Goal: Task Accomplishment & Management: Use online tool/utility

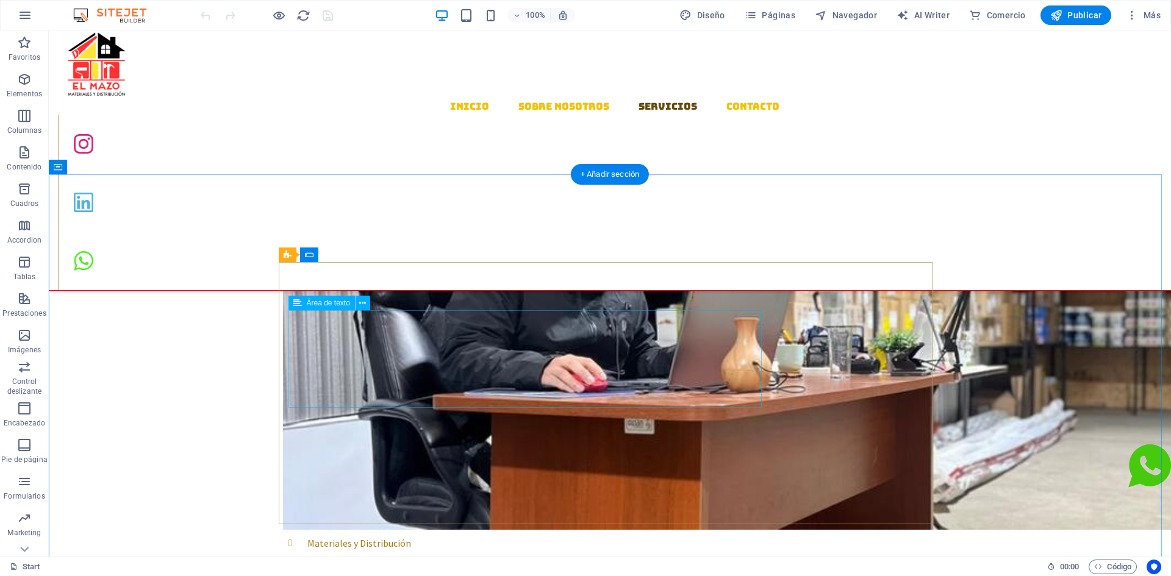
scroll to position [884, 0]
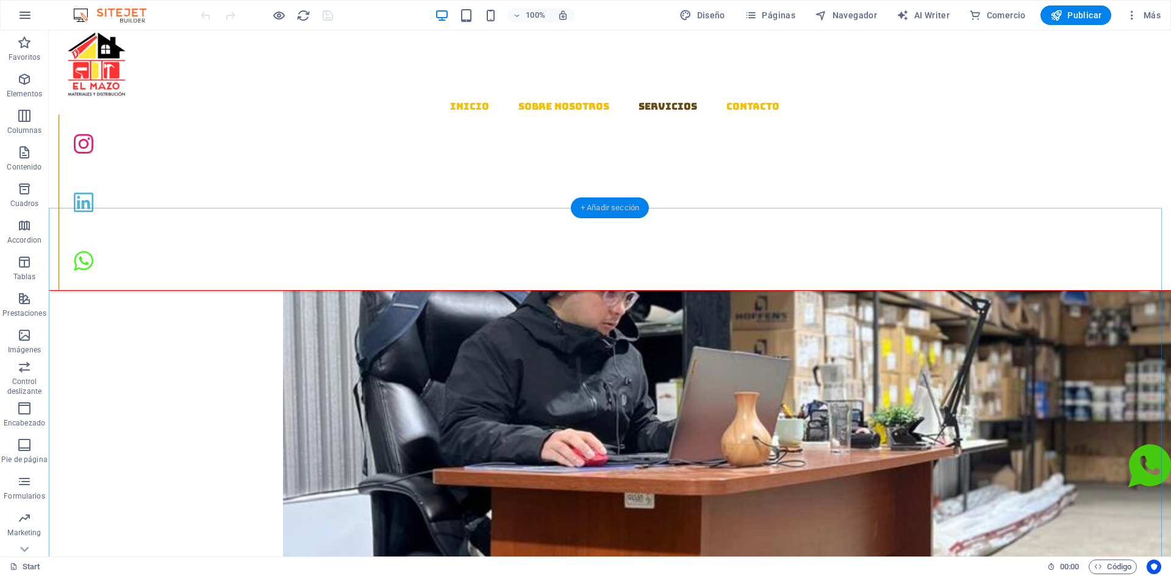
click at [593, 209] on div "+ Añadir sección" at bounding box center [610, 208] width 78 height 21
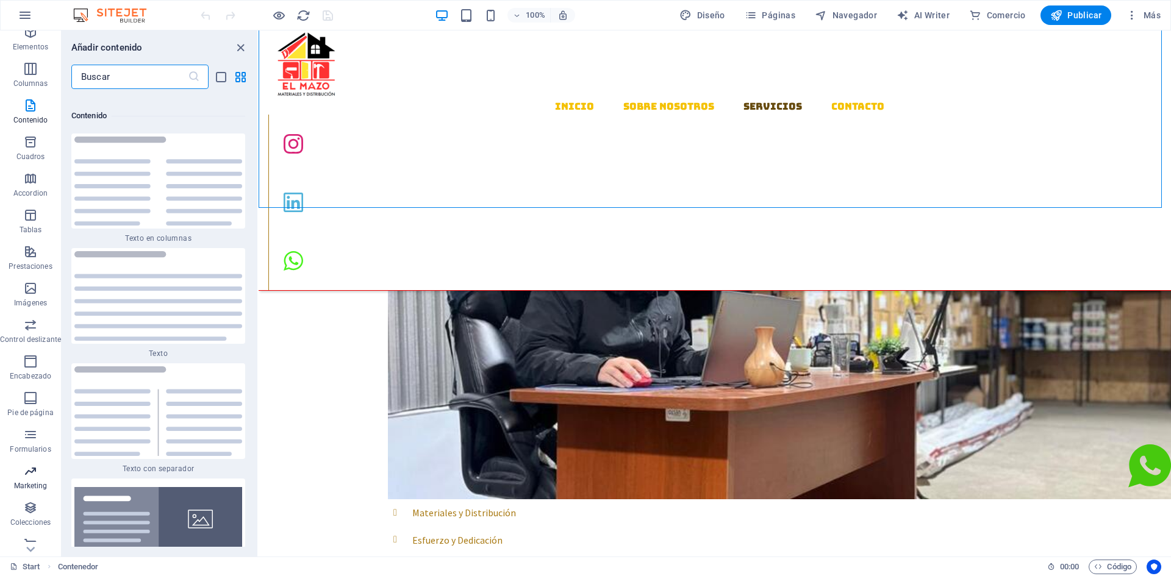
scroll to position [59, 0]
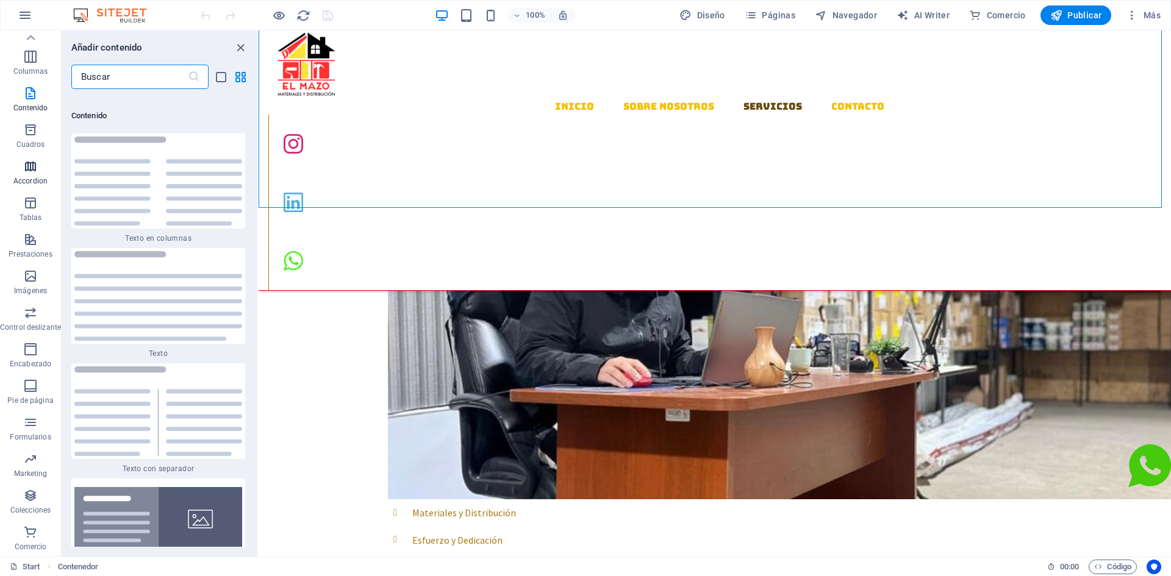
click at [35, 171] on icon "button" at bounding box center [30, 166] width 15 height 15
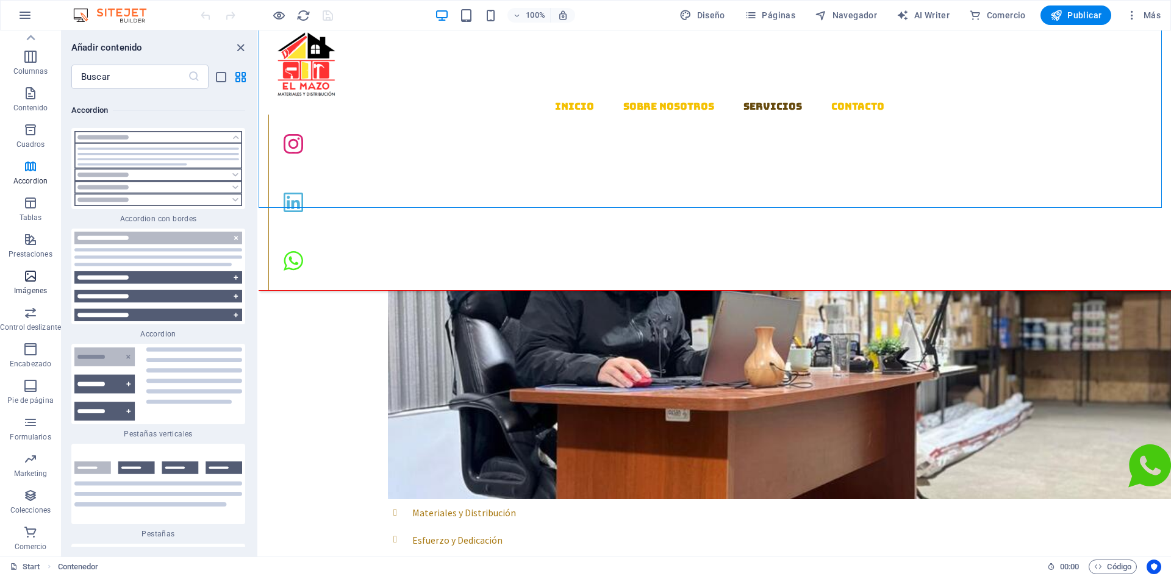
click at [32, 272] on icon "button" at bounding box center [30, 276] width 15 height 15
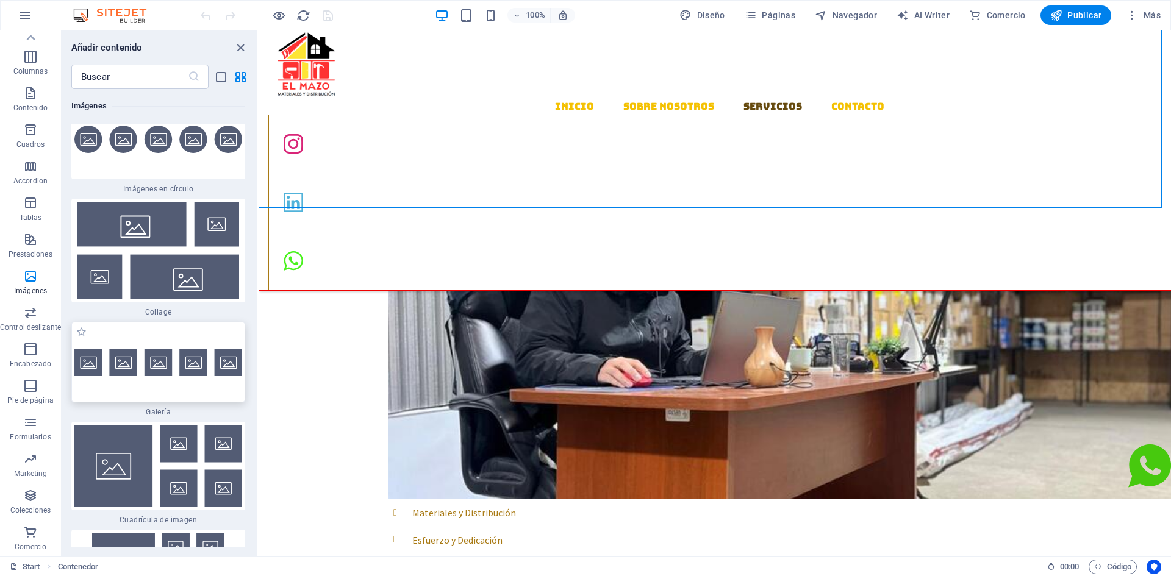
scroll to position [12302, 0]
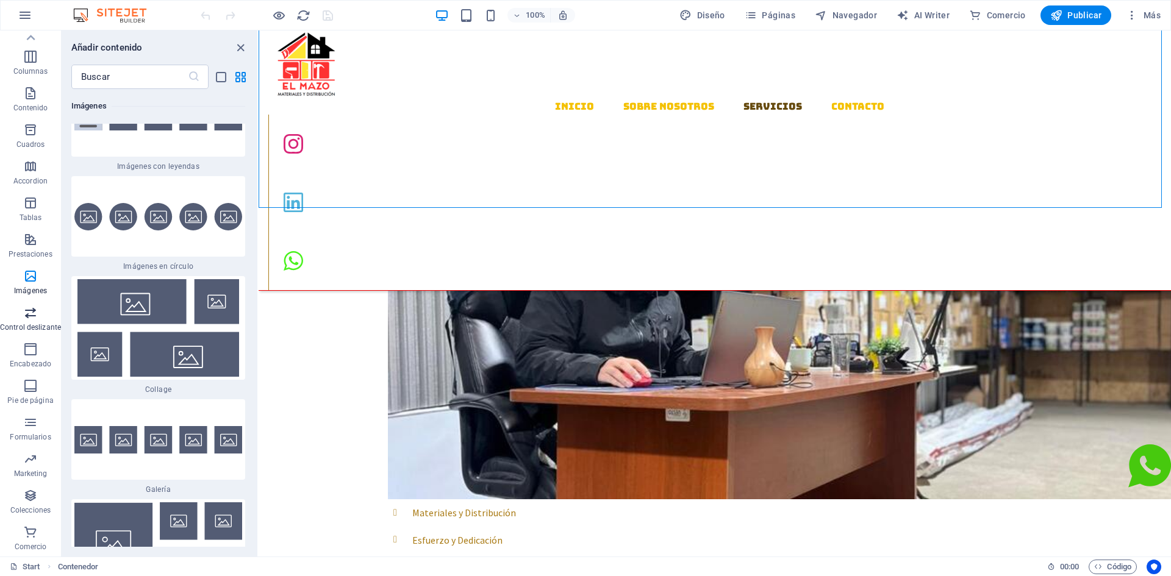
click at [25, 321] on span "Control deslizante" at bounding box center [30, 320] width 61 height 29
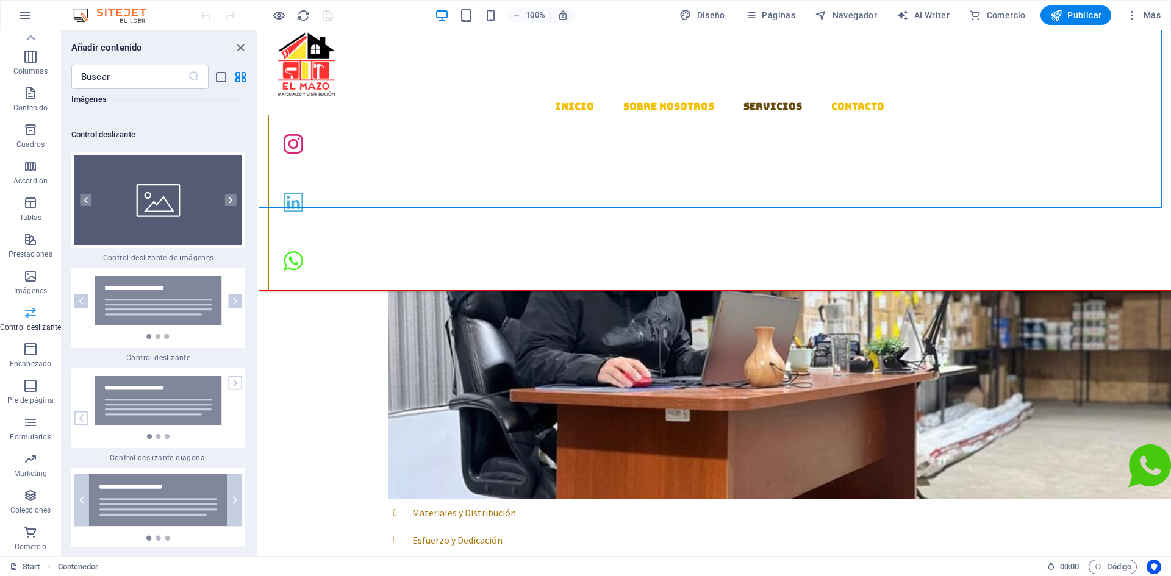
scroll to position [13832, 0]
click at [29, 289] on p "Imágenes" at bounding box center [30, 291] width 33 height 10
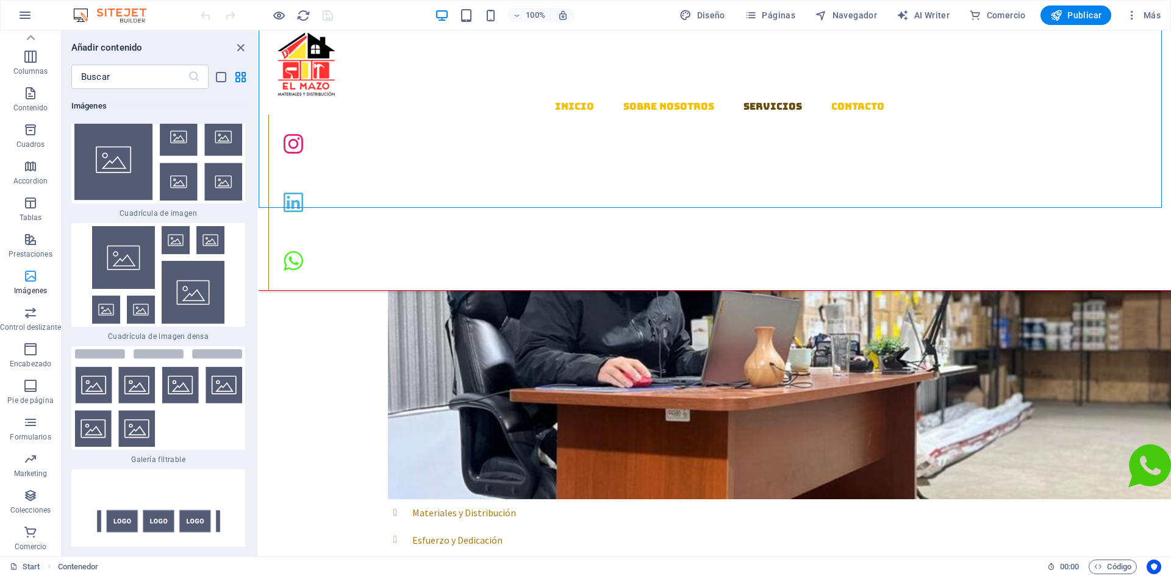
scroll to position [12241, 0]
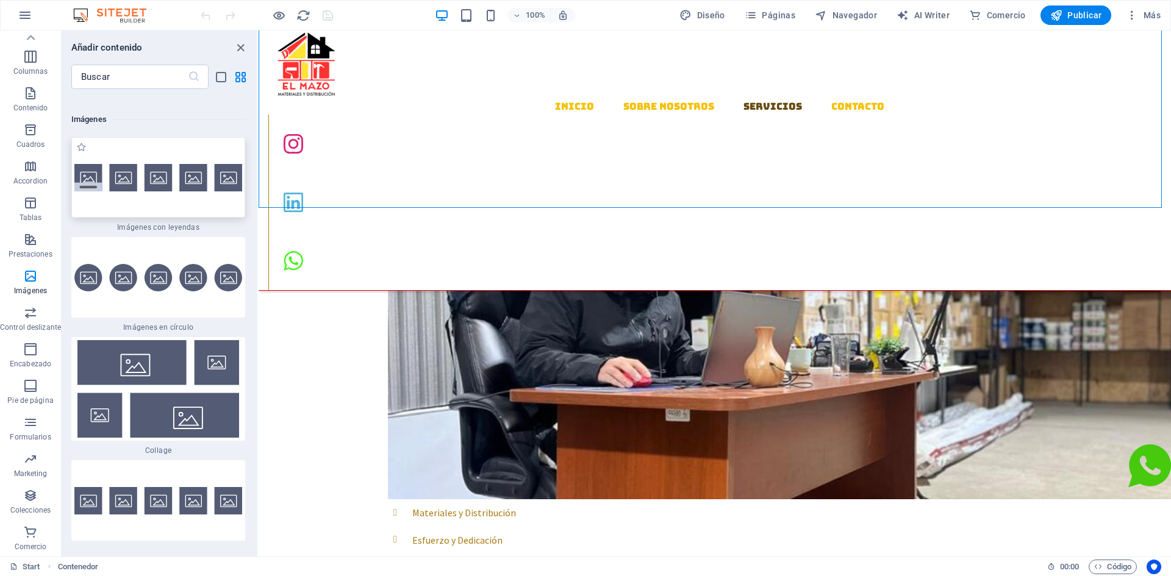
click at [163, 204] on div at bounding box center [158, 177] width 174 height 81
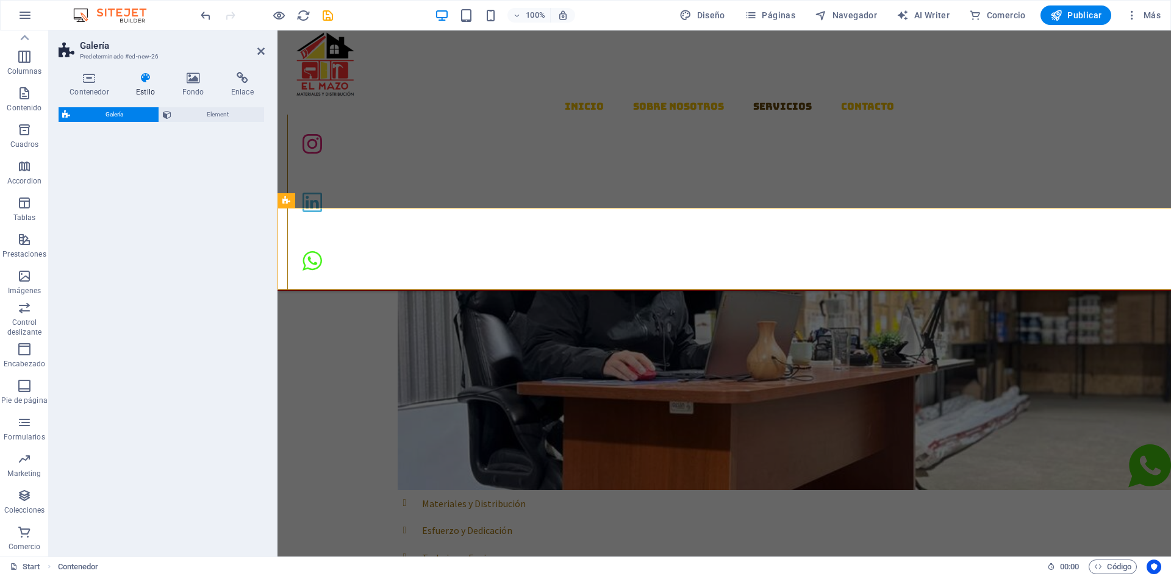
click at [163, 196] on div "Galería Element" at bounding box center [162, 327] width 206 height 440
select select "rem"
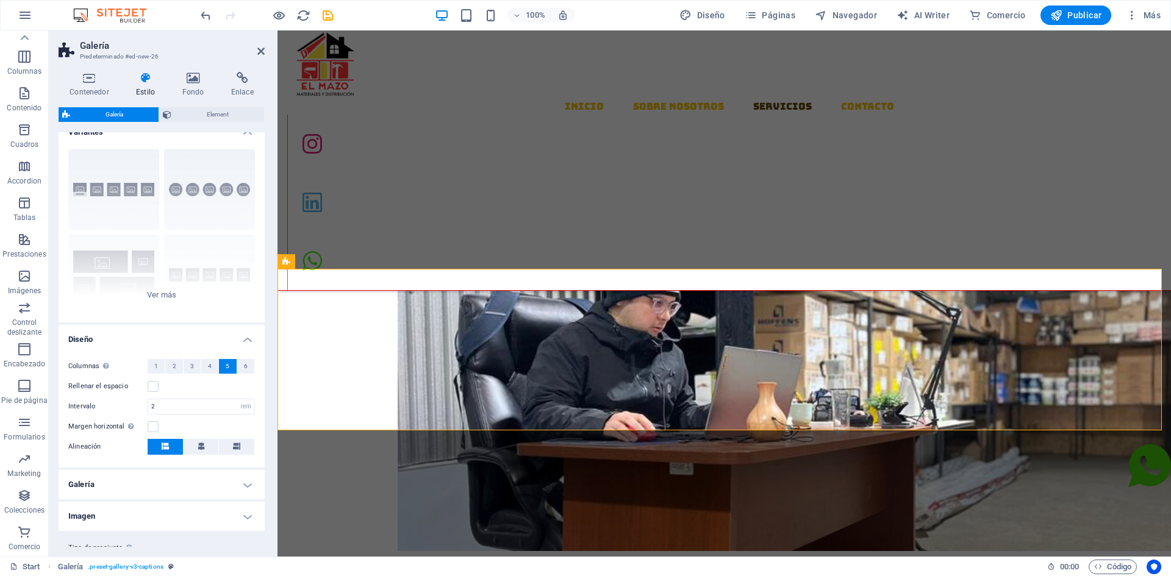
scroll to position [0, 0]
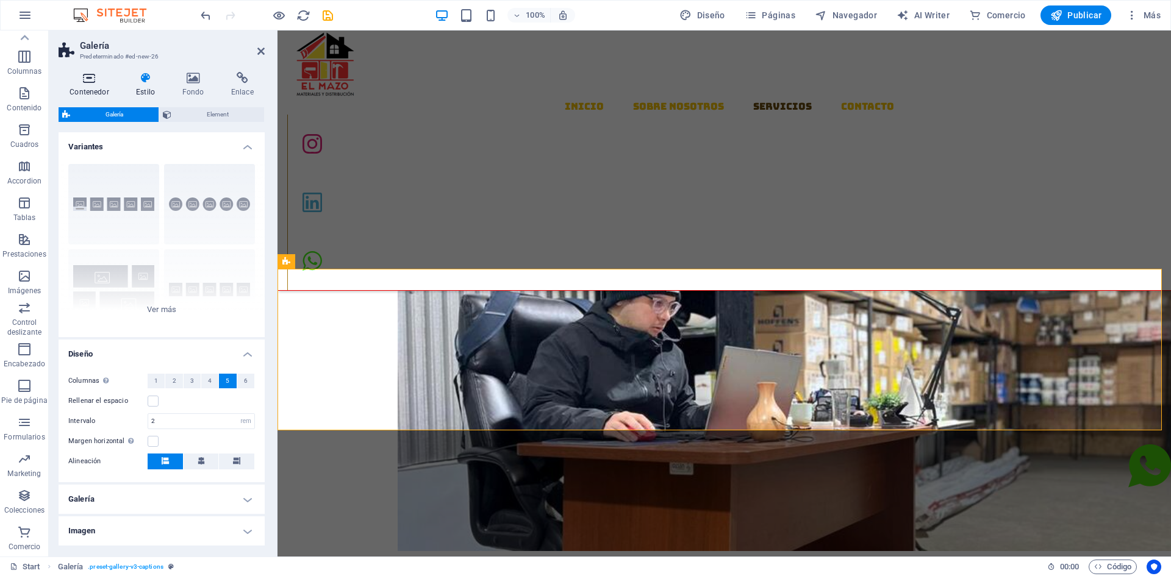
click at [91, 78] on icon at bounding box center [90, 78] width 62 height 12
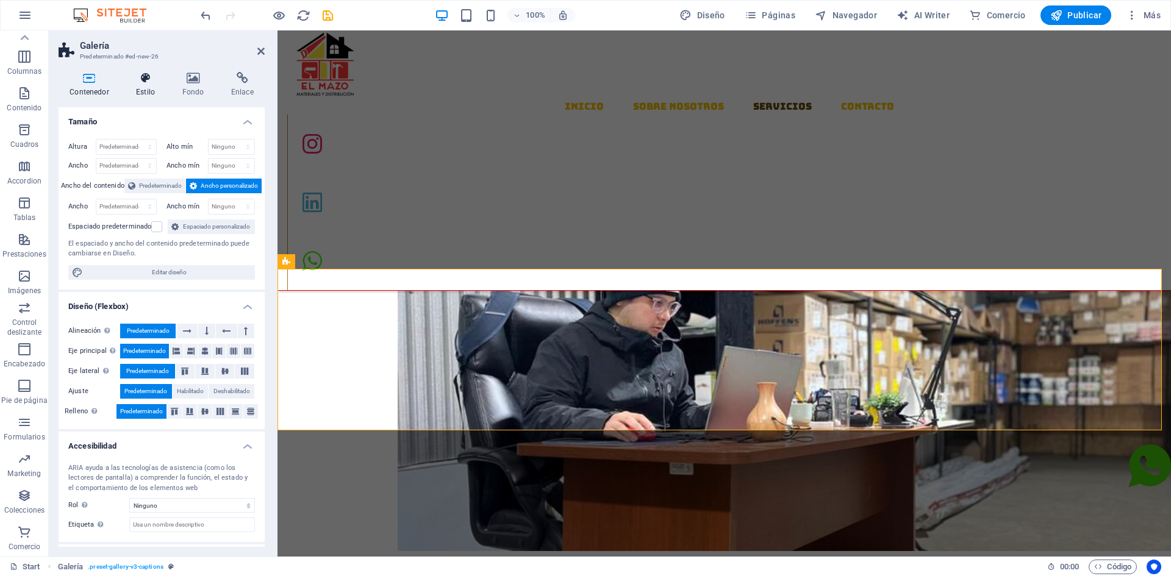
click at [143, 88] on h4 "Estilo" at bounding box center [148, 85] width 46 height 26
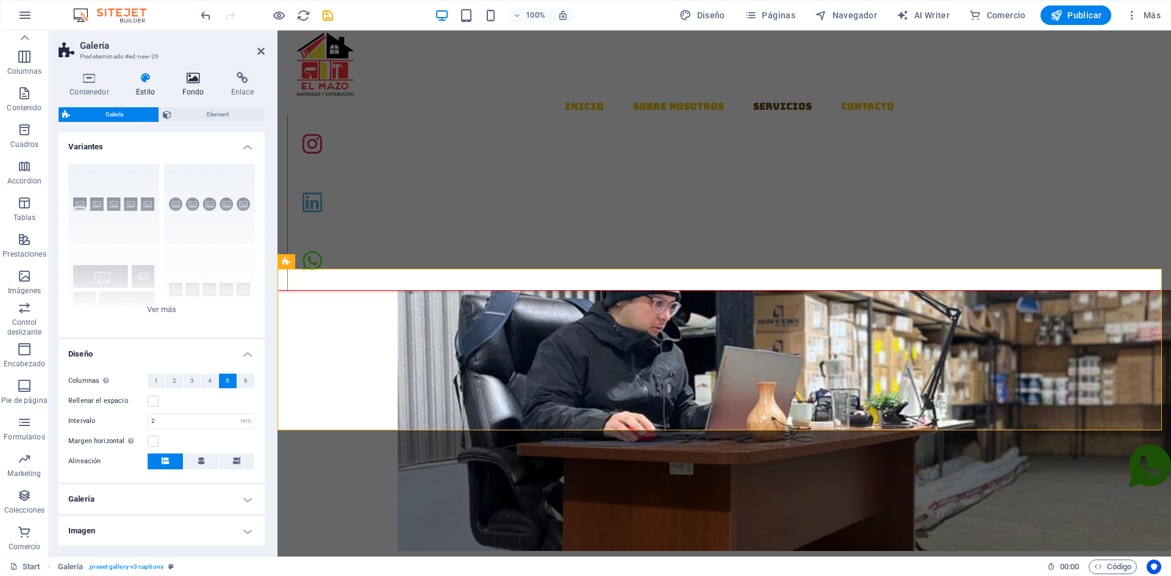
click at [196, 87] on h4 "Fondo" at bounding box center [195, 85] width 49 height 26
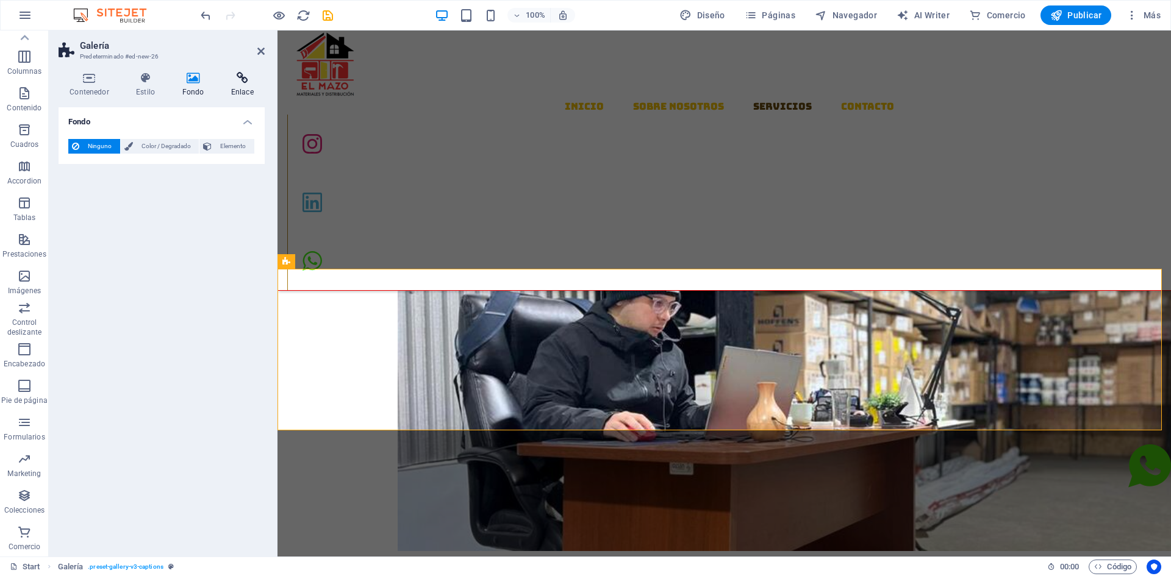
click at [242, 77] on icon at bounding box center [242, 78] width 45 height 12
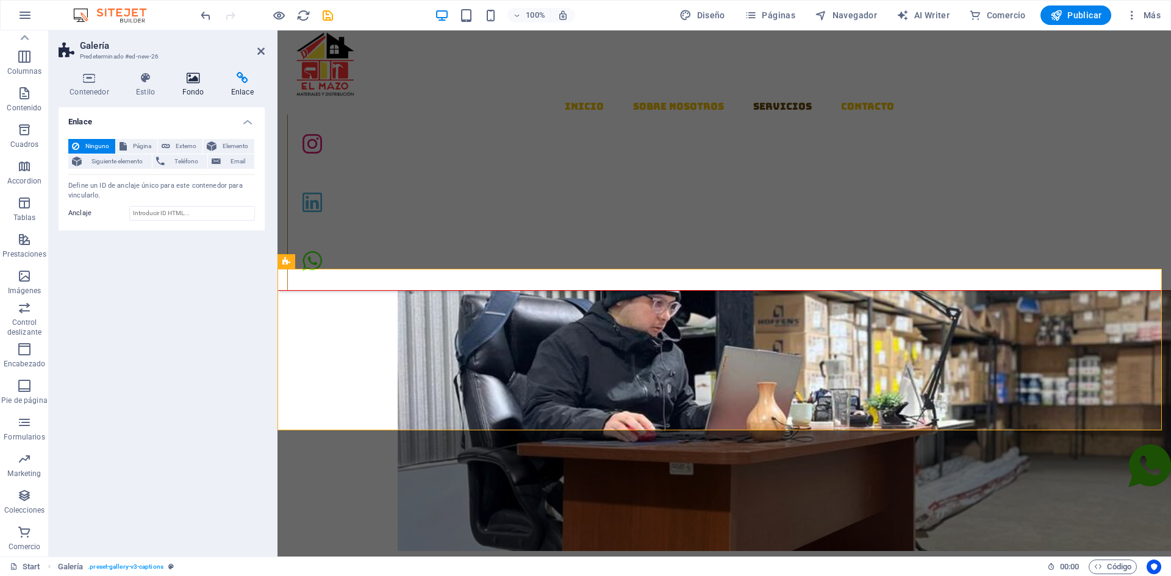
click at [203, 82] on icon at bounding box center [193, 78] width 44 height 12
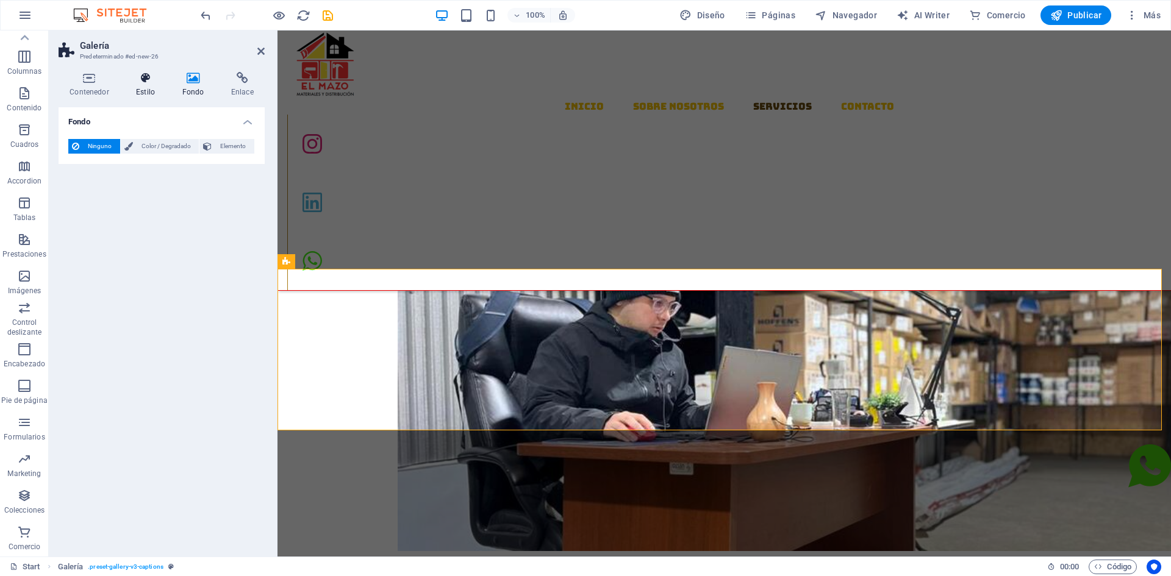
click at [149, 80] on icon at bounding box center [145, 78] width 41 height 12
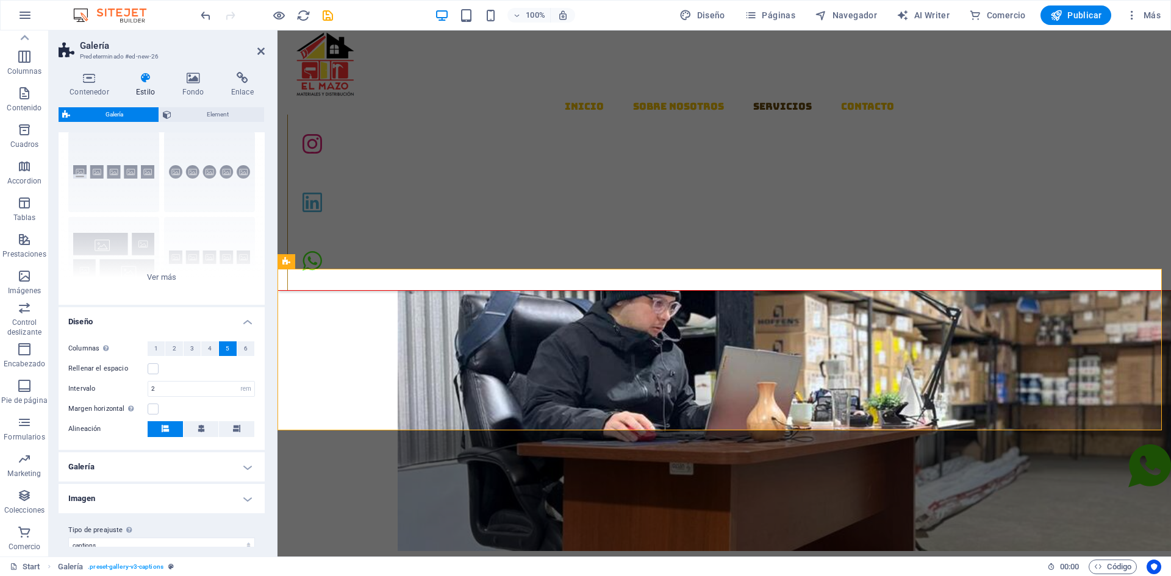
scroll to position [48, 0]
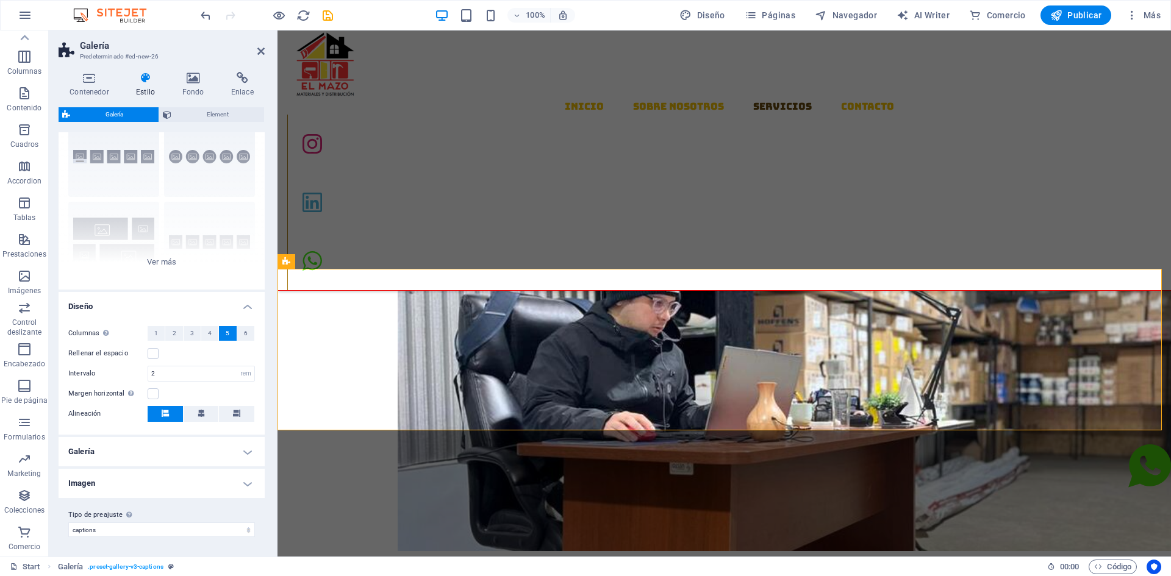
click at [245, 486] on h4 "Imagen" at bounding box center [162, 483] width 206 height 29
click at [245, 486] on h4 "Imagen" at bounding box center [162, 480] width 206 height 22
click at [257, 48] on icon at bounding box center [260, 51] width 7 height 10
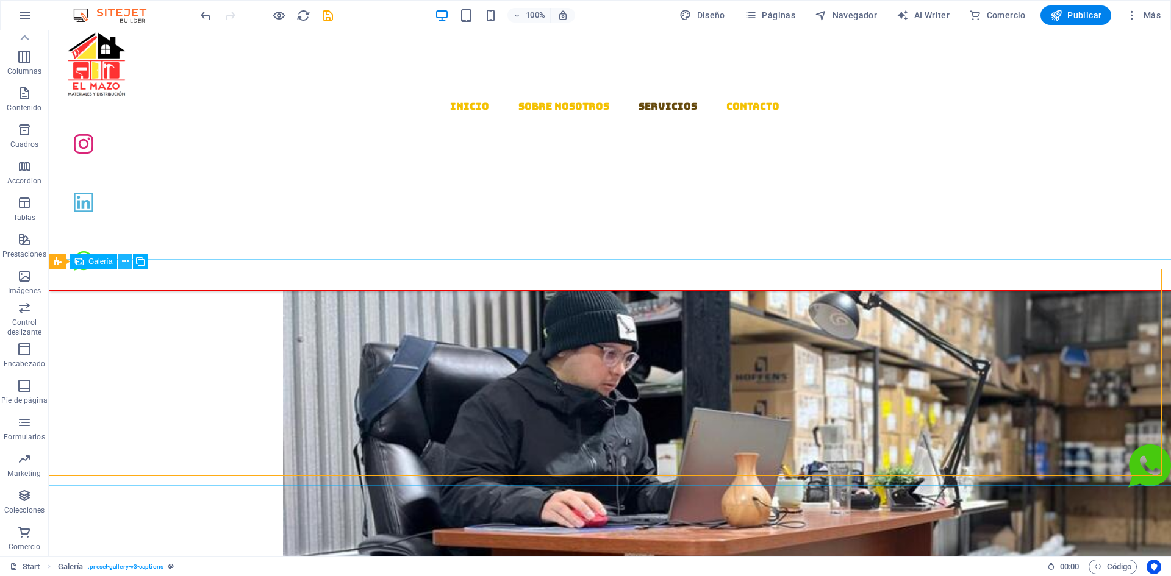
click at [126, 265] on icon at bounding box center [125, 262] width 7 height 13
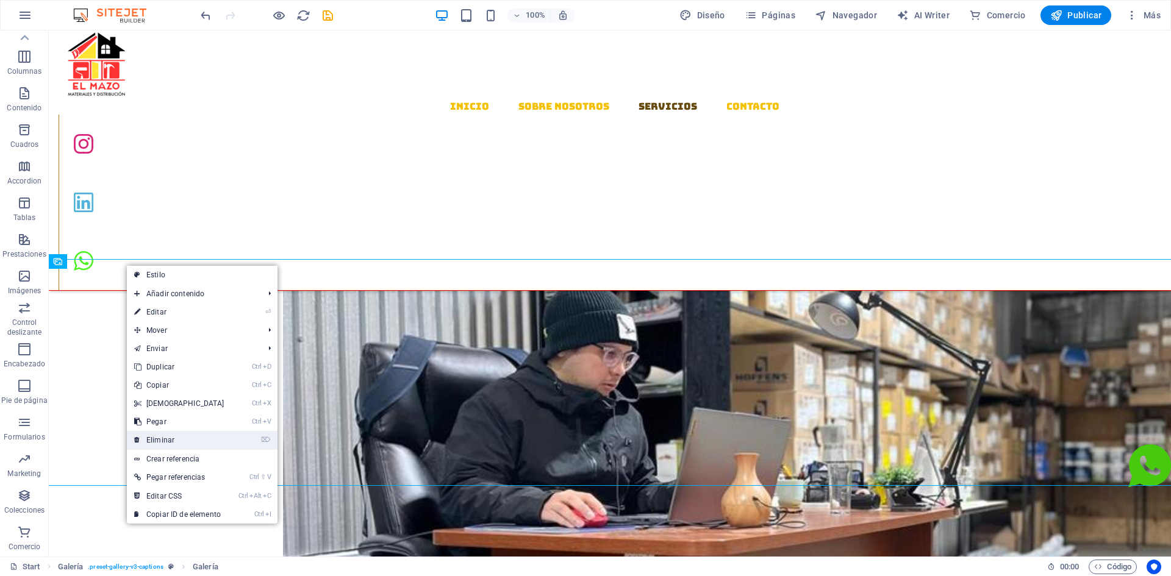
click at [161, 442] on link "⌦ Eliminar" at bounding box center [179, 440] width 105 height 18
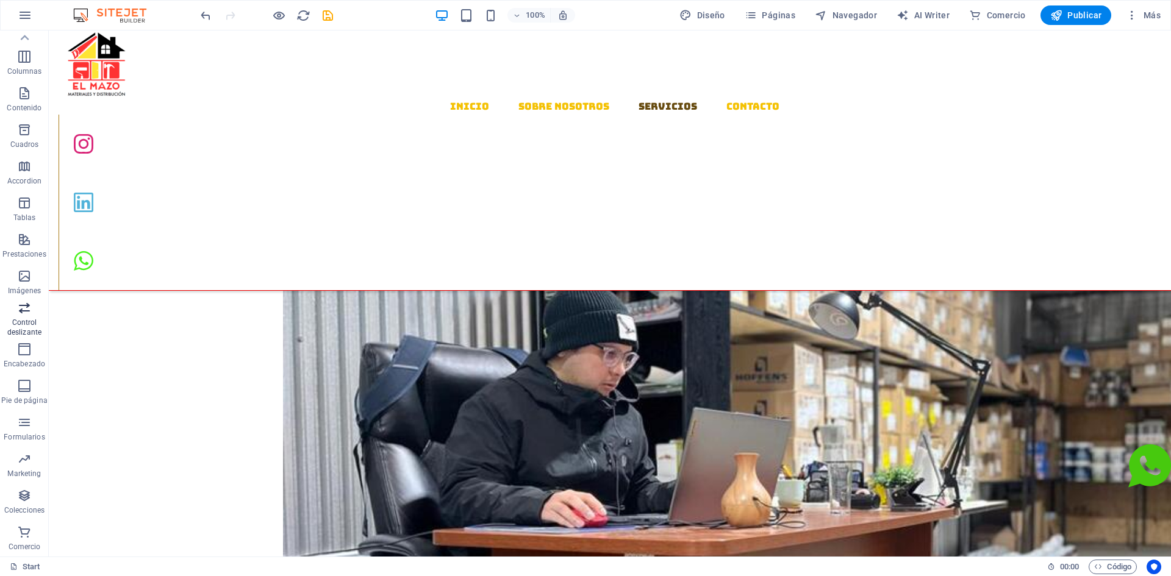
click at [29, 321] on p "Control deslizante" at bounding box center [24, 328] width 49 height 20
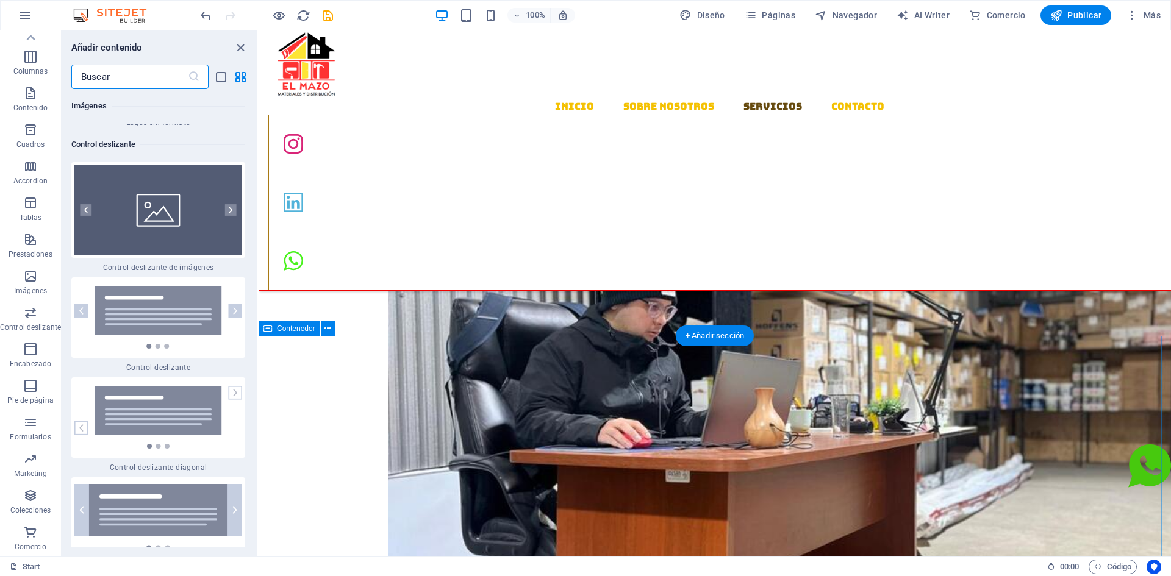
scroll to position [13832, 0]
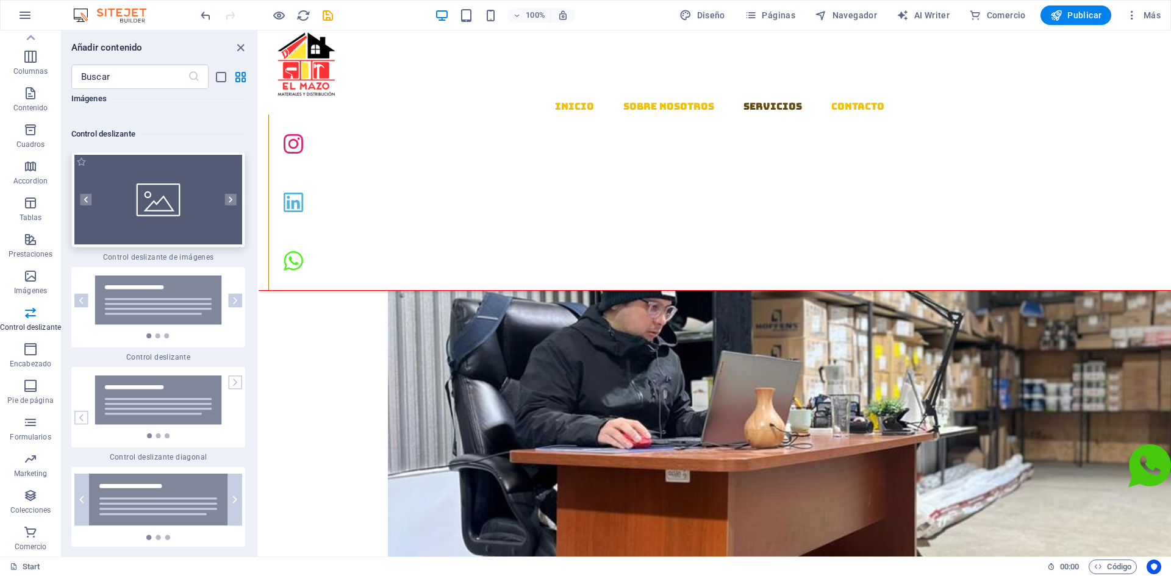
click at [177, 180] on div at bounding box center [158, 200] width 174 height 96
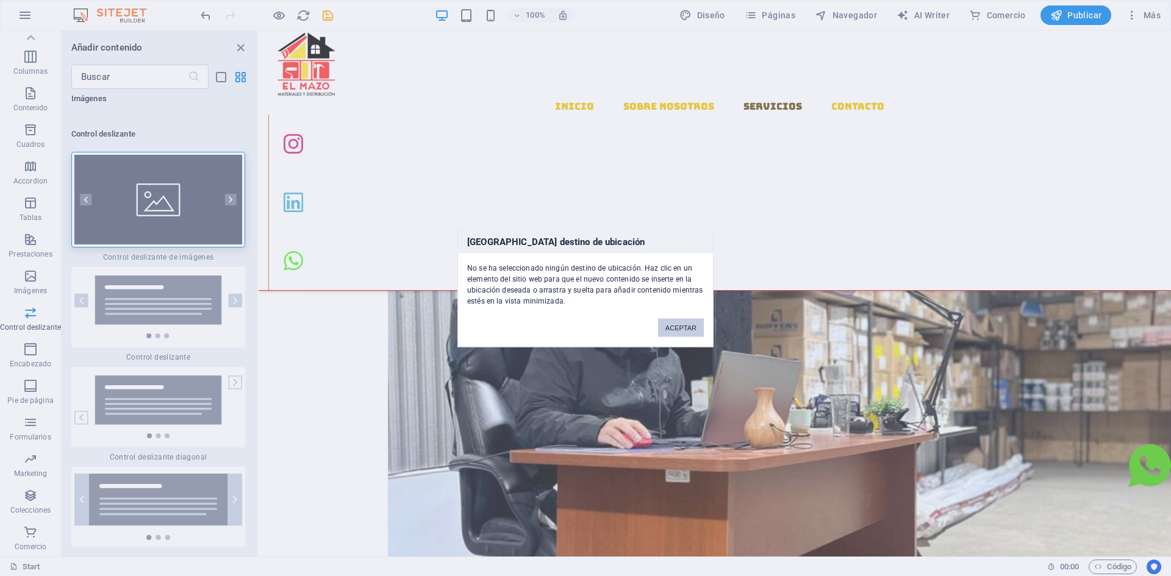
click at [673, 326] on button "ACEPTAR" at bounding box center [681, 327] width 46 height 18
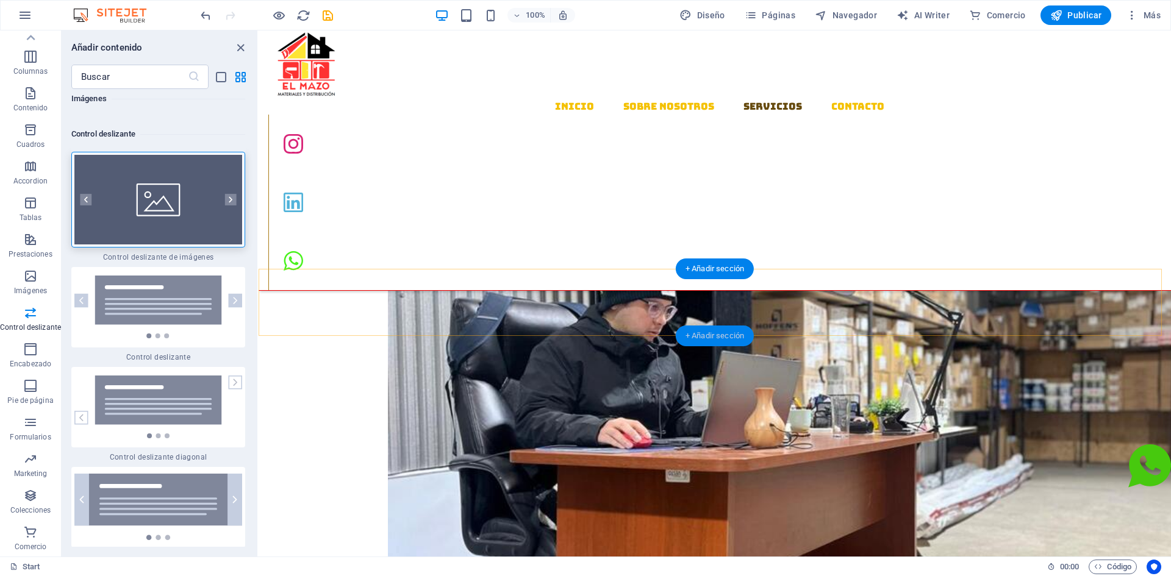
click at [702, 335] on div "+ Añadir sección" at bounding box center [715, 336] width 78 height 21
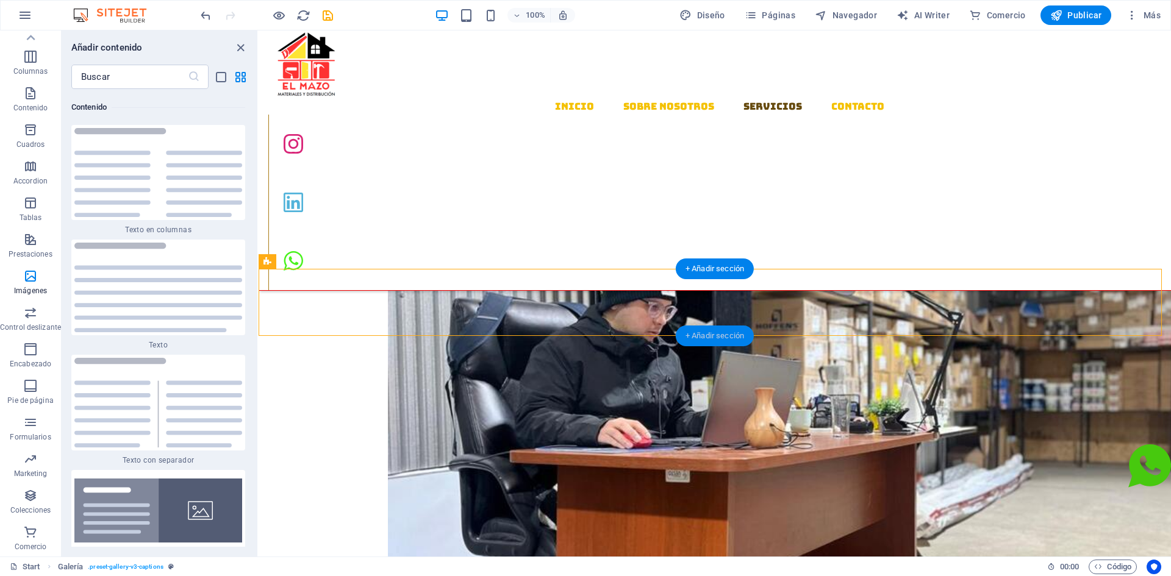
scroll to position [4138, 0]
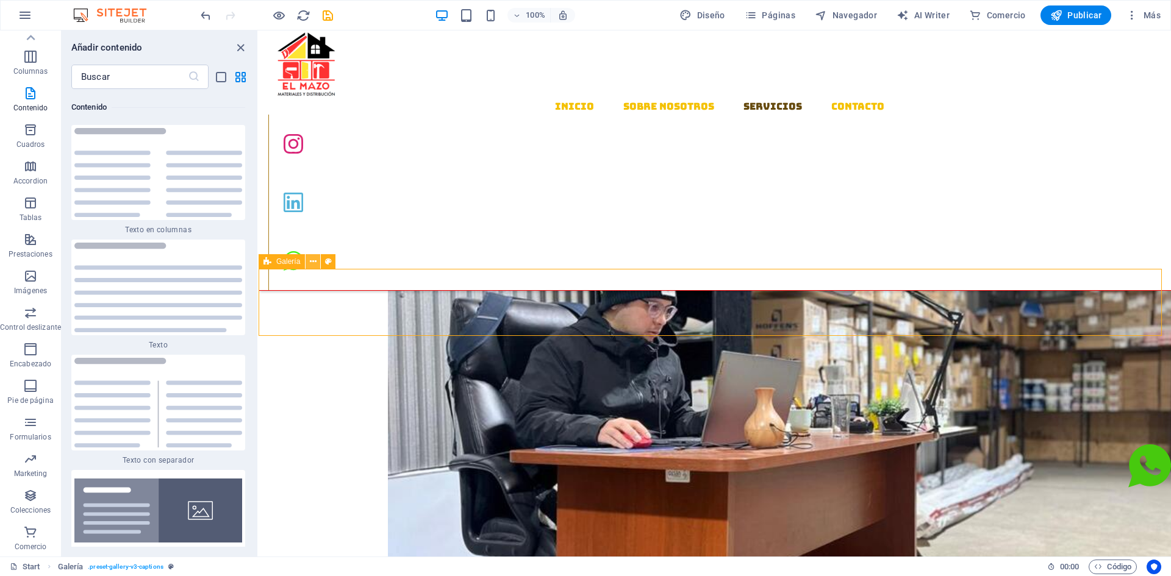
click at [315, 263] on icon at bounding box center [313, 262] width 7 height 13
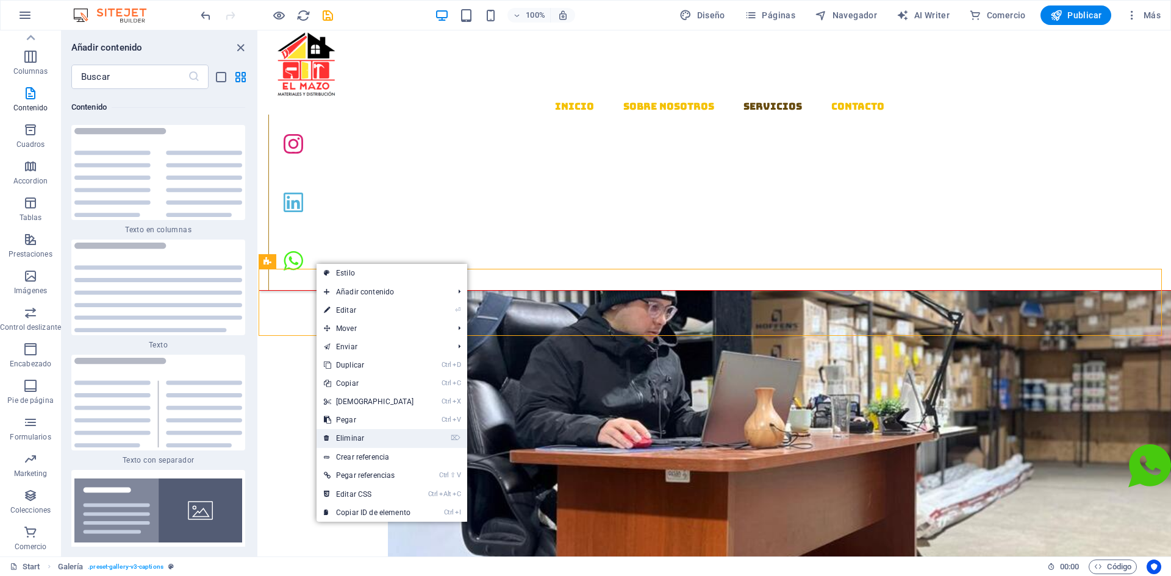
click at [370, 439] on link "⌦ Eliminar" at bounding box center [369, 438] width 105 height 18
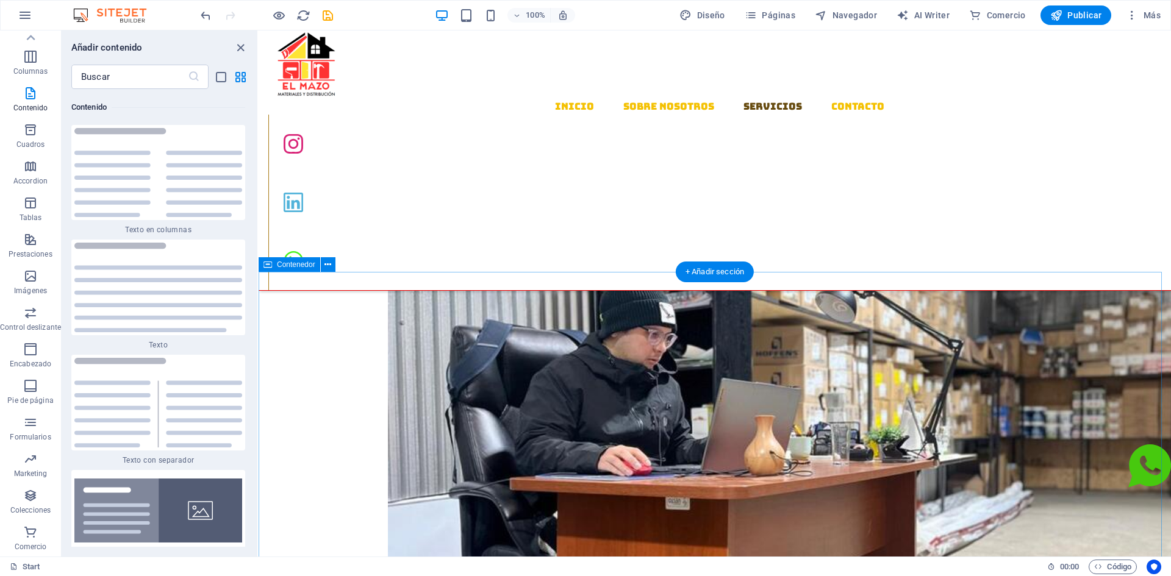
scroll to position [823, 0]
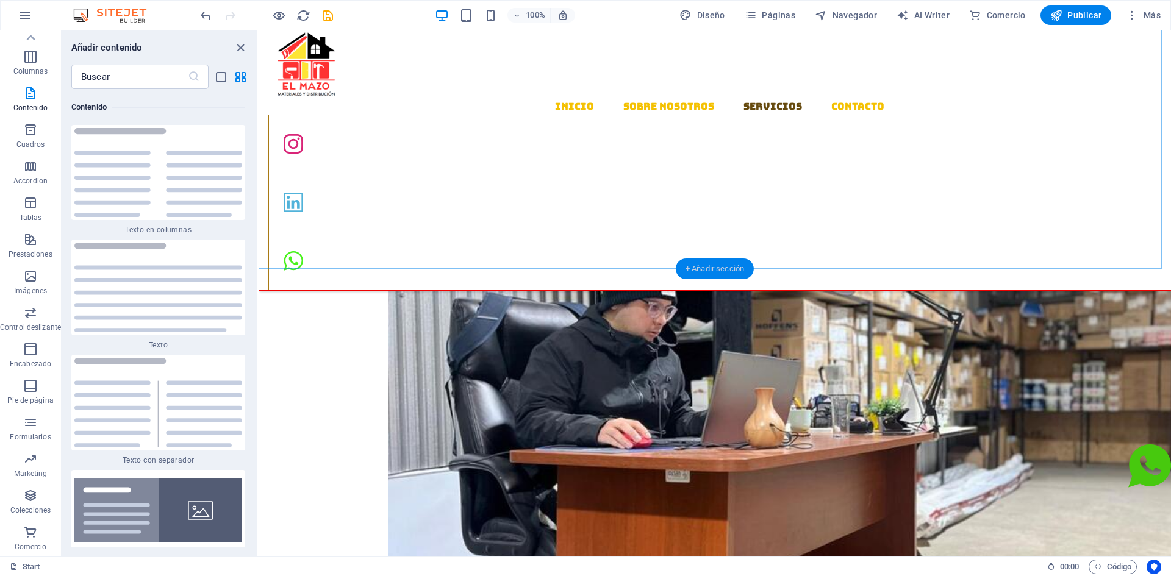
click at [702, 268] on div "+ Añadir sección" at bounding box center [715, 269] width 78 height 21
click at [31, 315] on icon "button" at bounding box center [30, 313] width 15 height 15
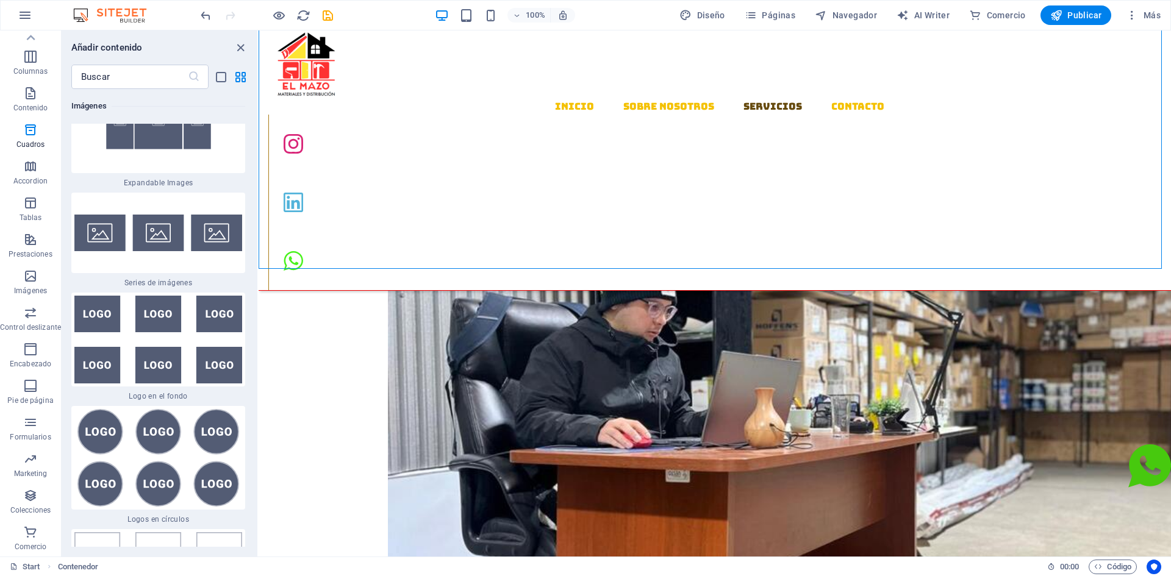
scroll to position [13832, 0]
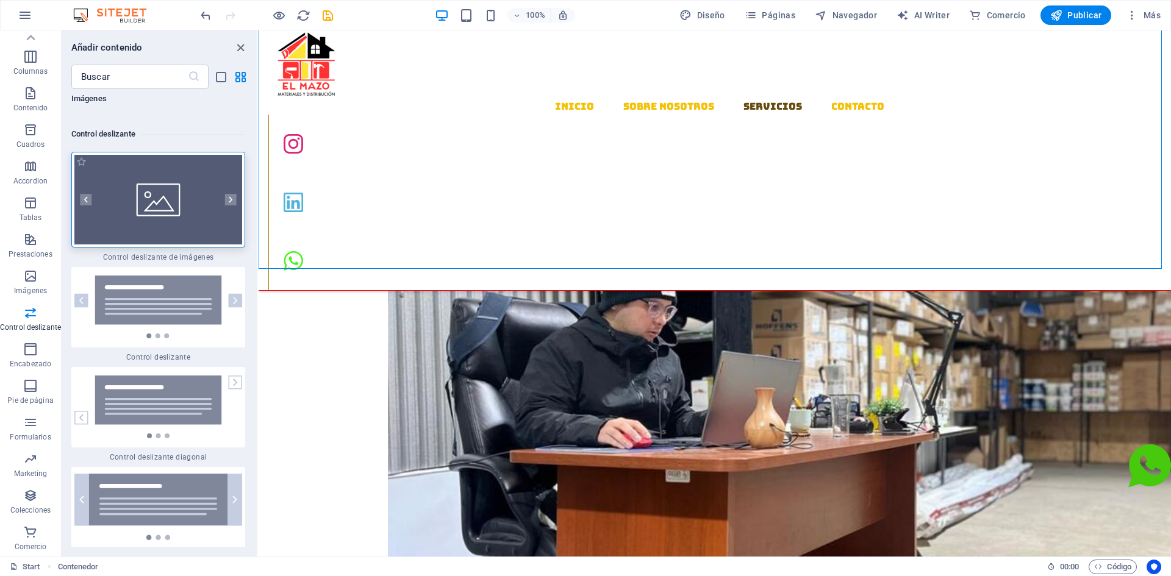
click at [156, 170] on div at bounding box center [158, 200] width 174 height 96
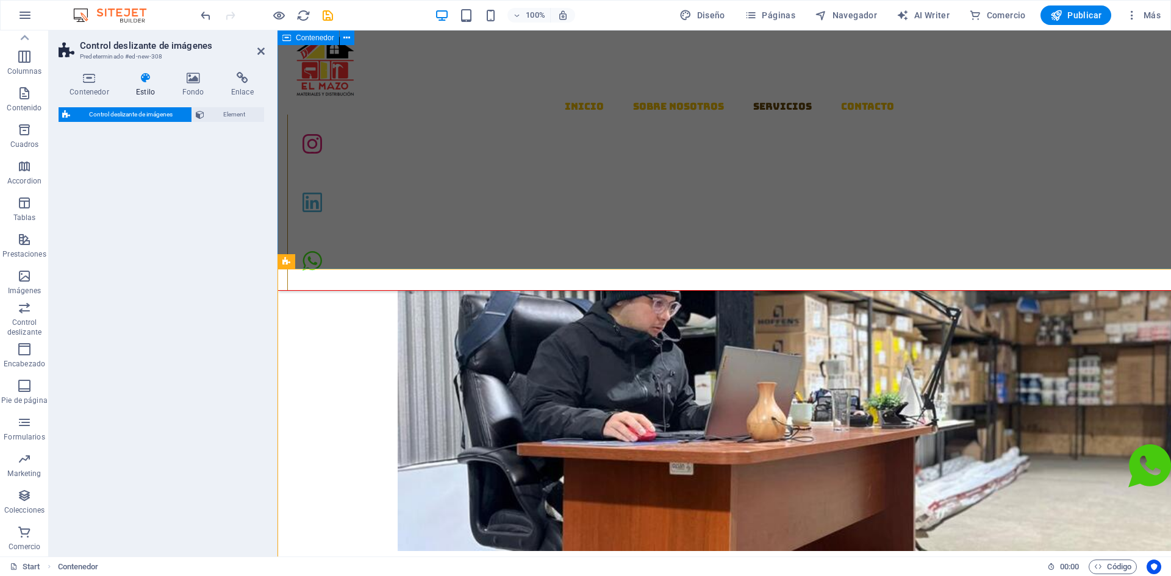
select select "rem"
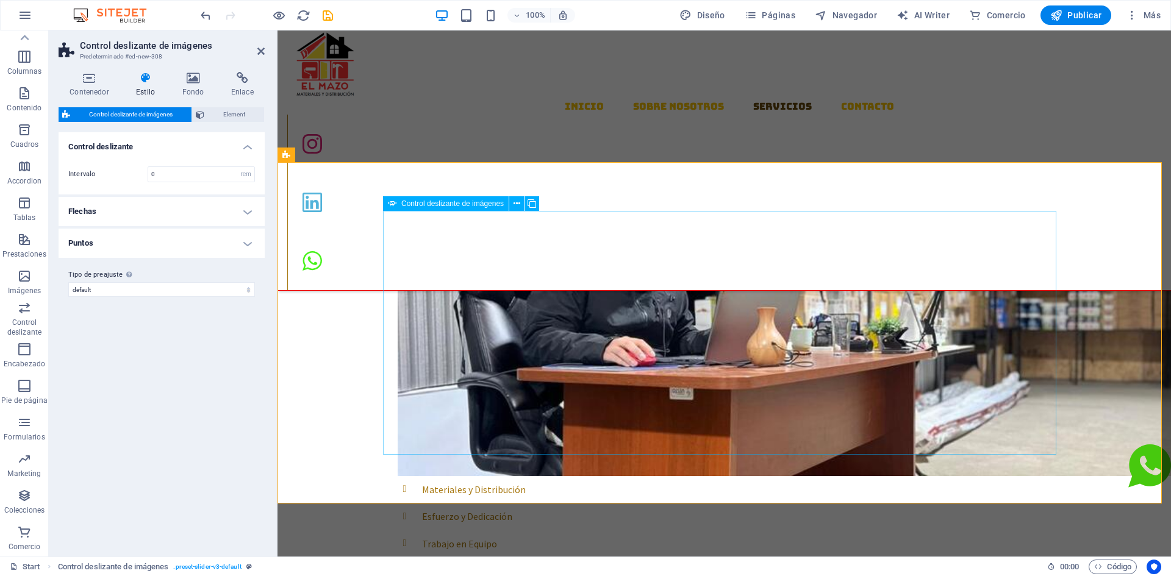
scroll to position [945, 0]
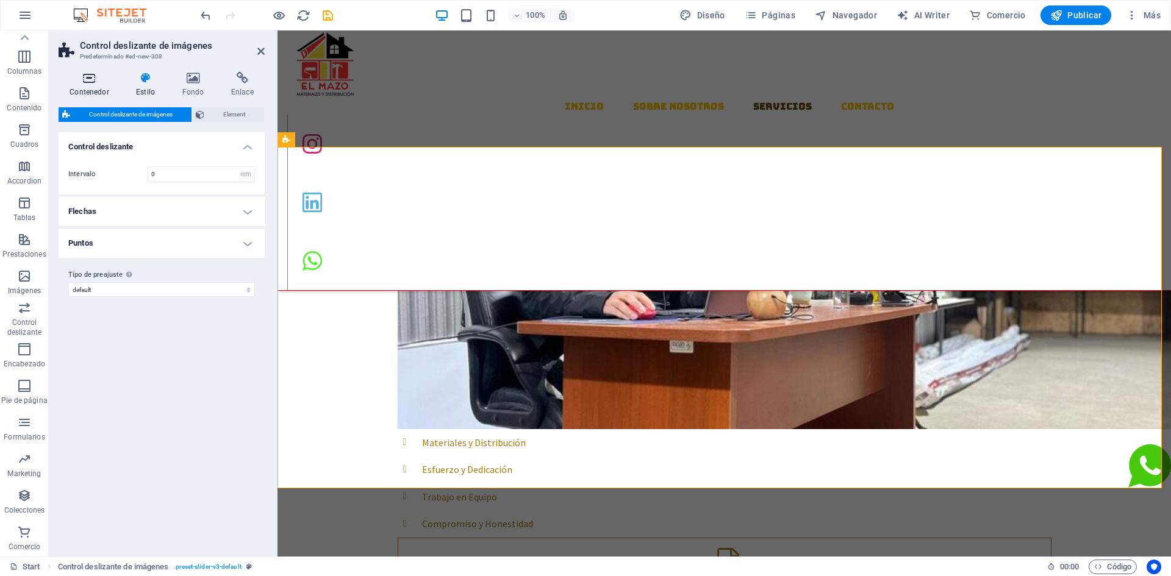
click at [90, 79] on icon at bounding box center [90, 78] width 62 height 12
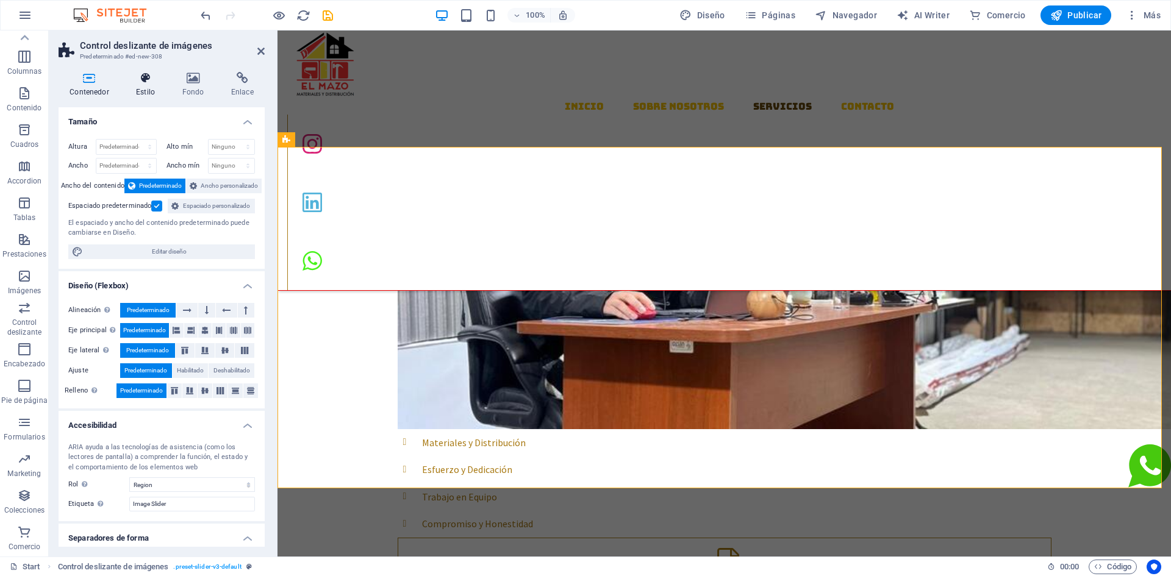
click at [151, 77] on icon at bounding box center [145, 78] width 41 height 12
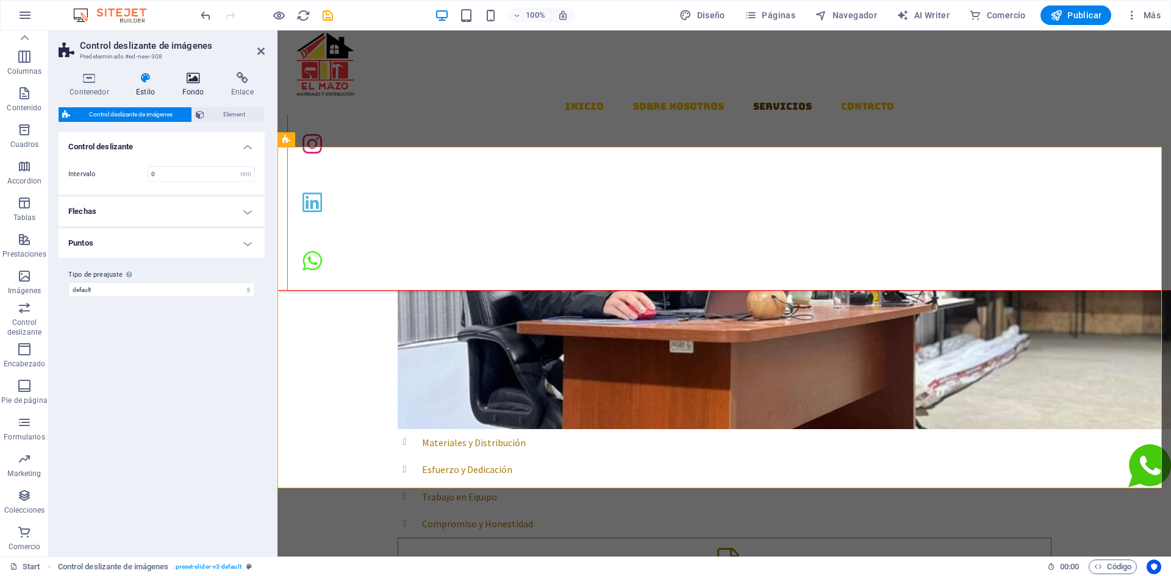
click at [192, 79] on icon at bounding box center [193, 78] width 44 height 12
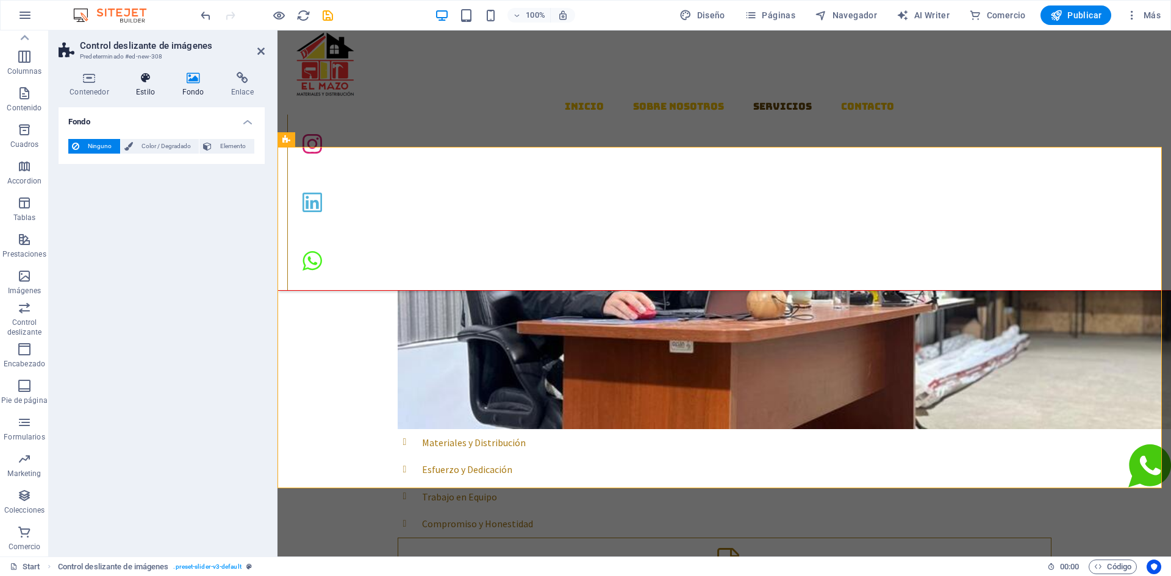
click at [147, 82] on icon at bounding box center [145, 78] width 41 height 12
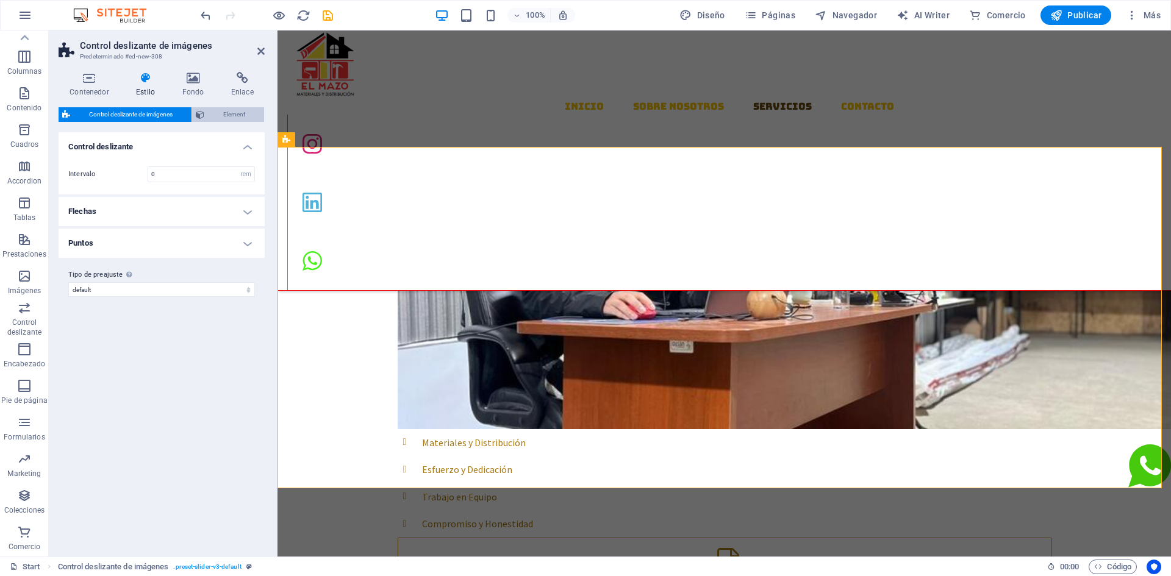
click at [211, 117] on span "Element" at bounding box center [234, 114] width 52 height 15
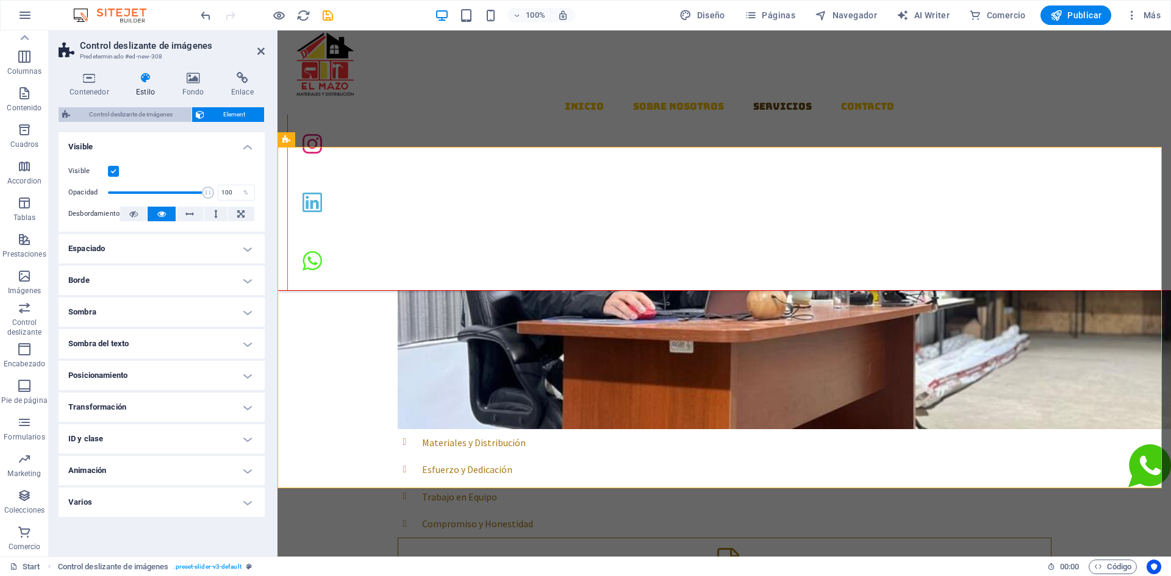
click at [156, 112] on span "Control deslizante de imágenes" at bounding box center [131, 114] width 114 height 15
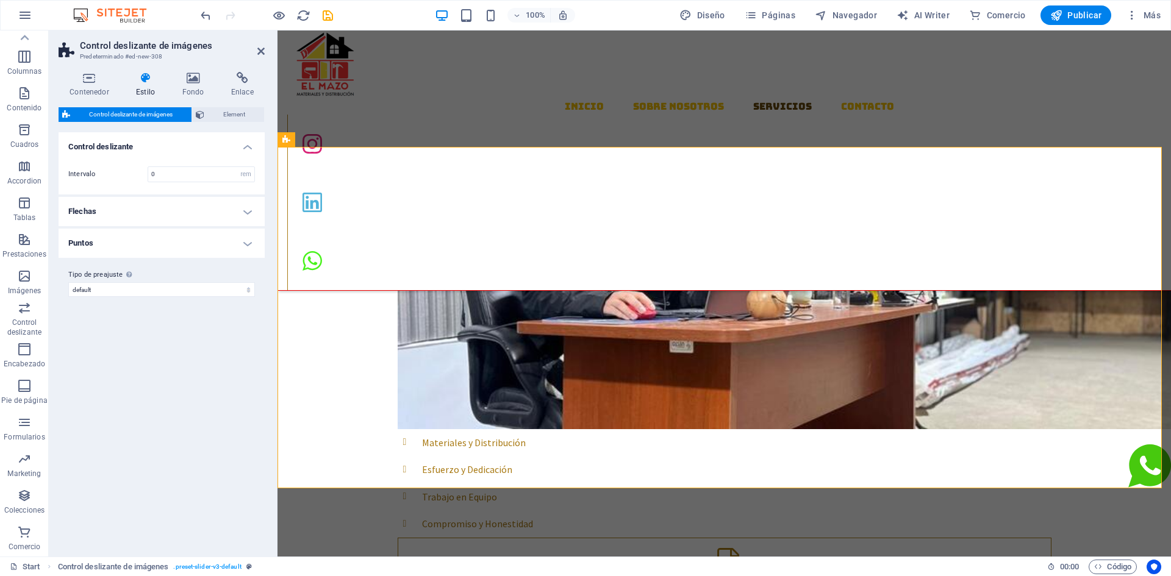
click at [169, 214] on h4 "Flechas" at bounding box center [162, 211] width 206 height 29
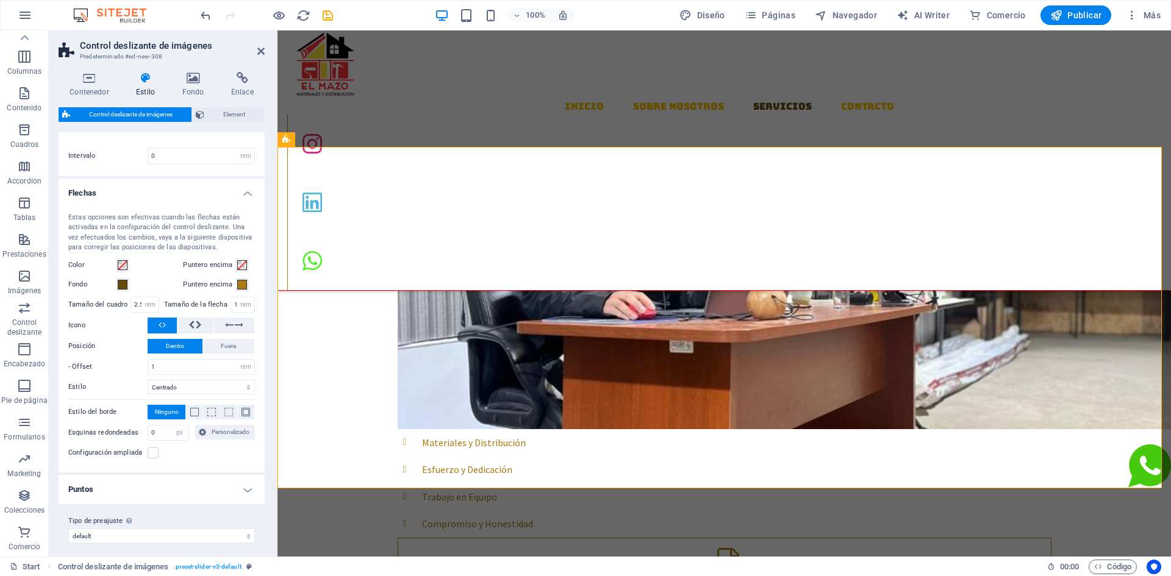
scroll to position [24, 0]
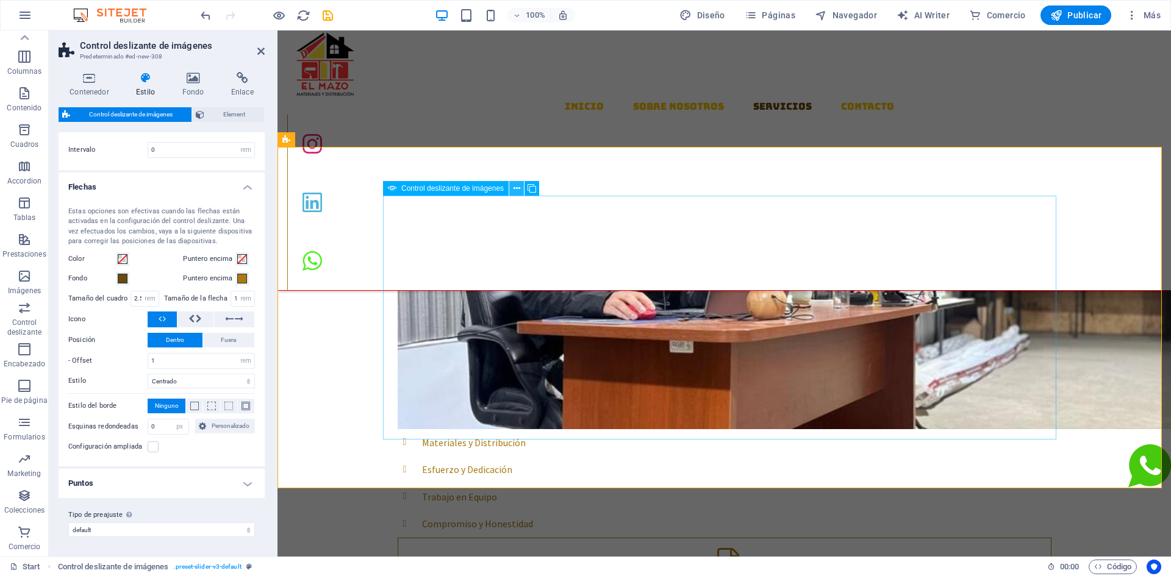
click at [517, 188] on icon at bounding box center [517, 188] width 7 height 13
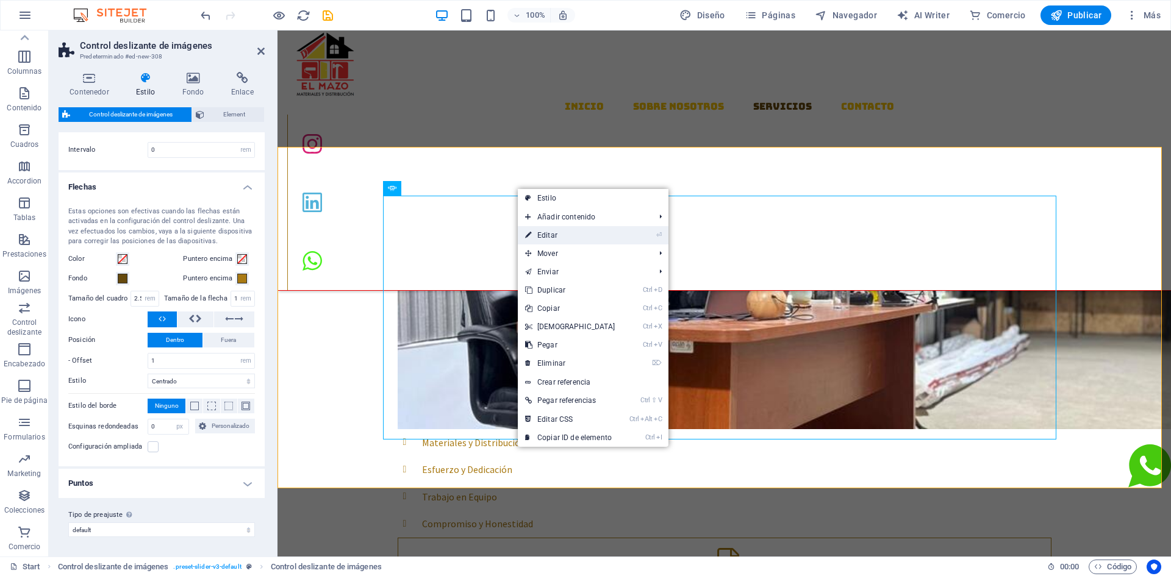
click at [547, 236] on link "⏎ Editar" at bounding box center [570, 235] width 105 height 18
select select "px"
select select "ms"
select select "s"
select select "progressive"
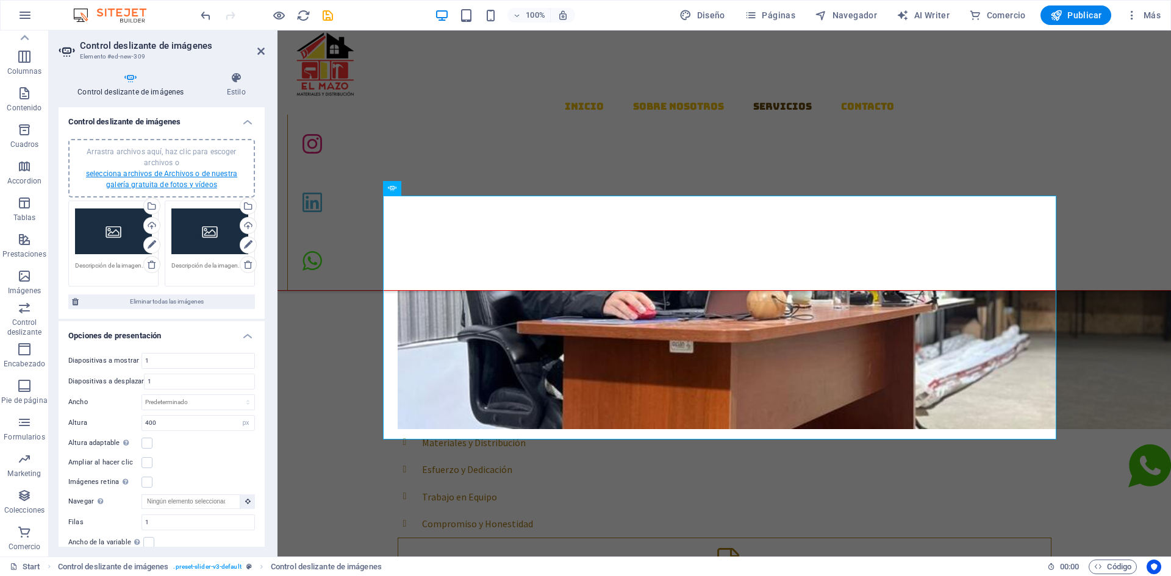
click at [204, 172] on link "selecciona archivos de Archivos o de nuestra galería gratuita de fotos y vídeos" at bounding box center [161, 180] width 151 height 20
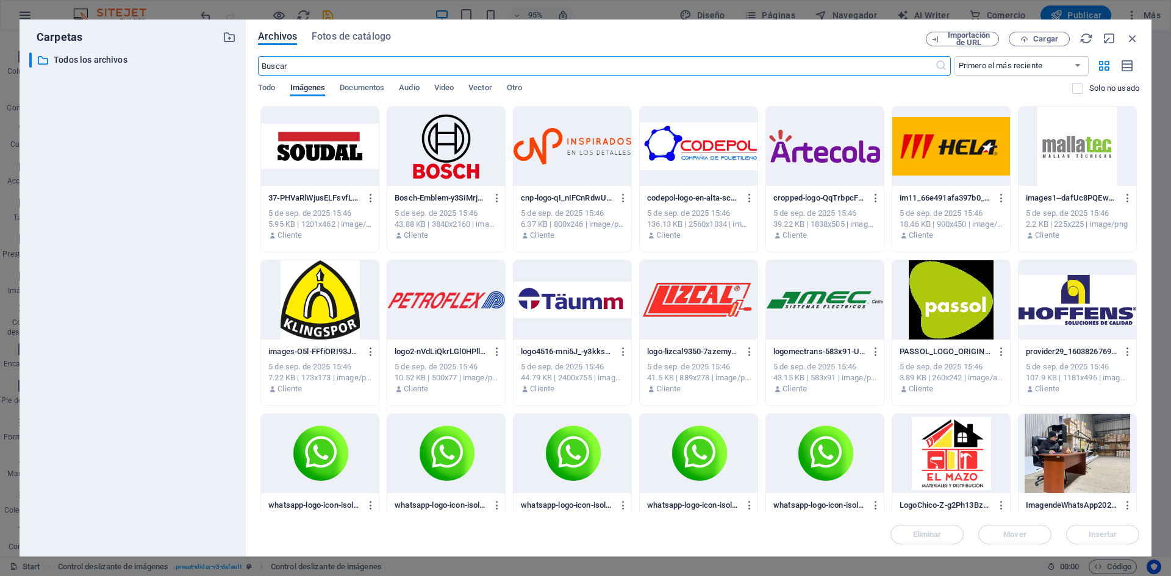
scroll to position [992, 0]
click at [329, 156] on div at bounding box center [320, 146] width 118 height 79
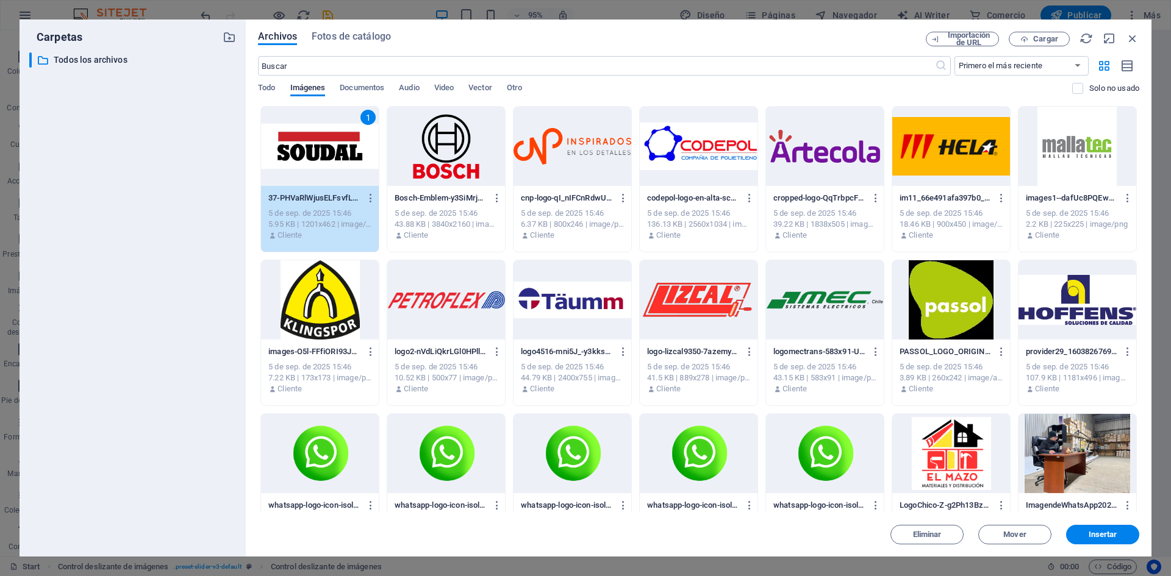
click at [329, 156] on div "1" at bounding box center [320, 146] width 118 height 79
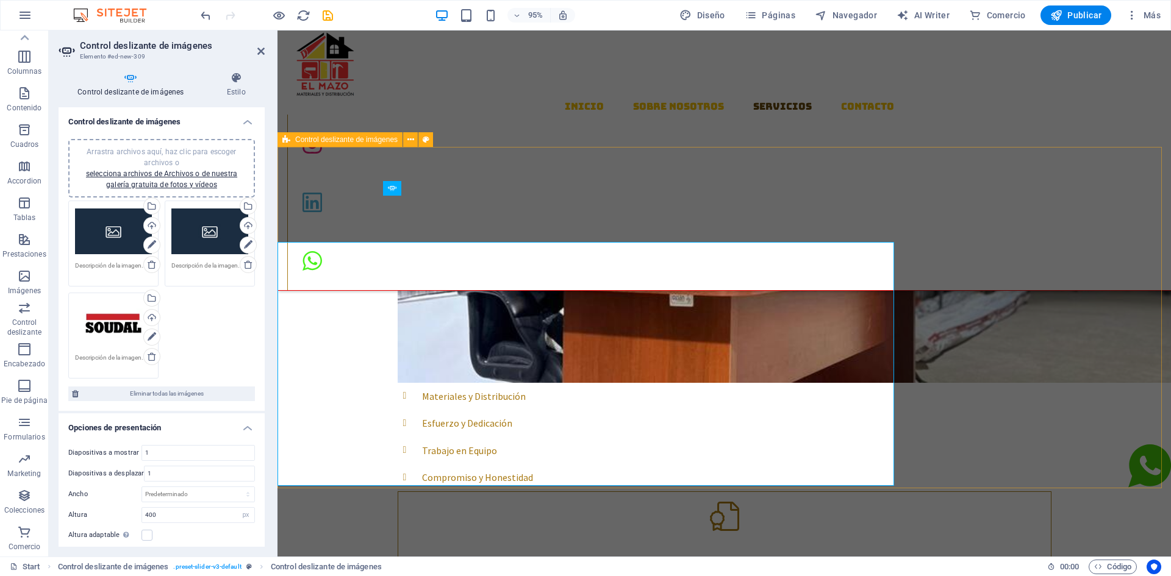
scroll to position [945, 0]
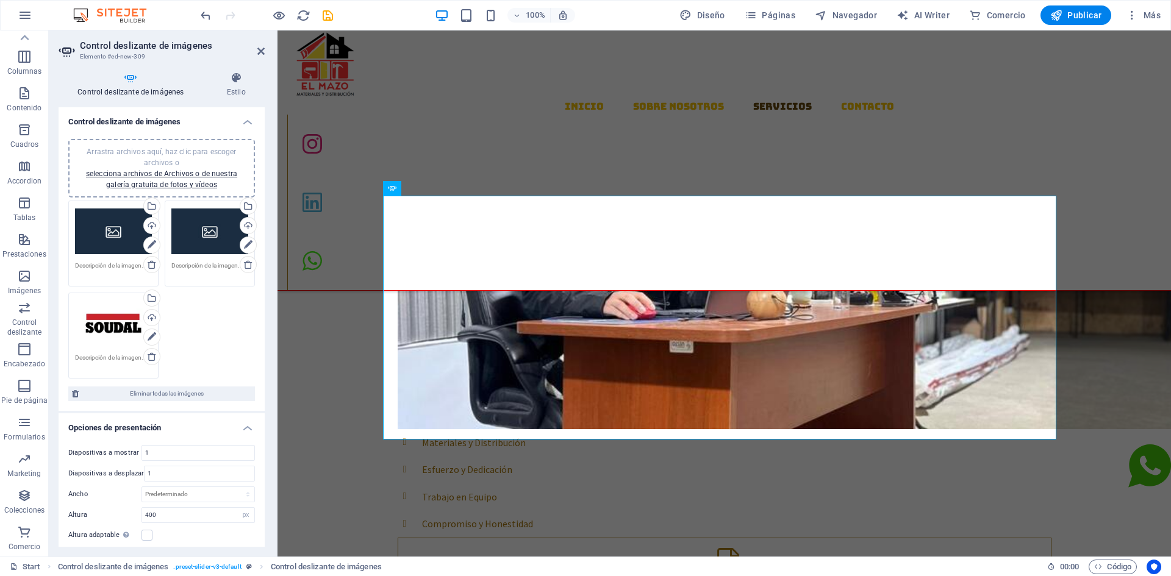
click at [117, 237] on div "Arrastra archivos aquí, haz clic para escoger archivos o selecciona archivos de…" at bounding box center [113, 231] width 77 height 49
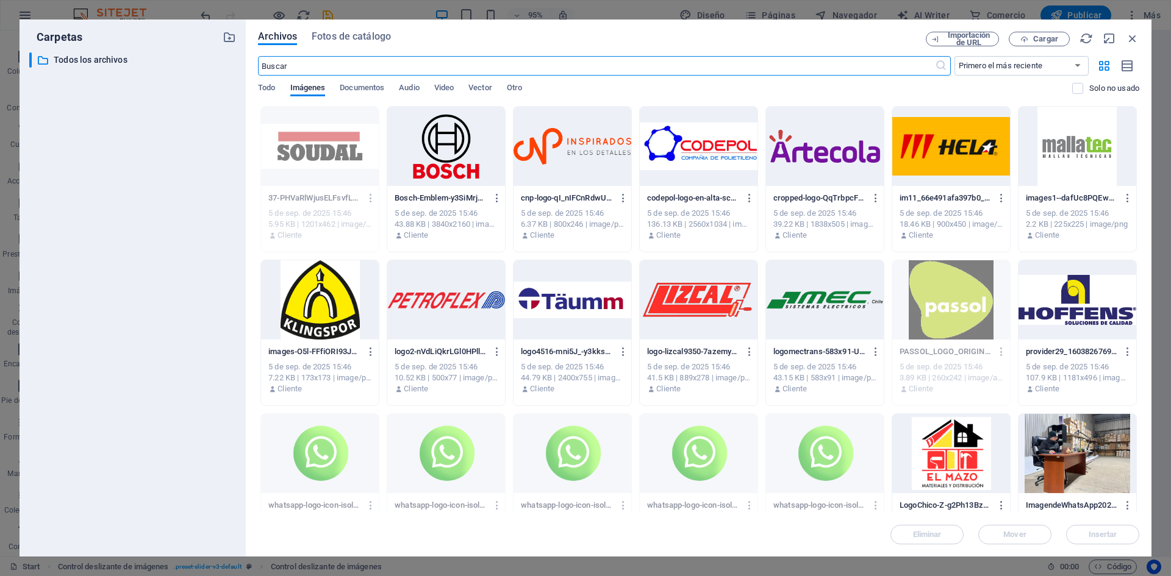
click at [431, 157] on div at bounding box center [446, 146] width 118 height 79
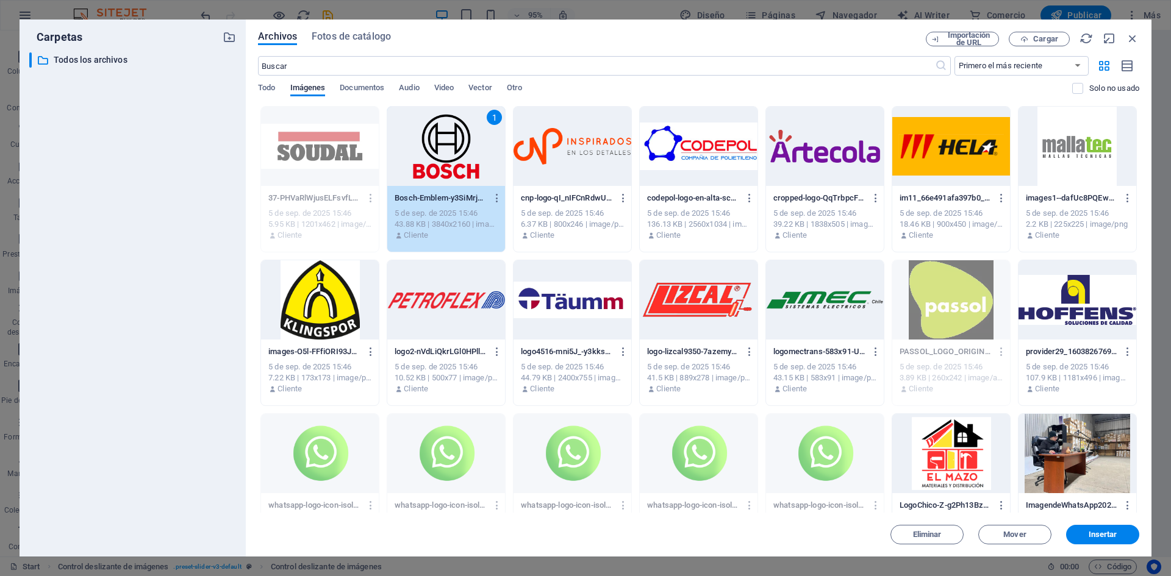
click at [431, 157] on div "1" at bounding box center [446, 146] width 118 height 79
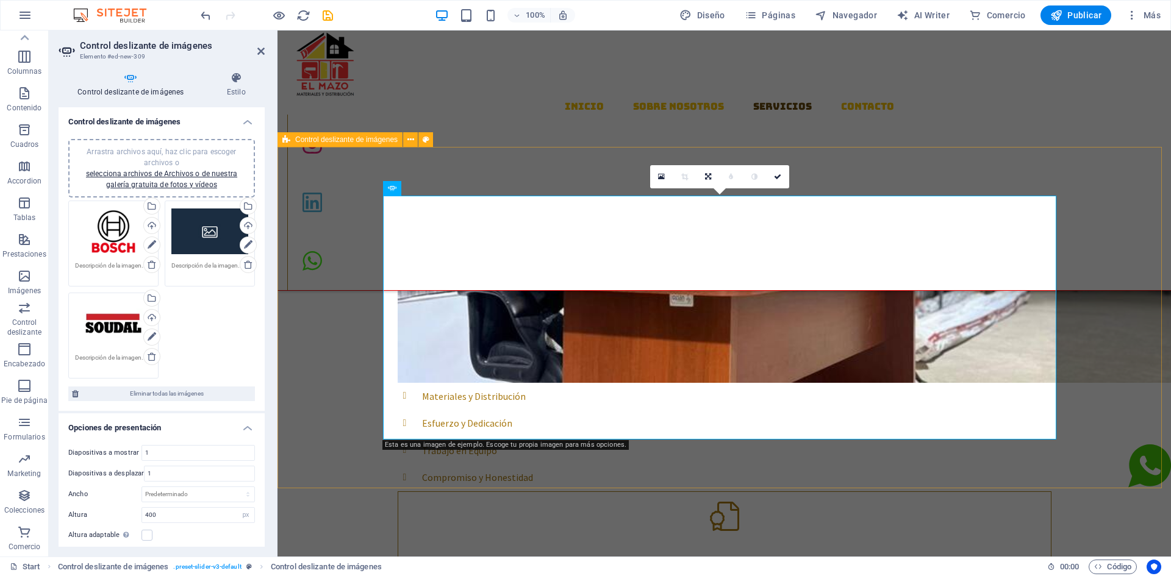
scroll to position [945, 0]
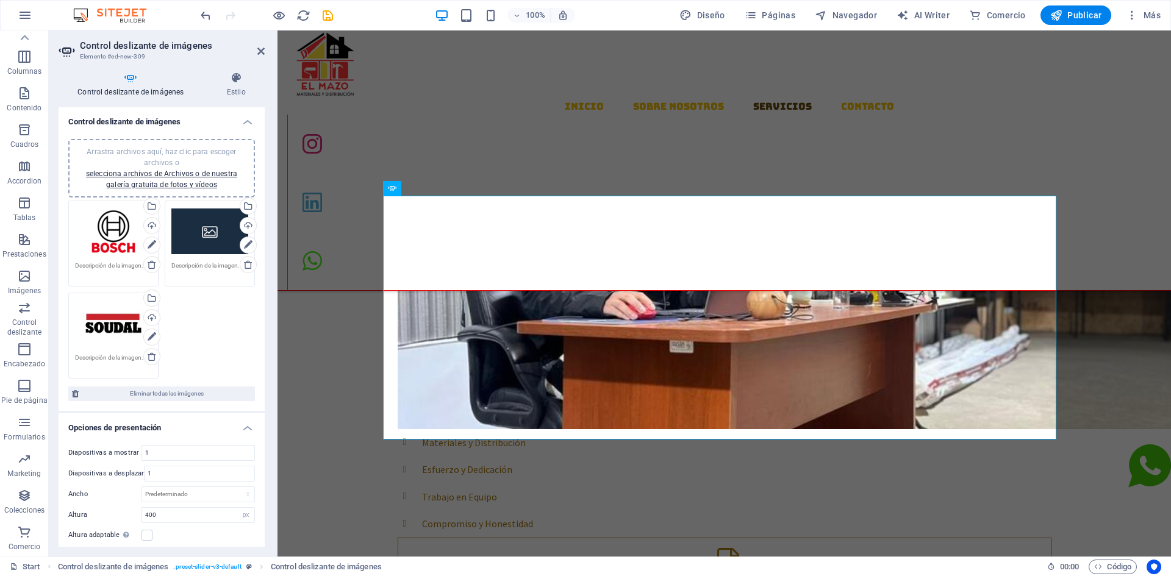
click at [204, 232] on div "Arrastra archivos aquí, haz clic para escoger archivos o selecciona archivos de…" at bounding box center [209, 231] width 77 height 49
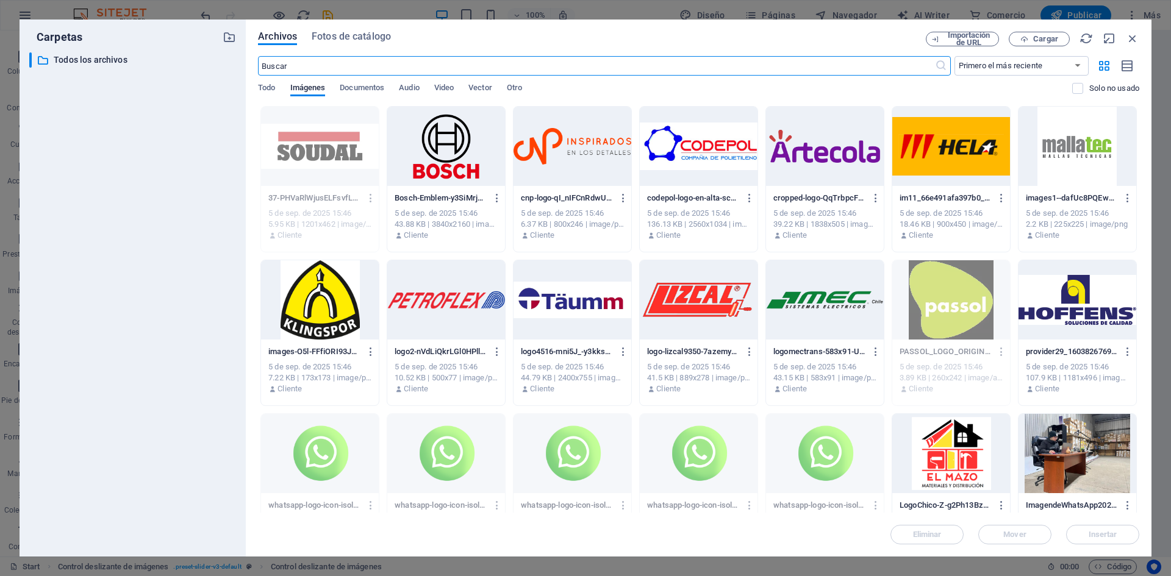
scroll to position [992, 0]
click at [571, 156] on div at bounding box center [573, 146] width 118 height 79
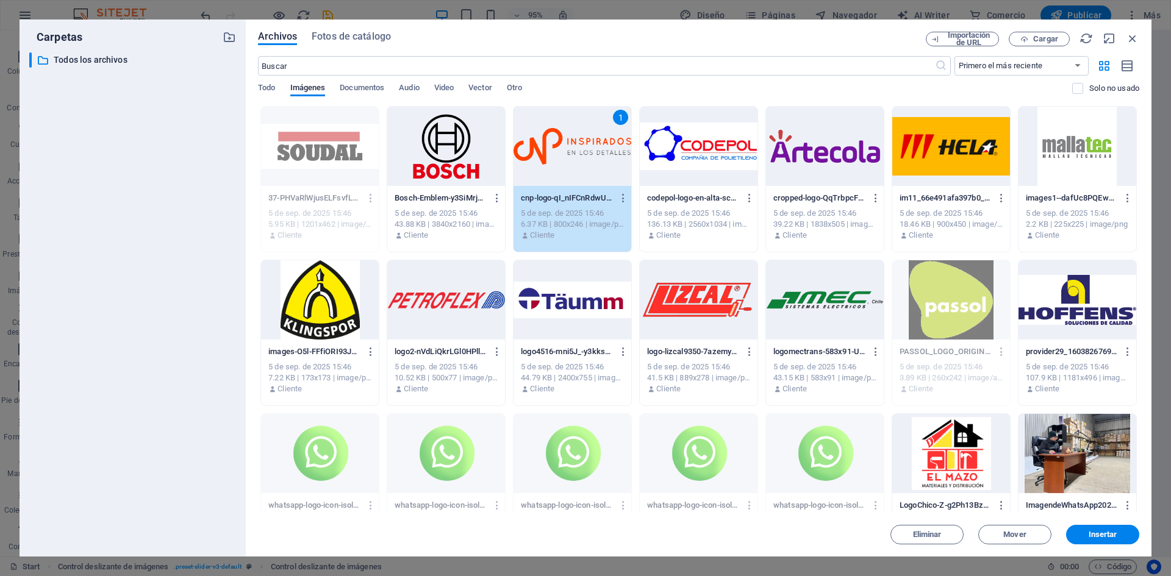
click at [573, 155] on div "1" at bounding box center [573, 146] width 118 height 79
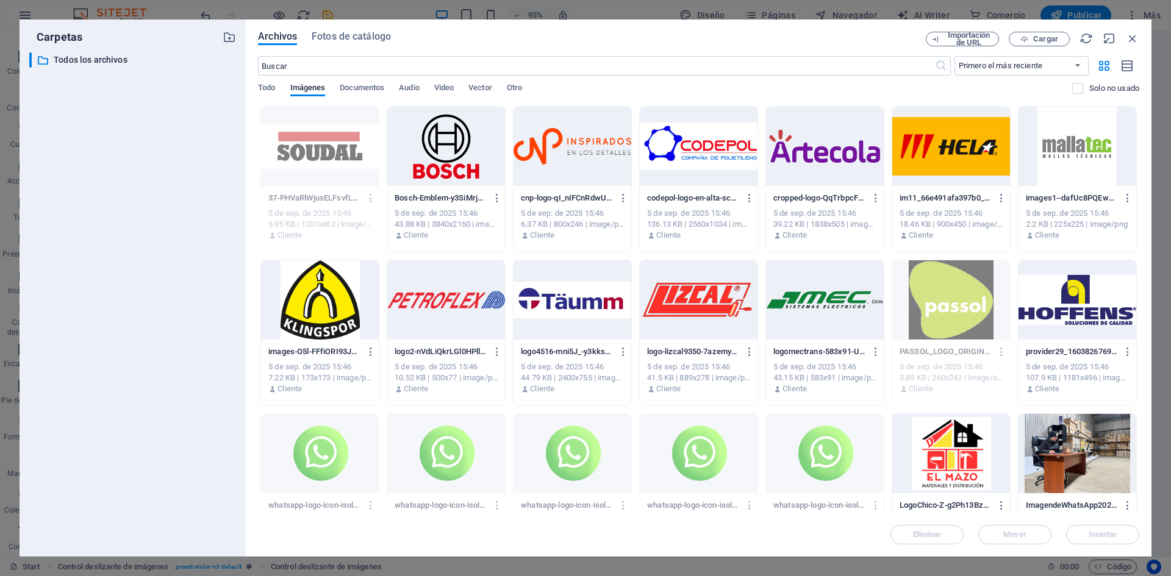
click at [573, 155] on div at bounding box center [573, 146] width 118 height 79
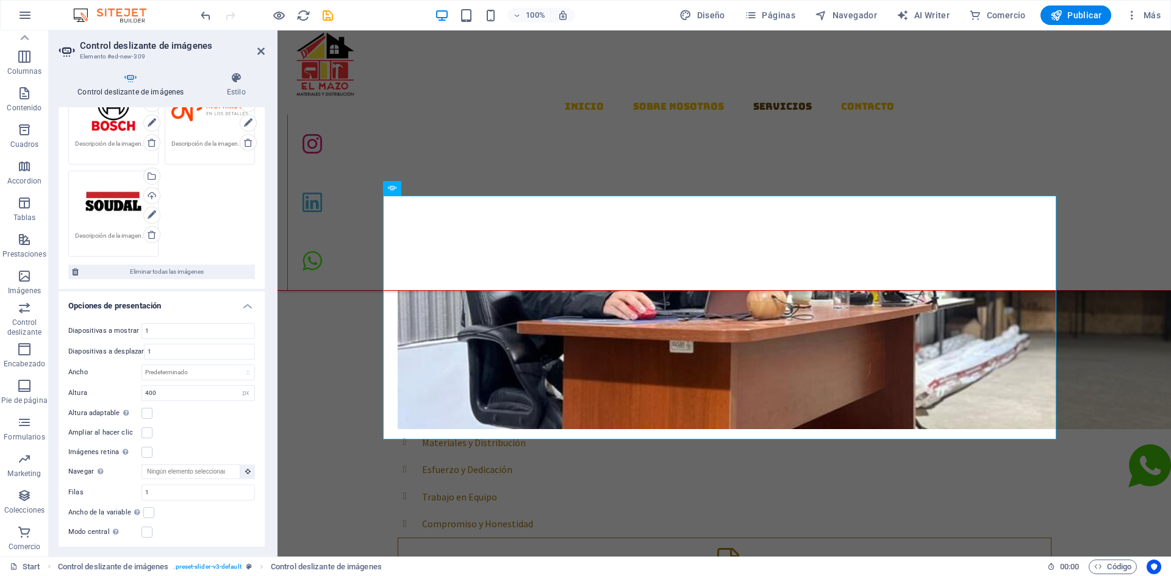
scroll to position [183, 0]
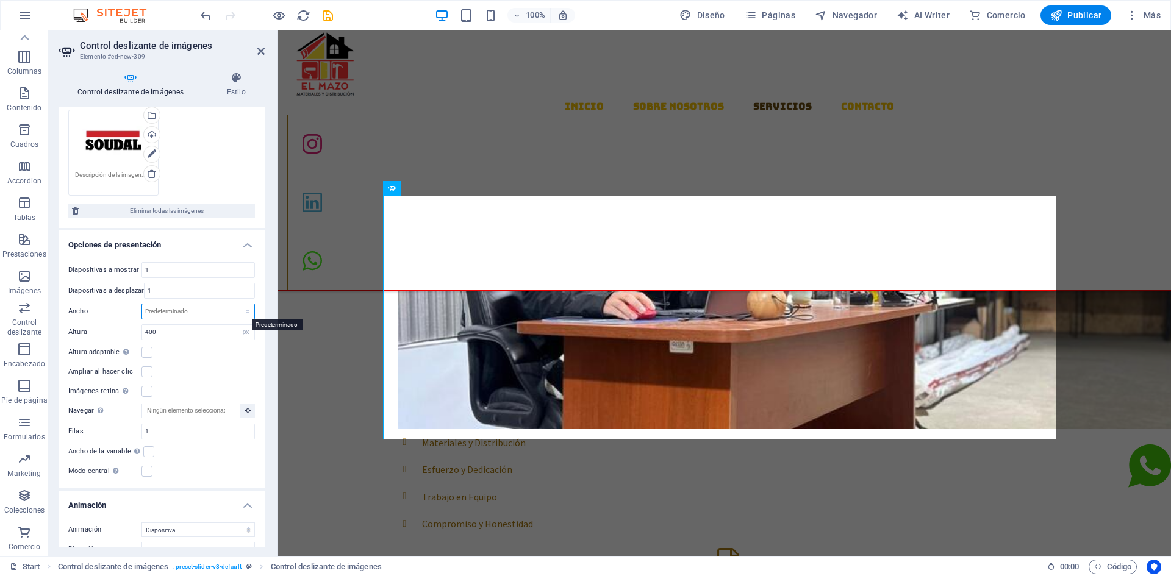
click at [201, 312] on select "Predeterminado px % rem em vw vh" at bounding box center [198, 311] width 112 height 15
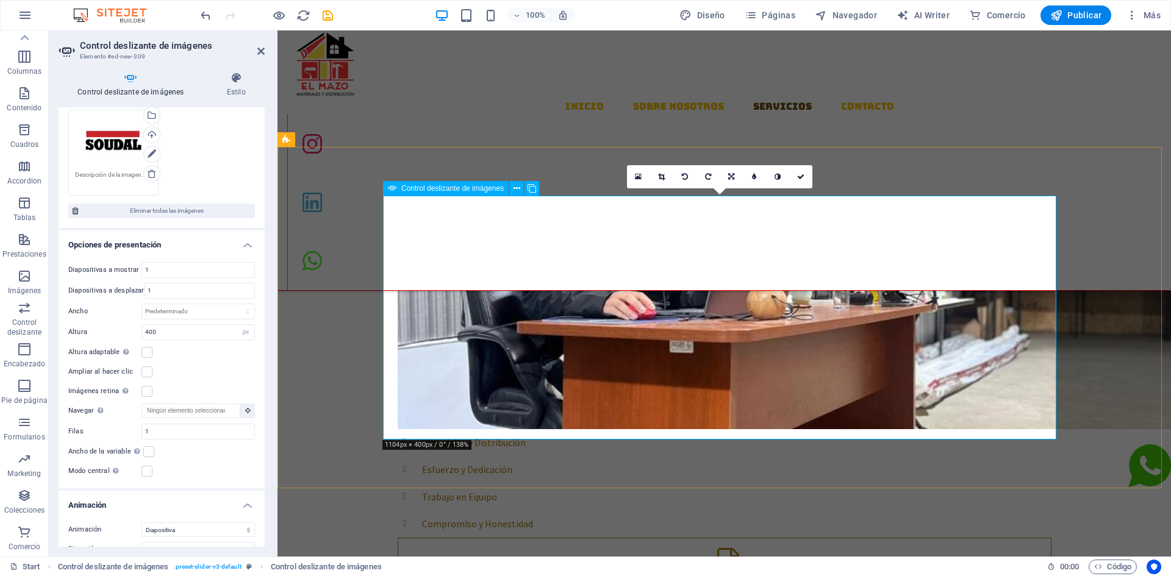
click at [731, 174] on icon at bounding box center [731, 176] width 6 height 7
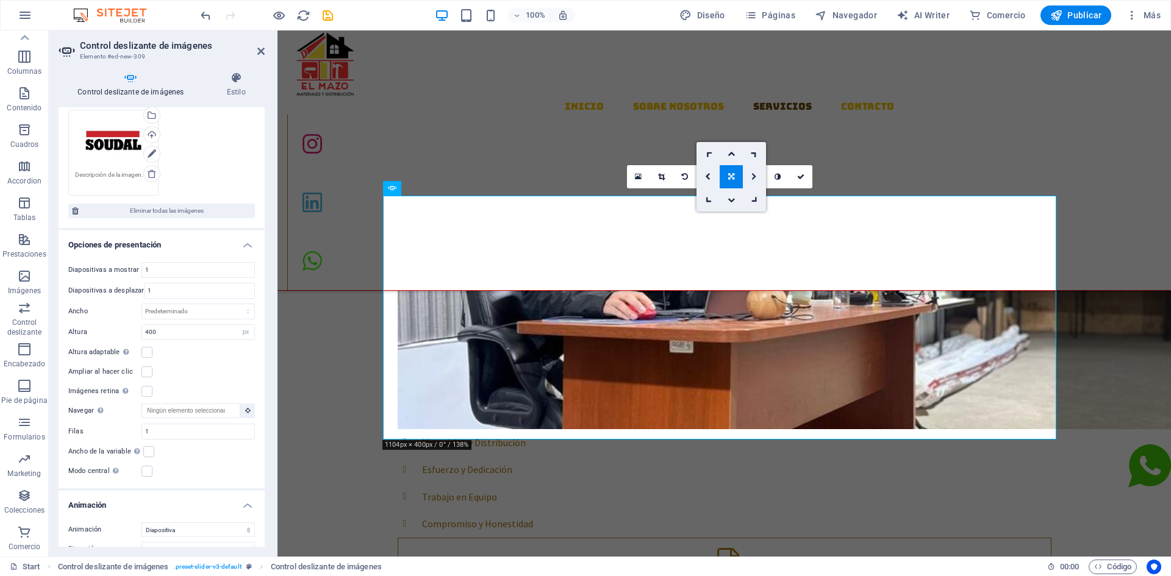
click at [755, 177] on icon at bounding box center [754, 176] width 5 height 7
click at [753, 176] on icon at bounding box center [754, 176] width 4 height 7
type input "339"
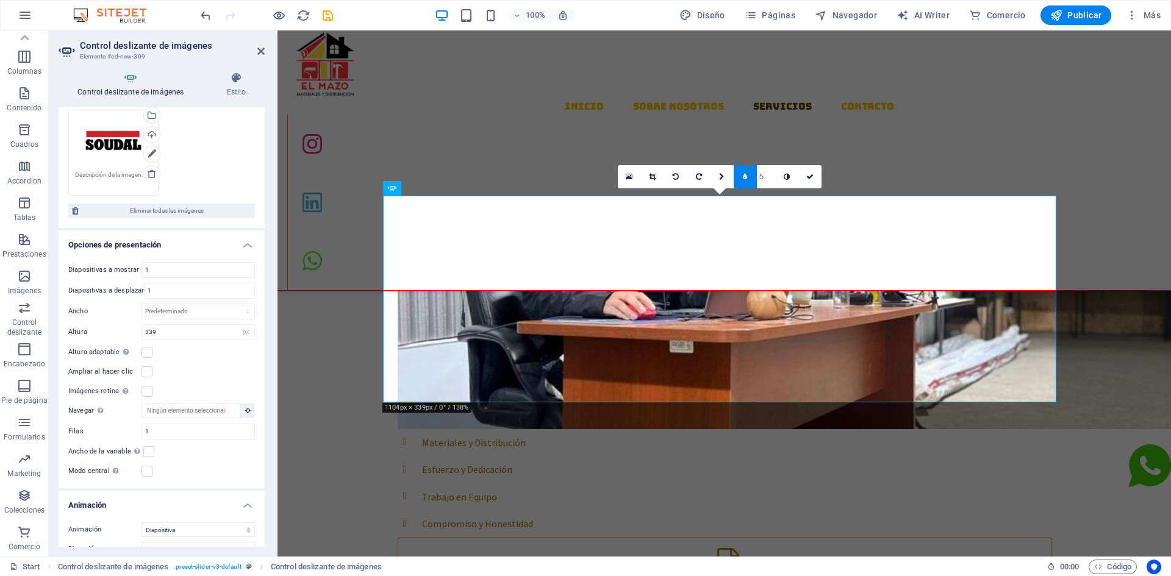
type input "4"
type input "5"
type input "6"
type input "5"
type input "4"
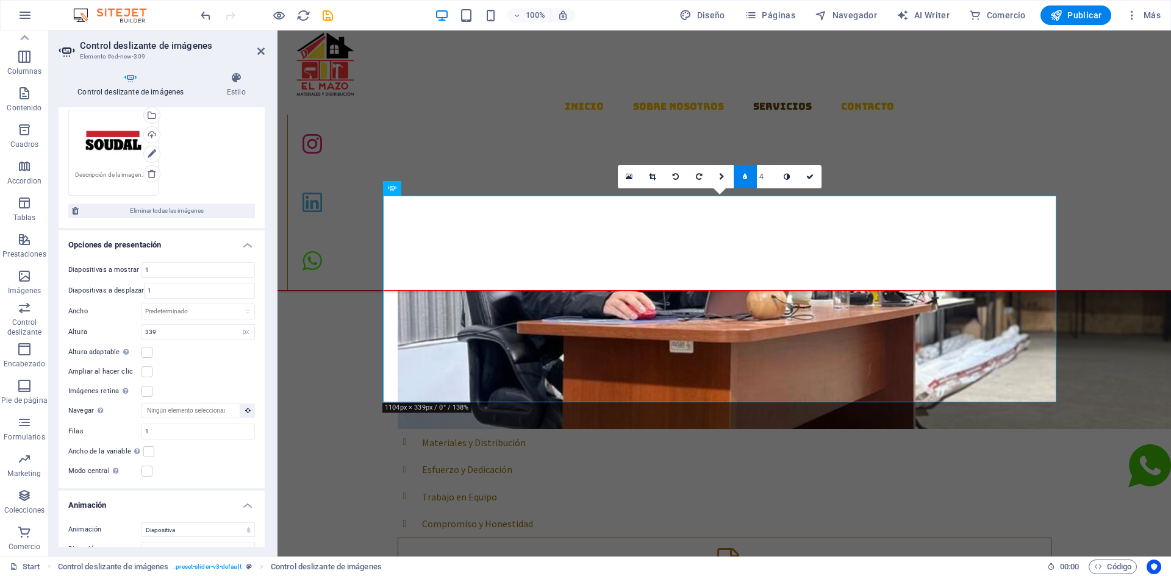
type input "3"
type input "2"
type input "1"
click at [769, 181] on input "1" at bounding box center [766, 176] width 18 height 23
click at [770, 181] on input "1" at bounding box center [766, 176] width 18 height 23
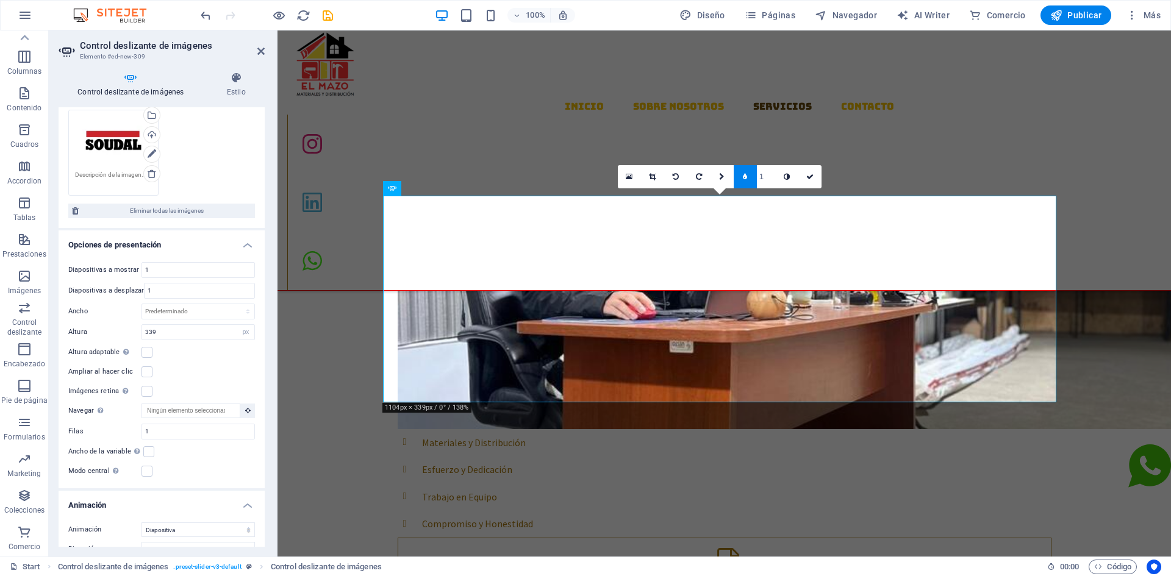
click at [745, 179] on icon at bounding box center [745, 176] width 4 height 7
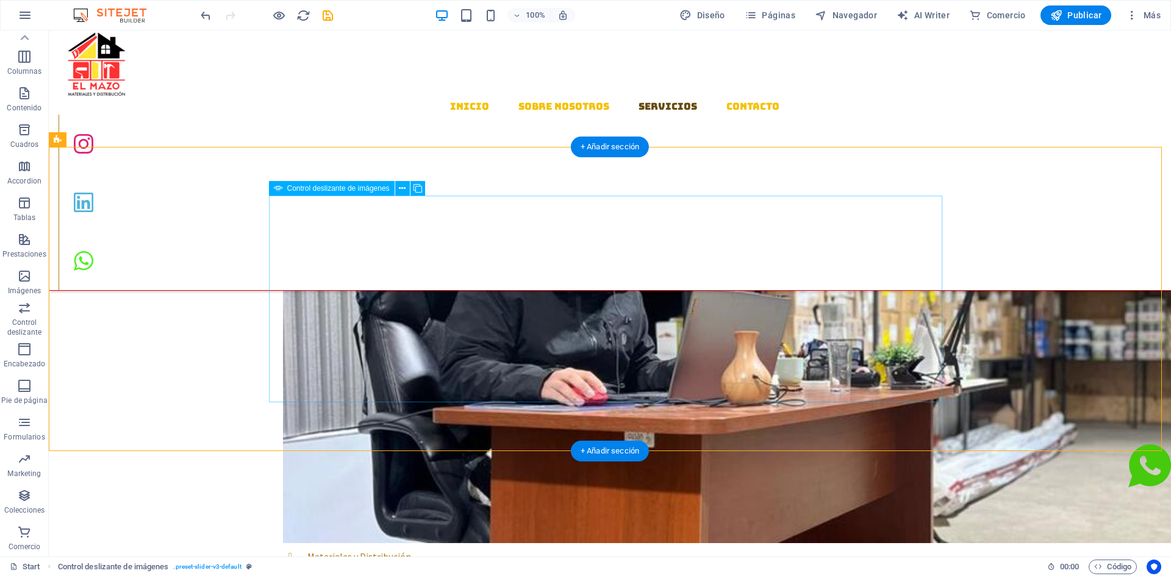
click at [364, 191] on span "Control deslizante de imágenes" at bounding box center [338, 188] width 102 height 7
select select "px"
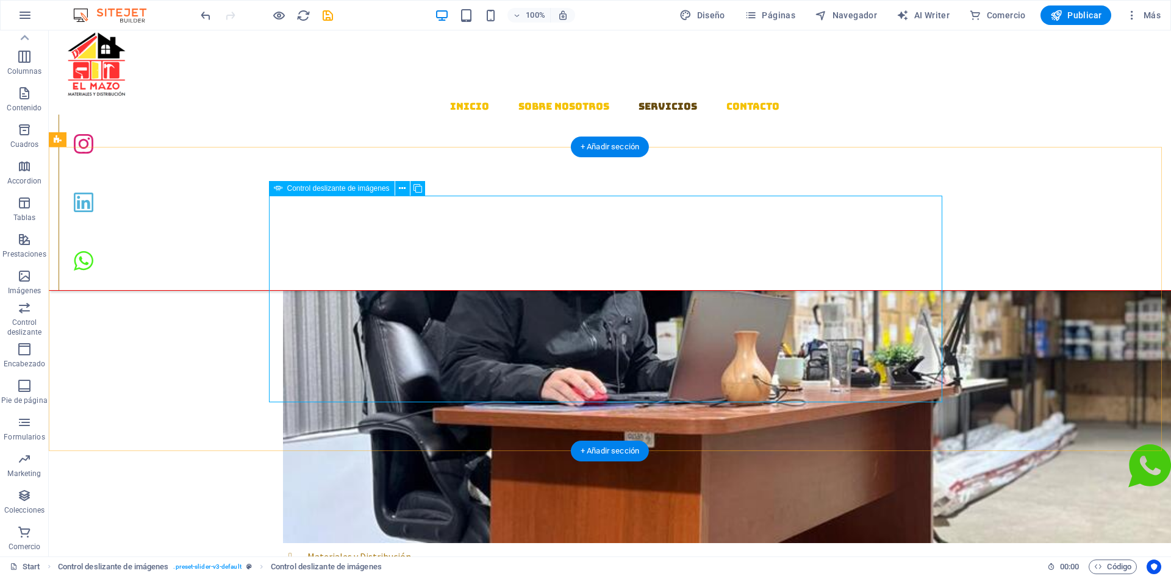
select select "ms"
select select "s"
select select "progressive"
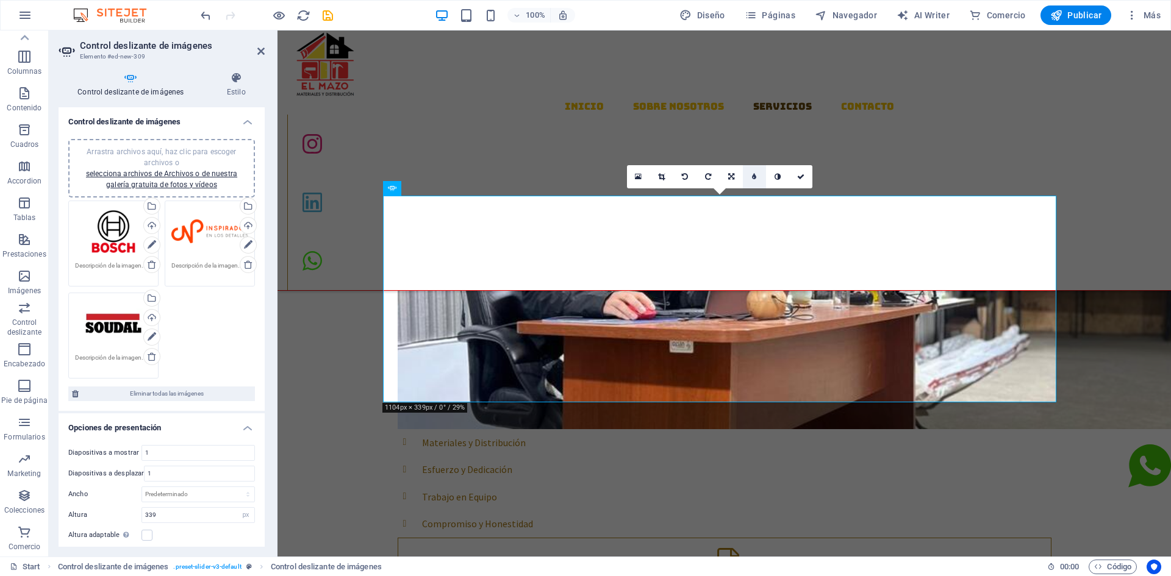
click at [755, 178] on icon at bounding box center [754, 176] width 4 height 7
type input "621"
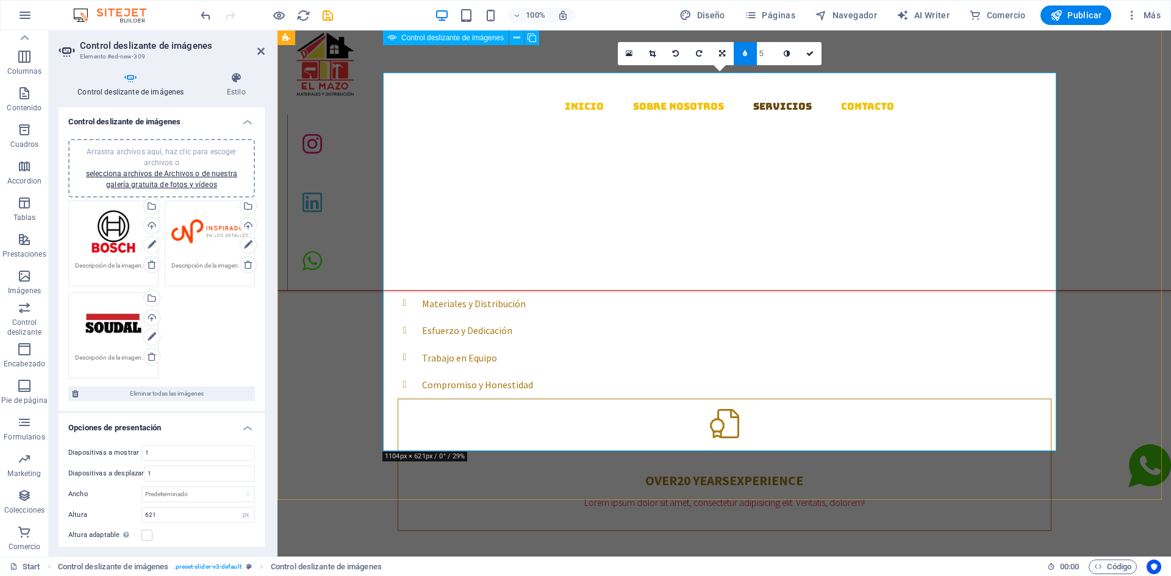
scroll to position [1067, 0]
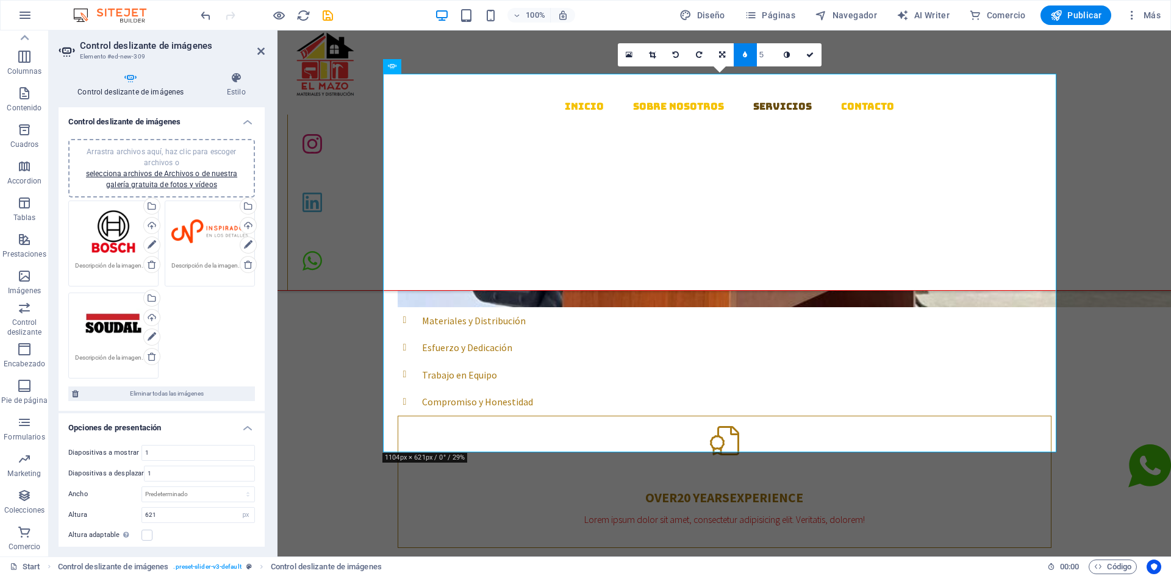
type input "4"
type input "3"
type input "2"
click at [770, 61] on input "1" at bounding box center [766, 54] width 18 height 23
click at [743, 59] on link at bounding box center [745, 54] width 23 height 23
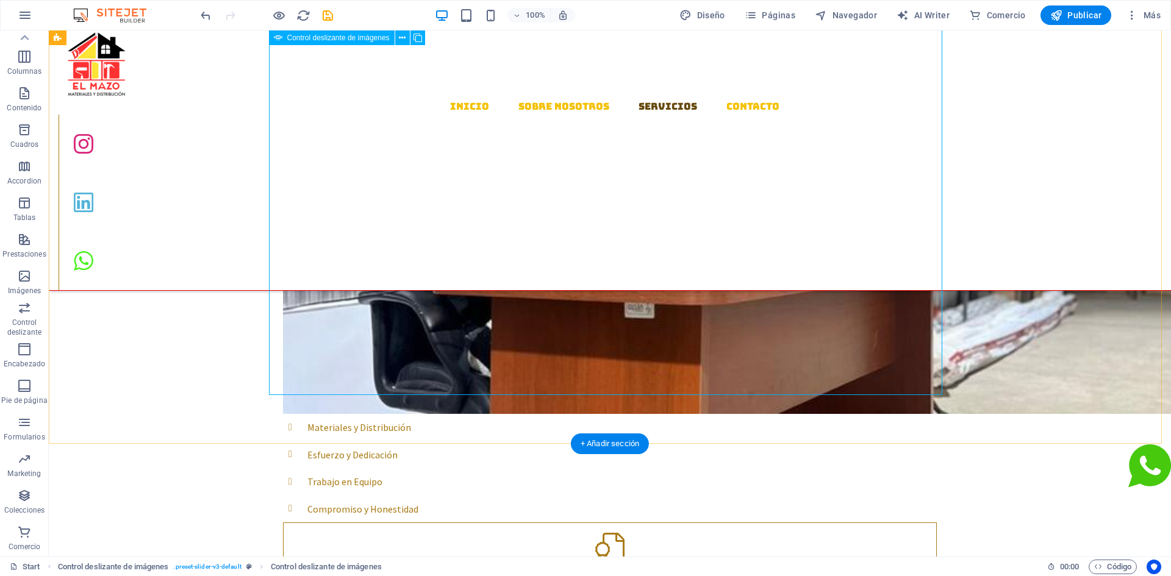
scroll to position [1006, 0]
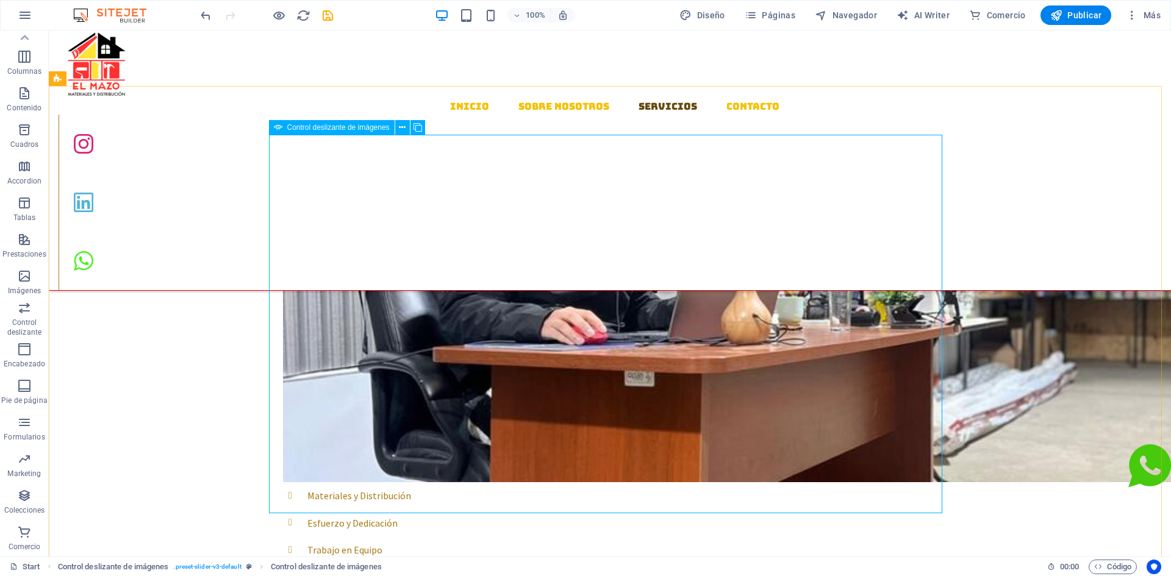
click at [327, 127] on span "Control deslizante de imágenes" at bounding box center [338, 127] width 102 height 7
select select "px"
select select "ms"
select select "s"
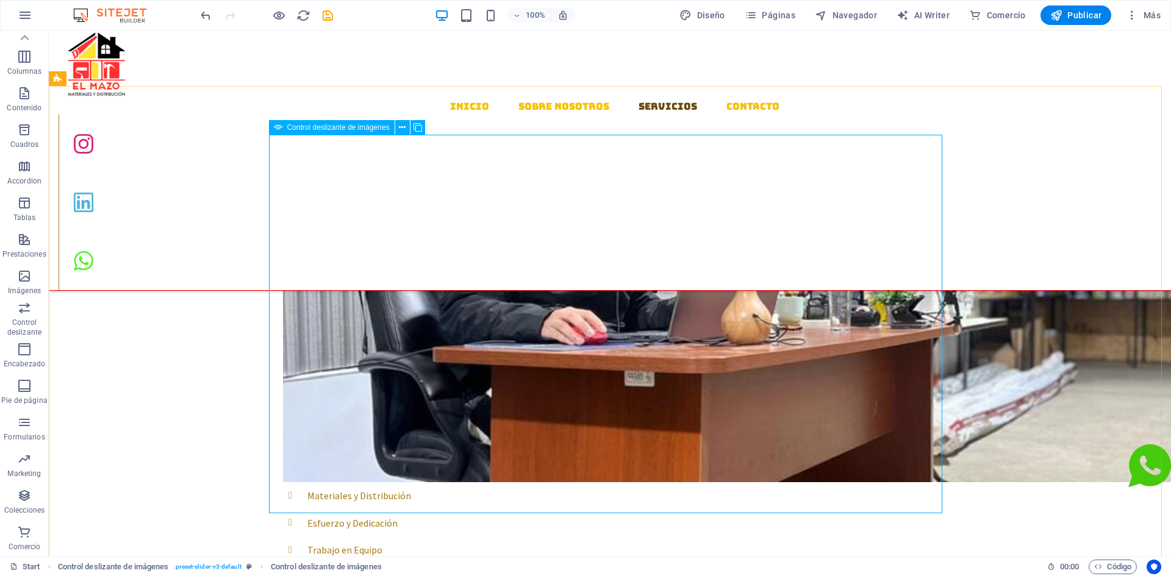
select select "progressive"
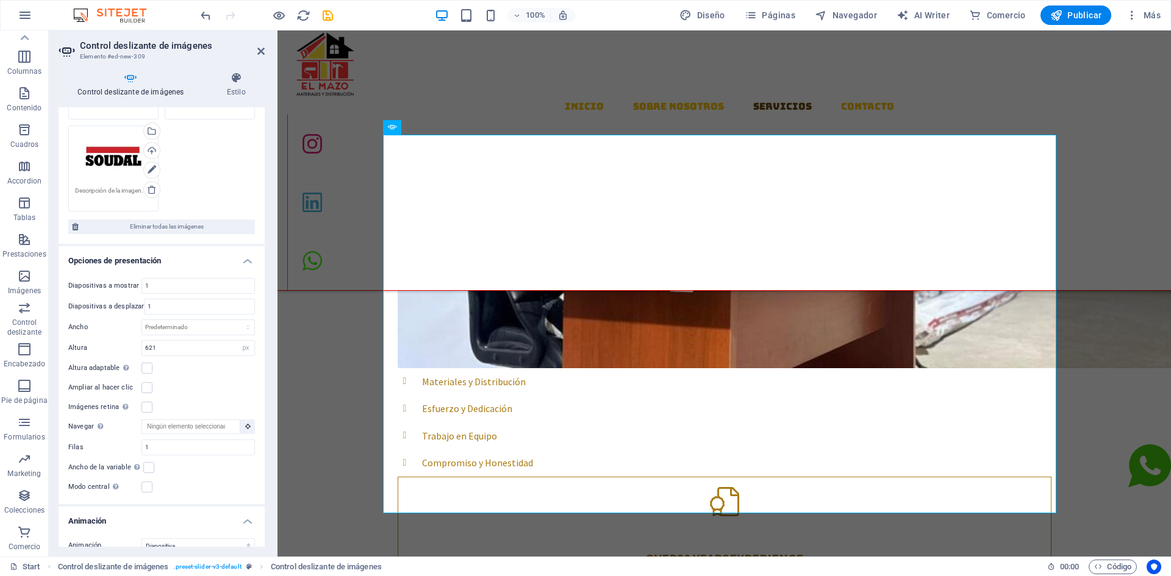
scroll to position [183, 0]
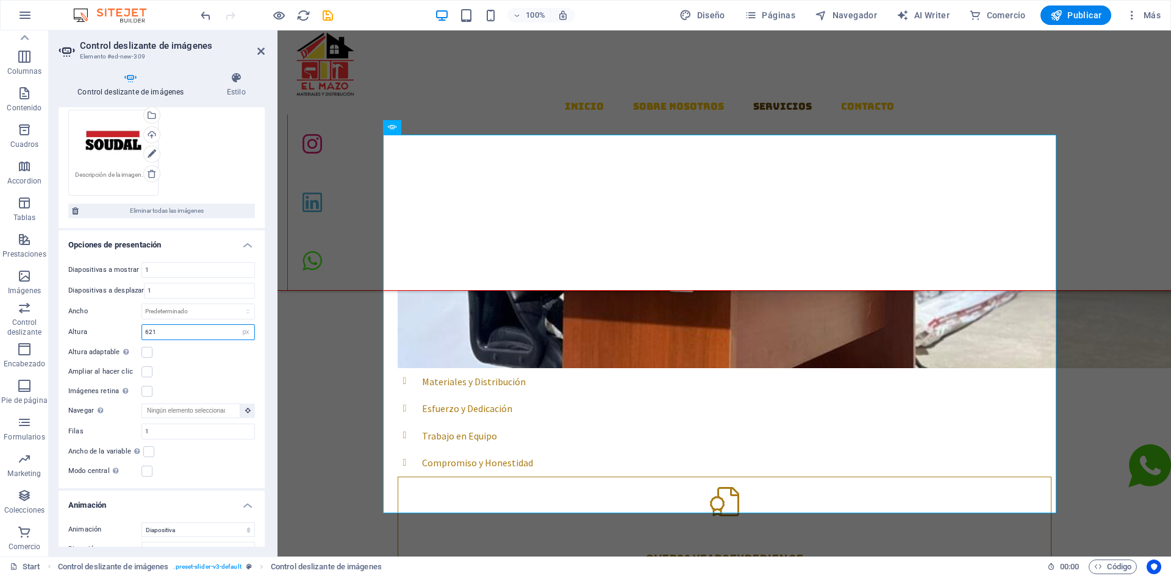
click at [184, 338] on input "621" at bounding box center [198, 332] width 112 height 15
drag, startPoint x: 207, startPoint y: 332, endPoint x: 106, endPoint y: 337, distance: 101.3
click at [106, 337] on div "Altura 621 Predeterminado px rem em vw vh" at bounding box center [161, 333] width 187 height 16
click at [244, 329] on select "Predeterminado px rem em vw vh" at bounding box center [245, 332] width 17 height 15
select select "default"
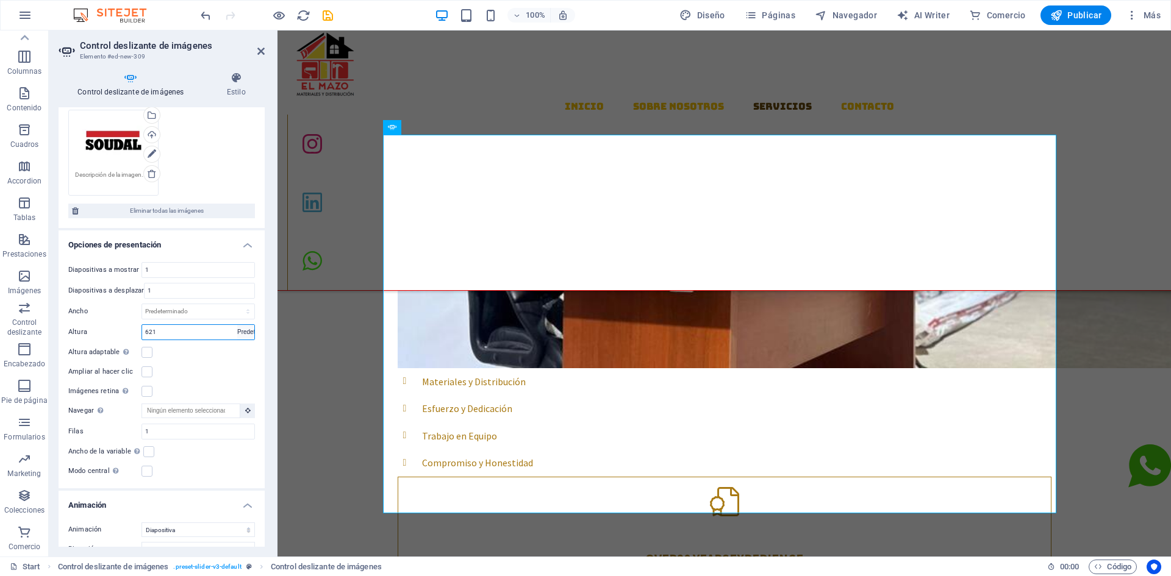
click at [237, 325] on select "Predeterminado px rem em vw vh" at bounding box center [245, 332] width 17 height 15
select select "DISABLED_OPTION_VALUE"
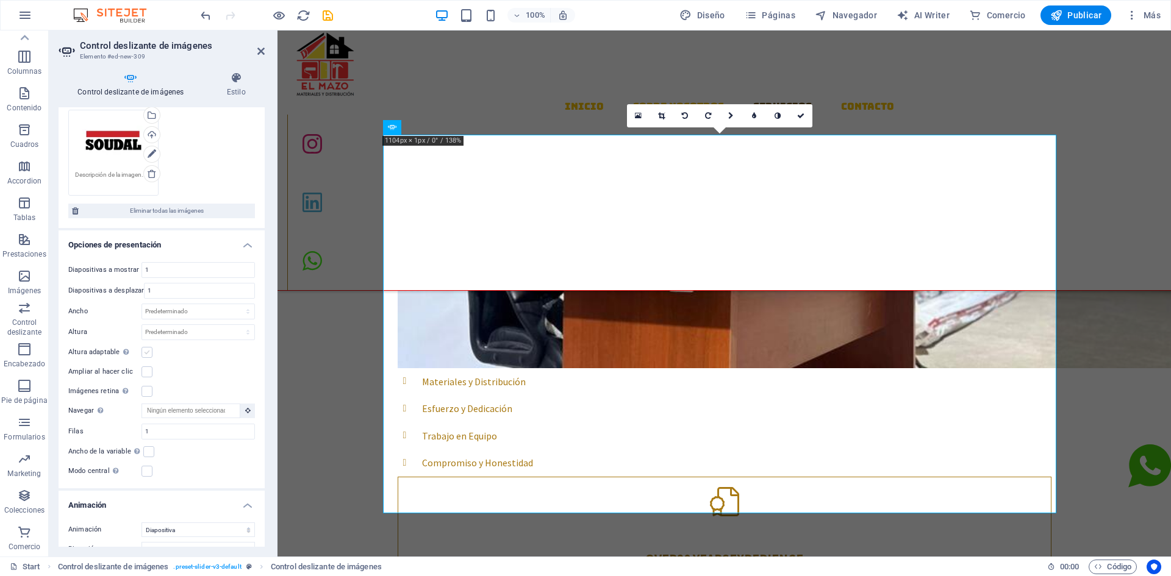
click at [146, 352] on label at bounding box center [147, 352] width 11 height 11
click at [0, 0] on input "Altura adaptable Ajustar automáticamente el alto para controles deslizantes de …" at bounding box center [0, 0] width 0 height 0
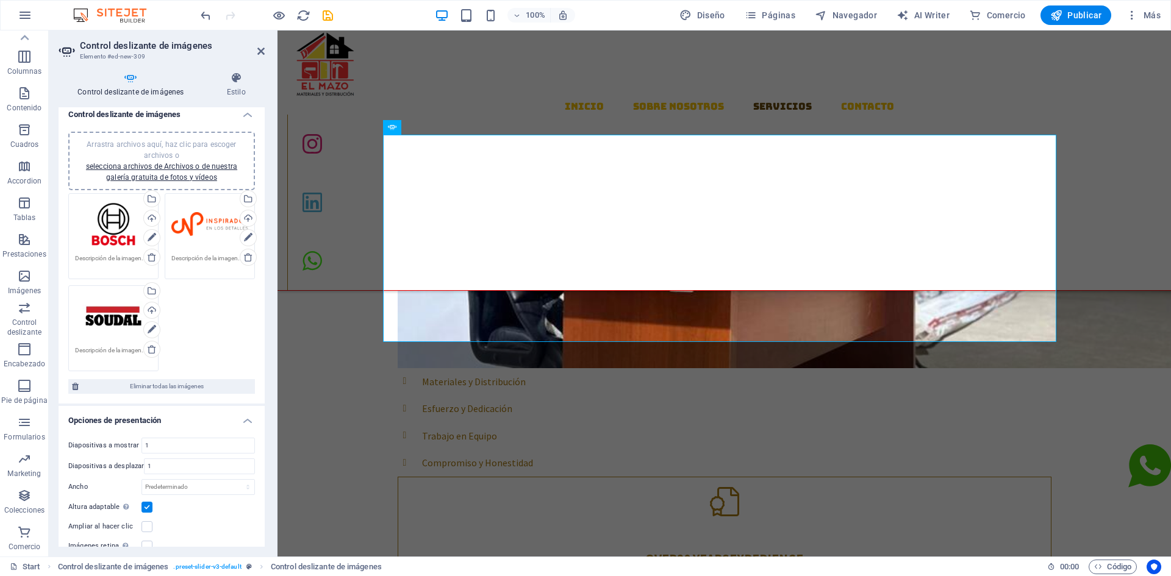
scroll to position [0, 0]
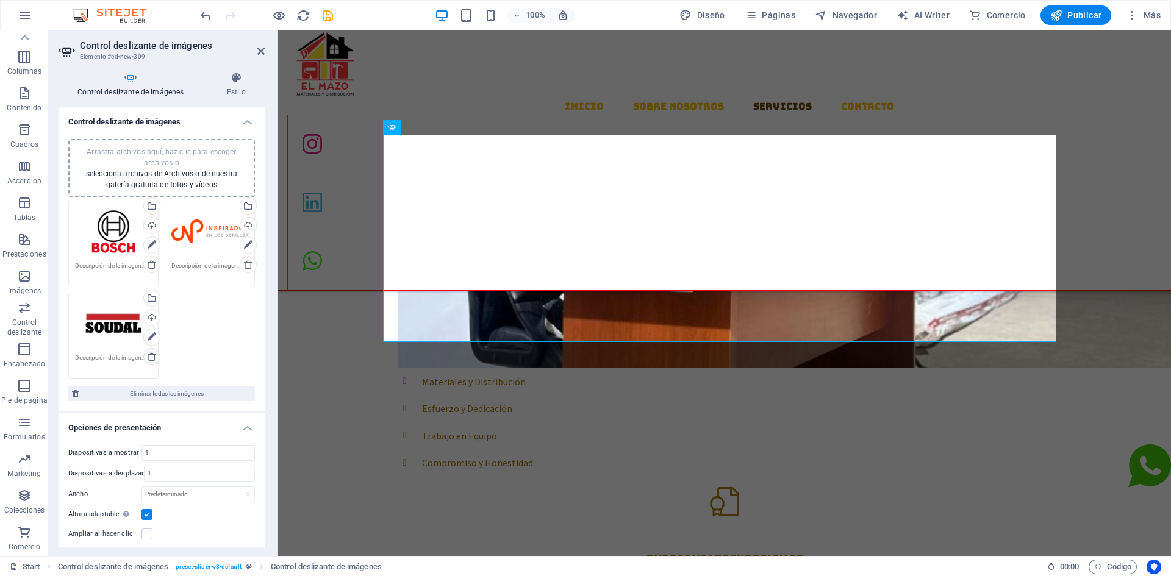
click at [152, 356] on icon at bounding box center [152, 357] width 10 height 10
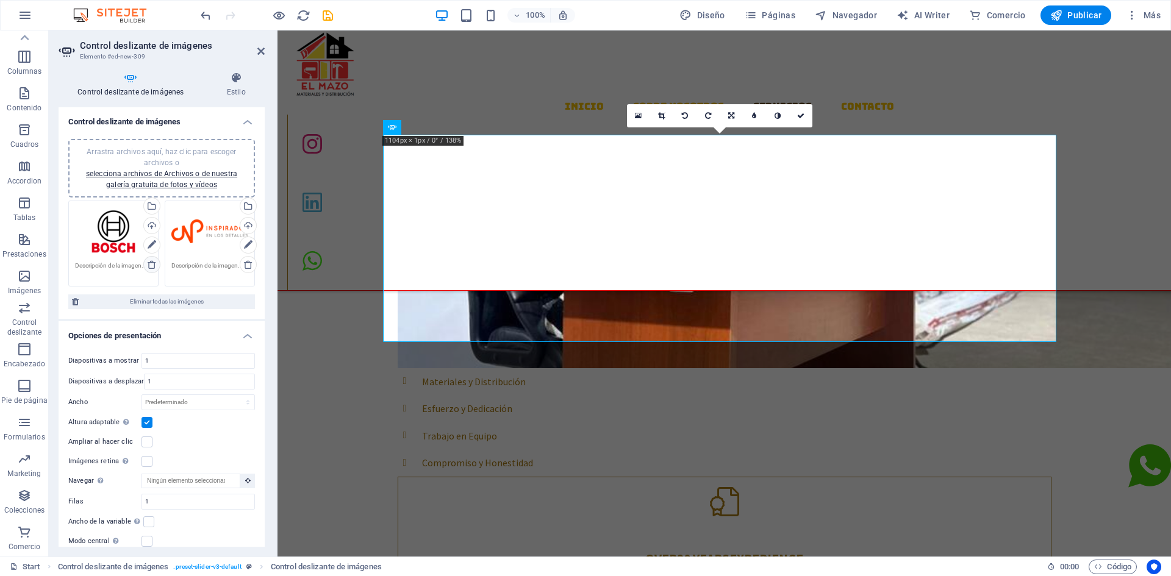
click at [152, 269] on icon at bounding box center [152, 265] width 10 height 10
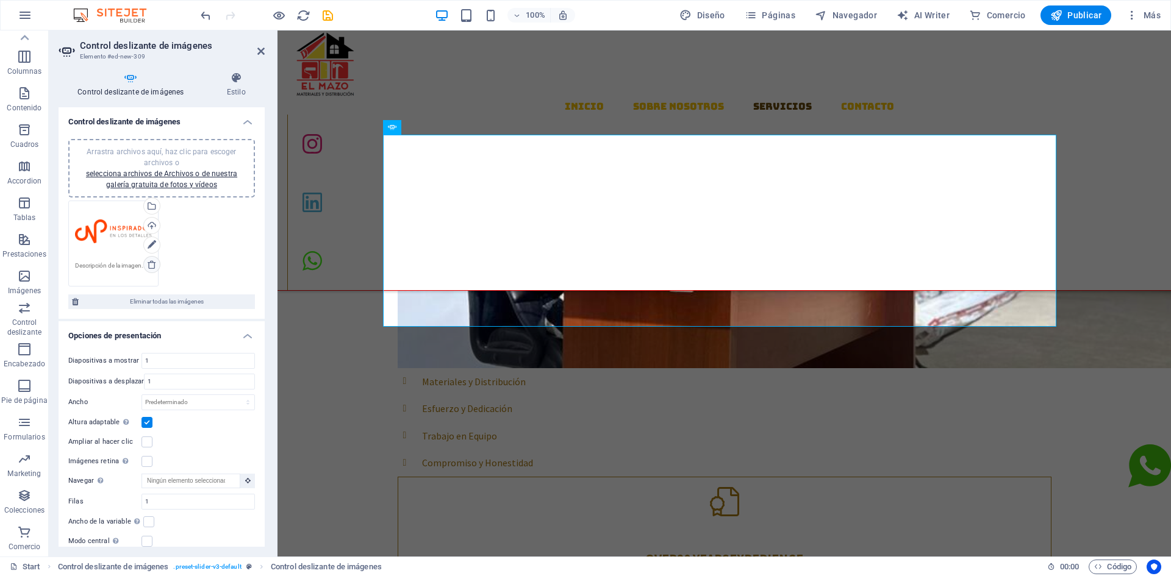
click at [149, 264] on icon at bounding box center [152, 265] width 10 height 10
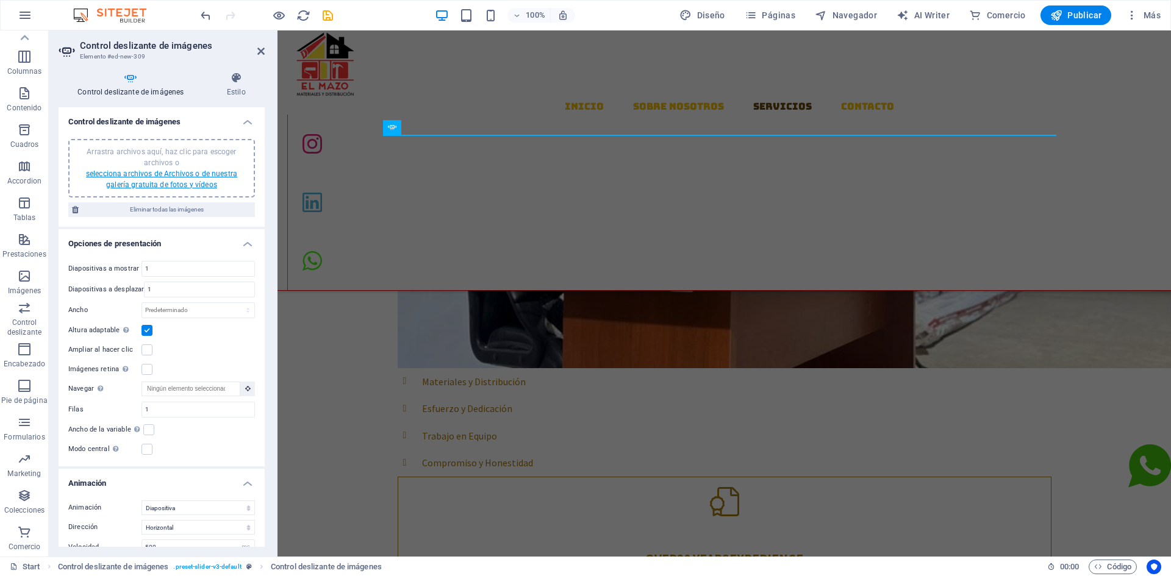
click at [157, 173] on link "selecciona archivos de Archivos o de nuestra galería gratuita de fotos y vídeos" at bounding box center [161, 180] width 151 height 20
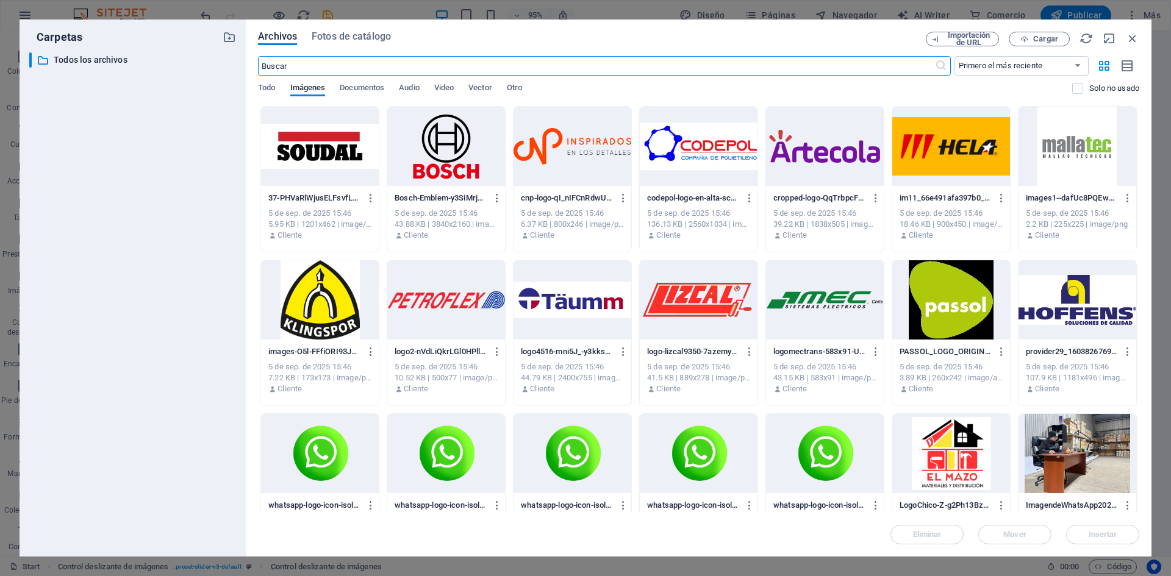
scroll to position [1053, 0]
click at [303, 157] on div at bounding box center [320, 146] width 118 height 79
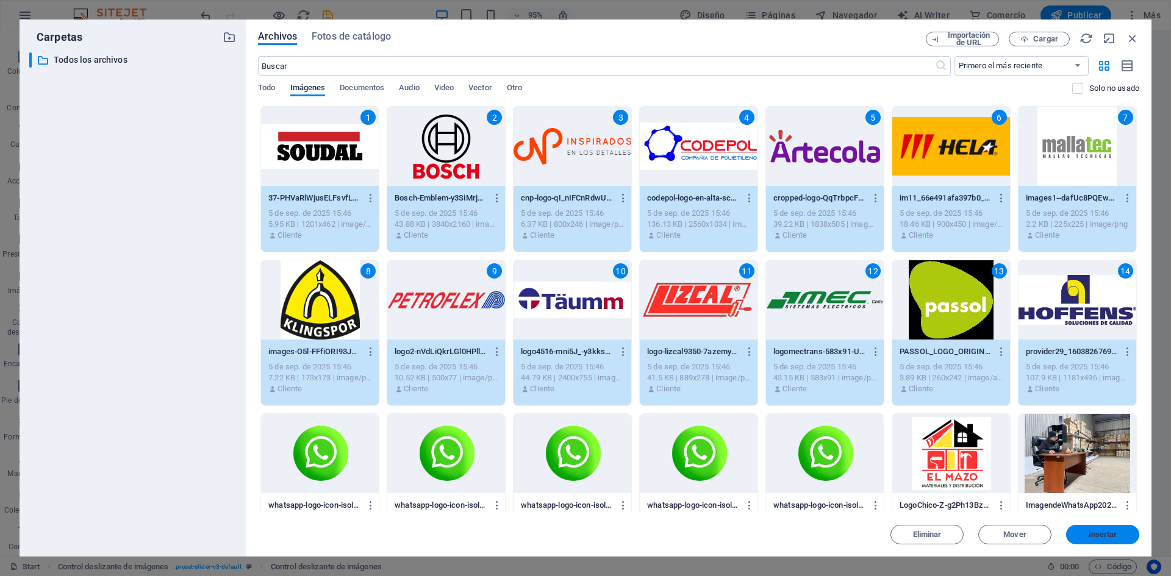
click at [1099, 536] on span "Insertar" at bounding box center [1103, 534] width 29 height 7
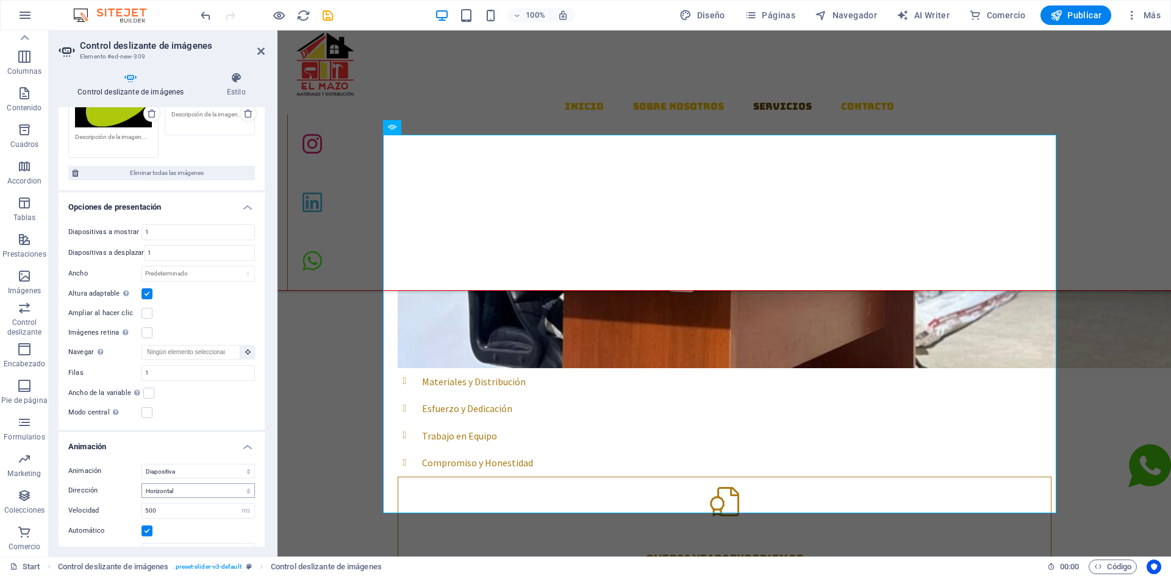
scroll to position [793, 0]
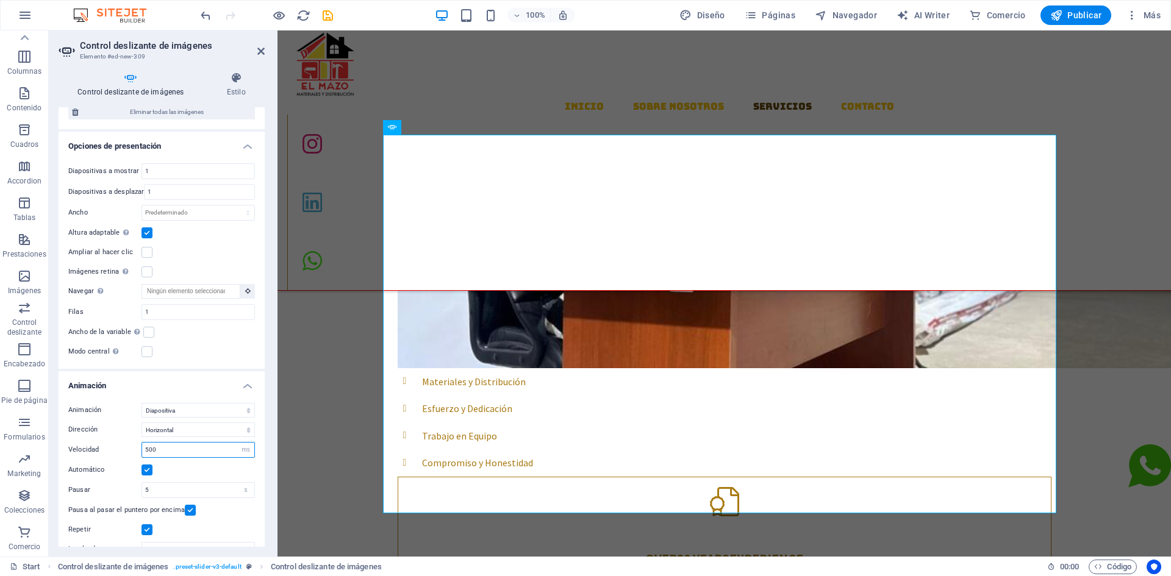
click at [164, 447] on input "500" at bounding box center [198, 450] width 112 height 15
click at [181, 483] on input "5" at bounding box center [198, 490] width 112 height 15
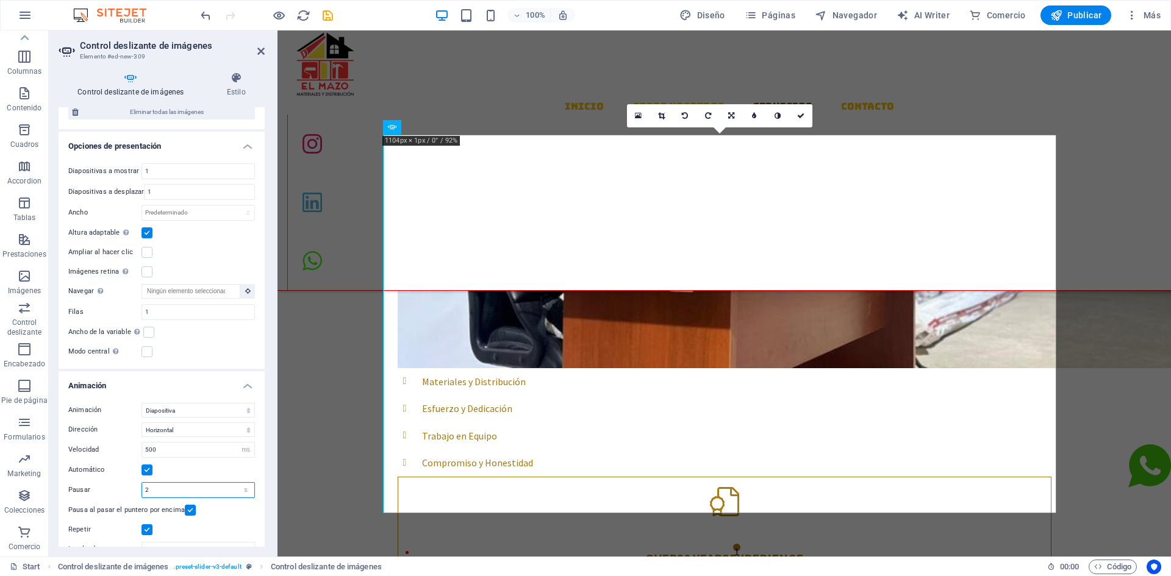
type input "2"
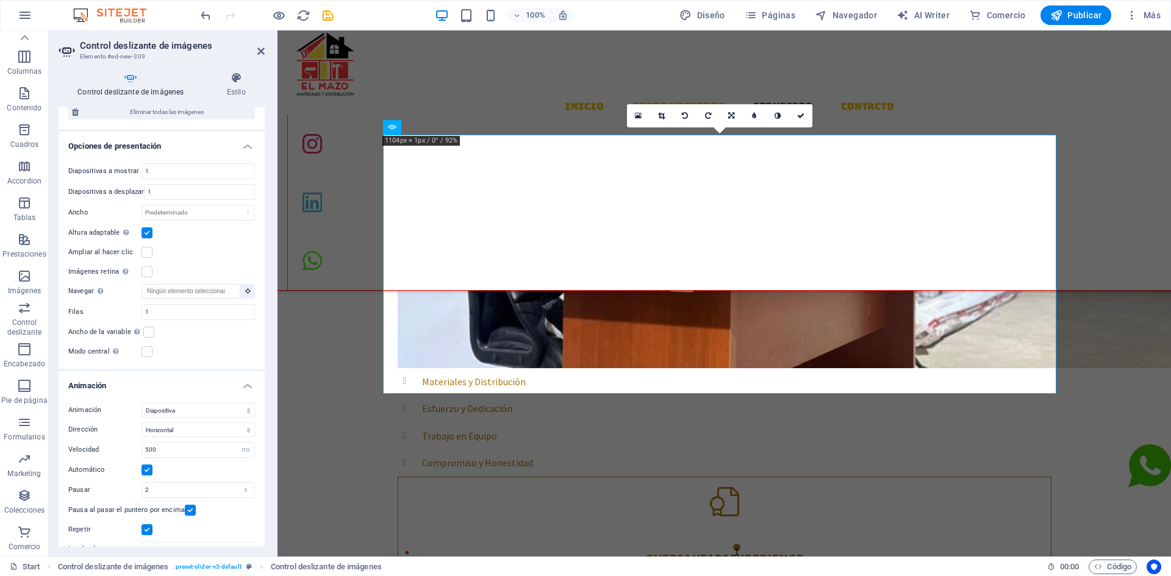
click at [223, 510] on div "Pausa al pasar el puntero por encima" at bounding box center [161, 510] width 187 height 15
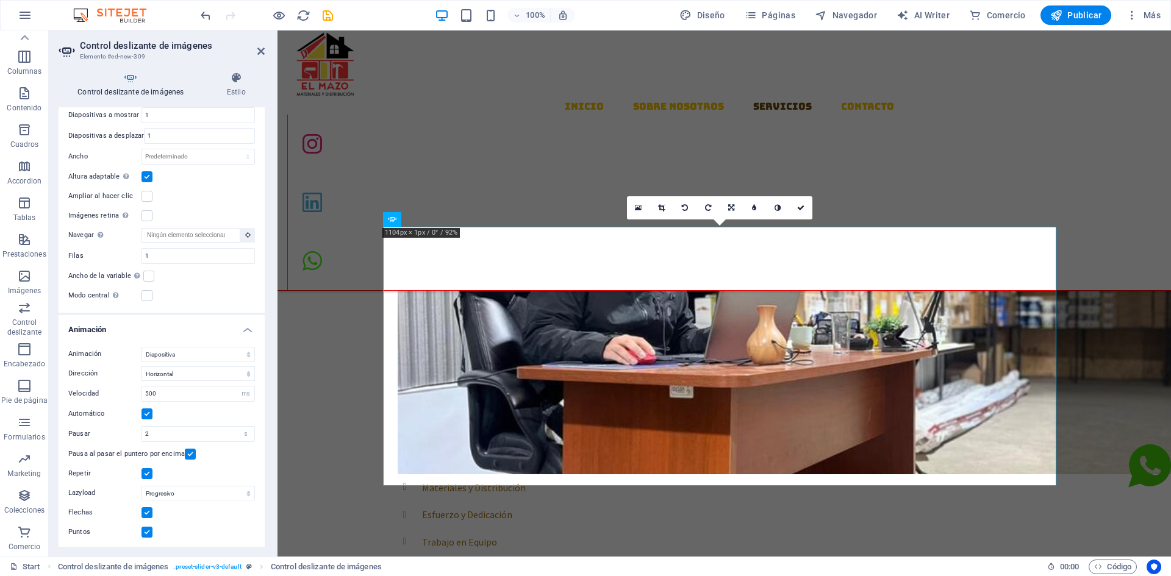
scroll to position [870, 0]
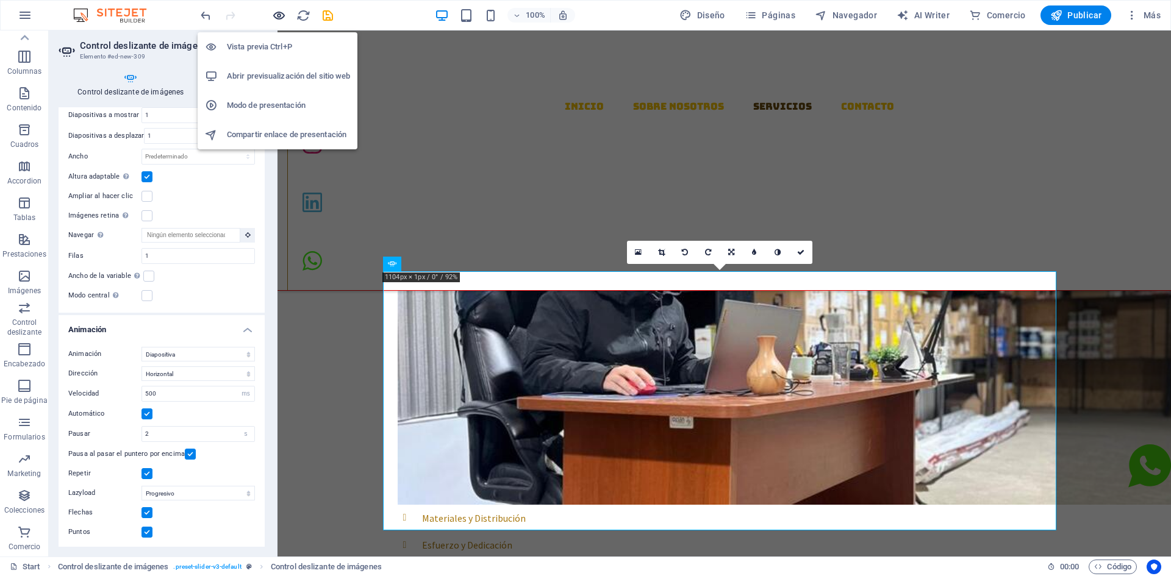
click at [278, 16] on icon "button" at bounding box center [279, 16] width 14 height 14
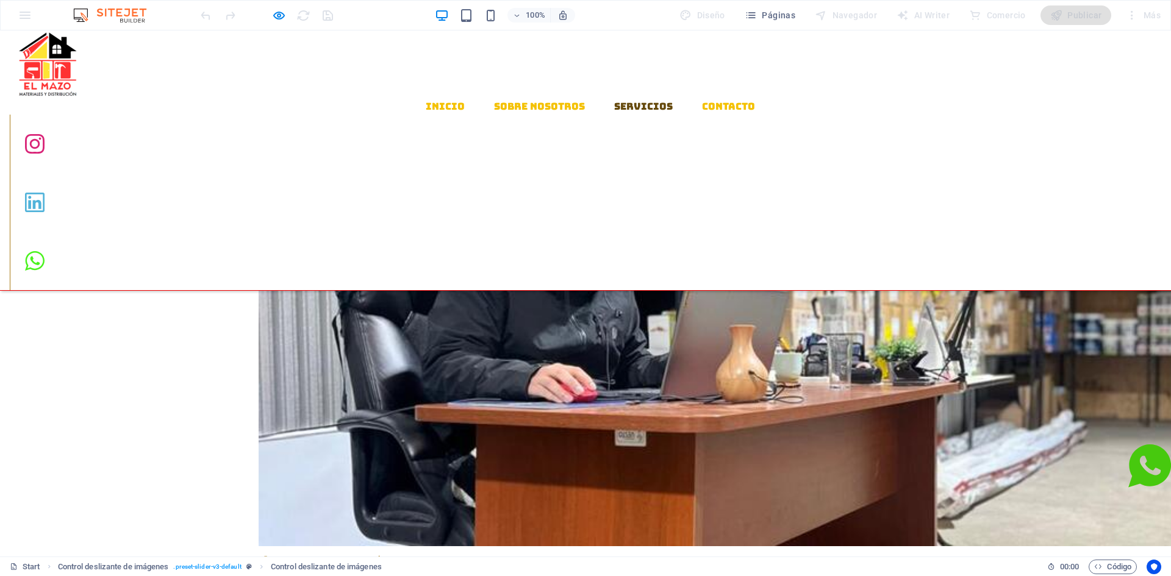
scroll to position [942, 0]
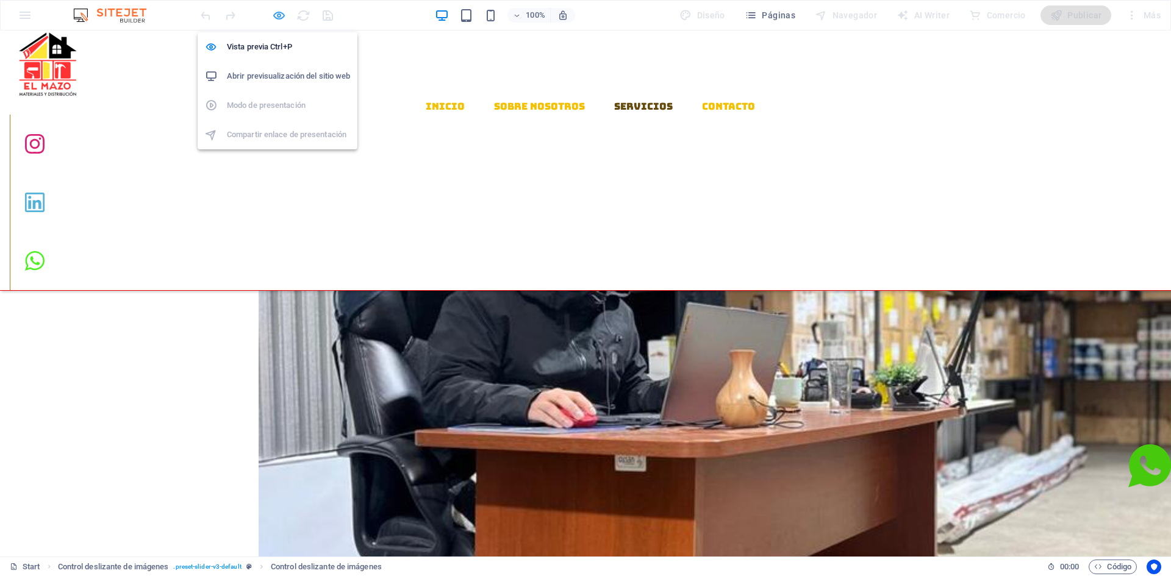
click at [276, 15] on icon "button" at bounding box center [279, 16] width 14 height 14
select select "ms"
select select "s"
select select "progressive"
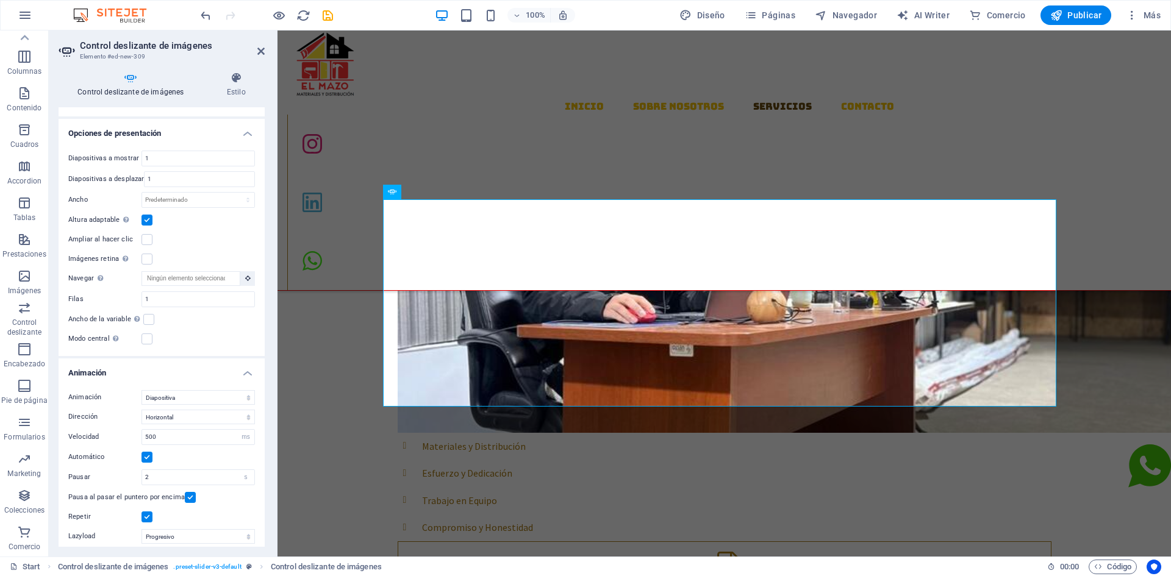
scroll to position [788, 0]
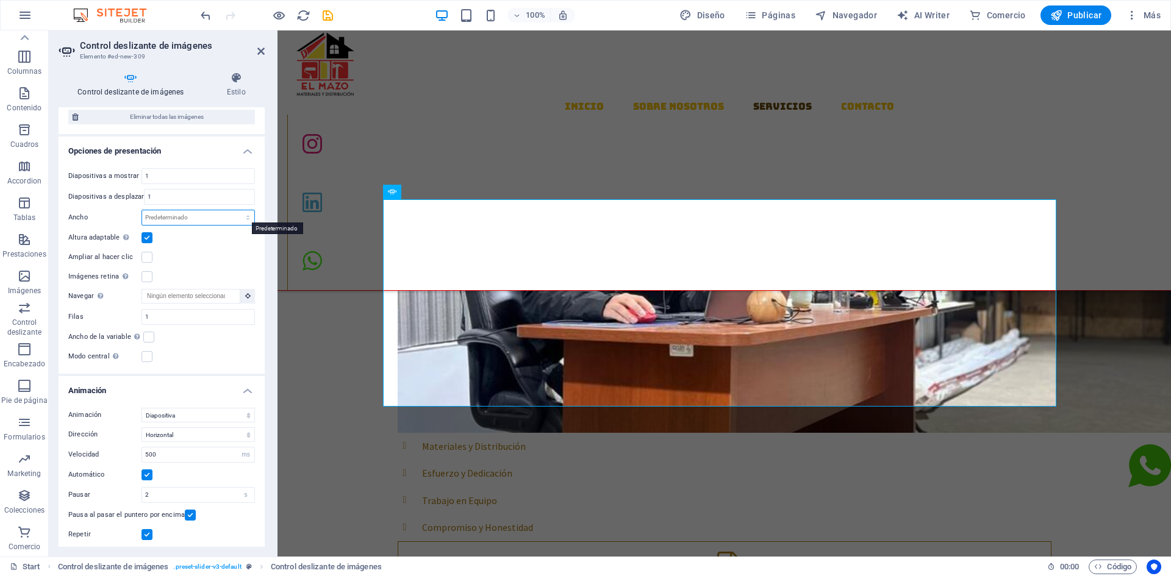
click at [199, 216] on select "Predeterminado px % rem em vw vh" at bounding box center [198, 217] width 112 height 15
select select "%"
click at [235, 210] on select "Predeterminado px % rem em vw vh" at bounding box center [198, 217] width 112 height 15
type input "100"
click at [188, 221] on input "100" at bounding box center [198, 217] width 112 height 15
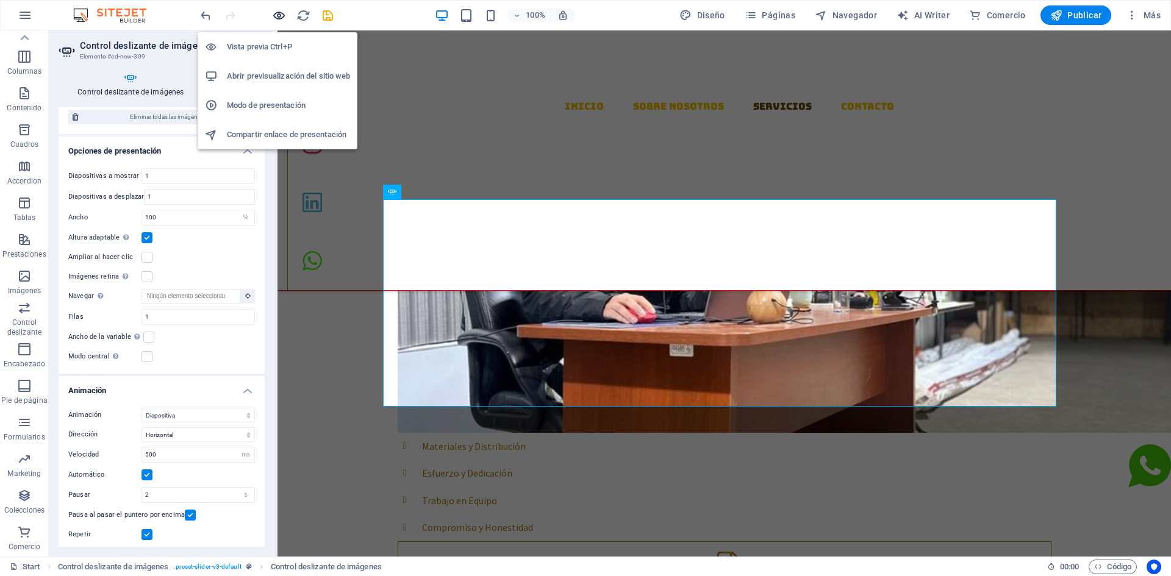
click at [278, 15] on icon "button" at bounding box center [279, 16] width 14 height 14
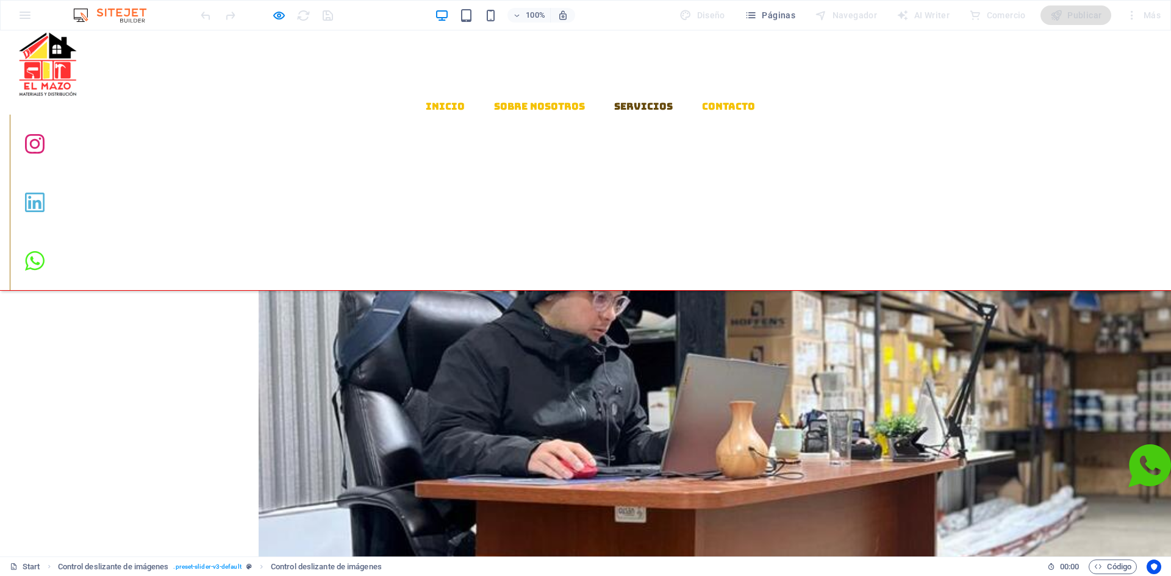
scroll to position [890, 0]
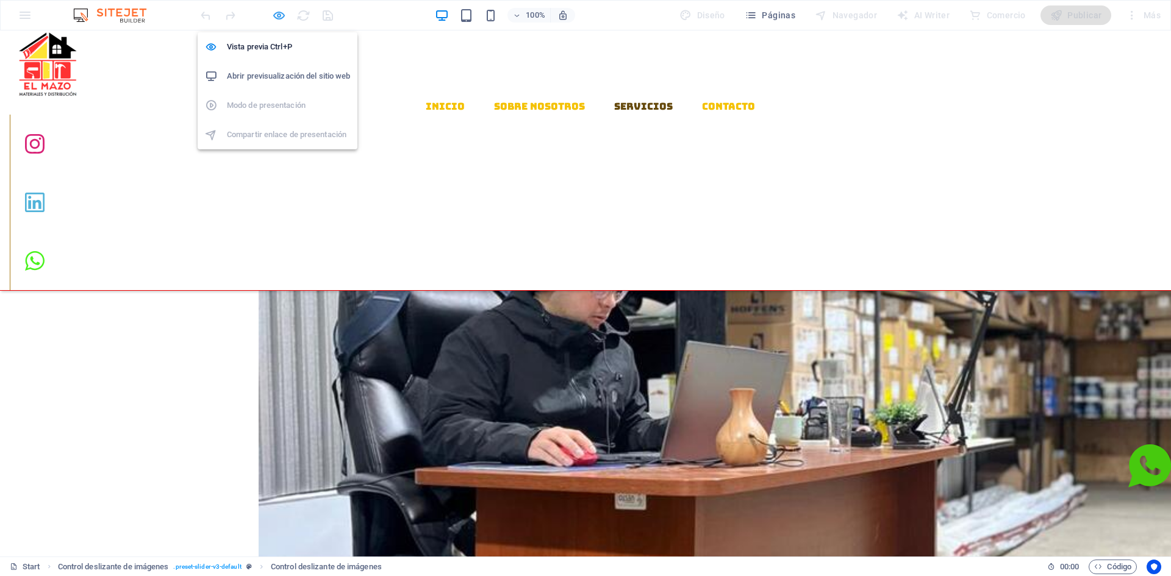
click at [281, 18] on icon "button" at bounding box center [279, 16] width 14 height 14
select select "%"
select select "ms"
select select "s"
select select "progressive"
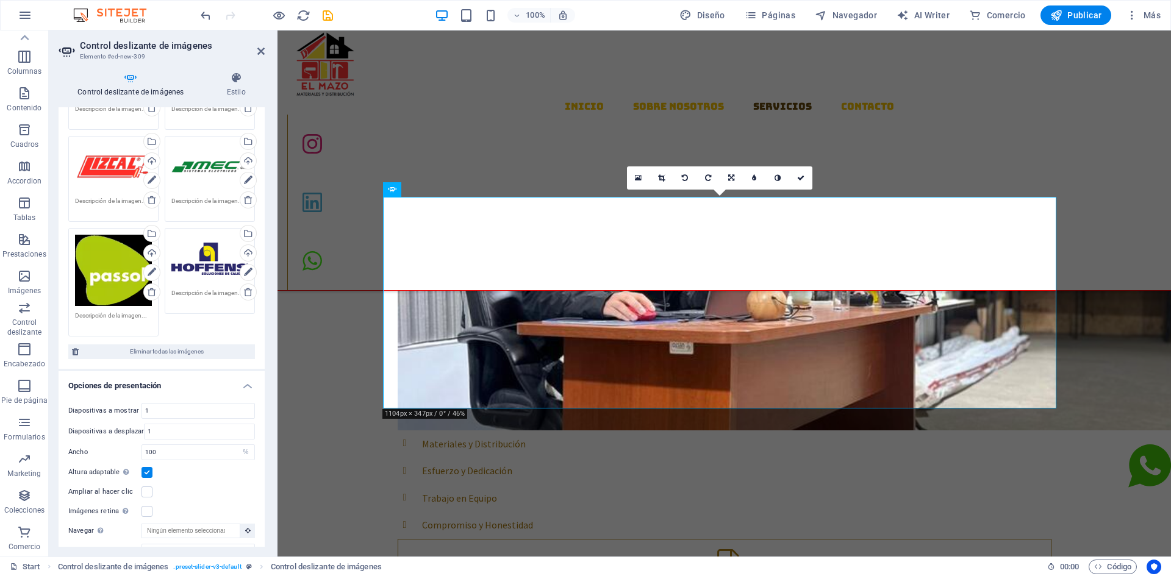
scroll to position [671, 0]
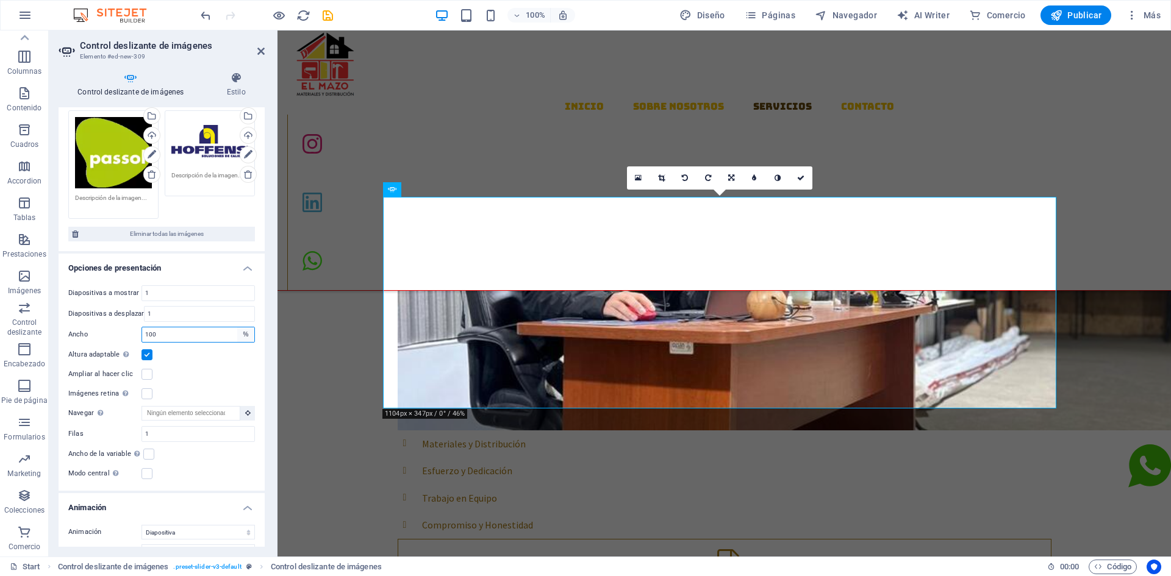
click at [242, 331] on select "Predeterminado px % rem em vw vh" at bounding box center [245, 335] width 17 height 15
select select "default"
click at [237, 328] on select "Predeterminado px % rem em vw vh" at bounding box center [245, 335] width 17 height 15
select select "DISABLED_OPTION_VALUE"
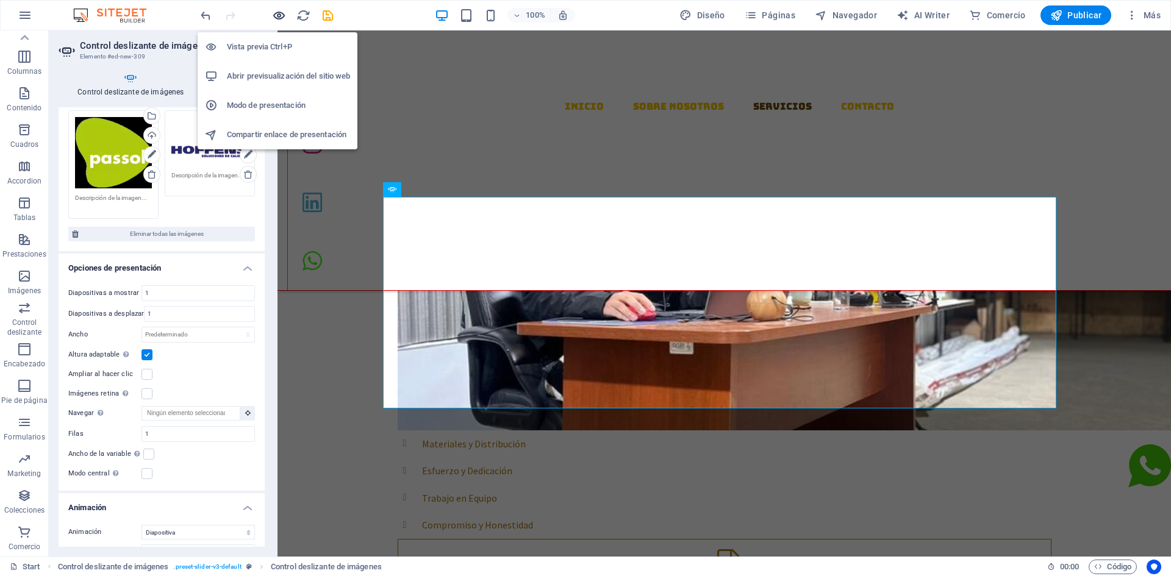
click at [278, 15] on icon "button" at bounding box center [279, 16] width 14 height 14
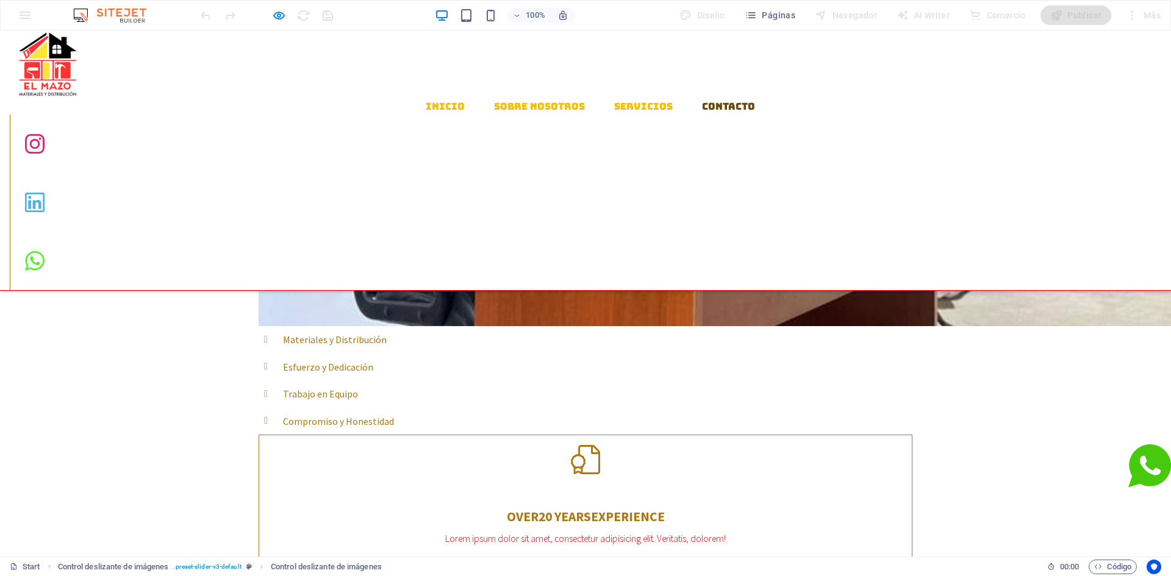
scroll to position [1188, 0]
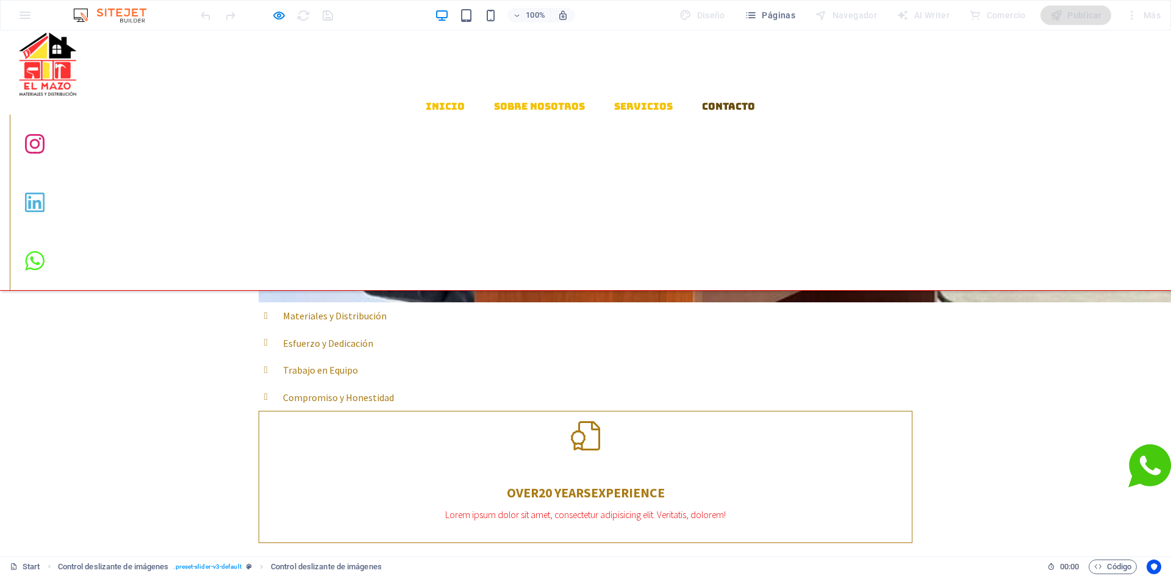
scroll to position [1211, 0]
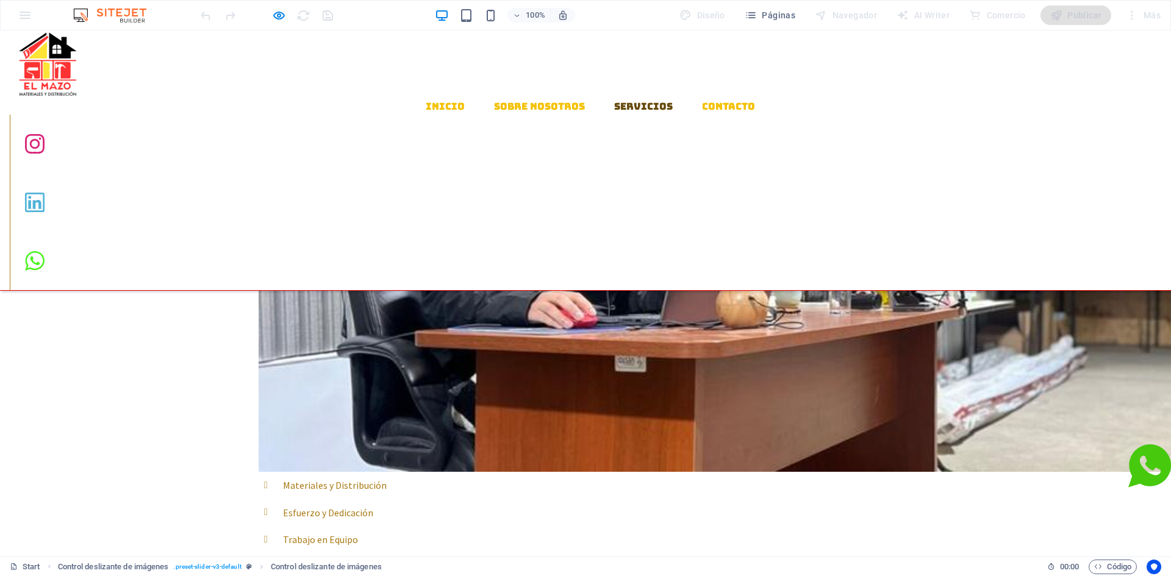
scroll to position [1042, 0]
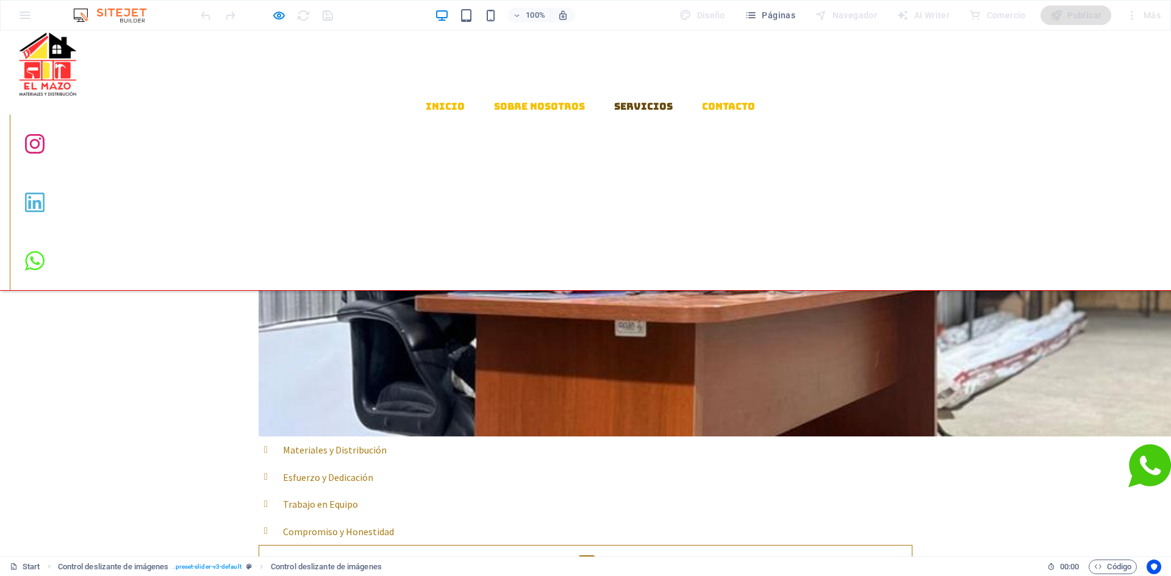
scroll to position [1066, 0]
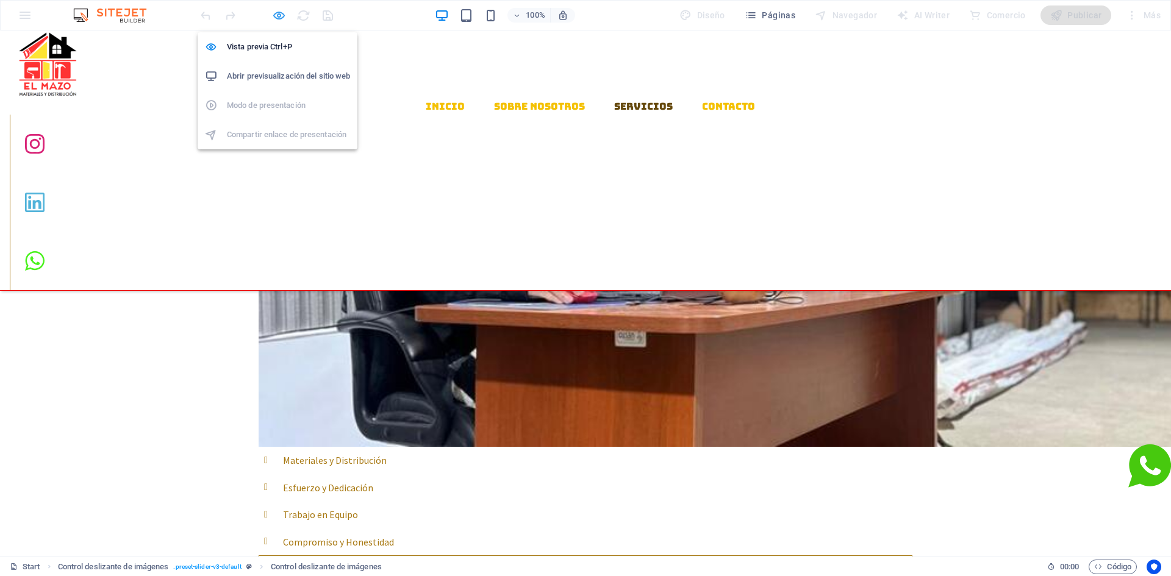
click at [282, 16] on icon "button" at bounding box center [279, 16] width 14 height 14
select select "ms"
select select "s"
select select "progressive"
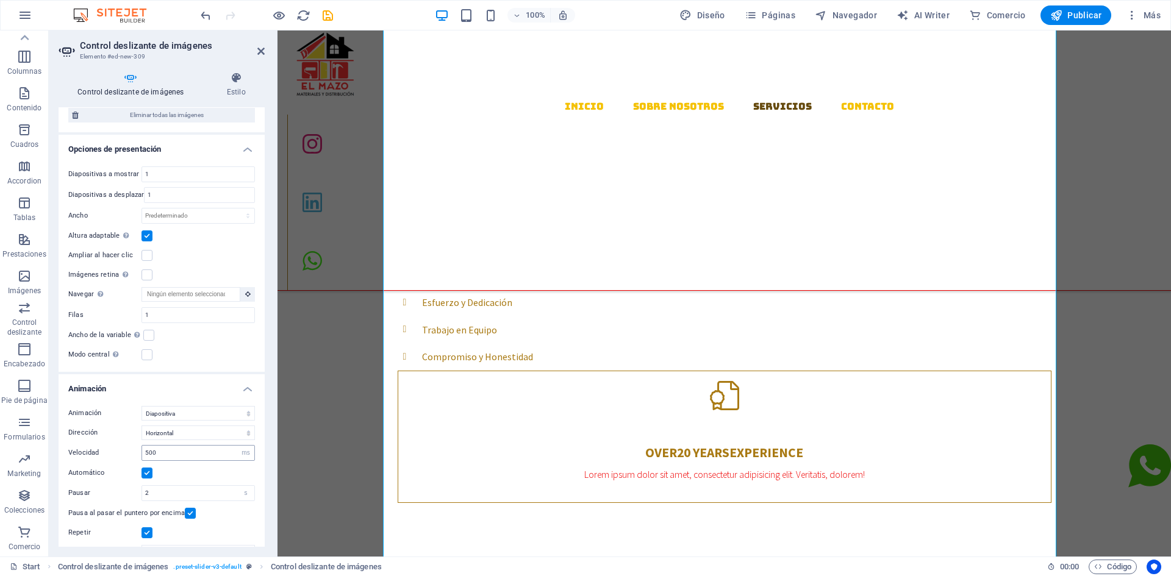
scroll to position [793, 0]
click at [148, 331] on label at bounding box center [148, 332] width 11 height 11
click at [0, 0] on input "Ancho de la variable Ajusta automáticamente el ancho de la diapositiva visible." at bounding box center [0, 0] width 0 height 0
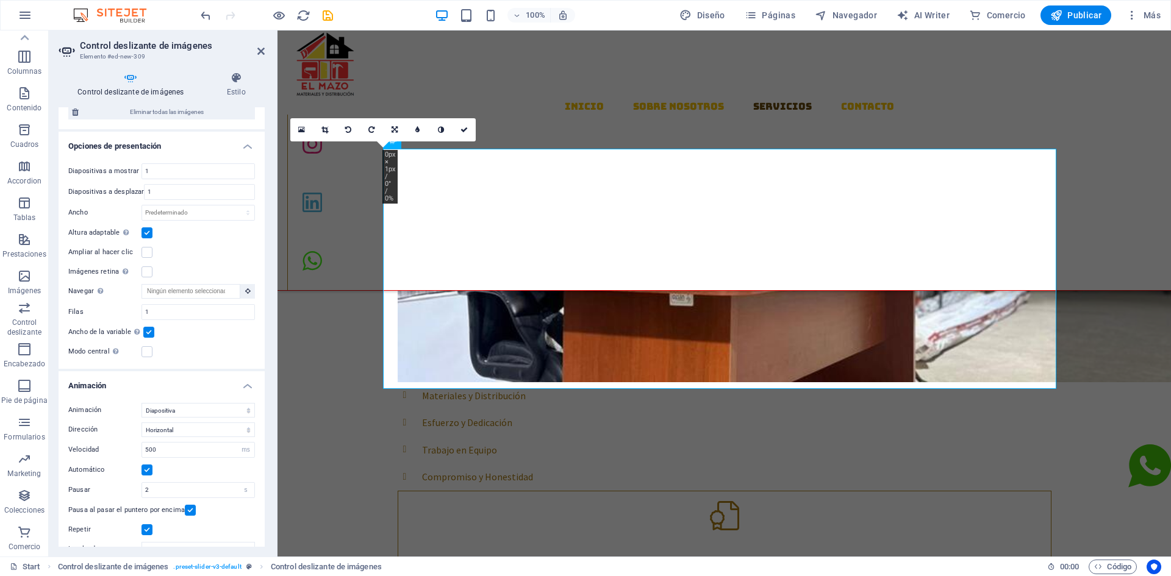
scroll to position [968, 0]
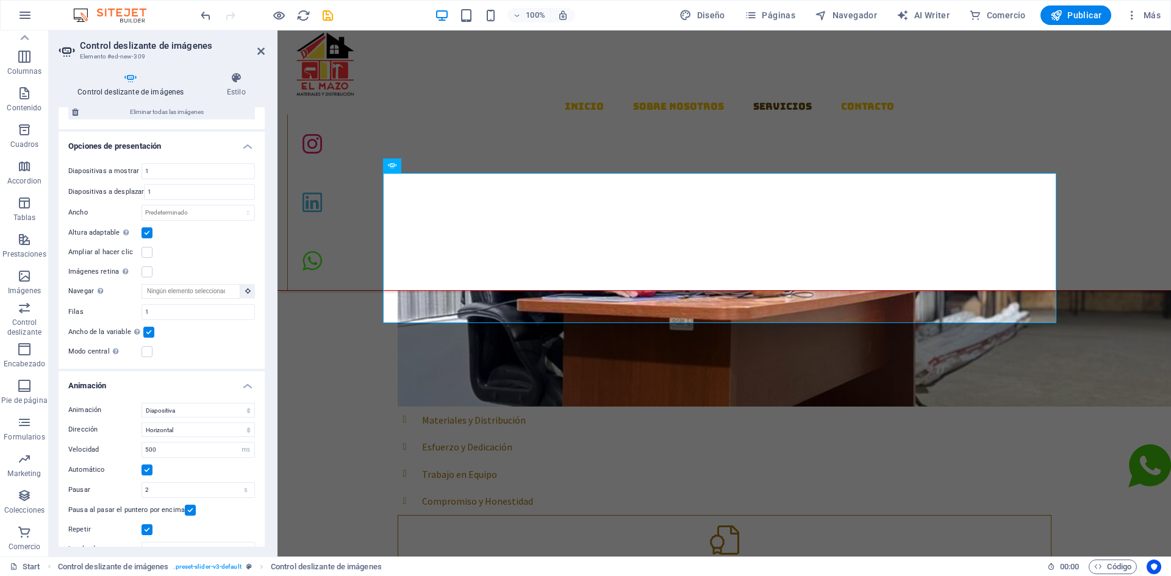
click at [151, 331] on label at bounding box center [148, 332] width 11 height 11
click at [0, 0] on input "Ancho de la variable Ajusta automáticamente el ancho de la diapositiva visible." at bounding box center [0, 0] width 0 height 0
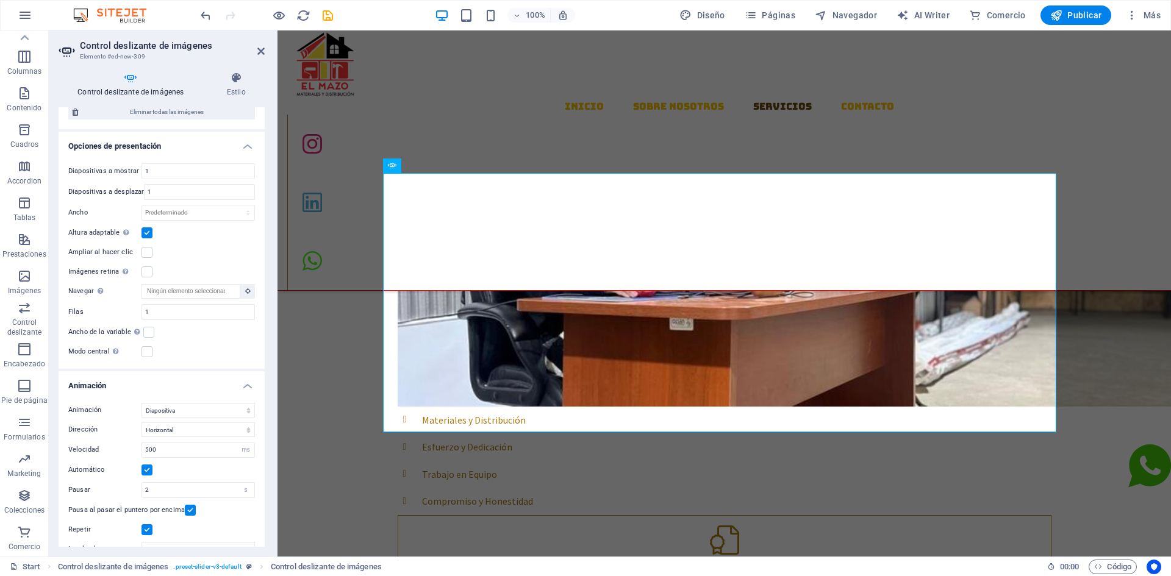
click at [147, 351] on label at bounding box center [147, 351] width 11 height 11
click at [0, 0] on input "Modo central Permite la visualización centralizada con diapositiva anterior/sig…" at bounding box center [0, 0] width 0 height 0
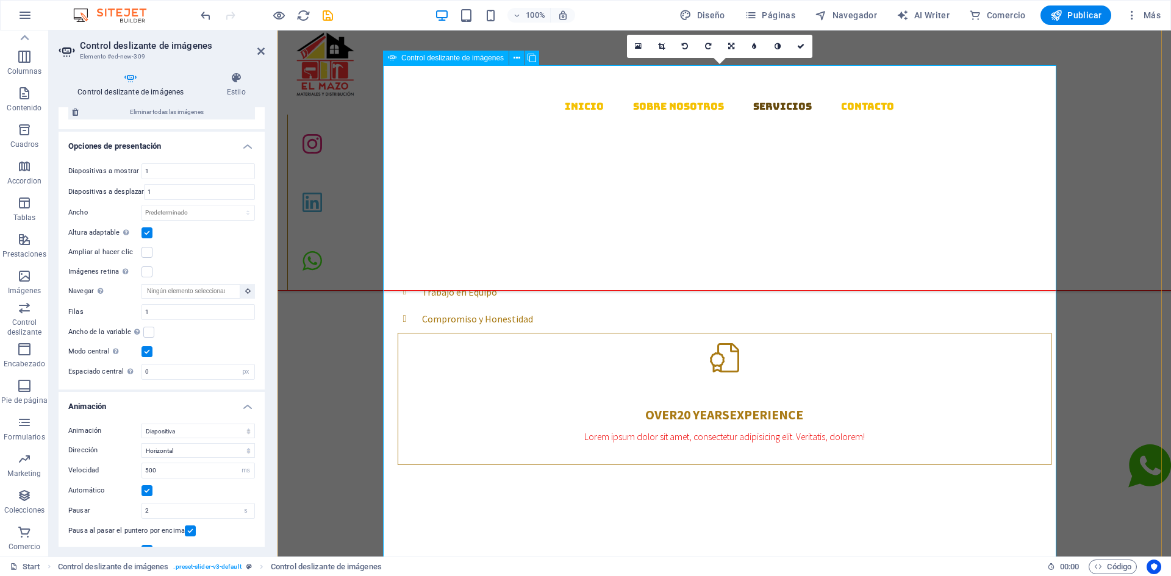
scroll to position [1151, 0]
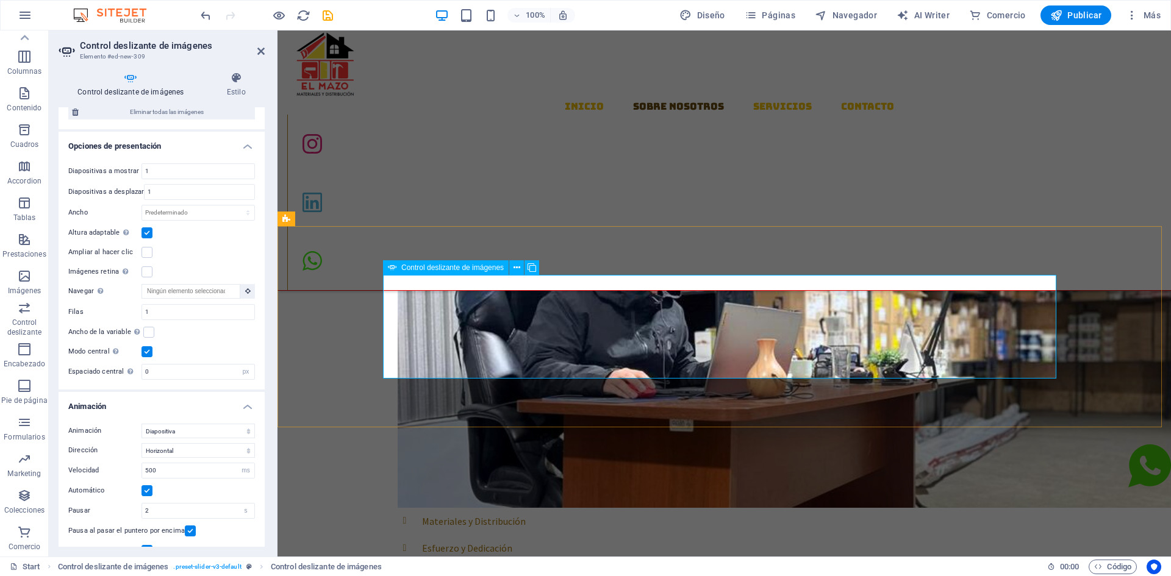
scroll to position [866, 0]
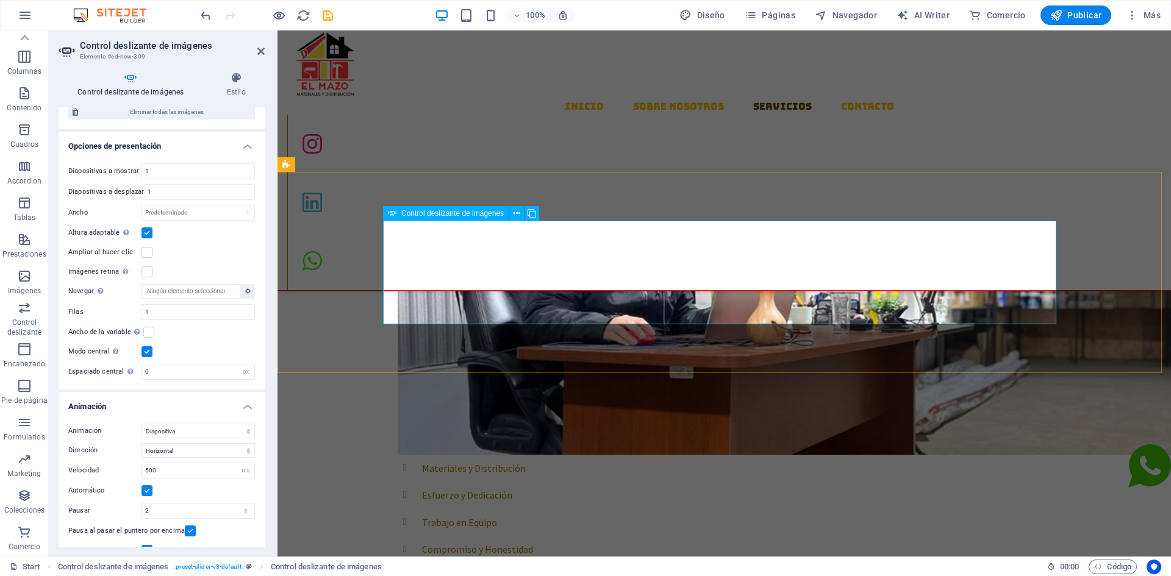
scroll to position [920, 0]
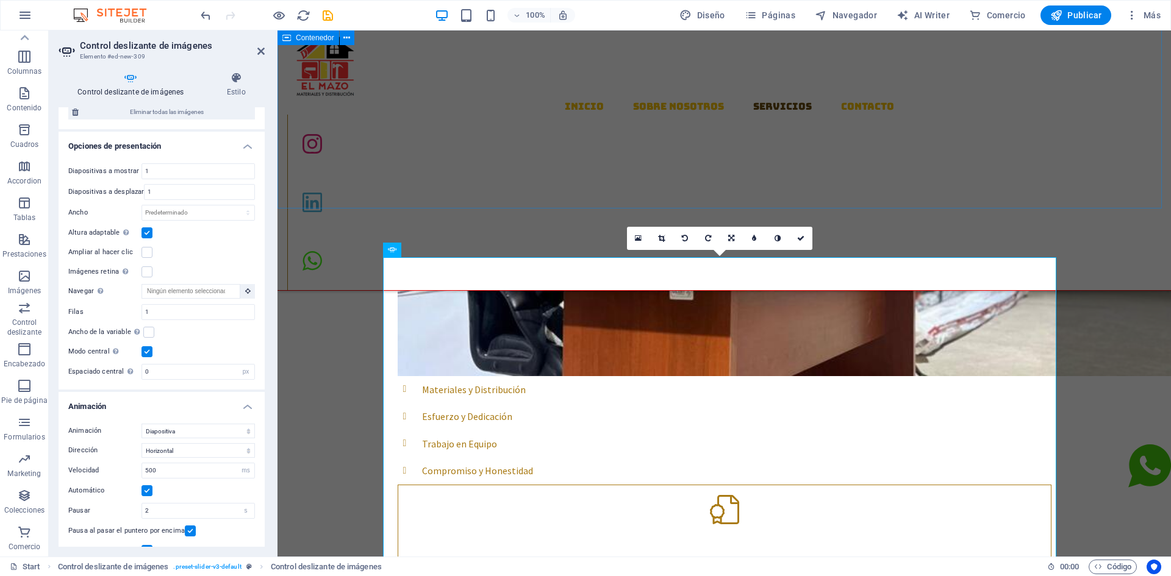
scroll to position [884, 0]
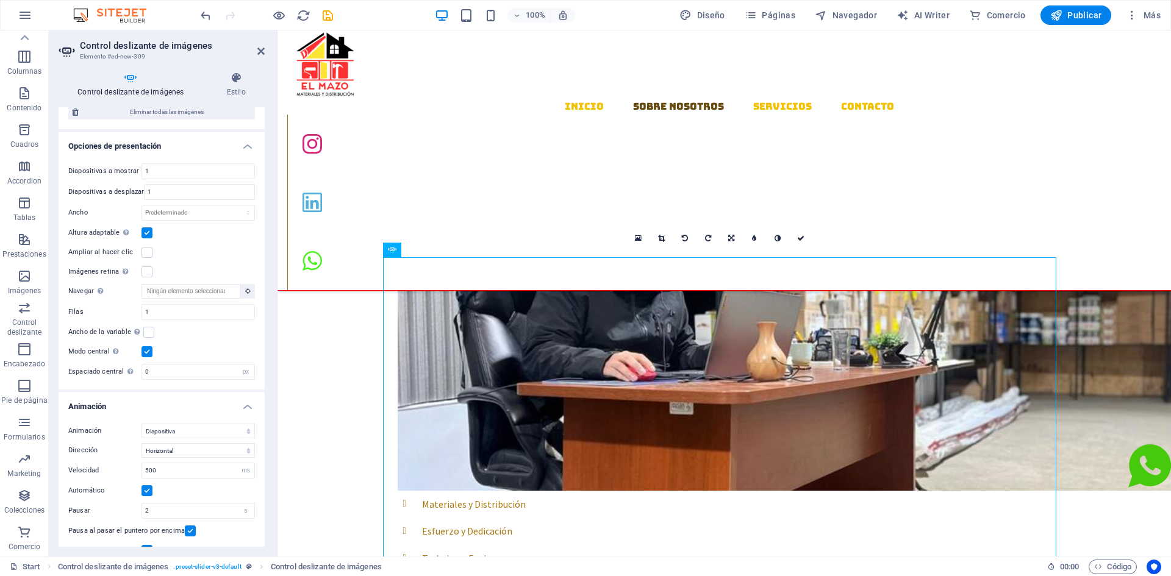
drag, startPoint x: 662, startPoint y: 288, endPoint x: 439, endPoint y: 284, distance: 223.9
click at [418, 249] on span "Control deslizante de imágenes" at bounding box center [452, 249] width 102 height 7
click at [759, 239] on link at bounding box center [754, 238] width 23 height 23
click at [743, 241] on icon at bounding box center [745, 238] width 4 height 7
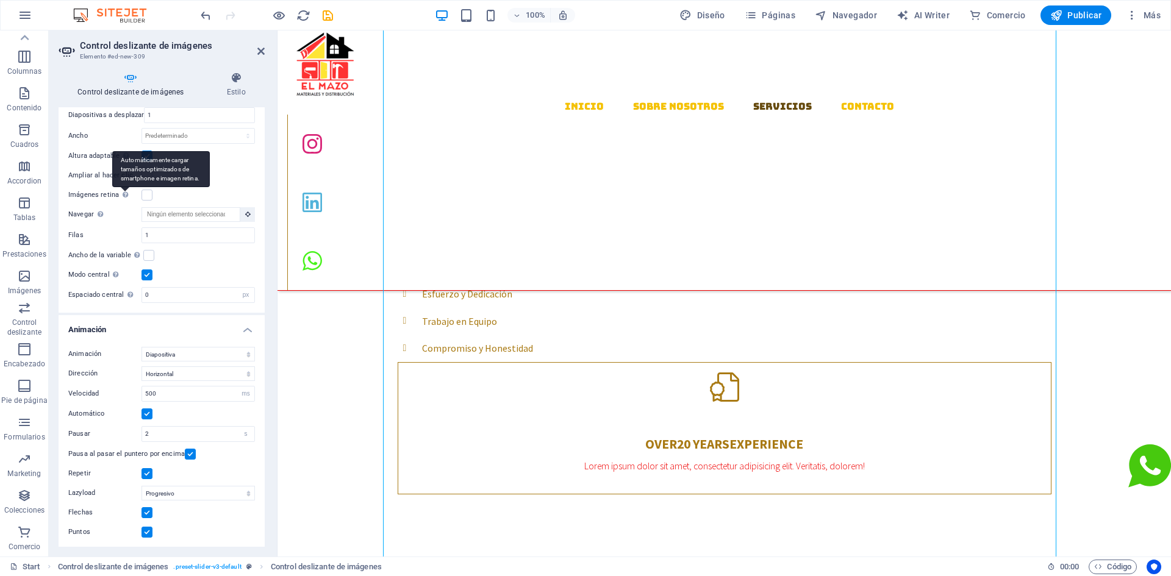
scroll to position [1121, 0]
click at [144, 193] on label at bounding box center [147, 195] width 11 height 11
click at [0, 0] on input "Imágenes retina Automáticamente cargar tamaños optimizados de smartphone e imag…" at bounding box center [0, 0] width 0 height 0
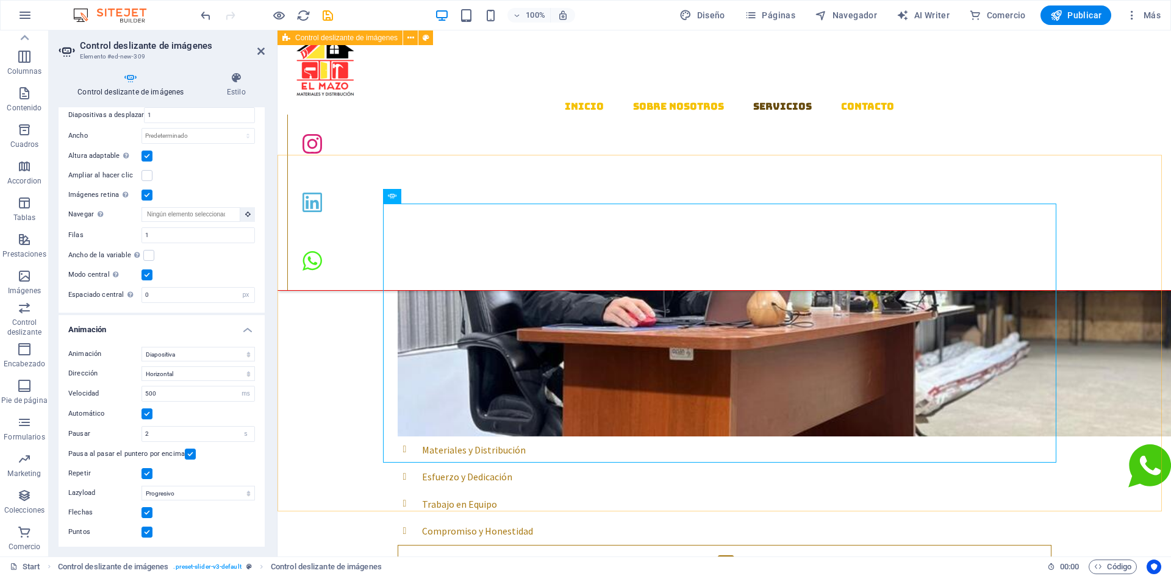
scroll to position [938, 0]
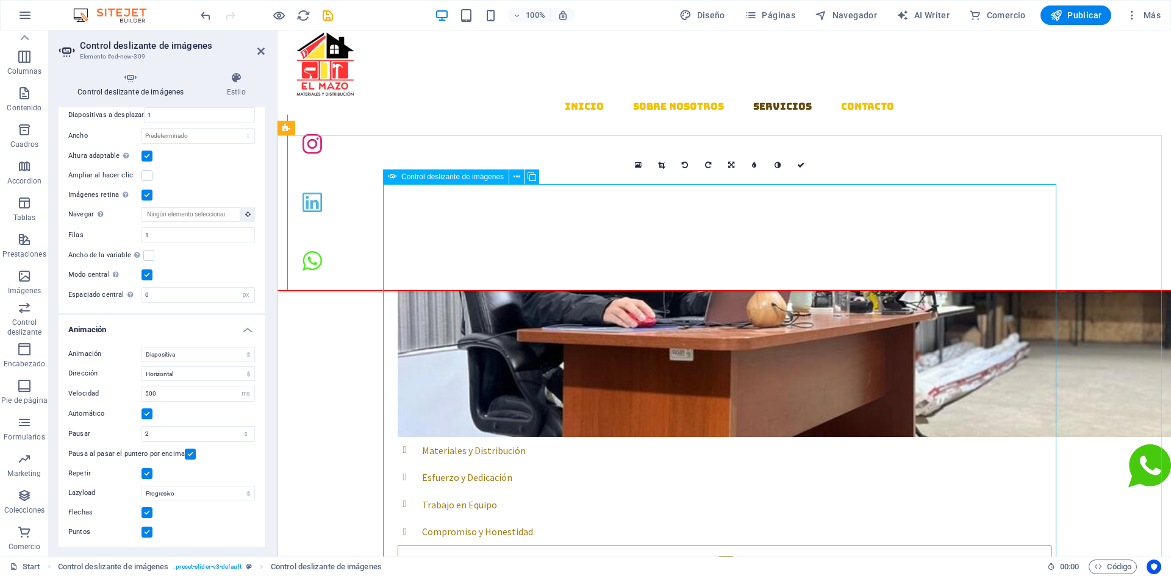
scroll to position [1182, 0]
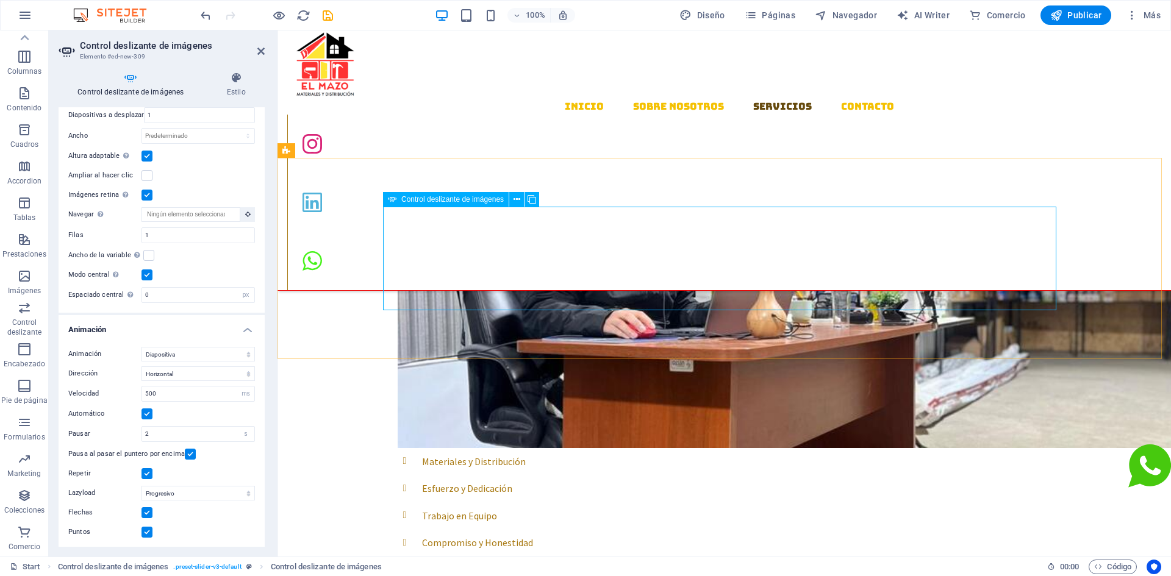
scroll to position [951, 0]
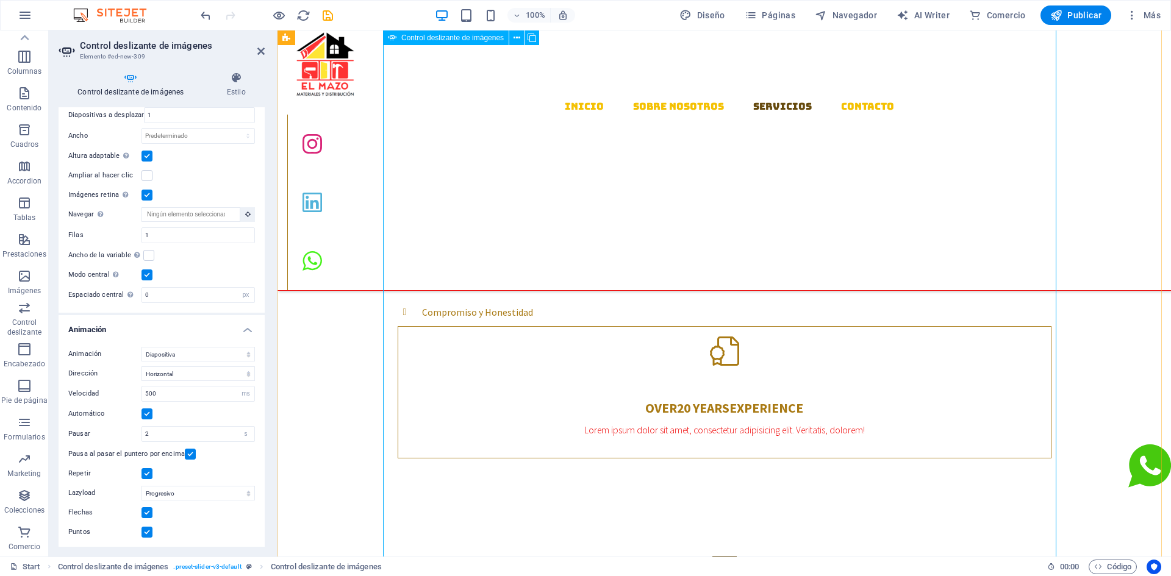
scroll to position [1158, 0]
click at [248, 331] on h4 "Animación" at bounding box center [162, 326] width 206 height 22
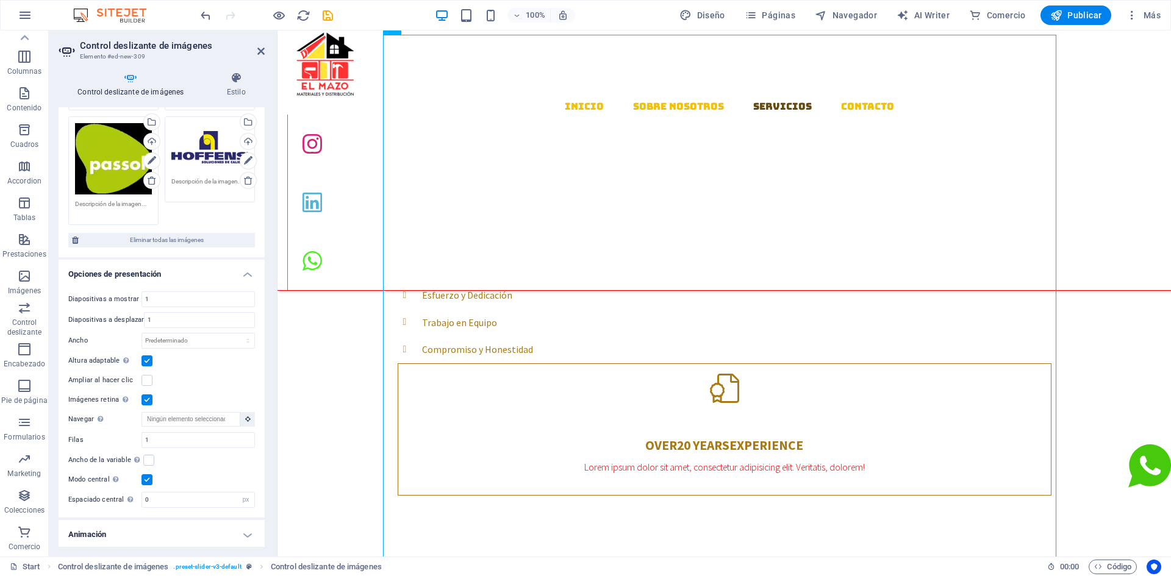
scroll to position [1090, 0]
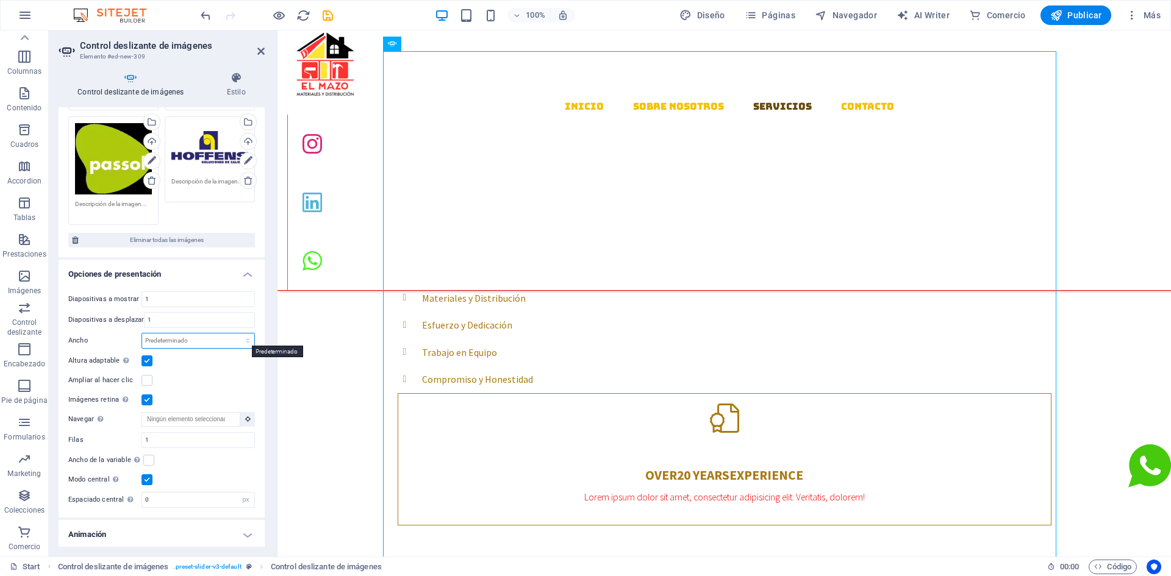
click at [204, 337] on select "Predeterminado px % rem em vw vh" at bounding box center [198, 341] width 112 height 15
click at [107, 337] on label "Ancho" at bounding box center [104, 340] width 73 height 7
click at [163, 320] on input "1" at bounding box center [200, 320] width 110 height 15
type input "1"
click at [156, 292] on input "1" at bounding box center [198, 299] width 112 height 15
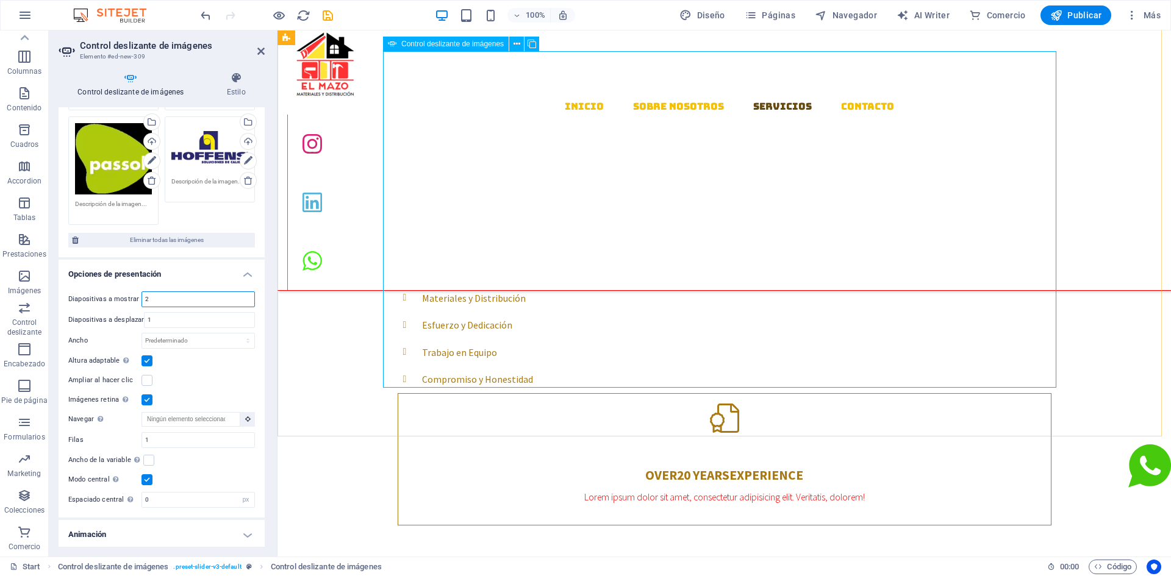
type input "2"
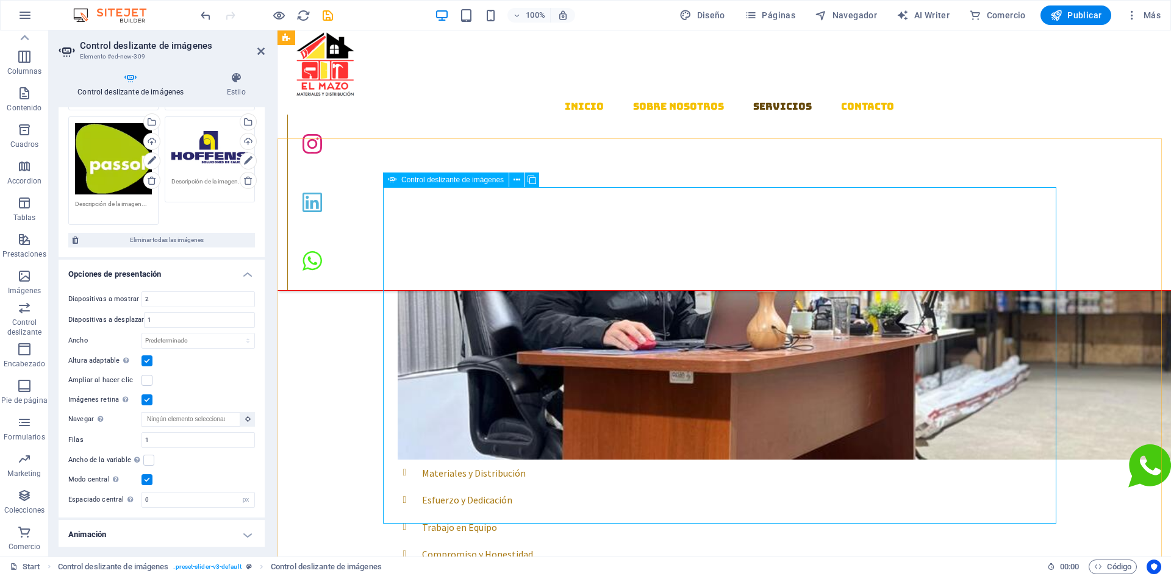
scroll to position [907, 0]
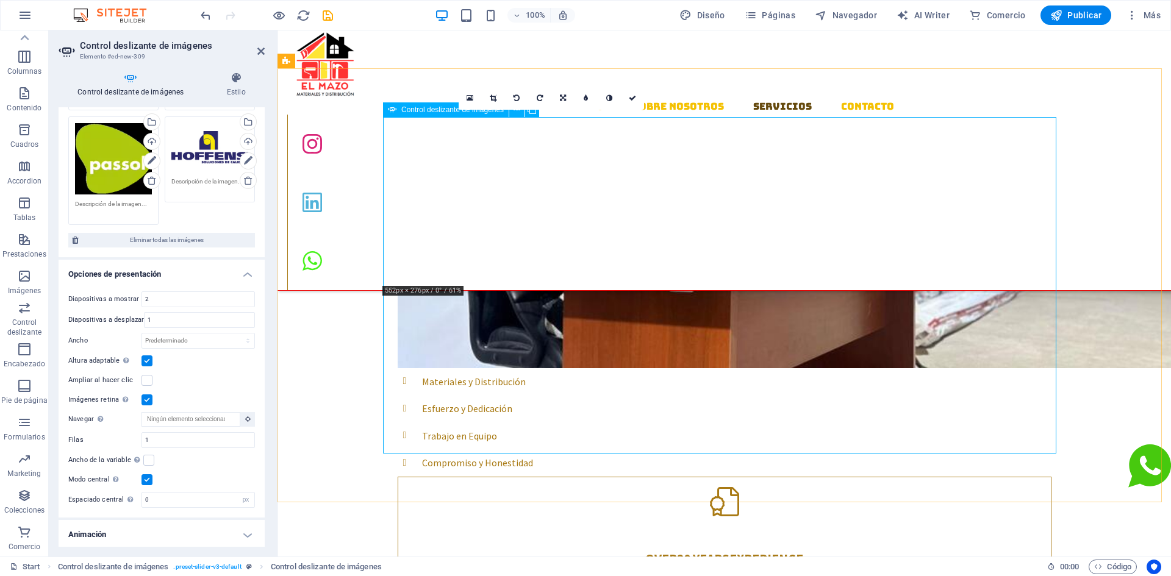
scroll to position [1029, 0]
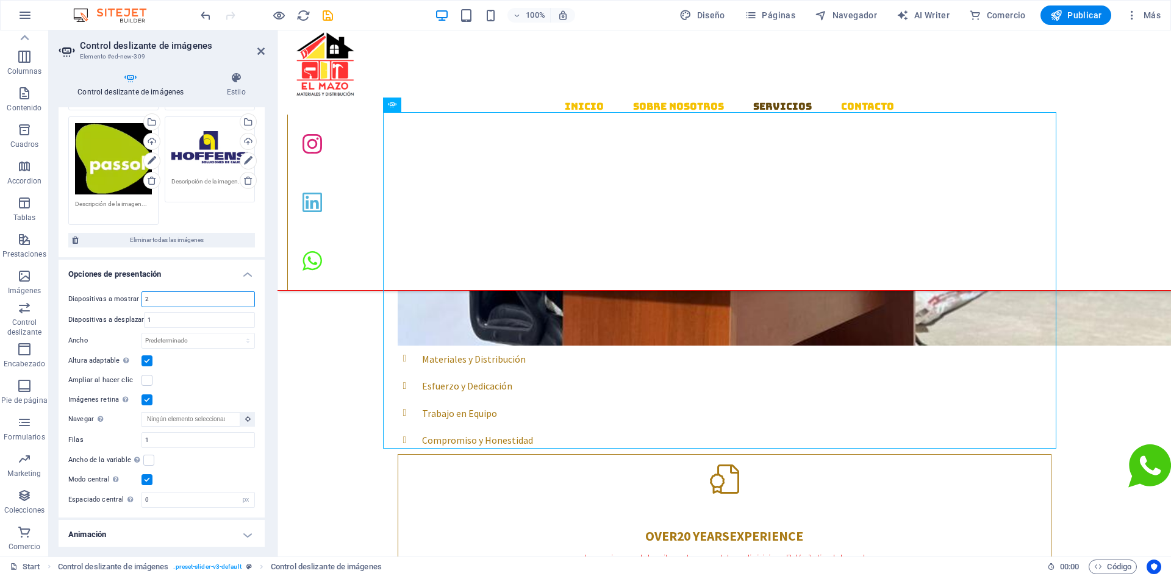
click at [167, 298] on input "2" at bounding box center [198, 299] width 112 height 15
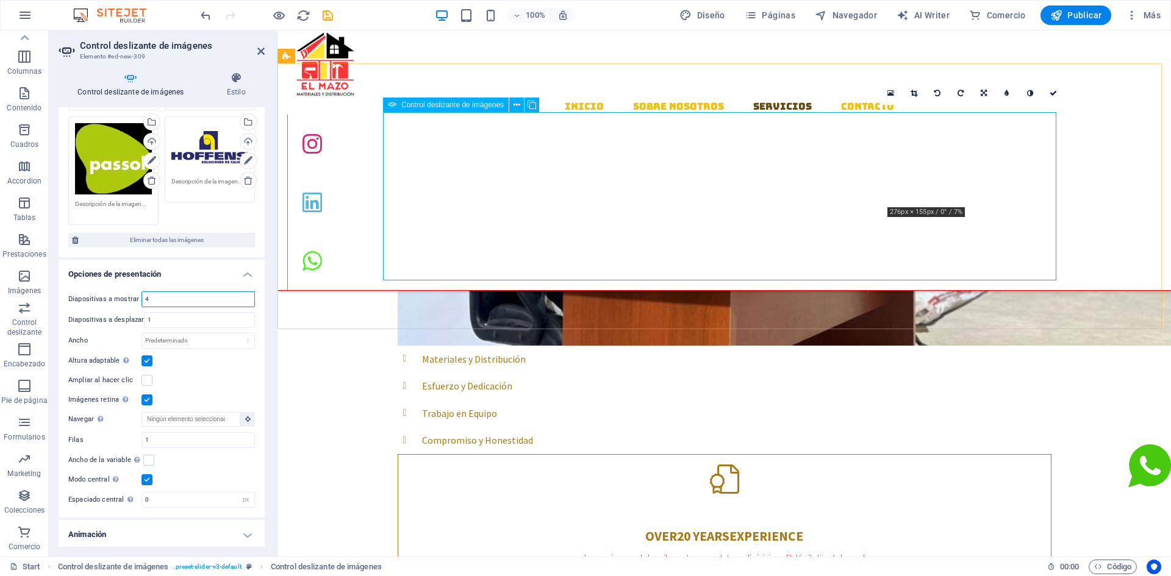
type input "4"
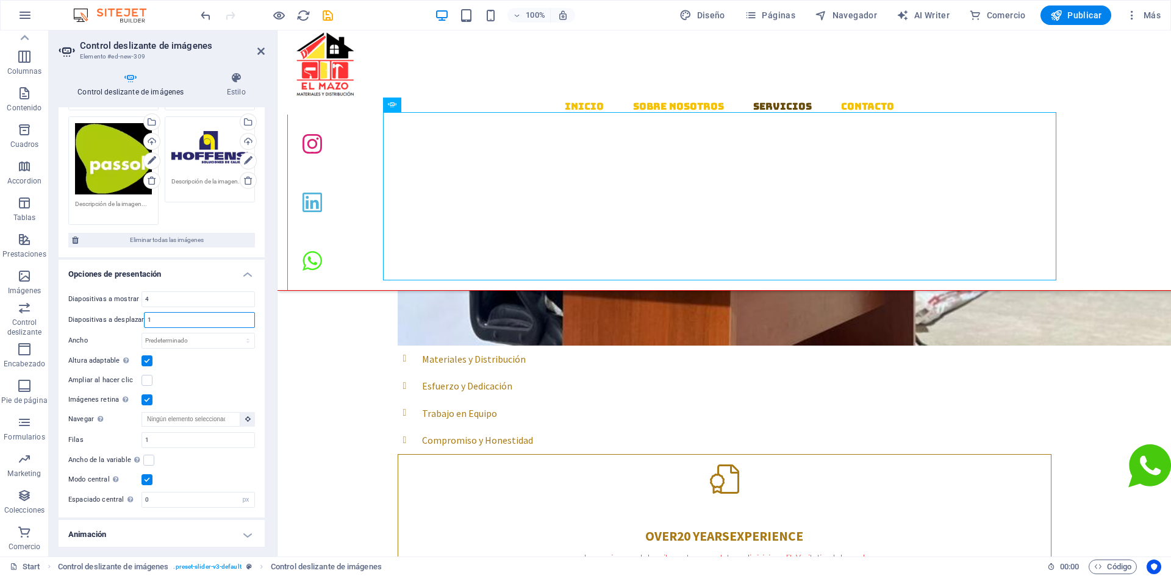
click at [157, 318] on input "1" at bounding box center [200, 320] width 110 height 15
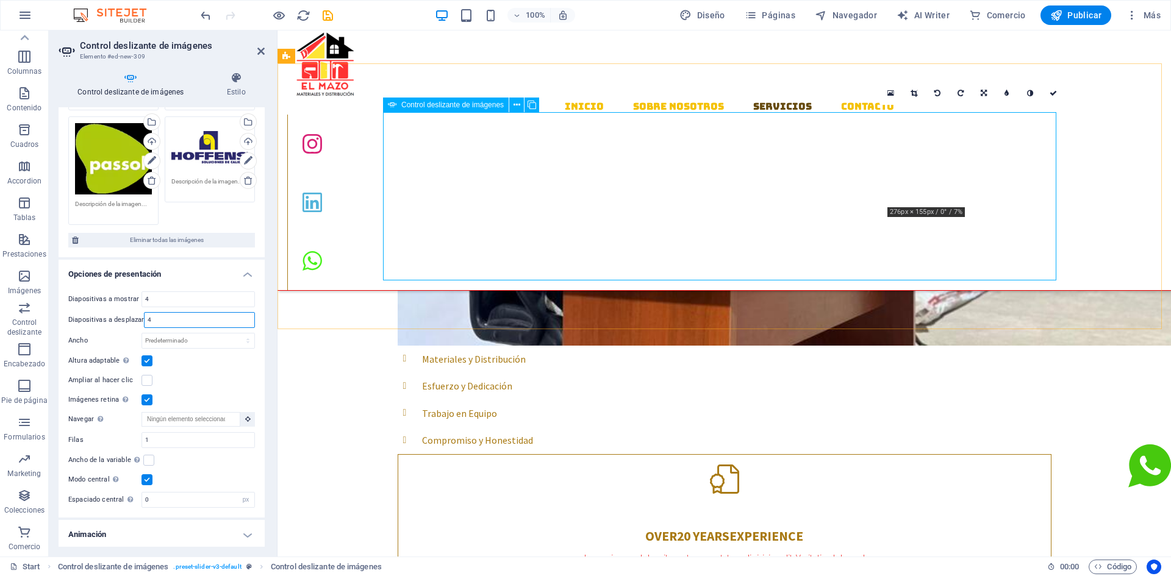
type input "4"
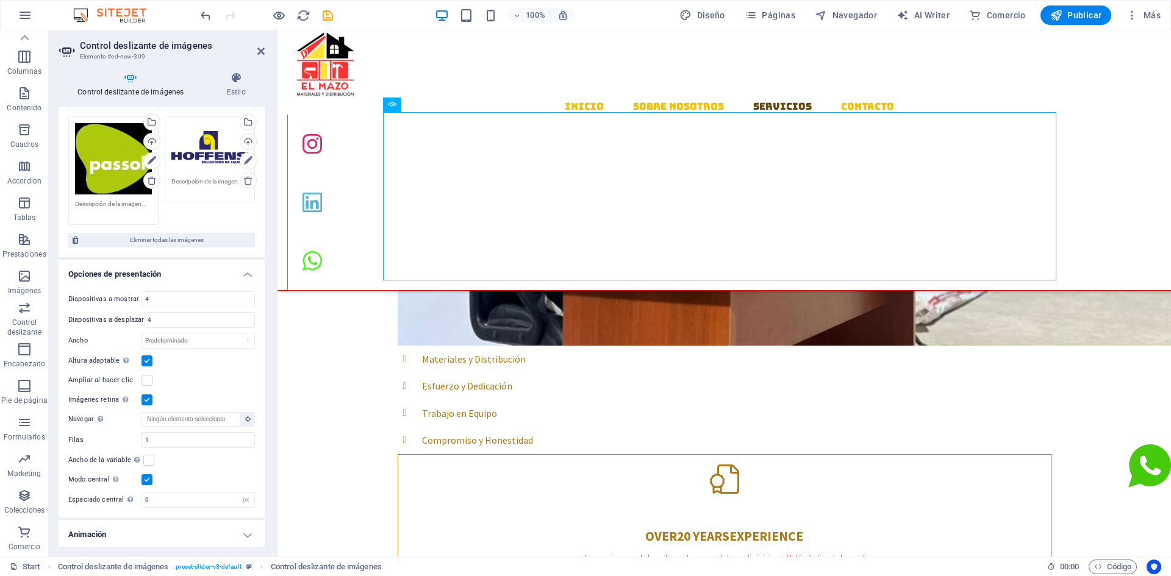
click at [186, 273] on h4 "Opciones de presentación" at bounding box center [162, 271] width 206 height 22
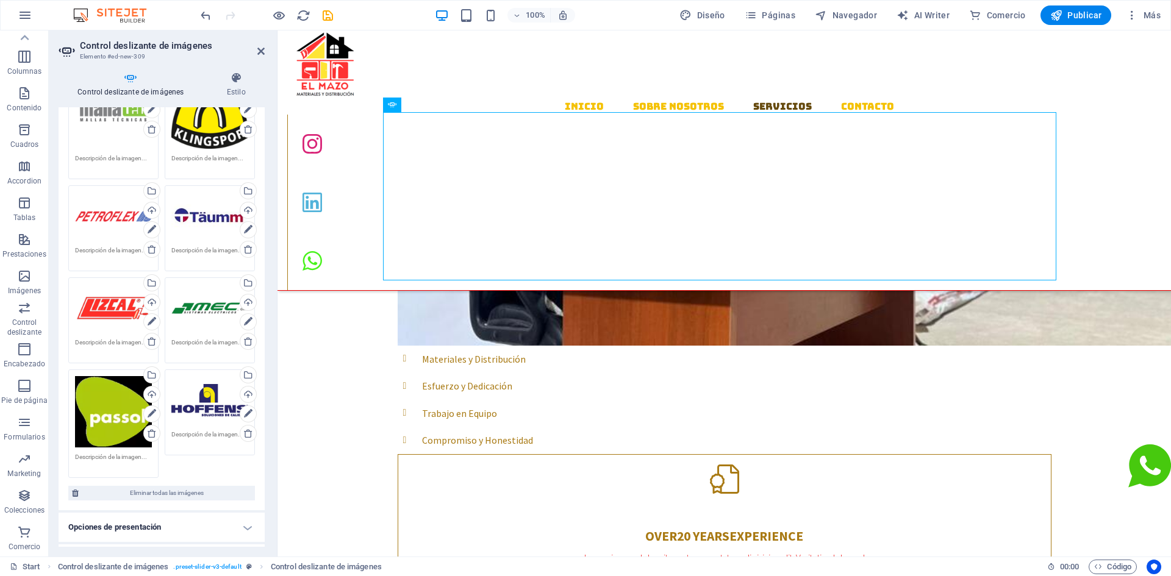
scroll to position [436, 0]
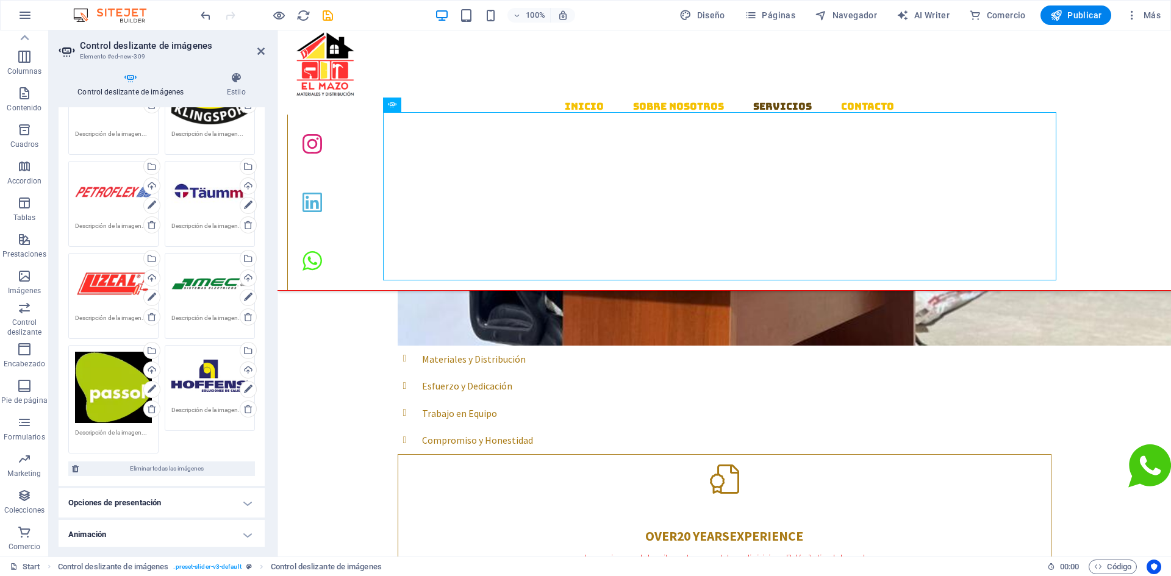
click at [247, 499] on h4 "Opciones de presentación" at bounding box center [162, 503] width 206 height 29
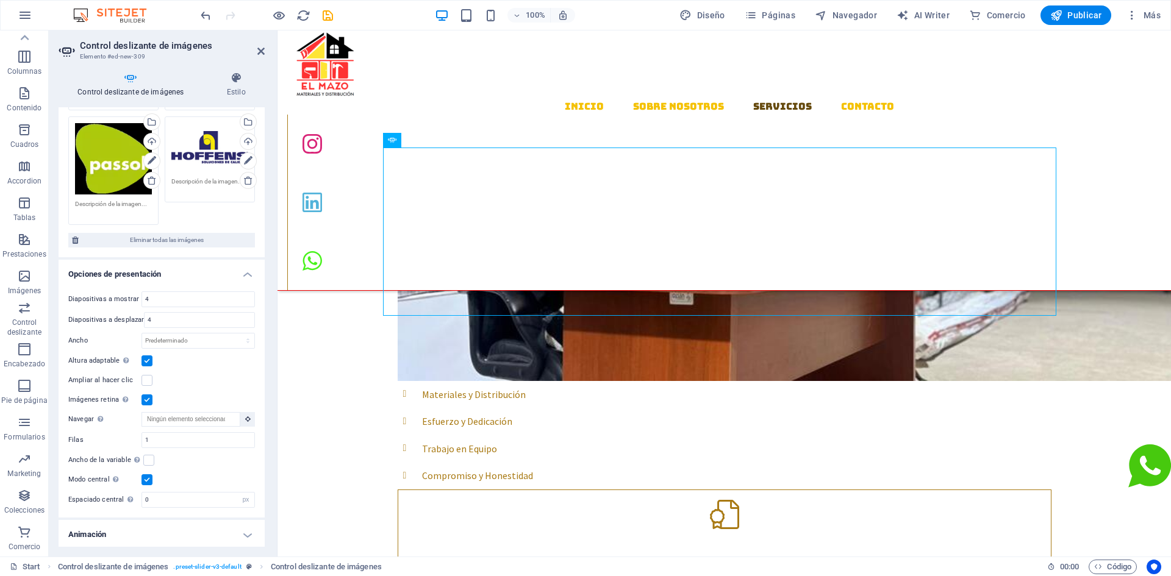
scroll to position [961, 0]
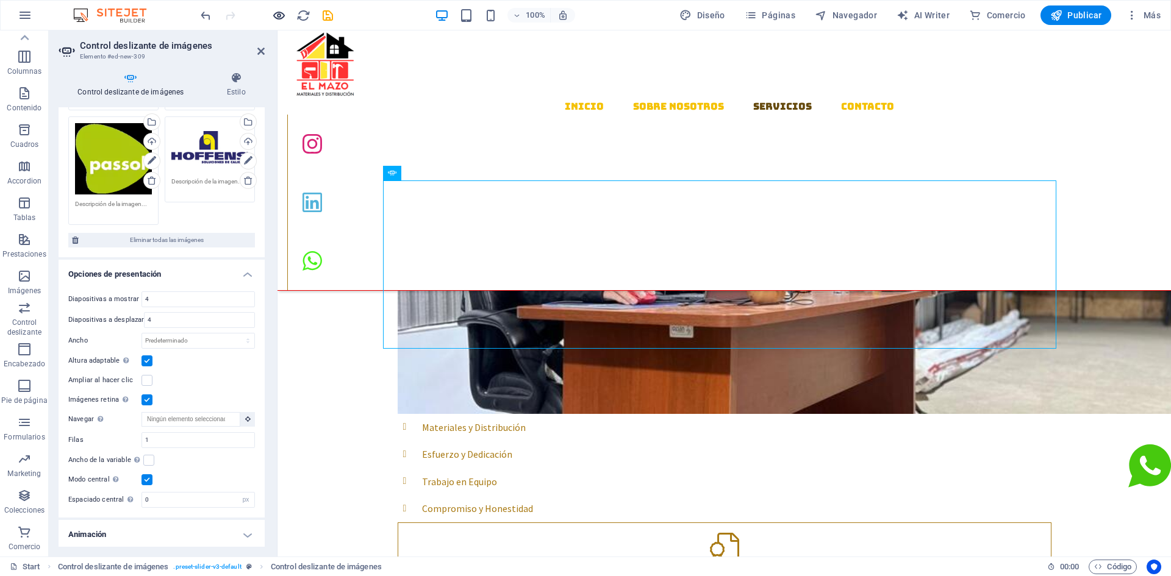
click at [278, 12] on icon "button" at bounding box center [279, 16] width 14 height 14
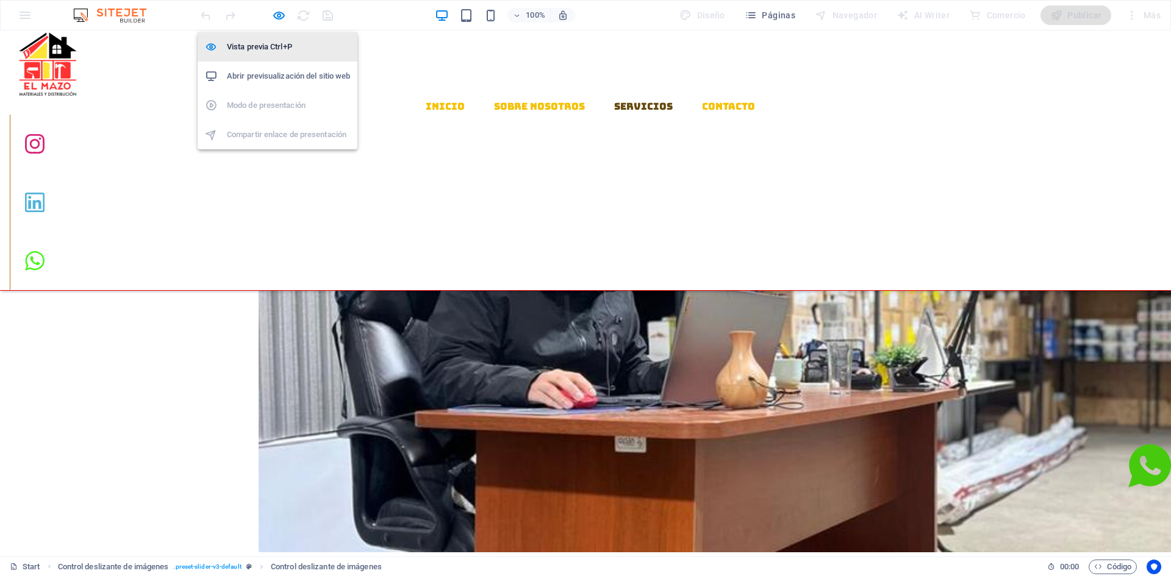
click at [277, 13] on icon "button" at bounding box center [279, 16] width 14 height 14
select select "px"
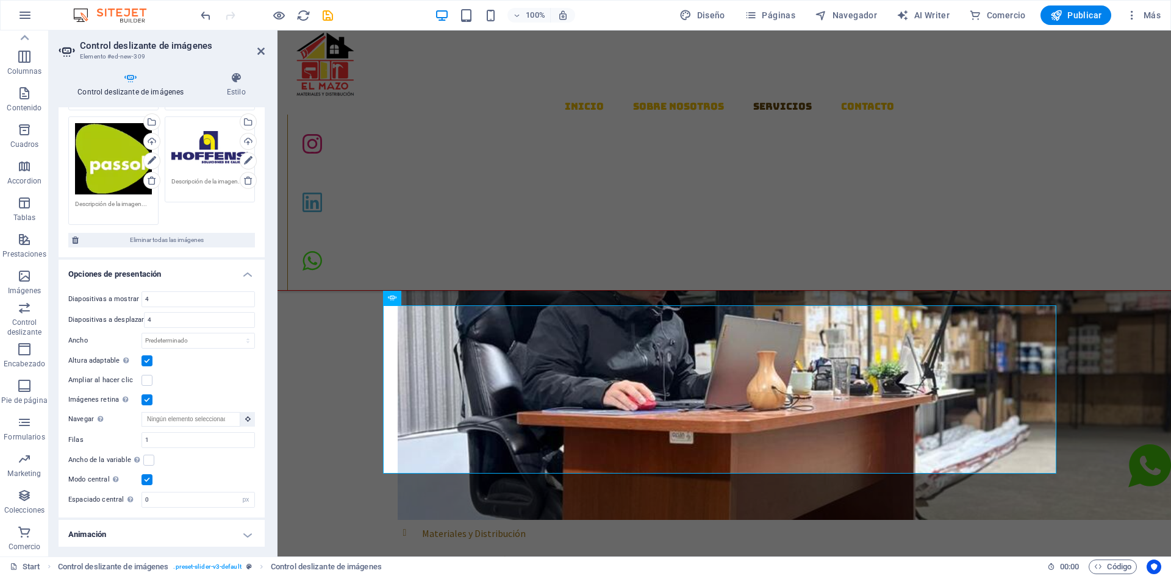
scroll to position [824, 0]
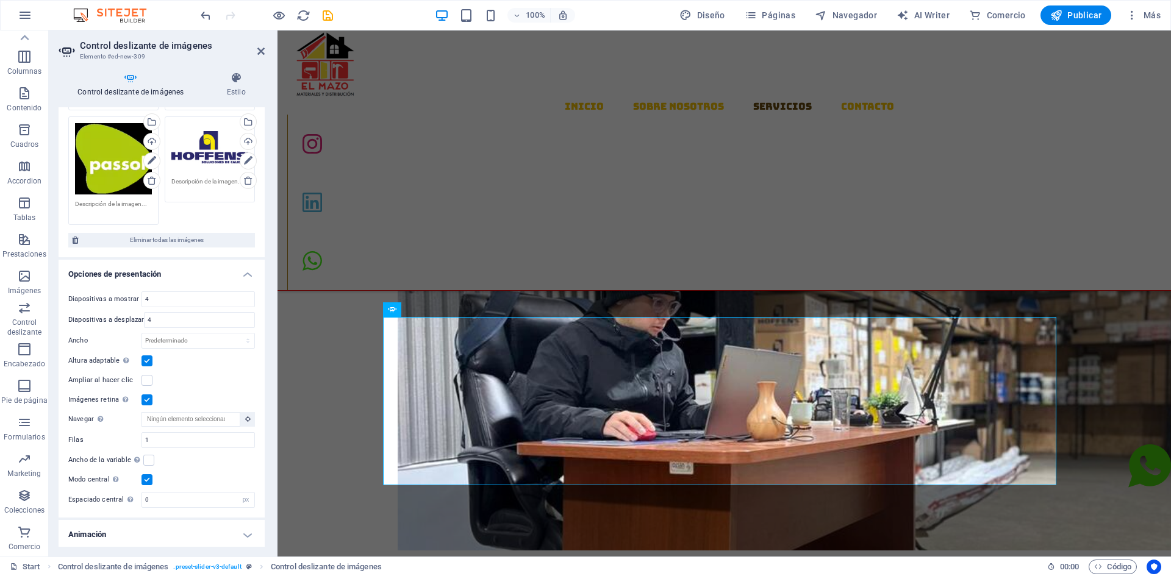
click at [240, 540] on h4 "Animación" at bounding box center [162, 534] width 206 height 29
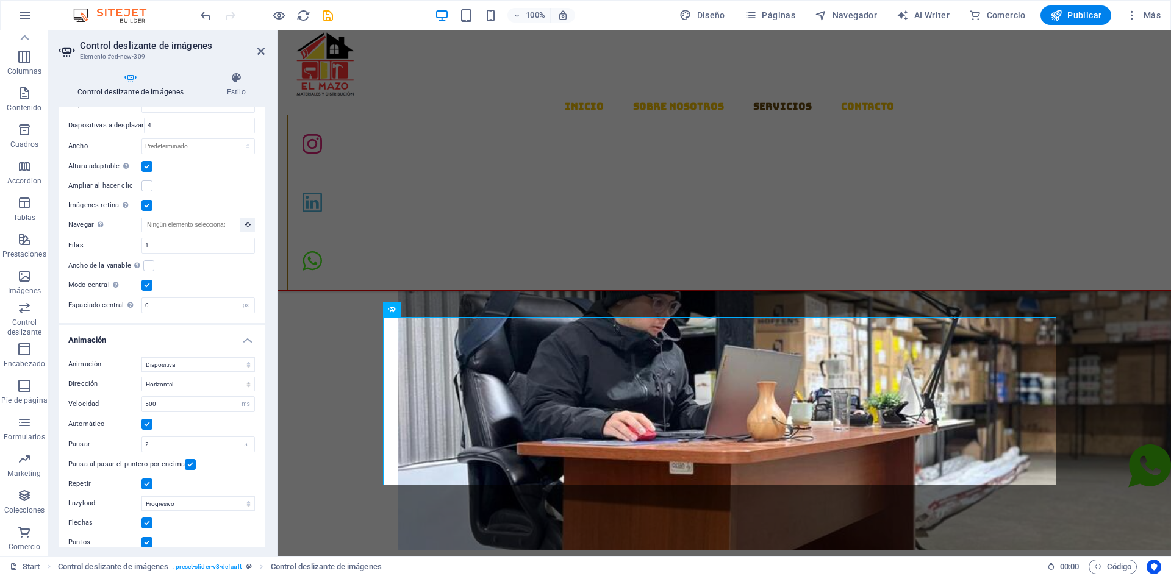
scroll to position [870, 0]
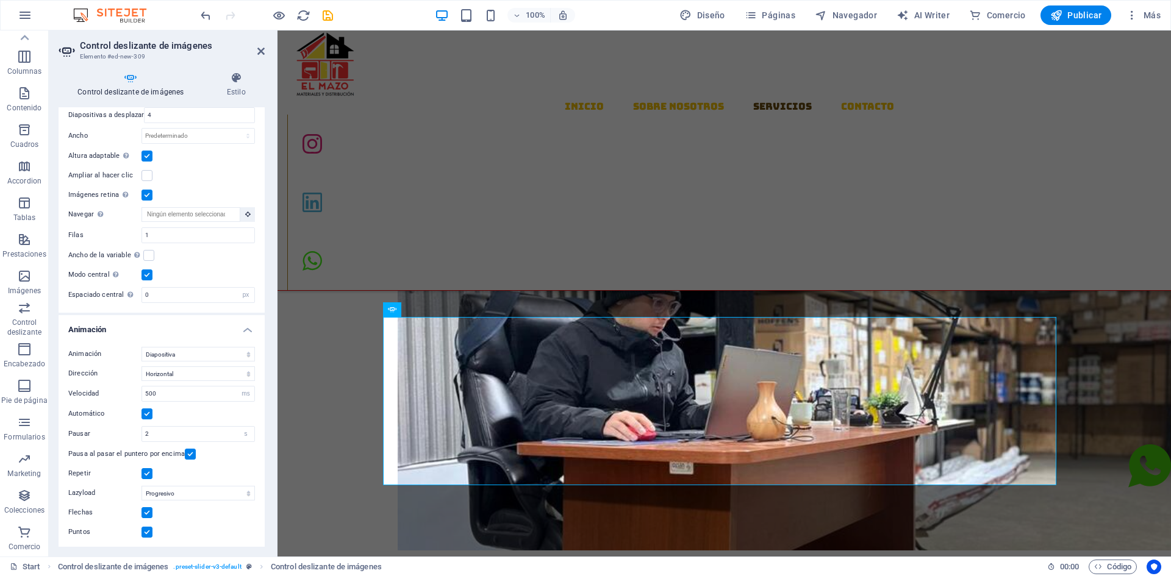
click at [148, 512] on label at bounding box center [147, 513] width 11 height 11
click at [0, 0] on input "Flechas" at bounding box center [0, 0] width 0 height 0
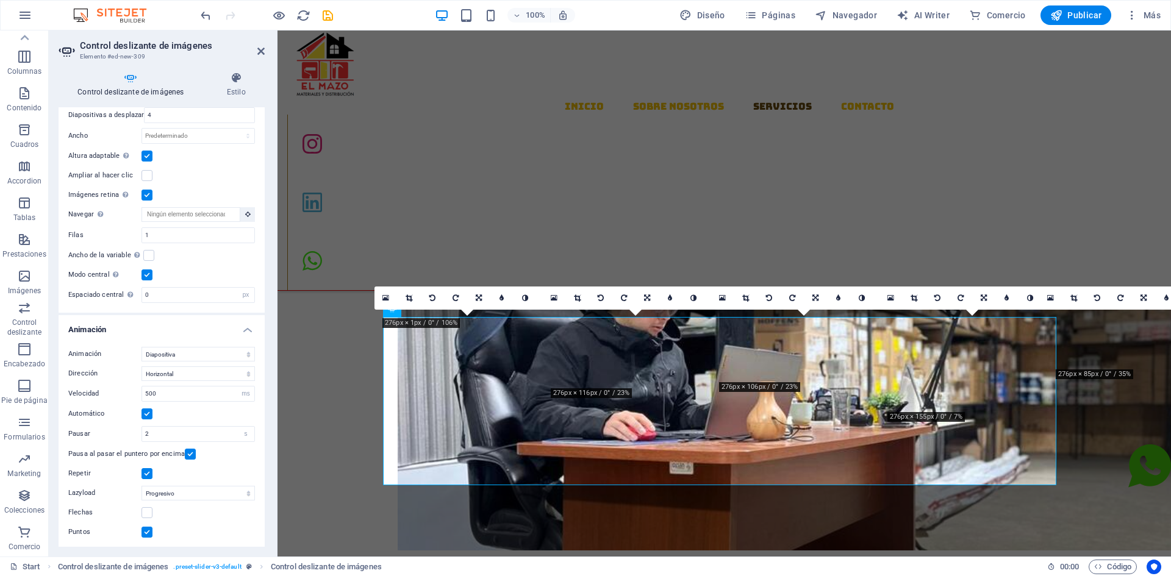
click at [148, 530] on label at bounding box center [147, 532] width 11 height 11
click at [0, 0] on input "Puntos" at bounding box center [0, 0] width 0 height 0
click at [195, 492] on select "Deshabilitado Bajo demanda Progresivo" at bounding box center [198, 493] width 113 height 15
click at [167, 393] on input "500" at bounding box center [198, 394] width 112 height 15
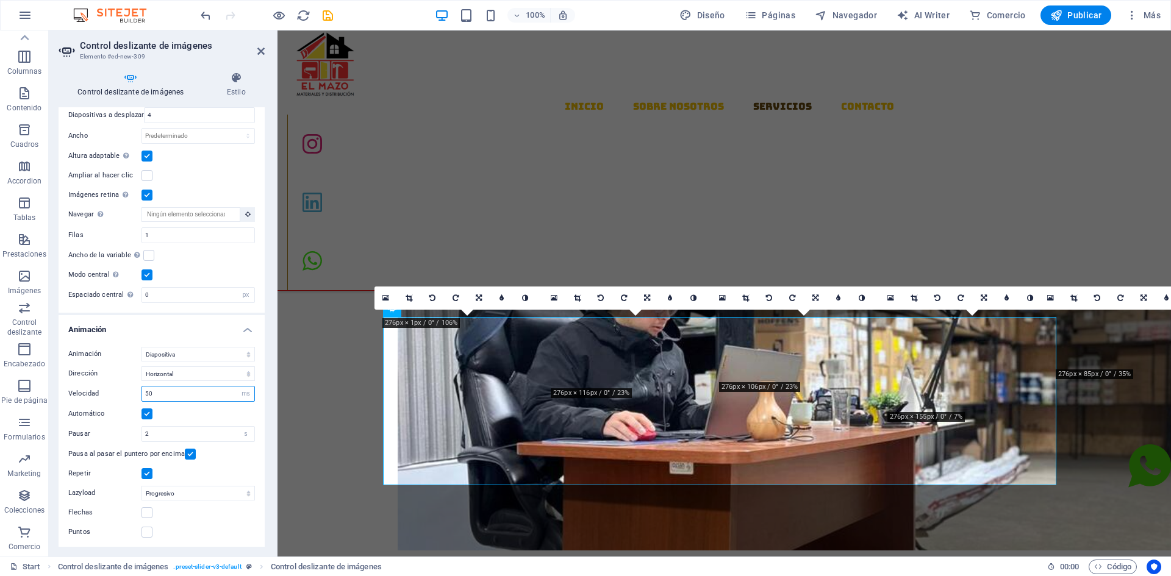
type input "5"
type input "200"
click at [186, 407] on div "Automático" at bounding box center [161, 414] width 187 height 15
click at [187, 450] on label at bounding box center [190, 454] width 11 height 11
click at [0, 0] on input "Pausa al pasar el puntero por encima" at bounding box center [0, 0] width 0 height 0
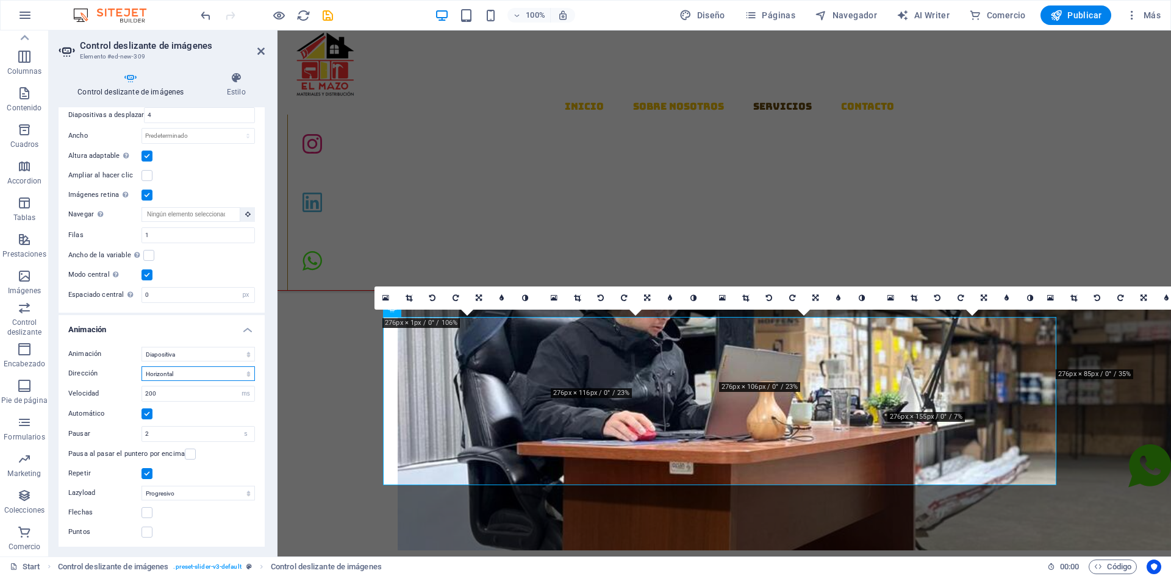
click at [187, 371] on select "Horizontal Vertical" at bounding box center [198, 374] width 113 height 15
click at [142, 367] on select "Horizontal Vertical" at bounding box center [198, 374] width 113 height 15
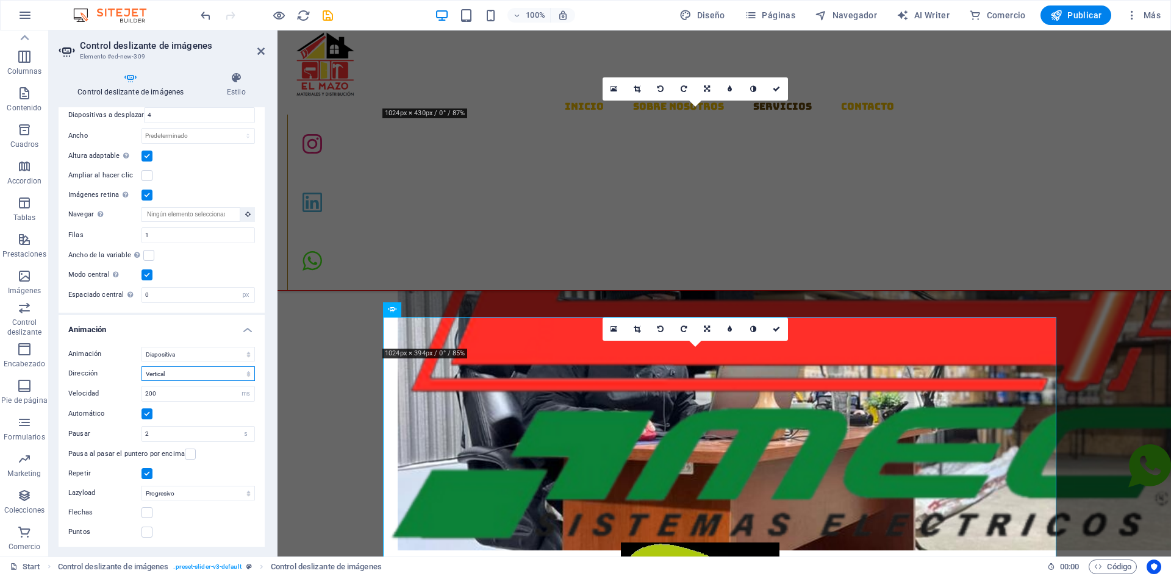
click at [174, 371] on select "Horizontal Vertical" at bounding box center [198, 374] width 113 height 15
select select "horizontal"
click at [142, 367] on select "Horizontal Vertical" at bounding box center [198, 374] width 113 height 15
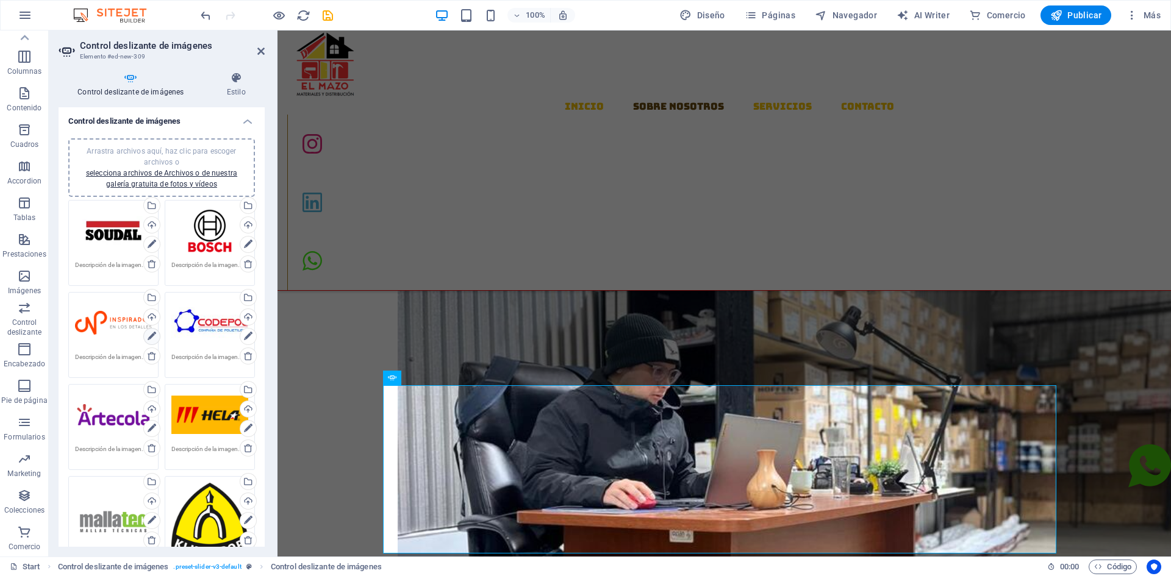
scroll to position [0, 0]
click at [199, 173] on link "selecciona archivos de Archivos o de nuestra galería gratuita de fotos y vídeos" at bounding box center [161, 180] width 151 height 20
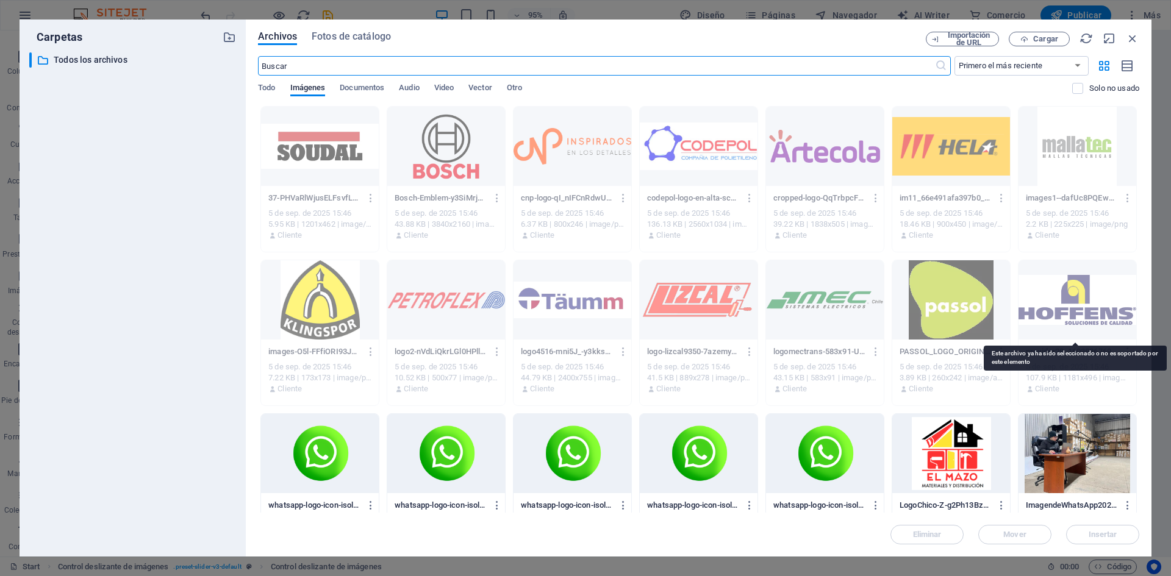
scroll to position [201, 0]
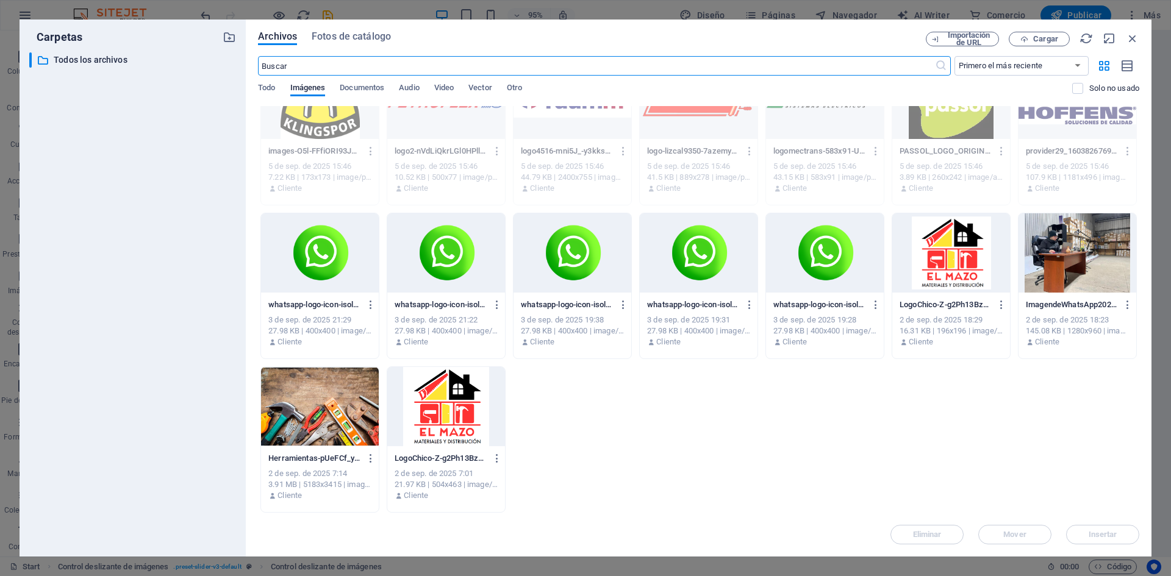
click at [684, 467] on div "37-PHVaRlWjusELFsvfLgBzag.webp 37-PHVaRlWjusELFsvfLgBzag.webp 5 de sep. de 2025…" at bounding box center [698, 209] width 881 height 608
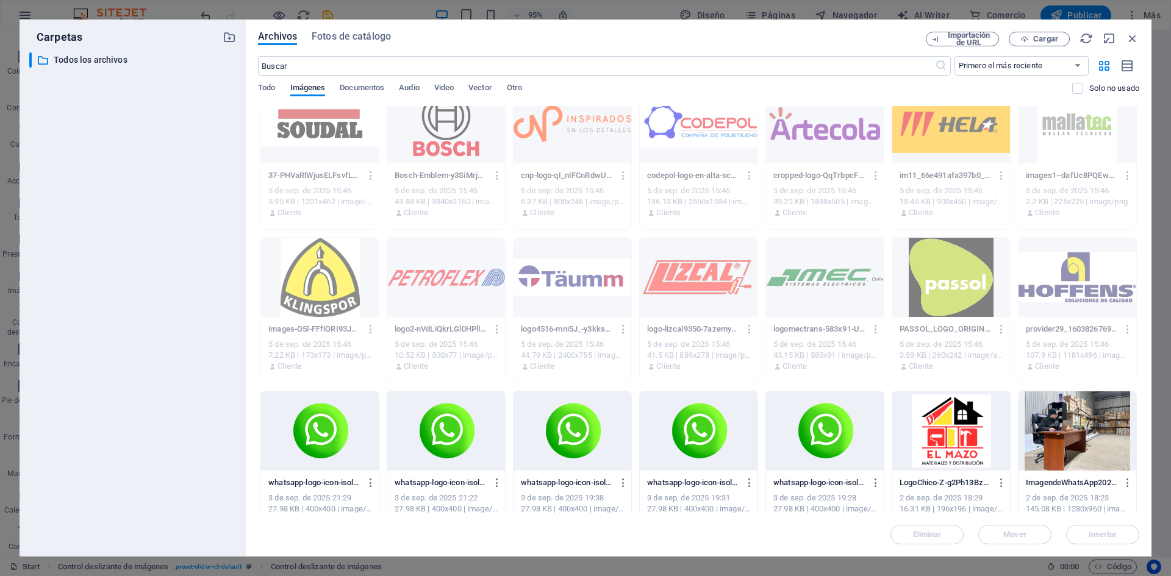
scroll to position [0, 0]
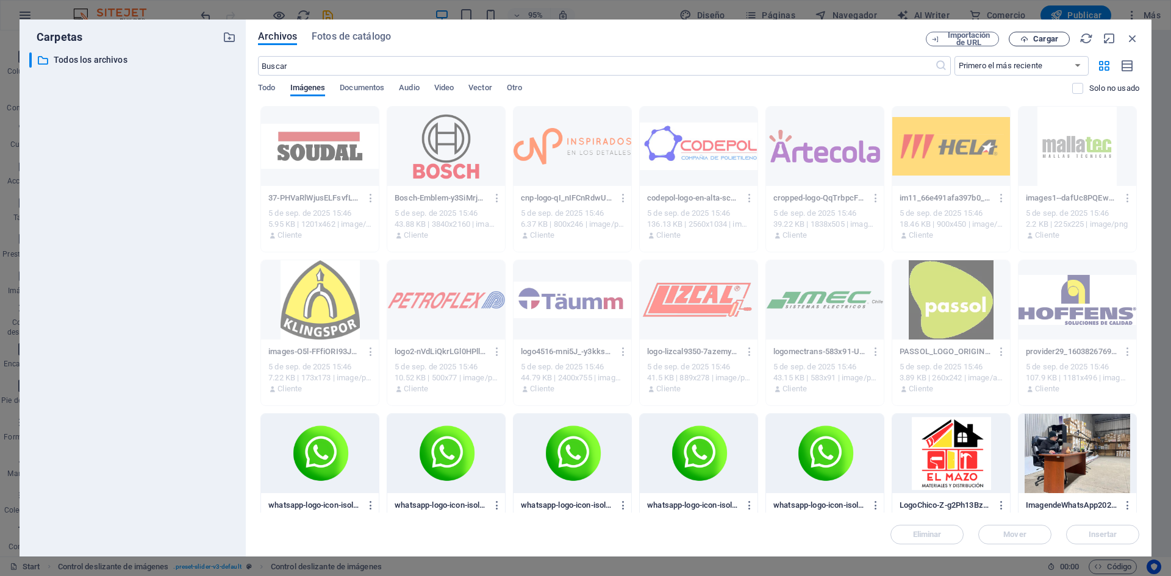
click at [1043, 37] on span "Cargar" at bounding box center [1045, 38] width 25 height 7
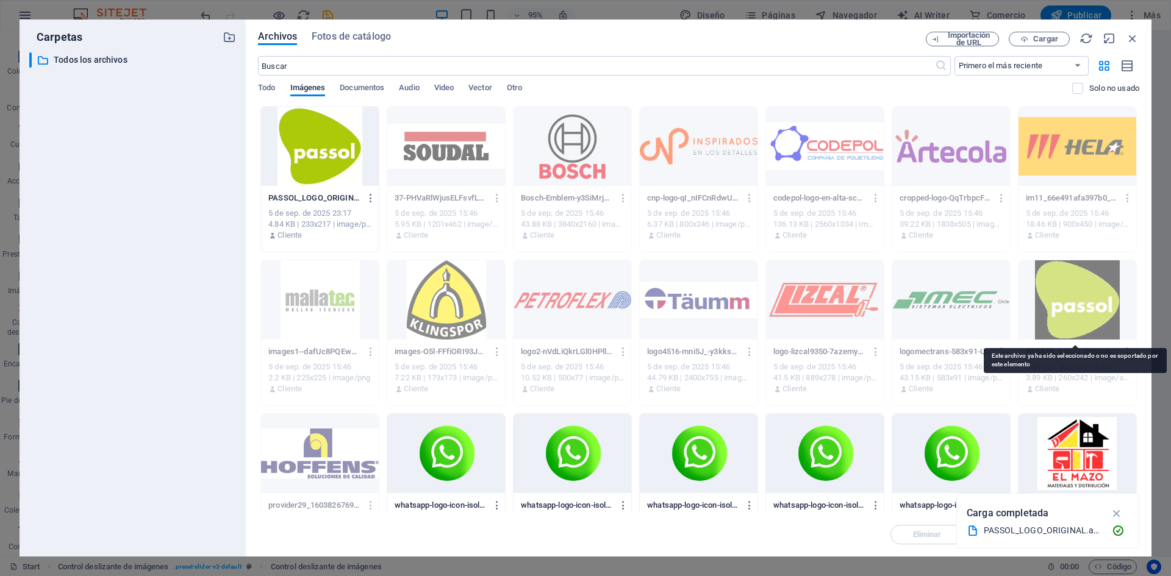
click at [1091, 315] on div at bounding box center [1078, 299] width 118 height 79
click at [328, 170] on div at bounding box center [320, 146] width 118 height 79
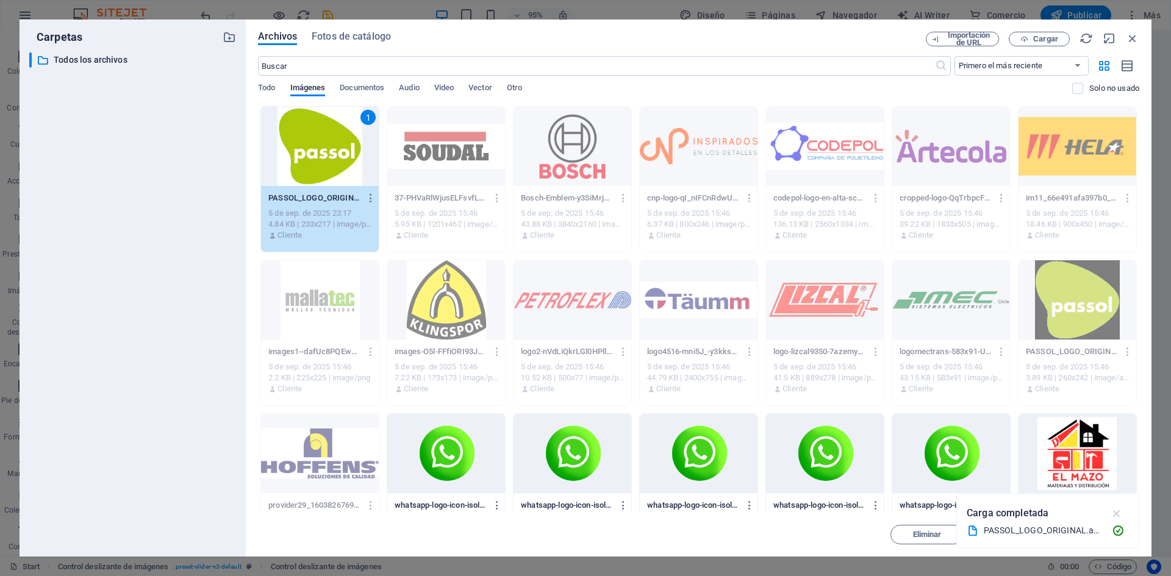
click at [1112, 513] on icon "button" at bounding box center [1117, 513] width 14 height 13
click at [1097, 535] on span "Insertar" at bounding box center [1103, 534] width 29 height 7
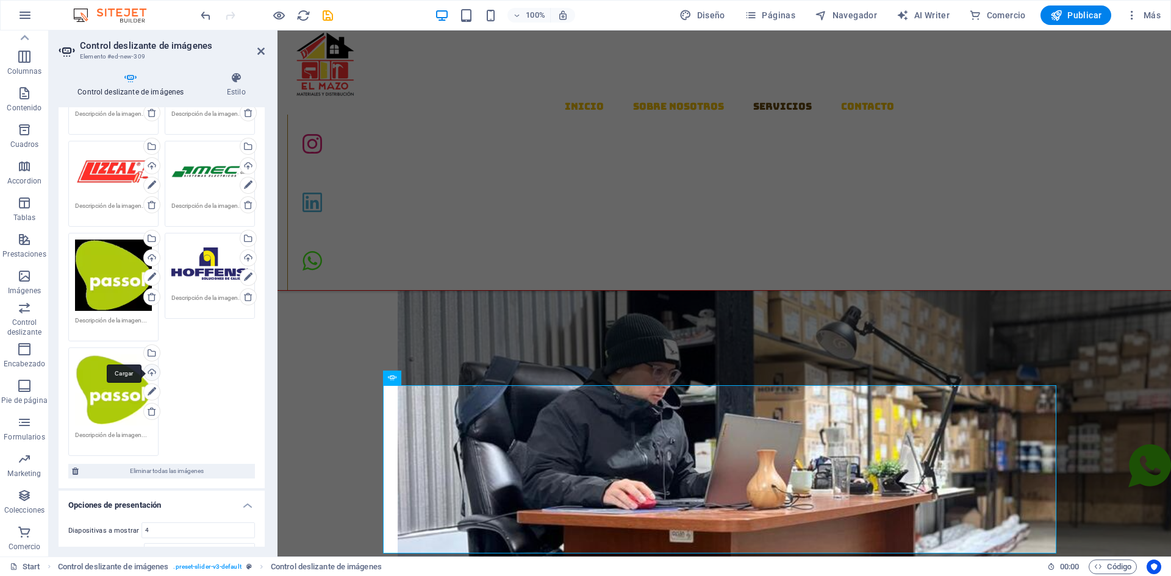
scroll to position [549, 0]
click at [208, 350] on div "Arrastra archivos aquí, haz clic para escoger archivos o selecciona archivos de…" at bounding box center [161, 54] width 193 height 811
click at [151, 296] on icon at bounding box center [152, 297] width 10 height 10
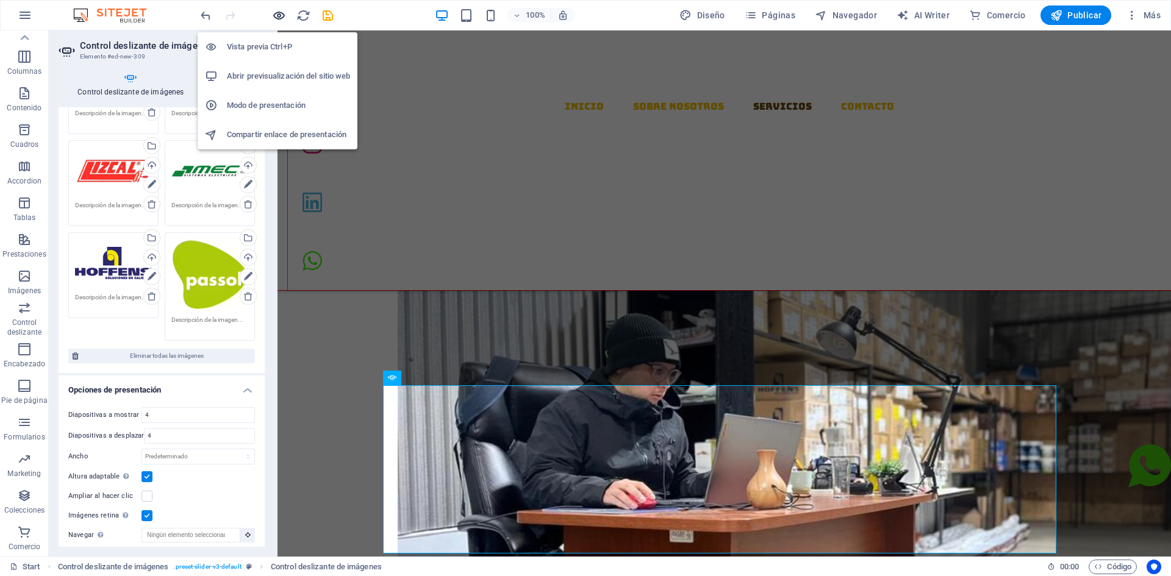
click at [273, 16] on icon "button" at bounding box center [279, 16] width 14 height 14
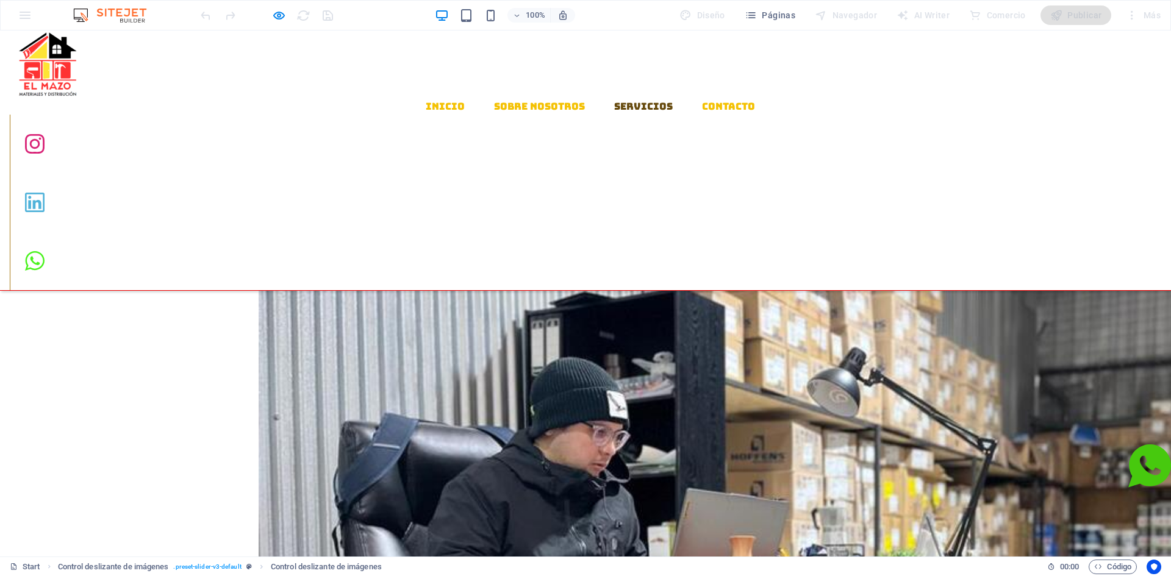
drag, startPoint x: 279, startPoint y: 15, endPoint x: 298, endPoint y: 17, distance: 18.5
click at [279, 14] on icon "button" at bounding box center [279, 16] width 14 height 14
select select "px"
select select "ms"
select select "s"
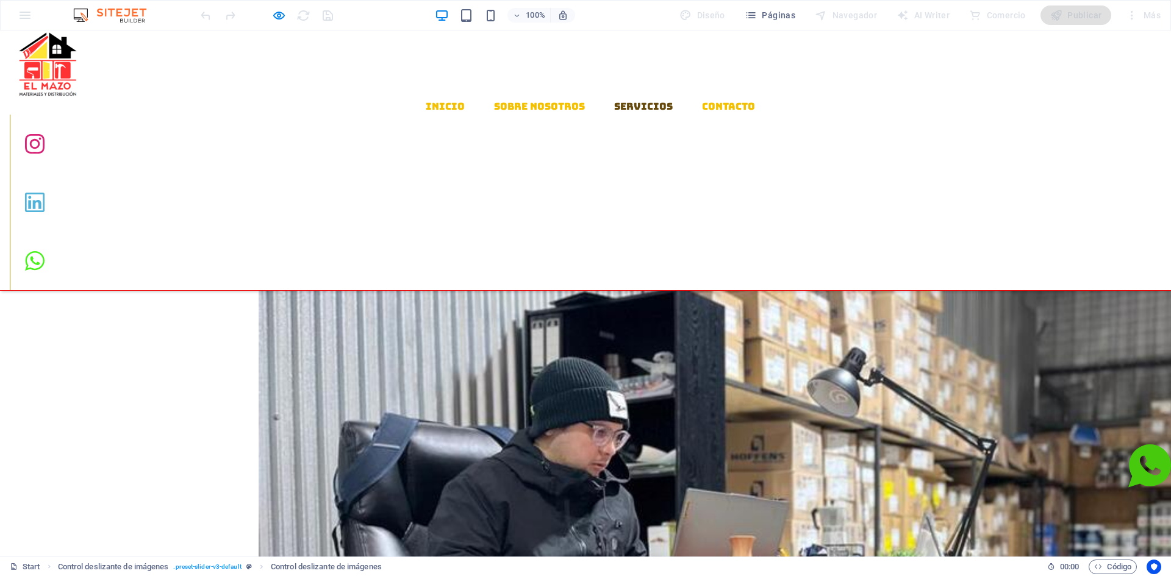
select select "progressive"
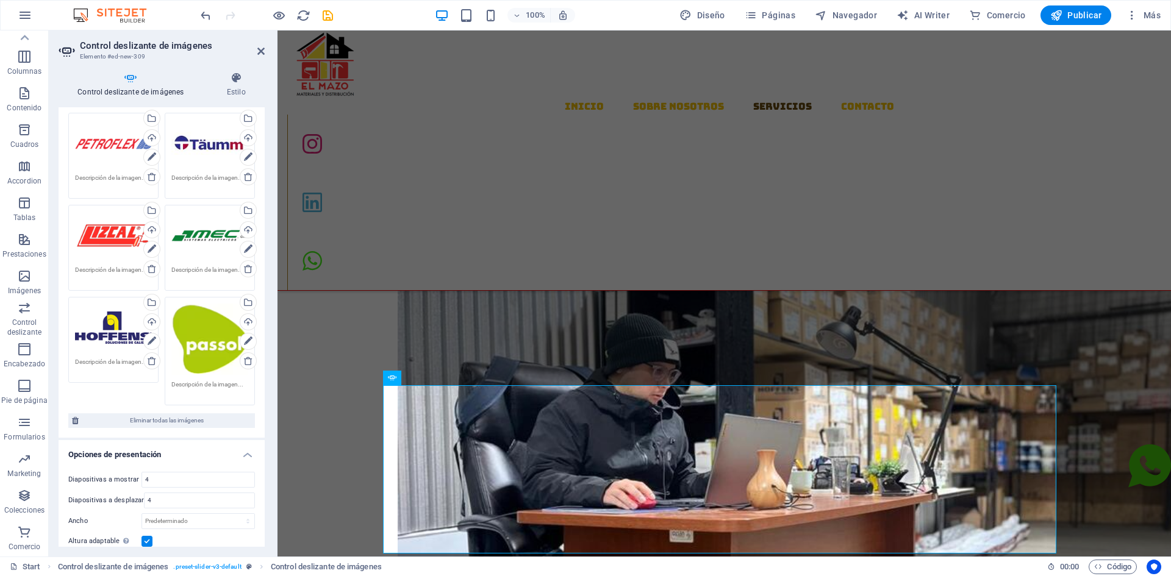
scroll to position [488, 0]
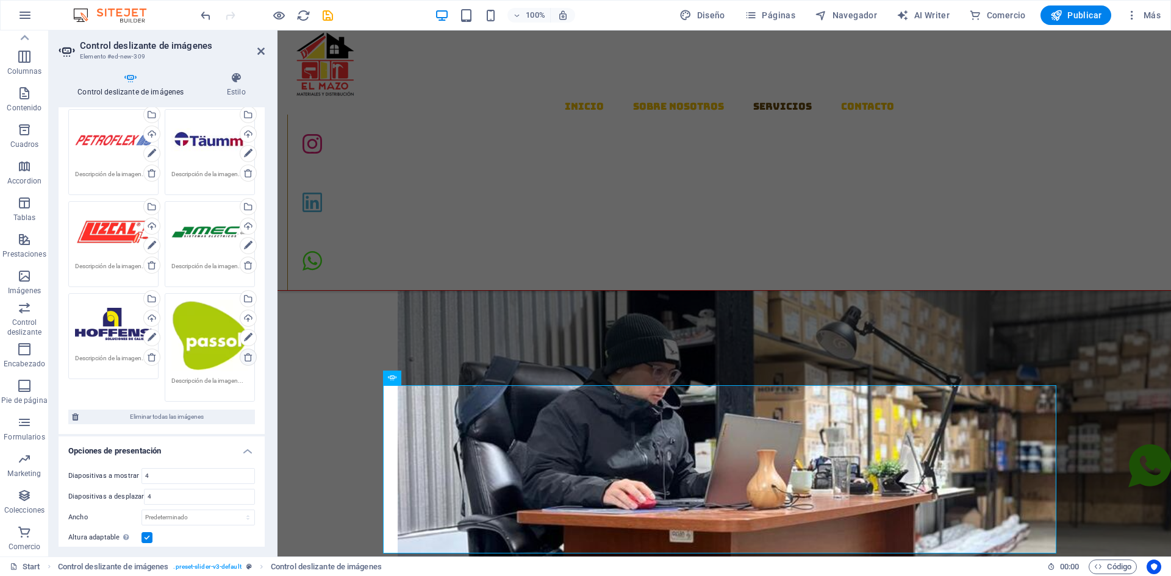
click at [245, 359] on icon at bounding box center [248, 358] width 10 height 10
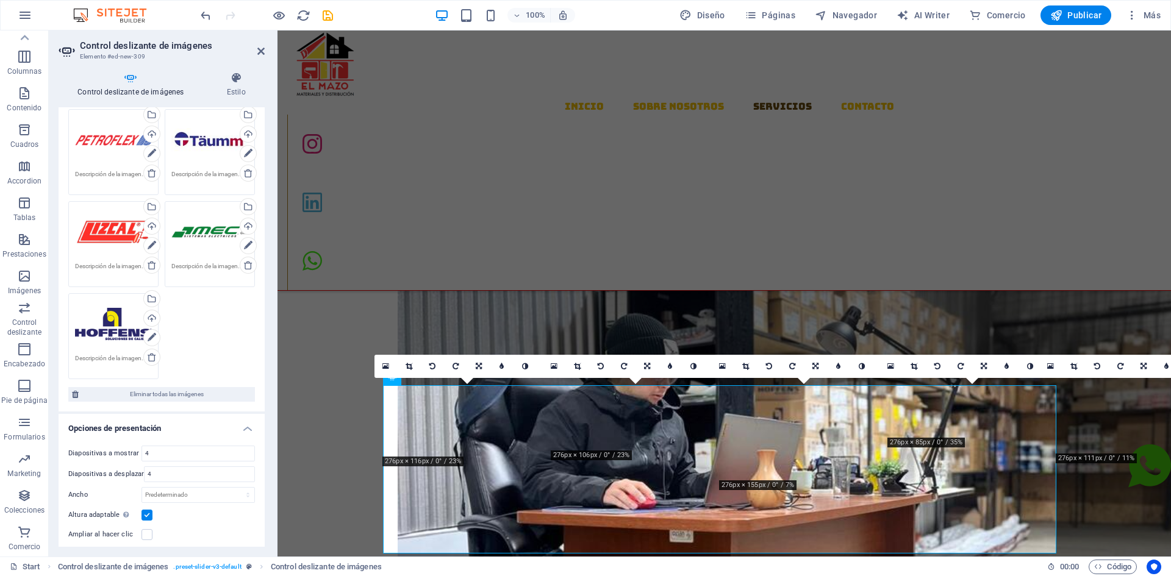
click at [198, 328] on div "Arrastra archivos aquí, haz clic para escoger archivos o selecciona archivos de…" at bounding box center [161, 46] width 193 height 673
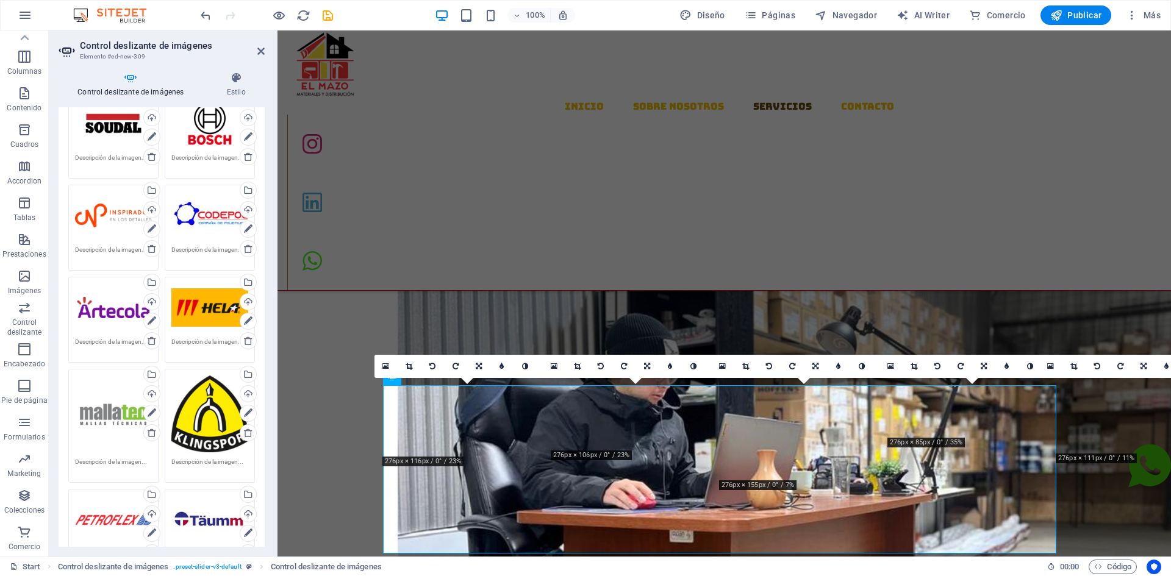
scroll to position [0, 0]
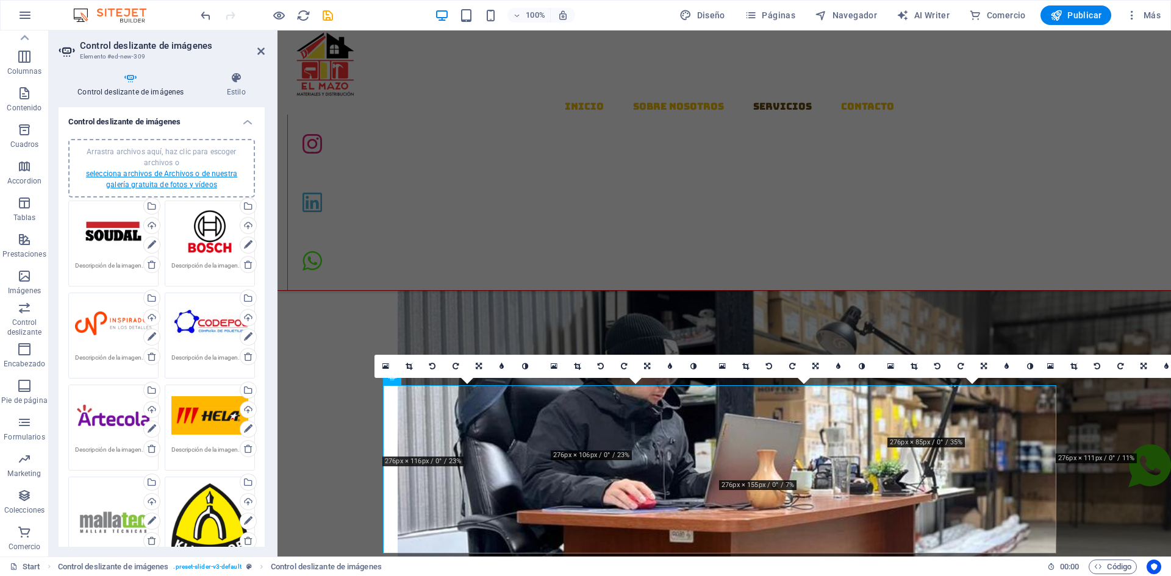
click at [161, 185] on link "selecciona archivos de Archivos o de nuestra galería gratuita de fotos y vídeos" at bounding box center [161, 180] width 151 height 20
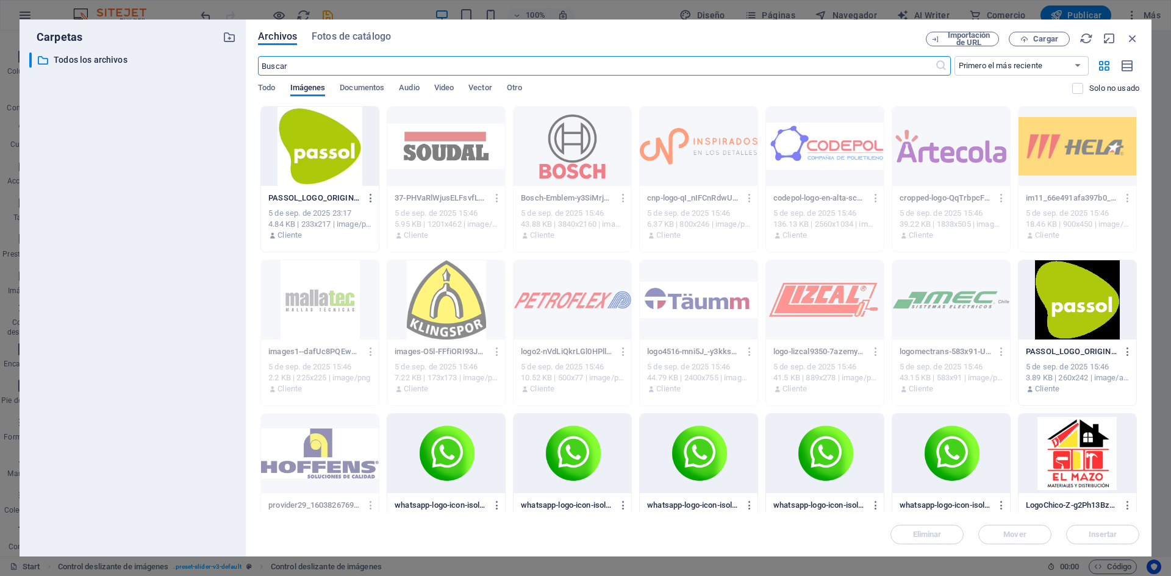
scroll to position [783, 0]
click at [321, 159] on div at bounding box center [320, 146] width 118 height 79
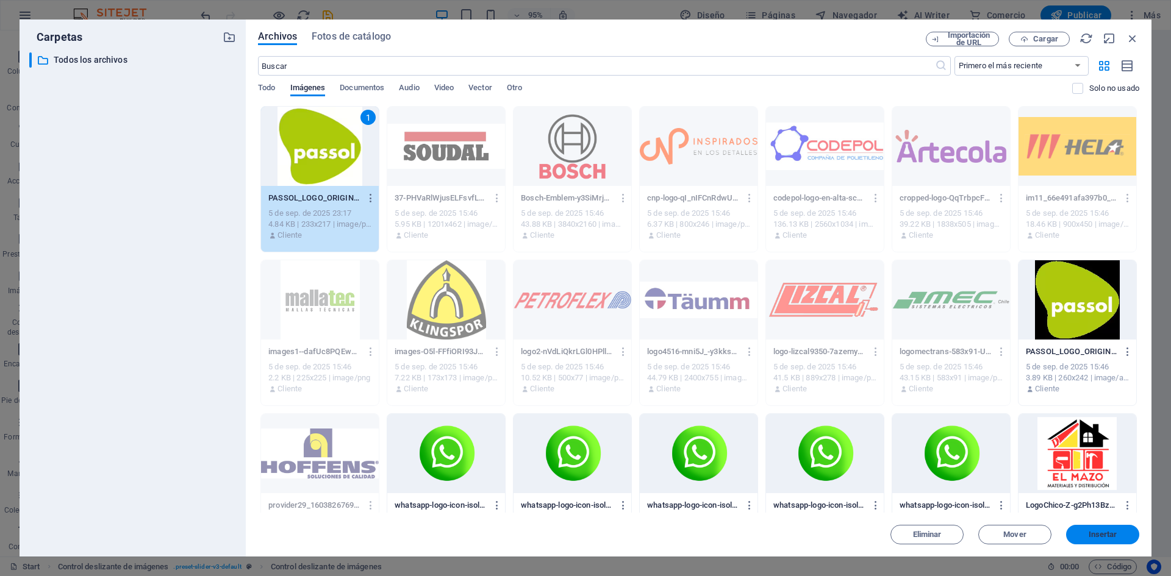
click at [1086, 534] on span "Insertar" at bounding box center [1102, 534] width 63 height 7
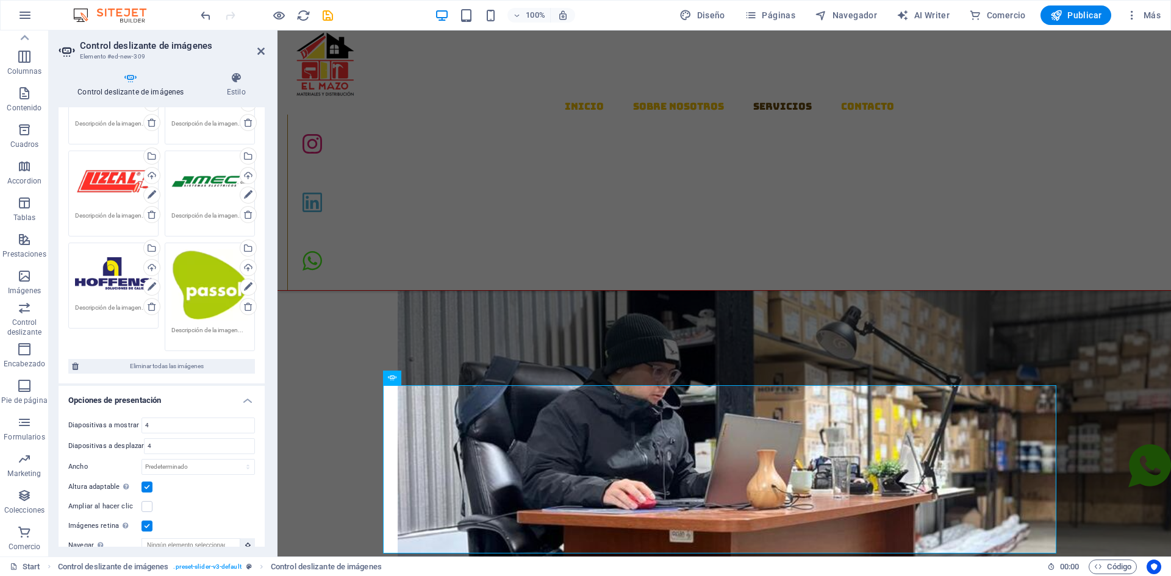
scroll to position [549, 0]
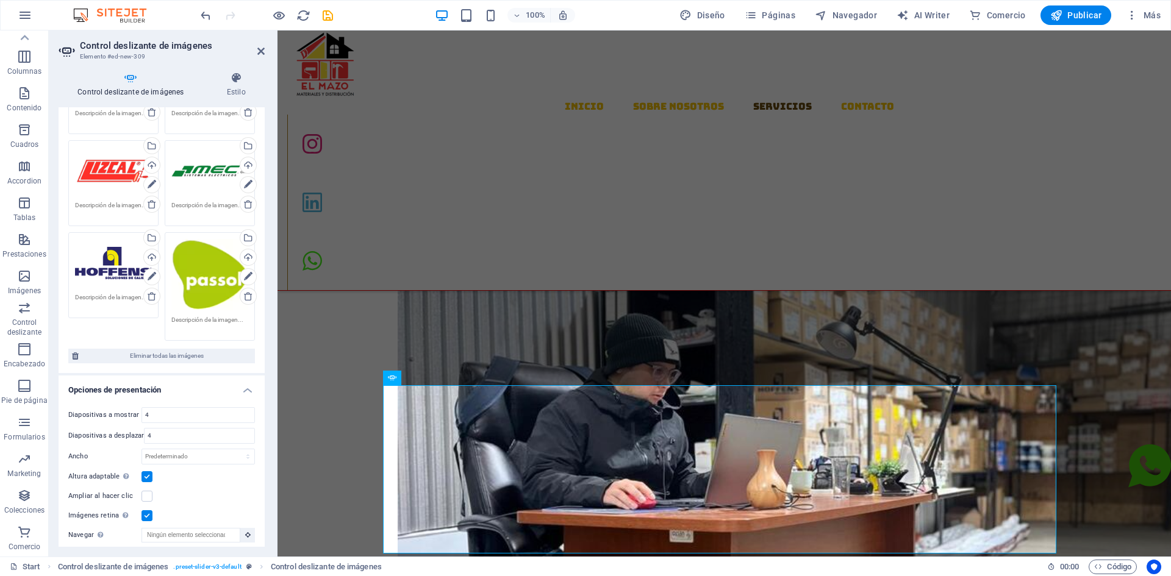
click at [198, 273] on div "Arrastra archivos aquí, haz clic para escoger archivos o selecciona archivos de…" at bounding box center [209, 274] width 77 height 71
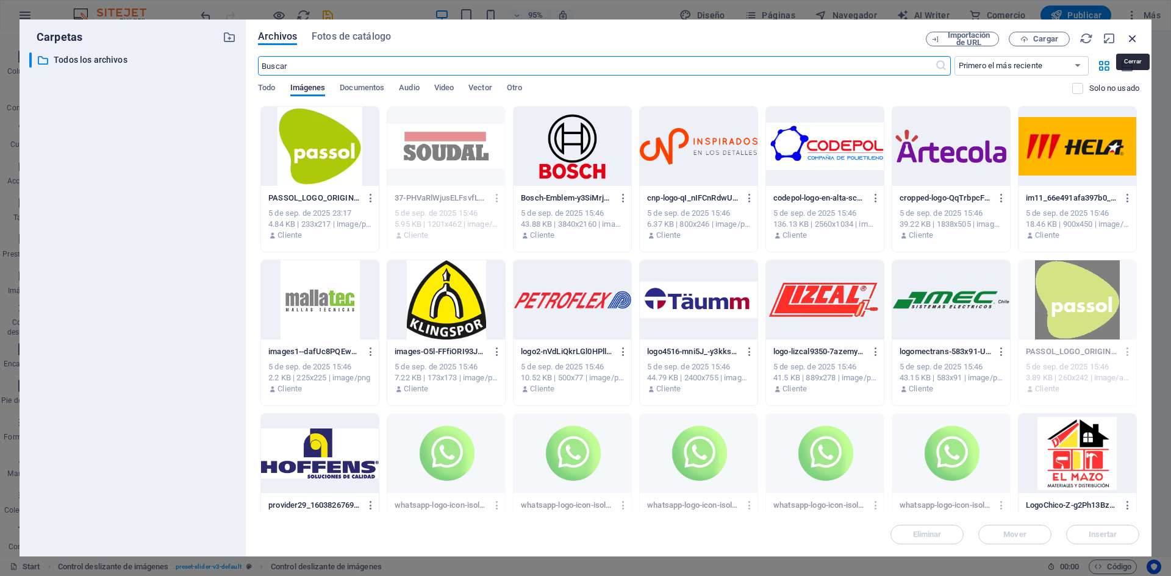
click at [1133, 36] on icon "button" at bounding box center [1132, 38] width 13 height 13
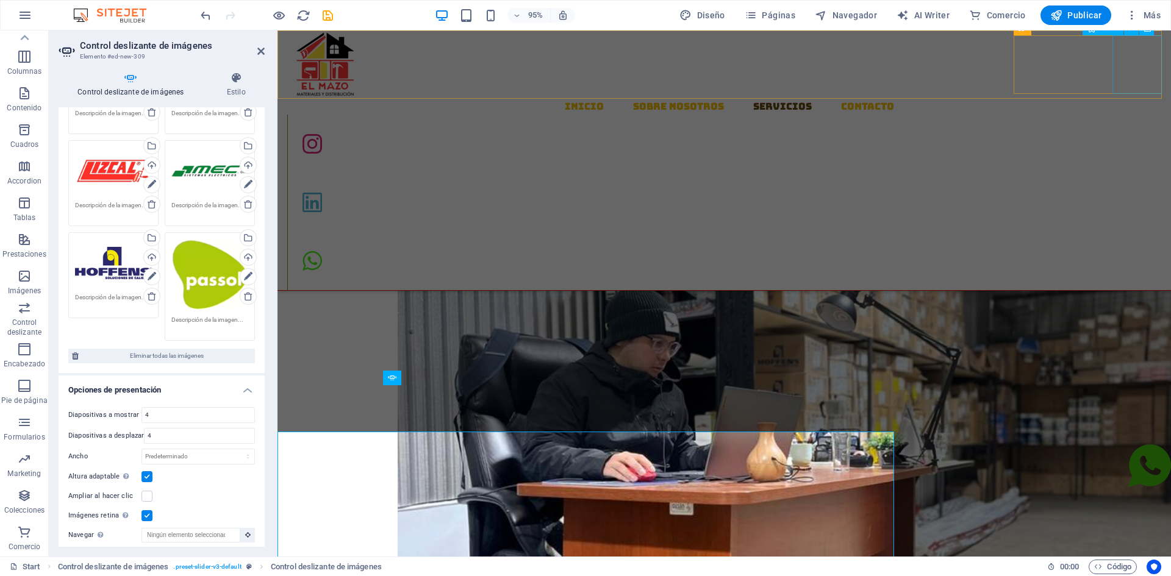
scroll to position [756, 0]
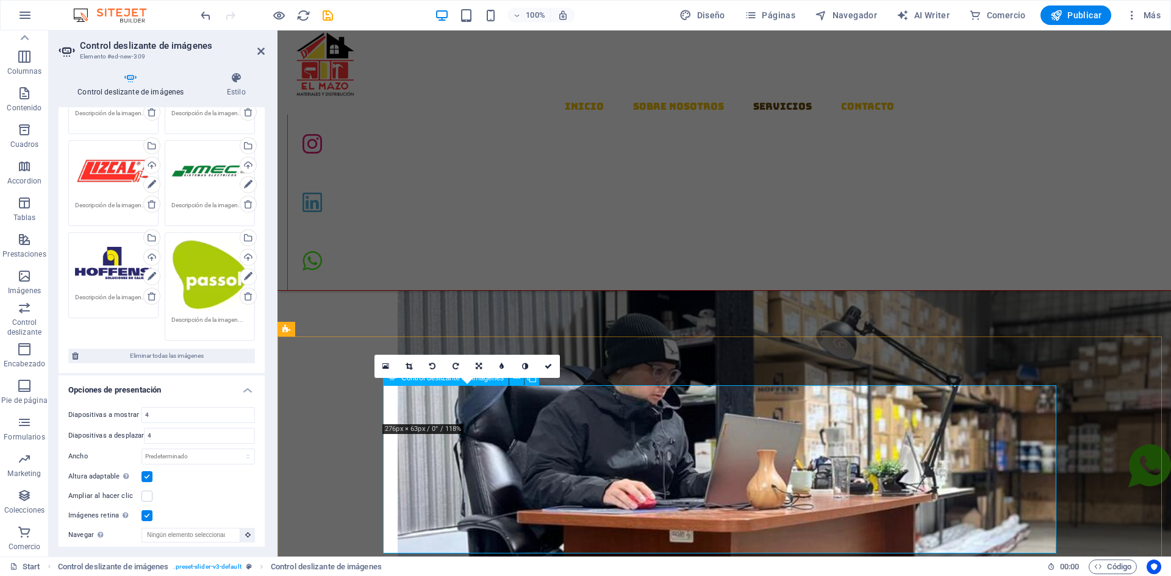
click at [500, 367] on icon at bounding box center [502, 366] width 4 height 7
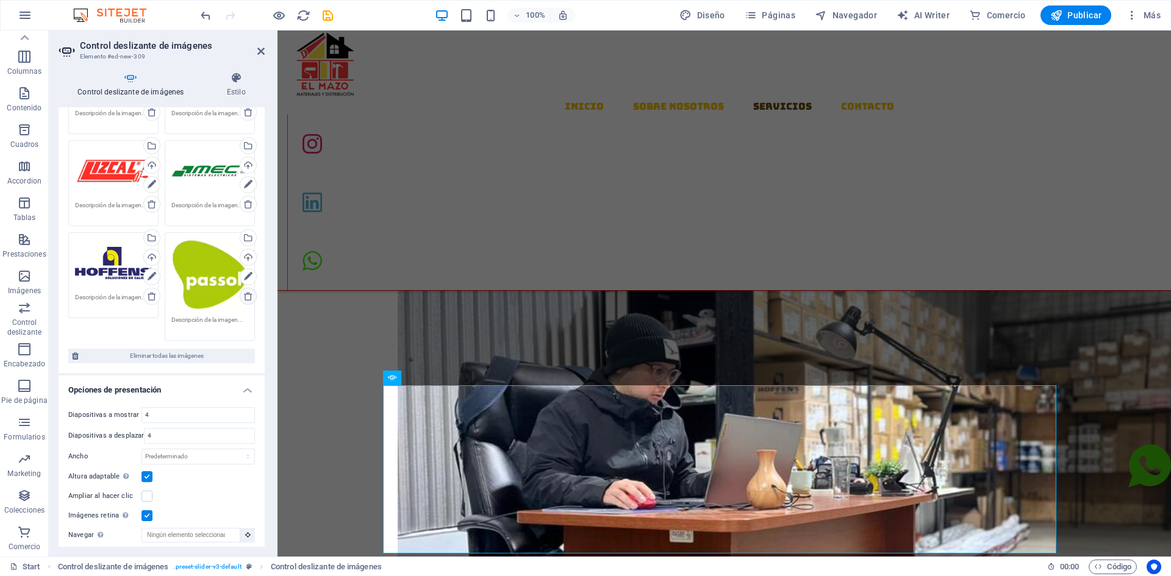
click at [245, 297] on icon at bounding box center [248, 297] width 10 height 10
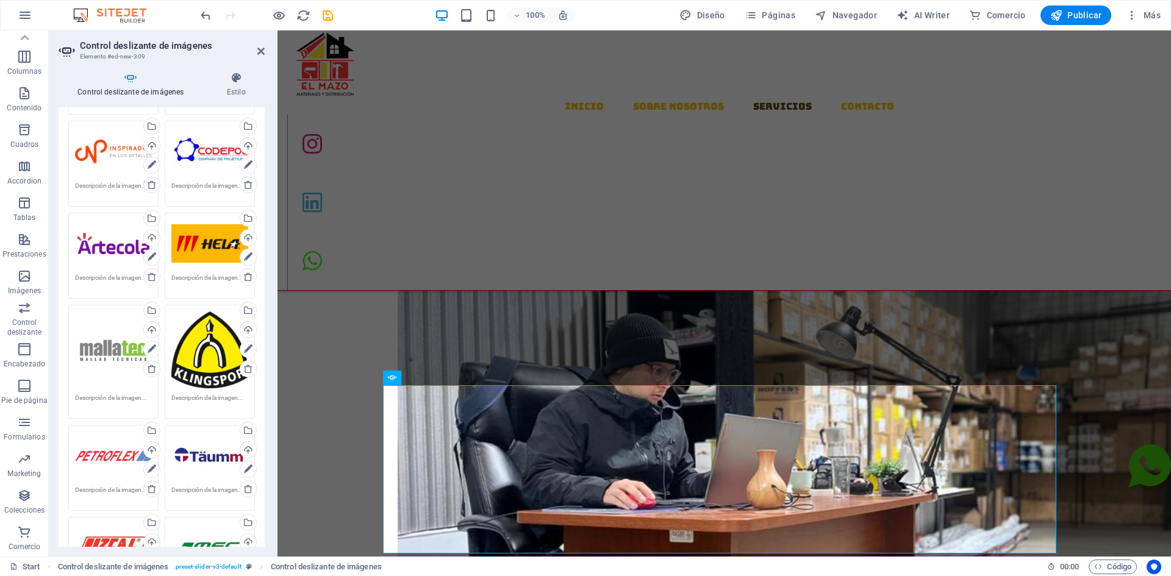
scroll to position [61, 0]
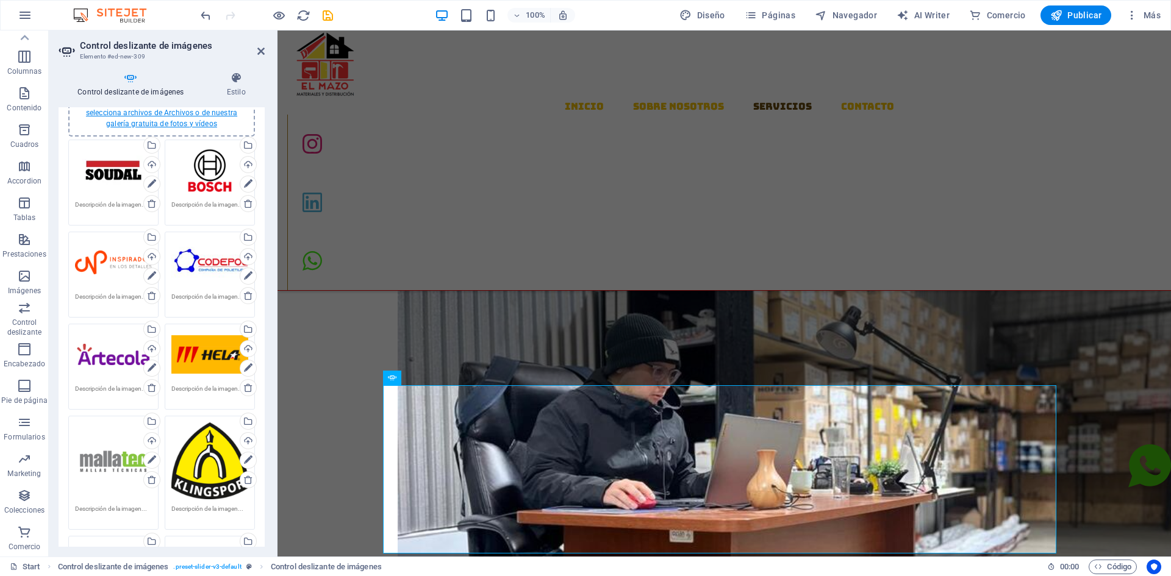
click at [184, 123] on link "selecciona archivos de Archivos o de nuestra galería gratuita de fotos y vídeos" at bounding box center [161, 119] width 151 height 20
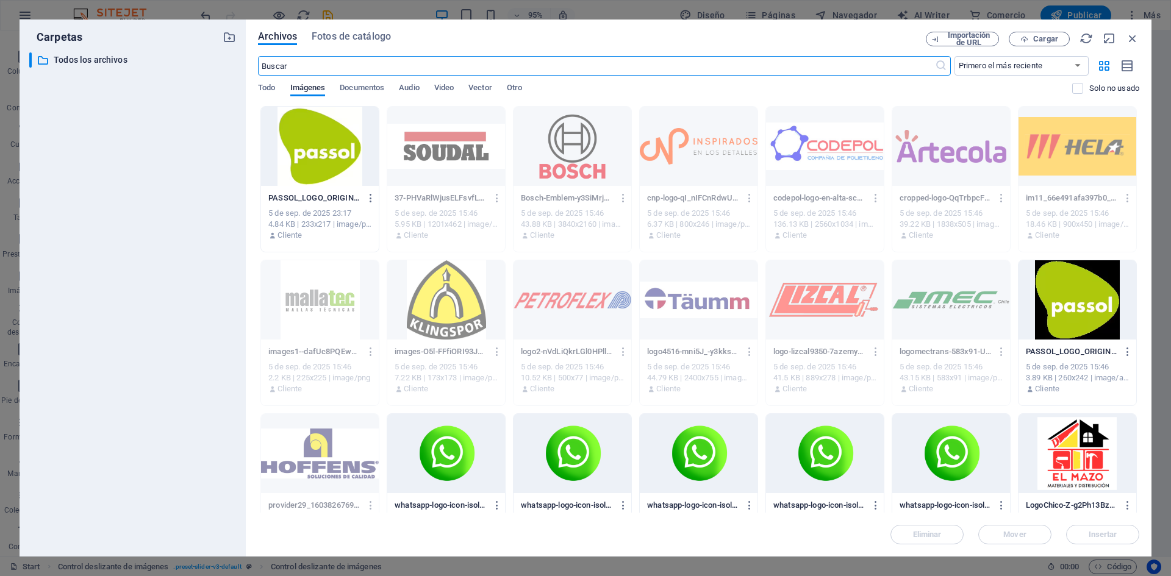
click at [1083, 313] on div at bounding box center [1078, 299] width 118 height 79
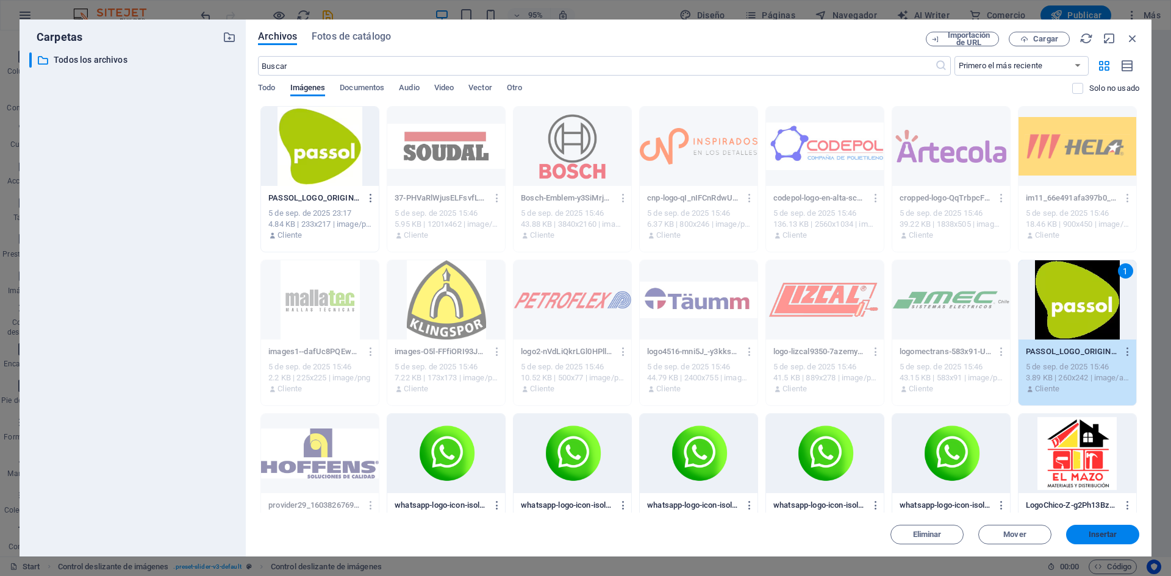
click at [1097, 534] on span "Insertar" at bounding box center [1103, 534] width 29 height 7
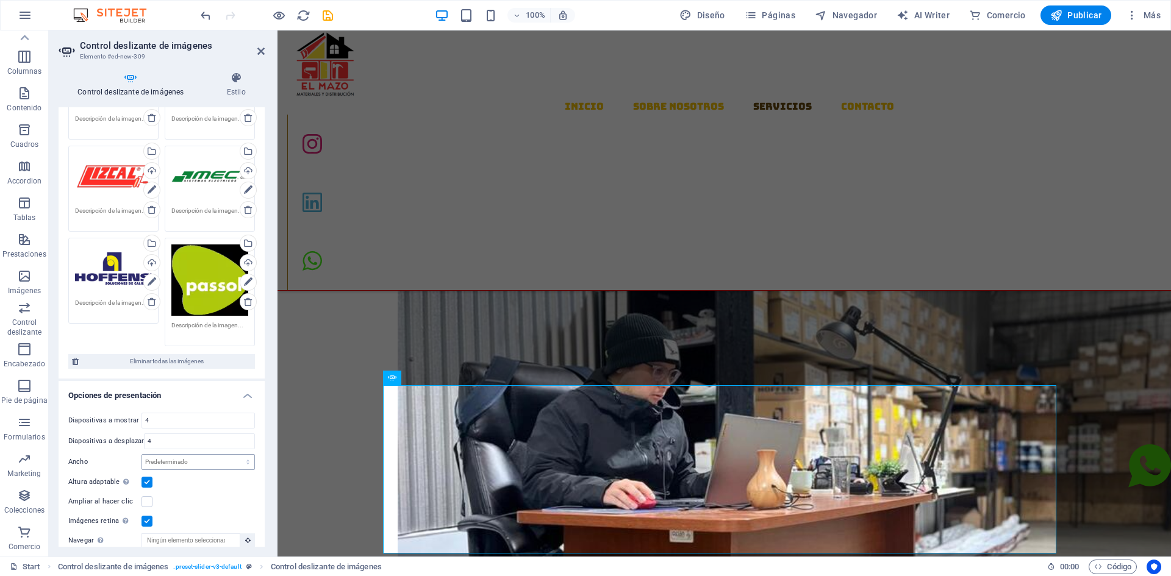
scroll to position [549, 0]
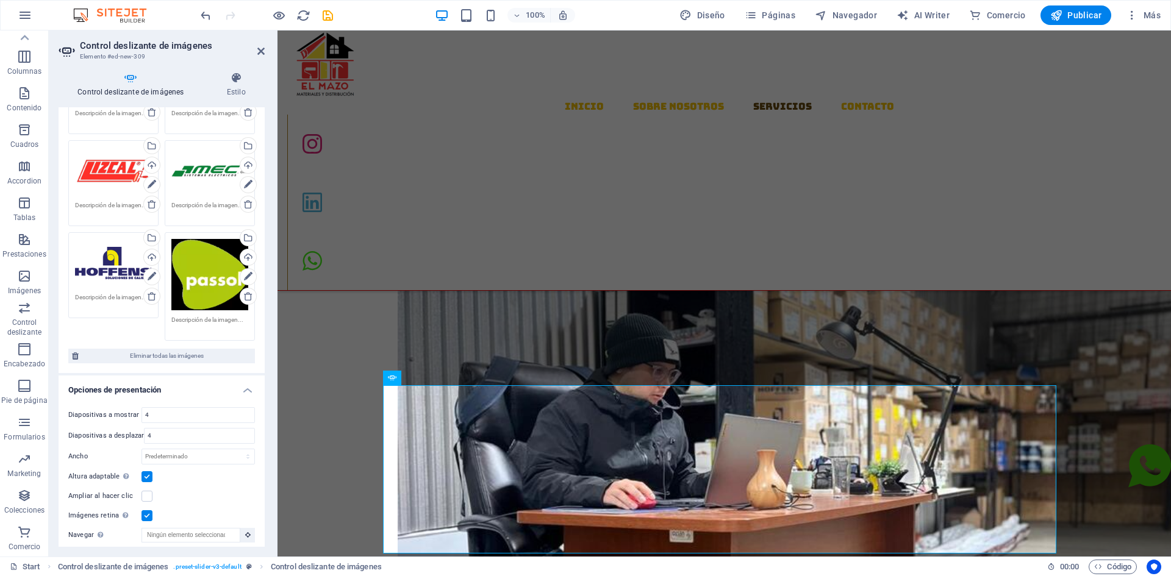
click at [246, 297] on icon at bounding box center [248, 297] width 10 height 10
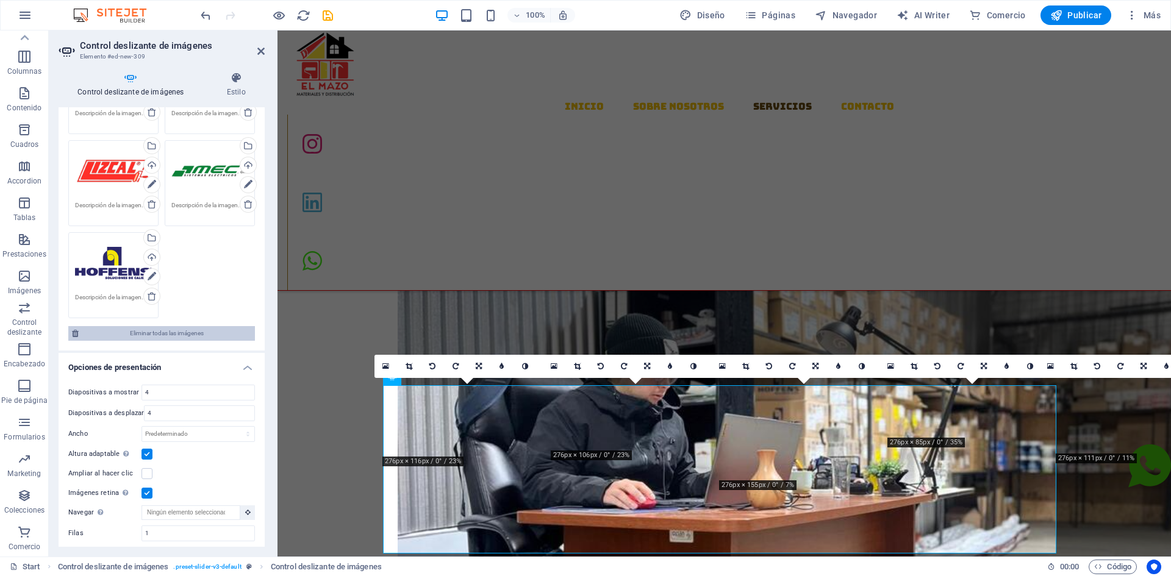
click at [173, 334] on span "Eliminar todas las imágenes" at bounding box center [166, 333] width 169 height 15
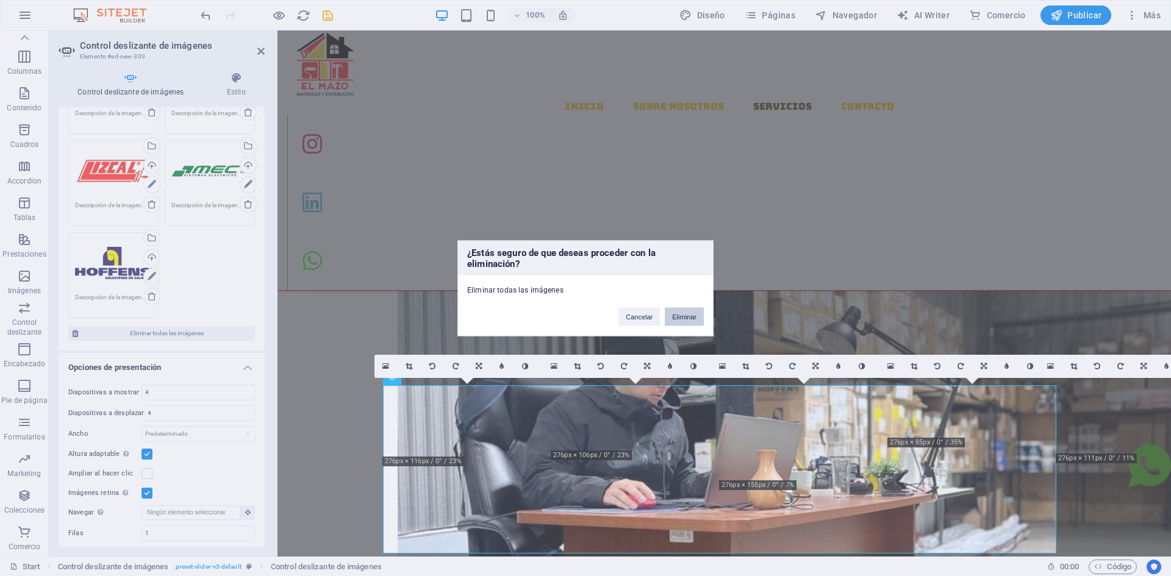
drag, startPoint x: 695, startPoint y: 316, endPoint x: 418, endPoint y: 285, distance: 279.3
click at [695, 315] on button "Eliminar" at bounding box center [684, 316] width 39 height 18
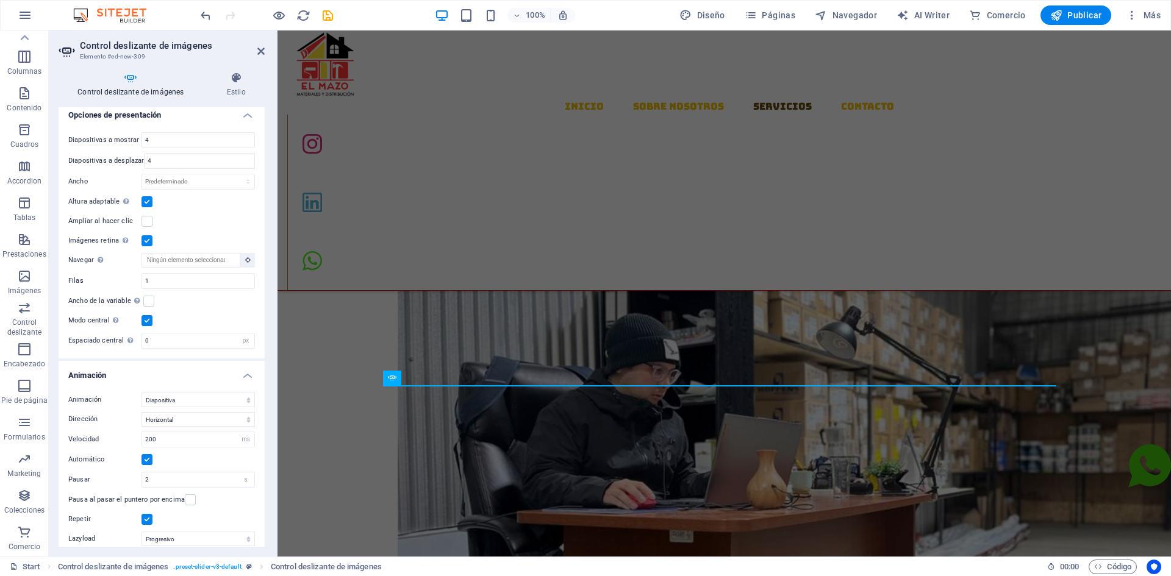
scroll to position [0, 0]
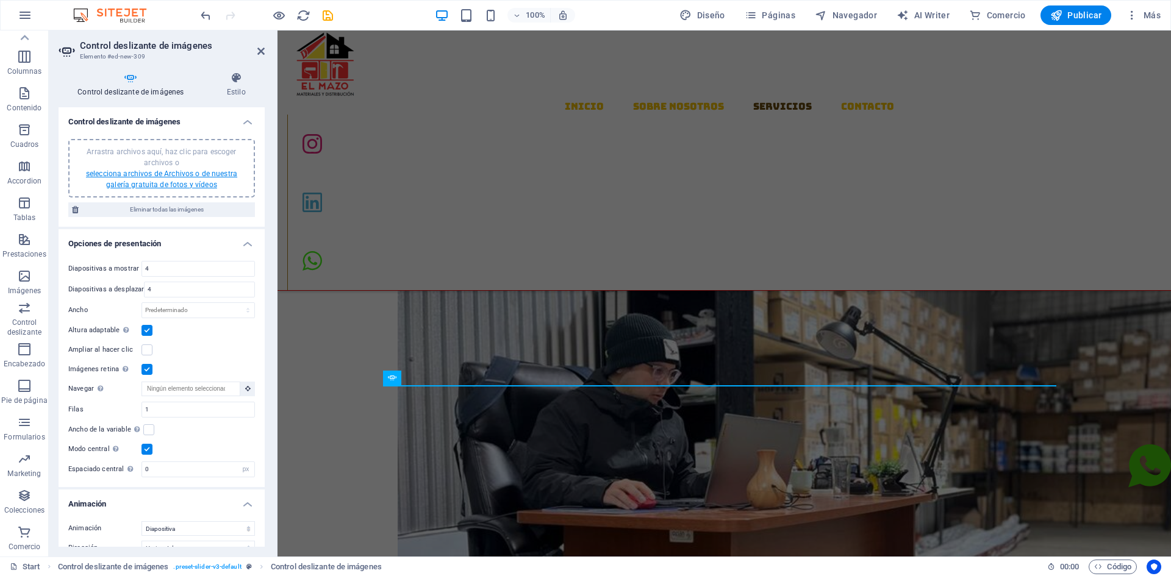
click at [152, 173] on link "selecciona archivos de Archivos o de nuestra galería gratuita de fotos y vídeos" at bounding box center [161, 180] width 151 height 20
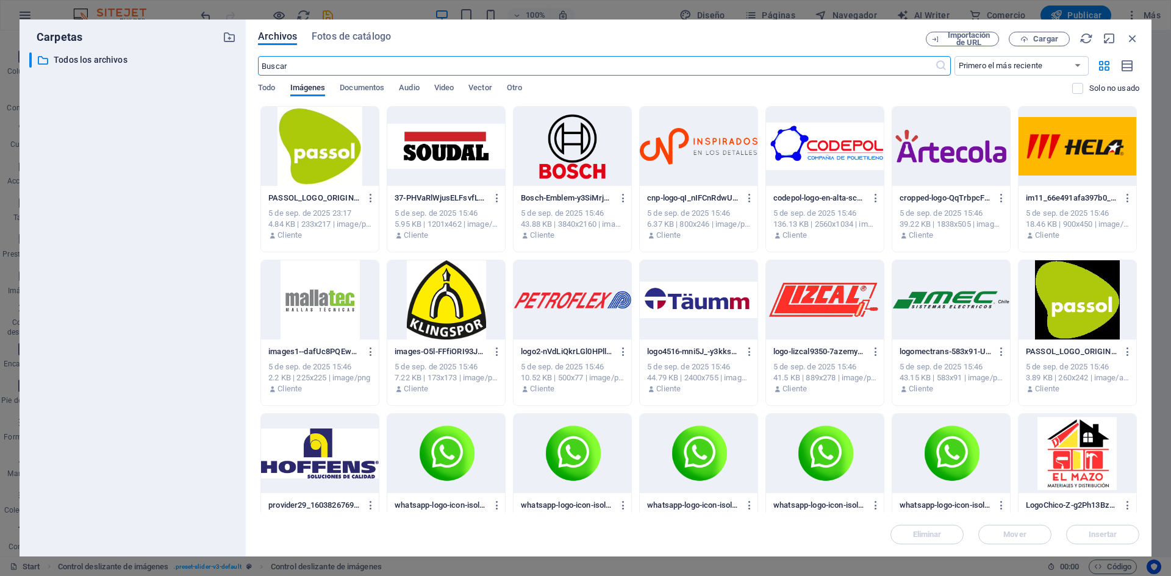
scroll to position [783, 0]
click at [324, 141] on div at bounding box center [320, 146] width 118 height 79
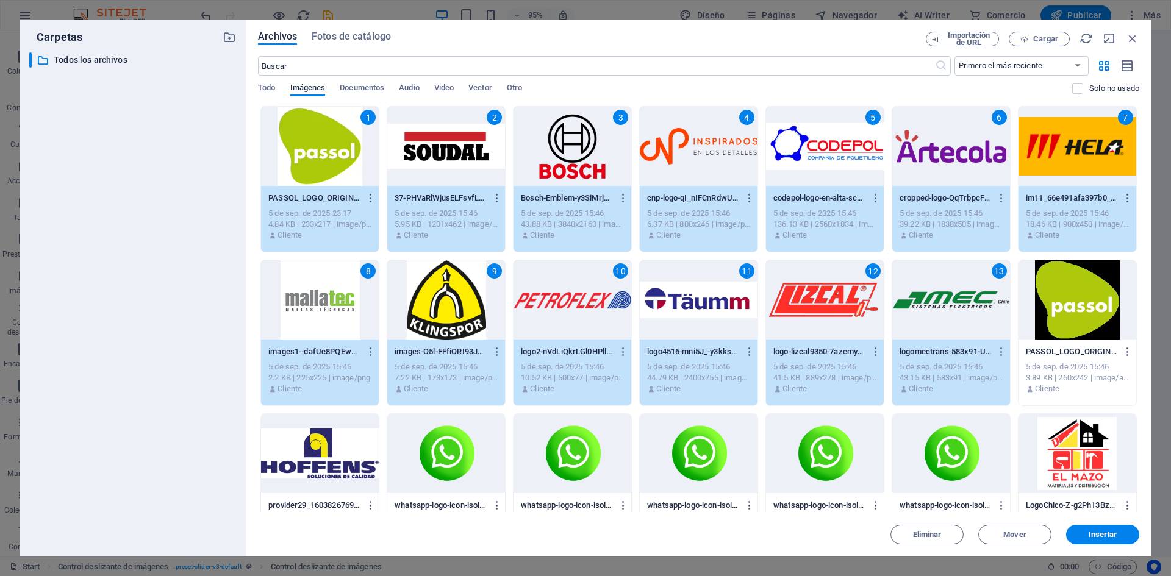
click at [305, 462] on div at bounding box center [320, 453] width 118 height 79
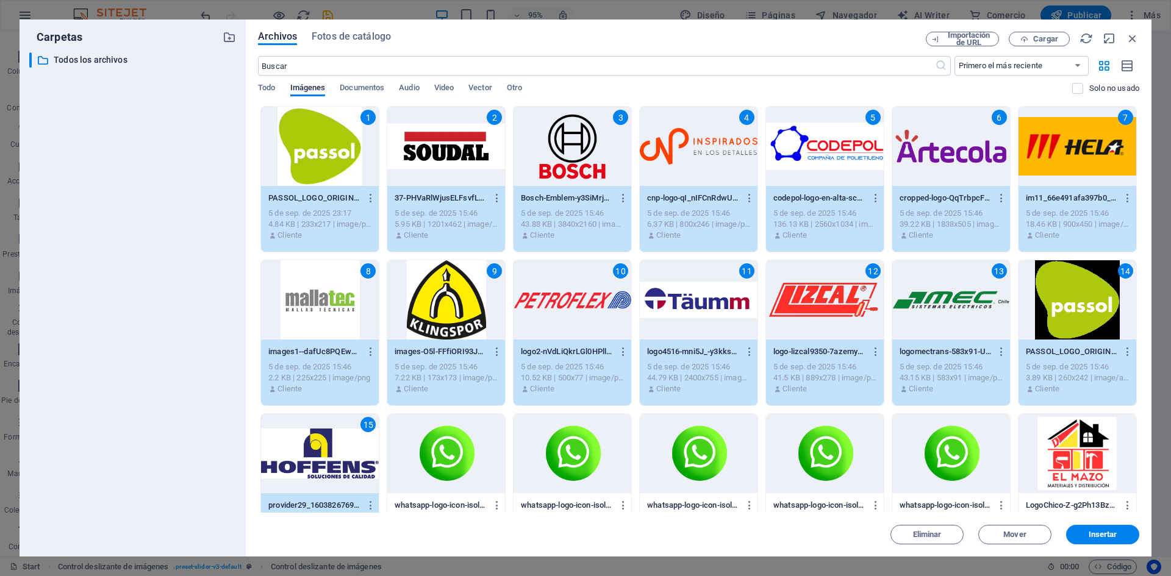
click at [1132, 279] on div "14" at bounding box center [1078, 299] width 118 height 79
click at [1107, 285] on div "14" at bounding box center [1078, 299] width 118 height 79
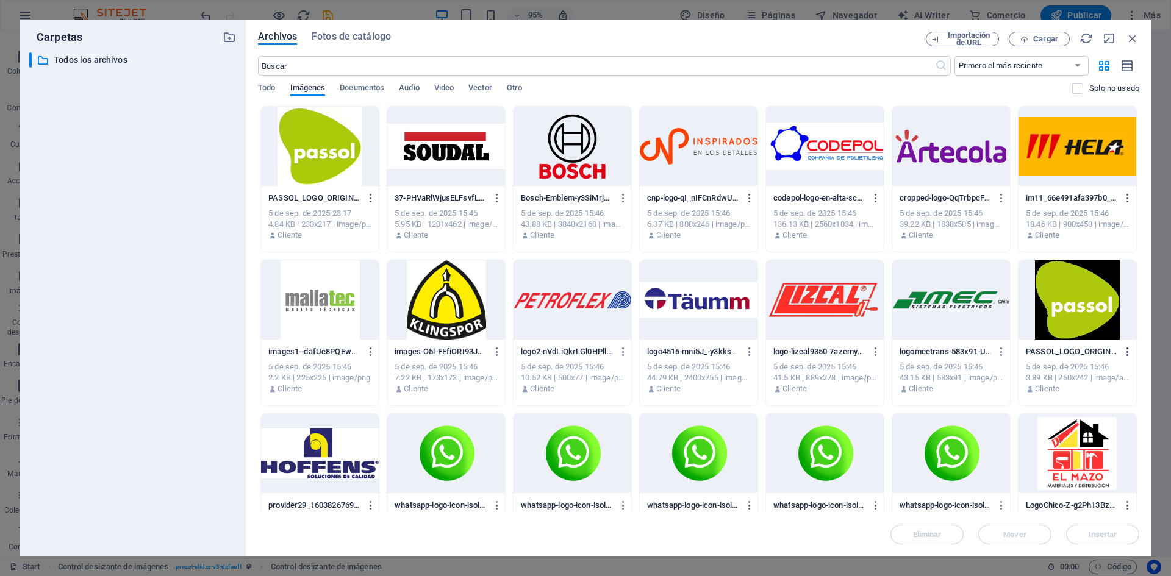
click at [1130, 351] on icon "button" at bounding box center [1128, 351] width 12 height 11
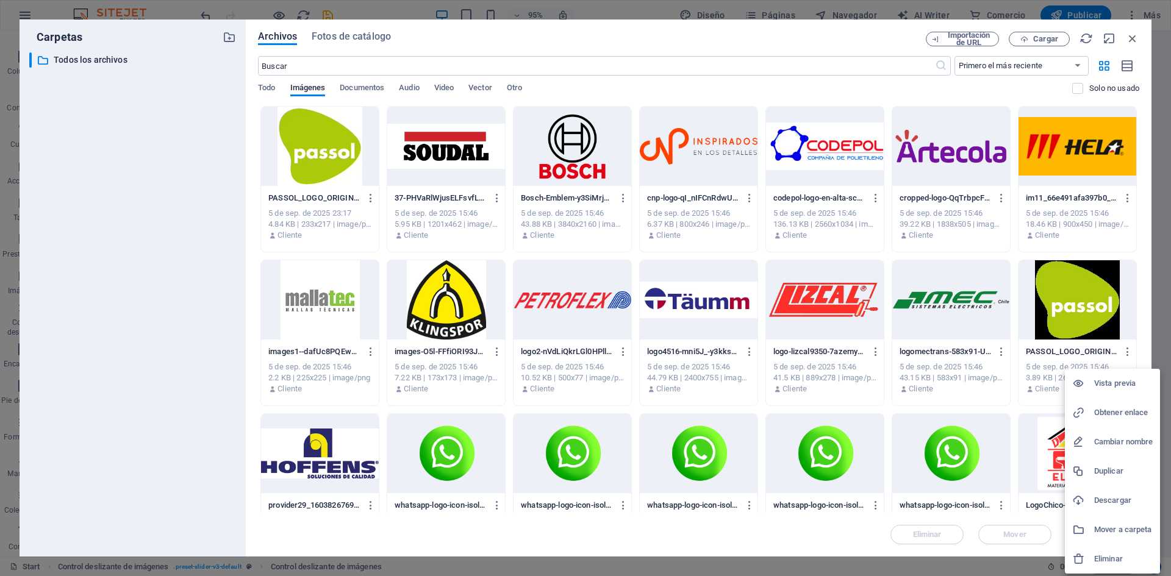
click at [1103, 558] on h6 "Eliminar" at bounding box center [1123, 559] width 59 height 15
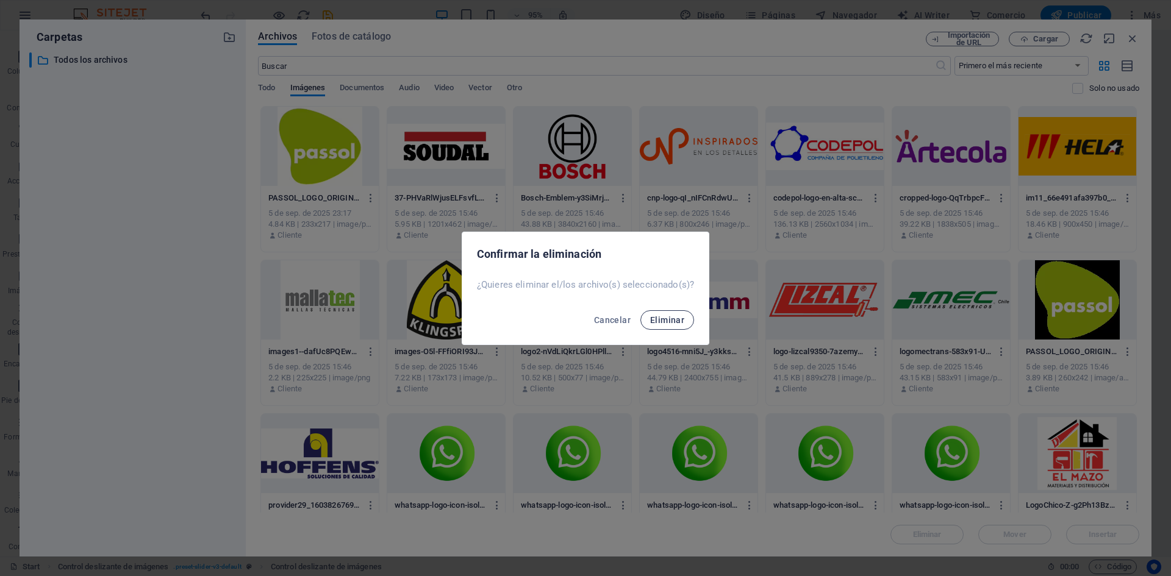
click at [657, 321] on span "Eliminar" at bounding box center [667, 320] width 34 height 10
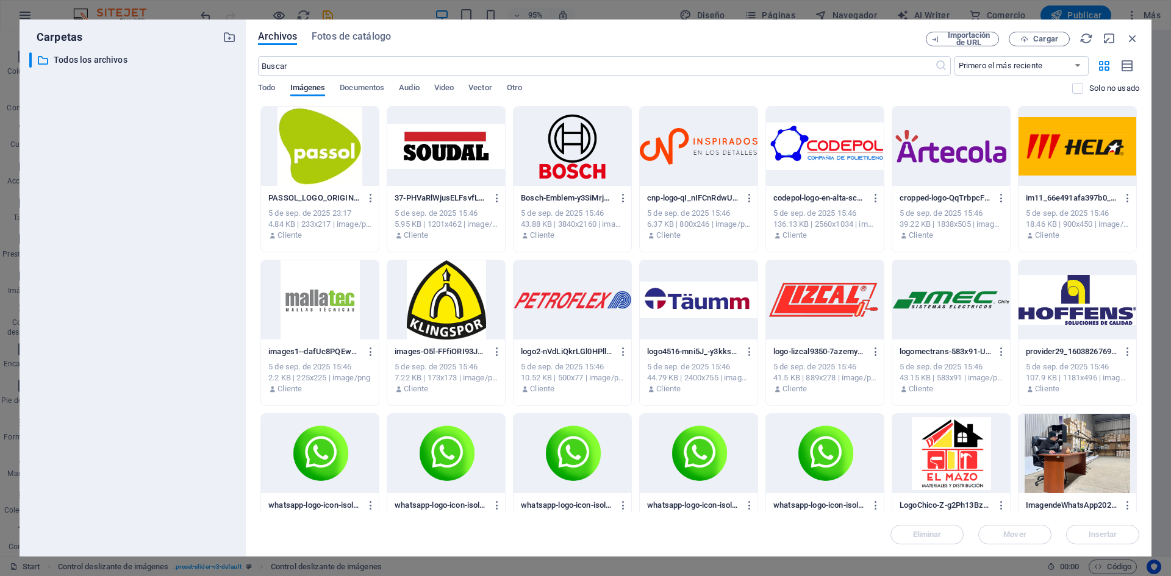
click at [318, 135] on div at bounding box center [320, 146] width 118 height 79
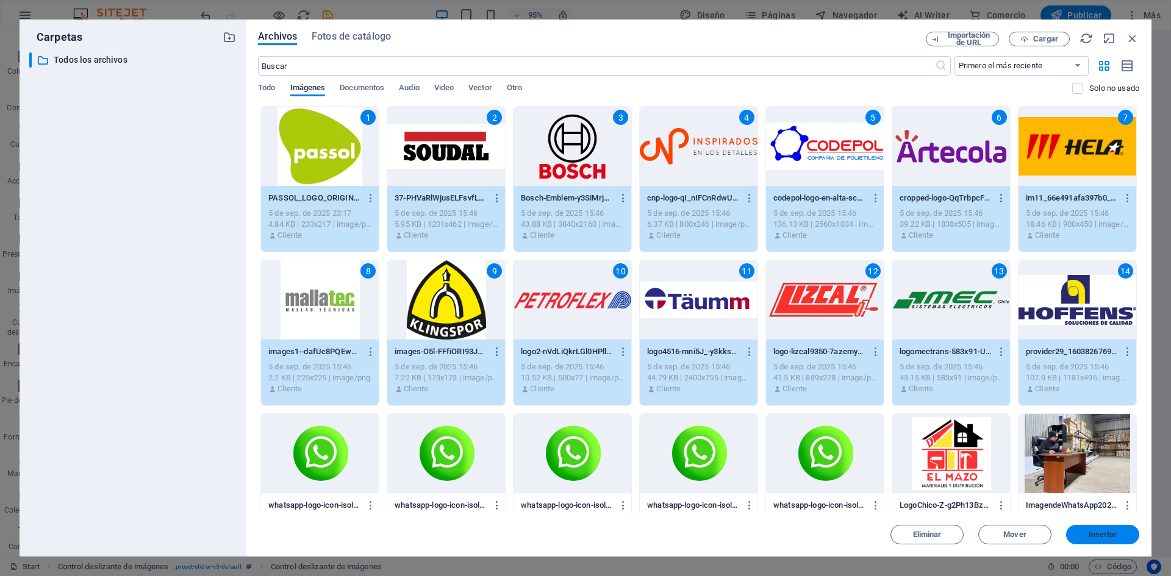
click at [1090, 533] on span "Insertar" at bounding box center [1103, 534] width 29 height 7
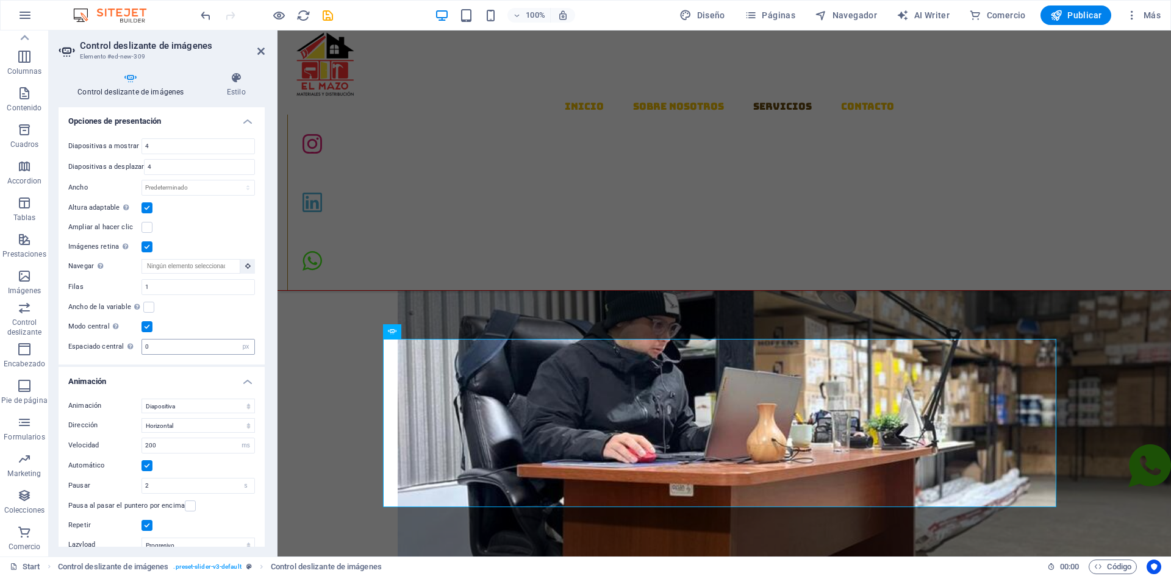
scroll to position [897, 0]
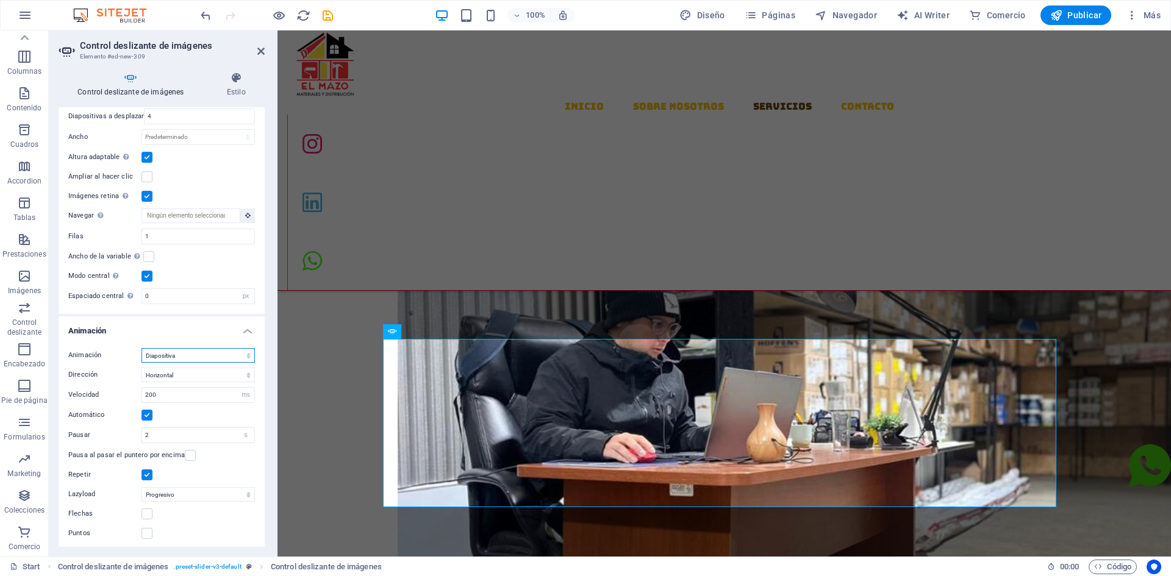
click at [205, 350] on select "Diapositiva Difuminar" at bounding box center [198, 355] width 113 height 15
select select "fade"
click at [142, 363] on select "Diapositiva Difuminar" at bounding box center [198, 355] width 113 height 15
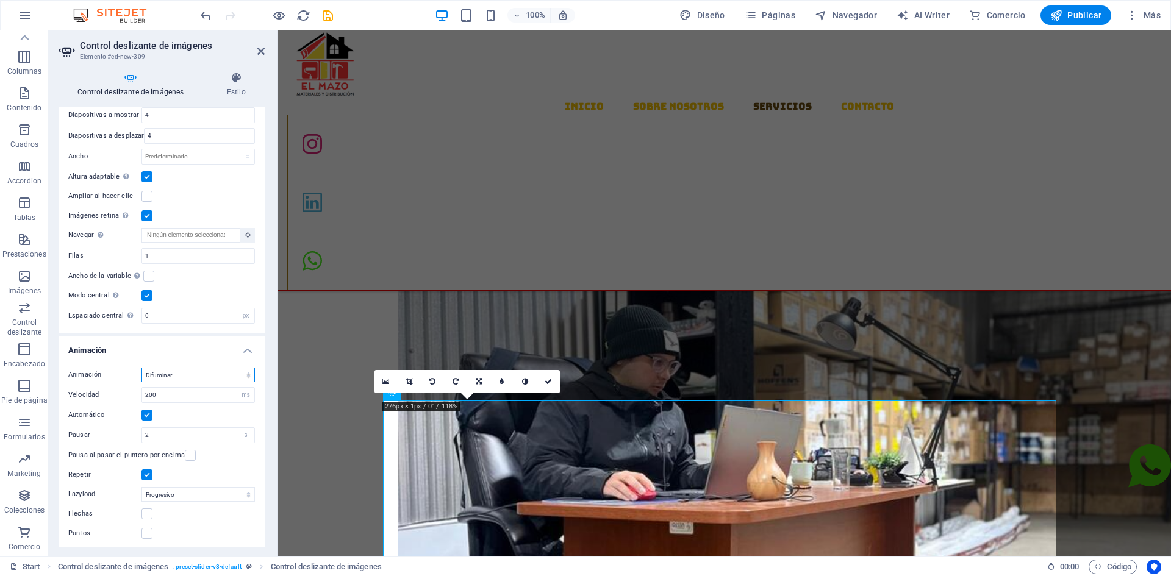
scroll to position [734, 0]
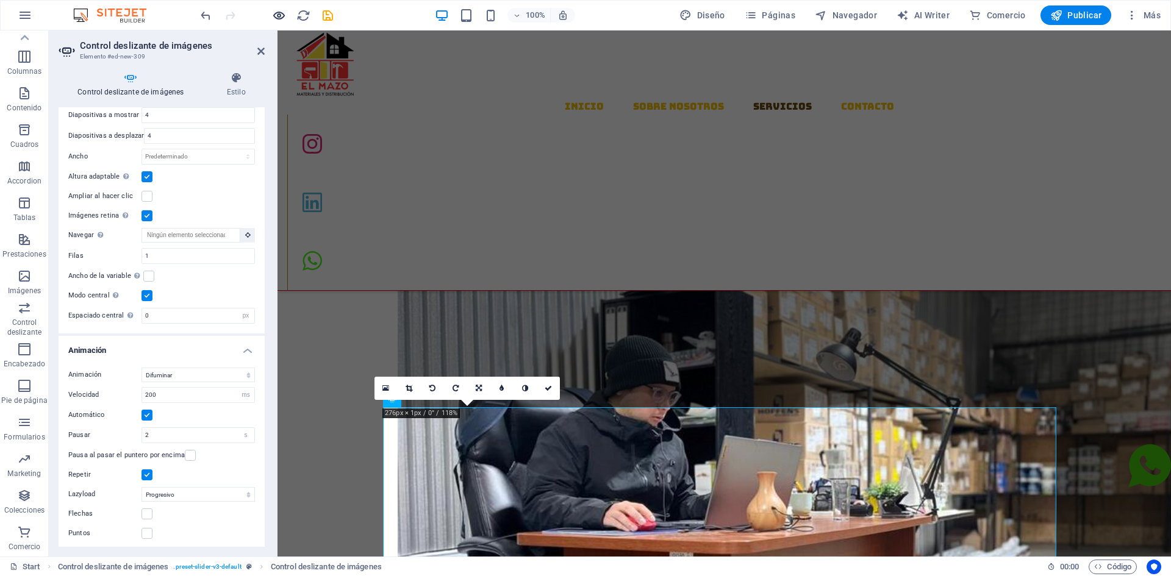
click at [272, 12] on icon "button" at bounding box center [279, 16] width 14 height 14
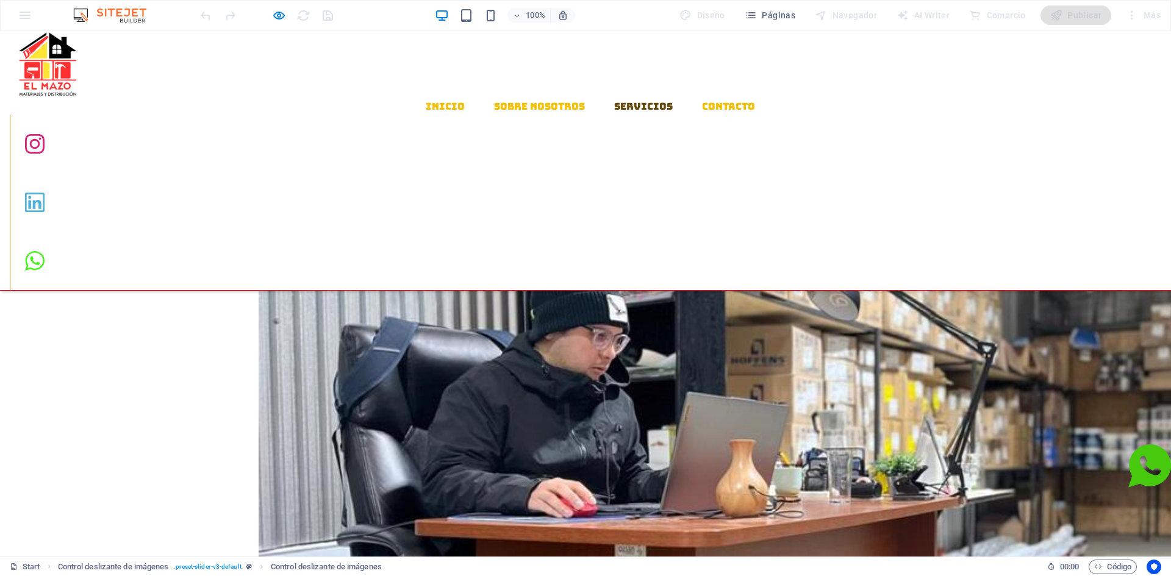
scroll to position [856, 0]
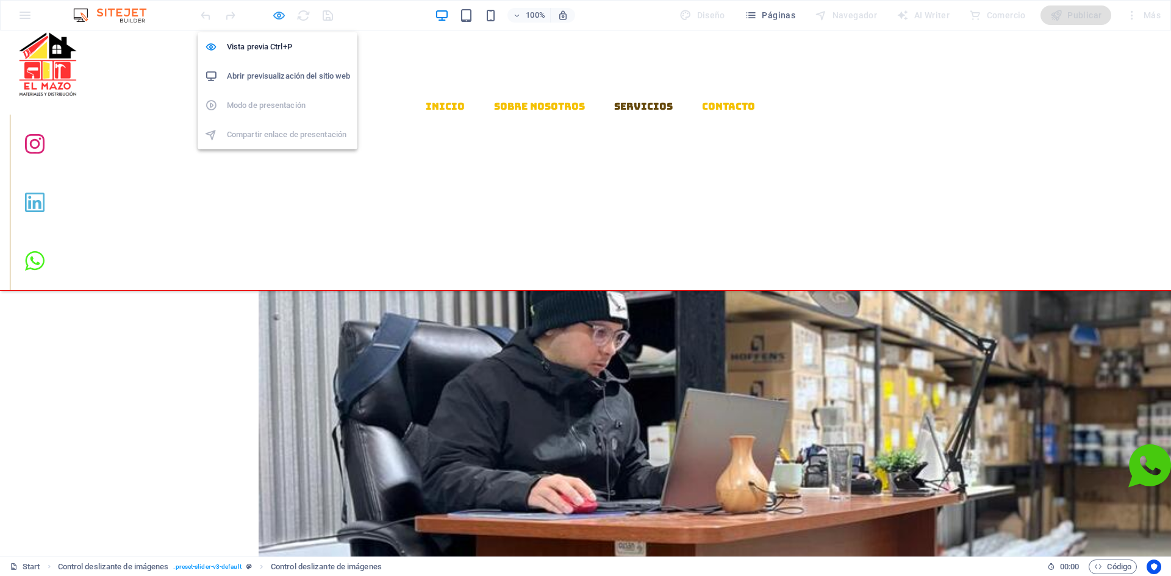
click at [284, 16] on icon "button" at bounding box center [279, 16] width 14 height 14
select select "px"
select select "fade"
select select "ms"
select select "s"
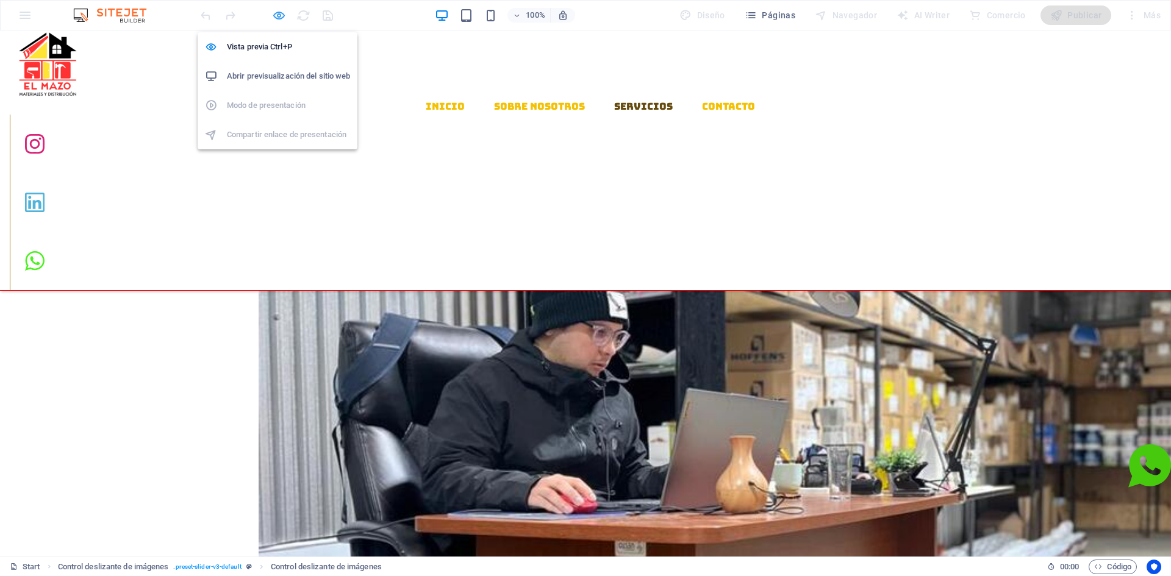
select select "progressive"
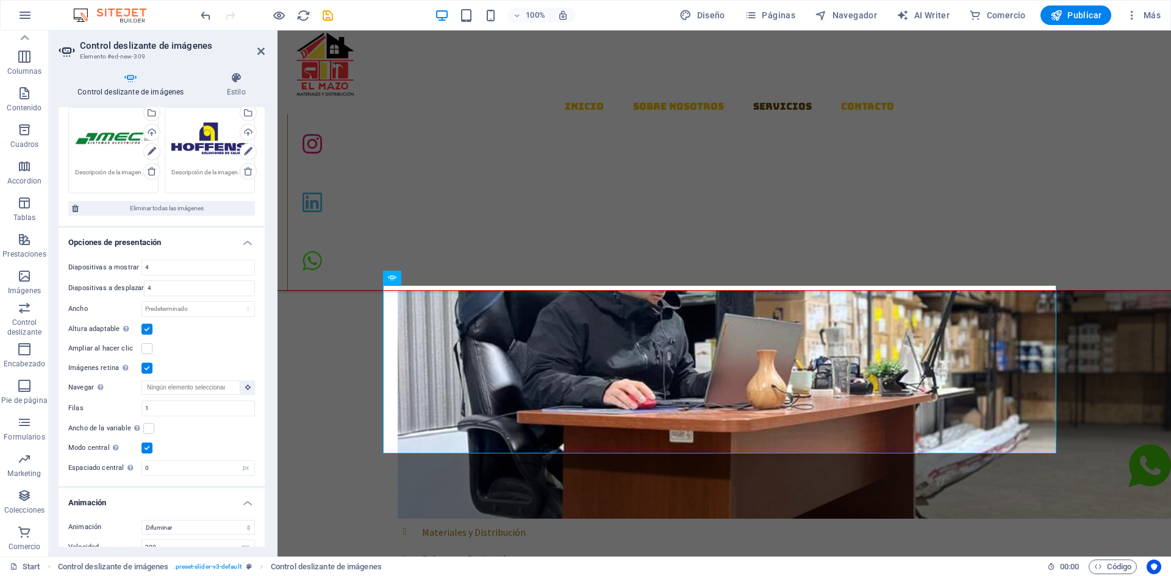
scroll to position [877, 0]
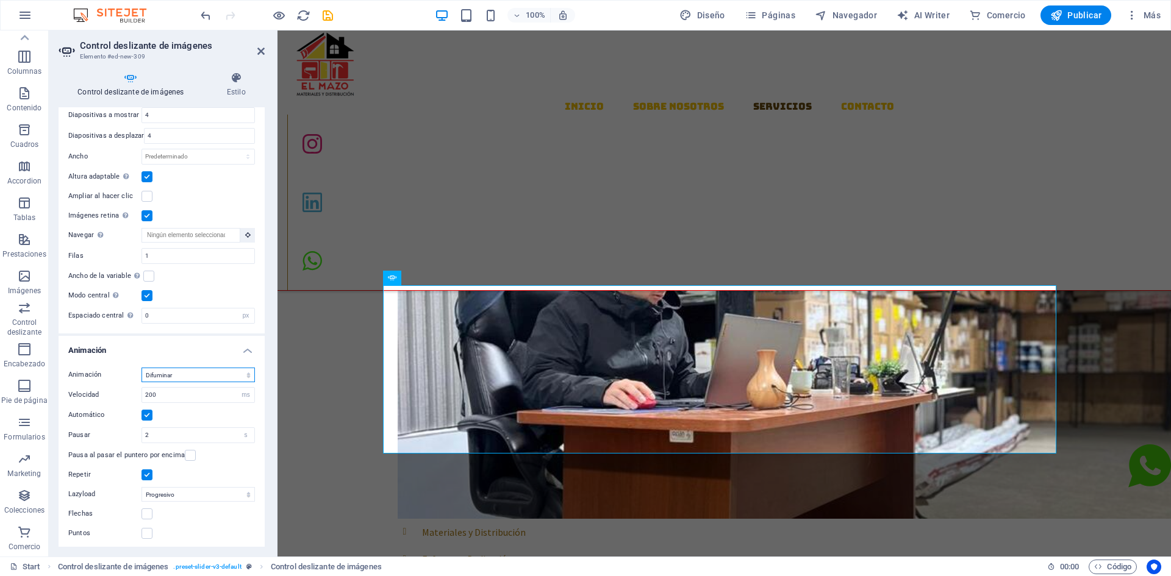
click at [203, 371] on select "Diapositiva Difuminar" at bounding box center [198, 375] width 113 height 15
select select "slide"
click at [142, 368] on select "Diapositiva Difuminar" at bounding box center [198, 375] width 113 height 15
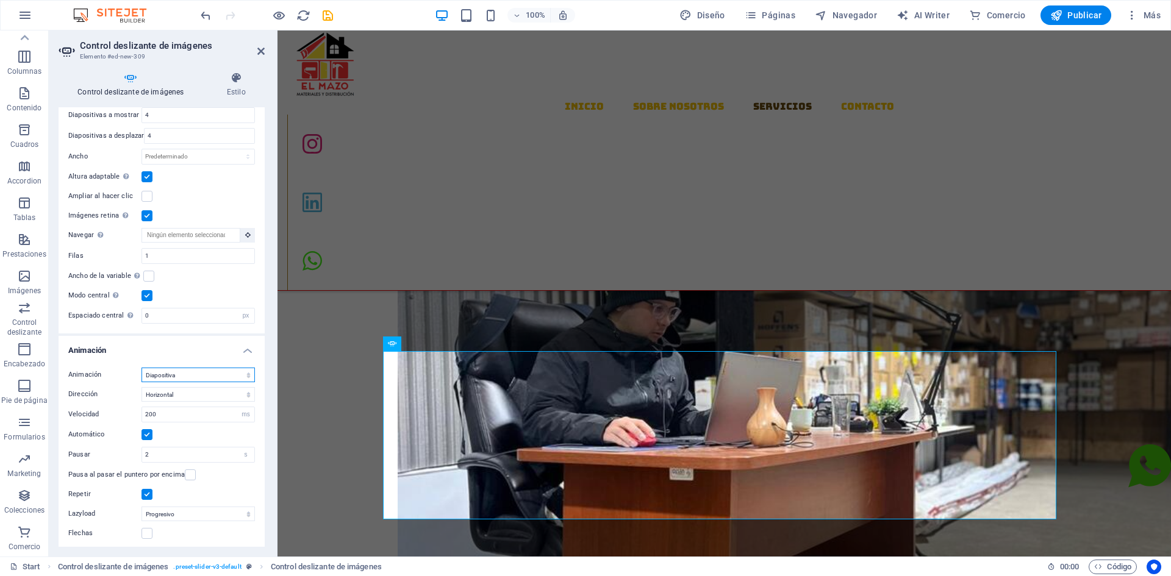
scroll to position [787, 0]
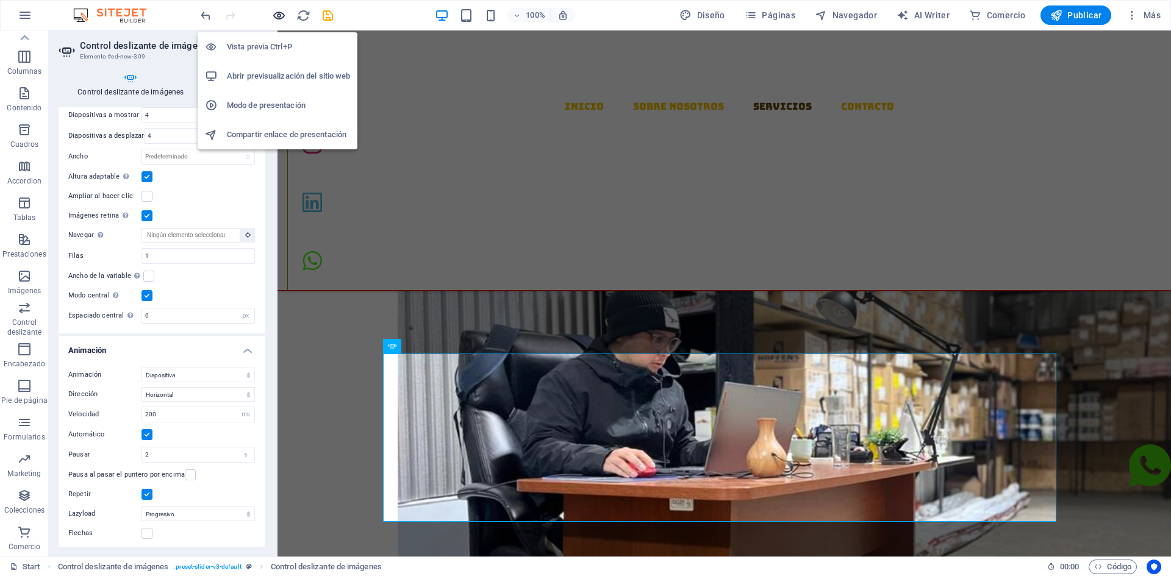
click at [274, 16] on icon "button" at bounding box center [279, 16] width 14 height 14
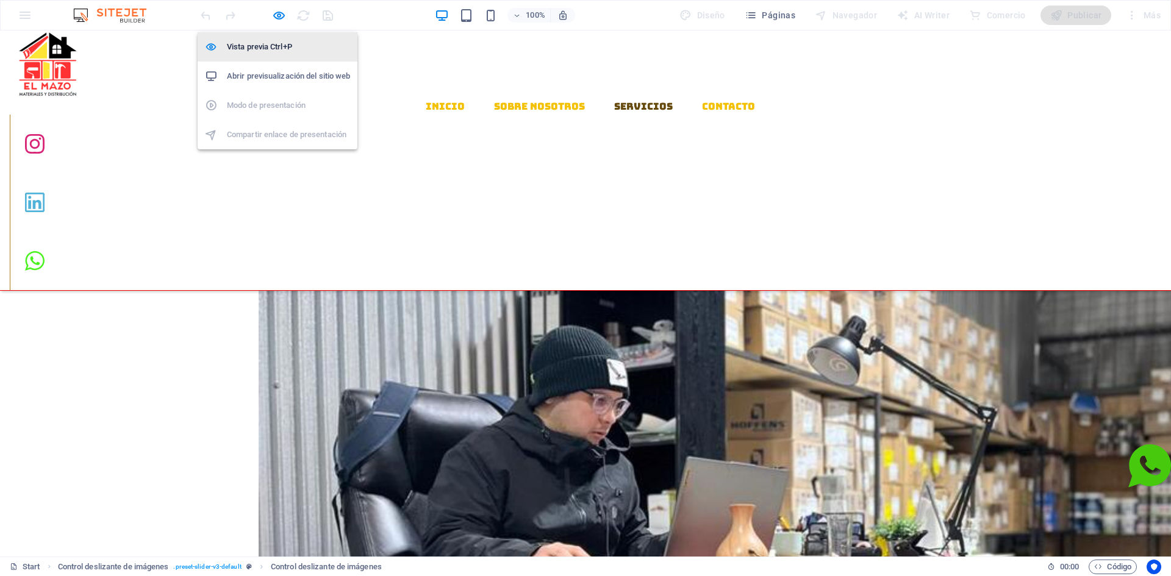
drag, startPoint x: 276, startPoint y: 14, endPoint x: 287, endPoint y: 45, distance: 33.0
click at [276, 14] on icon "button" at bounding box center [279, 16] width 14 height 14
select select "px"
select select "ms"
select select "s"
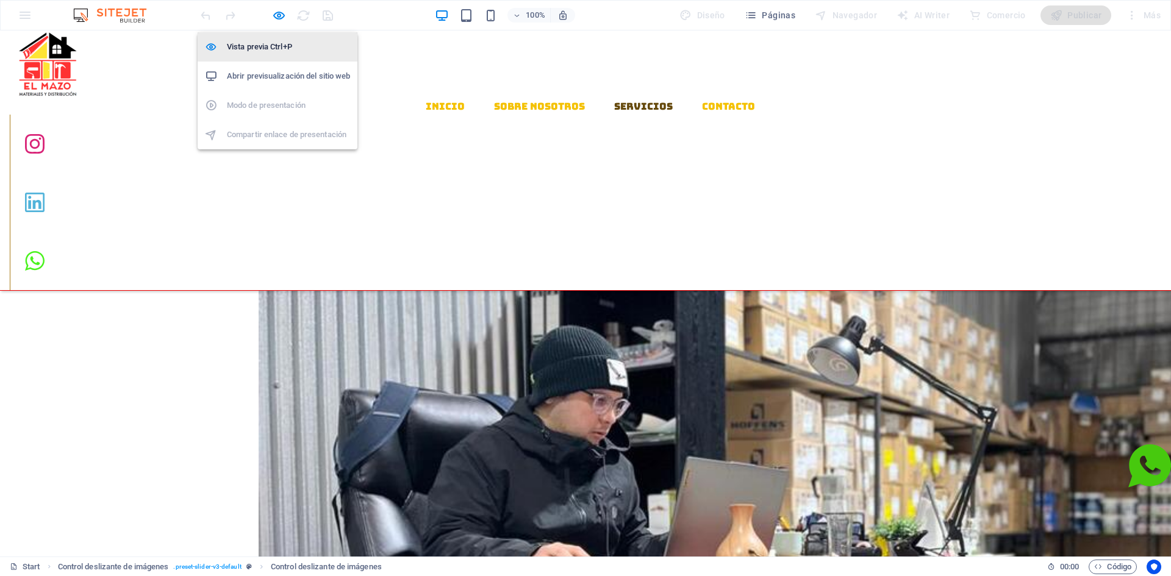
select select "progressive"
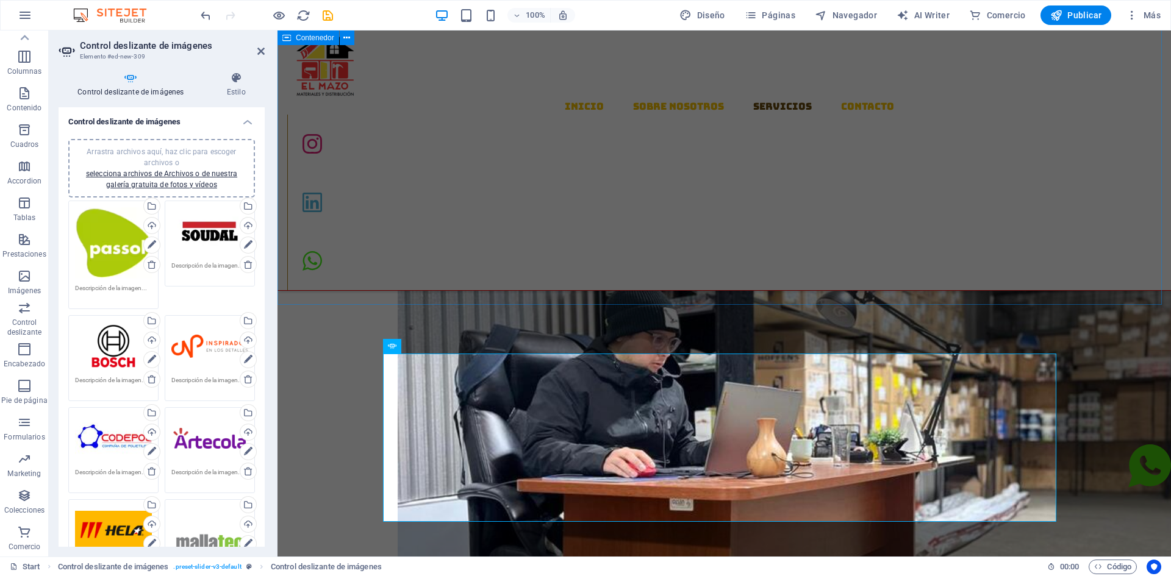
click at [700, 276] on div "Bienvenidos a materiales y distribucion el mazo SOBRE NOSOTROS Somos una empres…" at bounding box center [725, 323] width 894 height 1108
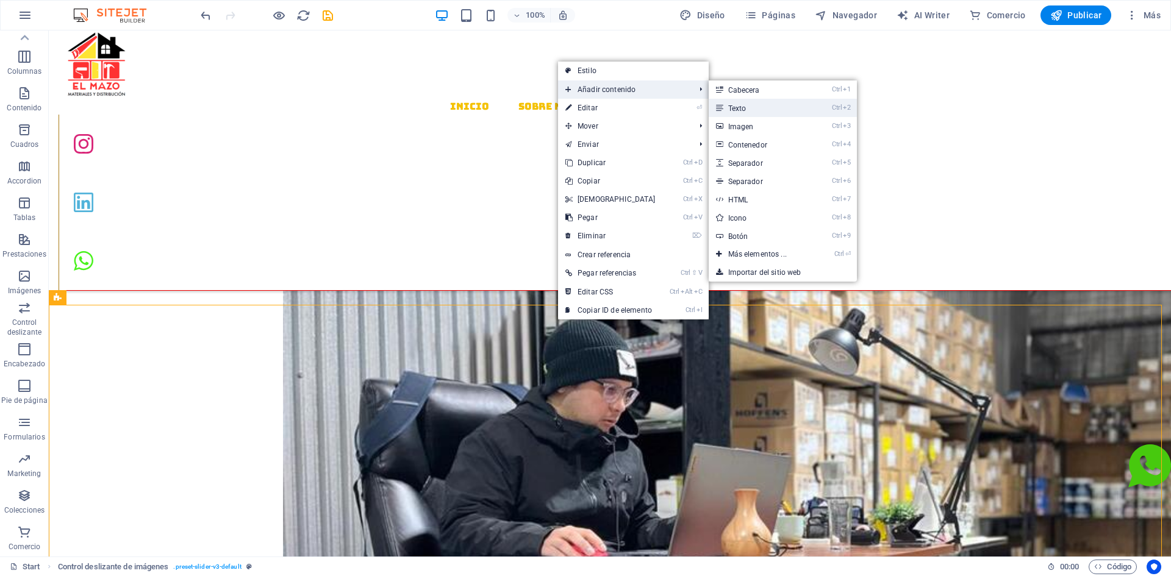
click at [741, 105] on link "Ctrl 2 Texto" at bounding box center [760, 108] width 102 height 18
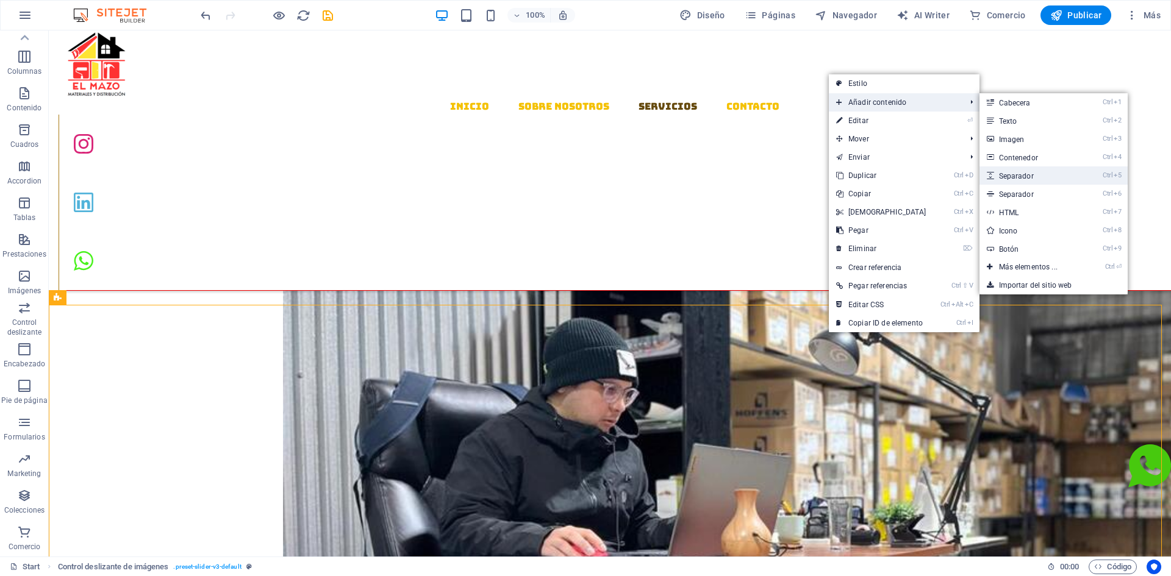
click at [1007, 174] on link "Ctrl 5 Separador" at bounding box center [1031, 176] width 102 height 18
select select "px"
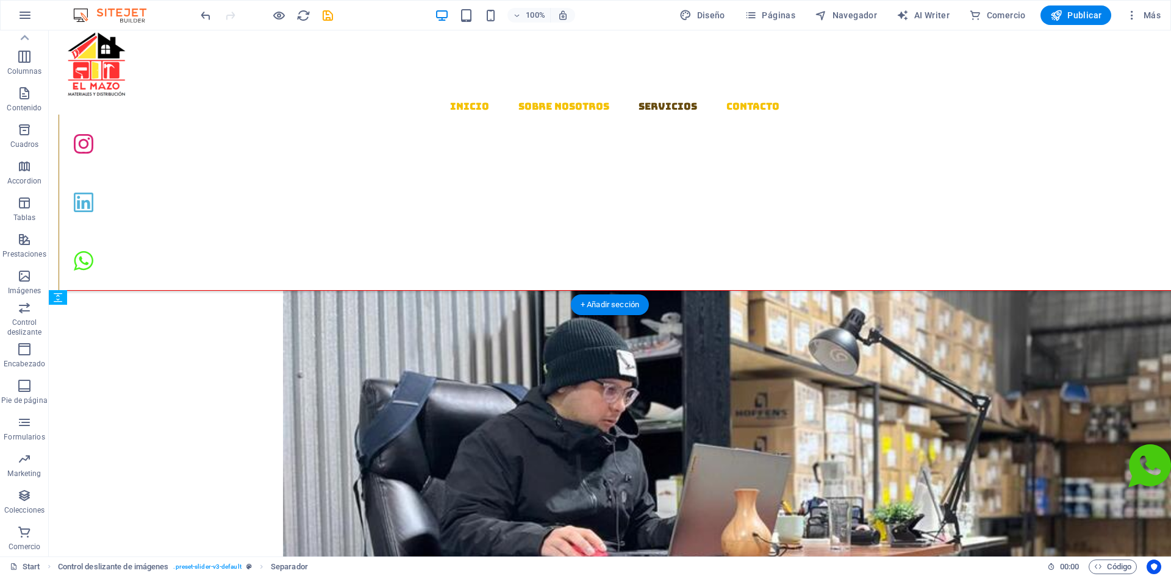
drag, startPoint x: 661, startPoint y: 370, endPoint x: 650, endPoint y: 396, distance: 29.0
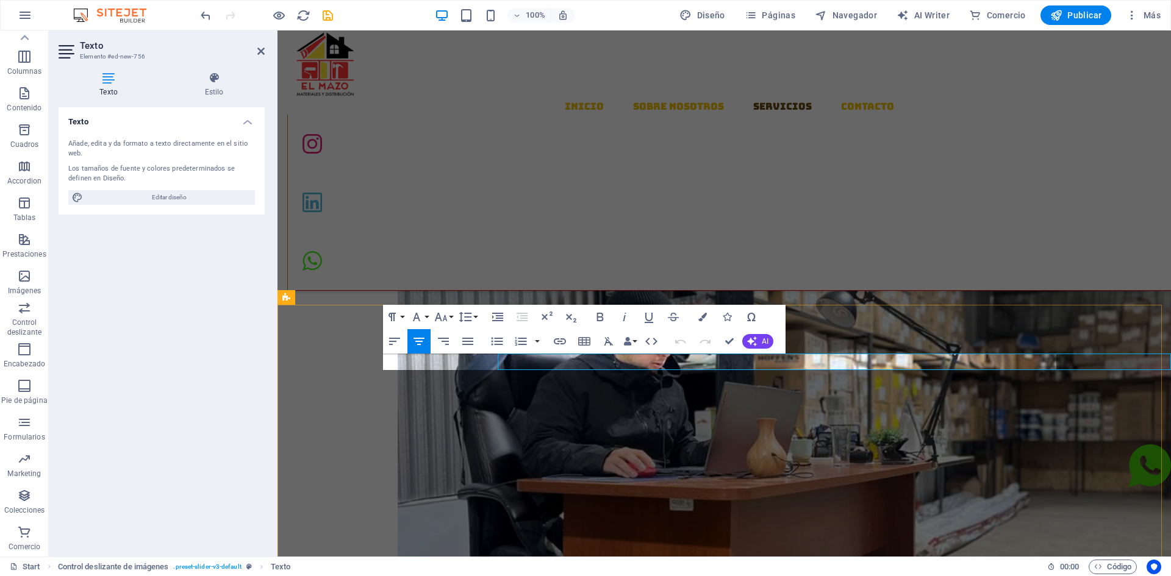
click at [419, 317] on icon "button" at bounding box center [416, 317] width 15 height 15
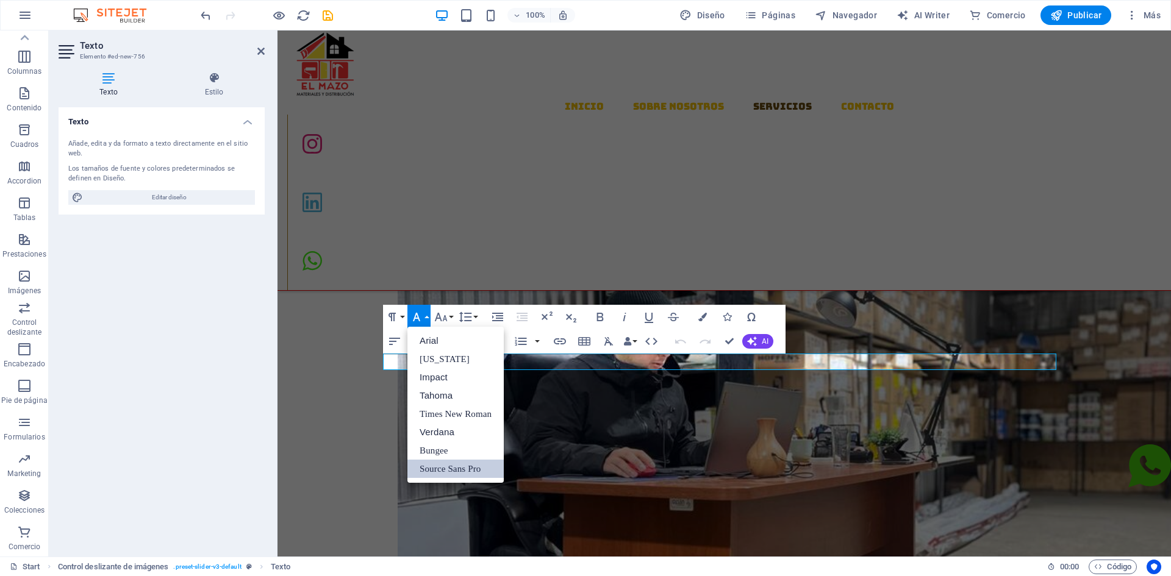
scroll to position [0, 0]
click at [459, 428] on link "Verdana" at bounding box center [455, 432] width 96 height 18
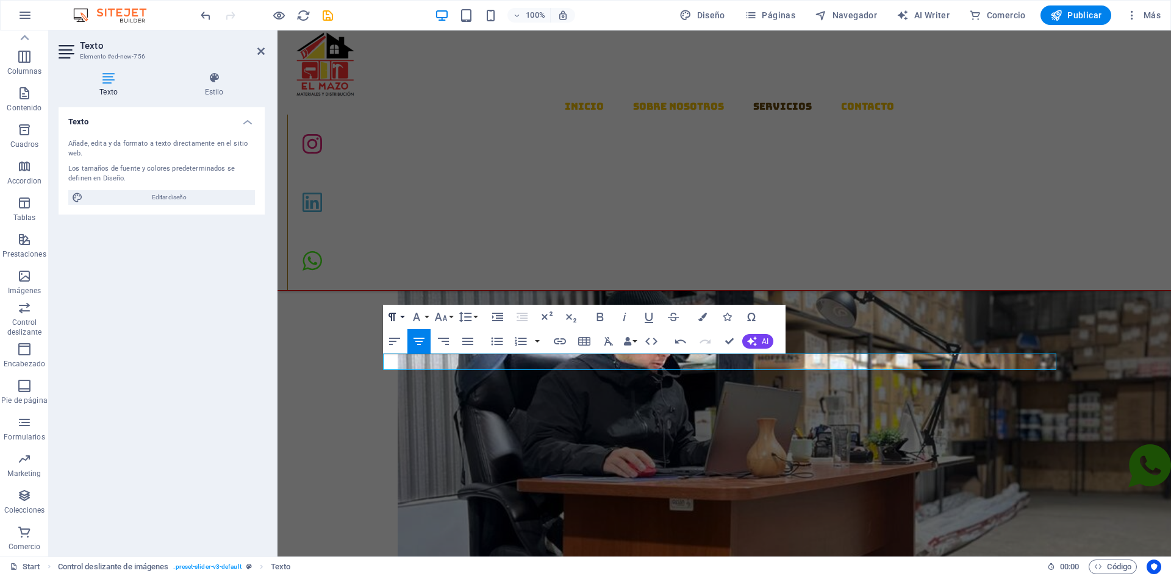
click at [395, 320] on icon "button" at bounding box center [392, 317] width 7 height 9
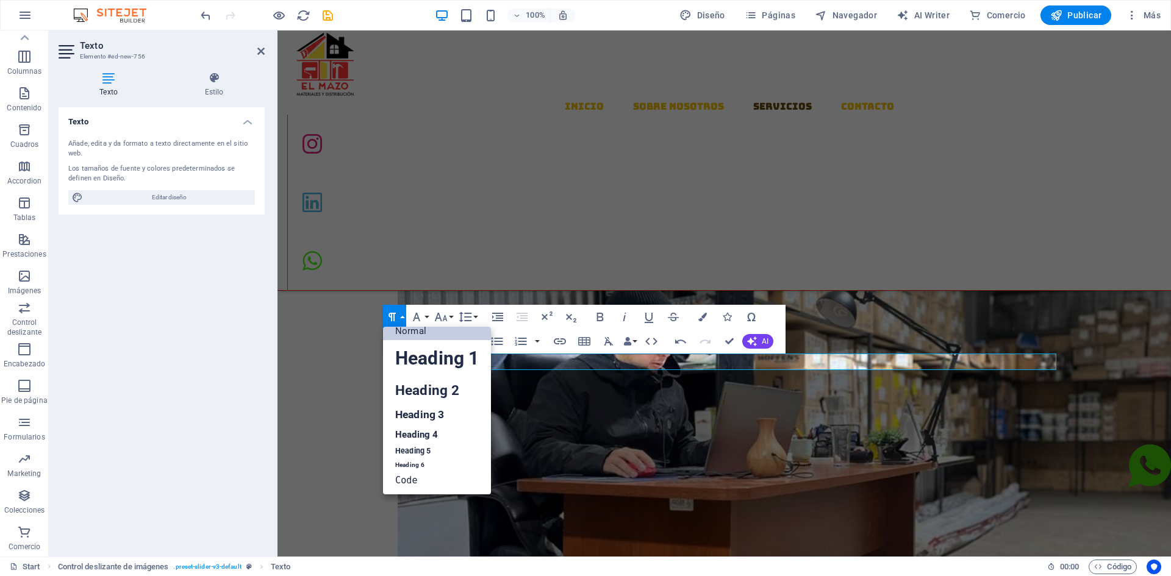
scroll to position [10, 0]
click at [430, 356] on link "Heading 1" at bounding box center [437, 358] width 108 height 37
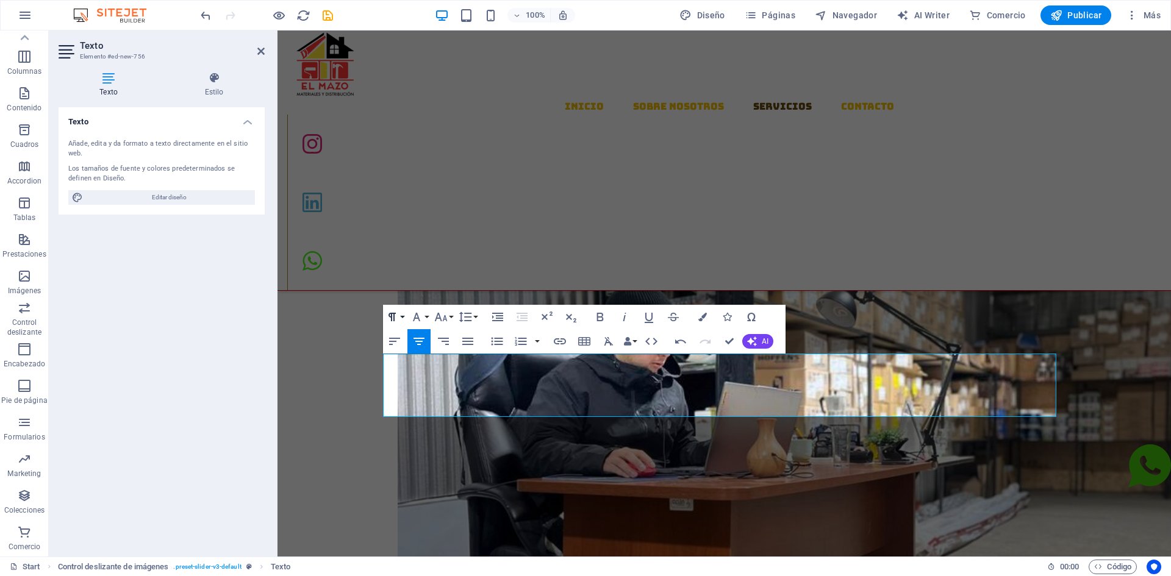
click at [398, 318] on icon "button" at bounding box center [392, 317] width 15 height 15
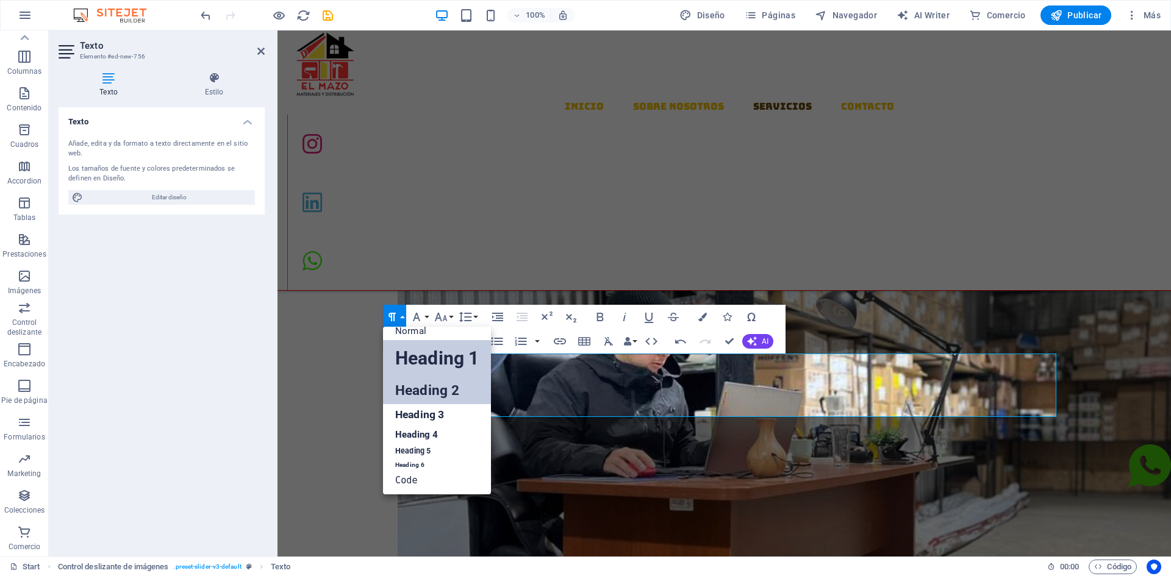
click at [430, 391] on link "Heading 2" at bounding box center [437, 390] width 108 height 27
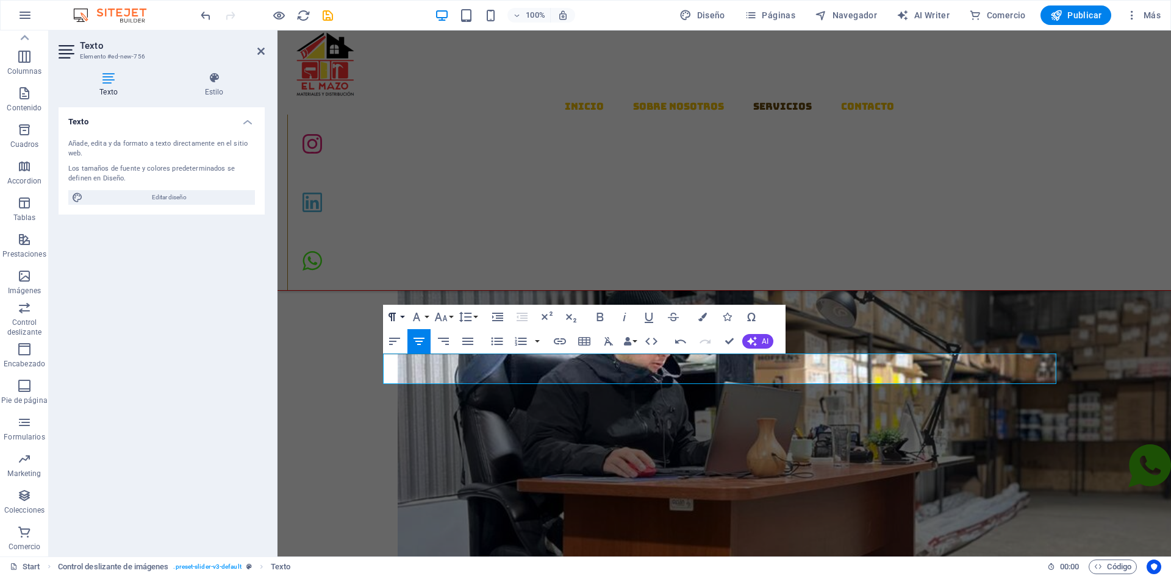
click at [403, 320] on button "Paragraph Format" at bounding box center [394, 317] width 23 height 24
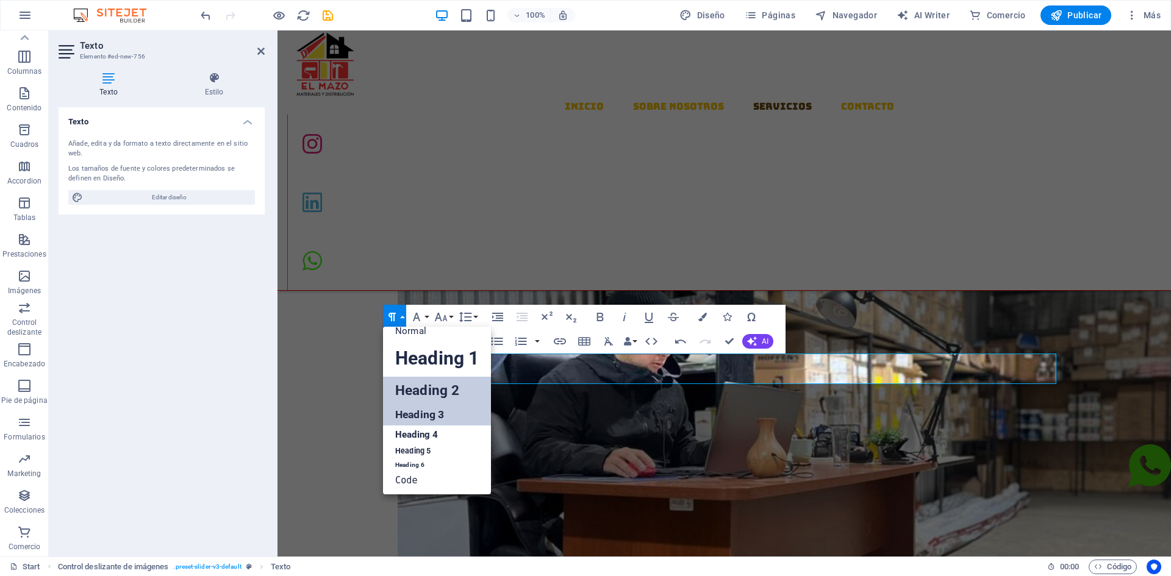
click at [423, 411] on link "Heading 3" at bounding box center [437, 414] width 108 height 21
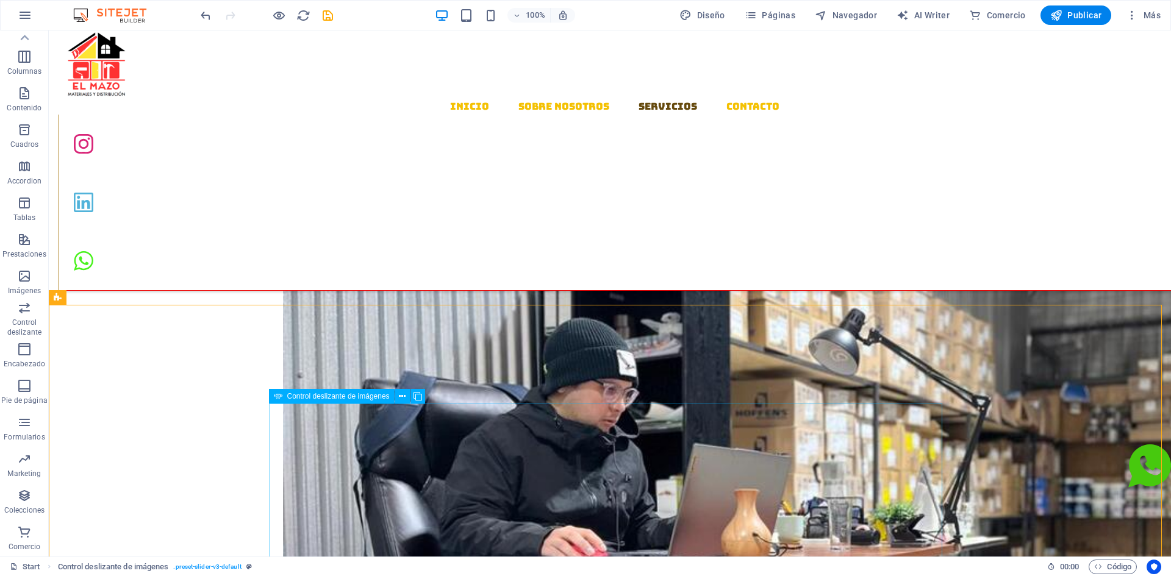
click at [320, 400] on span "Control deslizante de imágenes" at bounding box center [338, 396] width 102 height 7
select select "px"
select select "ms"
select select "s"
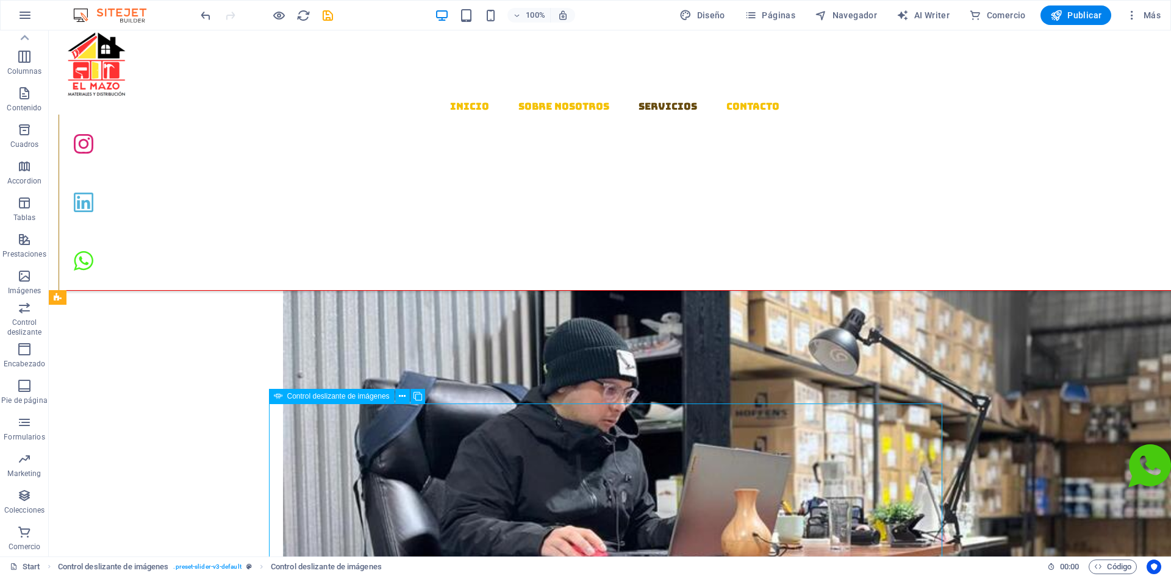
select select "progressive"
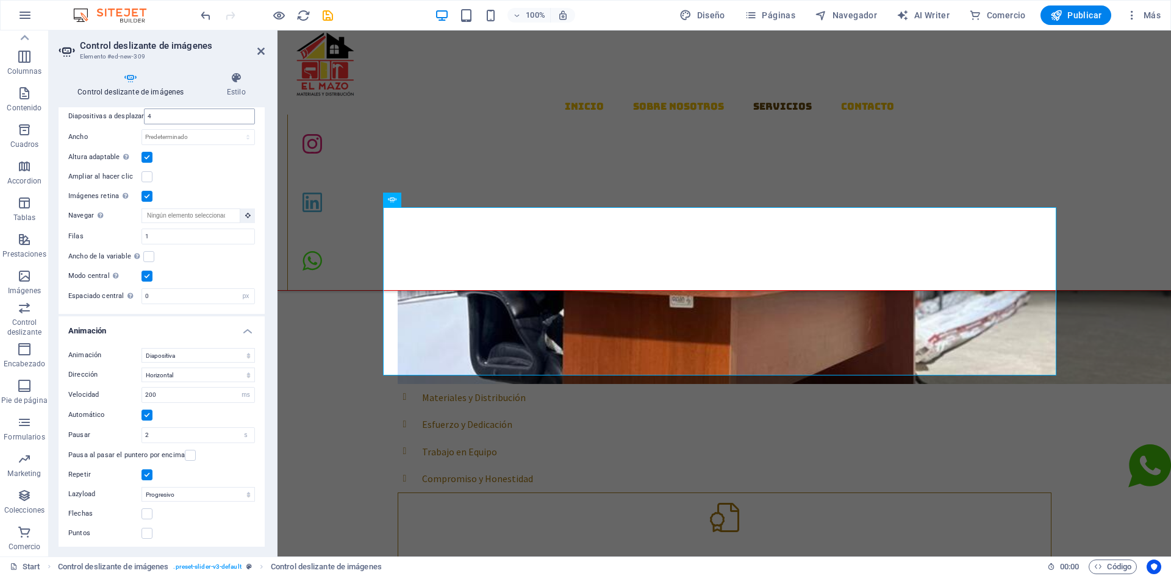
scroll to position [922, 0]
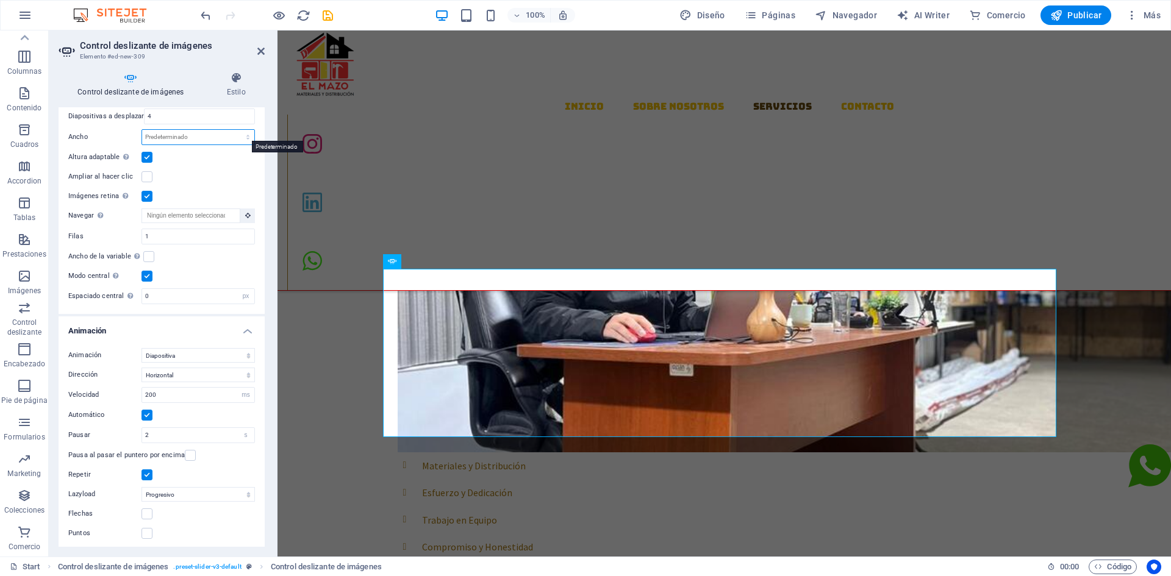
click at [162, 134] on select "Predeterminado px % rem em vw vh" at bounding box center [198, 137] width 112 height 15
select select "%"
click at [235, 130] on select "Predeterminado px % rem em vw vh" at bounding box center [198, 137] width 112 height 15
type input "100"
click at [197, 162] on div "Diapositivas a mostrar 4 Diapositivas a desplazar 4 Ancho 120 Predeterminado px…" at bounding box center [162, 196] width 206 height 236
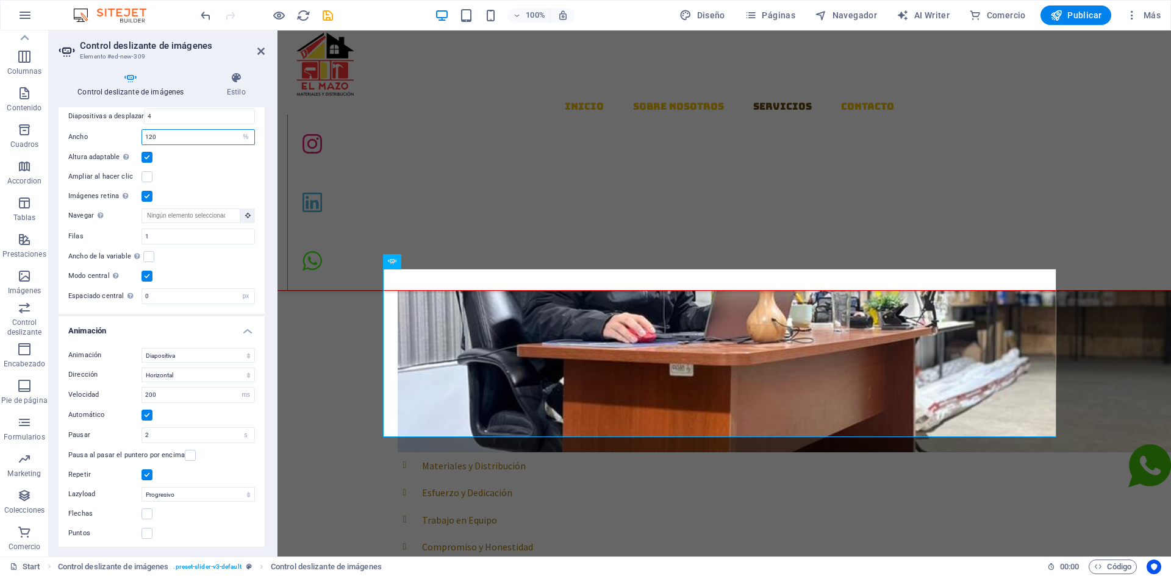
click at [176, 135] on input "120" at bounding box center [198, 137] width 112 height 15
type input "1"
type input "2"
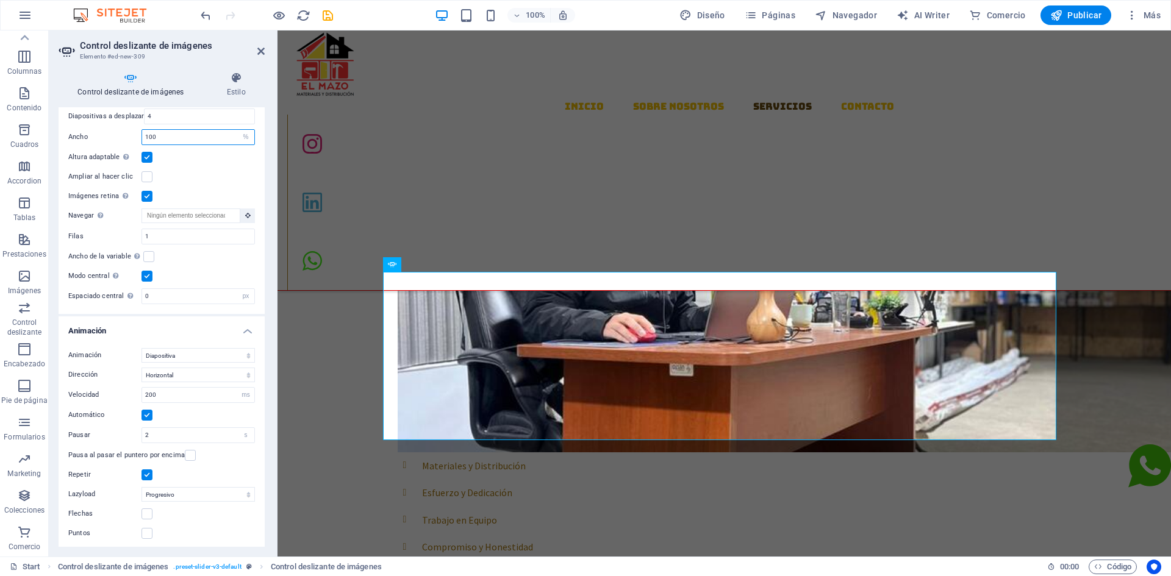
scroll to position [854, 0]
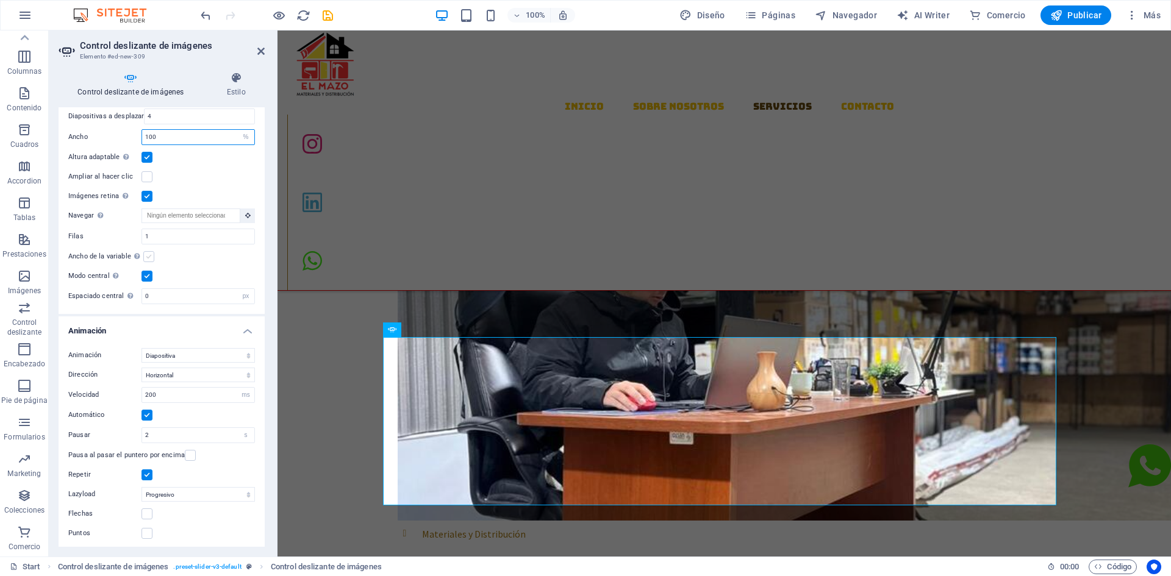
type input "100"
click at [148, 253] on label at bounding box center [148, 256] width 11 height 11
click at [0, 0] on input "Ancho de la variable Ajusta automáticamente el ancho de la diapositiva visible." at bounding box center [0, 0] width 0 height 0
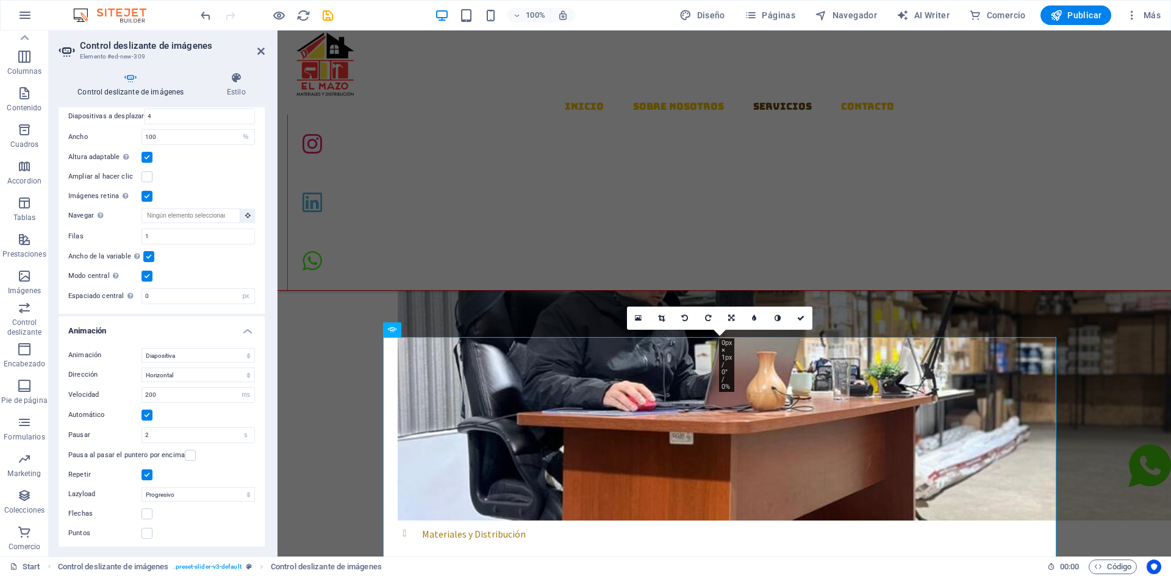
click at [145, 253] on label at bounding box center [148, 256] width 11 height 11
click at [0, 0] on input "Ancho de la variable Ajusta automáticamente el ancho de la diapositiva visible." at bounding box center [0, 0] width 0 height 0
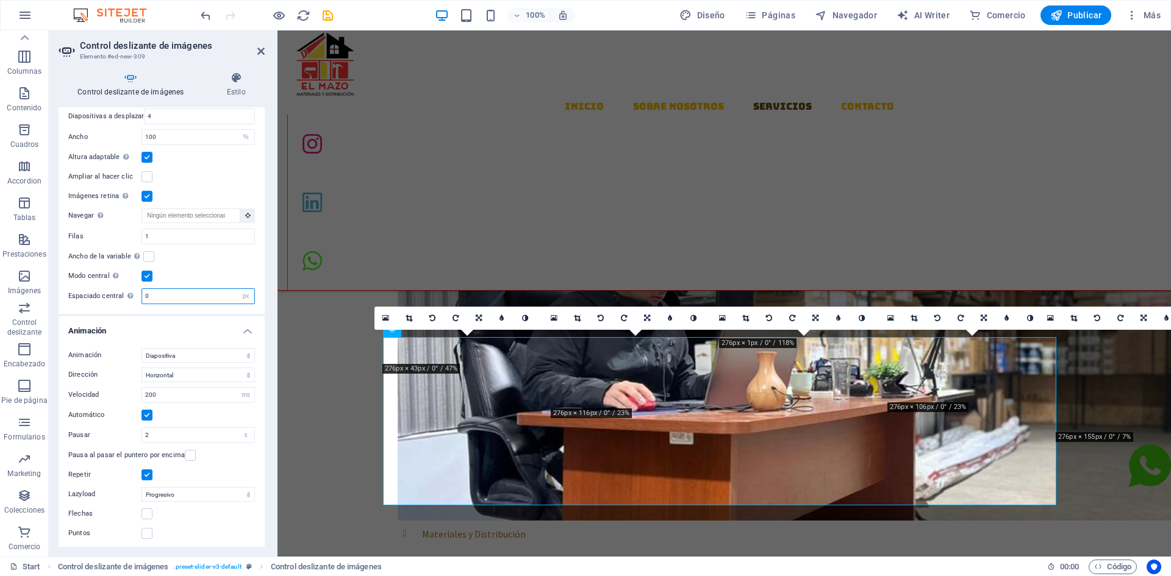
click at [163, 290] on input "0" at bounding box center [198, 296] width 112 height 15
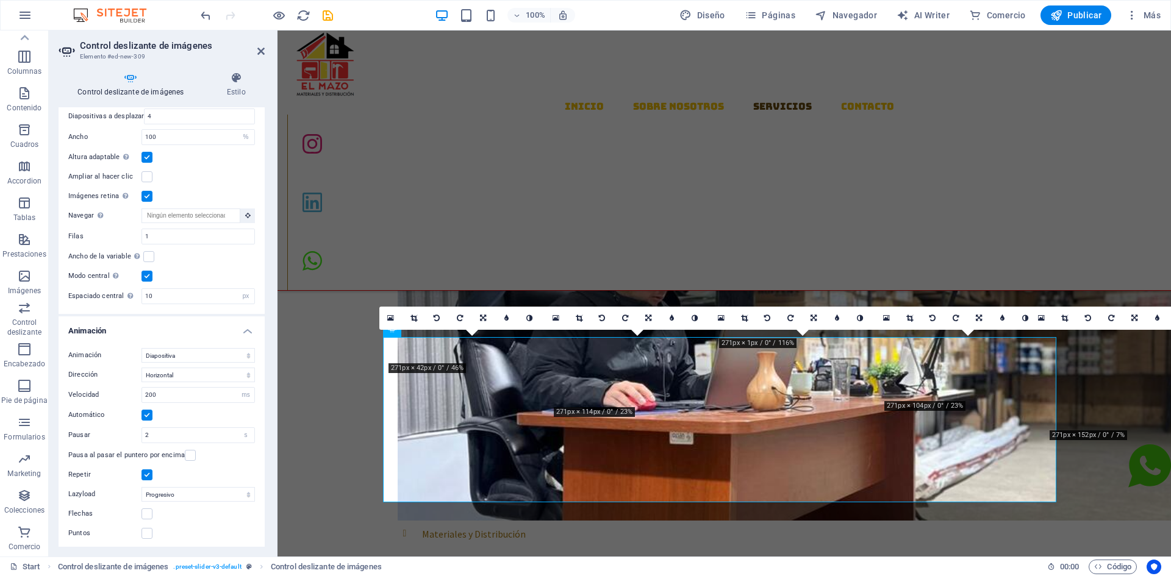
click at [199, 270] on div "Modo central Permite la visualización centralizada con diapositiva anterior/sig…" at bounding box center [161, 276] width 187 height 15
click at [181, 293] on input "10" at bounding box center [198, 296] width 112 height 15
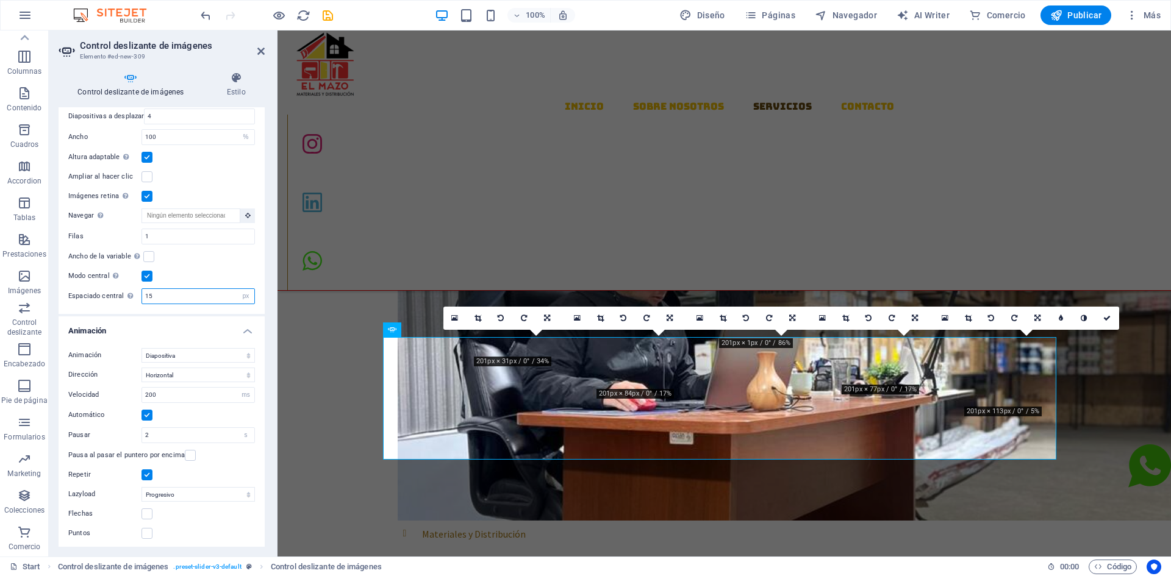
type input "1"
click at [245, 294] on select "px %" at bounding box center [245, 296] width 17 height 15
click at [205, 289] on input "number" at bounding box center [198, 296] width 112 height 15
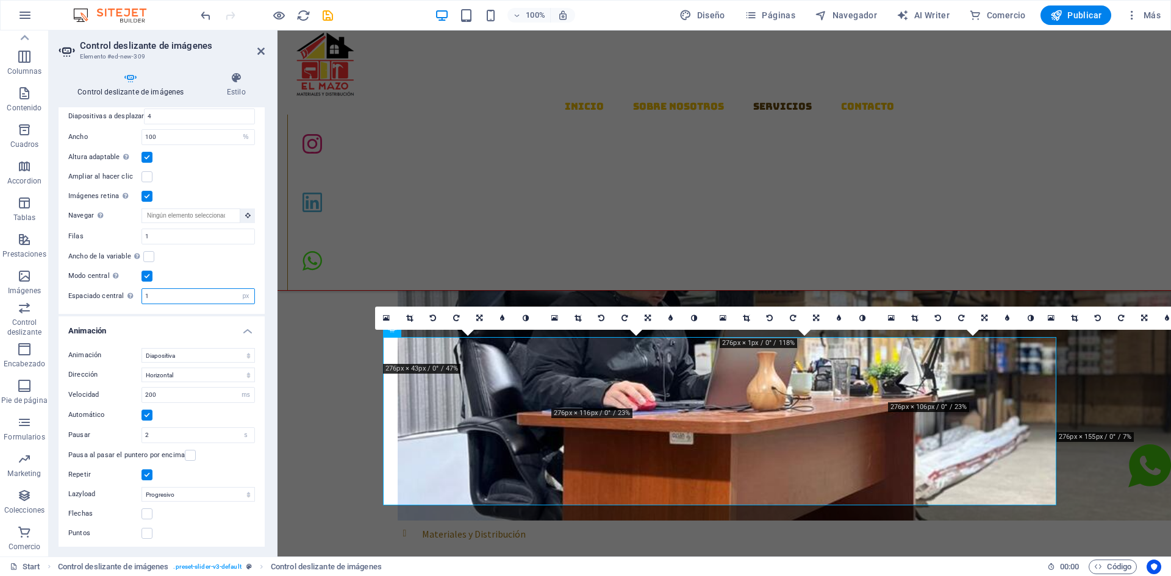
type input "1"
click at [216, 256] on div "Ancho de la variable Ajusta automáticamente el ancho de la diapositiva visible." at bounding box center [161, 256] width 187 height 15
click at [164, 229] on input "1" at bounding box center [198, 236] width 112 height 15
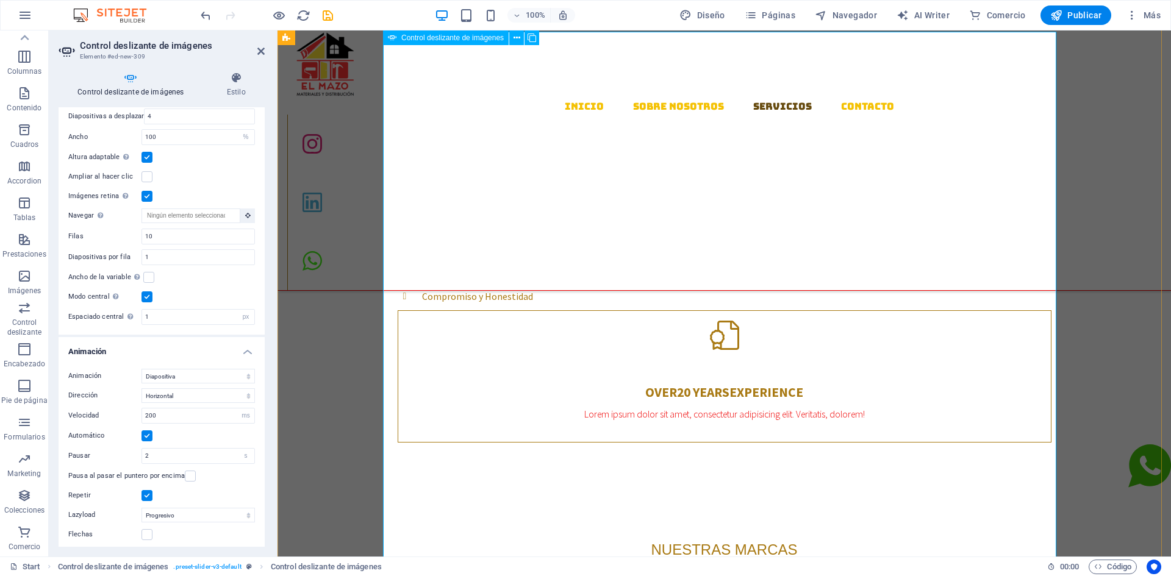
scroll to position [1159, 0]
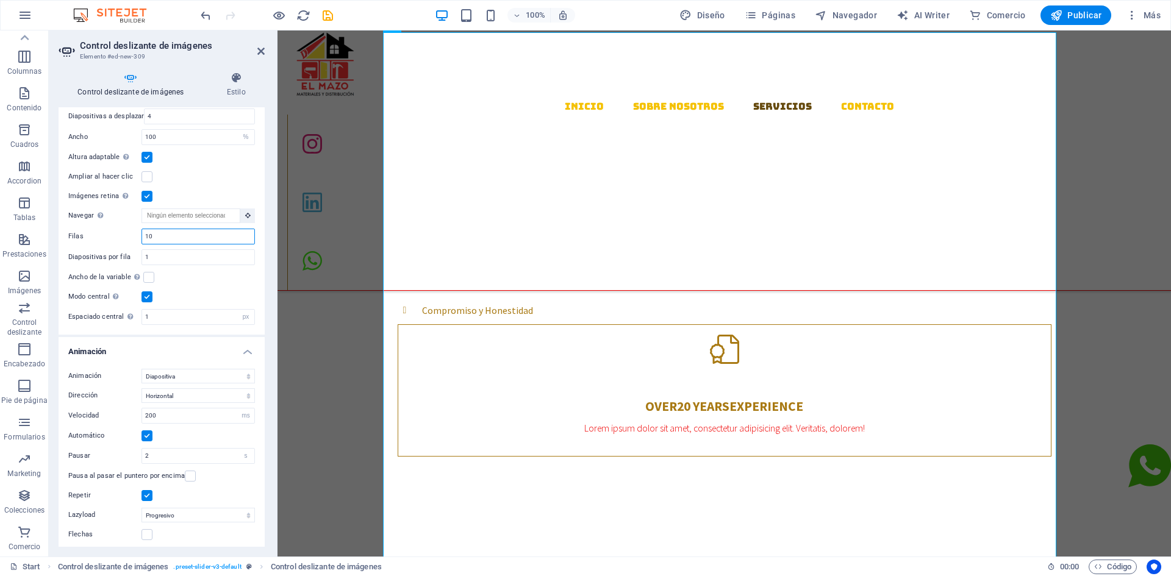
click at [171, 240] on input "10" at bounding box center [198, 236] width 112 height 15
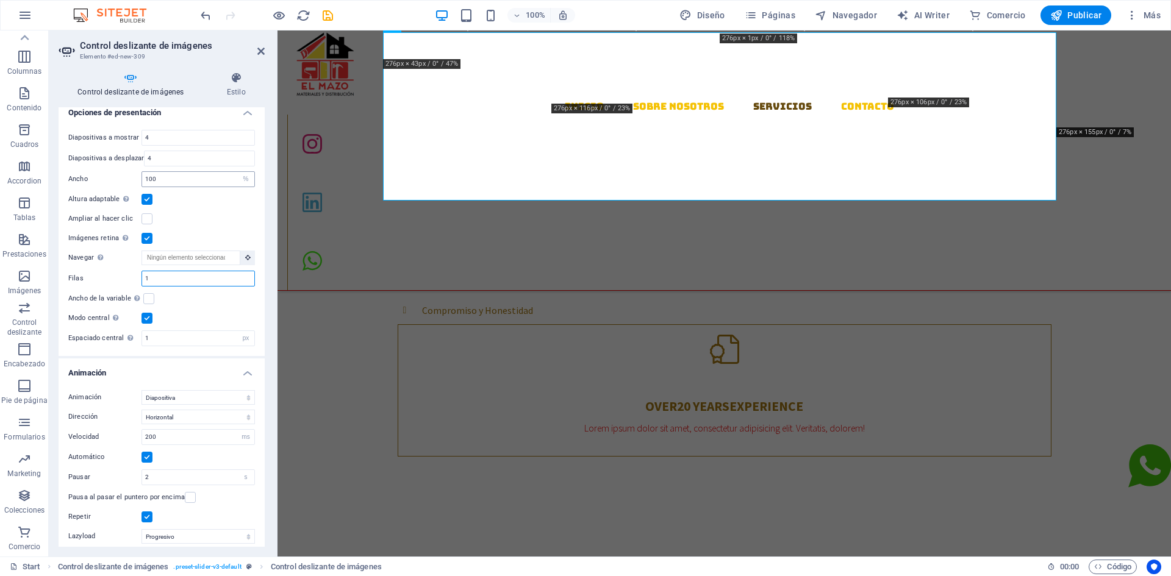
scroll to position [836, 0]
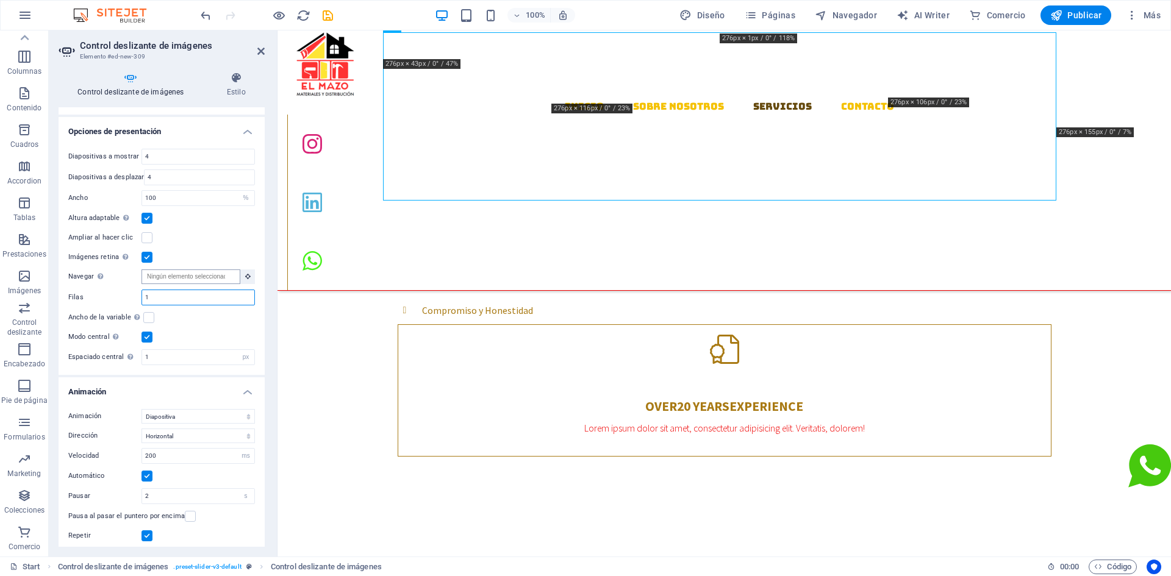
type input "1"
click at [175, 272] on input "Navegar Selecciona otro control deslizante que debería ser navegado por este" at bounding box center [191, 277] width 99 height 15
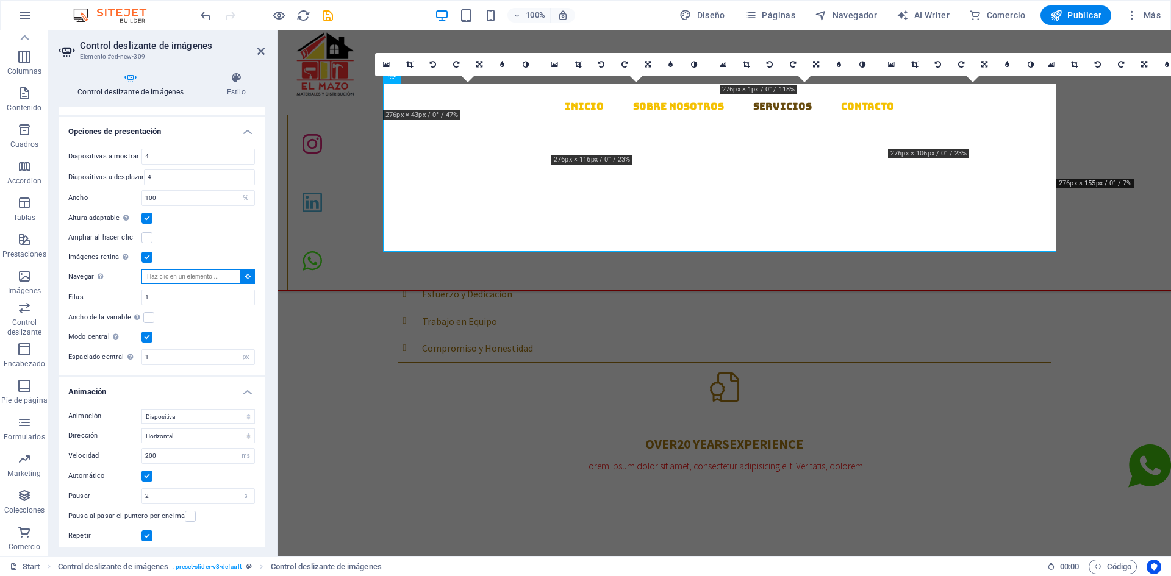
scroll to position [1091, 0]
click at [171, 250] on div "Imágenes retina Automáticamente cargar tamaños optimizados de smartphone e imag…" at bounding box center [161, 257] width 187 height 15
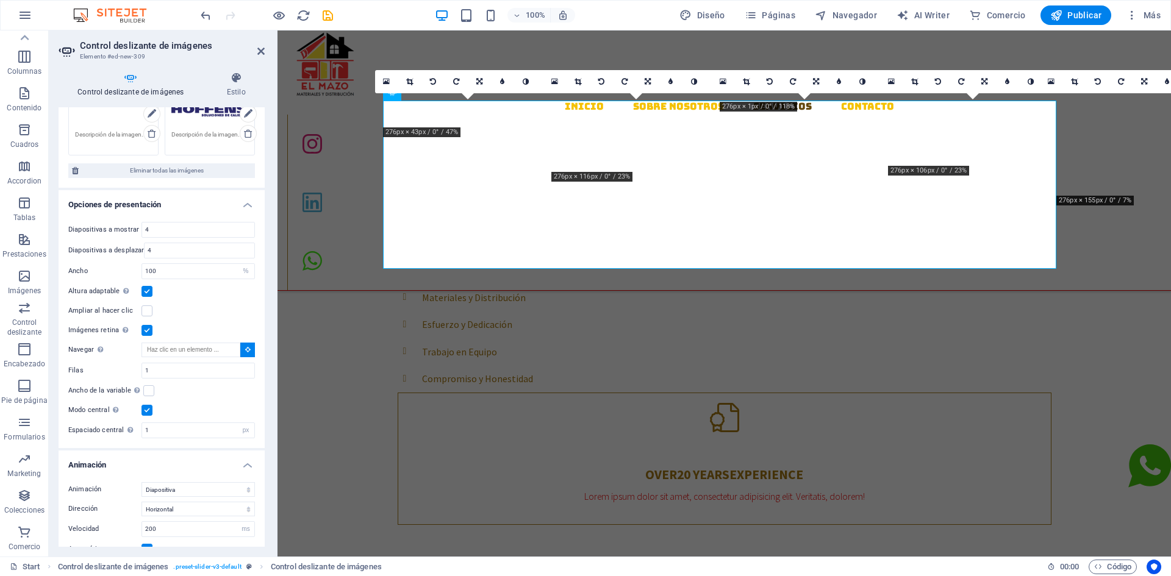
scroll to position [714, 0]
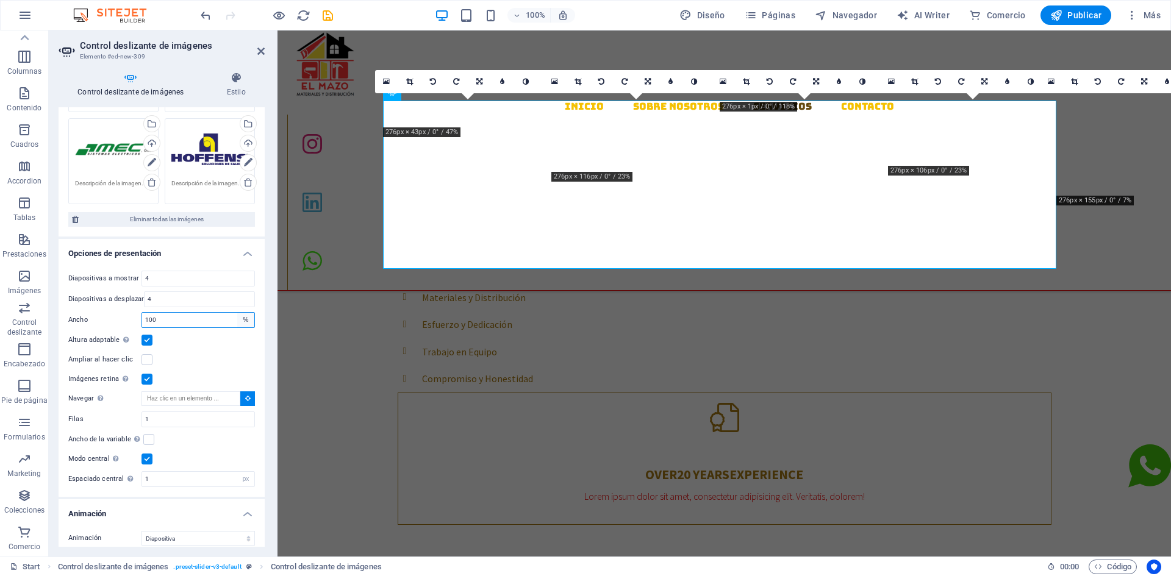
click at [245, 315] on select "Predeterminado px % rem em vw vh" at bounding box center [245, 320] width 17 height 15
select select "default"
click at [237, 313] on select "Predeterminado px % rem em vw vh" at bounding box center [245, 320] width 17 height 15
click at [212, 314] on select "Predeterminado px % rem em vw vh" at bounding box center [198, 320] width 112 height 15
select select "%"
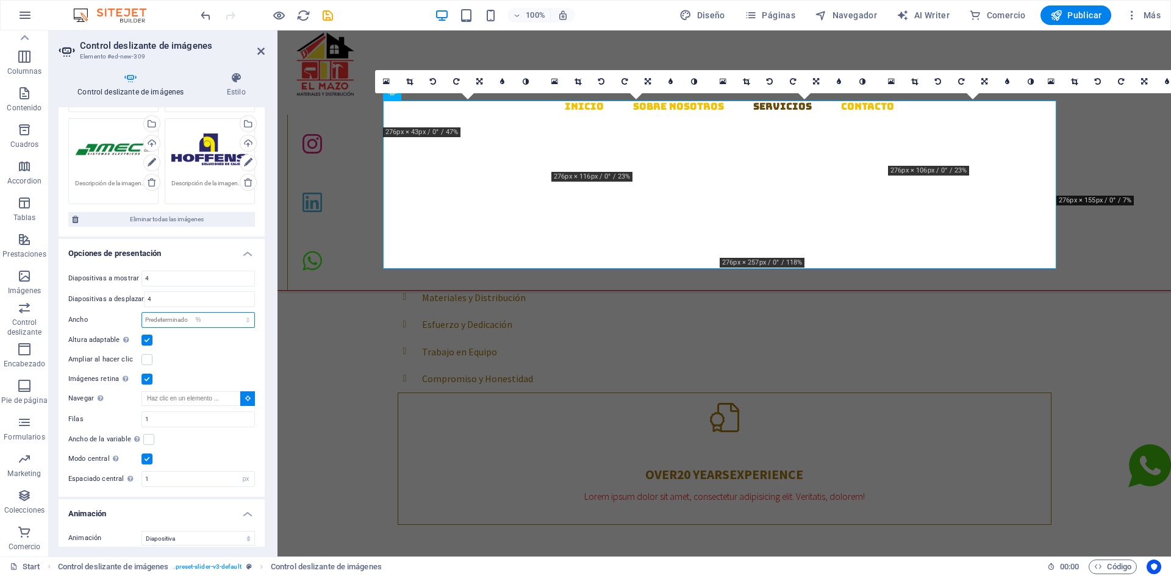
click at [235, 313] on select "Predeterminado px % rem em vw vh" at bounding box center [198, 320] width 112 height 15
click at [162, 317] on input "100" at bounding box center [198, 320] width 112 height 15
type input "1"
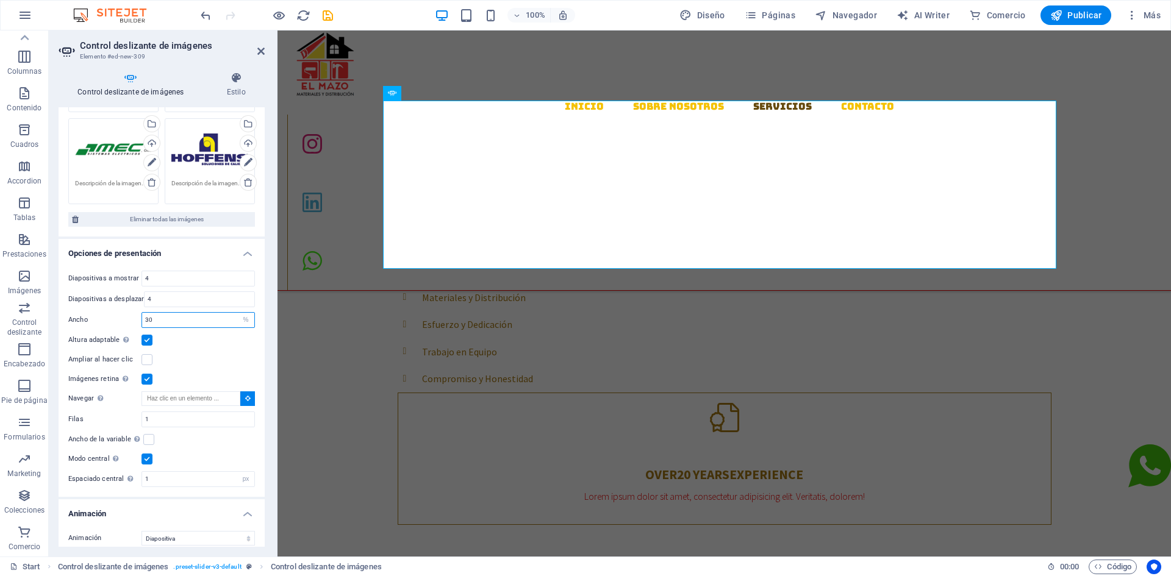
type input "3"
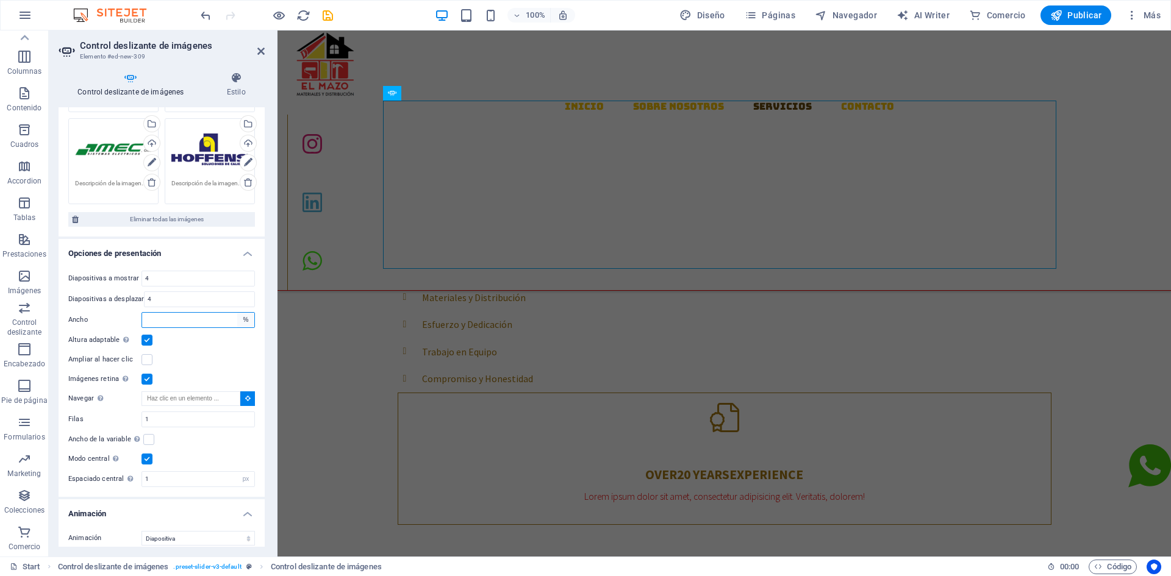
click at [243, 318] on select "Predeterminado px % rem em vw vh" at bounding box center [245, 320] width 17 height 15
click at [237, 313] on select "Predeterminado px % rem em vw vh" at bounding box center [245, 320] width 17 height 15
select select "DISABLED_OPTION_VALUE"
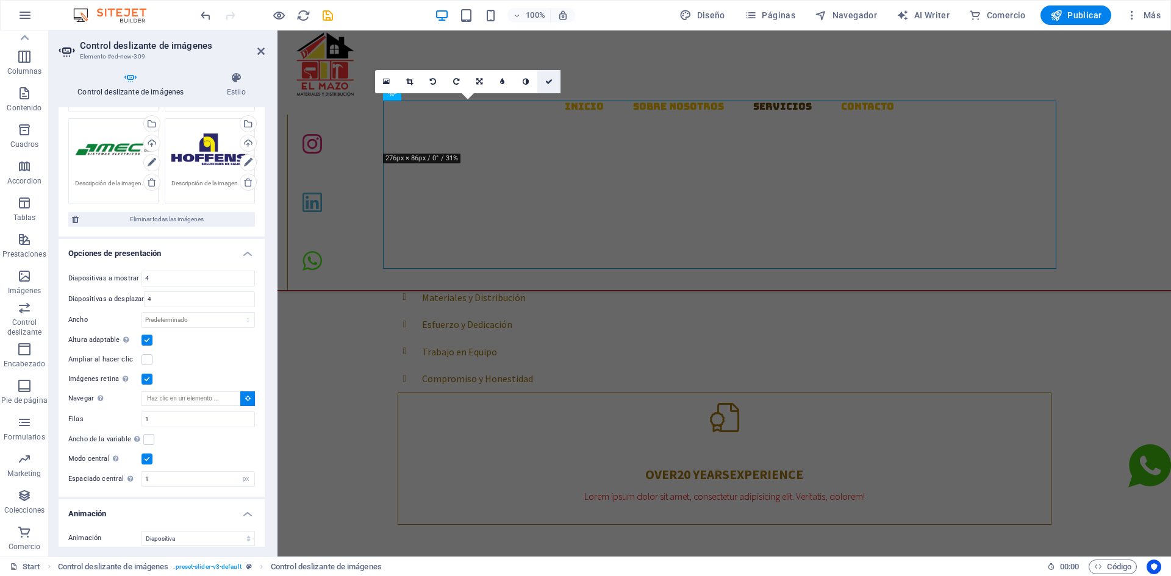
click at [549, 82] on icon at bounding box center [548, 81] width 7 height 7
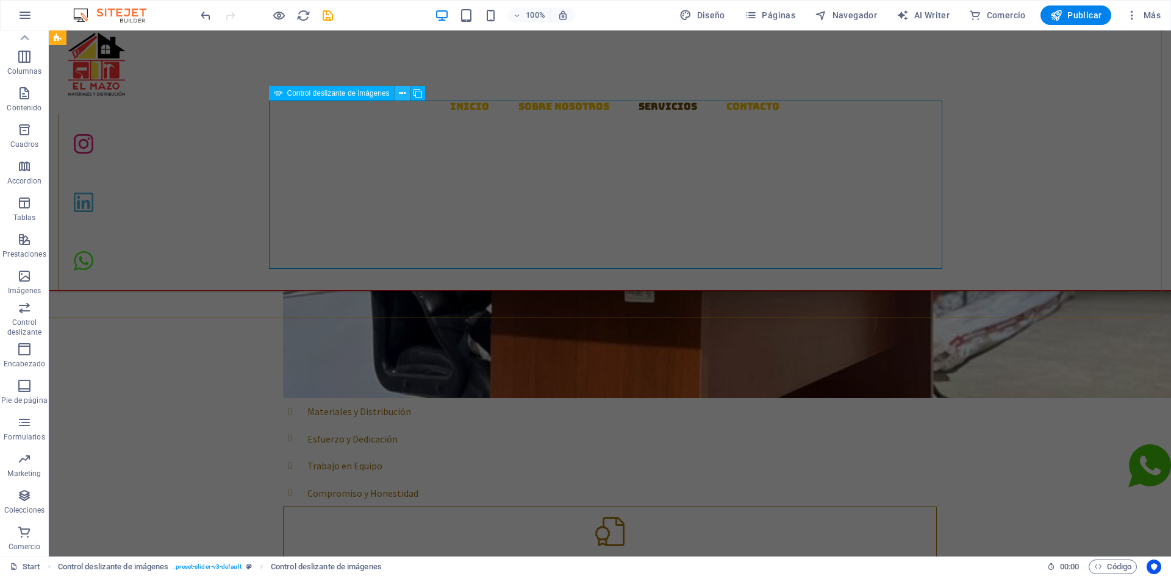
click at [401, 93] on icon at bounding box center [402, 93] width 7 height 13
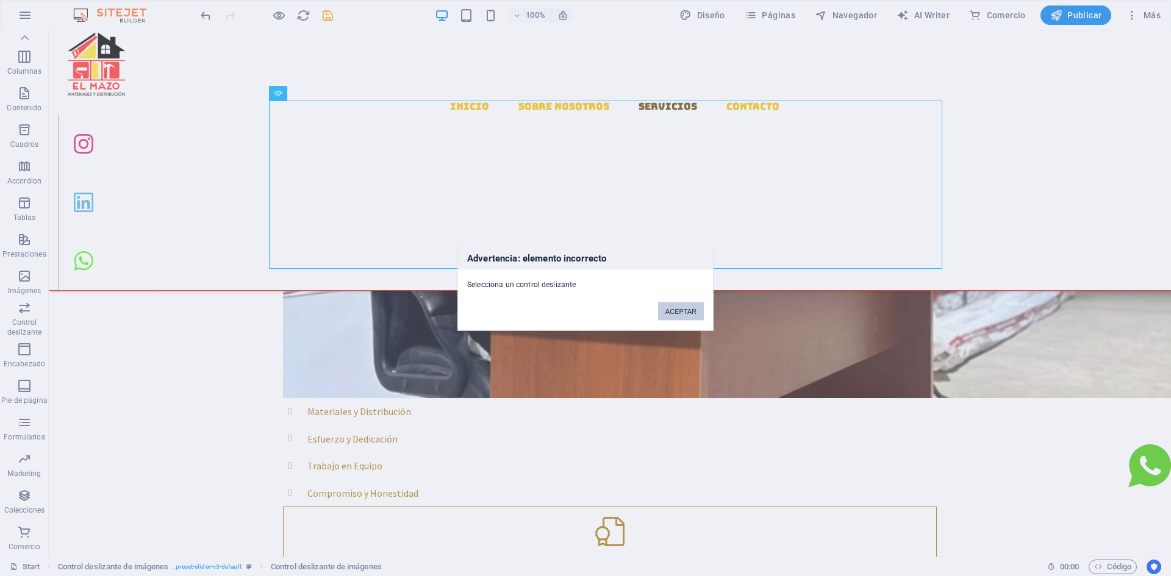
click at [684, 314] on button "ACEPTAR" at bounding box center [681, 311] width 46 height 18
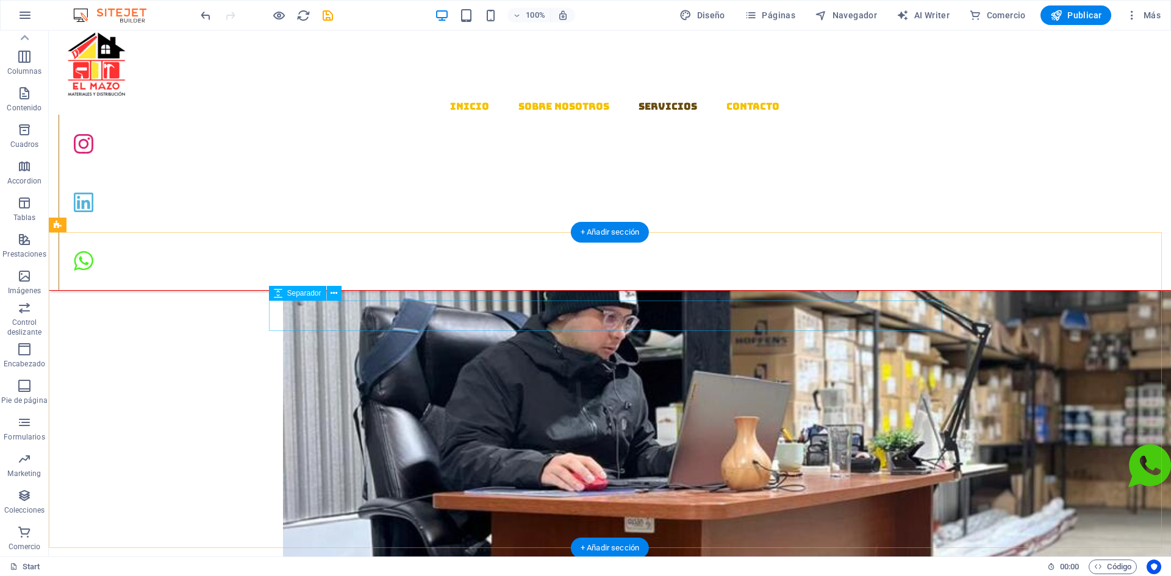
scroll to position [969, 0]
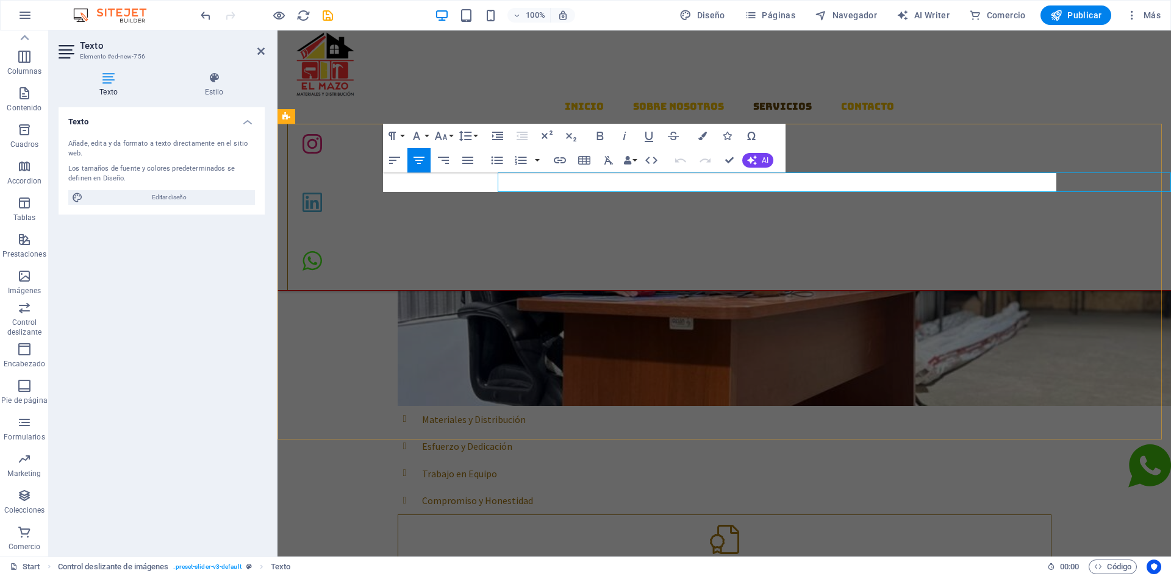
click at [425, 135] on button "Font Family" at bounding box center [418, 136] width 23 height 24
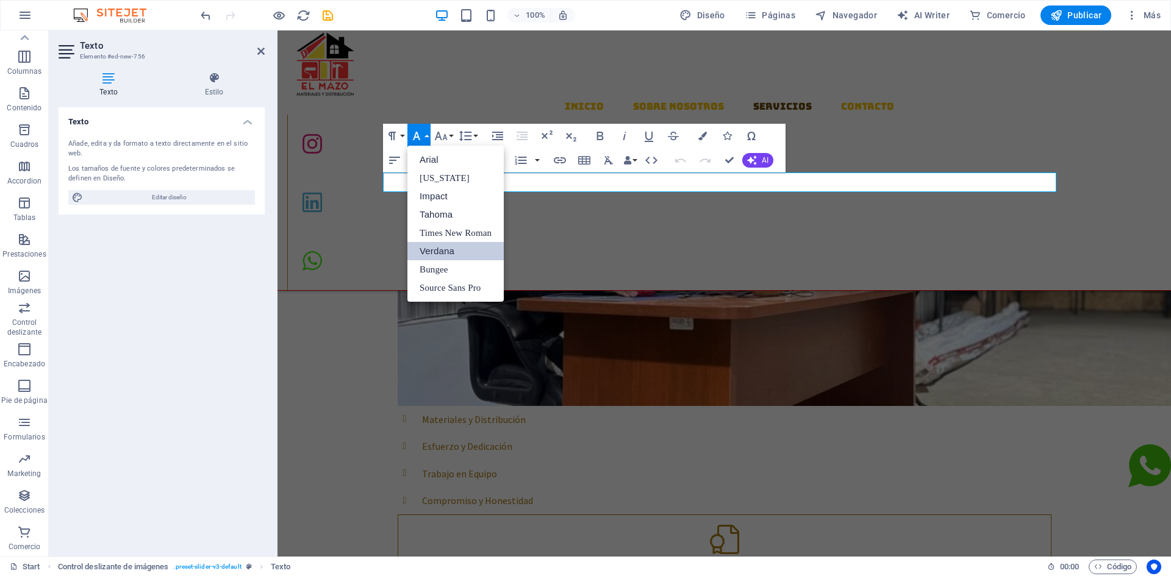
scroll to position [0, 0]
click at [425, 137] on button "Font Family" at bounding box center [418, 136] width 23 height 24
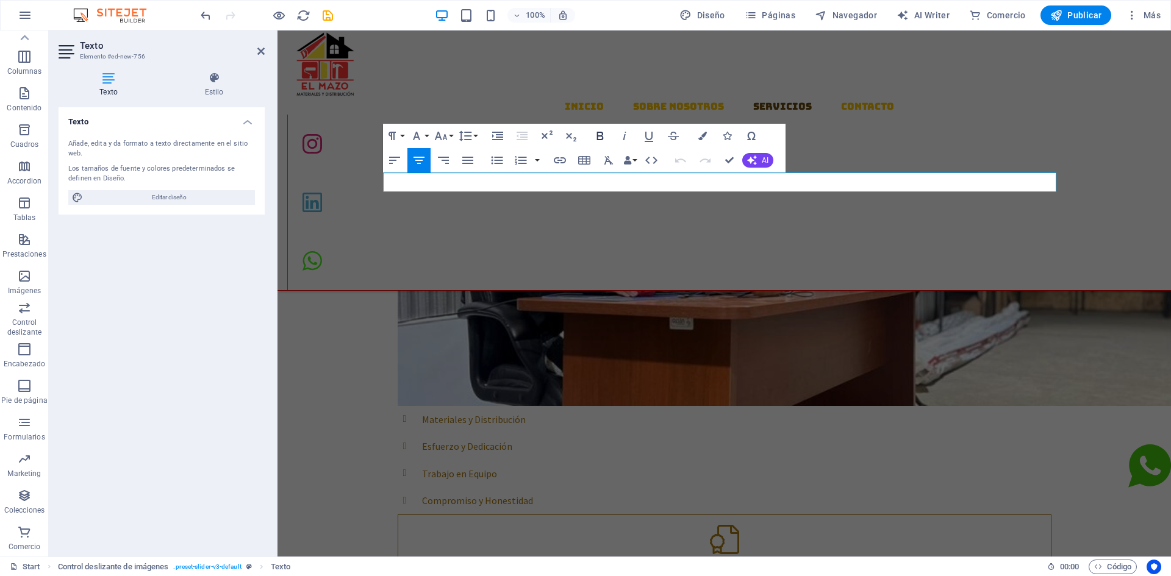
click at [601, 134] on icon "button" at bounding box center [600, 136] width 15 height 15
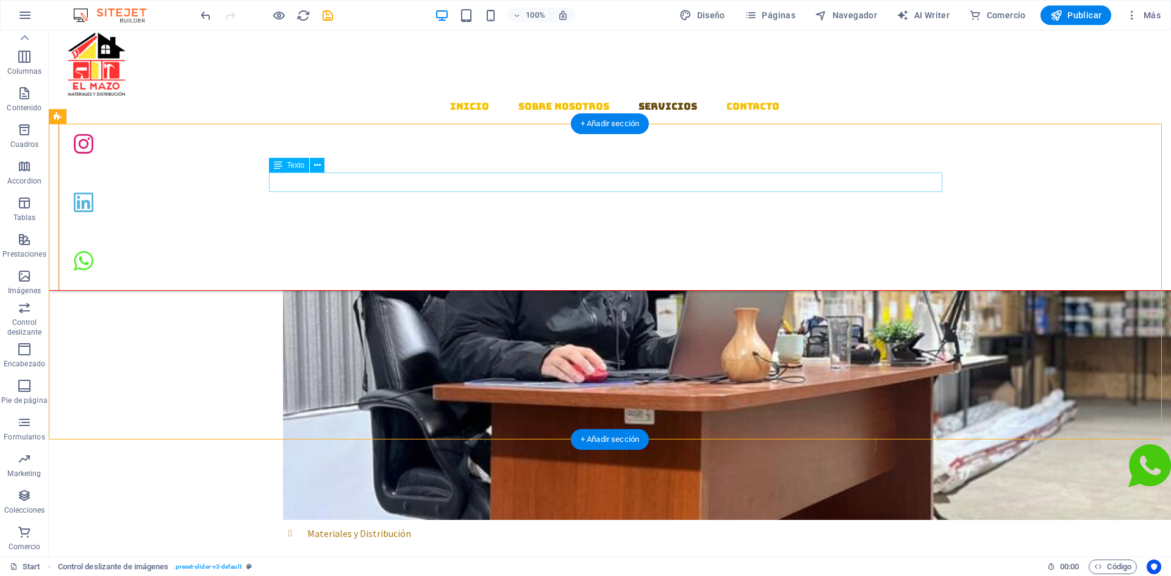
drag, startPoint x: 609, startPoint y: 181, endPoint x: 381, endPoint y: 181, distance: 228.7
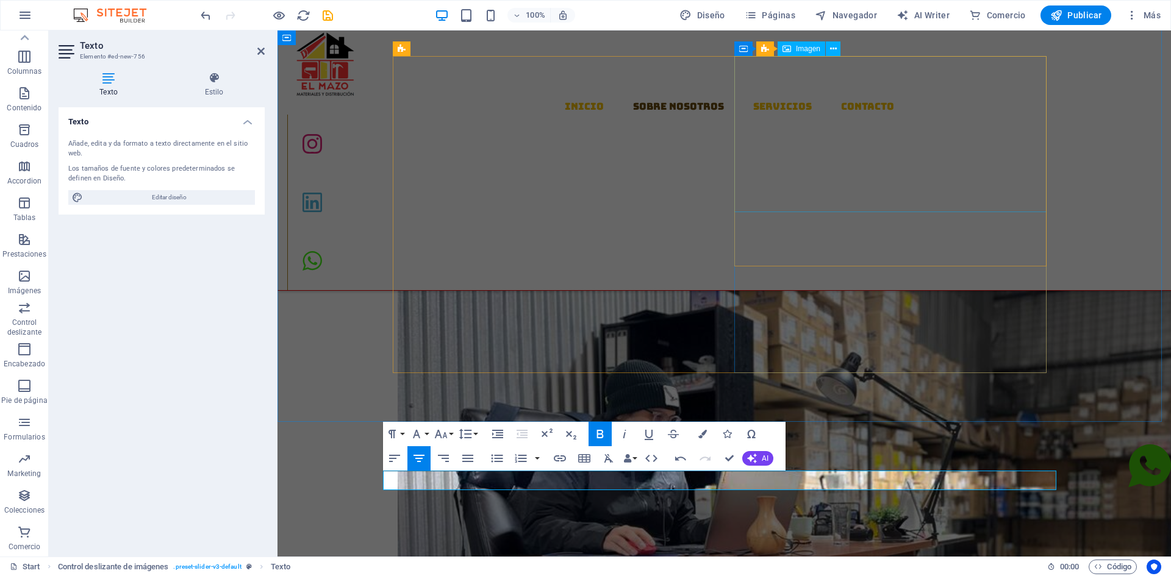
scroll to position [908, 0]
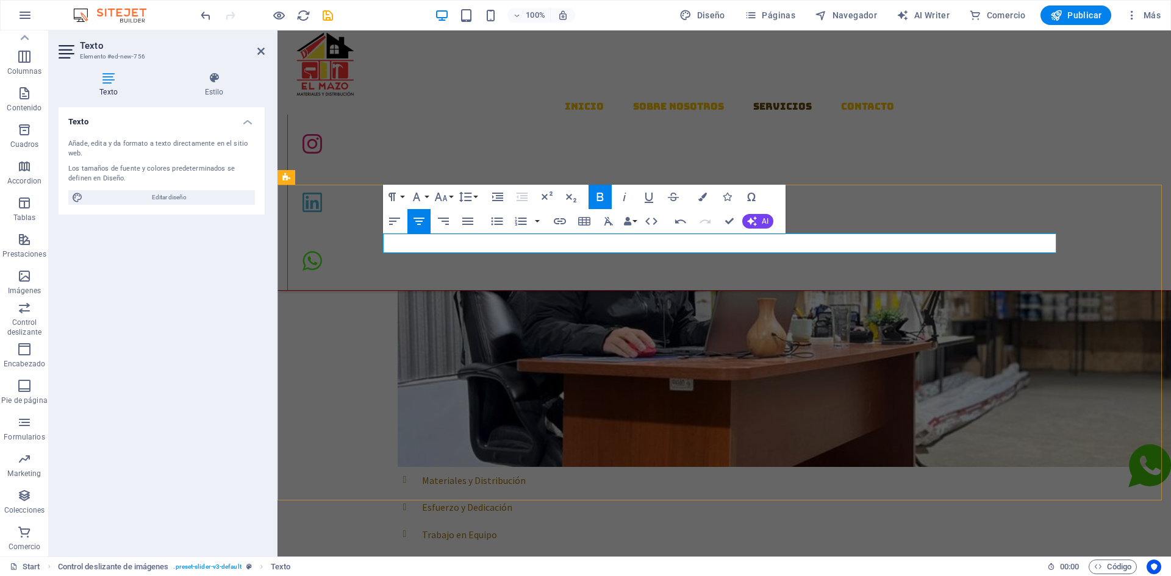
drag, startPoint x: 796, startPoint y: 243, endPoint x: 863, endPoint y: 245, distance: 67.1
click at [705, 198] on icon "button" at bounding box center [702, 197] width 9 height 9
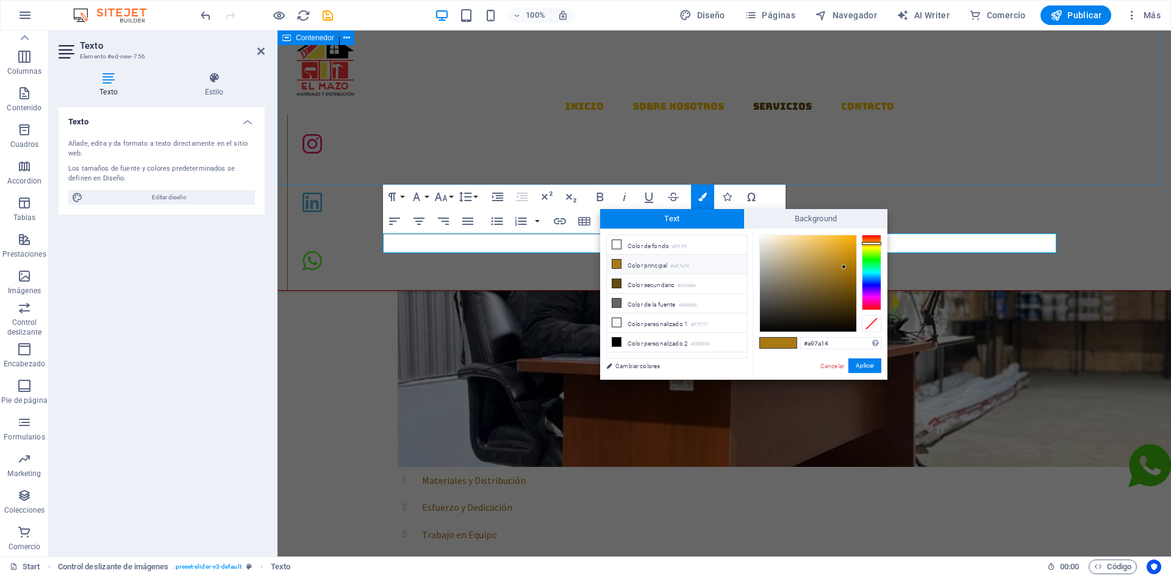
click at [830, 159] on div "Bienvenidos a materiales y distribucion el mazo SOBRE NOSOTROS Somos una empres…" at bounding box center [725, 203] width 894 height 1108
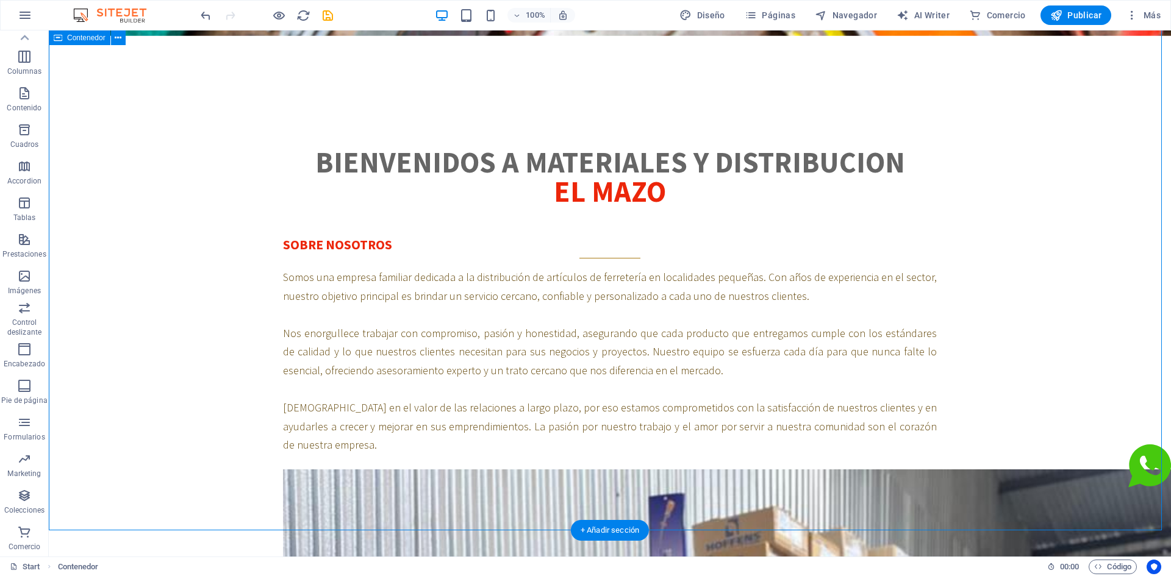
scroll to position [420, 0]
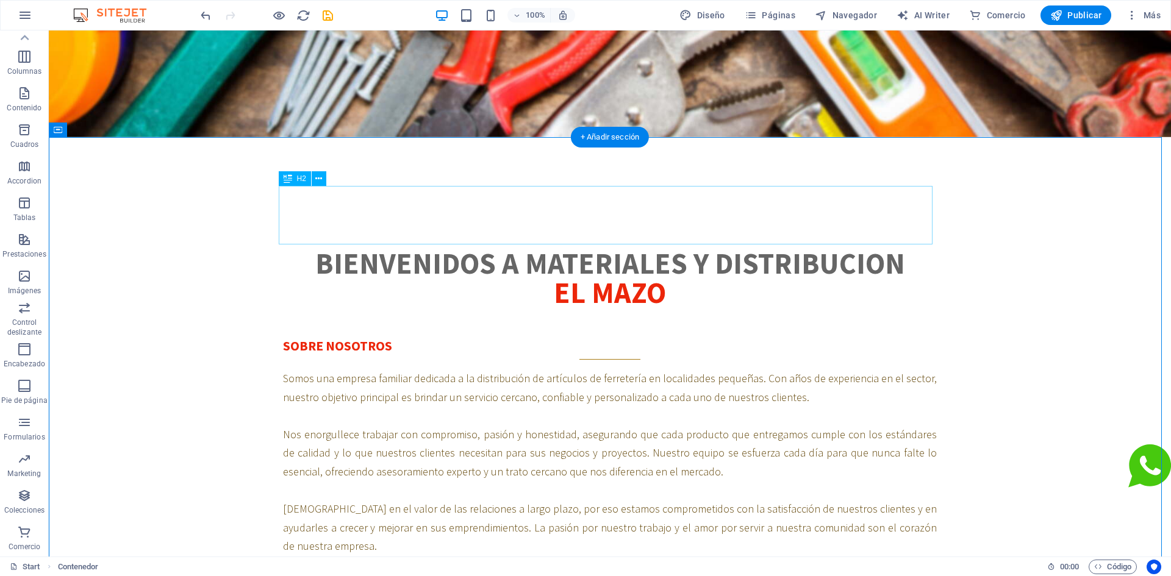
click at [647, 249] on div "Bienvenidos a materiales y distribucion el mazo" at bounding box center [610, 278] width 654 height 59
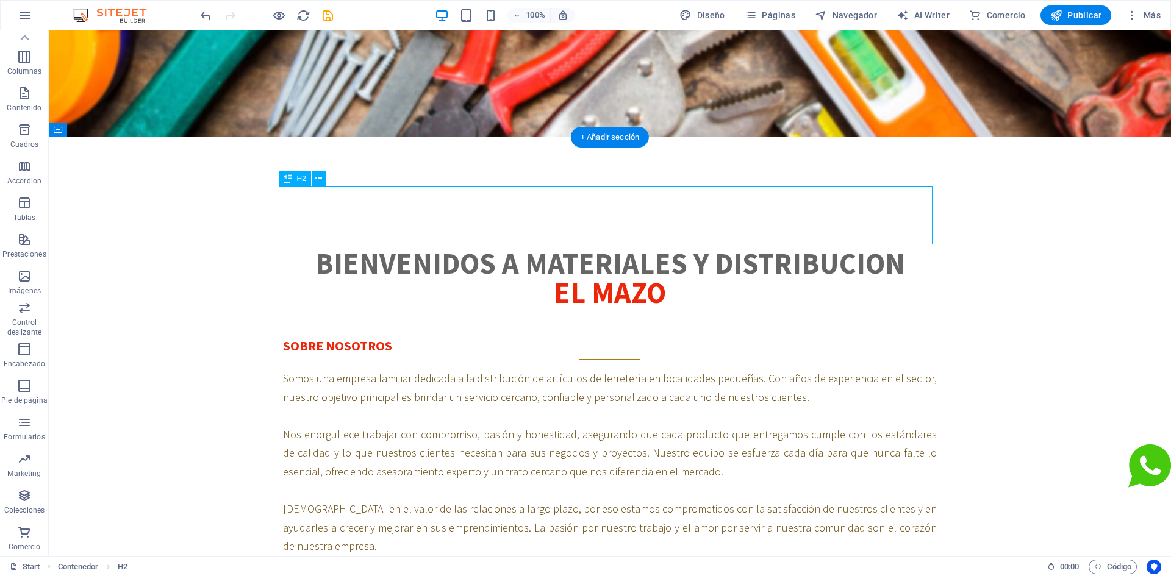
click at [647, 249] on div "Bienvenidos a materiales y distribucion el mazo" at bounding box center [610, 278] width 654 height 59
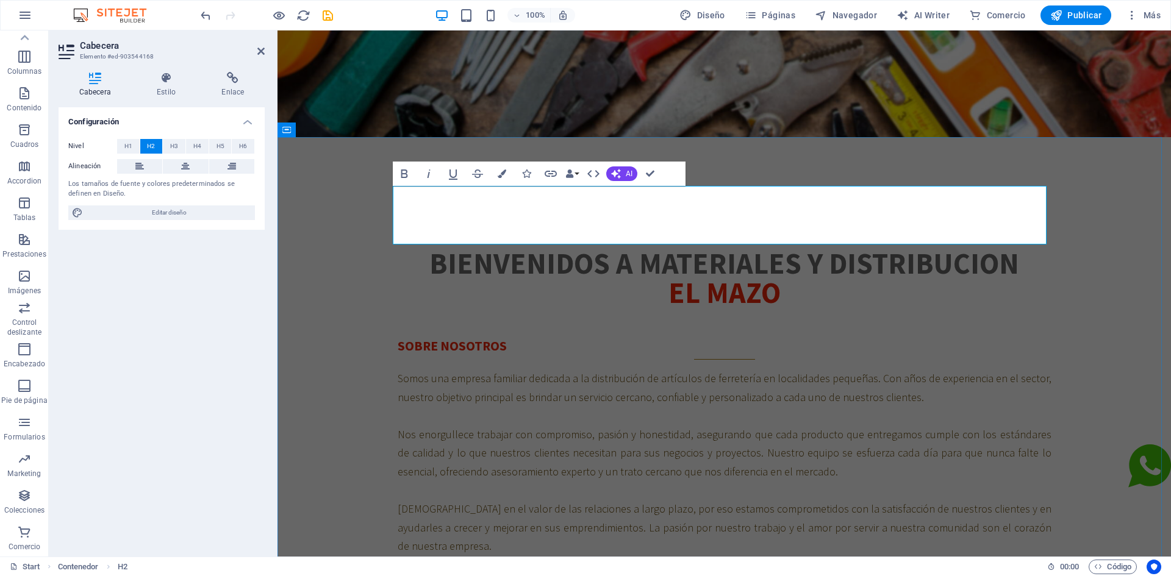
click at [726, 274] on span "el mazo" at bounding box center [725, 292] width 112 height 37
click at [504, 175] on icon "button" at bounding box center [502, 174] width 9 height 9
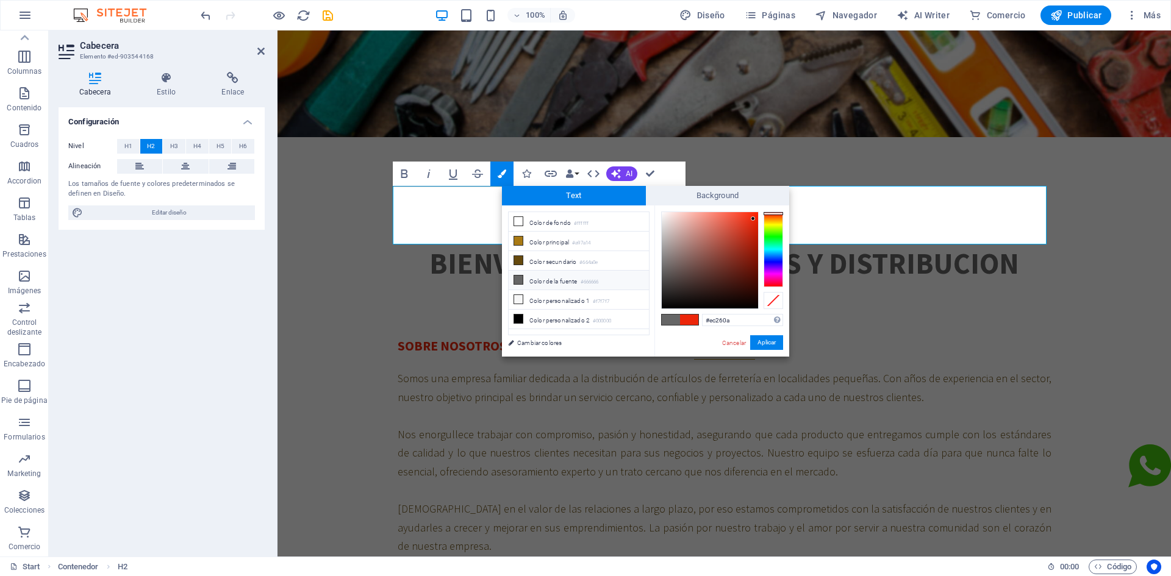
drag, startPoint x: 735, startPoint y: 318, endPoint x: 699, endPoint y: 316, distance: 36.0
click at [699, 316] on div "#ec260a Formatos soportados #0852ed rgb(8, 82, 237) rgba(8, 82, 237, 90%) hsv(2…" at bounding box center [722, 370] width 135 height 328
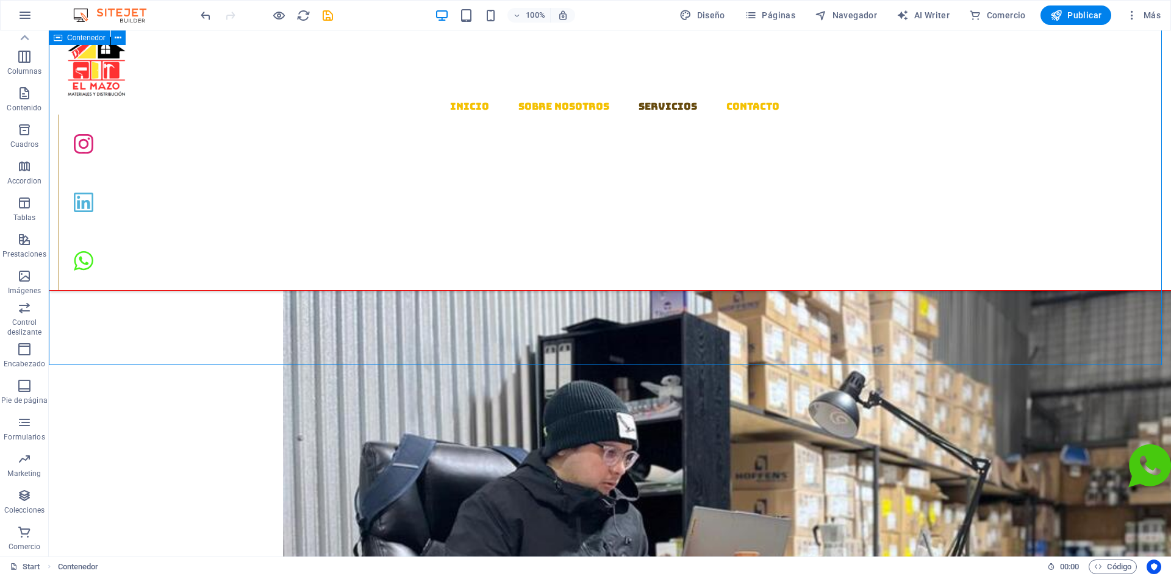
scroll to position [1030, 0]
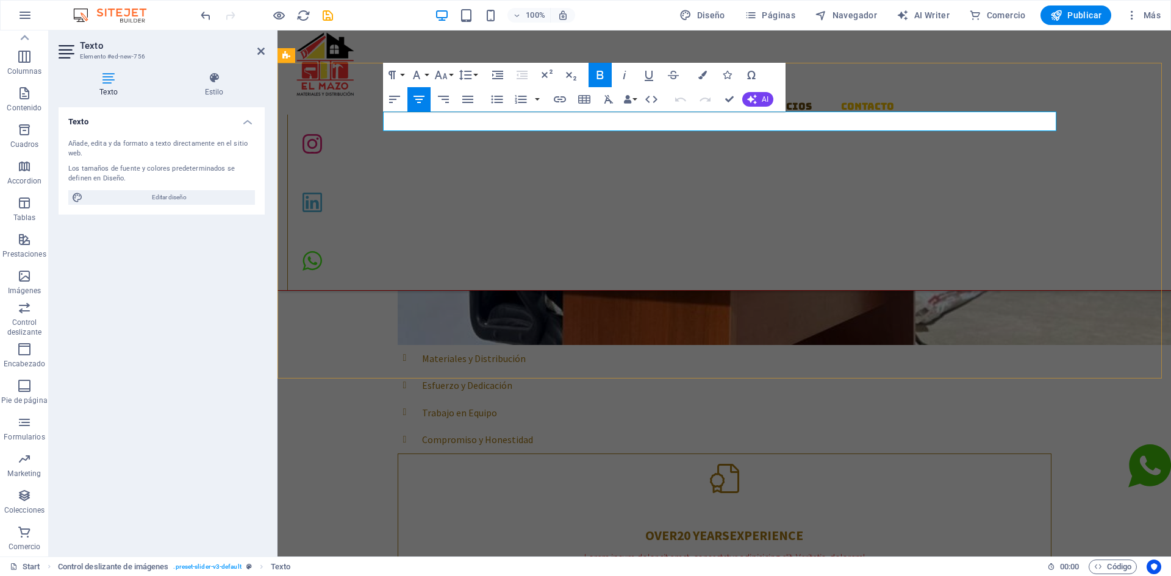
drag, startPoint x: 794, startPoint y: 120, endPoint x: 883, endPoint y: 123, distance: 89.1
click at [705, 73] on icon "button" at bounding box center [702, 75] width 9 height 9
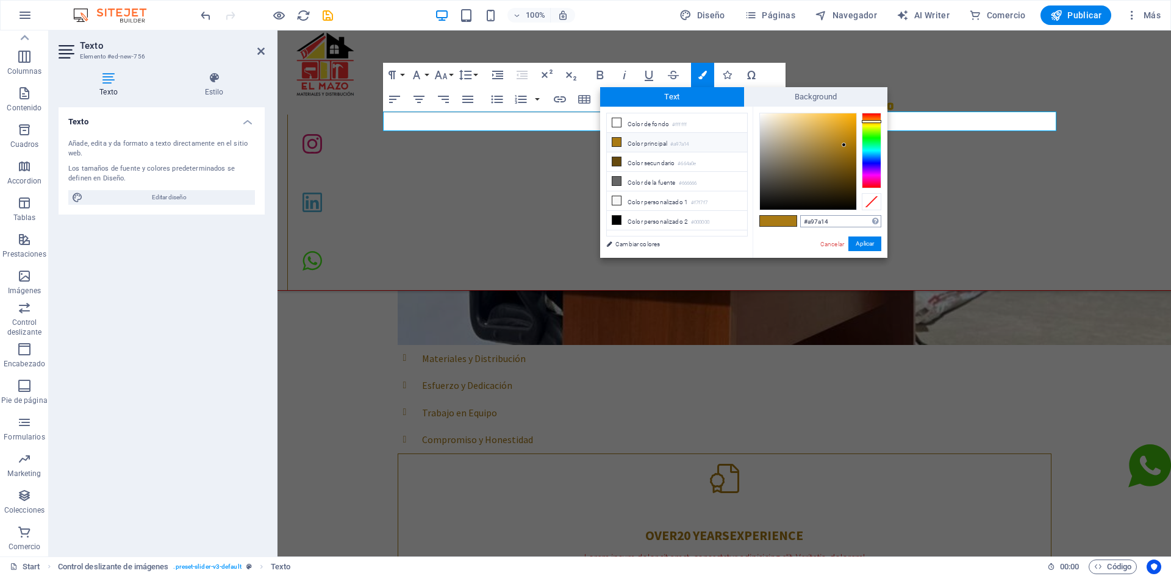
click at [836, 218] on input "#a97a14" at bounding box center [840, 221] width 81 height 12
type input "#ec260a"
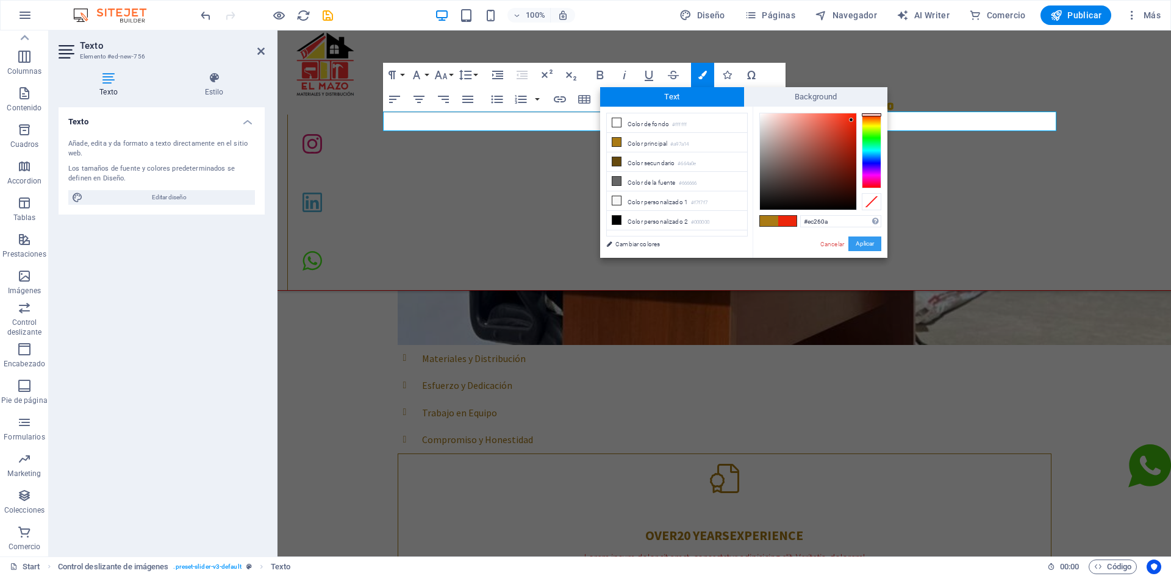
click at [854, 243] on button "Aplicar" at bounding box center [864, 244] width 33 height 15
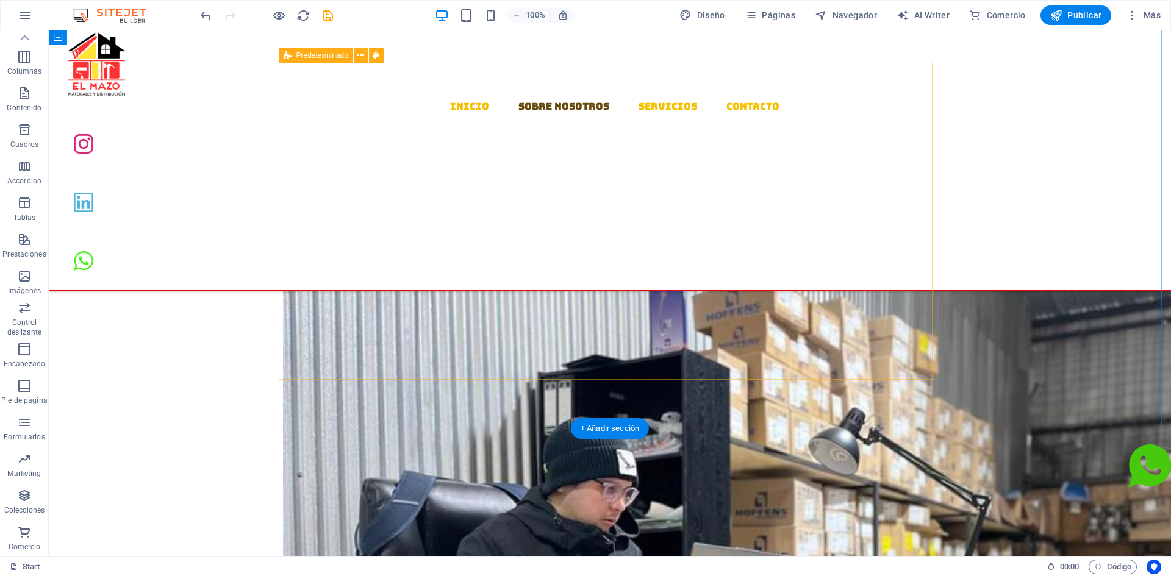
scroll to position [969, 0]
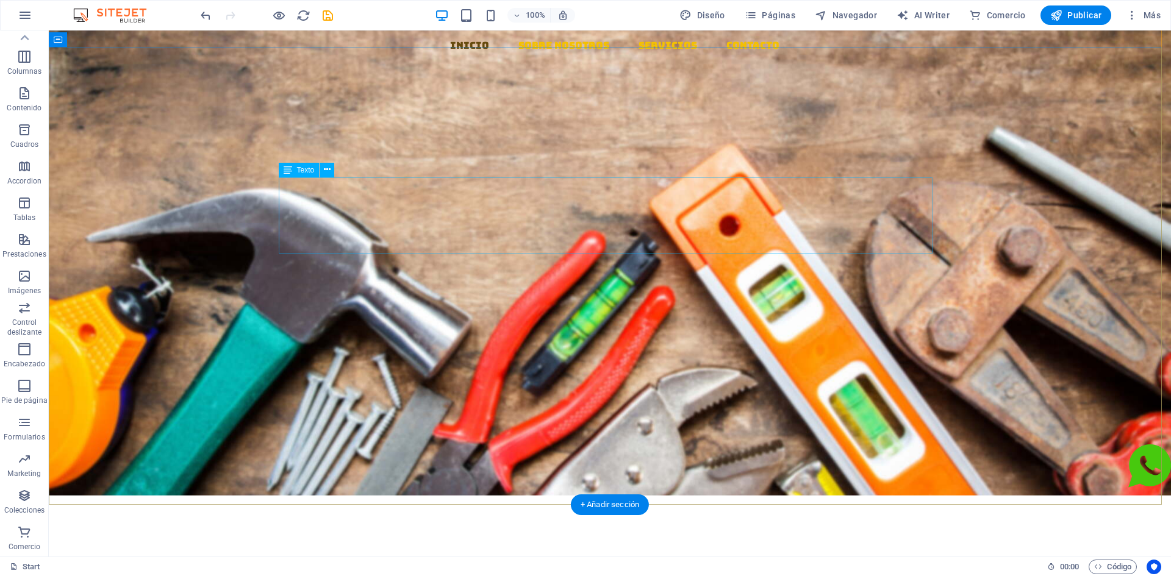
scroll to position [0, 0]
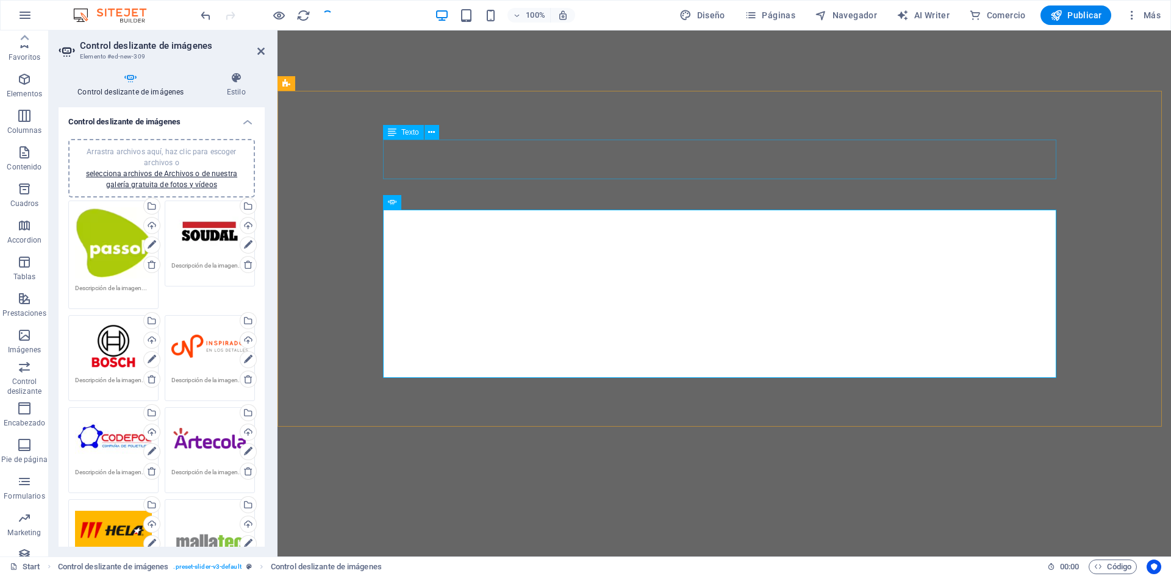
select select "px"
select select "ms"
select select "s"
select select "progressive"
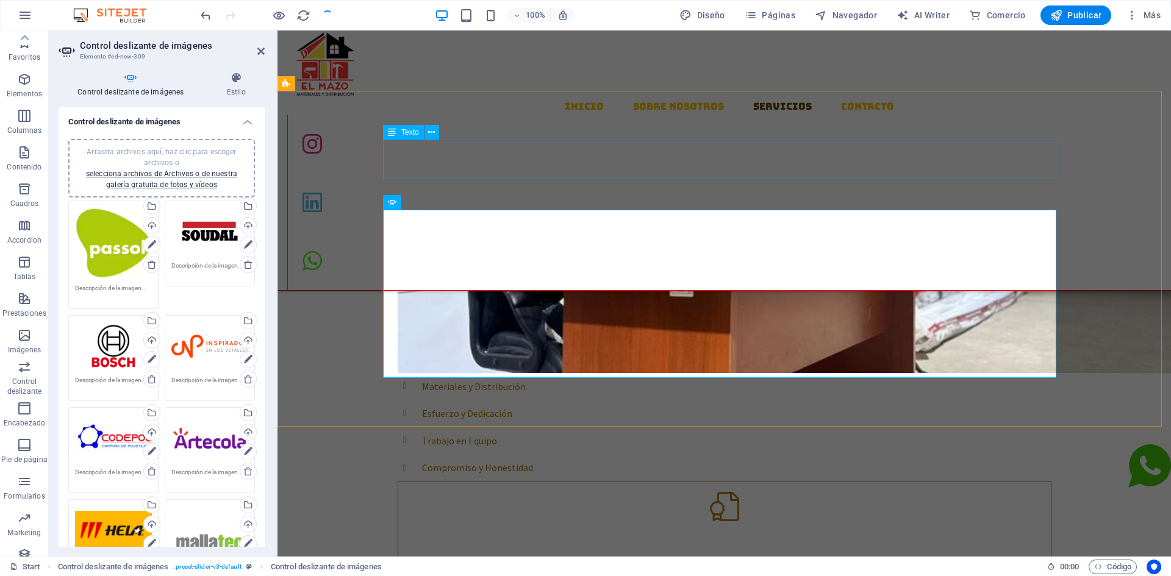
scroll to position [59, 0]
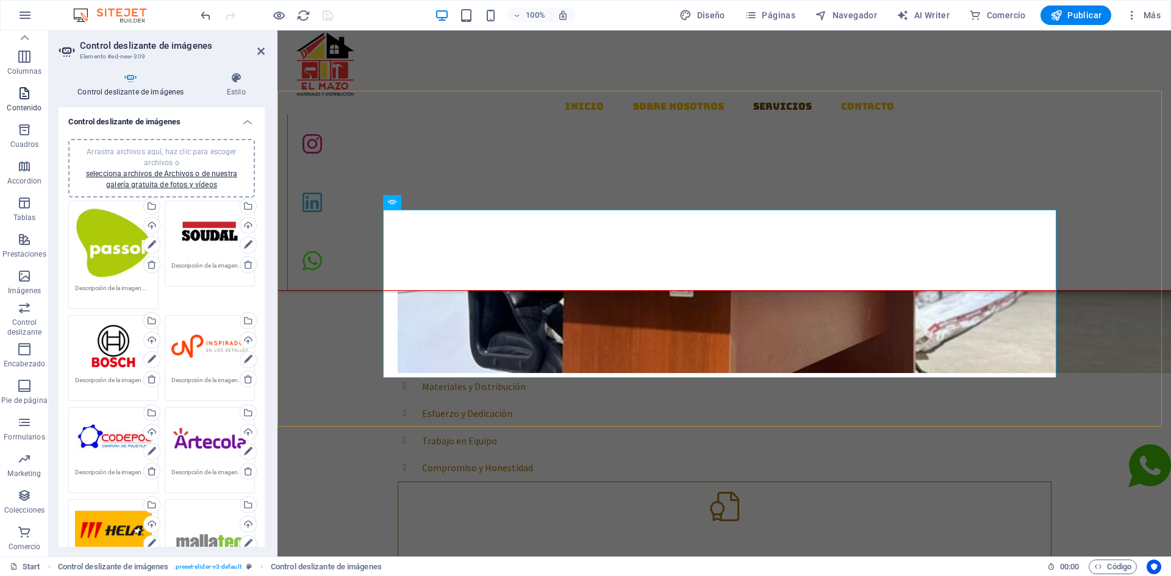
click at [29, 98] on icon "button" at bounding box center [24, 93] width 15 height 15
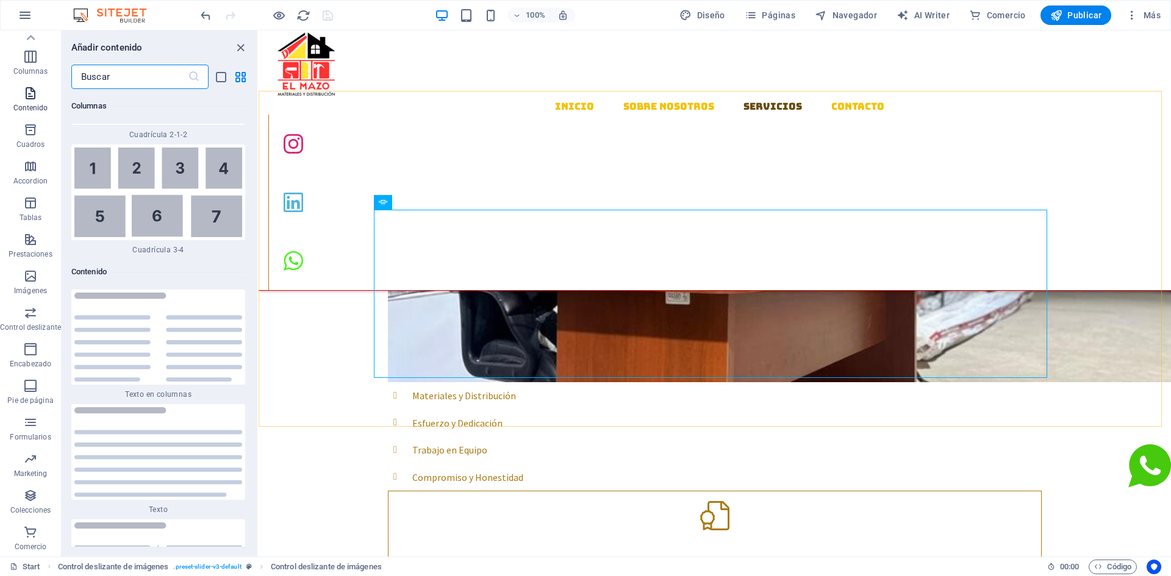
scroll to position [4138, 0]
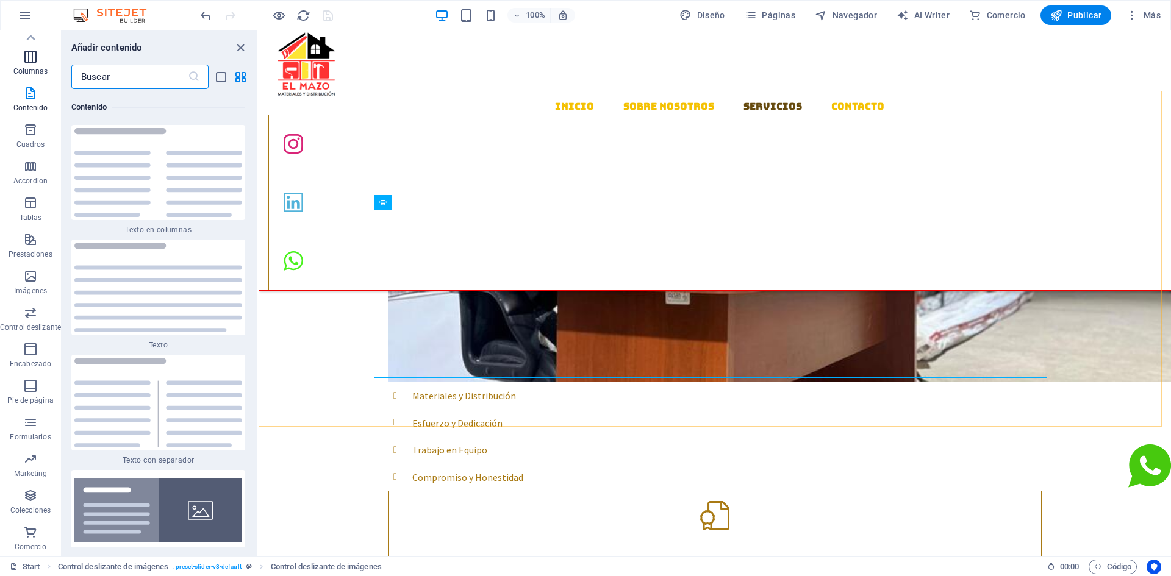
click at [29, 62] on icon "button" at bounding box center [30, 56] width 15 height 15
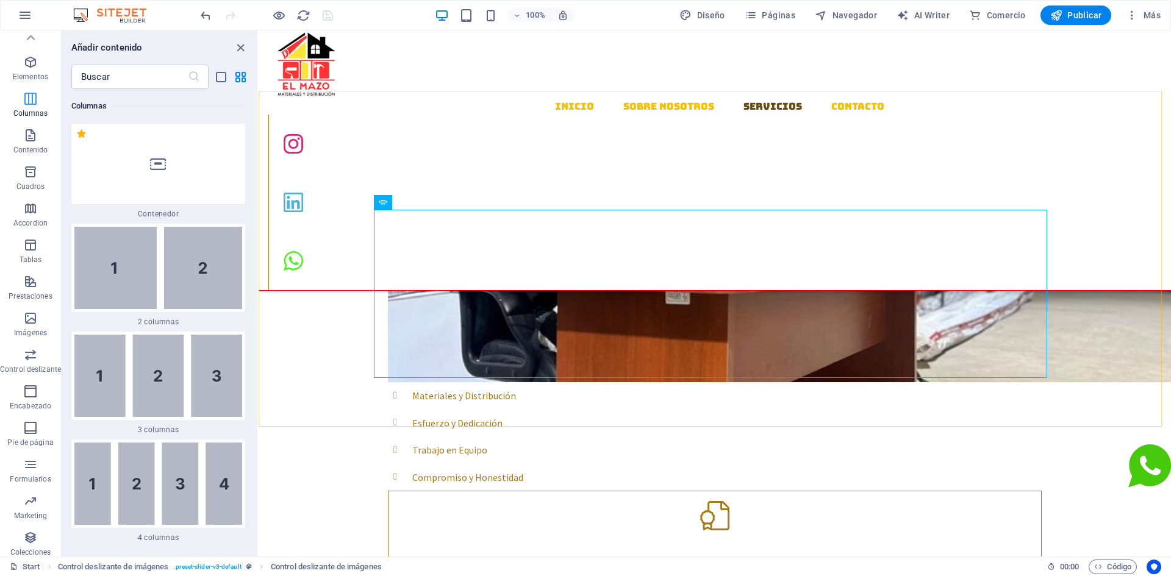
scroll to position [0, 0]
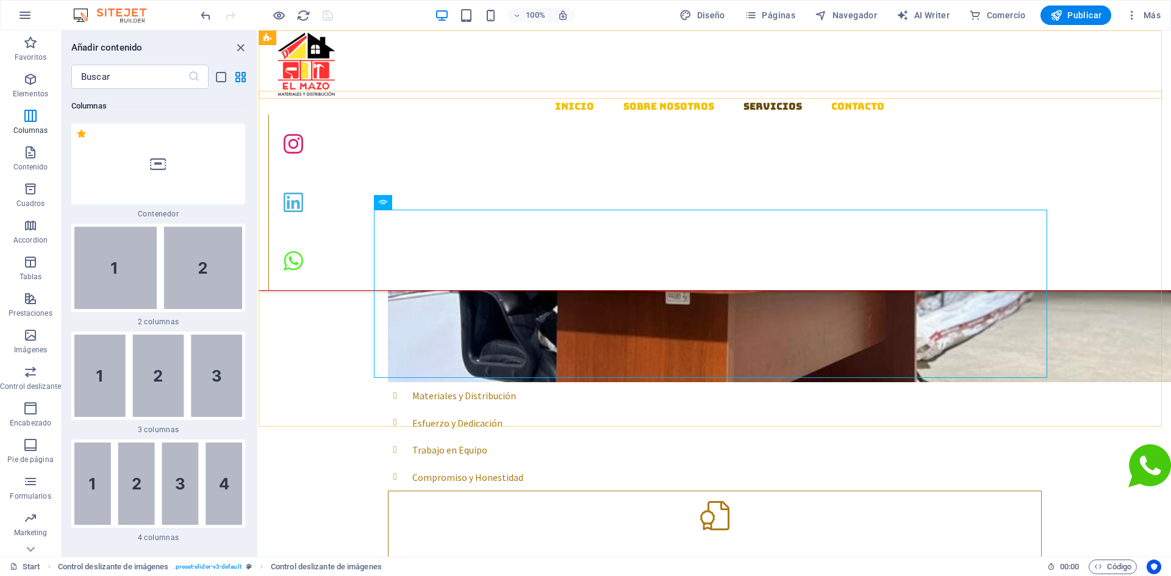
click at [408, 48] on div "Inicio Sobre Nosotros Servicios Contacto" at bounding box center [715, 160] width 913 height 260
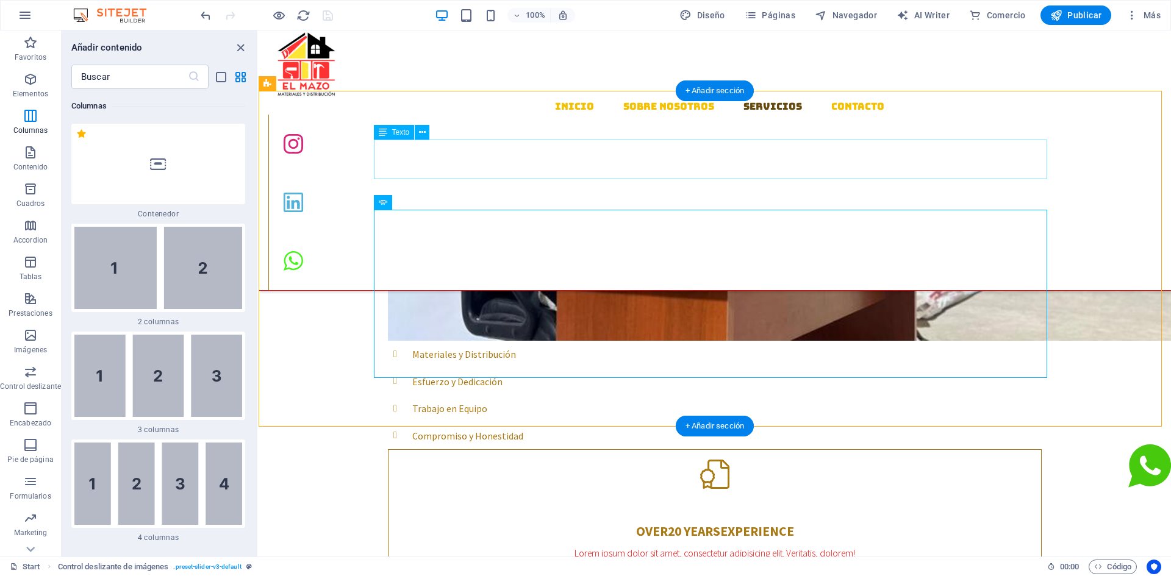
scroll to position [1063, 0]
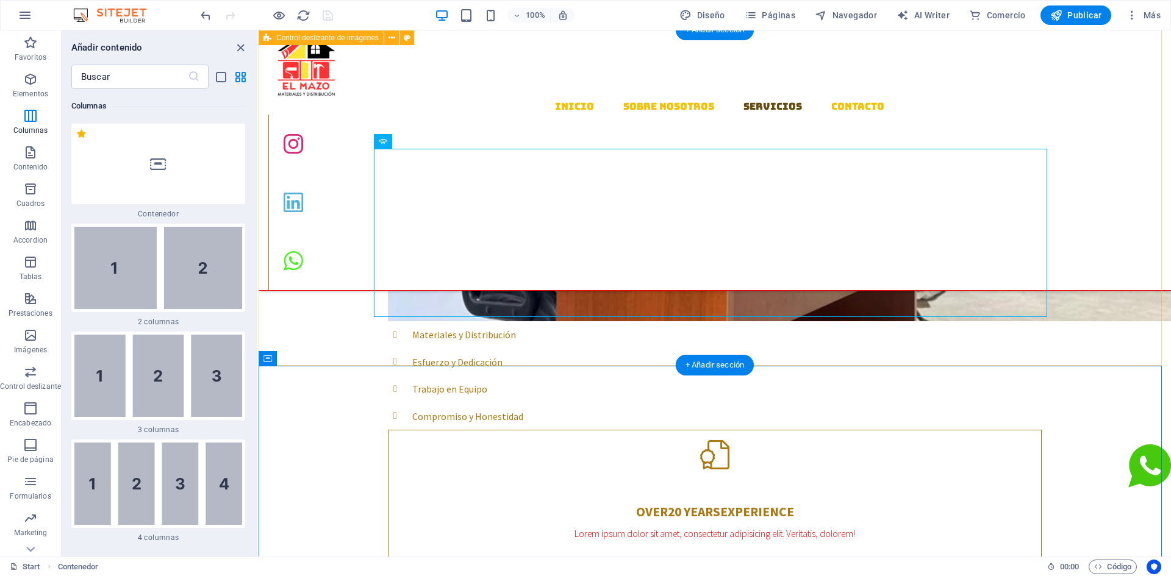
select select "rem"
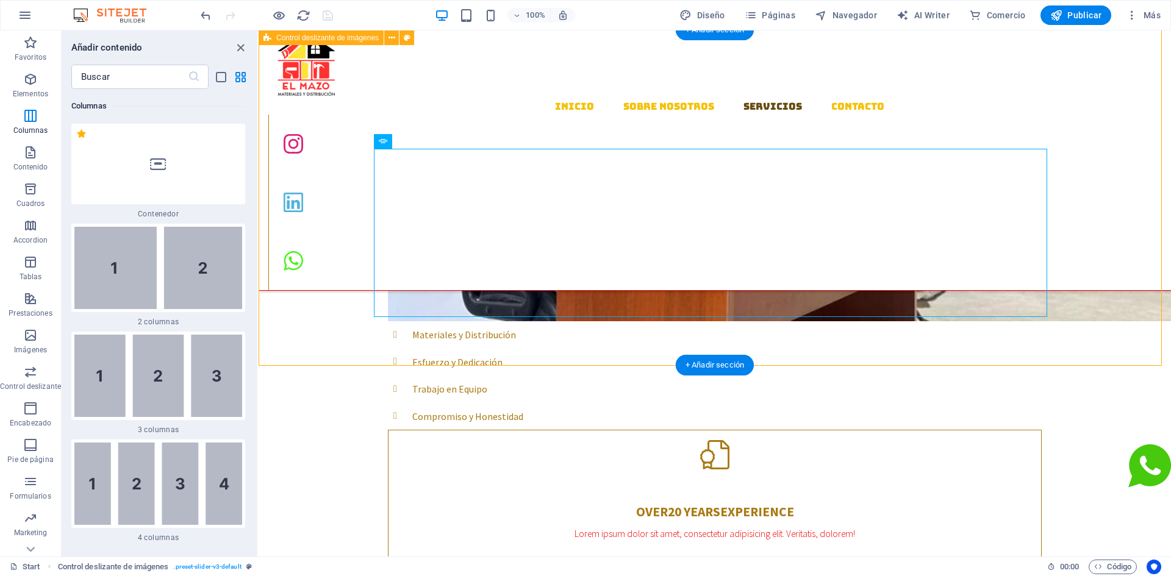
select select "rem"
select select "px"
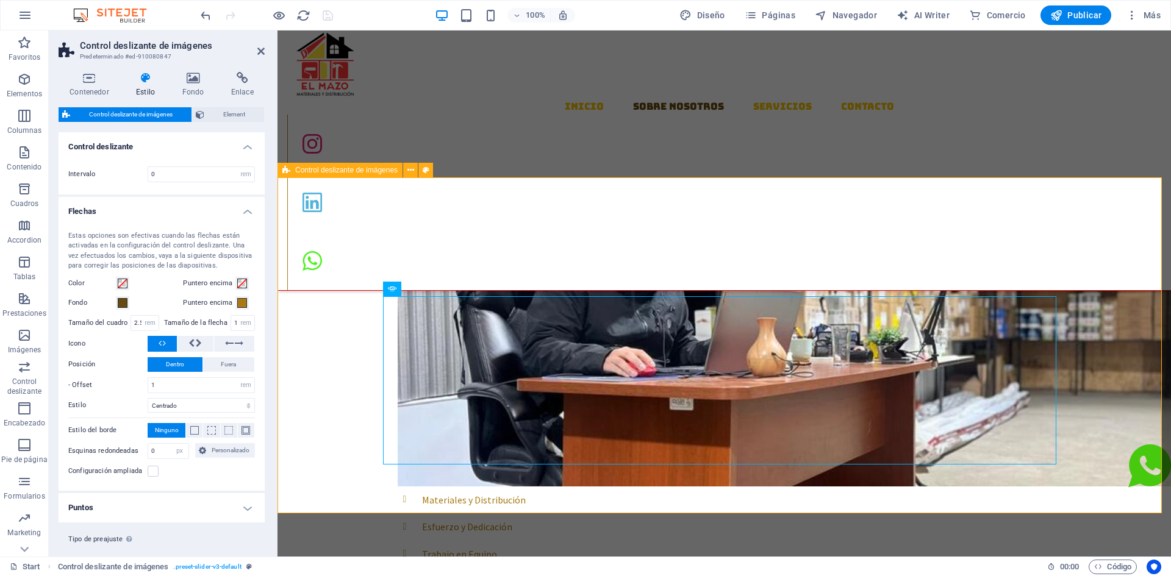
scroll to position [819, 0]
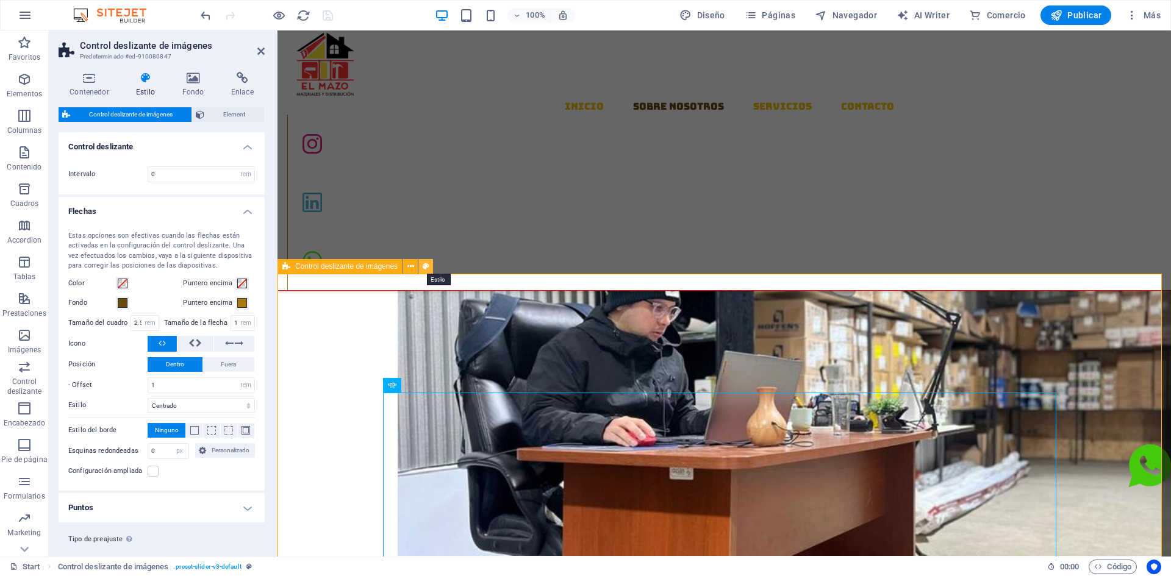
click at [426, 267] on icon at bounding box center [426, 266] width 7 height 13
click at [239, 303] on span at bounding box center [242, 303] width 10 height 10
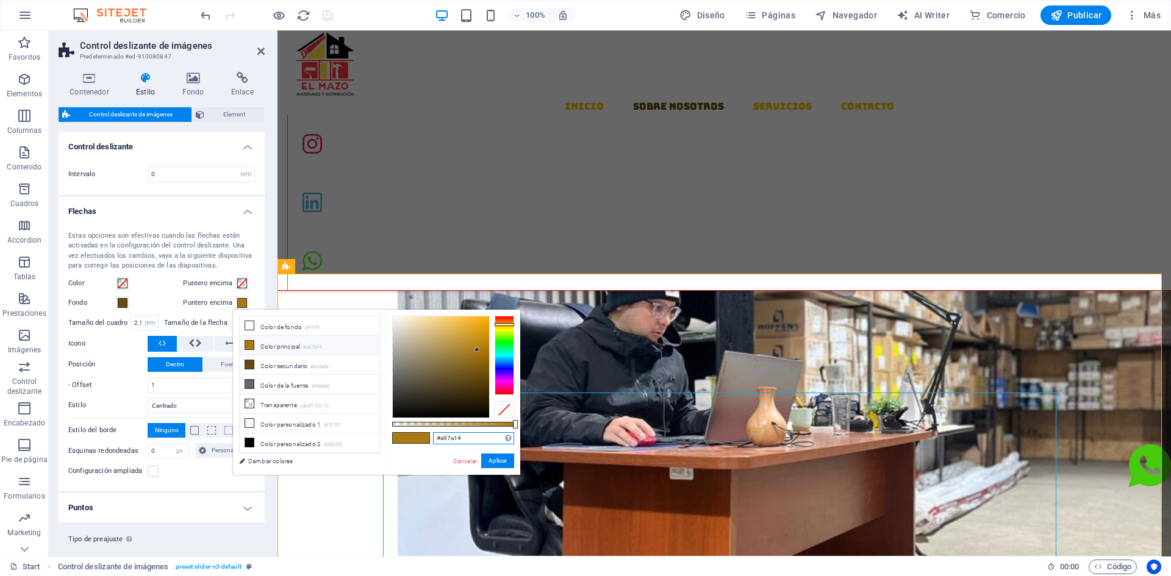
click at [478, 439] on input "#a97a14" at bounding box center [473, 438] width 81 height 12
paste input "#ec260a"
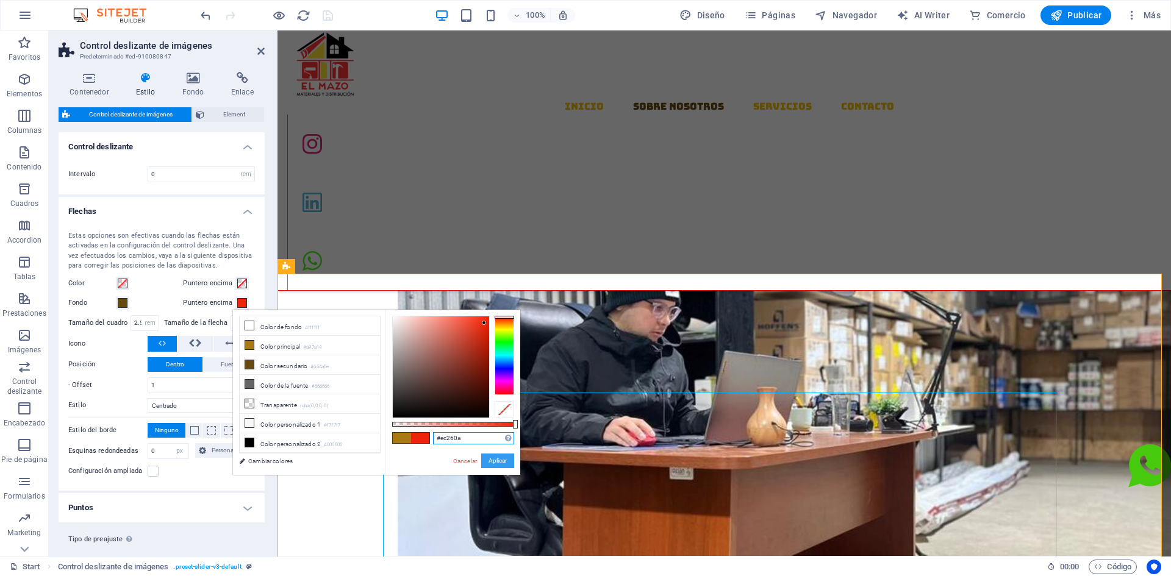
type input "#ec260a"
click at [492, 460] on button "Aplicar" at bounding box center [497, 461] width 33 height 15
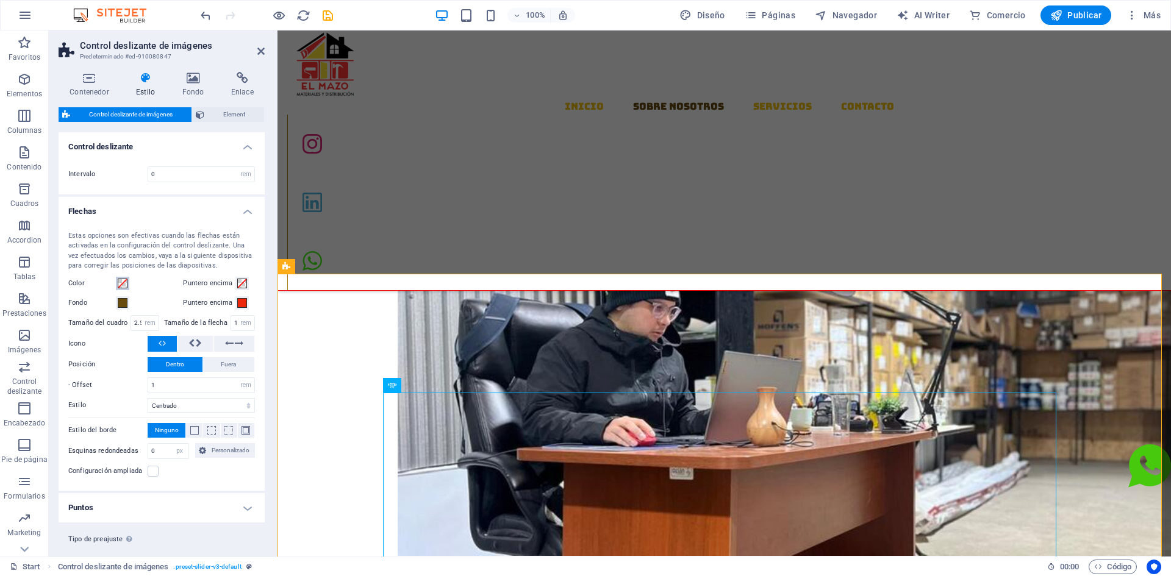
click at [120, 281] on span at bounding box center [123, 284] width 10 height 10
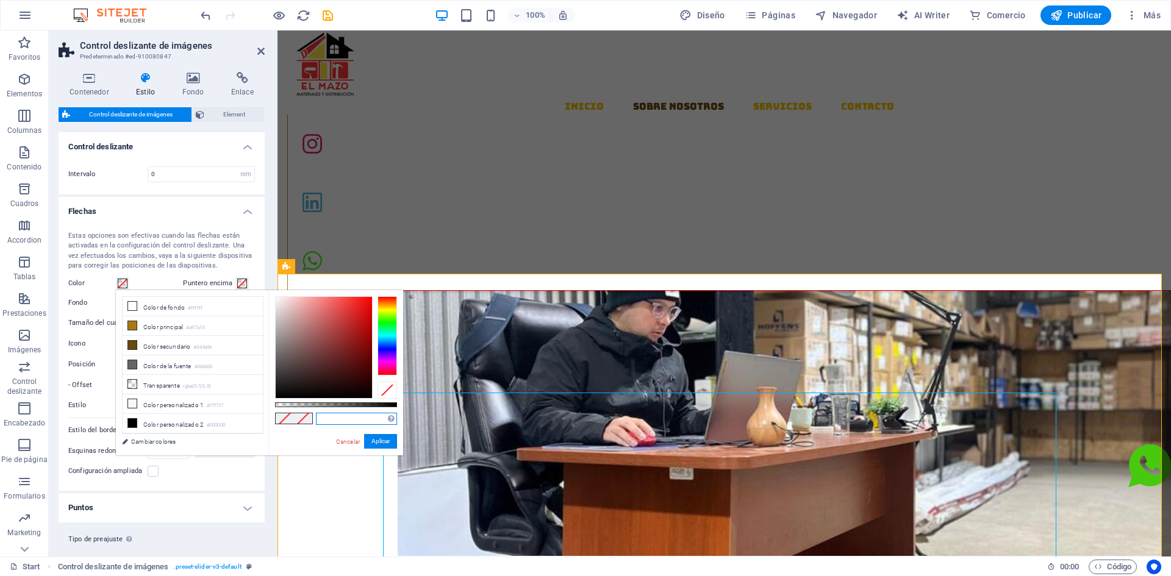
click at [341, 419] on input "text" at bounding box center [356, 419] width 81 height 12
paste input "#ec260a"
type input "#ec260a"
click at [383, 440] on button "Aplicar" at bounding box center [380, 441] width 33 height 15
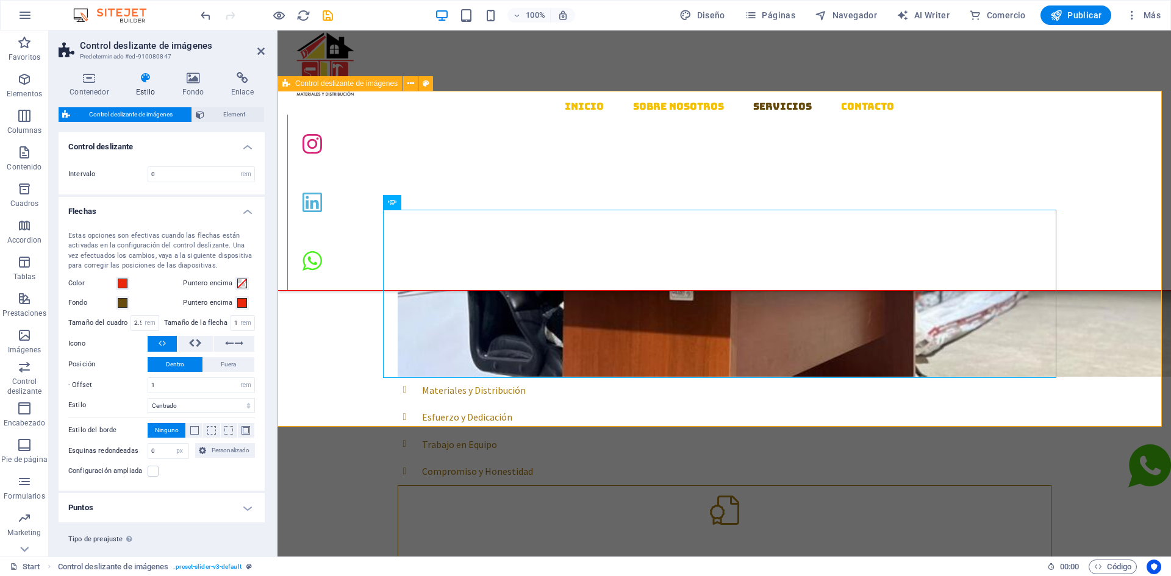
scroll to position [1002, 0]
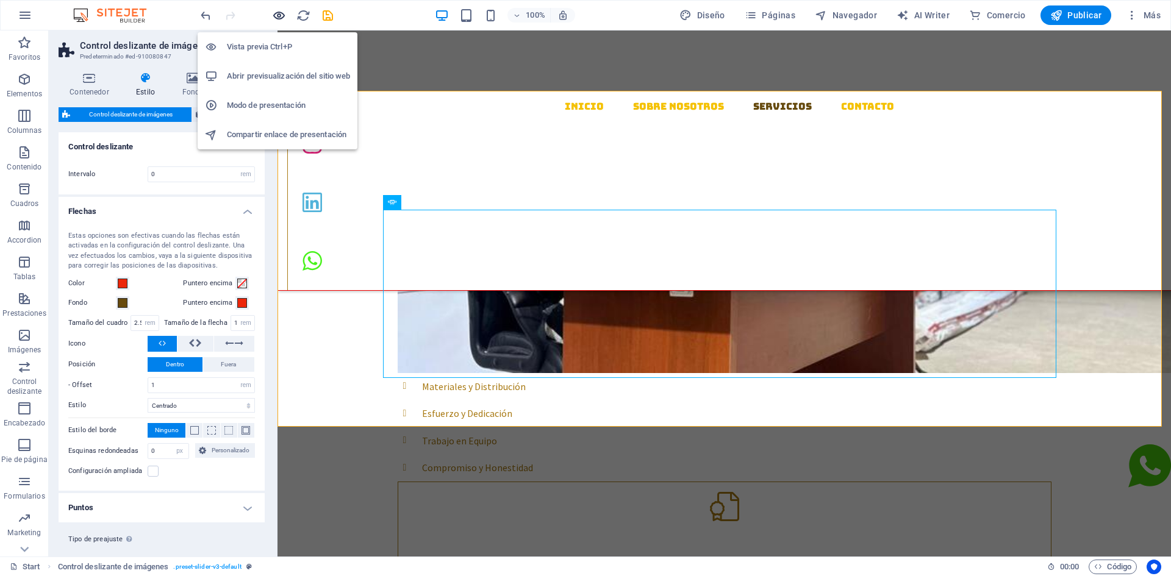
click at [273, 15] on icon "button" at bounding box center [279, 16] width 14 height 14
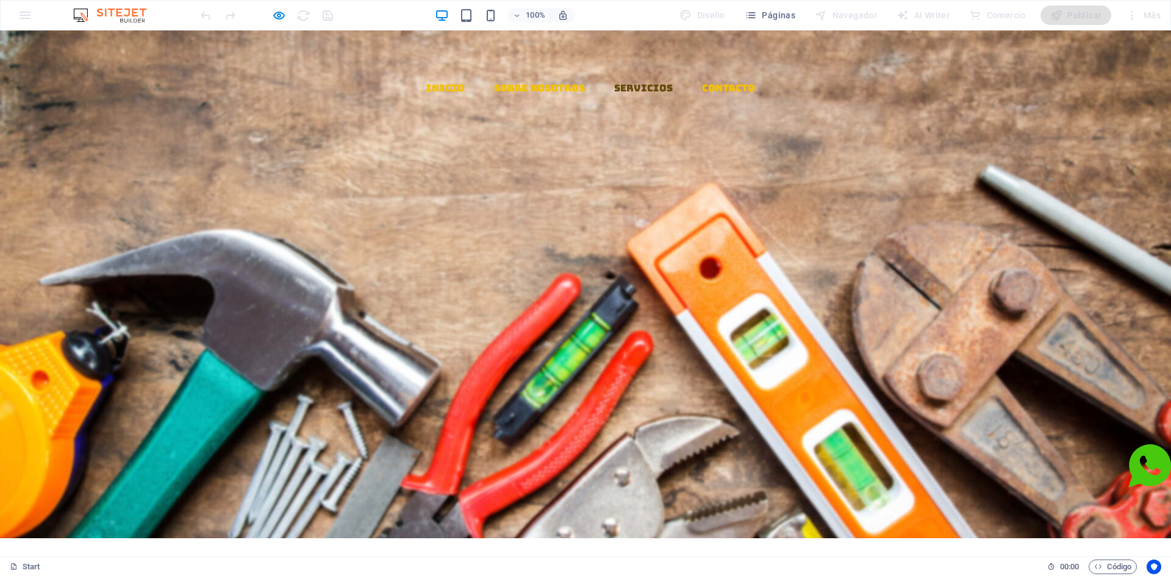
scroll to position [0, 0]
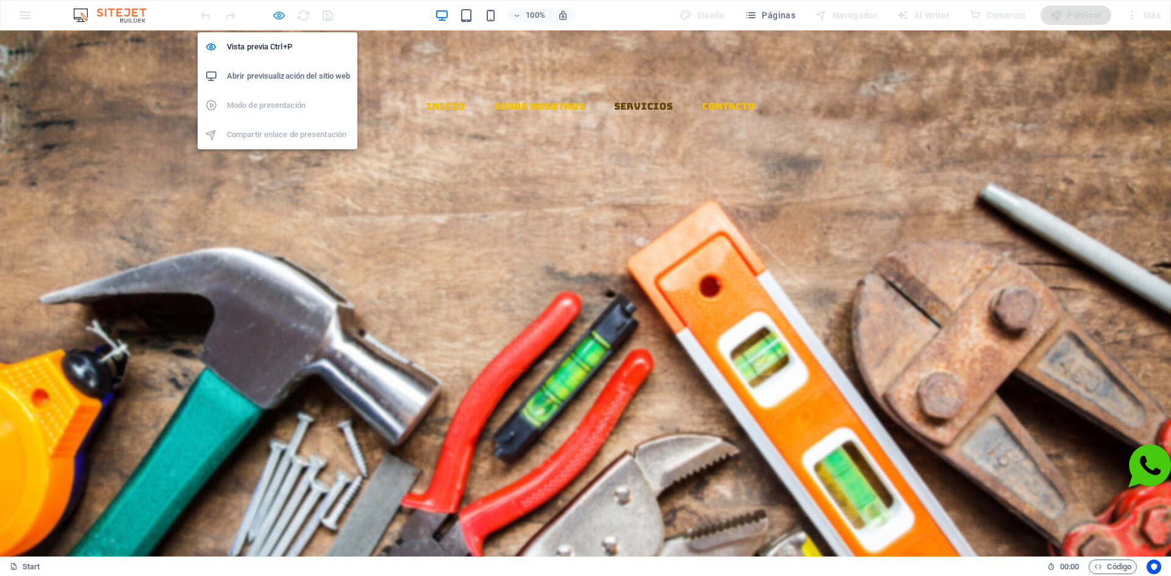
click at [276, 18] on icon "button" at bounding box center [279, 16] width 14 height 14
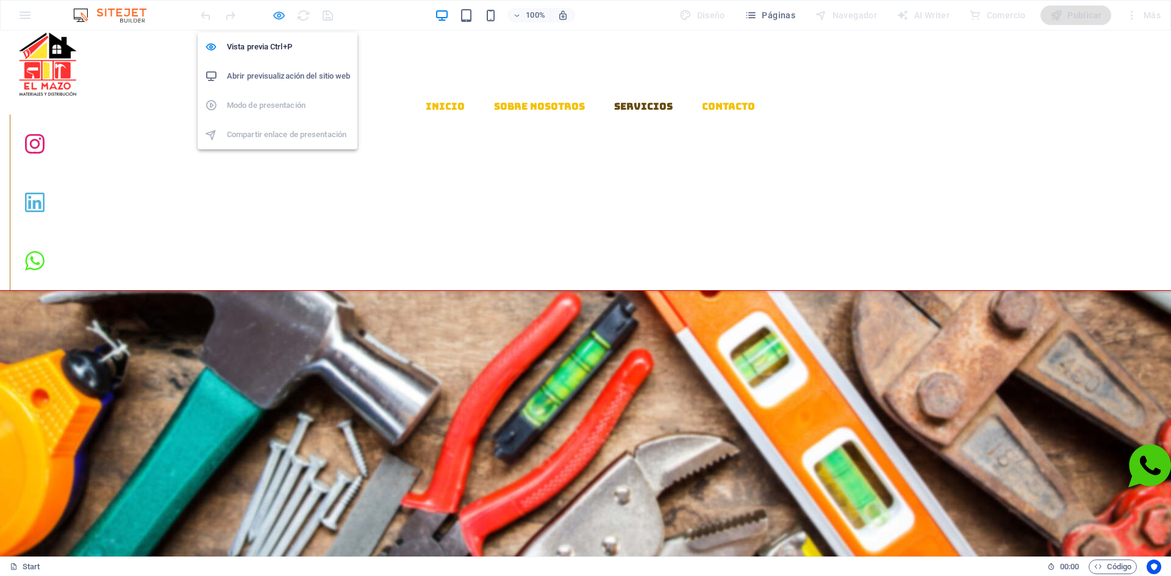
scroll to position [967, 0]
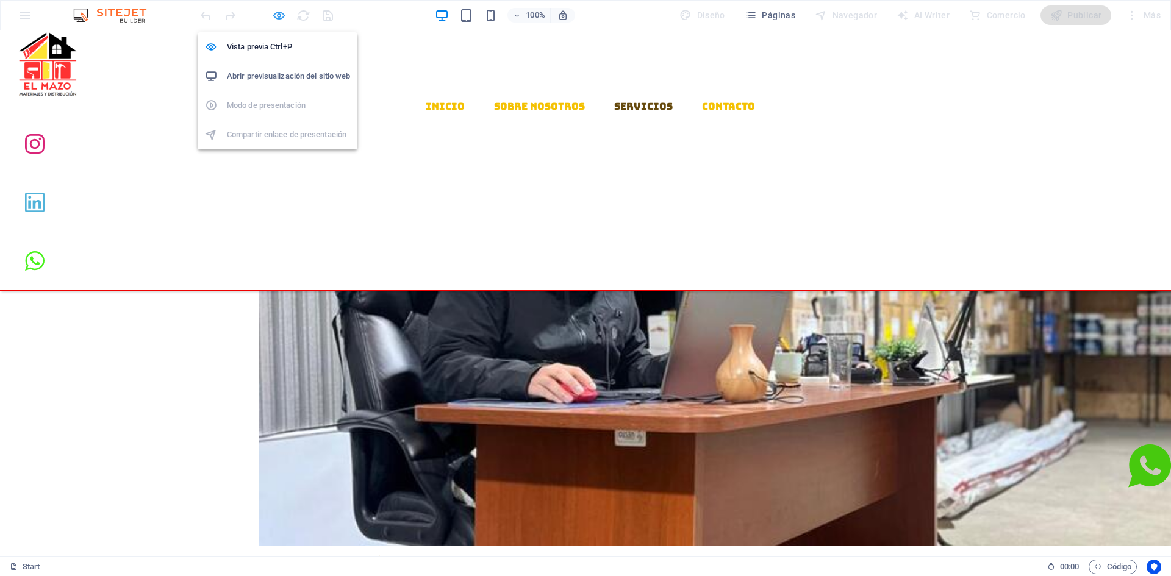
select select "rem"
select select "px"
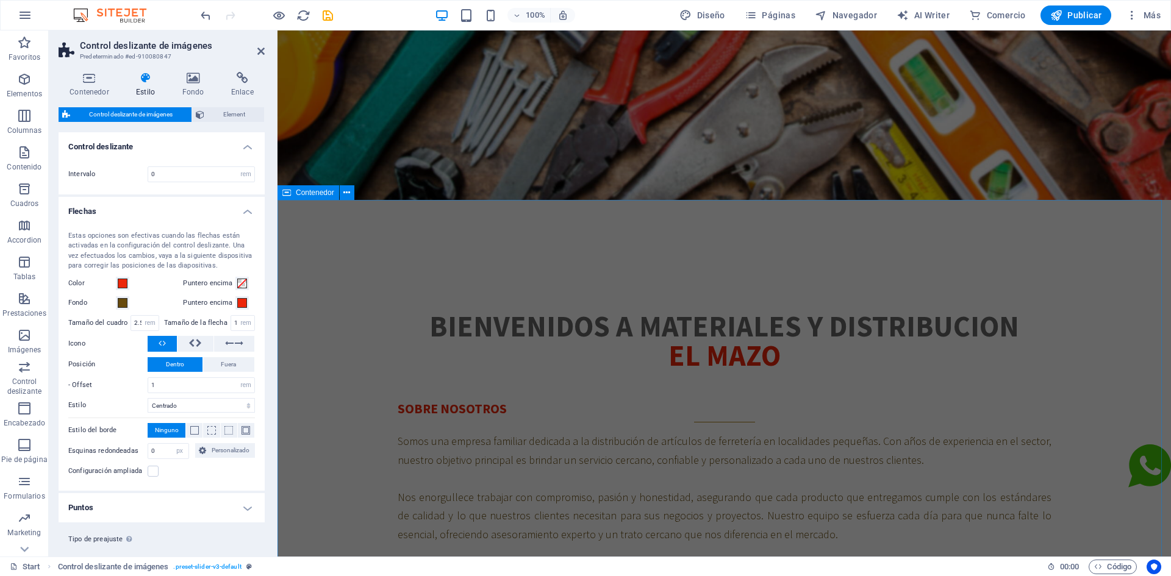
scroll to position [113, 0]
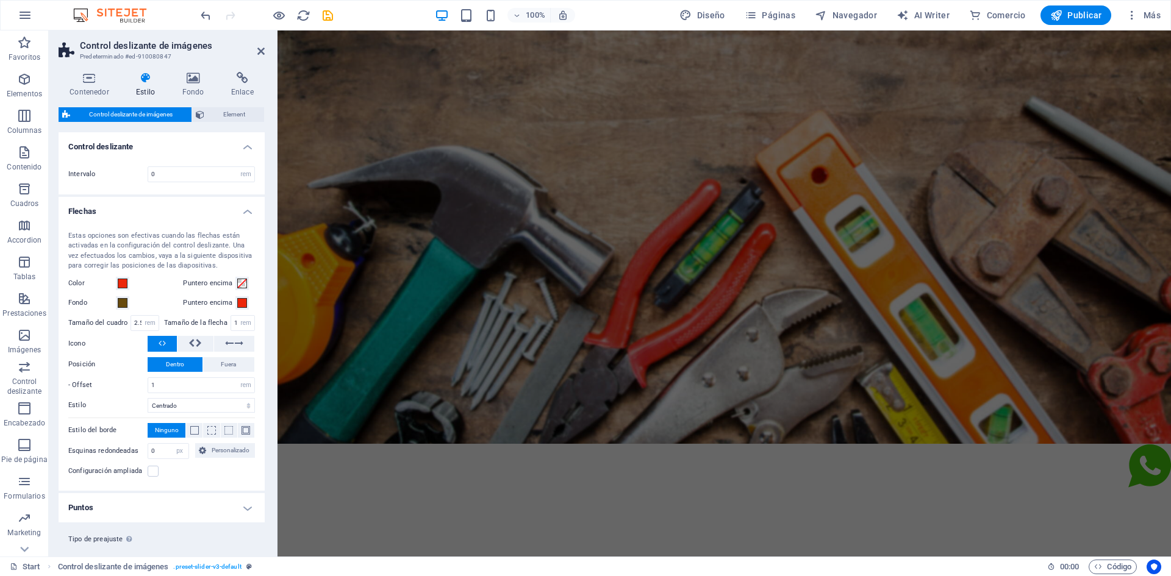
click at [361, 12] on div "100% Diseño Páginas Navegador AI Writer Comercio Publicar Más" at bounding box center [681, 15] width 967 height 20
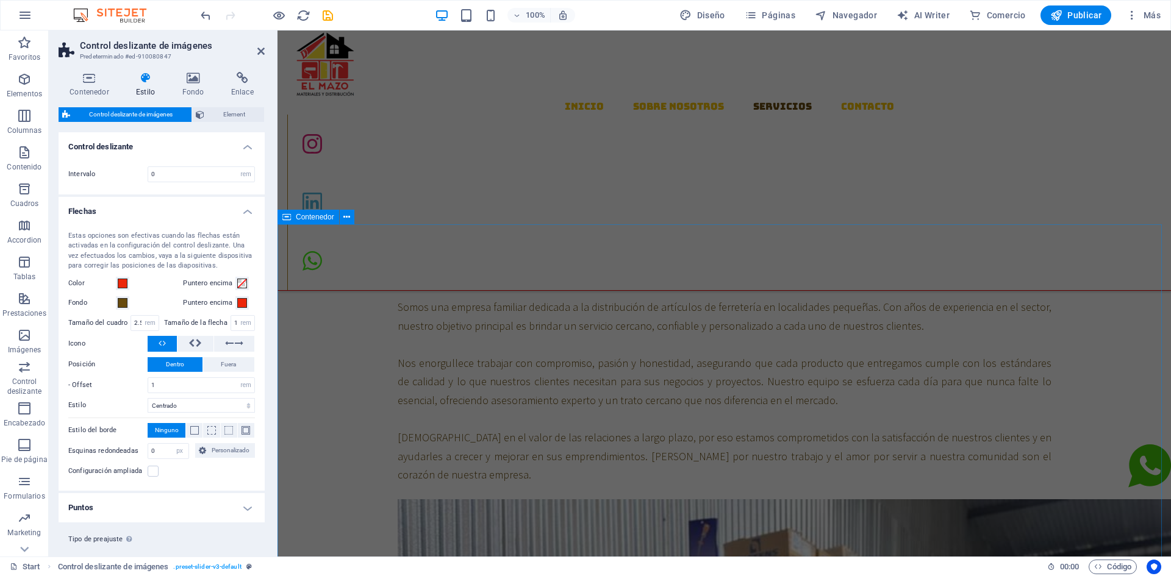
scroll to position [549, 0]
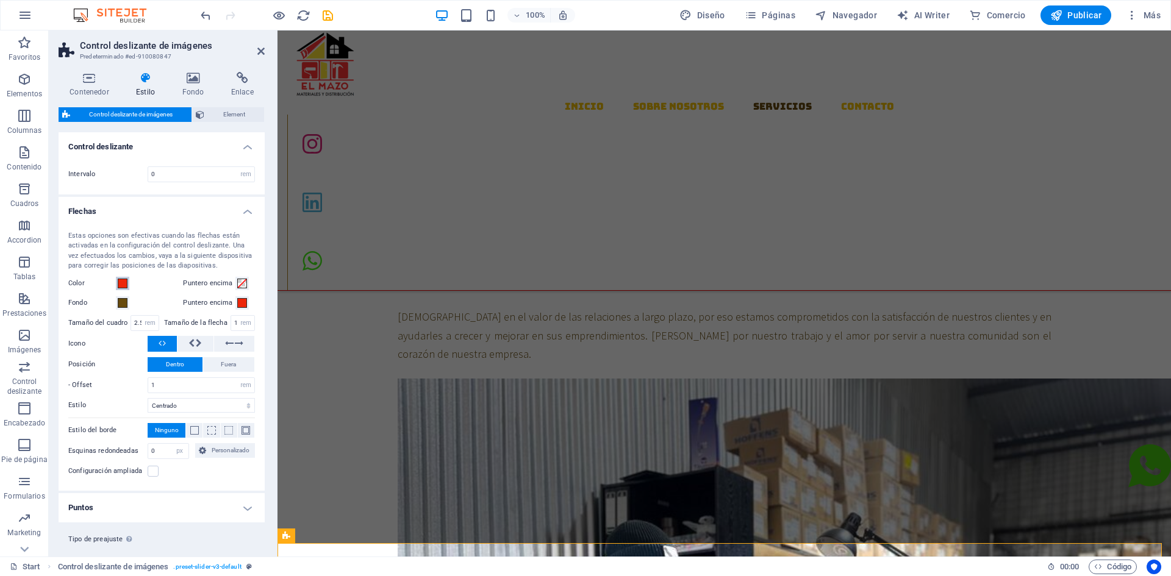
click at [125, 288] on span at bounding box center [123, 284] width 10 height 10
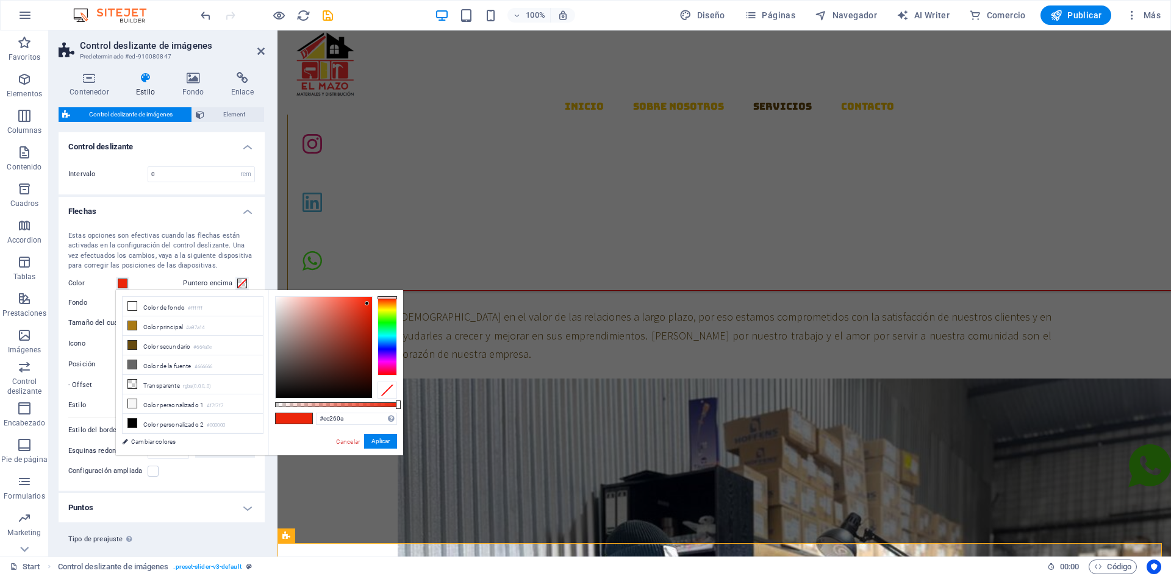
click at [248, 245] on div "Estas opciones son efectivas cuando las flechas están activadas en la configura…" at bounding box center [161, 251] width 187 height 40
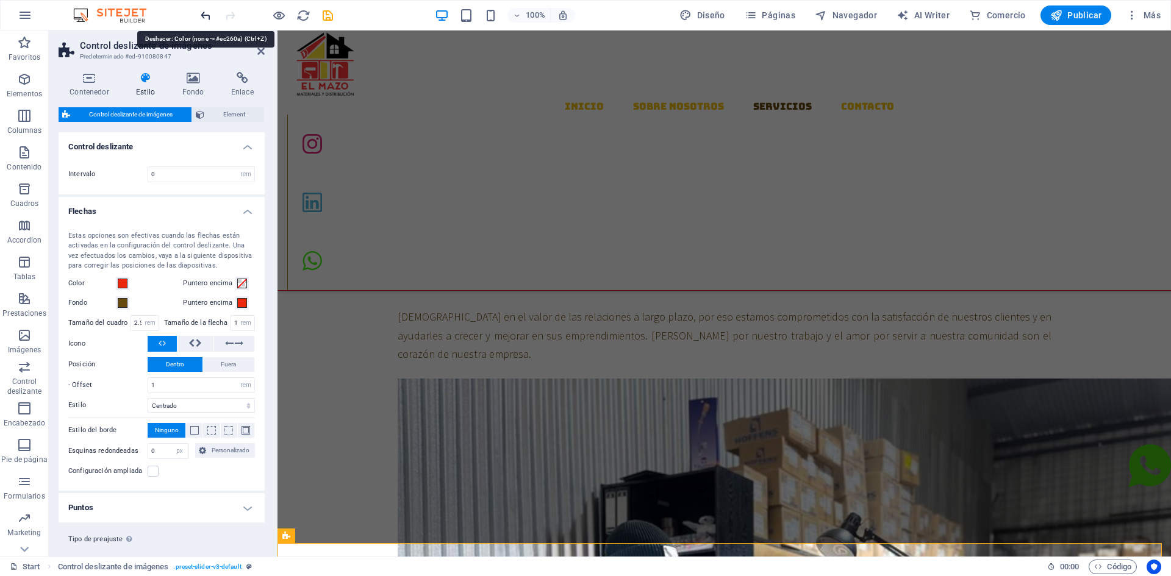
click at [205, 15] on icon "undo" at bounding box center [206, 16] width 14 height 14
click at [246, 209] on h4 "Flechas" at bounding box center [162, 208] width 206 height 22
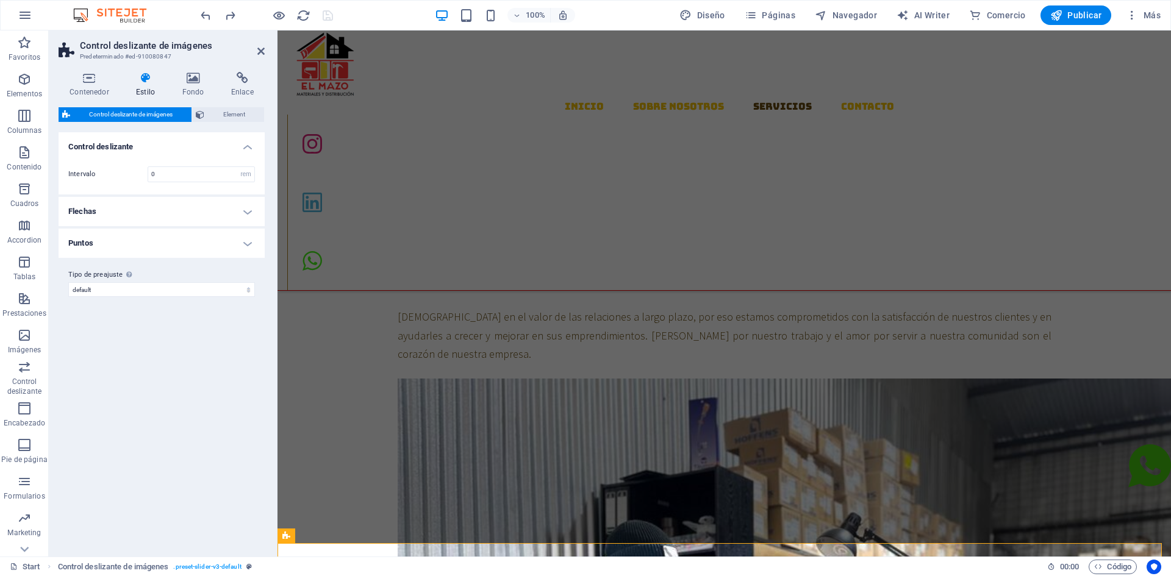
click at [244, 209] on h4 "Flechas" at bounding box center [162, 211] width 206 height 29
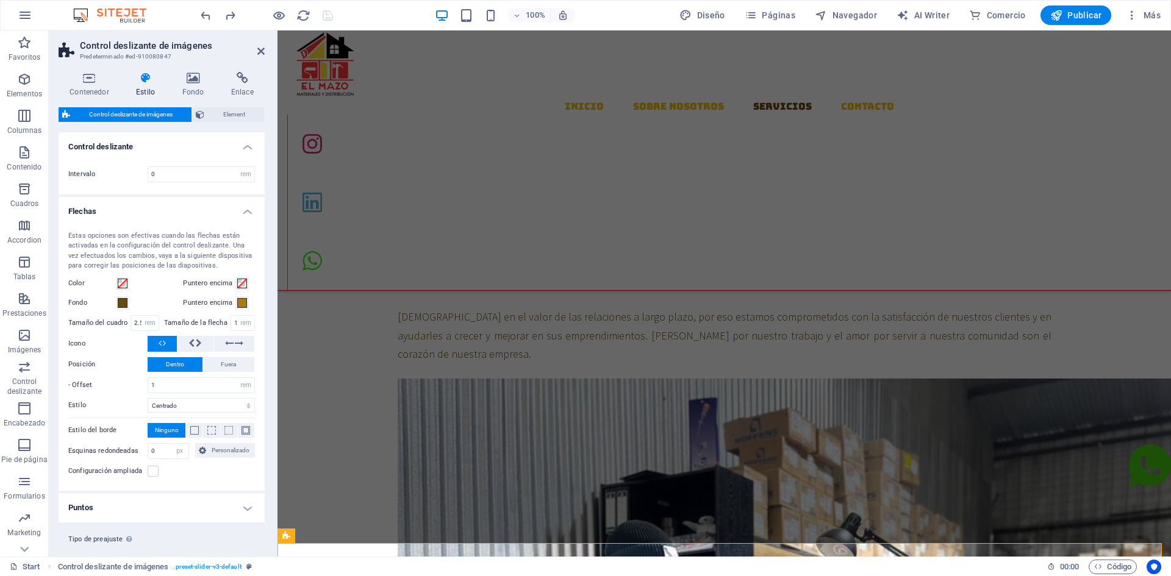
click at [244, 209] on h4 "Flechas" at bounding box center [162, 208] width 206 height 22
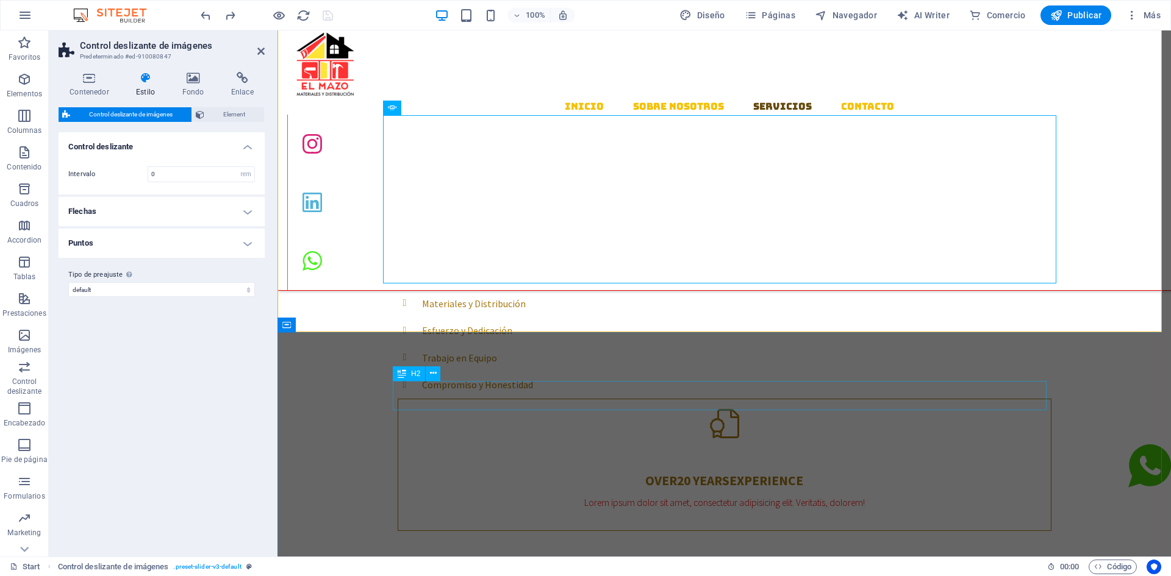
scroll to position [1098, 0]
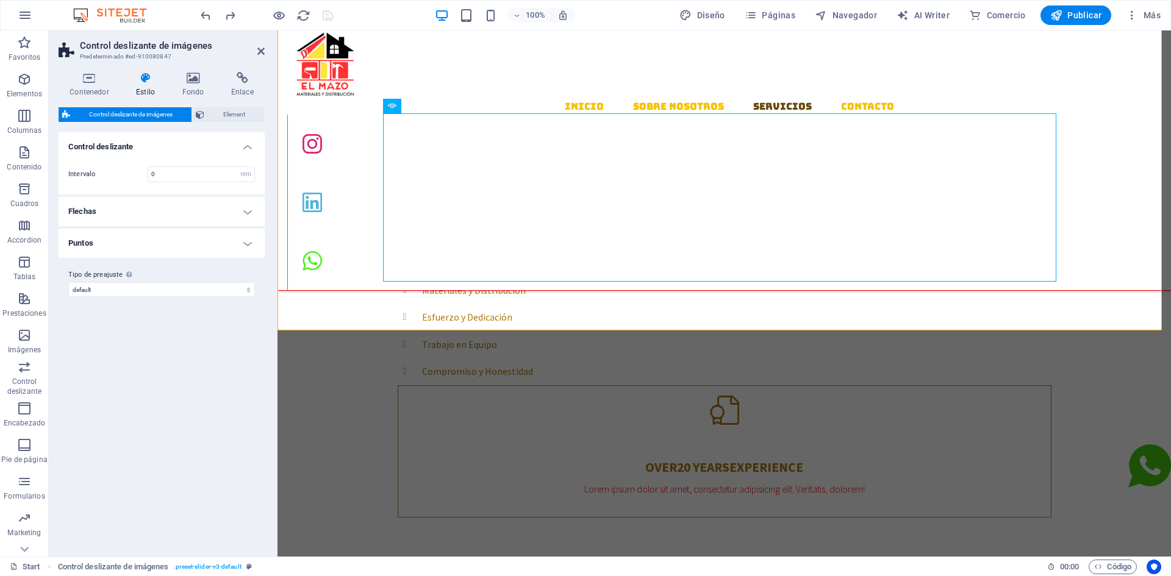
click at [237, 213] on h4 "Flechas" at bounding box center [162, 211] width 206 height 29
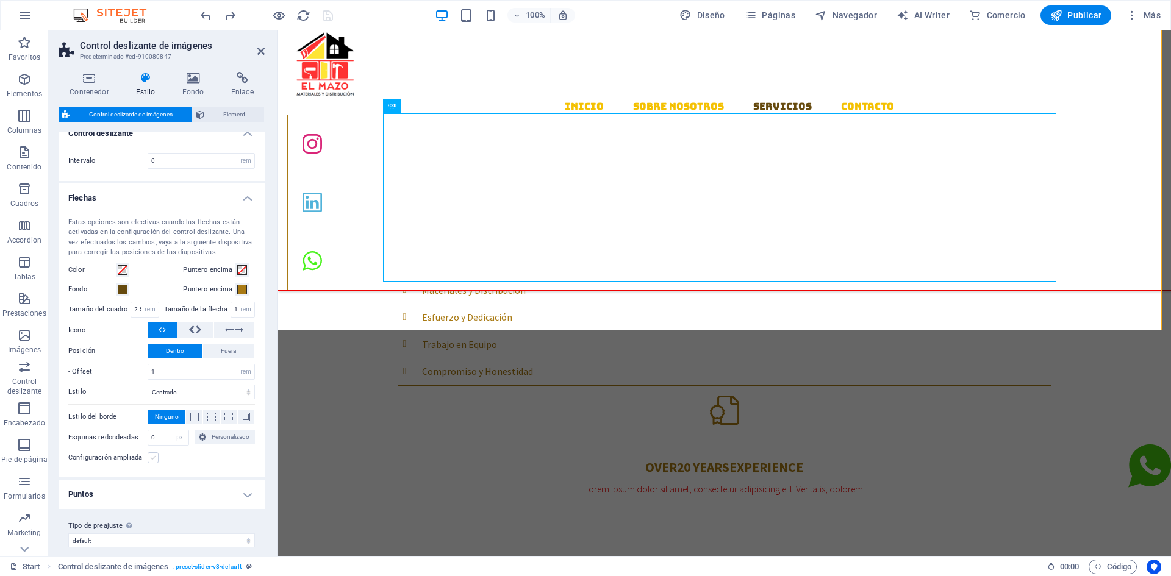
scroll to position [24, 0]
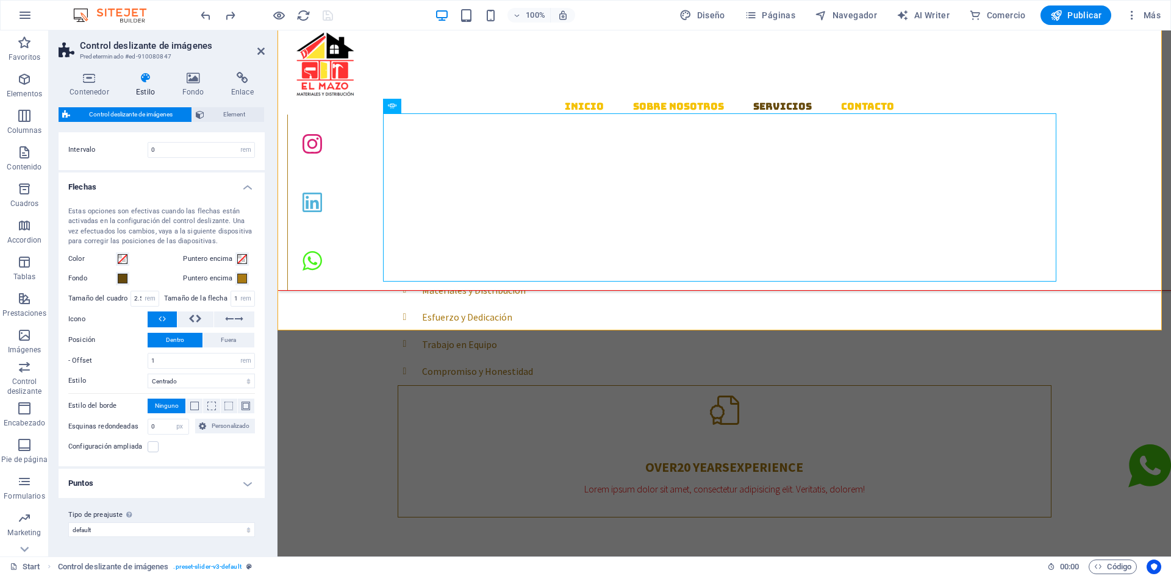
click at [172, 493] on h4 "Puntos" at bounding box center [162, 483] width 206 height 29
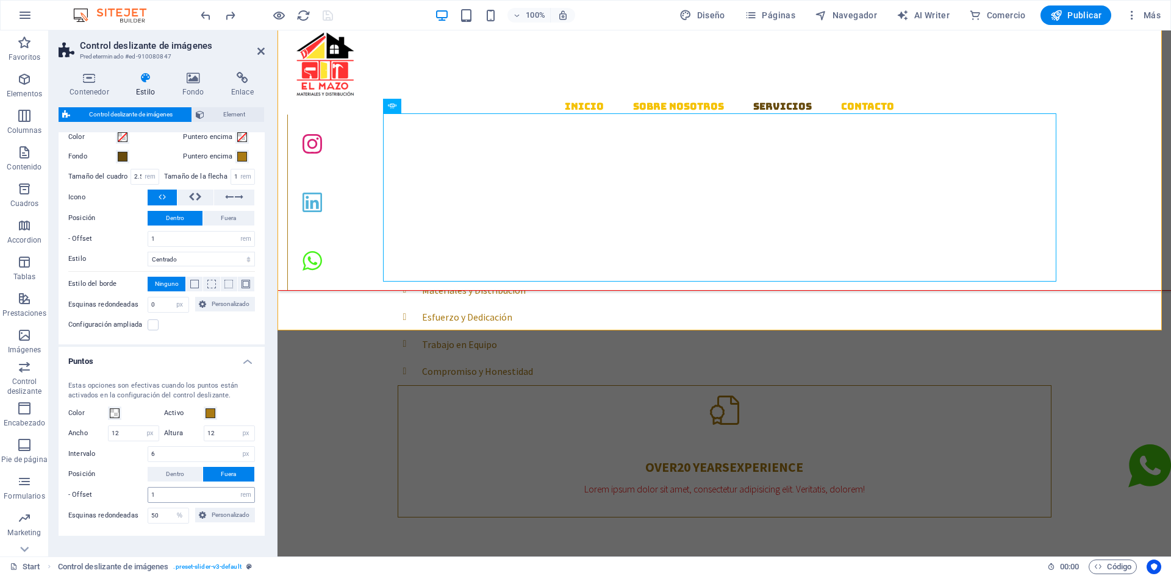
scroll to position [85, 0]
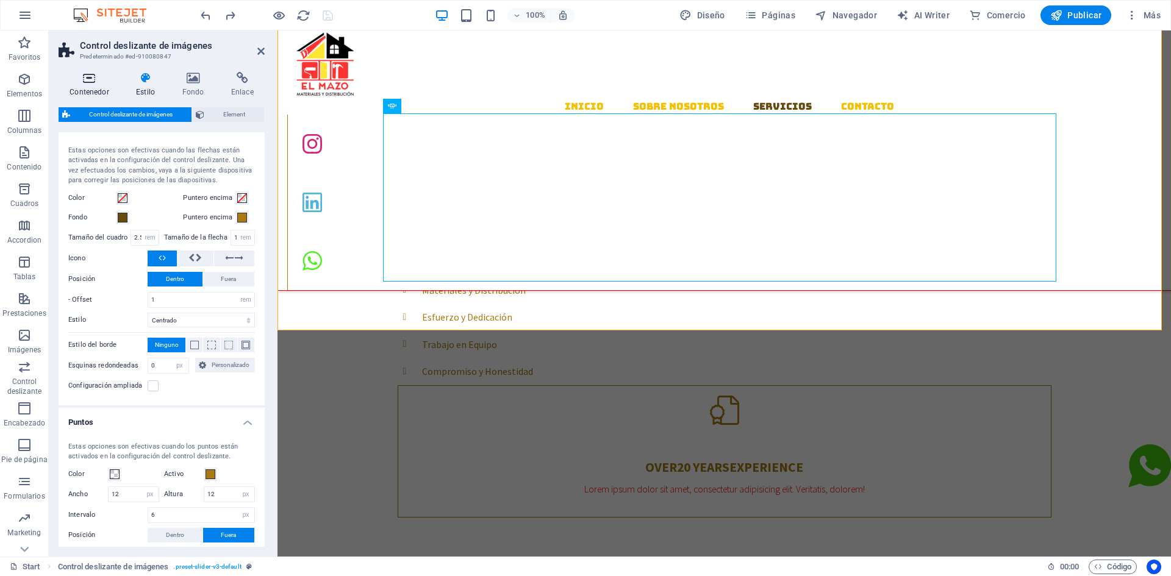
click at [90, 84] on h4 "Contenedor" at bounding box center [92, 85] width 66 height 26
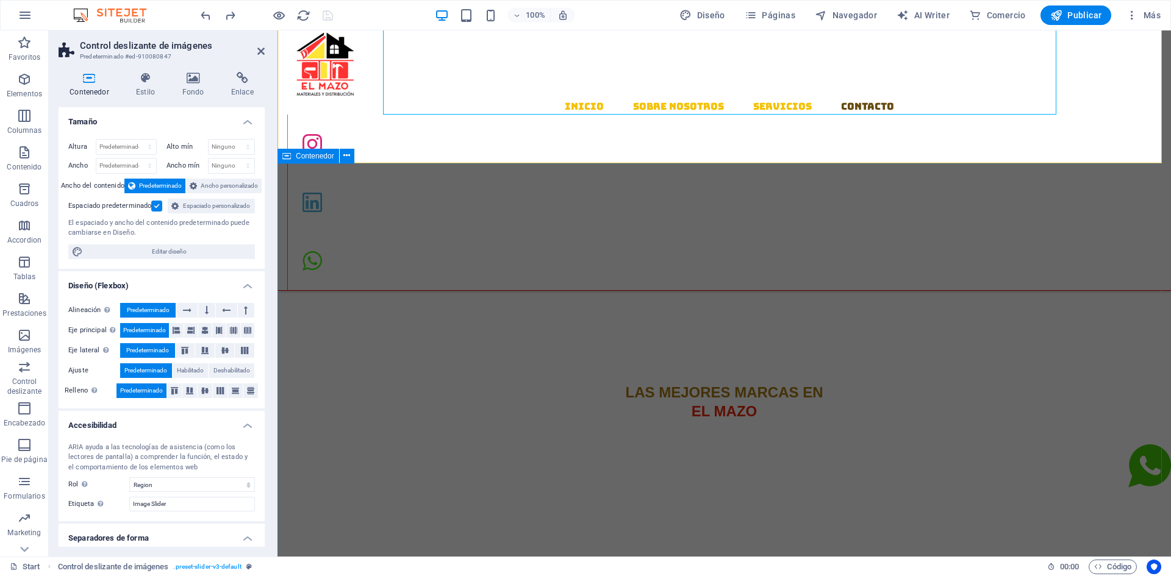
scroll to position [1342, 0]
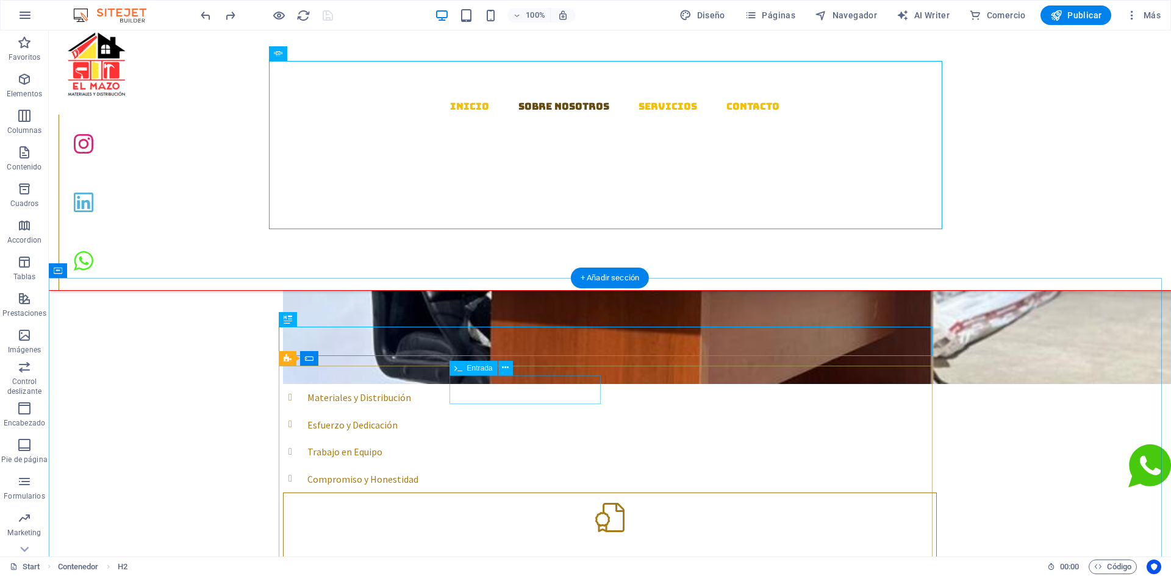
scroll to position [1037, 0]
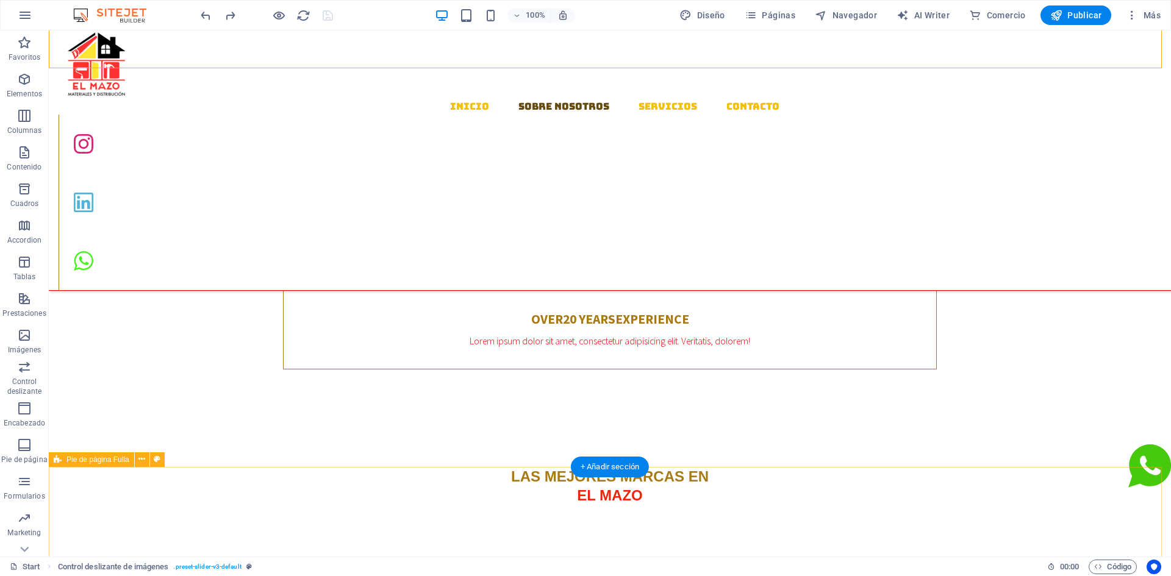
scroll to position [1403, 0]
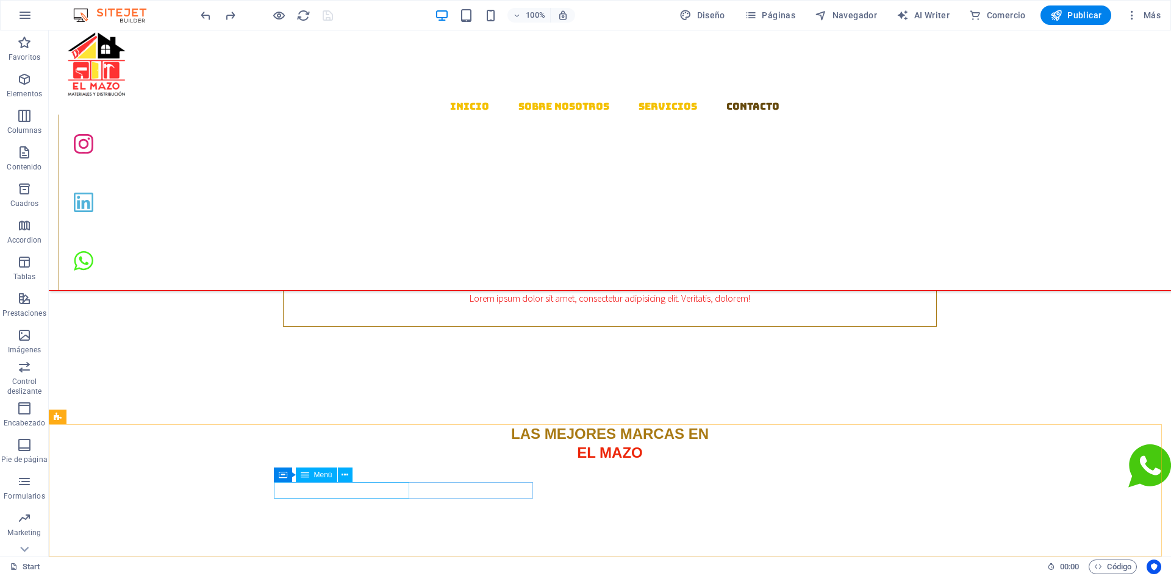
click at [306, 475] on icon at bounding box center [305, 475] width 9 height 15
click at [345, 477] on icon at bounding box center [345, 475] width 7 height 13
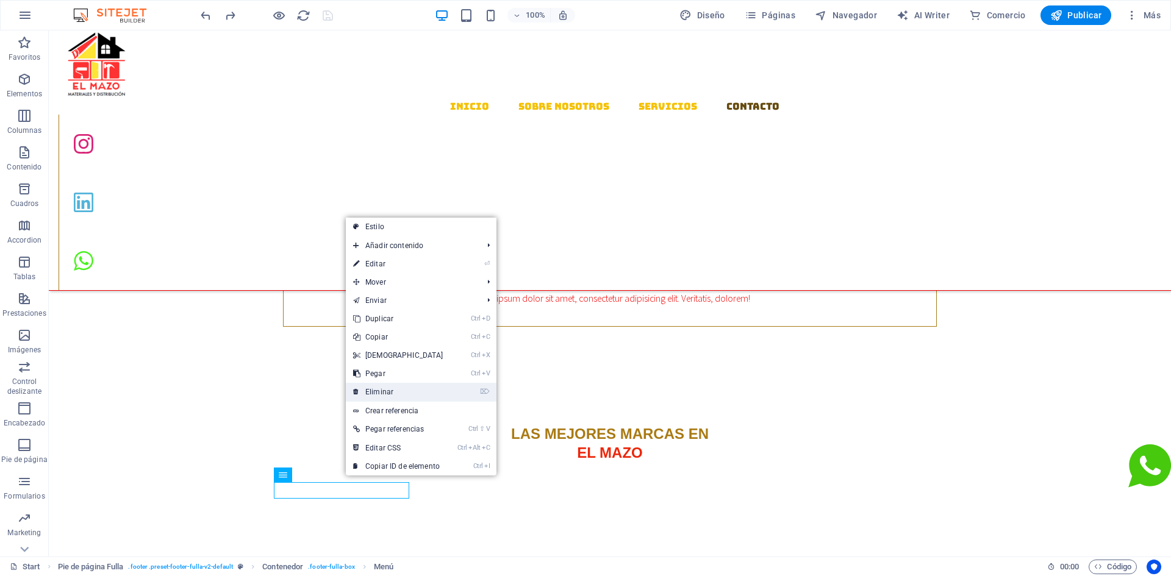
click at [376, 390] on link "⌦ Eliminar" at bounding box center [398, 392] width 105 height 18
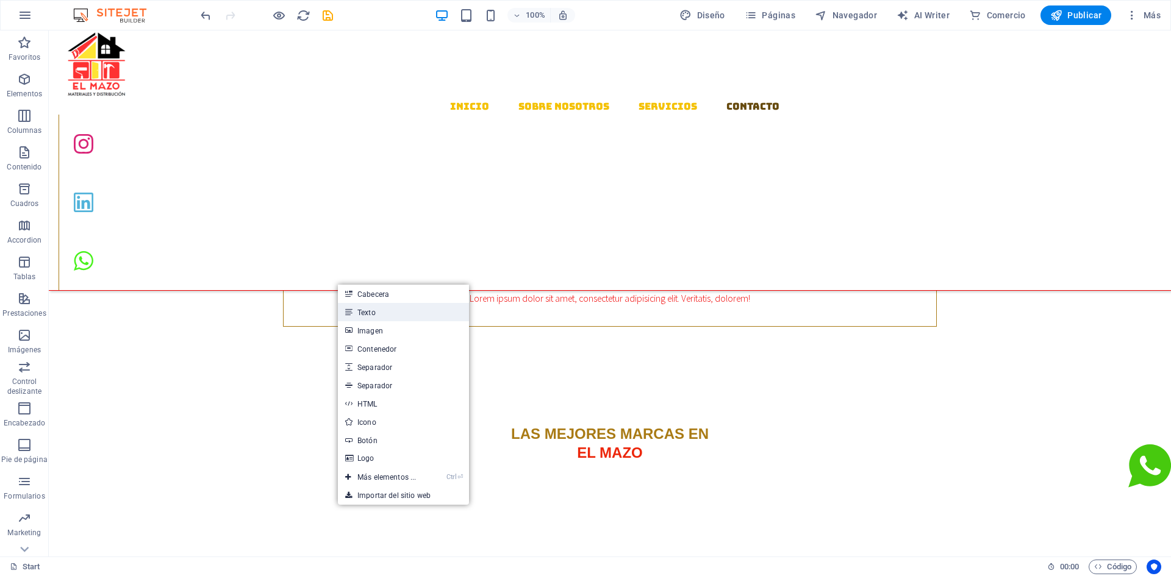
click at [370, 310] on link "Texto" at bounding box center [403, 312] width 131 height 18
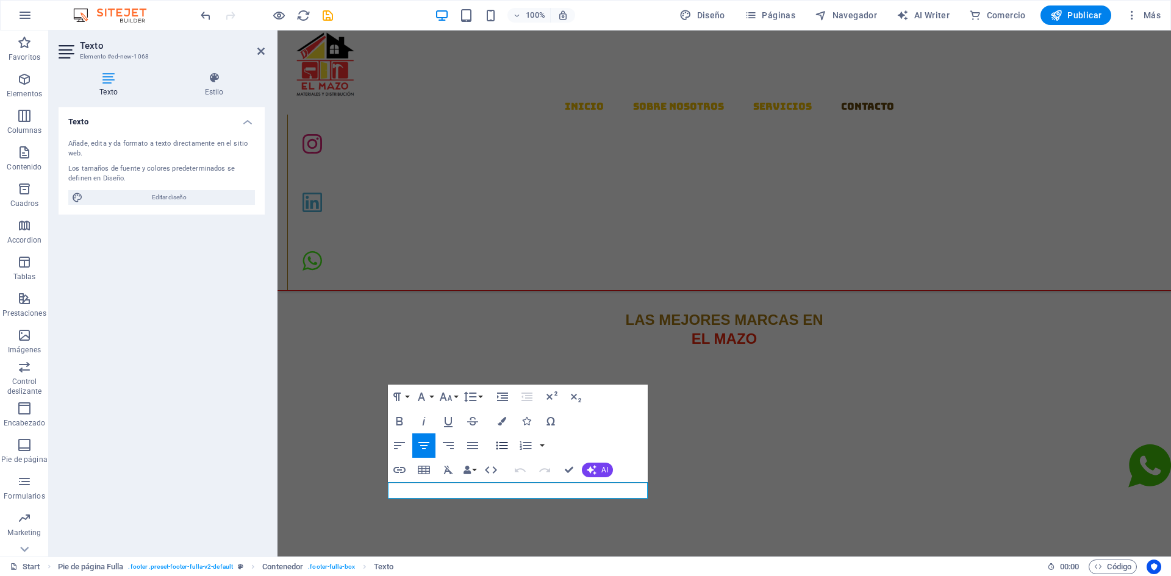
click at [502, 445] on icon "button" at bounding box center [502, 446] width 15 height 15
click at [501, 445] on icon "button" at bounding box center [502, 446] width 15 height 15
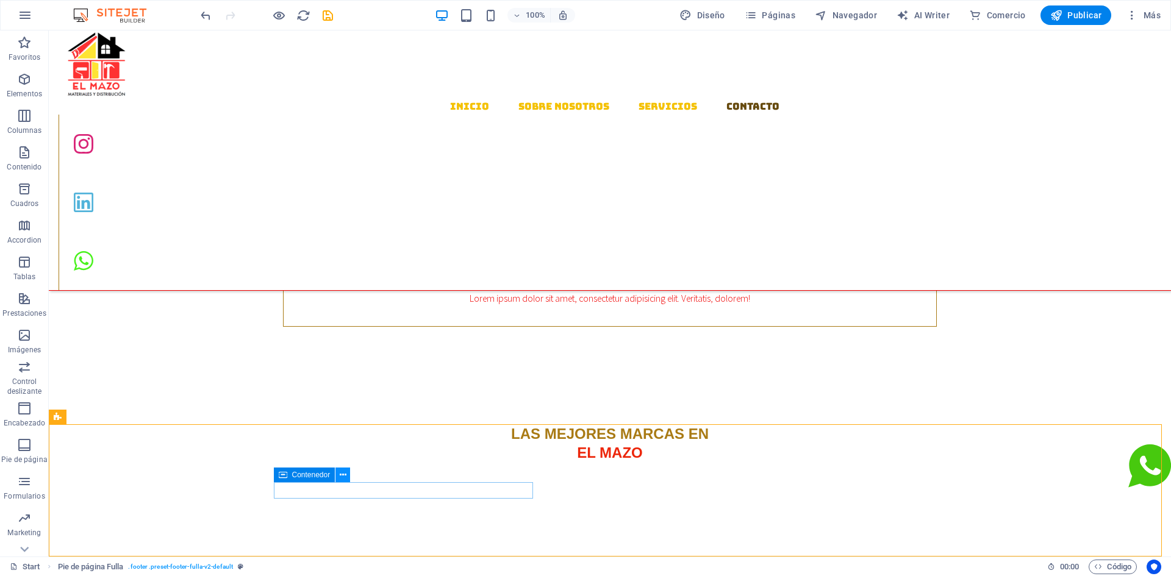
click at [346, 473] on button at bounding box center [342, 475] width 15 height 15
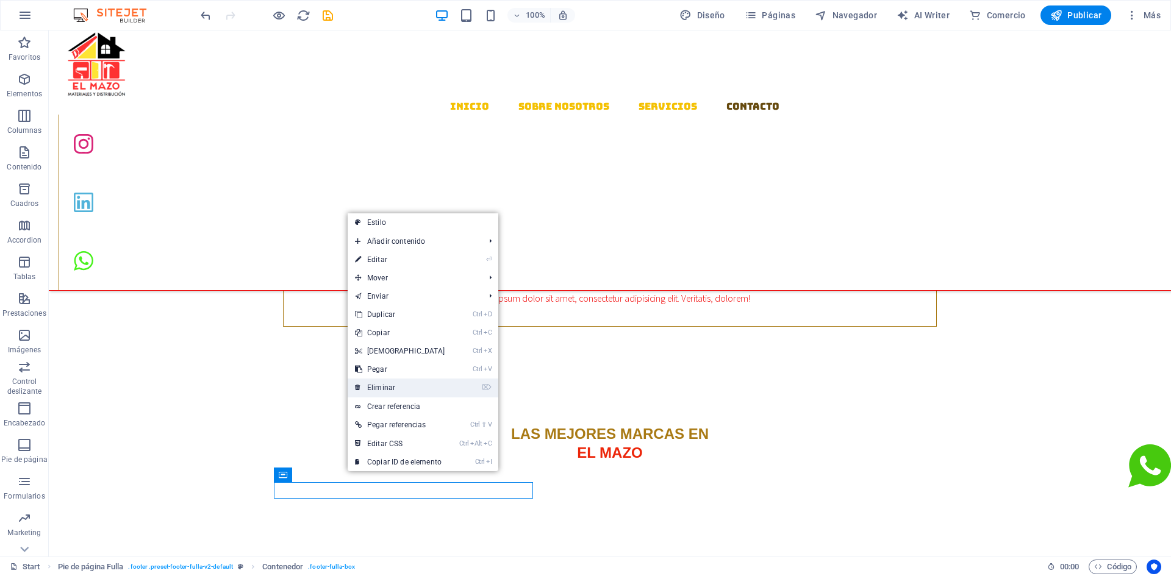
click at [378, 386] on link "⌦ Eliminar" at bounding box center [400, 388] width 105 height 18
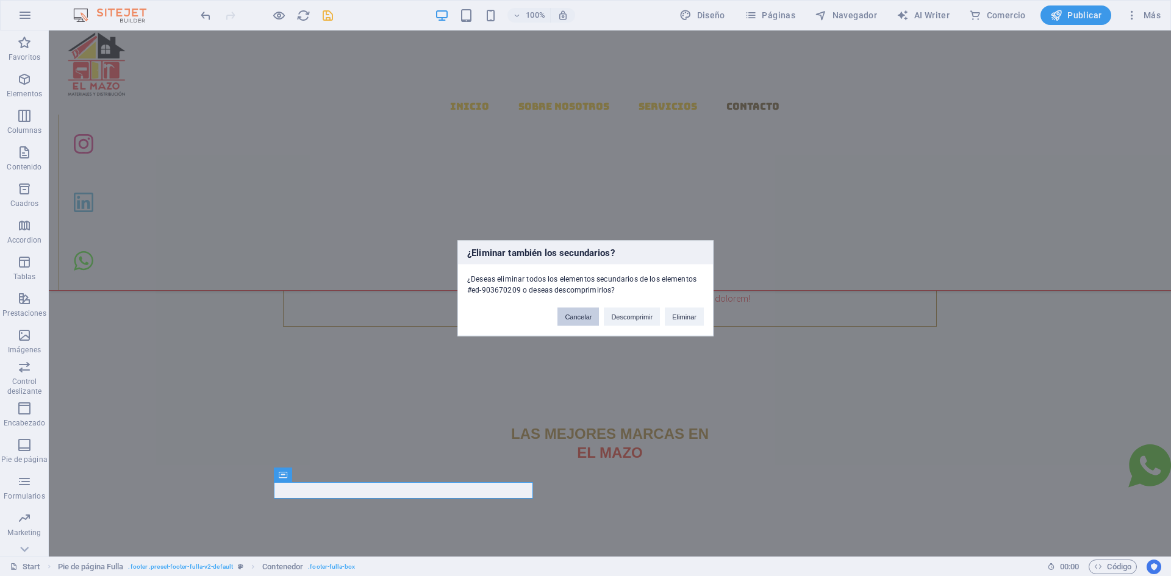
click at [579, 317] on button "Cancelar" at bounding box center [578, 316] width 41 height 18
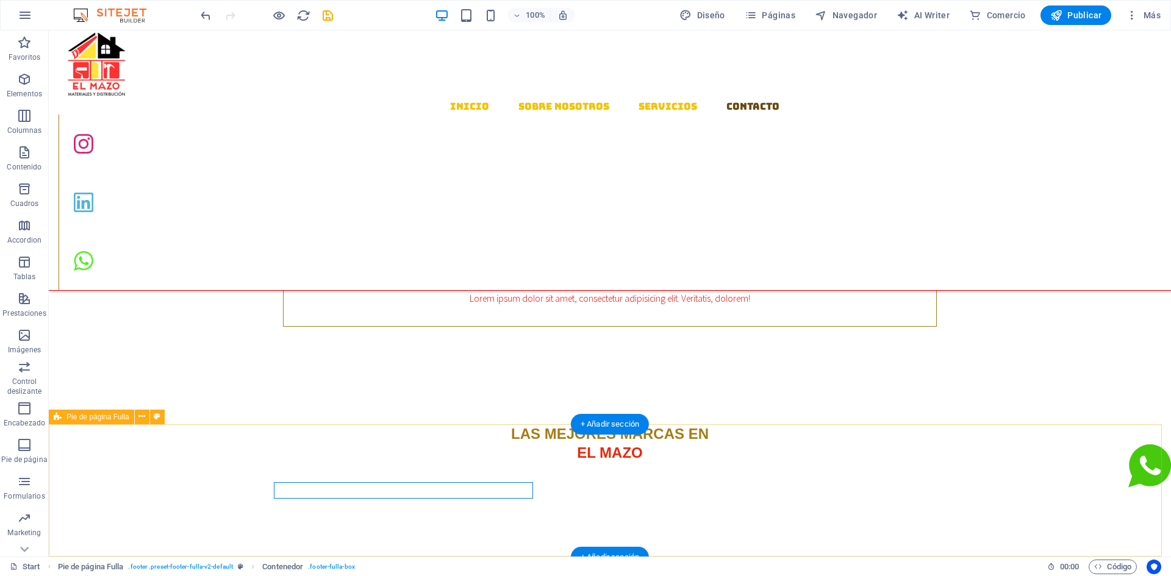
drag, startPoint x: 300, startPoint y: 518, endPoint x: 300, endPoint y: 504, distance: 14.0
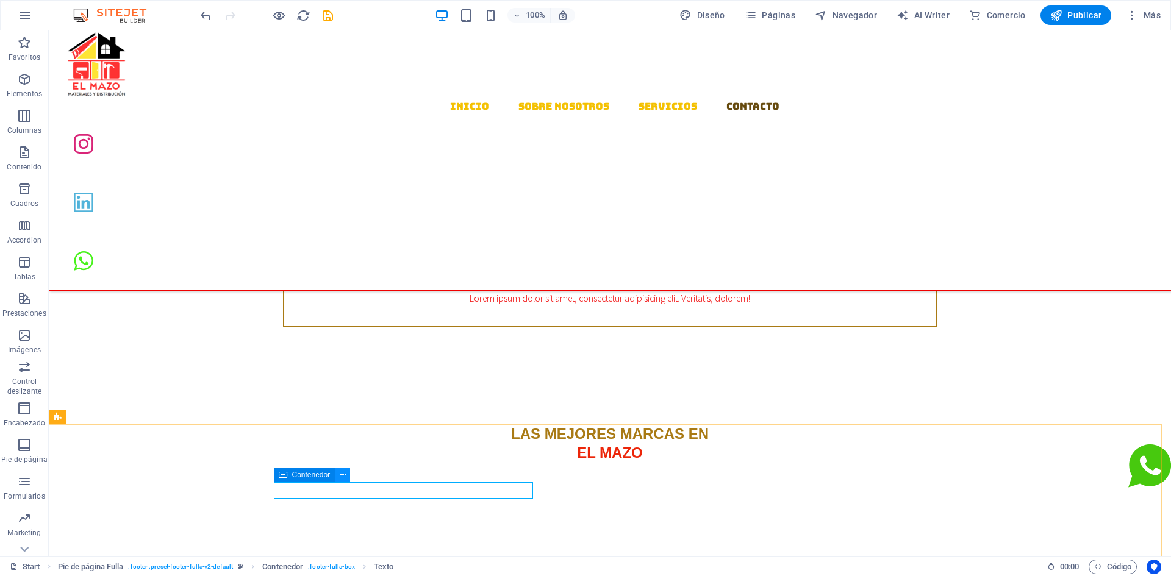
click at [344, 472] on icon at bounding box center [343, 475] width 7 height 13
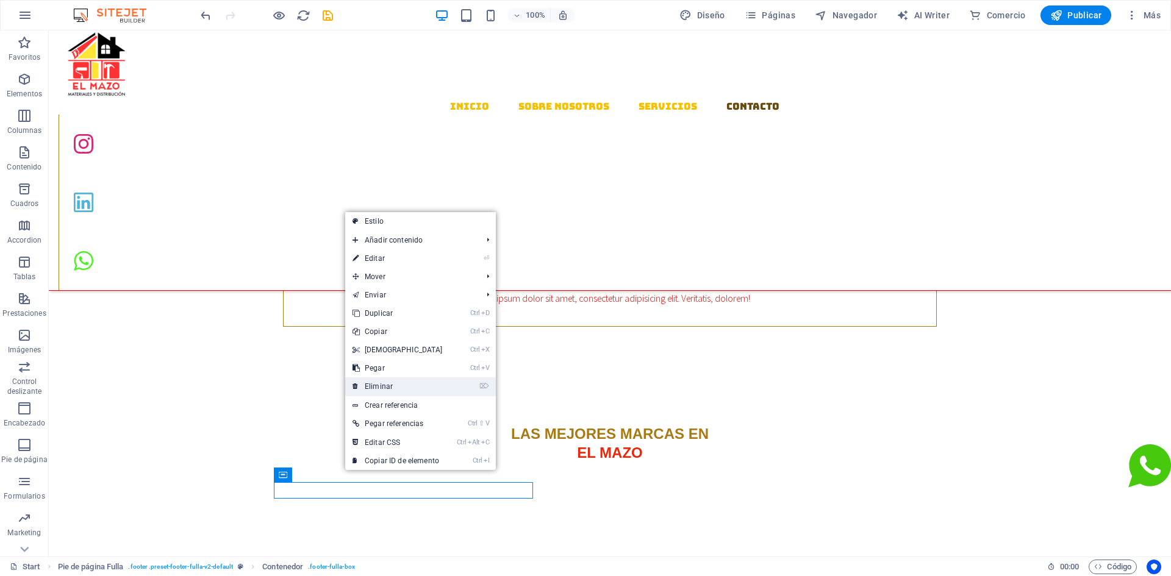
click at [378, 388] on link "⌦ Eliminar" at bounding box center [397, 387] width 105 height 18
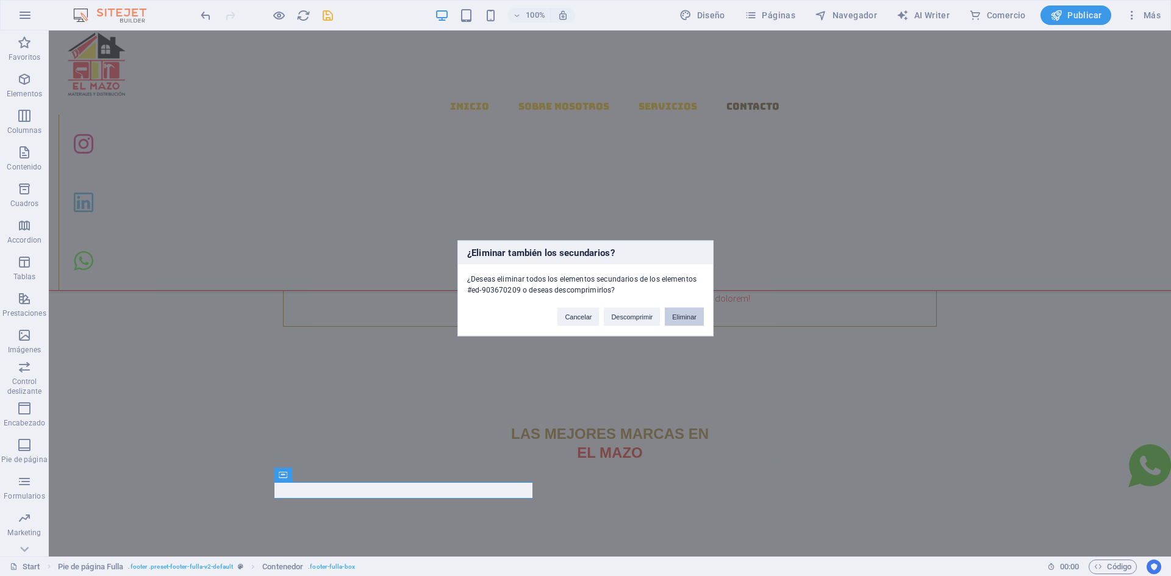
click at [681, 317] on button "Eliminar" at bounding box center [684, 316] width 39 height 18
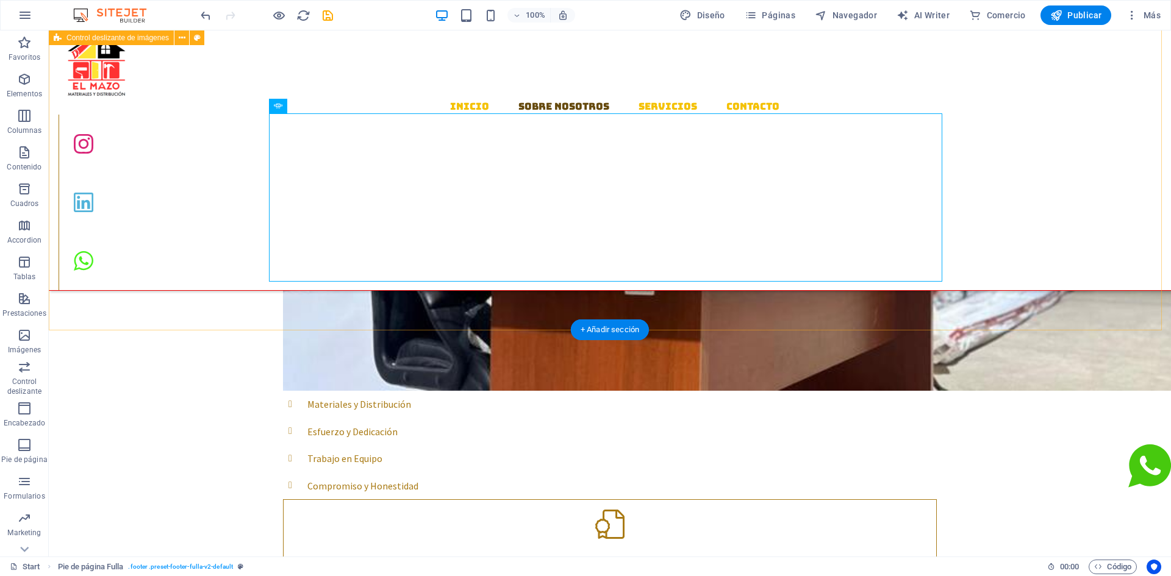
scroll to position [732, 0]
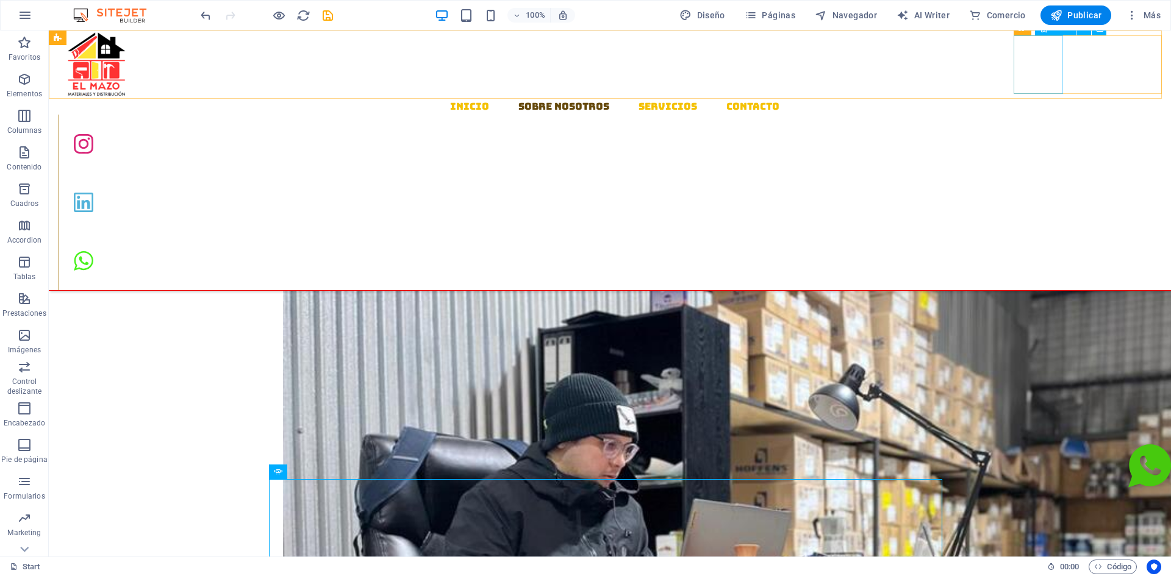
click at [1040, 115] on figure at bounding box center [615, 144] width 1113 height 59
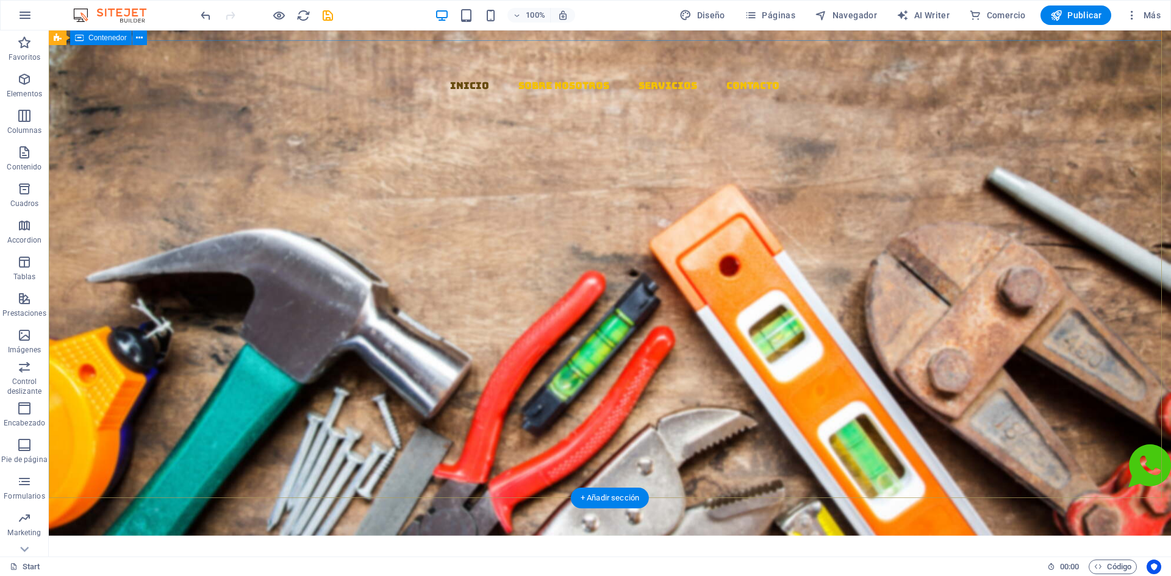
scroll to position [0, 0]
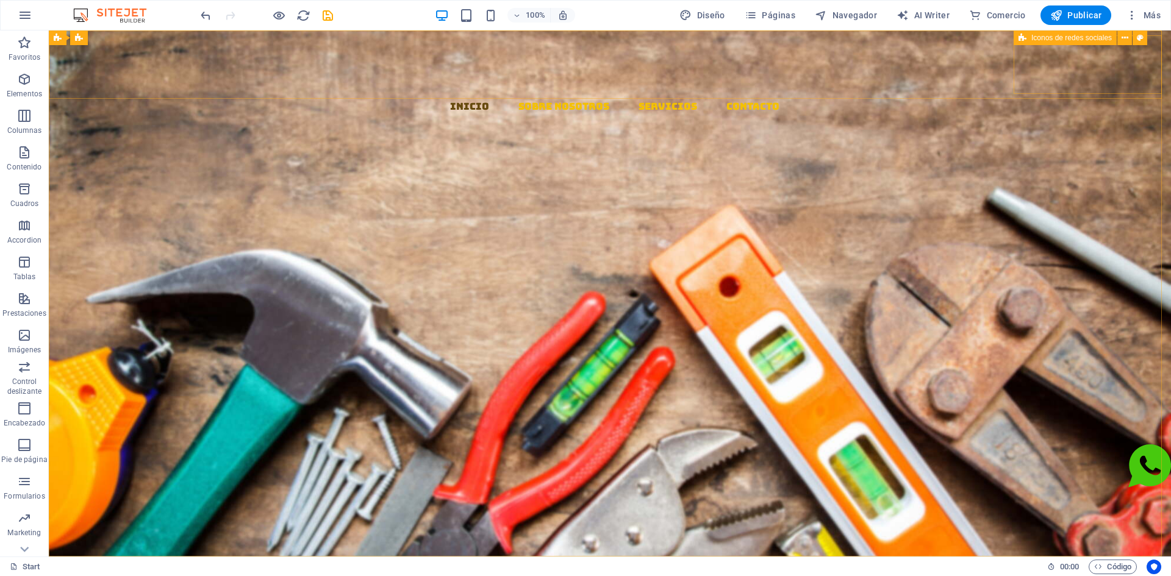
click at [1047, 34] on span "Iconos de redes sociales" at bounding box center [1071, 37] width 81 height 7
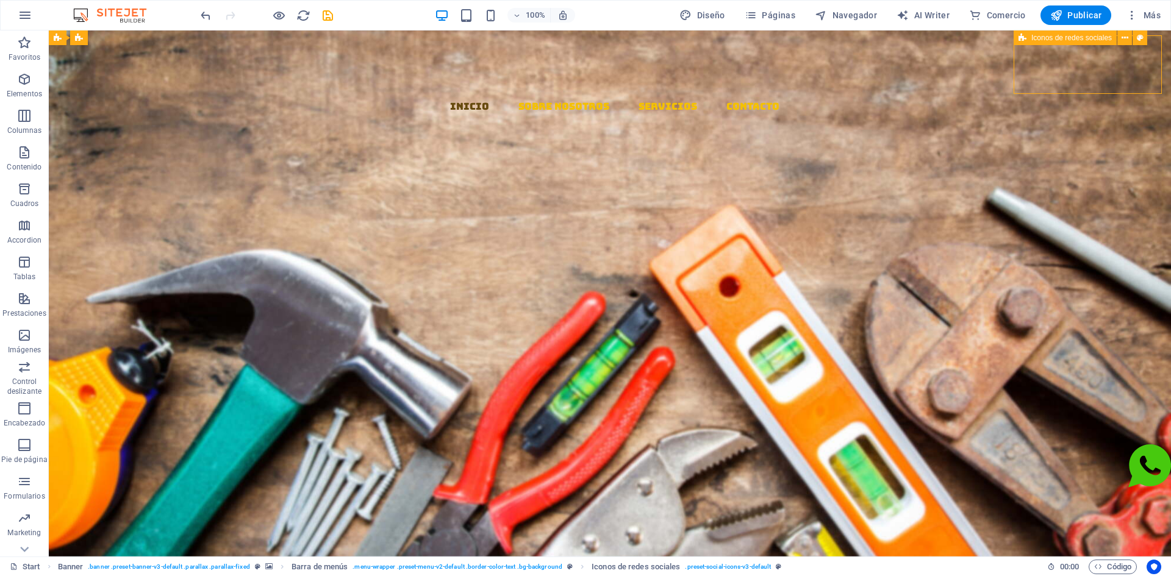
click at [1050, 37] on span "Iconos de redes sociales" at bounding box center [1071, 37] width 81 height 7
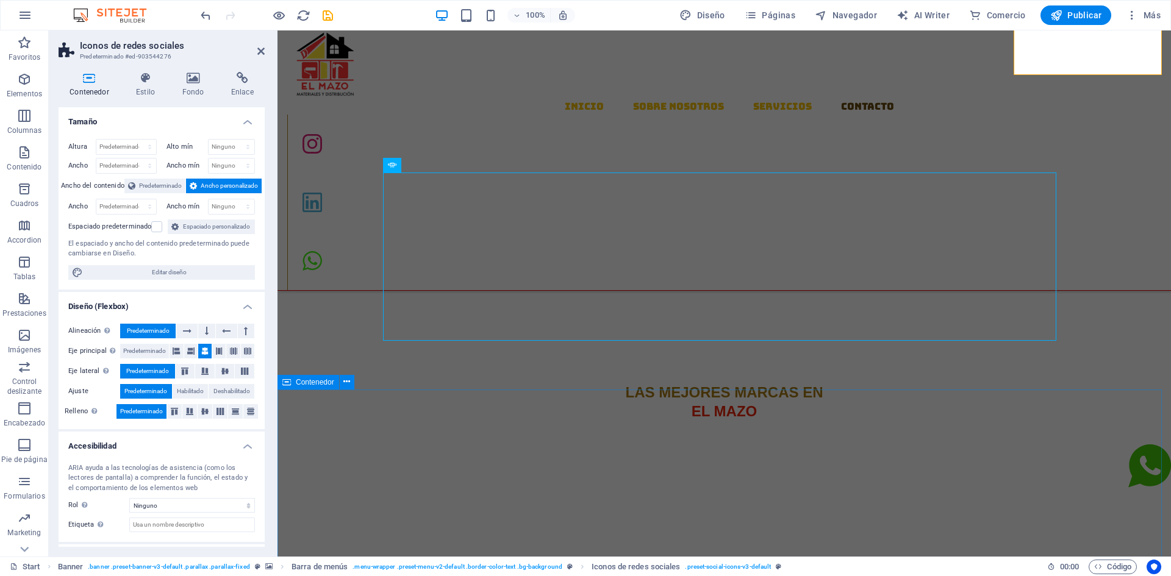
scroll to position [1403, 0]
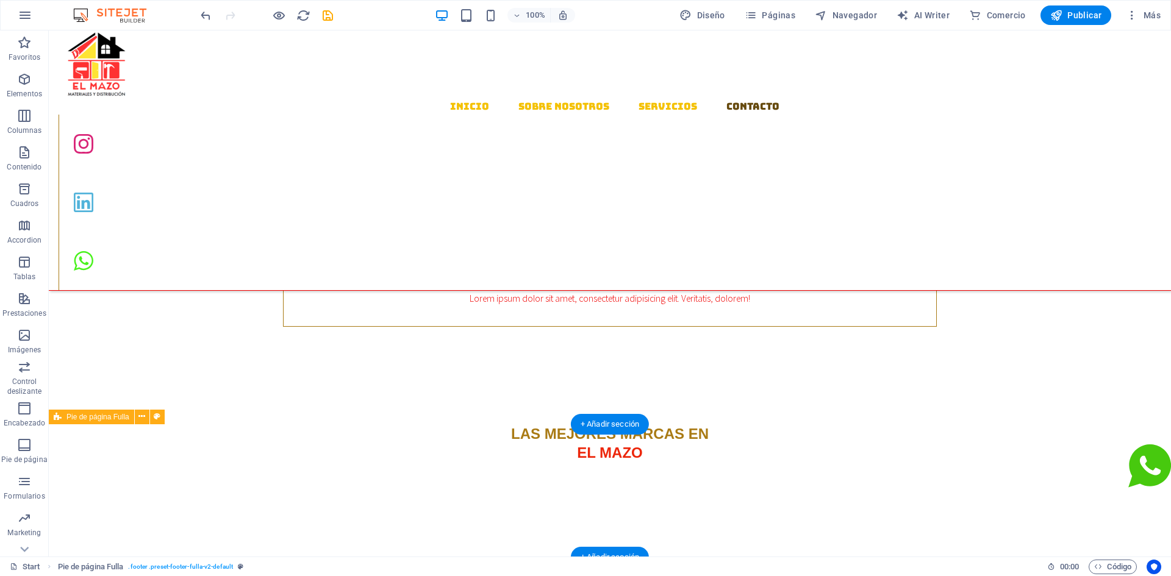
scroll to position [1462, 0]
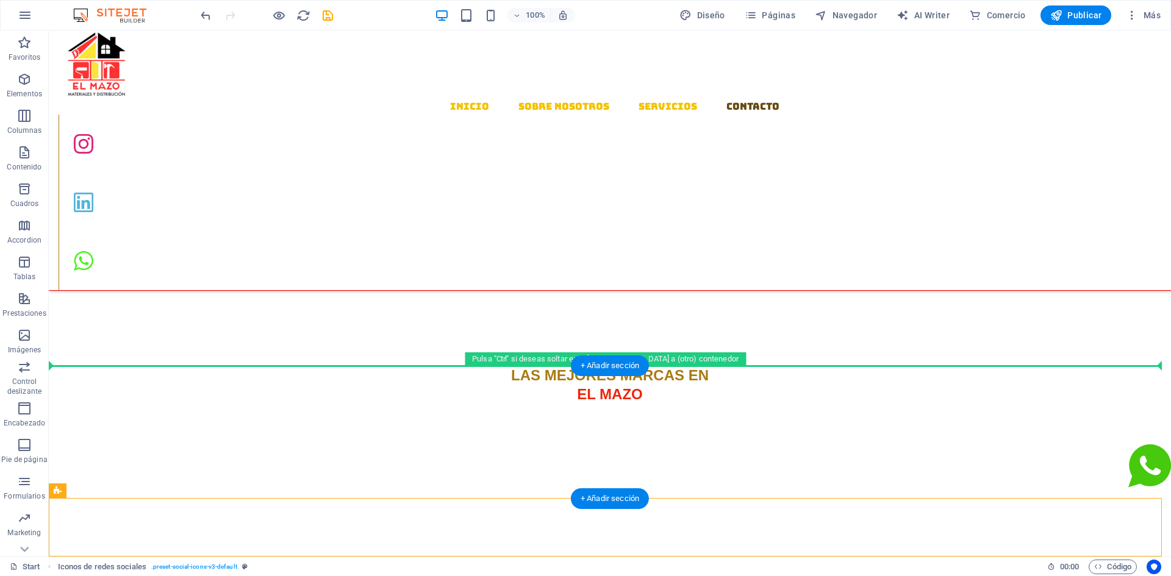
drag, startPoint x: 135, startPoint y: 525, endPoint x: 127, endPoint y: 418, distance: 107.1
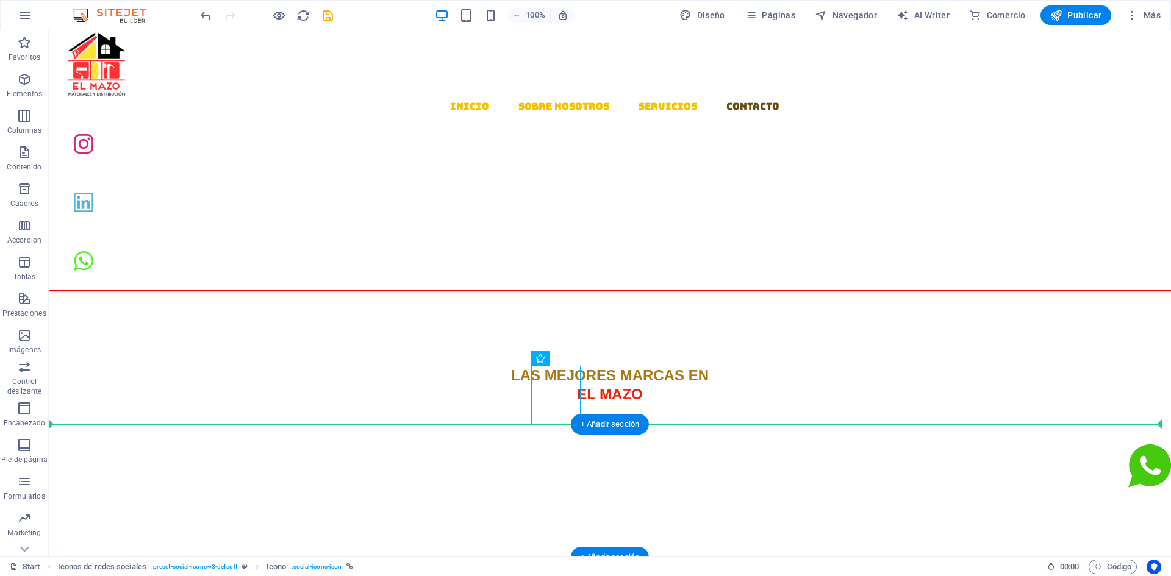
drag, startPoint x: 555, startPoint y: 392, endPoint x: 184, endPoint y: 489, distance: 383.8
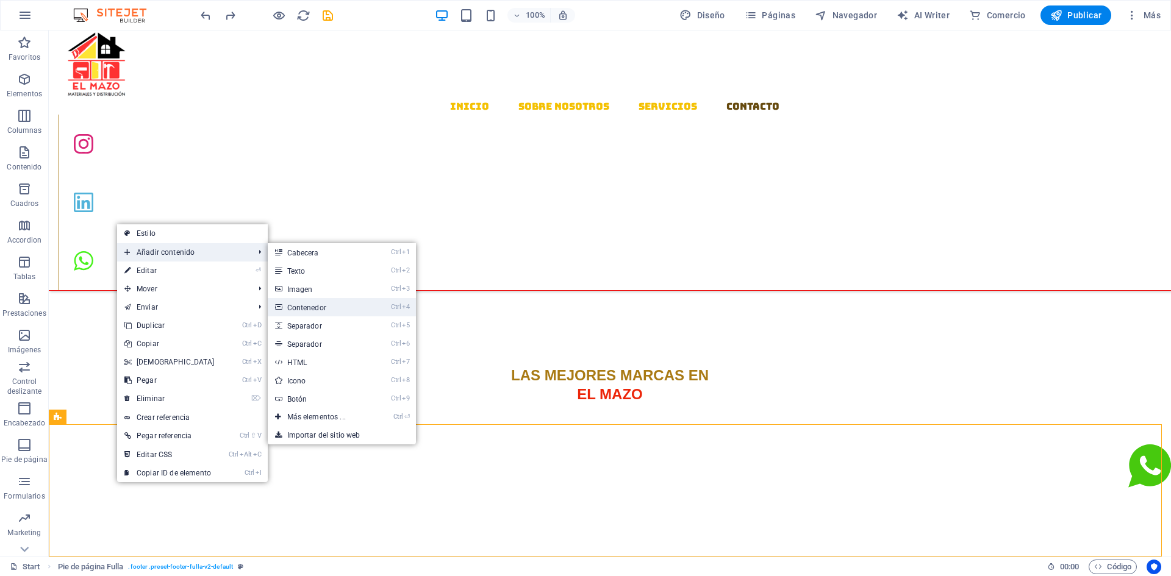
click at [295, 308] on link "Ctrl 4 Contenedor" at bounding box center [319, 307] width 102 height 18
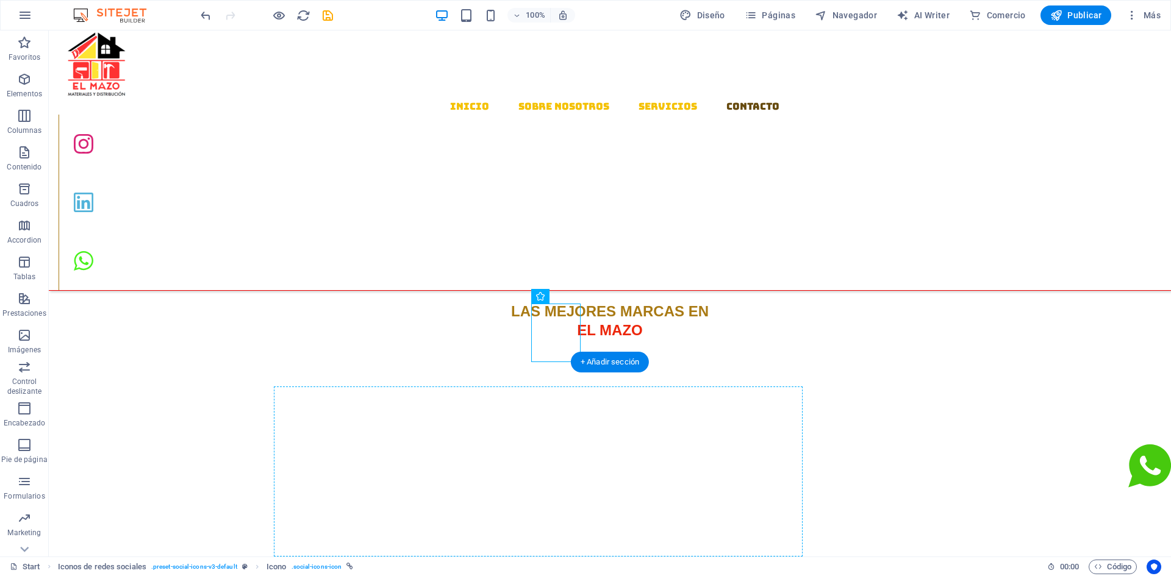
scroll to position [1534, 0]
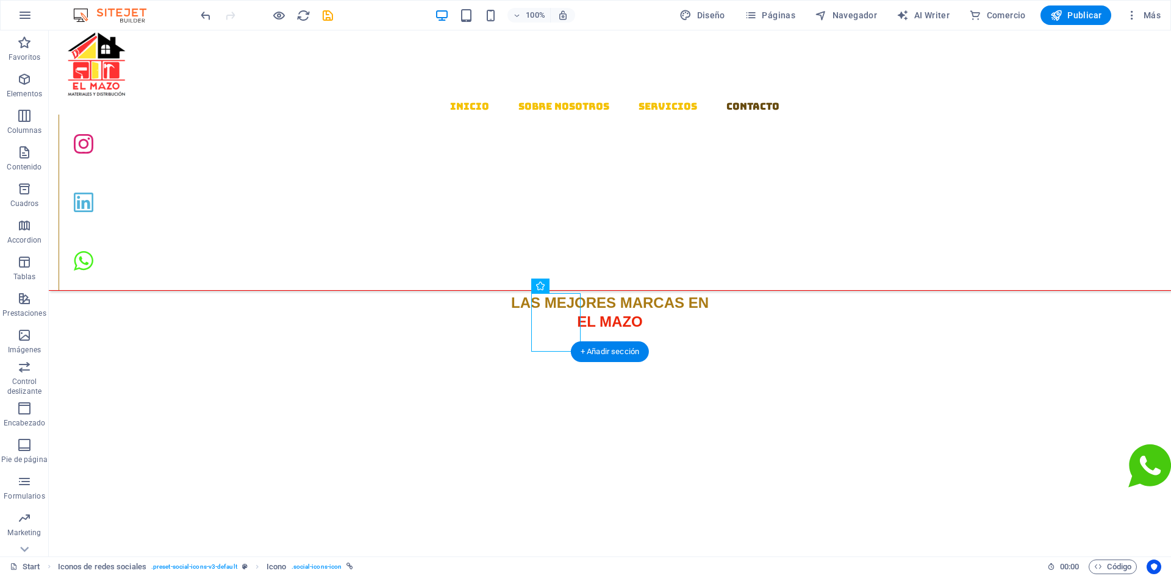
drag, startPoint x: 448, startPoint y: 382, endPoint x: 501, endPoint y: 418, distance: 64.3
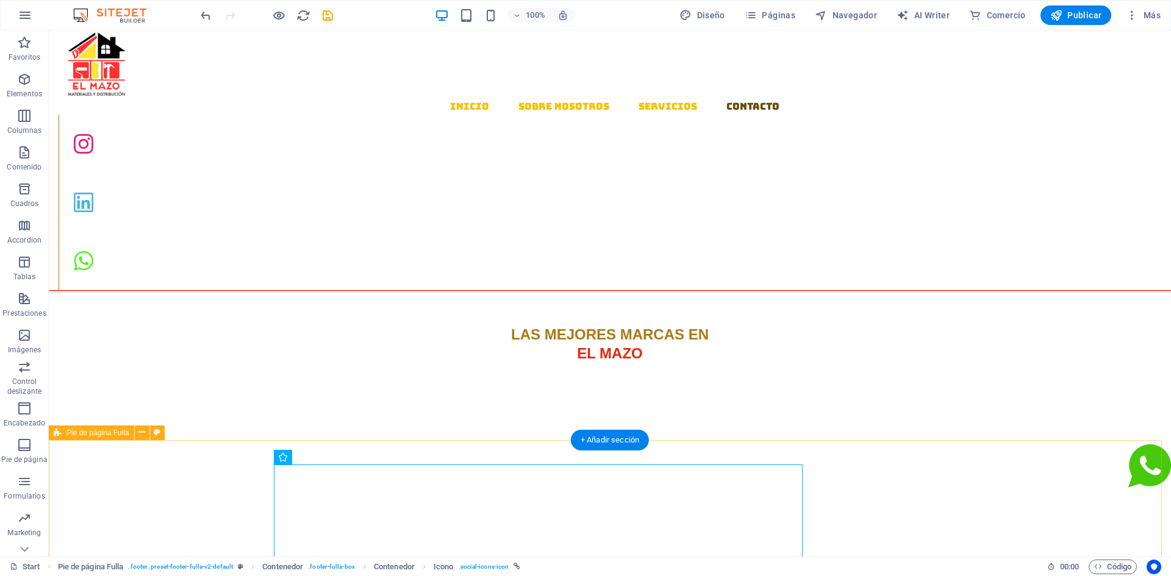
scroll to position [1564, 0]
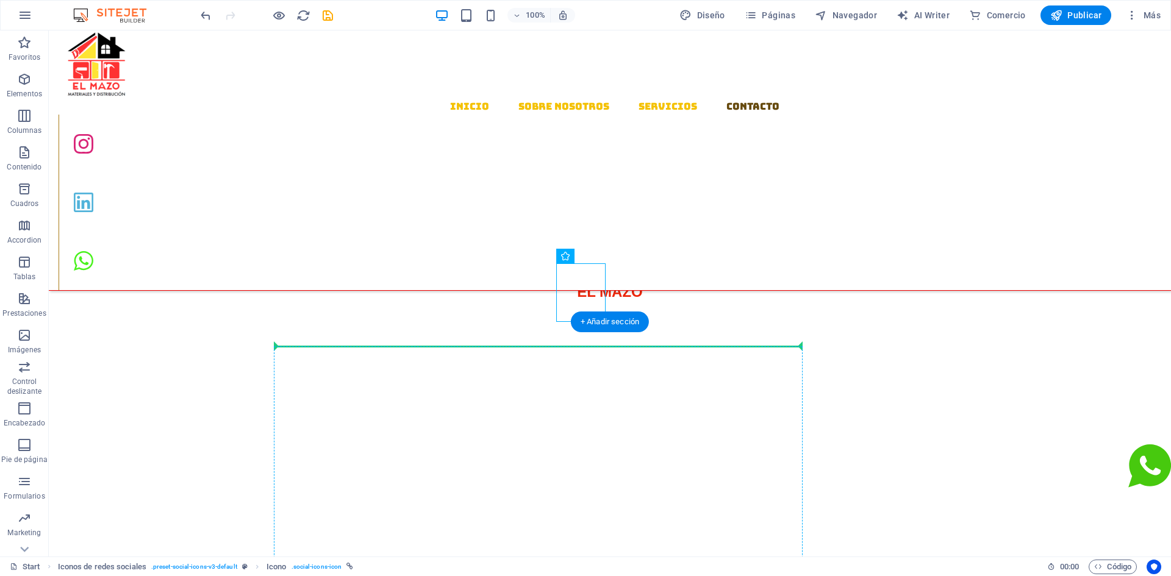
drag, startPoint x: 576, startPoint y: 293, endPoint x: 579, endPoint y: 393, distance: 99.5
drag, startPoint x: 604, startPoint y: 291, endPoint x: 592, endPoint y: 395, distance: 105.1
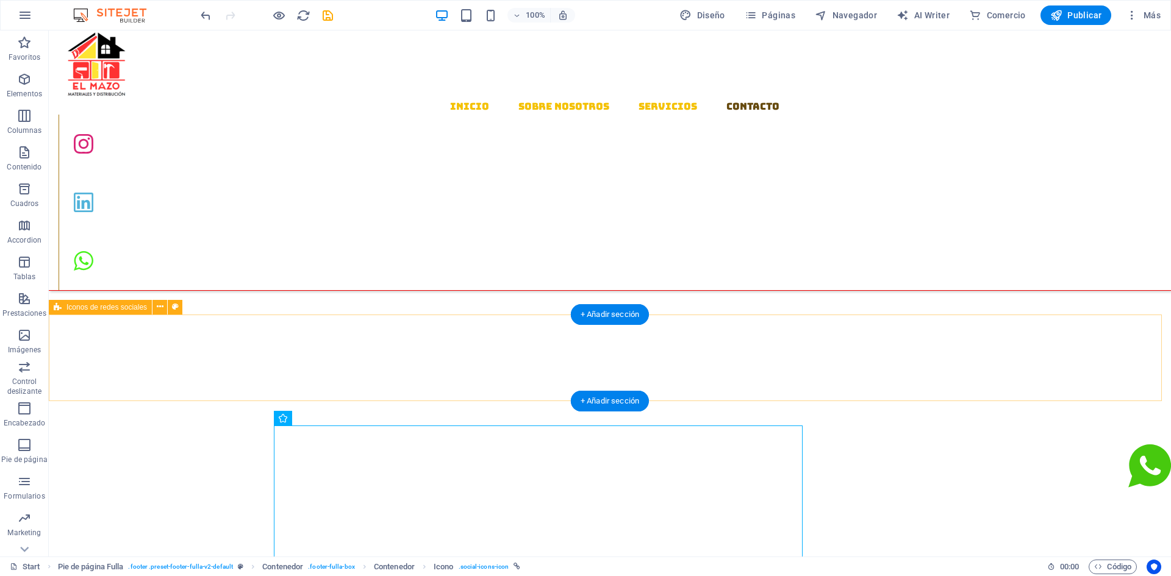
scroll to position [1686, 0]
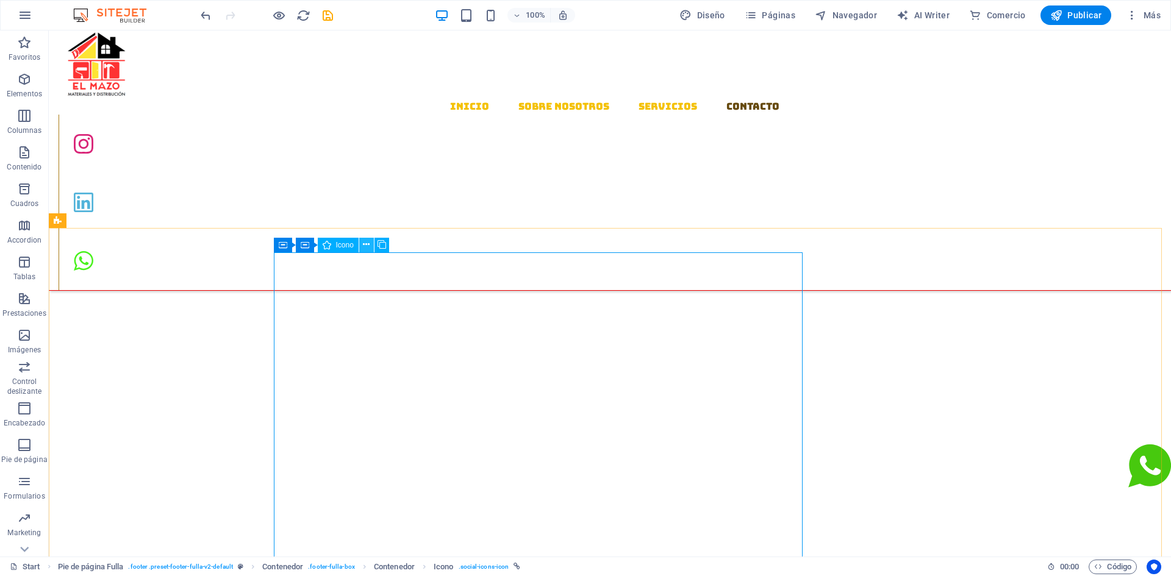
click at [369, 246] on icon at bounding box center [366, 245] width 7 height 13
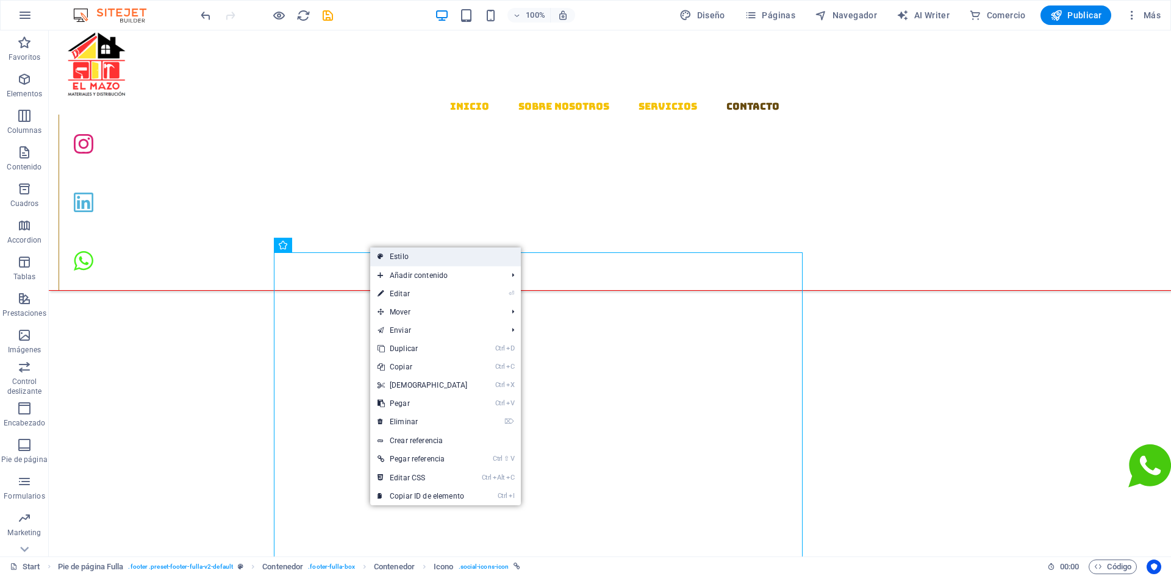
click at [417, 254] on link "Estilo" at bounding box center [445, 257] width 151 height 18
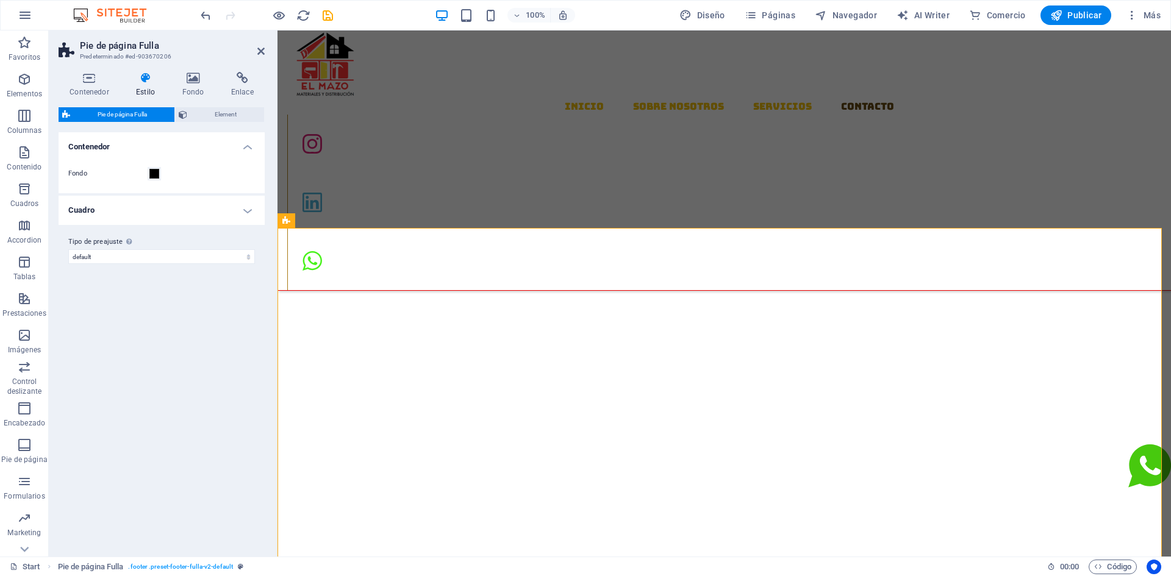
click at [249, 210] on h4 "Cuadro" at bounding box center [162, 210] width 206 height 29
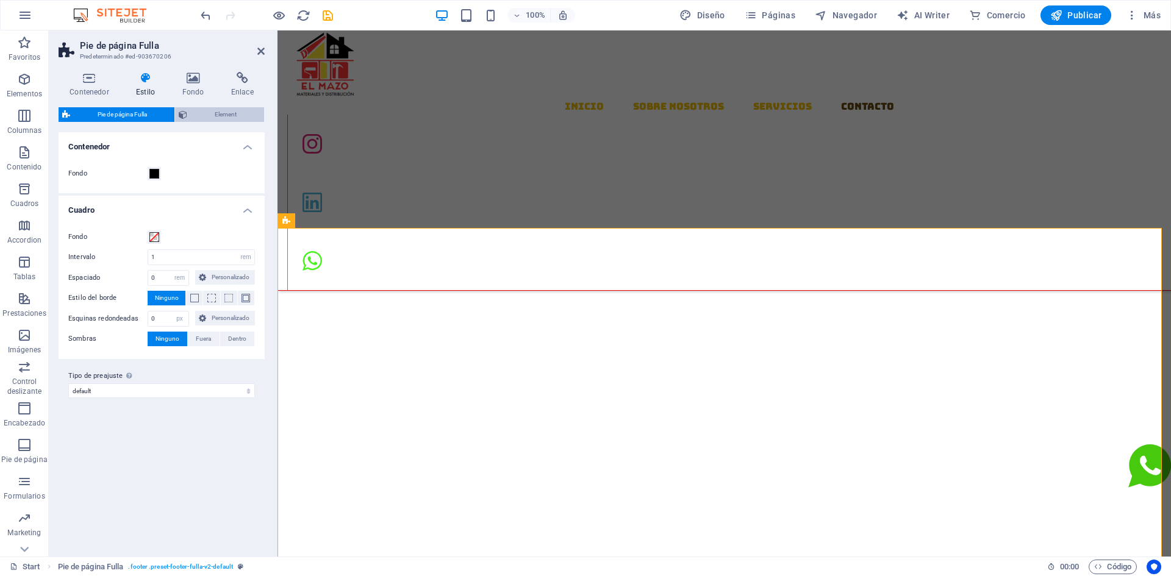
click at [226, 116] on span "Element" at bounding box center [226, 114] width 70 height 15
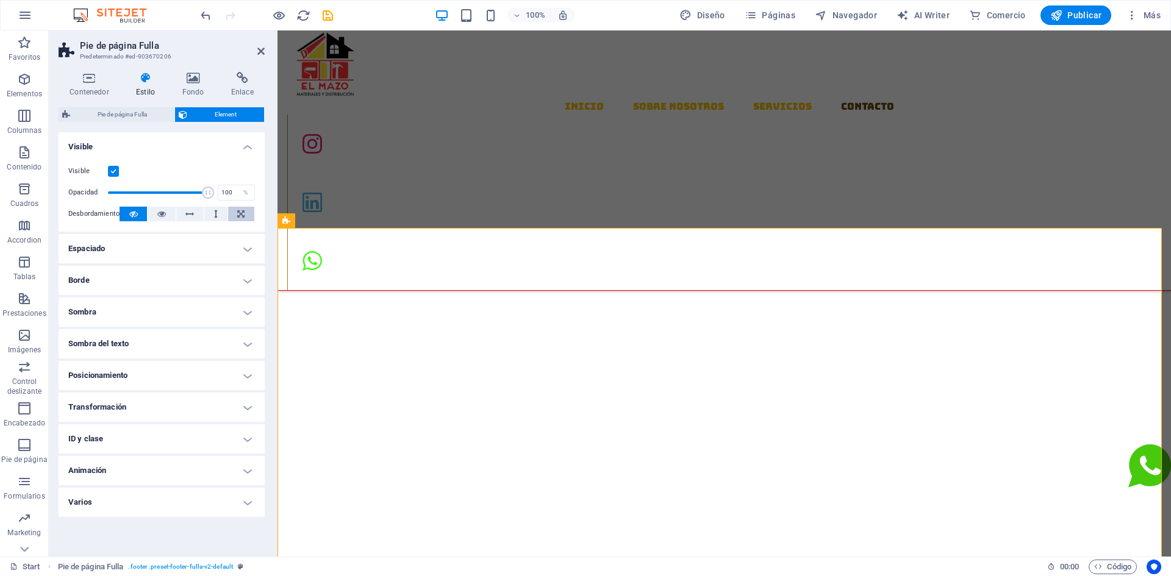
click at [242, 214] on icon at bounding box center [240, 214] width 7 height 15
click at [156, 214] on button at bounding box center [161, 214] width 27 height 15
click at [191, 212] on icon at bounding box center [189, 214] width 9 height 15
click at [209, 211] on button at bounding box center [215, 214] width 23 height 15
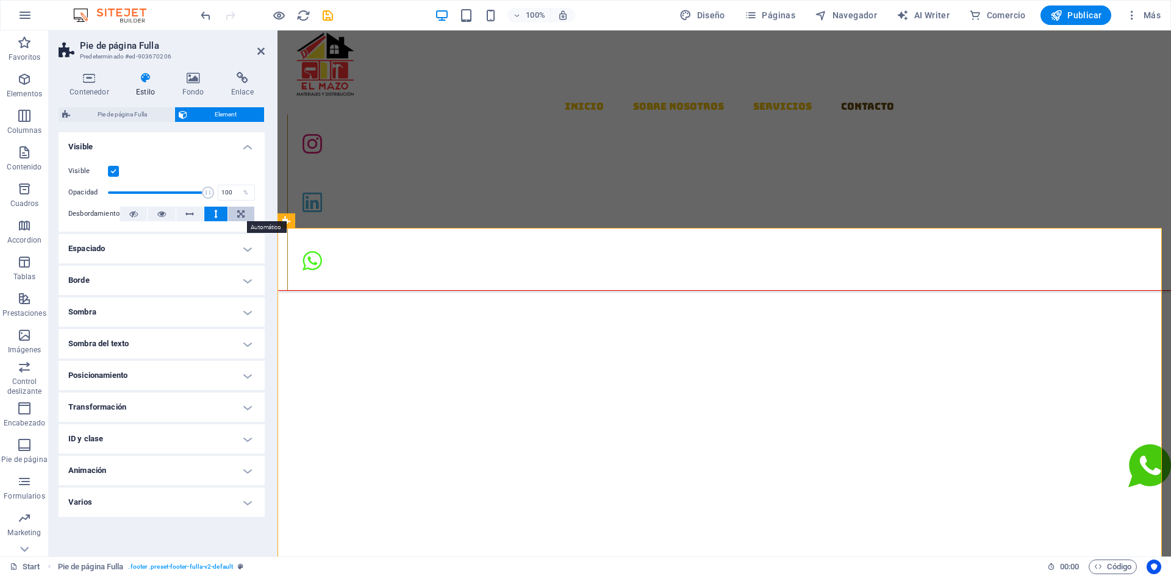
click at [237, 215] on icon at bounding box center [240, 214] width 7 height 15
click at [153, 213] on button at bounding box center [161, 214] width 27 height 15
click at [137, 366] on h4 "Posicionamiento" at bounding box center [162, 375] width 206 height 29
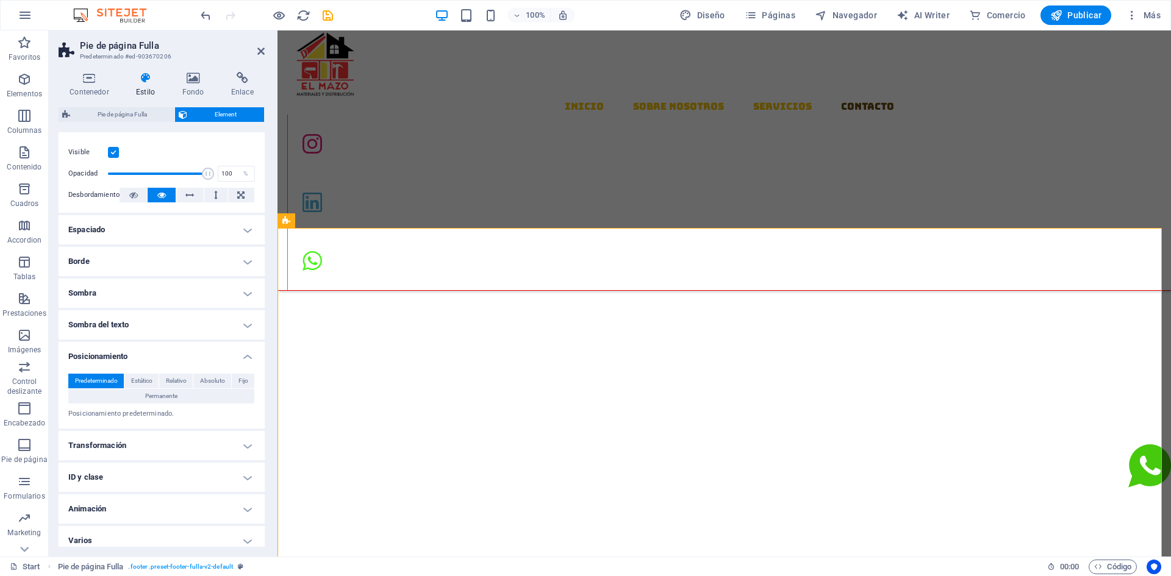
scroll to position [27, 0]
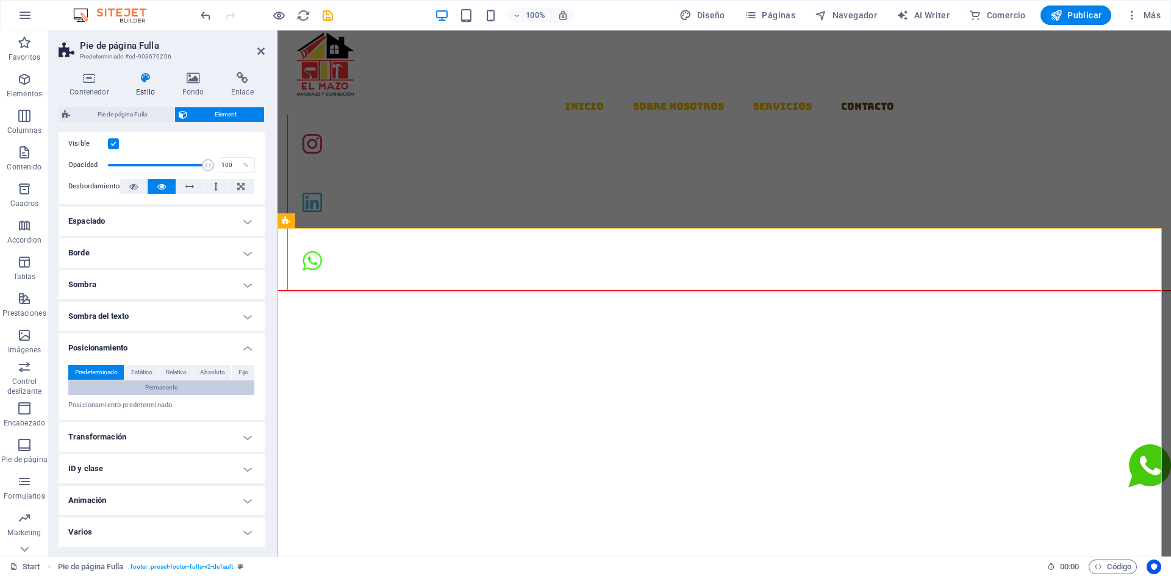
click at [167, 387] on span "Permanente" at bounding box center [161, 388] width 32 height 15
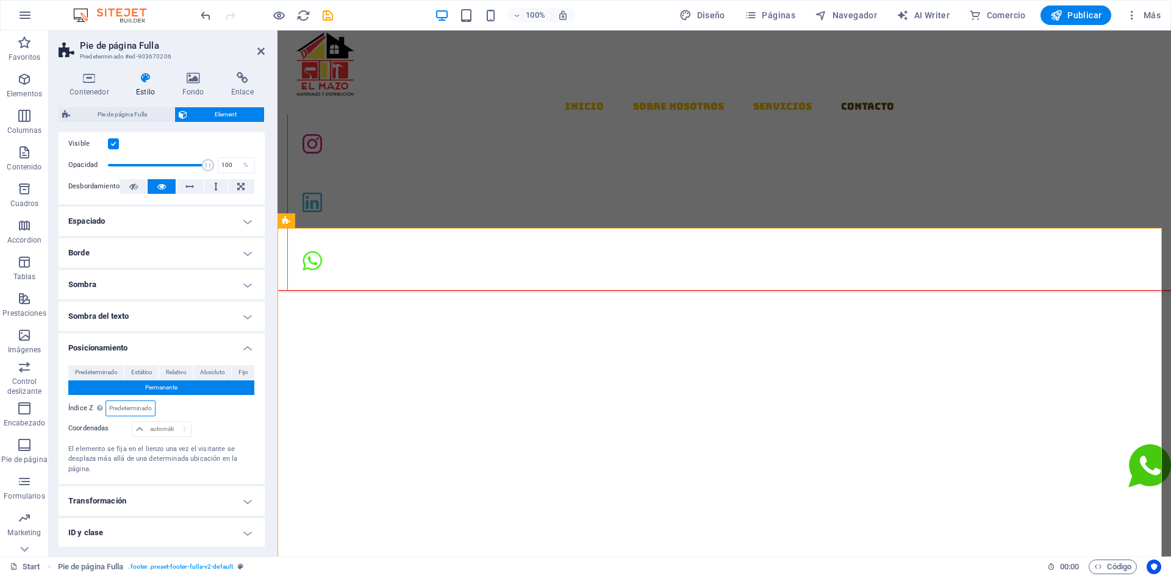
click at [130, 411] on input "number" at bounding box center [130, 408] width 49 height 15
type input "2"
click at [151, 434] on select "automático px rem % em" at bounding box center [161, 429] width 59 height 15
select select "%"
click at [172, 422] on select "automático px rem % em" at bounding box center [161, 429] width 59 height 15
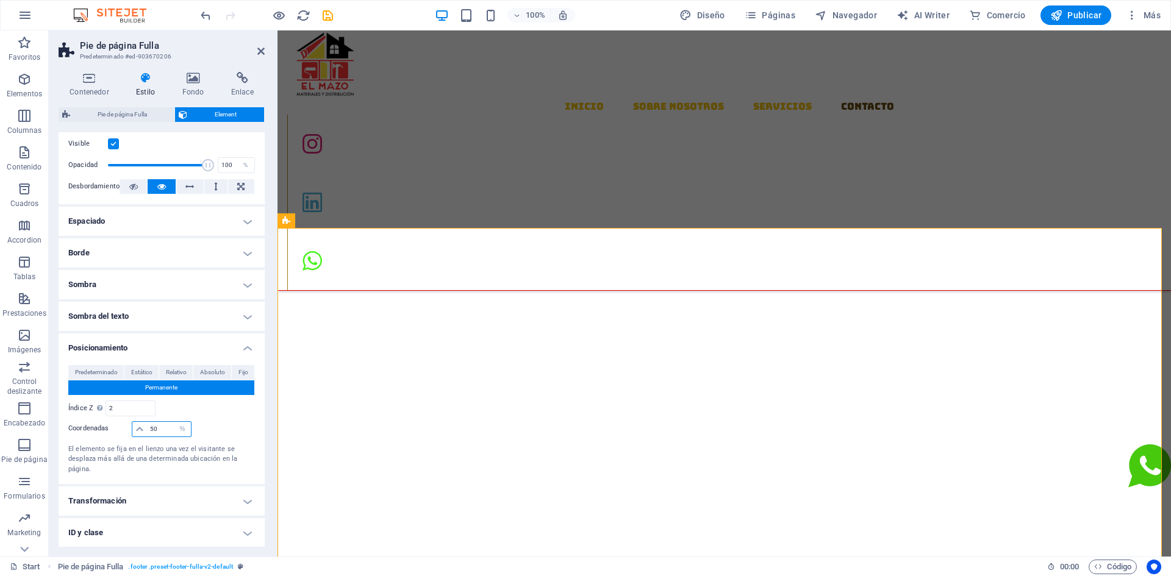
type input "50"
click at [217, 414] on div "Relativo a body" at bounding box center [208, 409] width 93 height 16
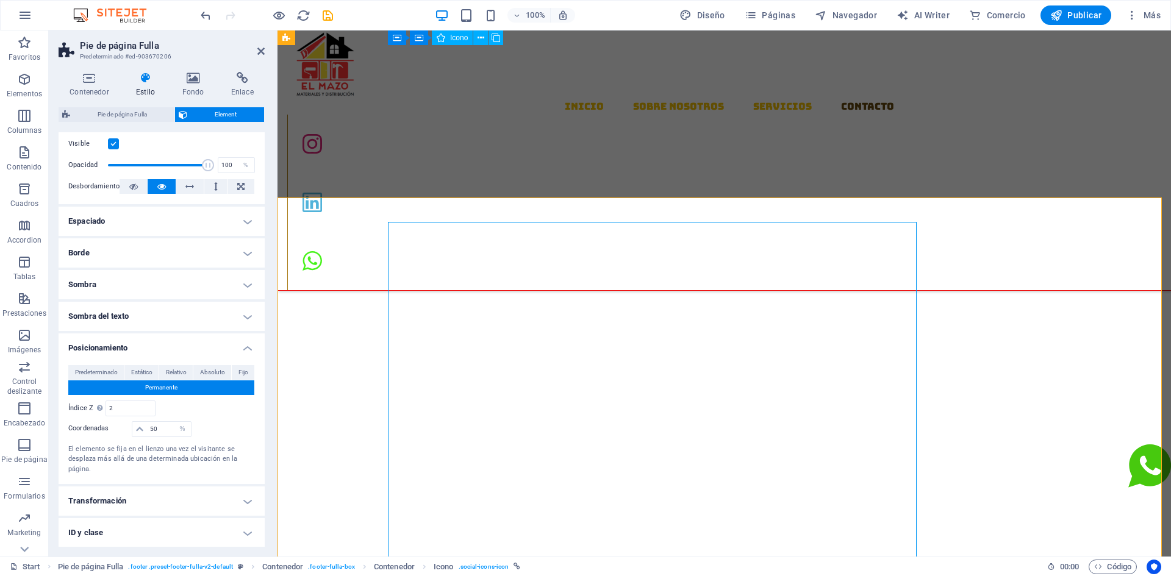
scroll to position [1686, 0]
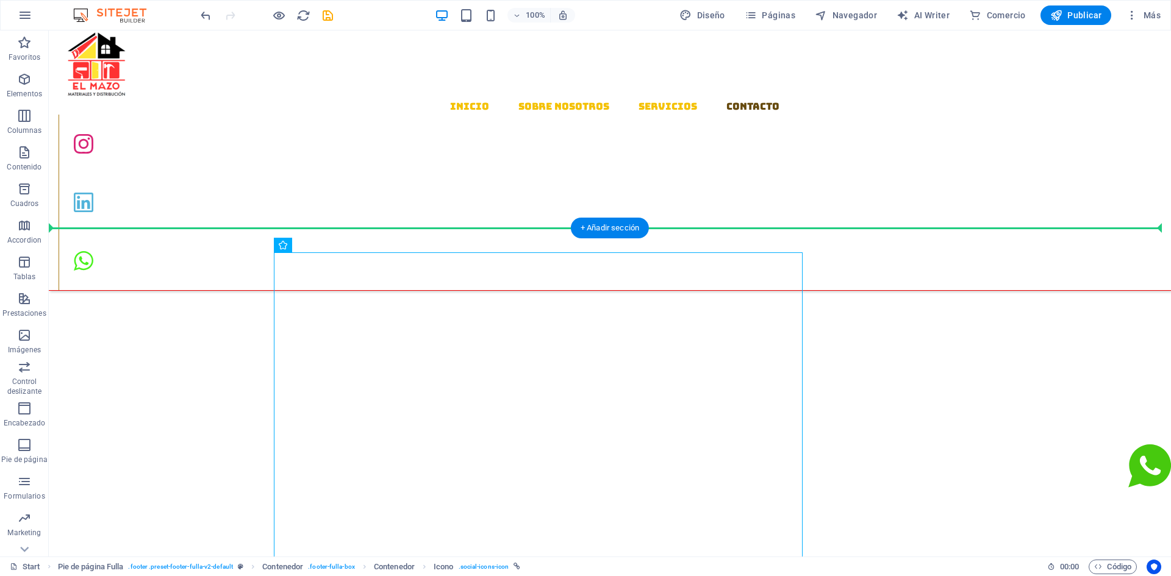
drag, startPoint x: 674, startPoint y: 253, endPoint x: 901, endPoint y: 273, distance: 227.8
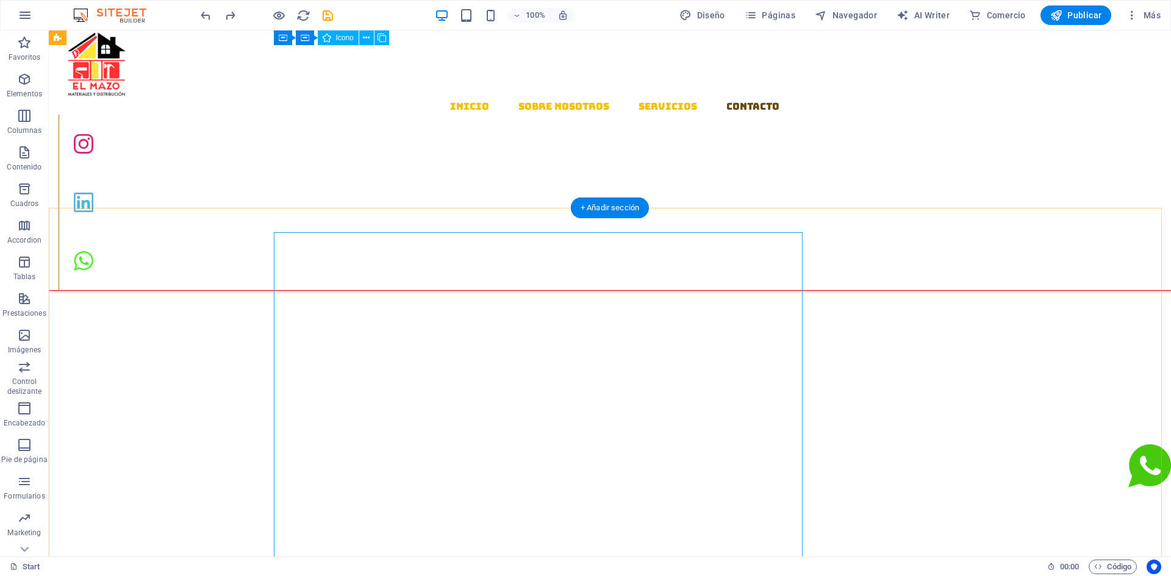
scroll to position [1613, 0]
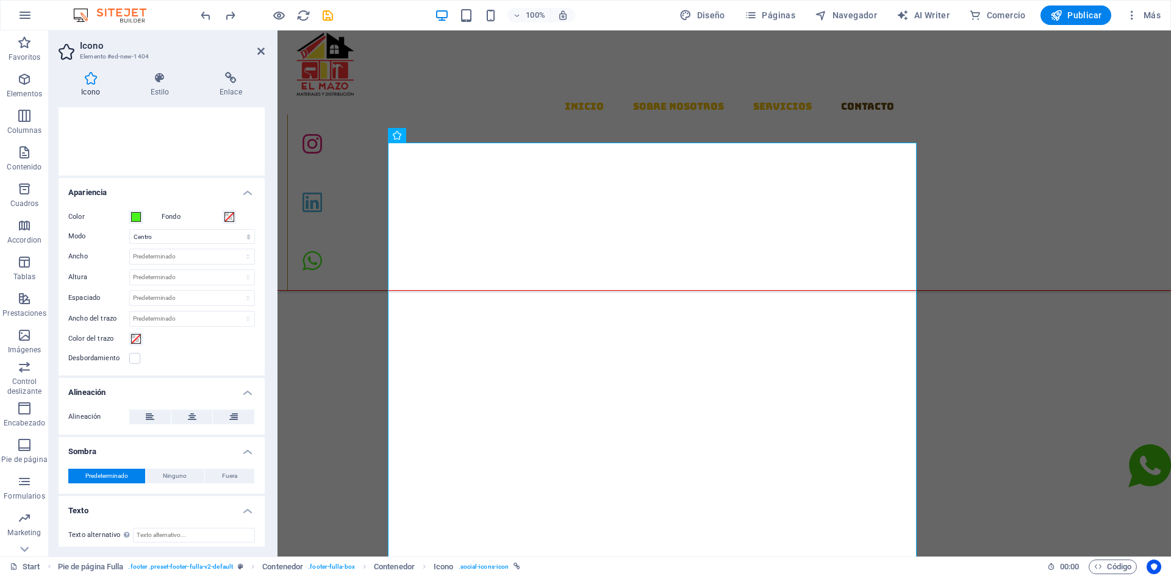
scroll to position [201, 0]
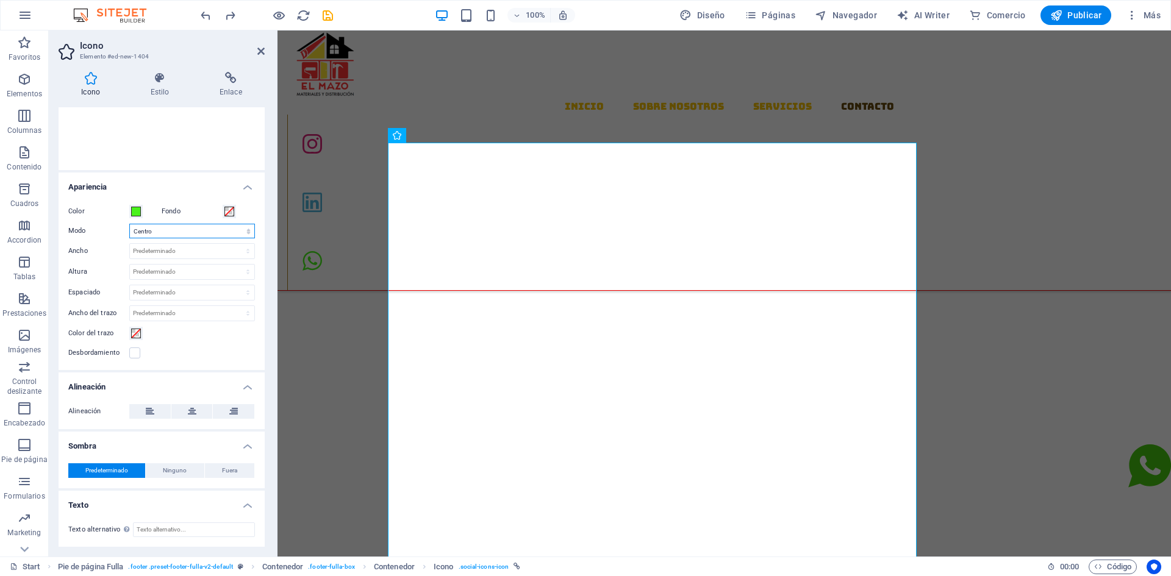
click at [163, 234] on select "Escalar Izquierda Centro Derecha" at bounding box center [192, 231] width 126 height 15
select select "xMinYMid"
click at [129, 224] on select "Escalar Izquierda Centro Derecha" at bounding box center [192, 231] width 126 height 15
click at [152, 251] on select "Predeterminado automático px rem % em vh vw" at bounding box center [192, 251] width 124 height 15
select select "%"
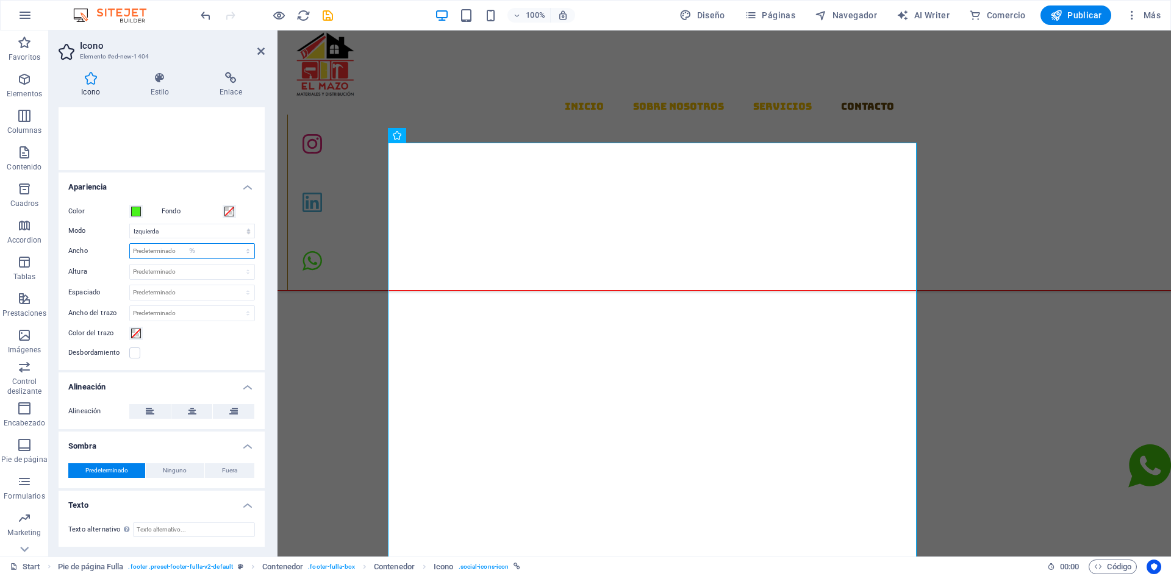
click at [235, 244] on select "Predeterminado automático px rem % em vh vw" at bounding box center [192, 251] width 124 height 15
click at [154, 254] on input "100" at bounding box center [192, 251] width 124 height 15
click at [154, 271] on select "Predeterminado automático px rem em vh vw" at bounding box center [192, 272] width 124 height 15
click at [147, 253] on input "100" at bounding box center [192, 251] width 124 height 15
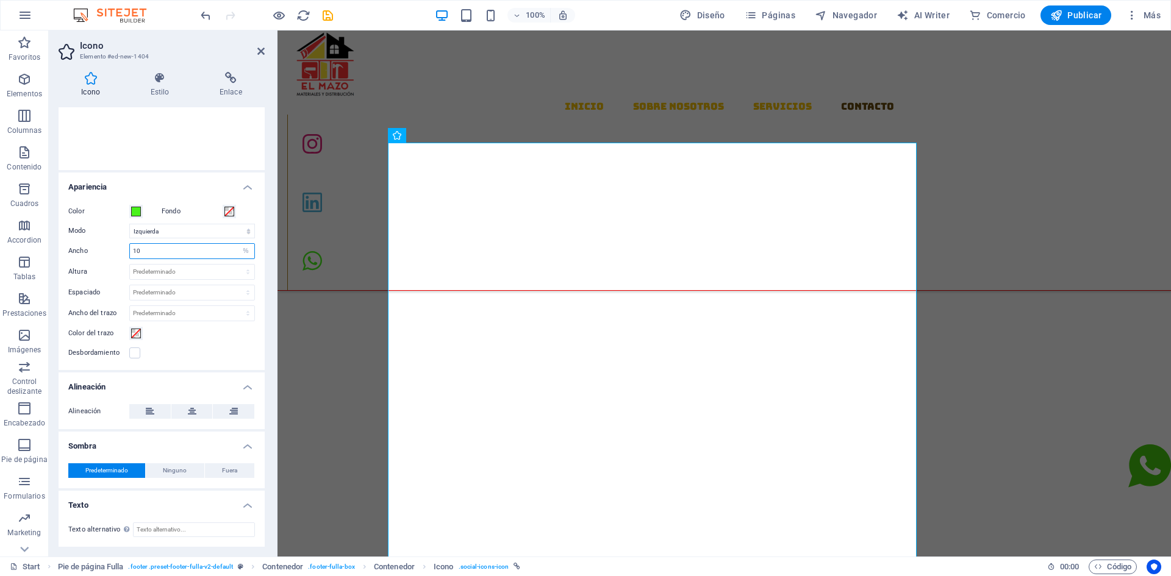
type input "1"
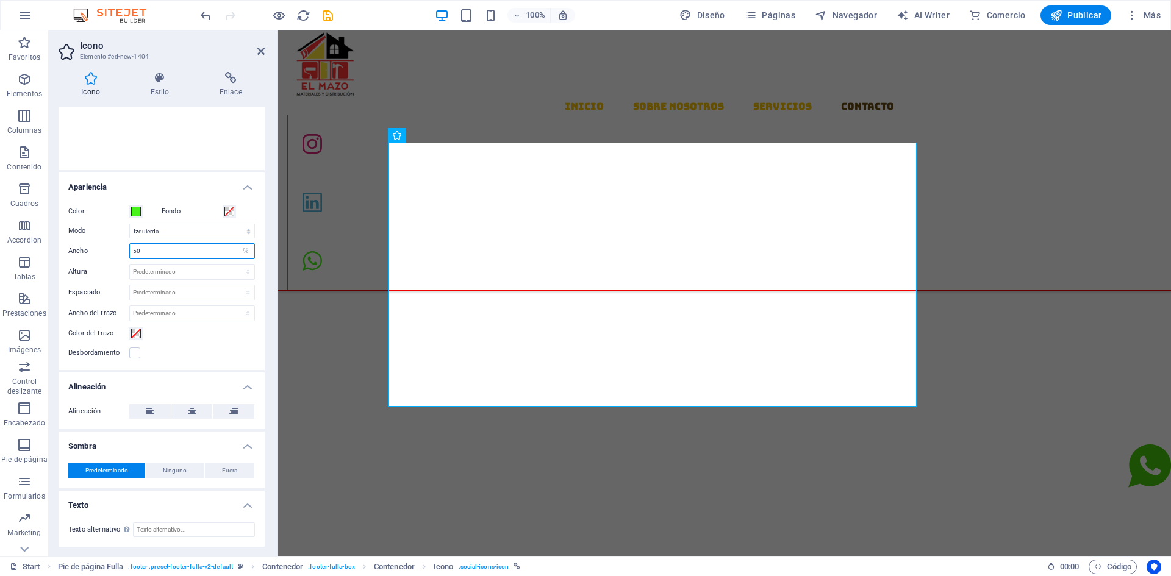
type input "5"
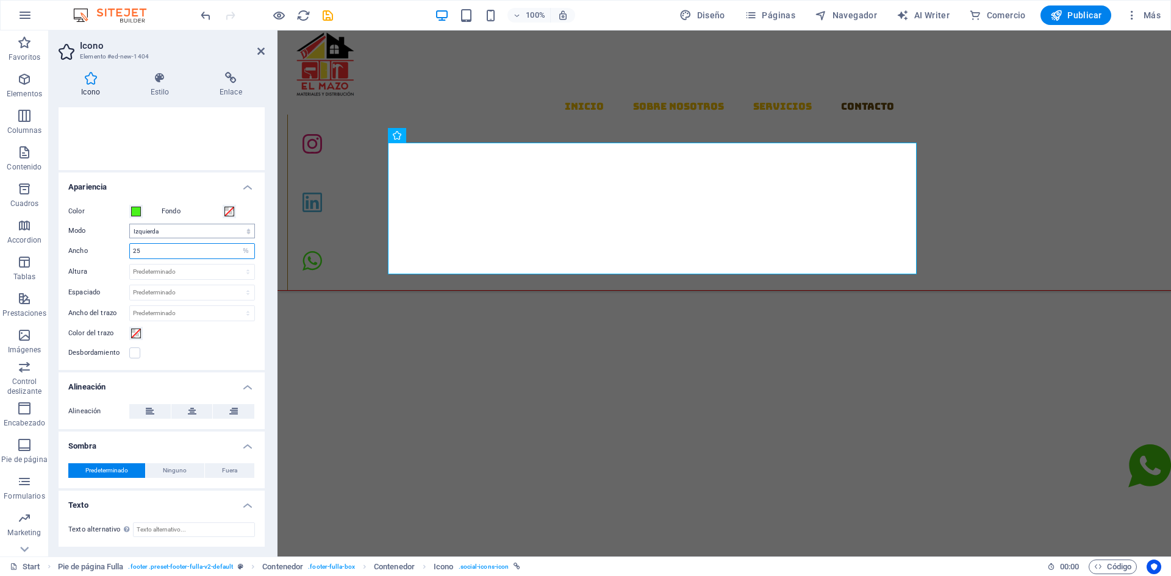
type input "25"
click at [184, 230] on select "Escalar Izquierda Centro Derecha" at bounding box center [192, 231] width 126 height 15
select select "xMidYMid"
click at [129, 224] on select "Escalar Izquierda Centro Derecha" at bounding box center [192, 231] width 126 height 15
click at [151, 251] on input "25" at bounding box center [192, 251] width 124 height 15
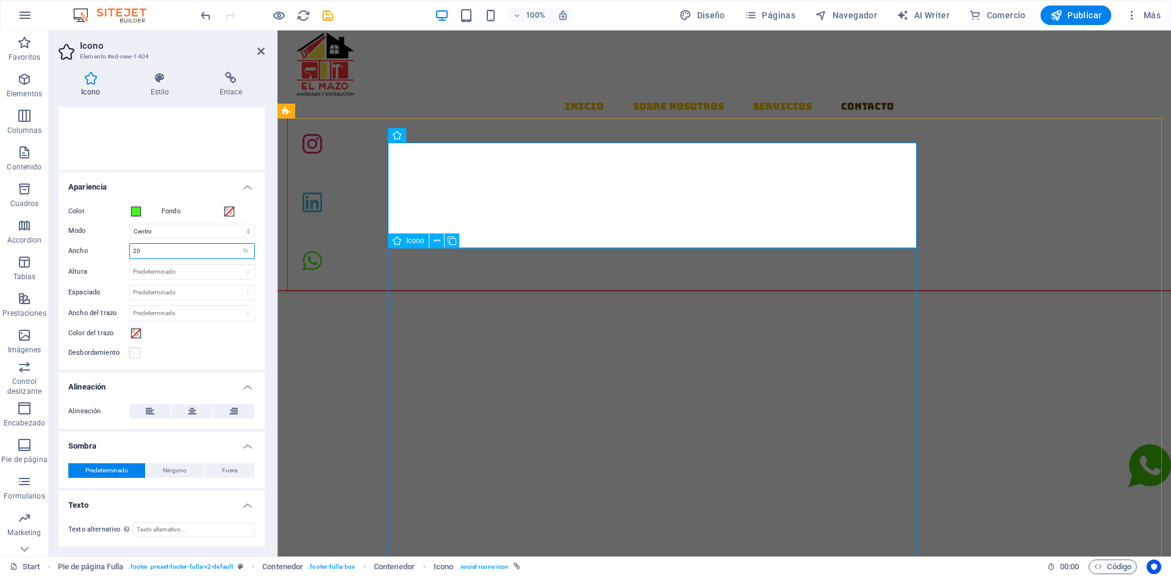
type input "20"
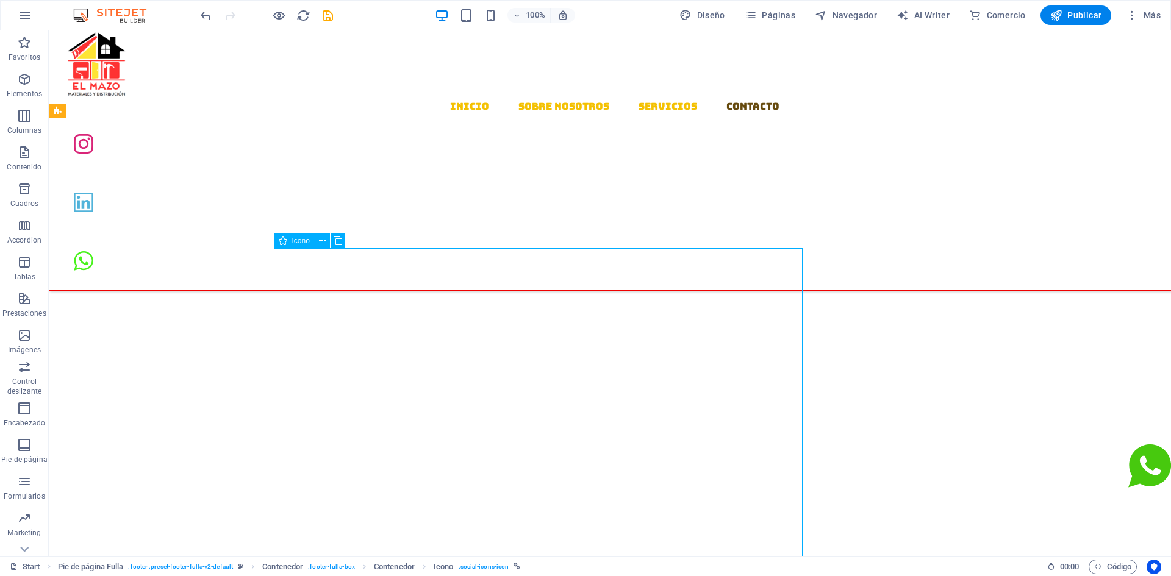
select select "xMidYMid"
select select "px"
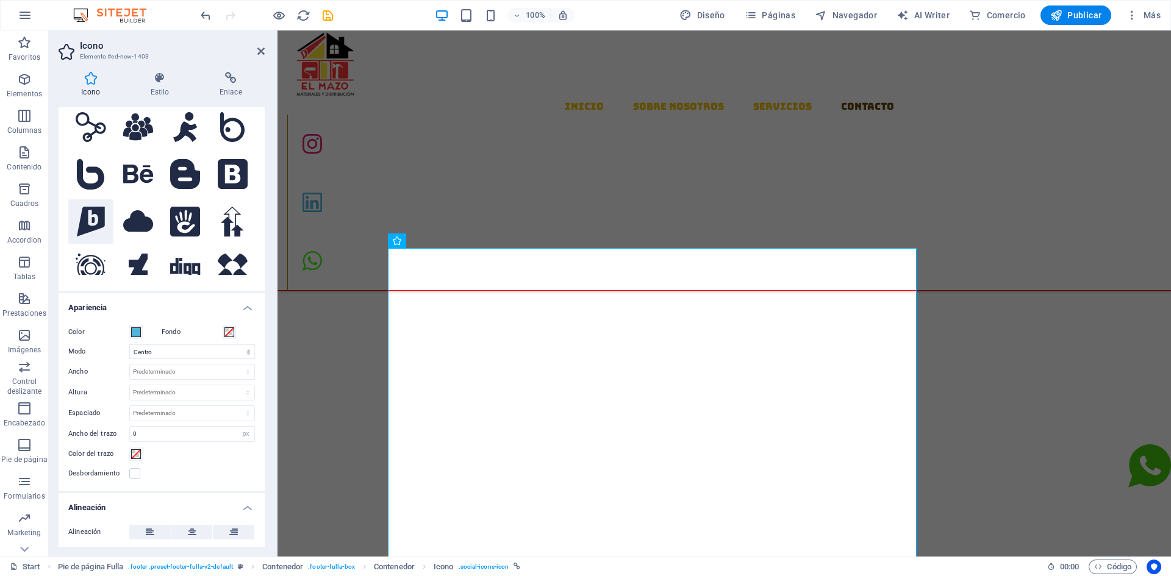
scroll to position [79, 0]
click at [157, 84] on icon at bounding box center [159, 78] width 64 height 12
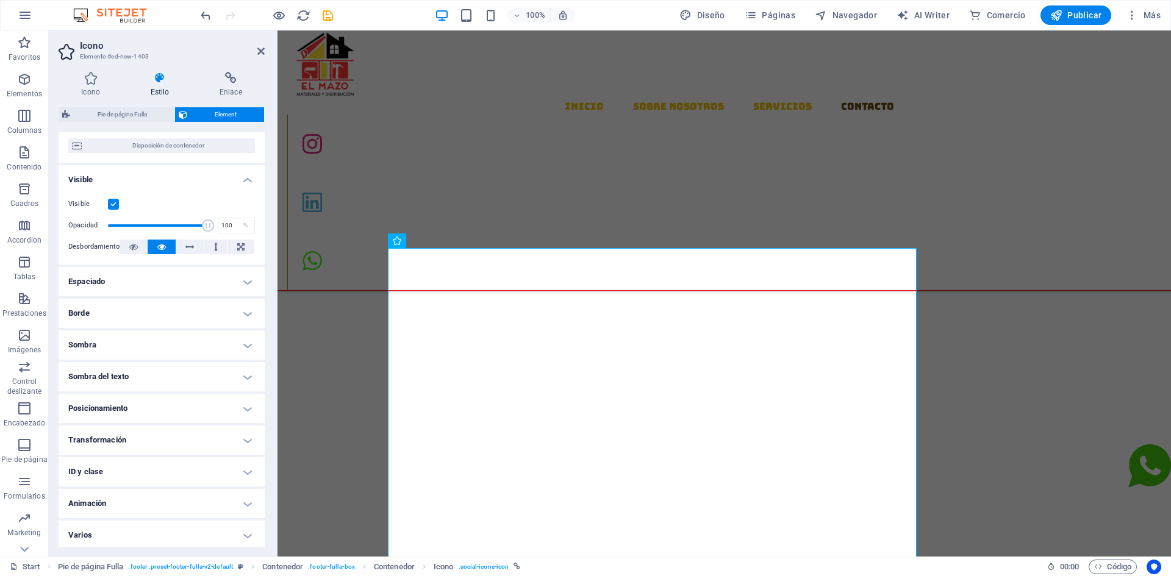
scroll to position [111, 0]
click at [154, 401] on h4 "Posicionamiento" at bounding box center [162, 405] width 206 height 29
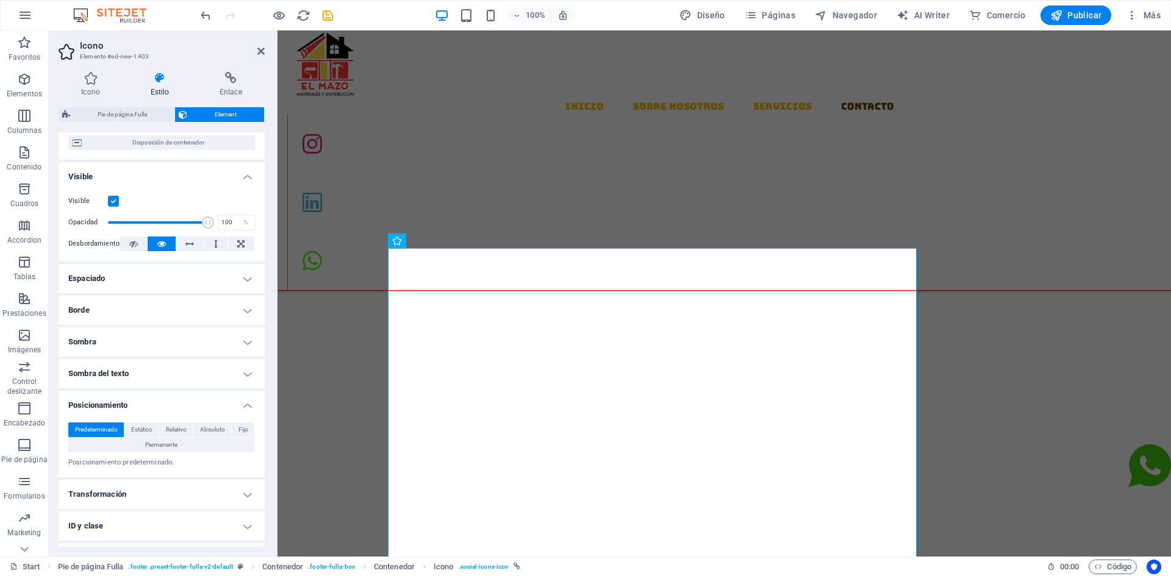
click at [154, 401] on h4 "Posicionamiento" at bounding box center [162, 402] width 206 height 22
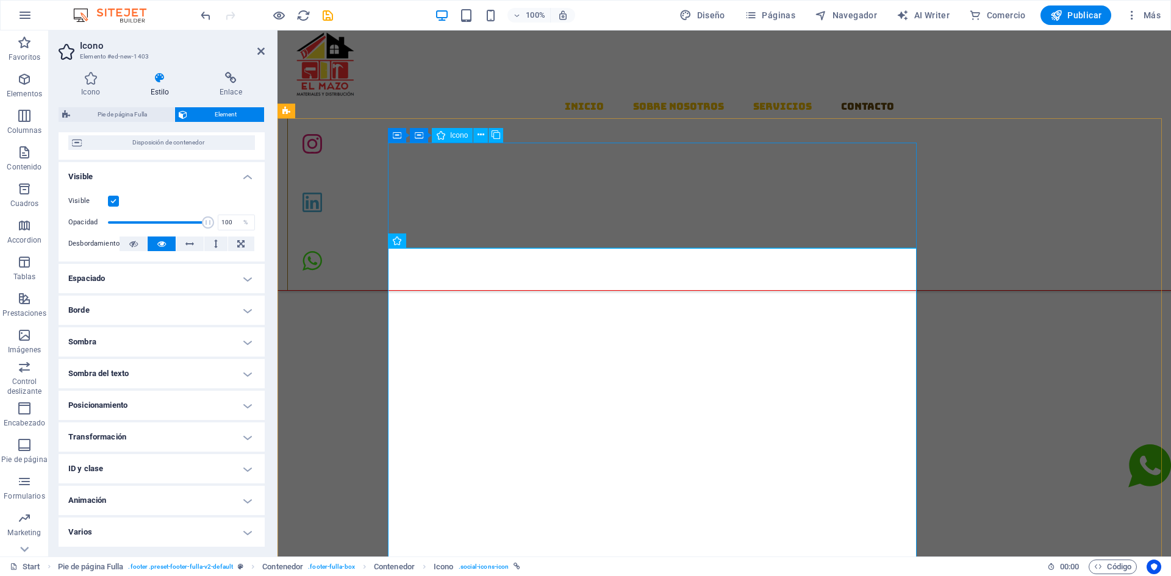
select select "xMidYMid"
select select "%"
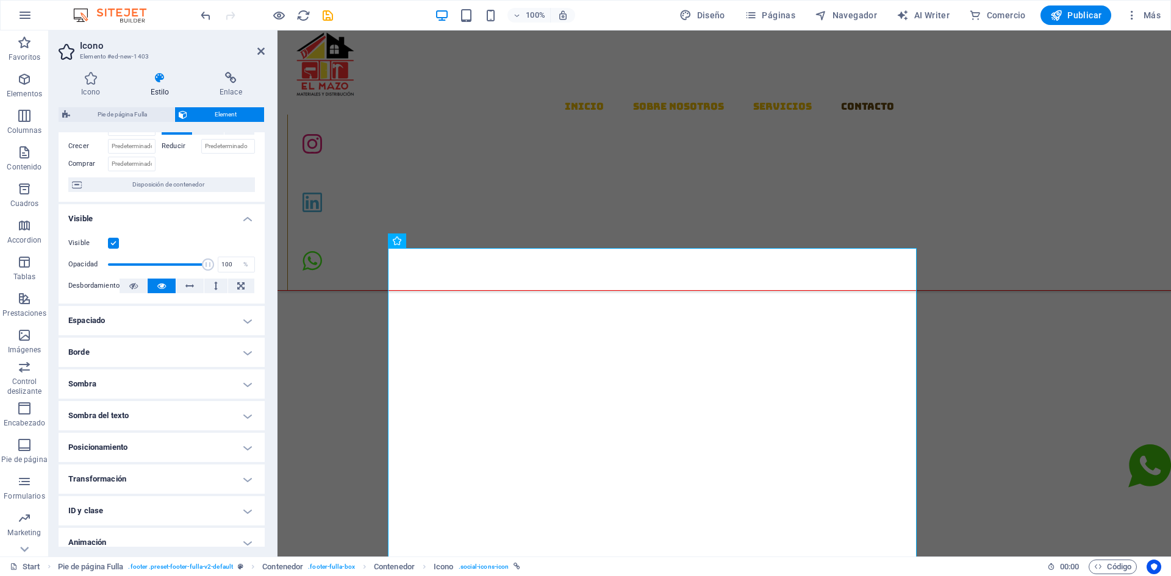
scroll to position [0, 0]
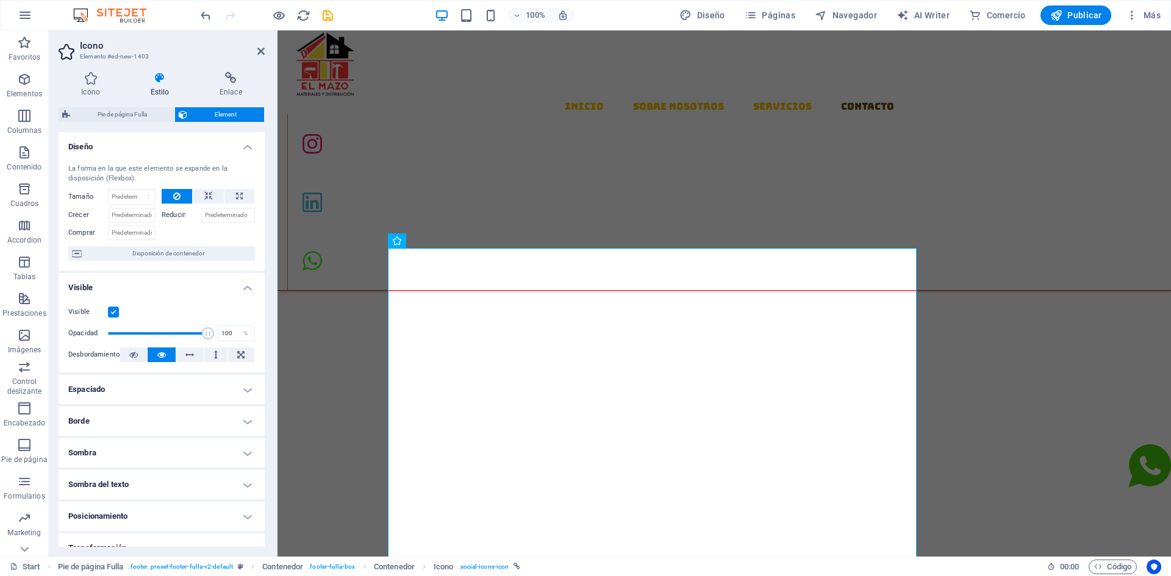
click at [243, 148] on h4 "Diseño" at bounding box center [162, 143] width 206 height 22
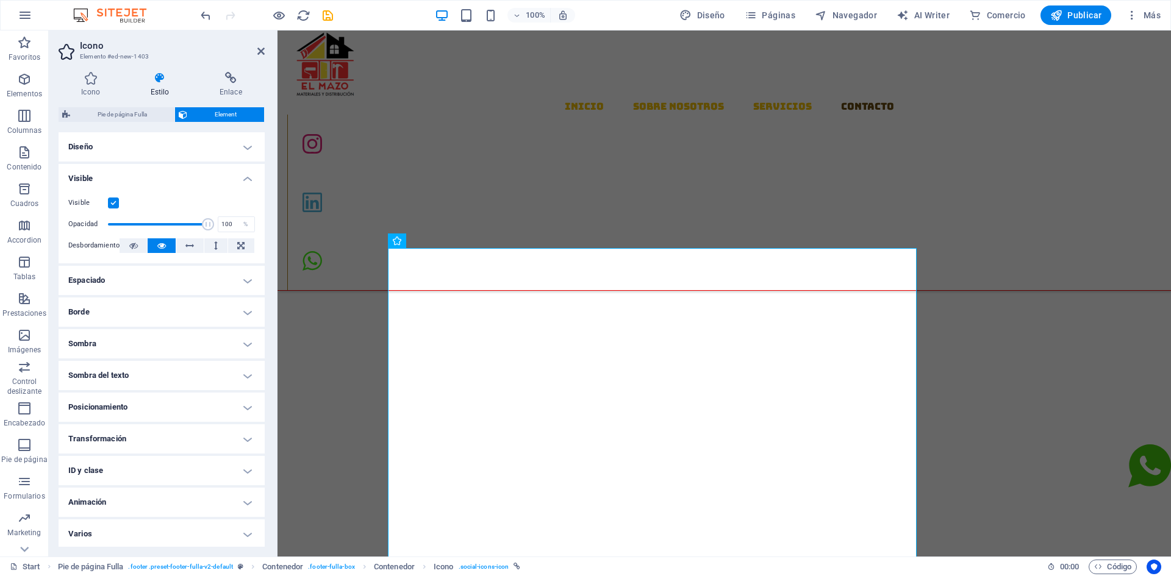
click at [249, 179] on h4 "Visible" at bounding box center [162, 175] width 206 height 22
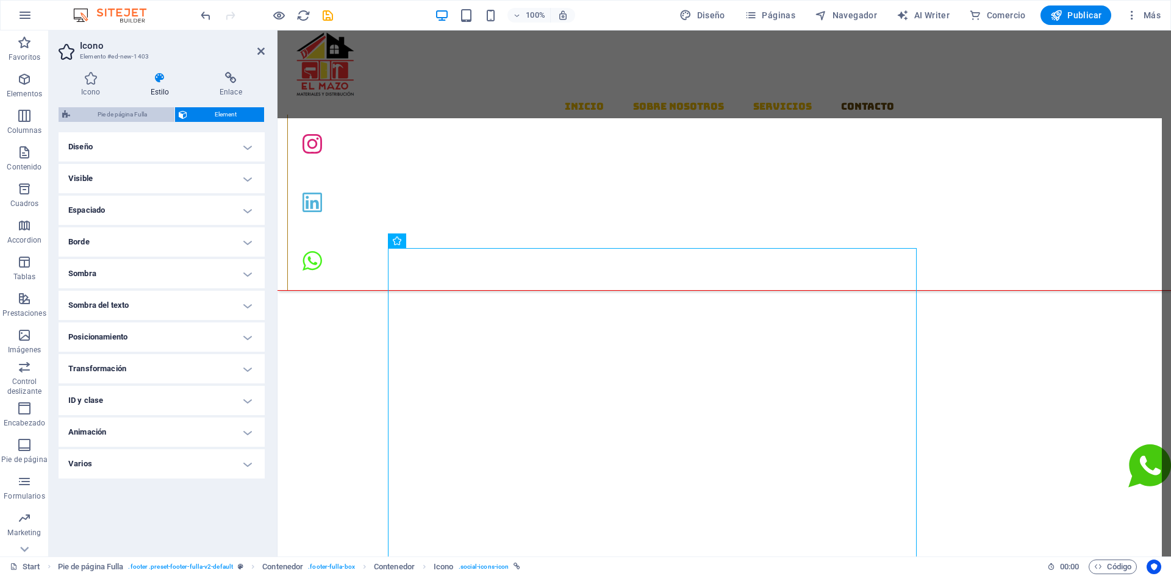
click at [126, 112] on span "Pie de página Fulla" at bounding box center [122, 114] width 97 height 15
select select "%"
select select "rem"
select select "px"
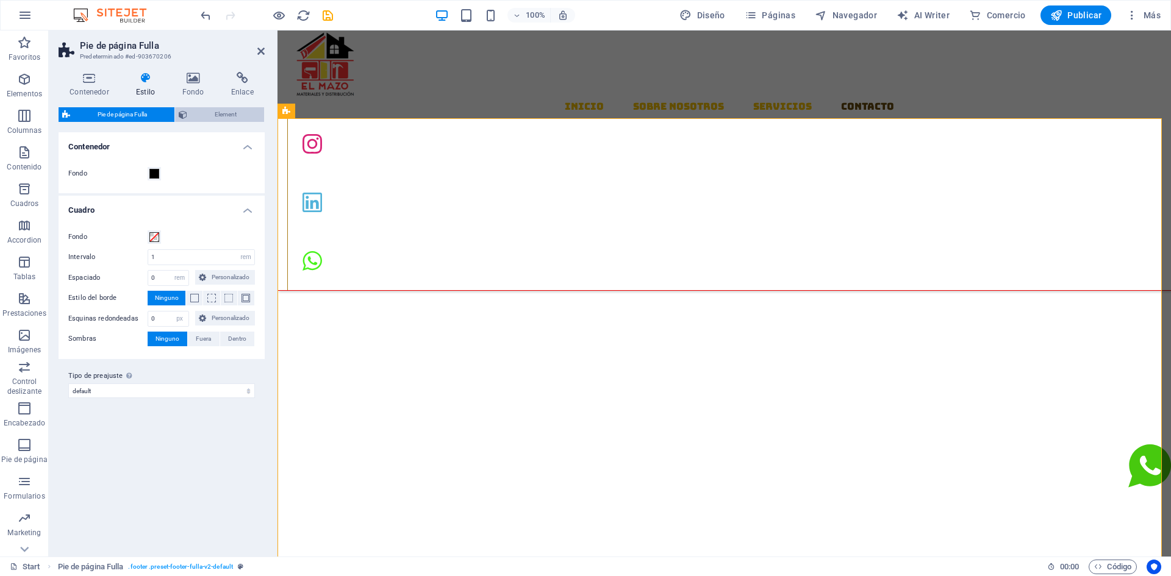
click at [196, 113] on span "Element" at bounding box center [226, 114] width 70 height 15
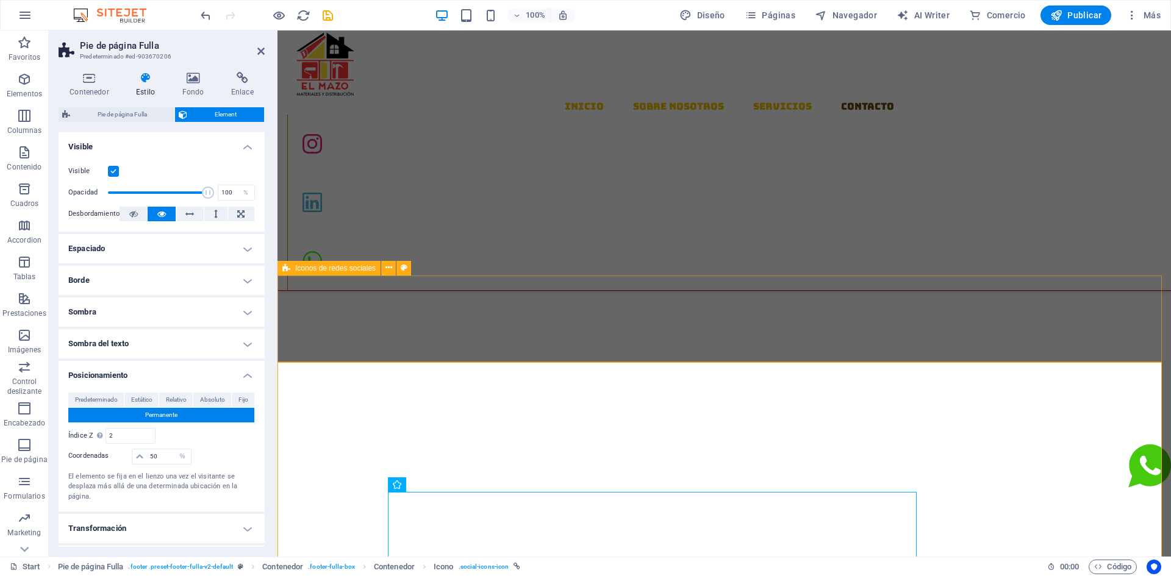
scroll to position [1613, 0]
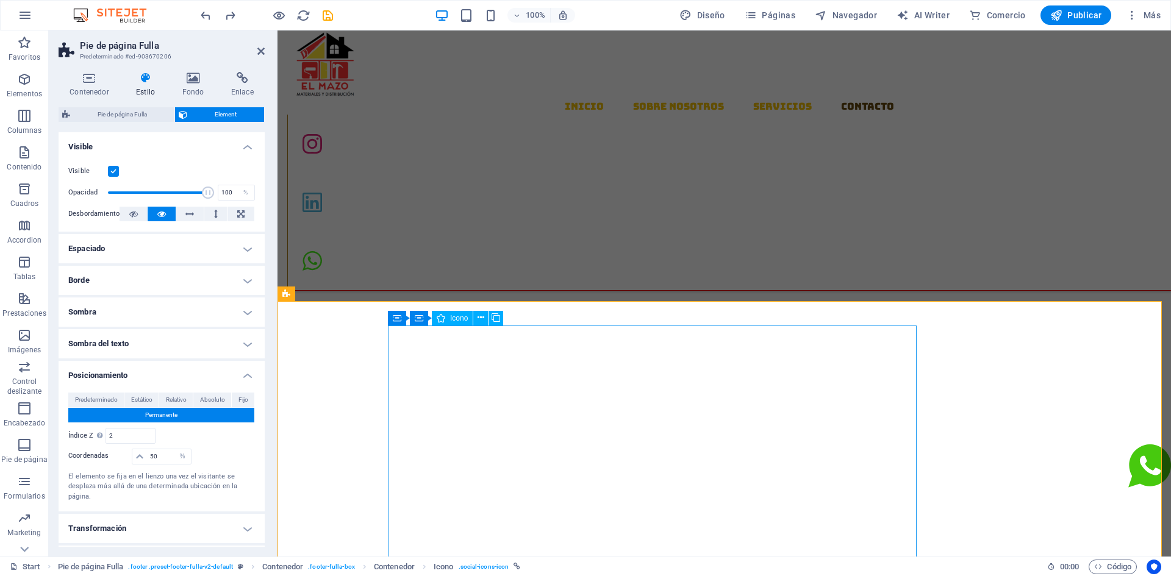
type input "100"
select select "DISABLED_OPTION_VALUE"
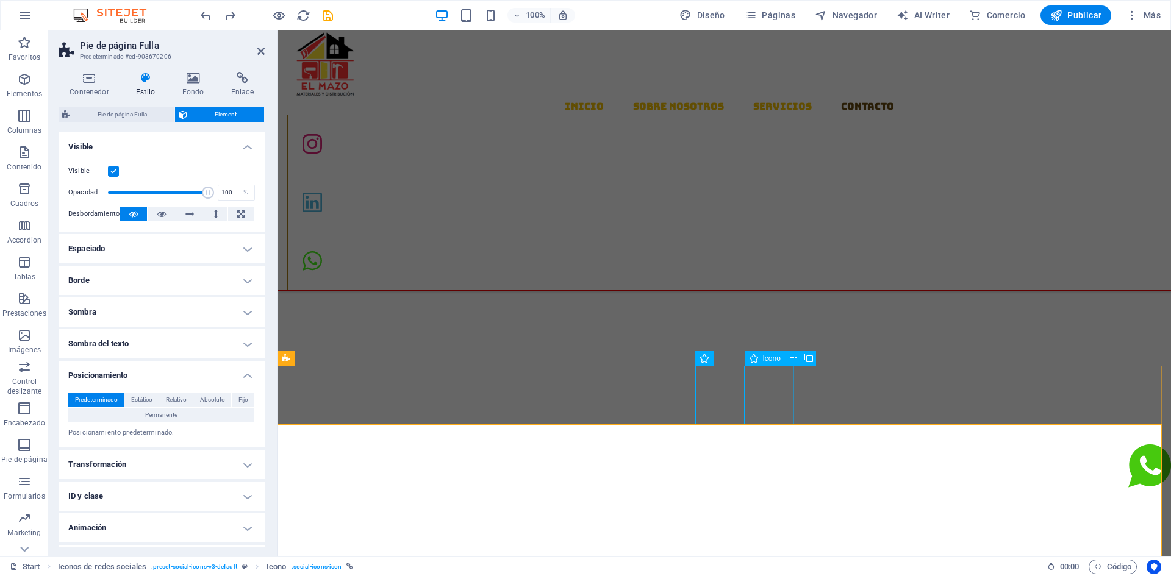
scroll to position [1462, 0]
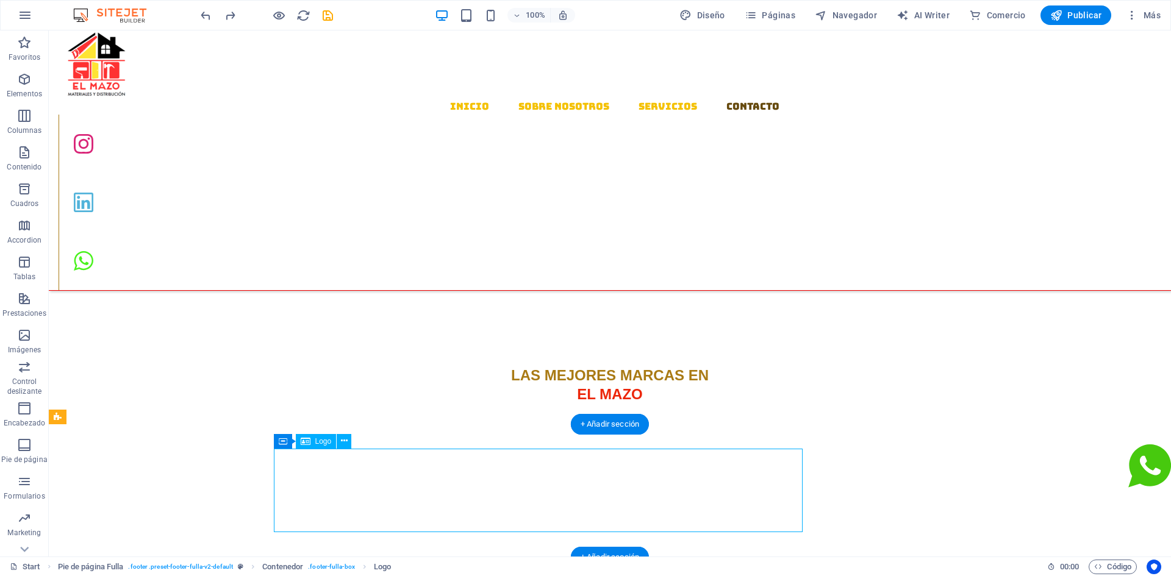
drag, startPoint x: 539, startPoint y: 484, endPoint x: 576, endPoint y: 486, distance: 37.3
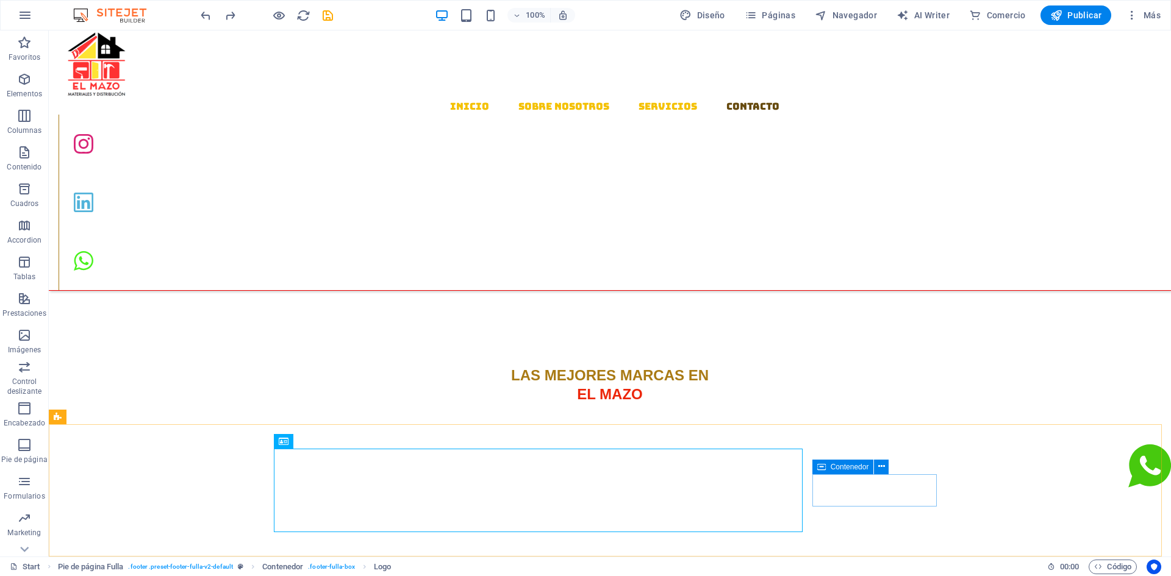
click at [845, 468] on span "Contenedor" at bounding box center [850, 467] width 38 height 7
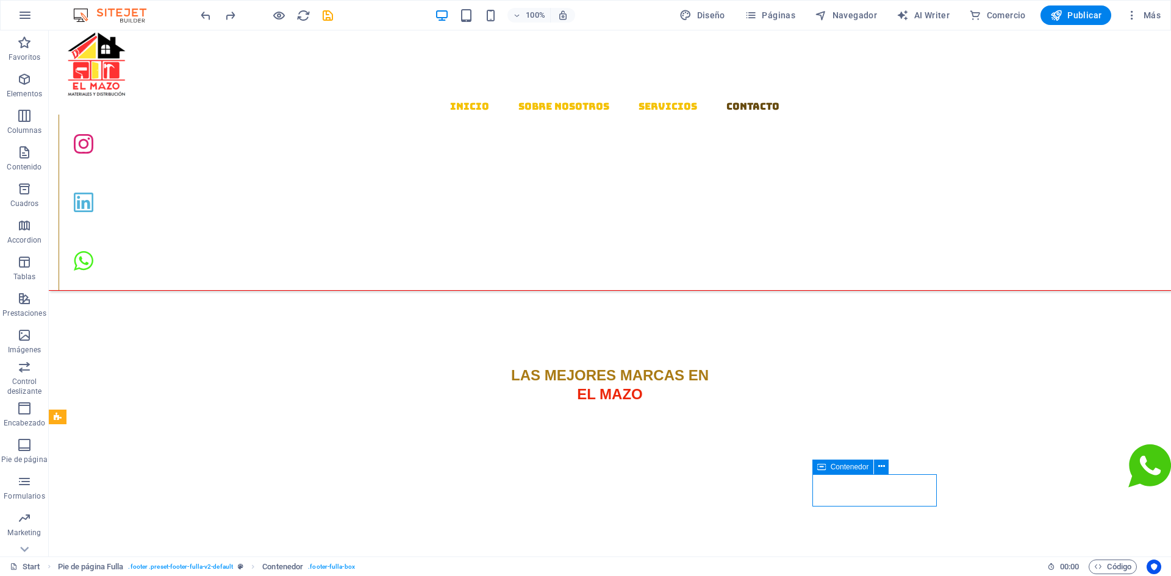
click at [845, 468] on span "Contenedor" at bounding box center [850, 467] width 38 height 7
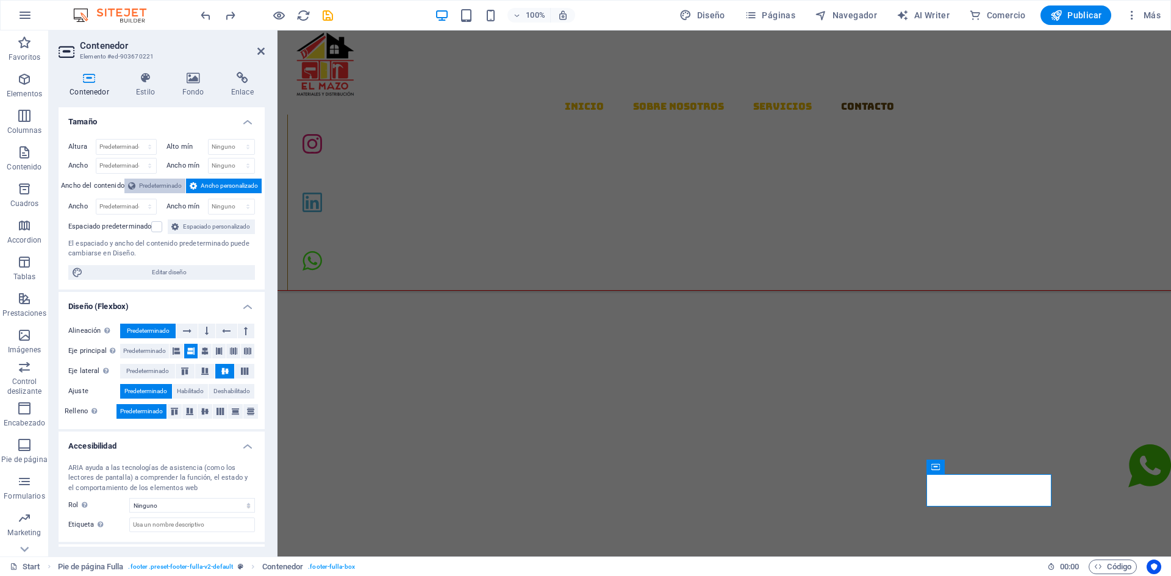
click at [151, 184] on span "Predeterminado" at bounding box center [160, 186] width 43 height 15
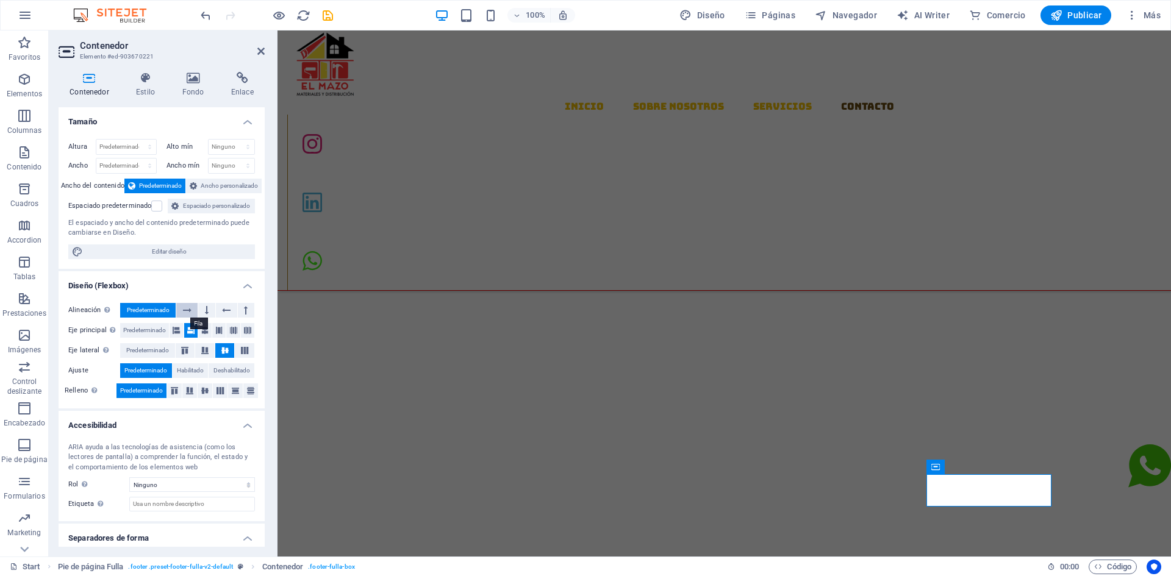
click at [189, 309] on icon at bounding box center [187, 310] width 9 height 15
click at [188, 309] on icon at bounding box center [187, 310] width 9 height 15
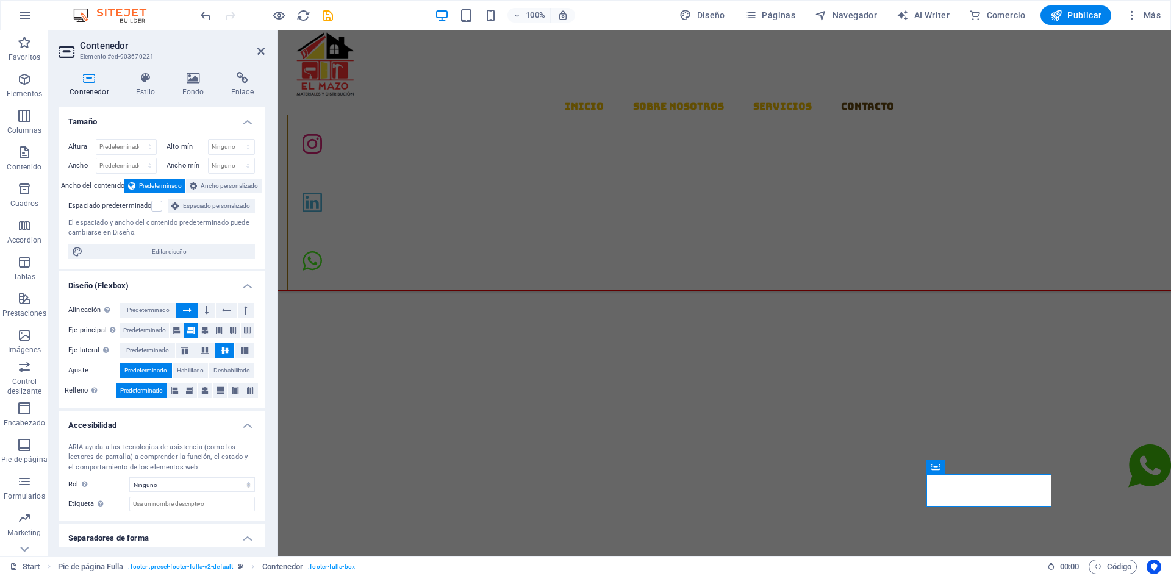
click at [188, 309] on icon at bounding box center [187, 310] width 9 height 15
click at [178, 329] on icon at bounding box center [176, 330] width 7 height 15
click at [199, 335] on button at bounding box center [204, 330] width 13 height 15
click at [192, 331] on icon at bounding box center [190, 330] width 7 height 15
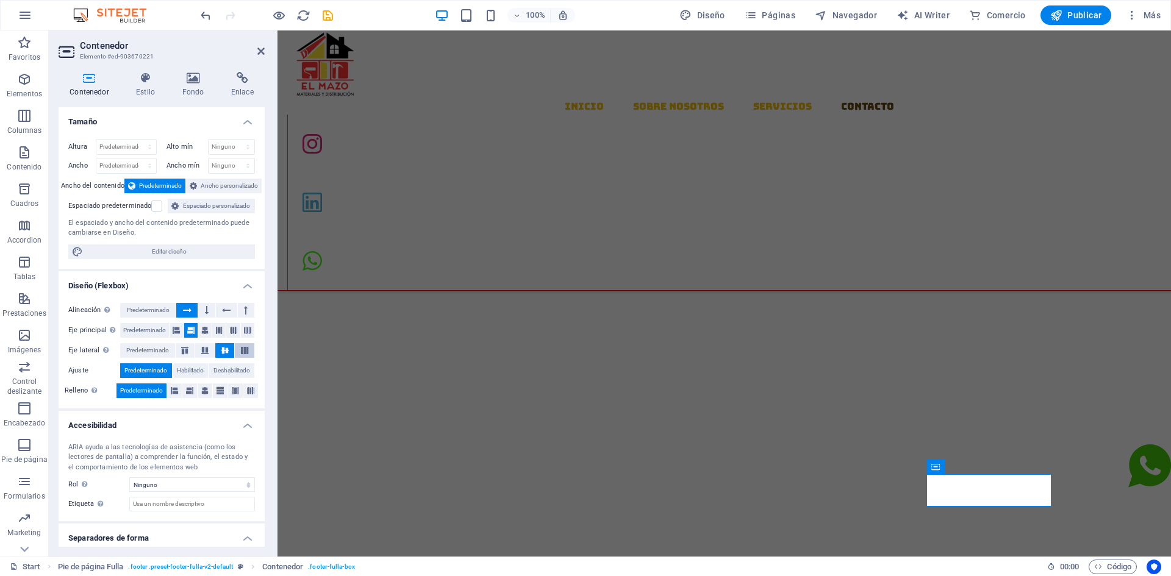
click at [245, 351] on icon at bounding box center [244, 350] width 15 height 7
click at [193, 393] on button at bounding box center [189, 391] width 15 height 15
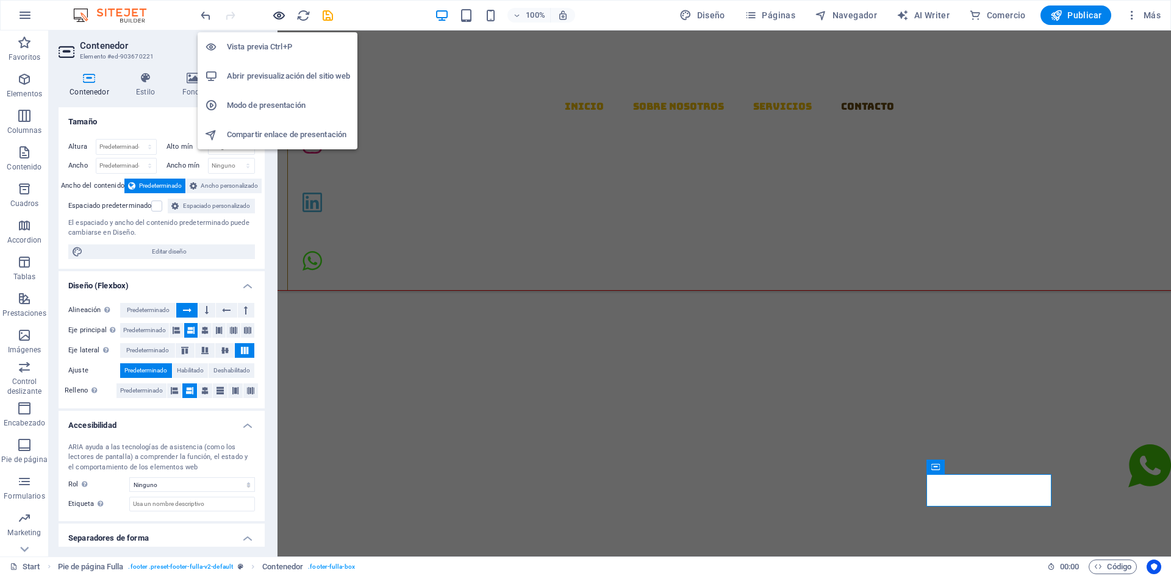
click at [282, 16] on icon "button" at bounding box center [279, 16] width 14 height 14
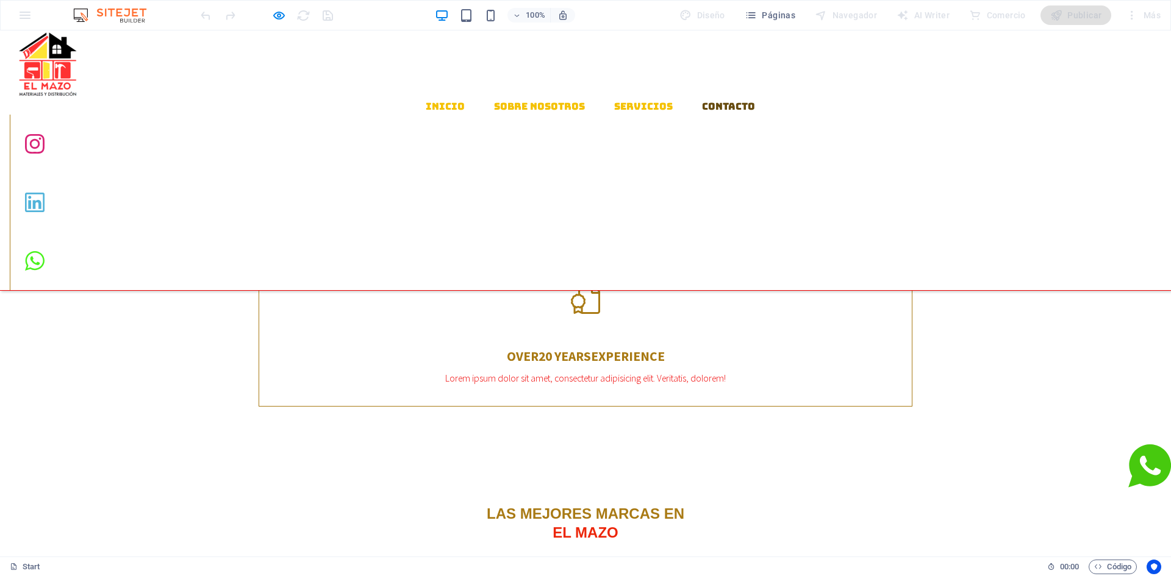
scroll to position [1381, 0]
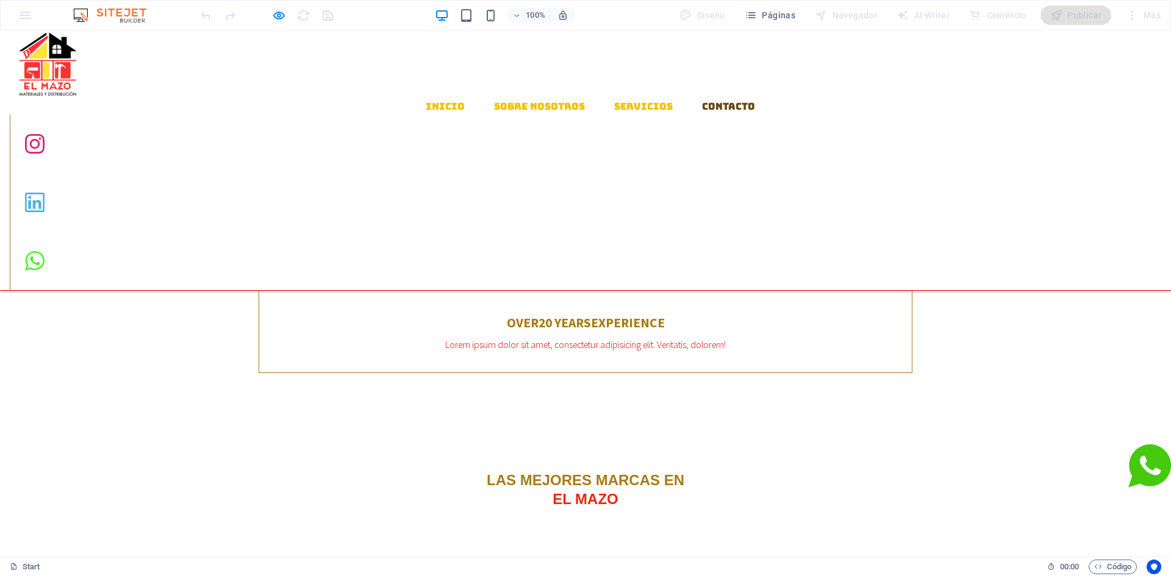
click at [273, 15] on icon "button" at bounding box center [279, 16] width 14 height 14
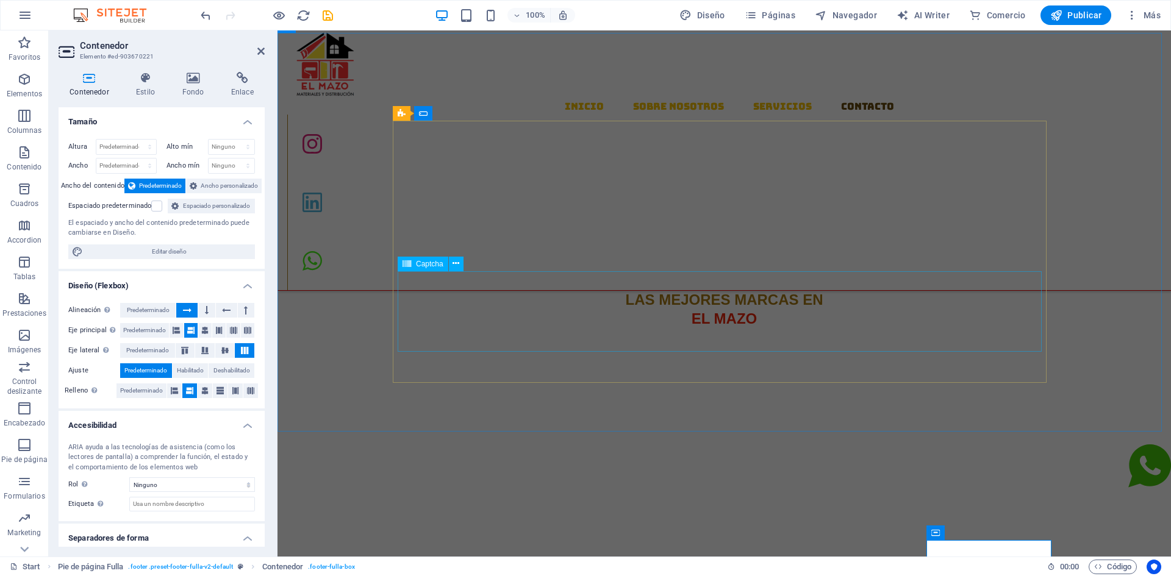
scroll to position [1462, 0]
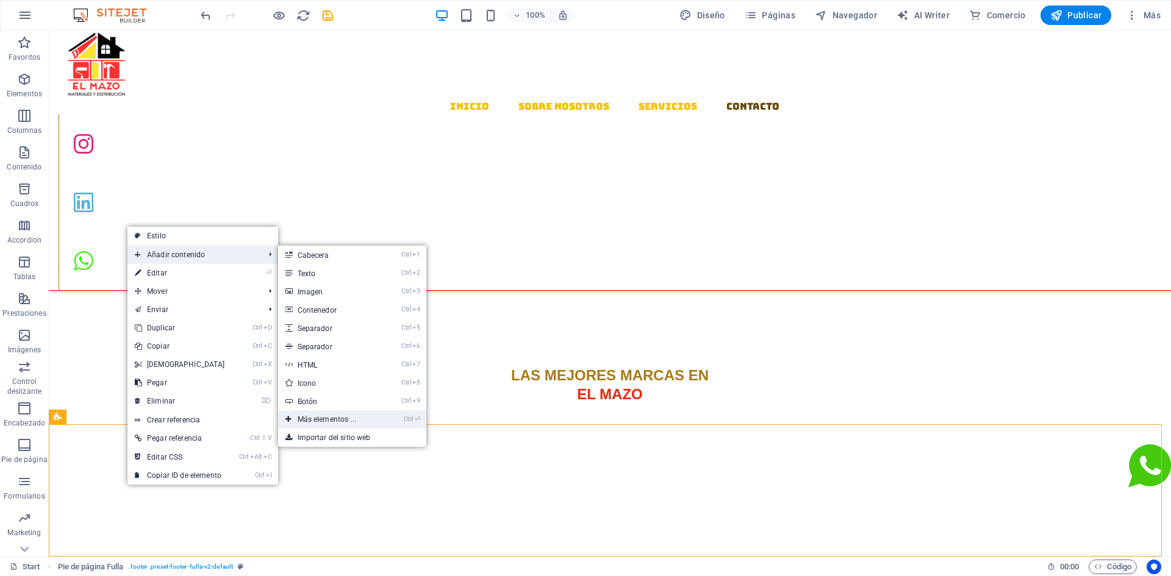
click at [323, 418] on link "Ctrl ⏎ Más elementos ..." at bounding box center [329, 420] width 102 height 18
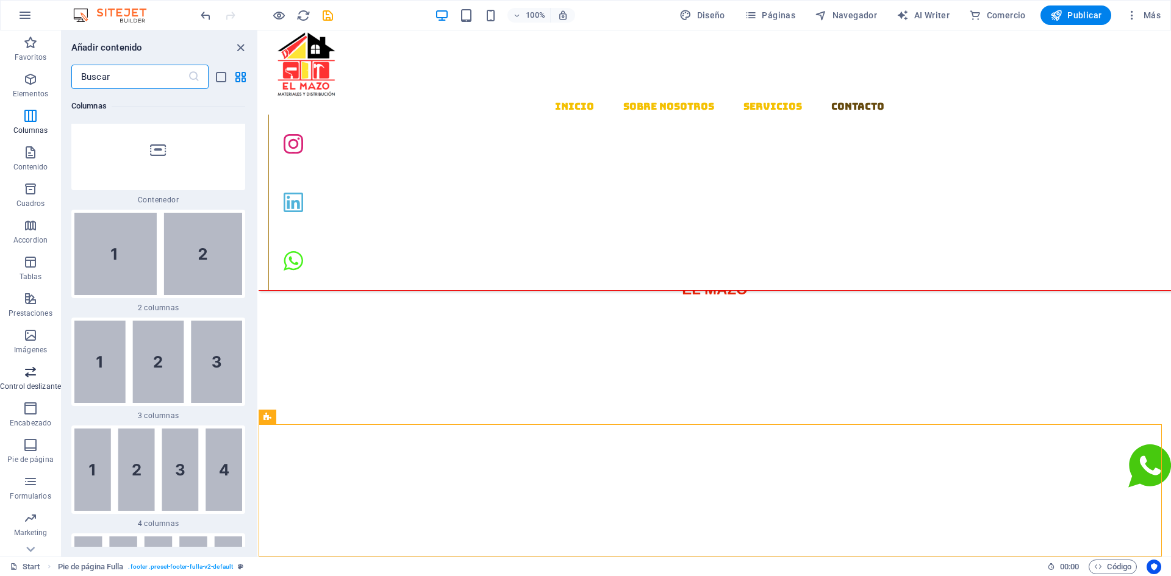
scroll to position [59, 0]
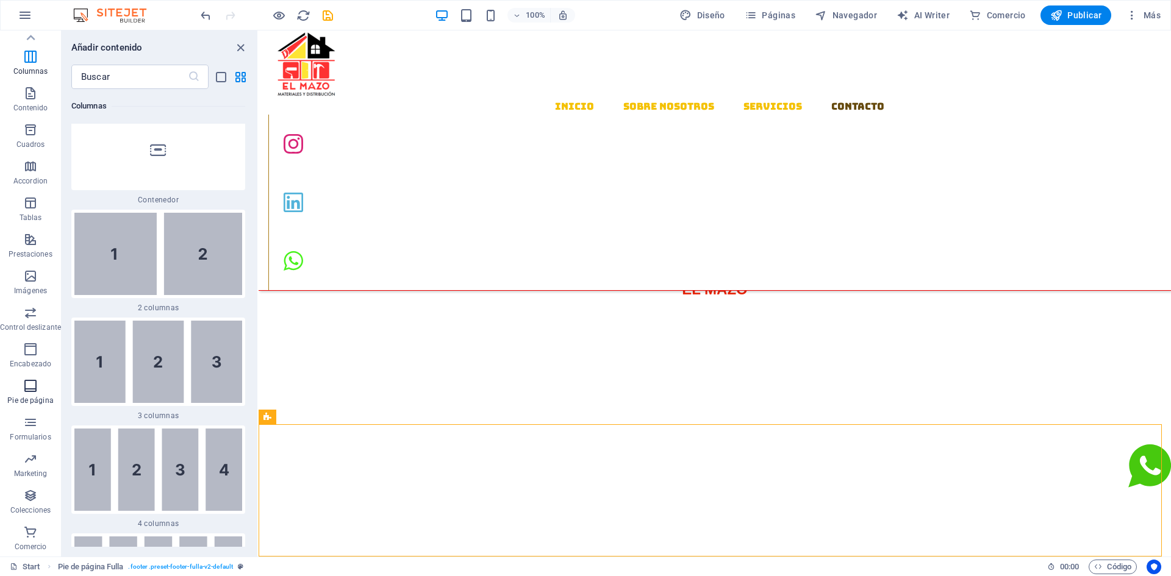
click at [32, 394] on span "Pie de página" at bounding box center [30, 393] width 61 height 29
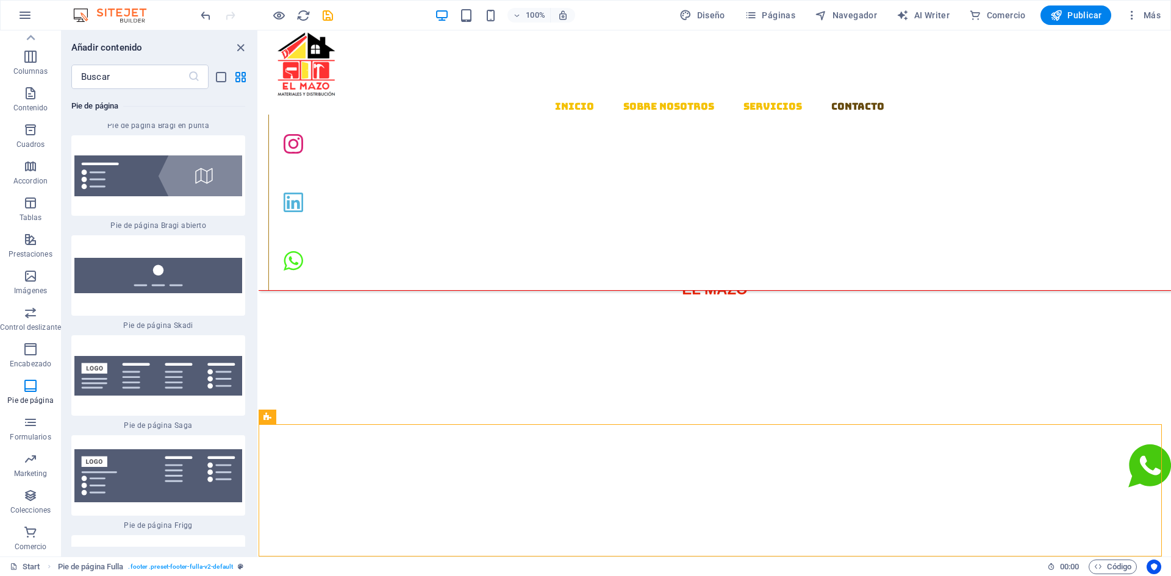
scroll to position [17163, 0]
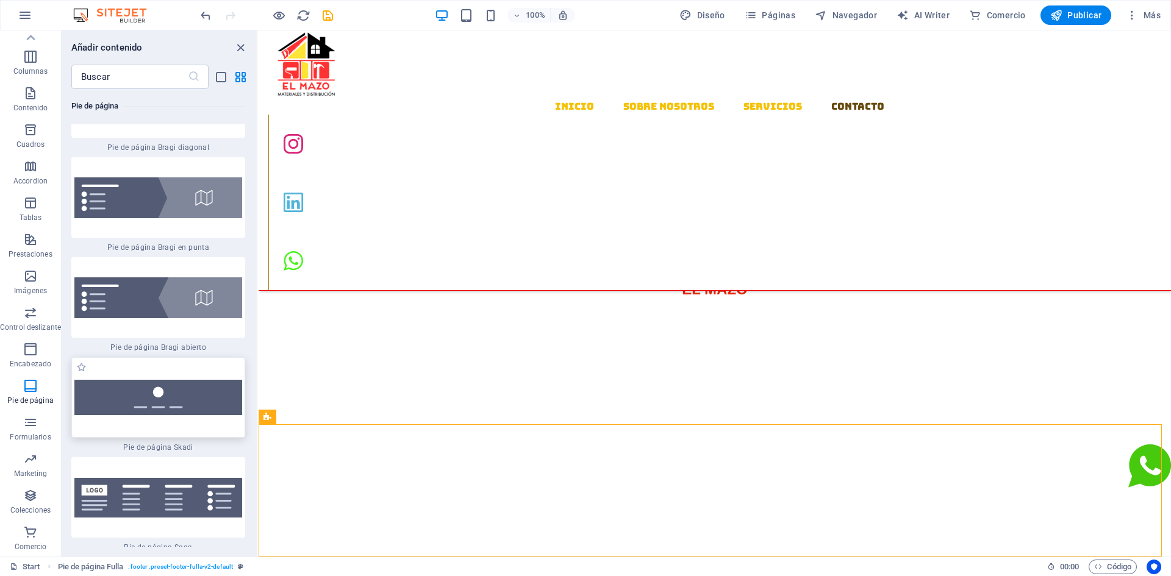
click at [192, 380] on img at bounding box center [158, 397] width 168 height 35
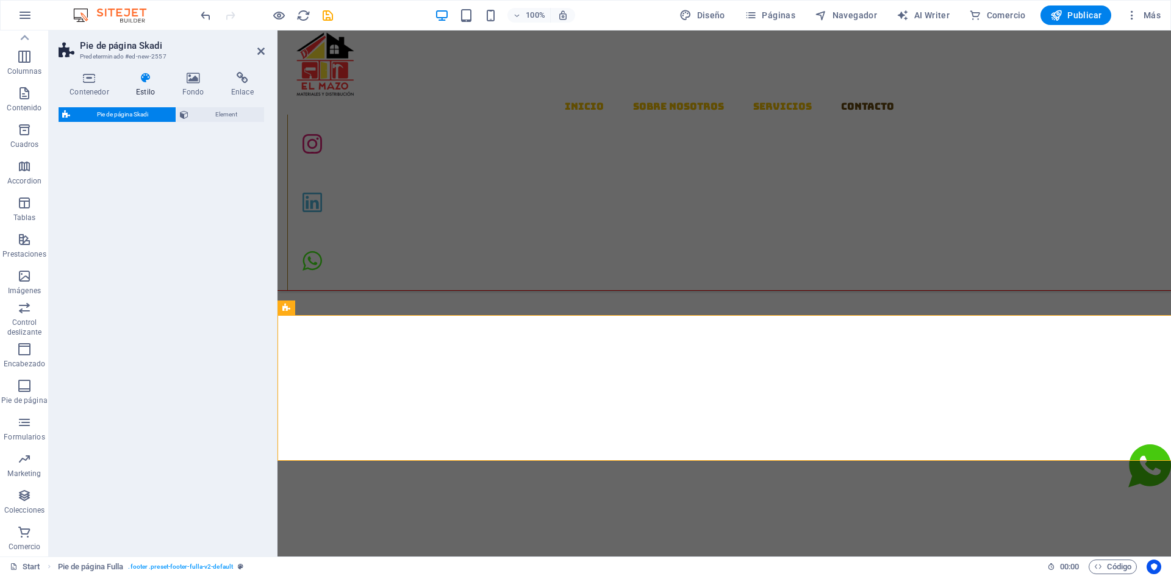
click at [194, 339] on div "Pie de página Skadi Element" at bounding box center [162, 327] width 206 height 440
select select "rem"
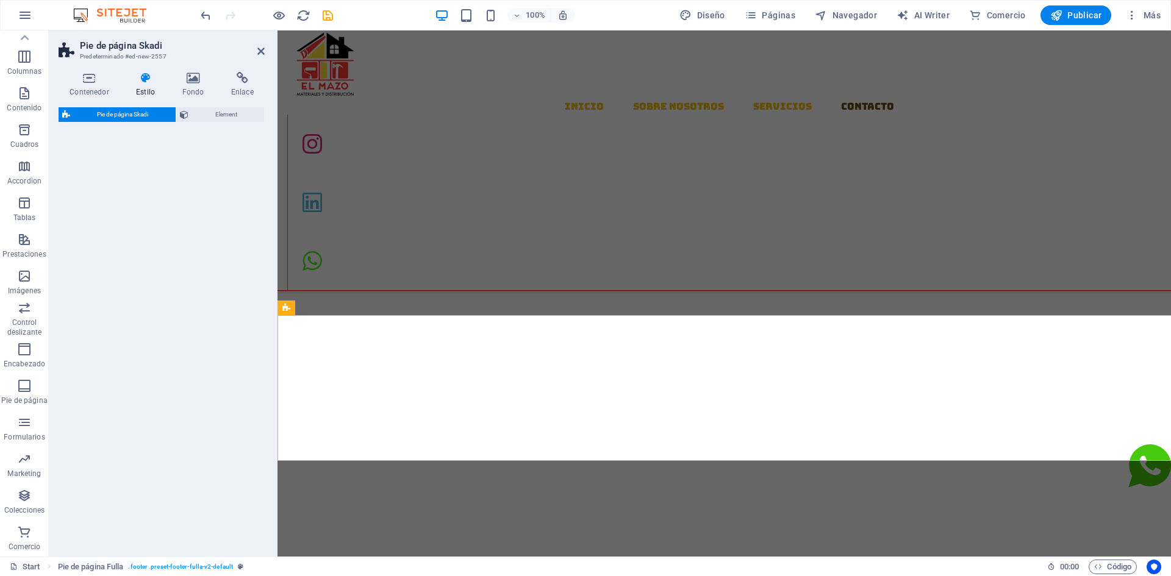
select select "rem"
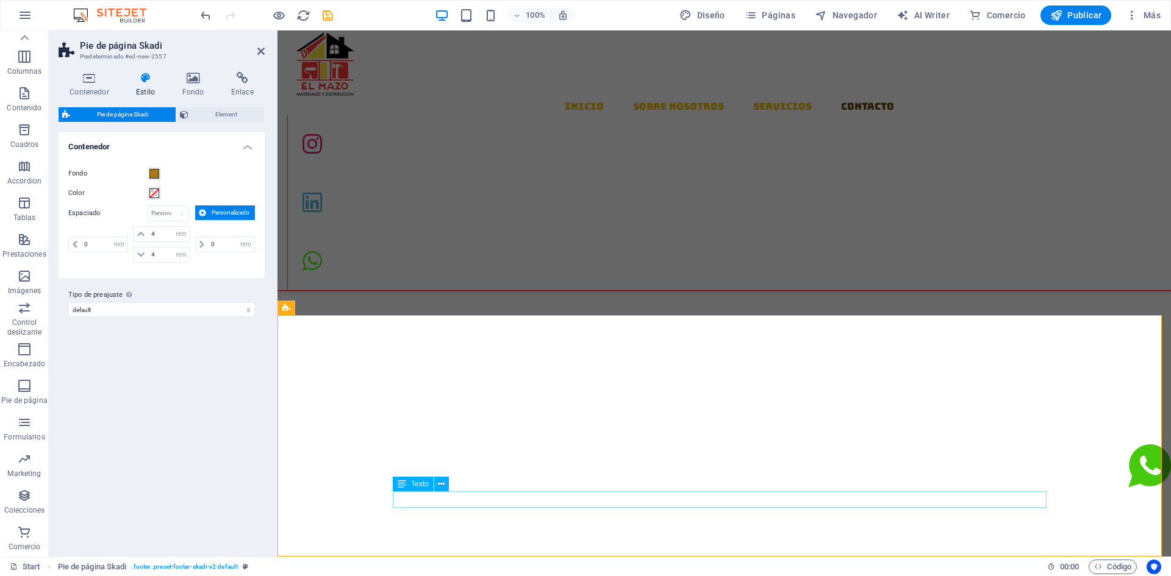
click at [87, 81] on icon at bounding box center [90, 78] width 62 height 12
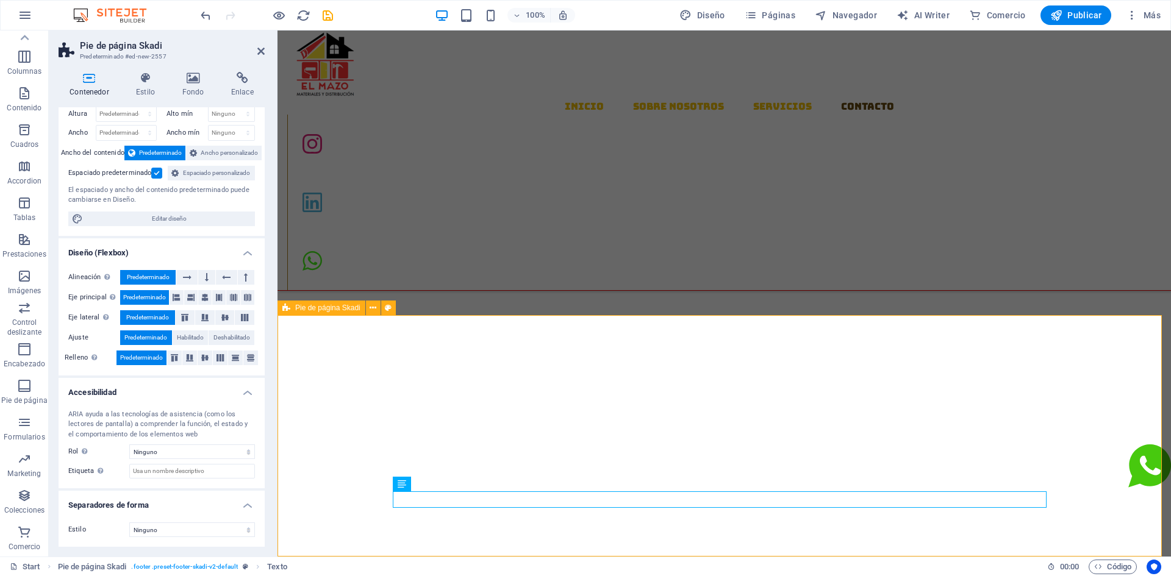
scroll to position [1684, 0]
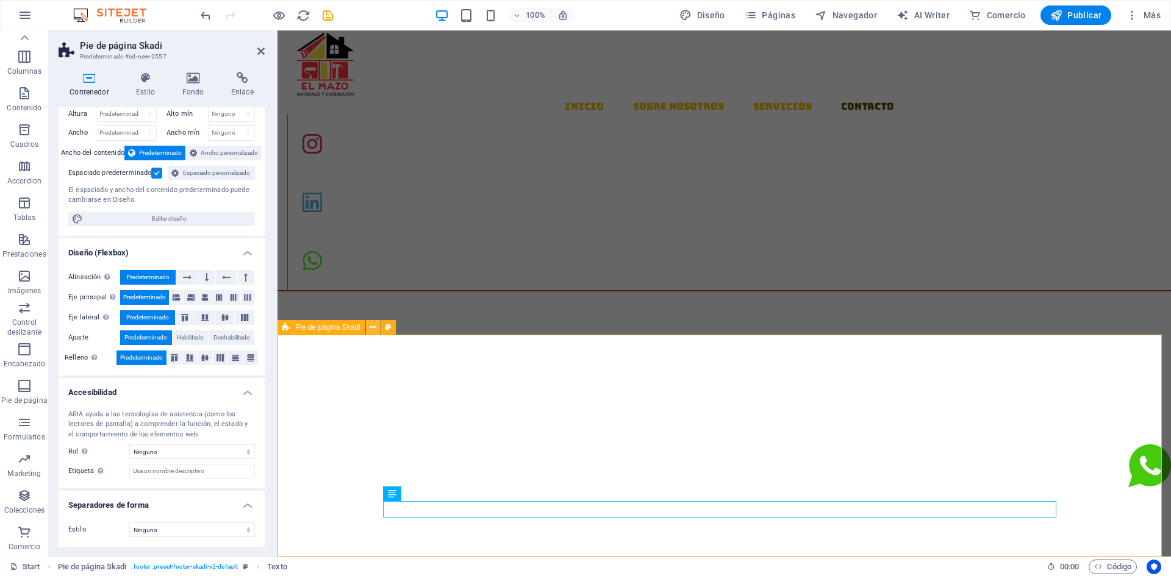
click at [375, 327] on icon at bounding box center [373, 327] width 7 height 13
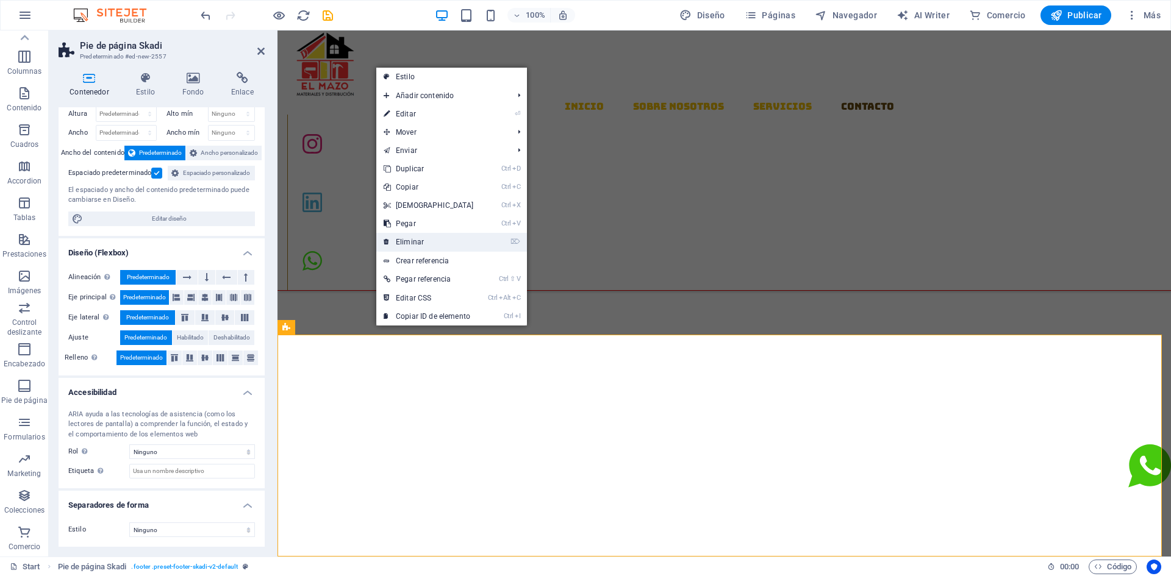
click at [415, 241] on link "⌦ Eliminar" at bounding box center [428, 242] width 105 height 18
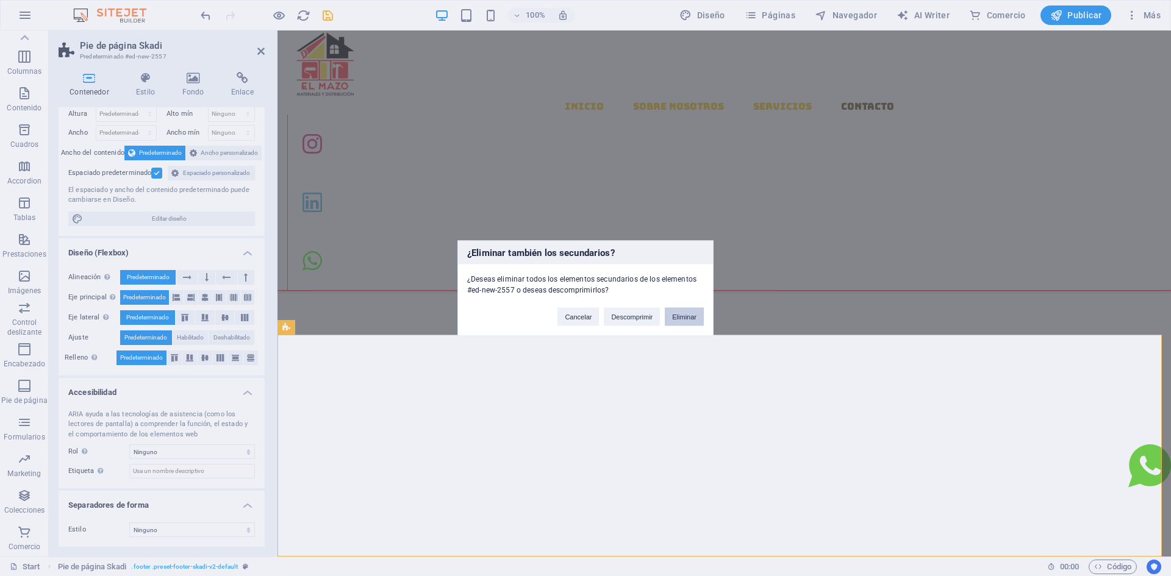
click at [683, 313] on button "Eliminar" at bounding box center [684, 316] width 39 height 18
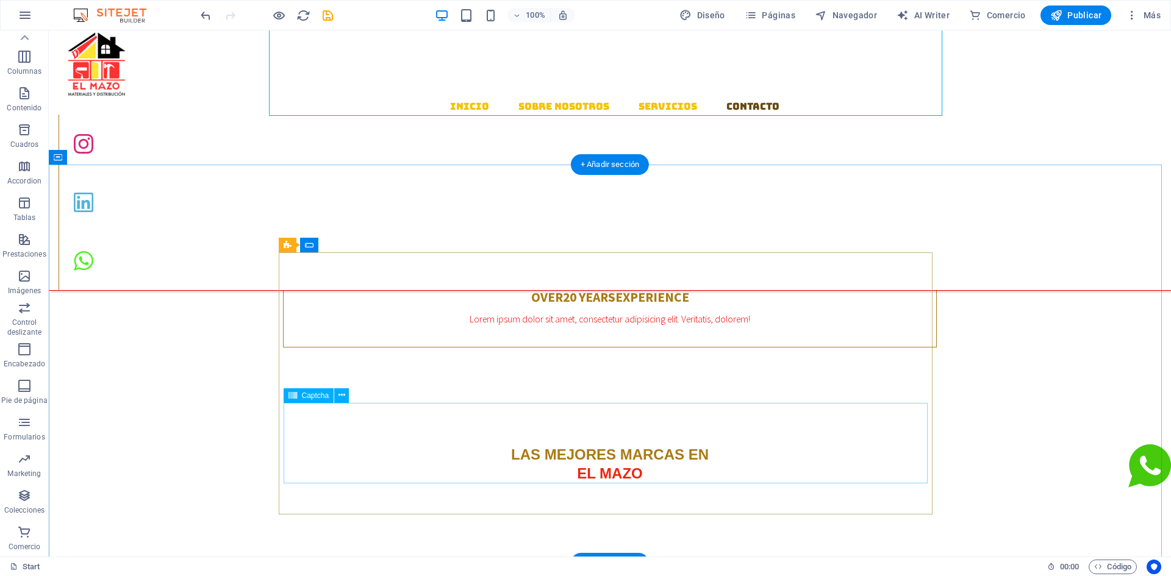
scroll to position [1462, 0]
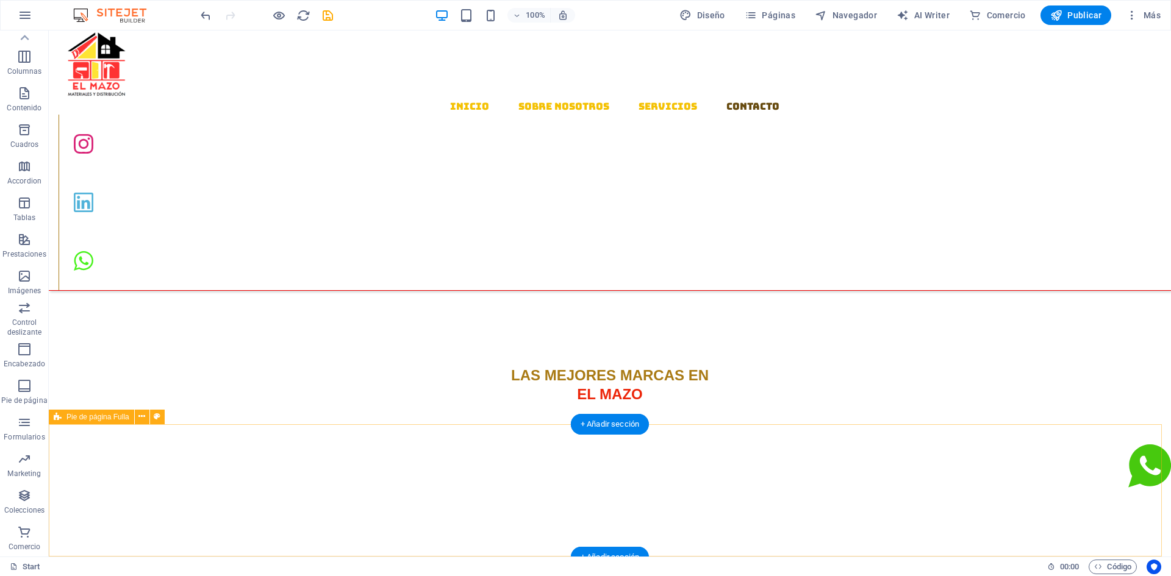
click at [86, 417] on span "Pie de página Fulla" at bounding box center [97, 417] width 63 height 7
click at [85, 416] on span "Pie de página Fulla" at bounding box center [97, 417] width 63 height 7
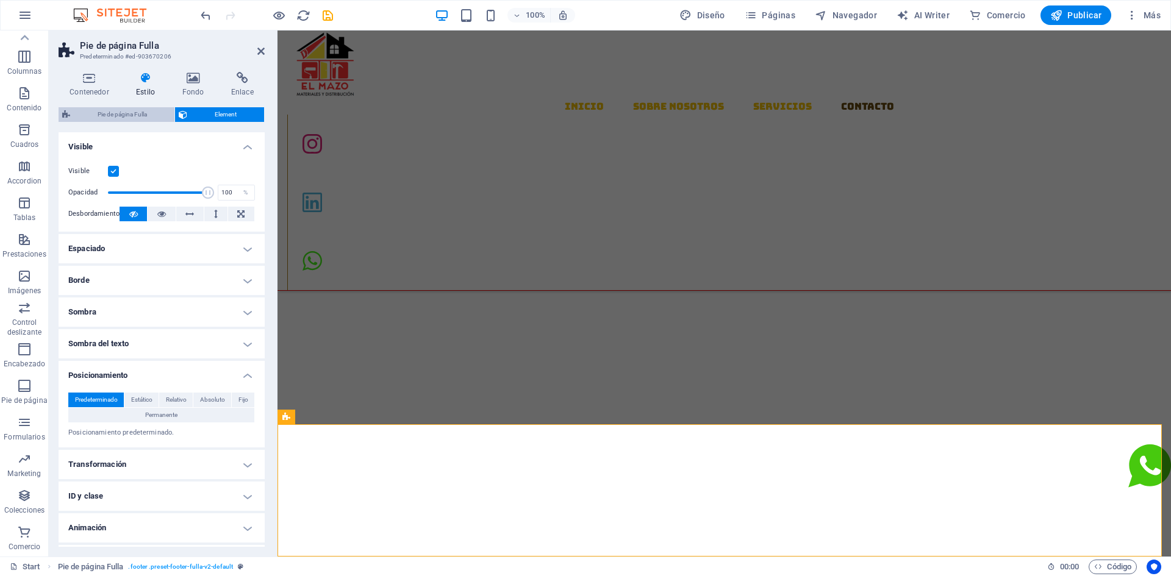
click at [137, 113] on span "Pie de página Fulla" at bounding box center [122, 114] width 97 height 15
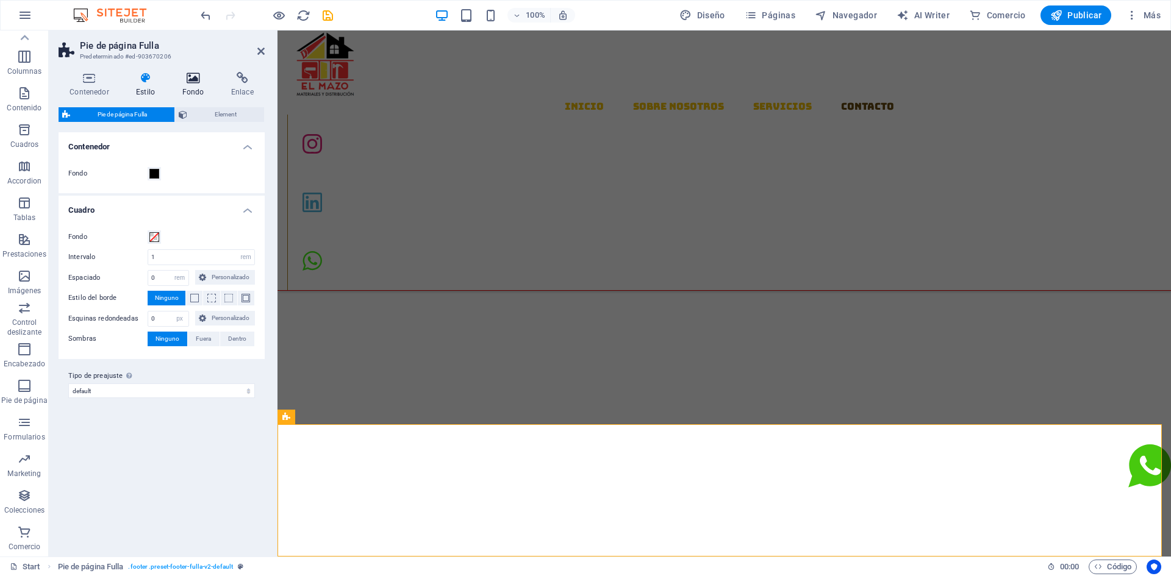
click at [191, 79] on icon at bounding box center [193, 78] width 44 height 12
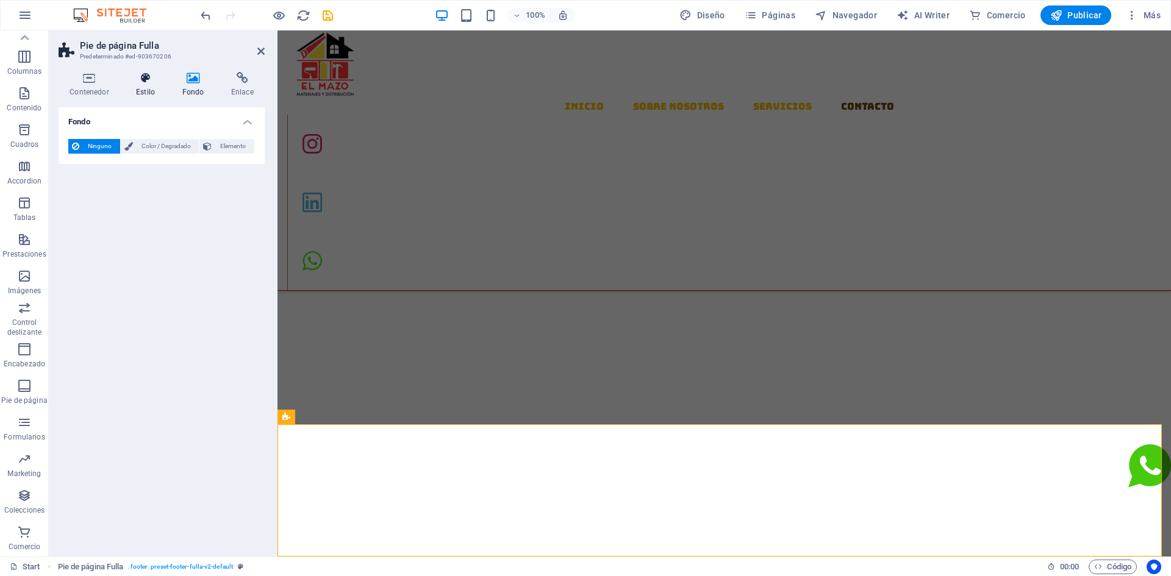
click at [154, 77] on icon at bounding box center [145, 78] width 41 height 12
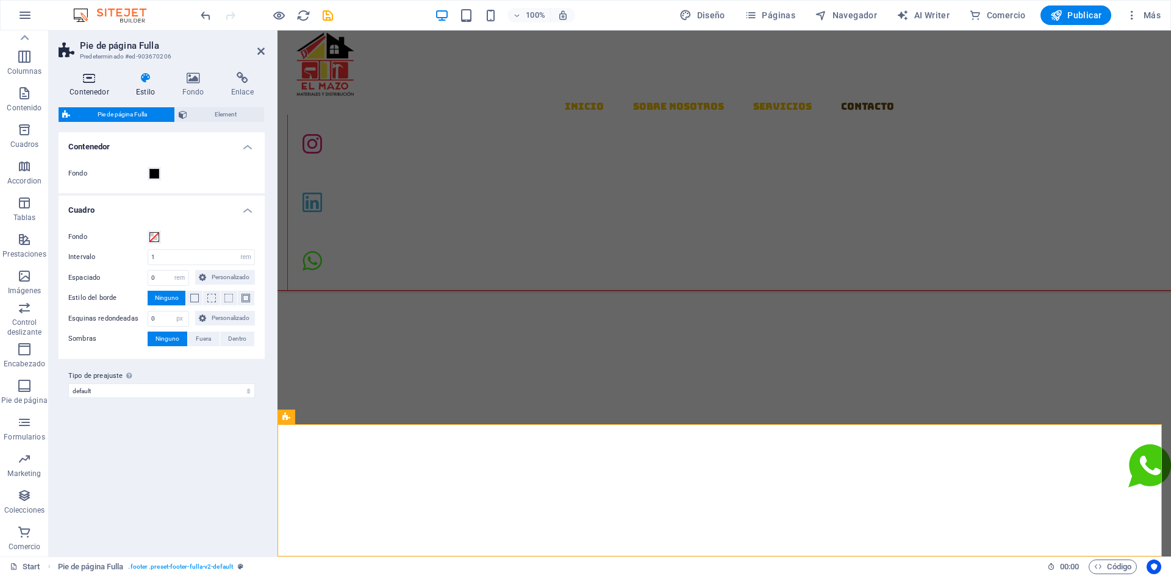
click at [91, 76] on icon at bounding box center [90, 78] width 62 height 12
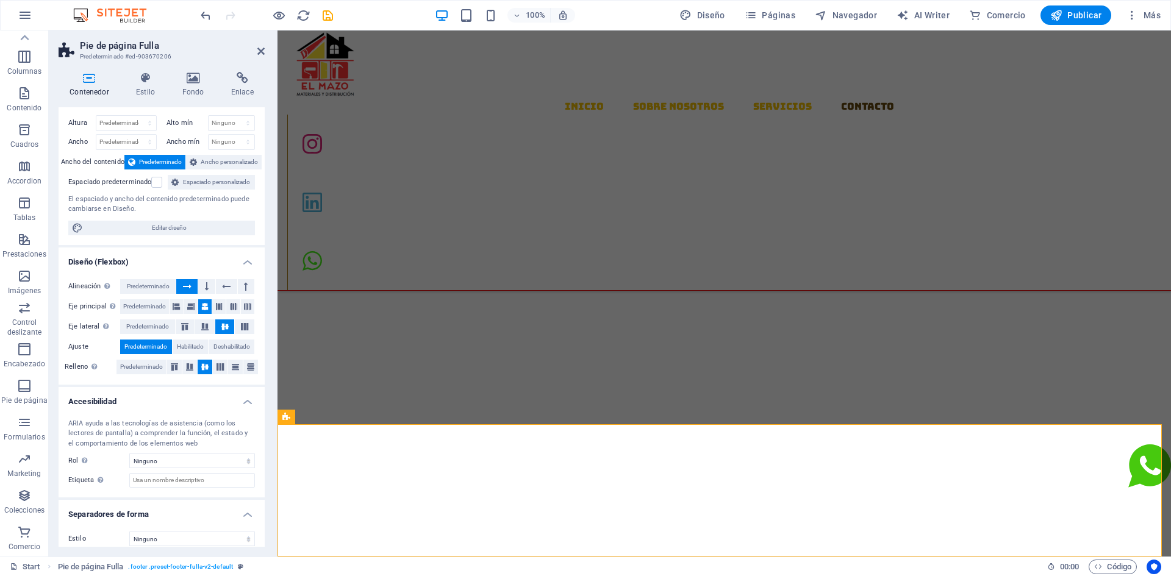
scroll to position [33, 0]
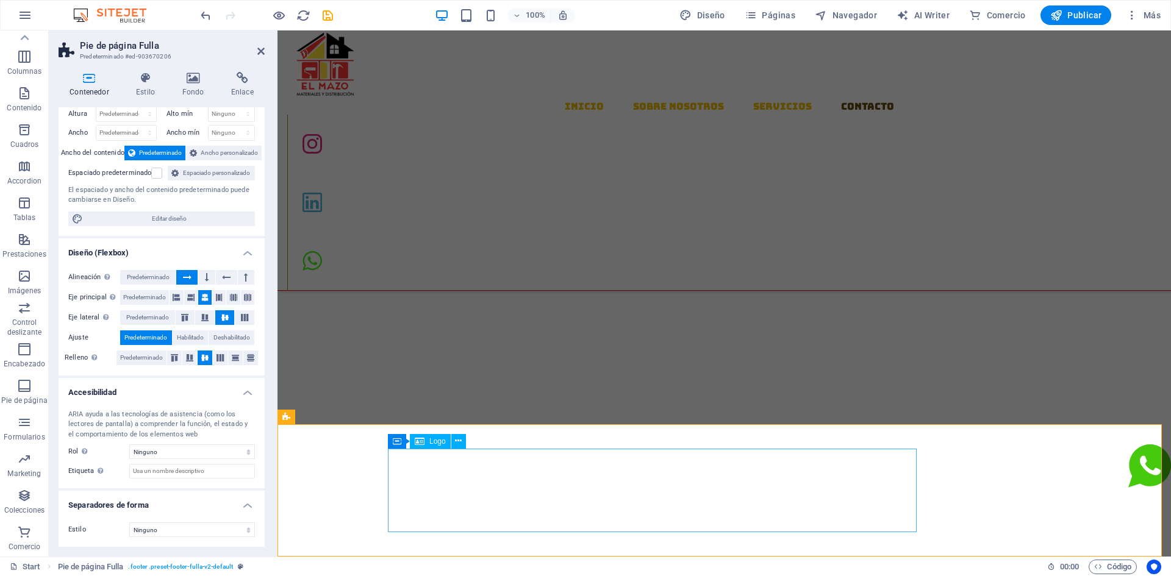
click at [436, 443] on span "Logo" at bounding box center [437, 441] width 16 height 7
select select "px"
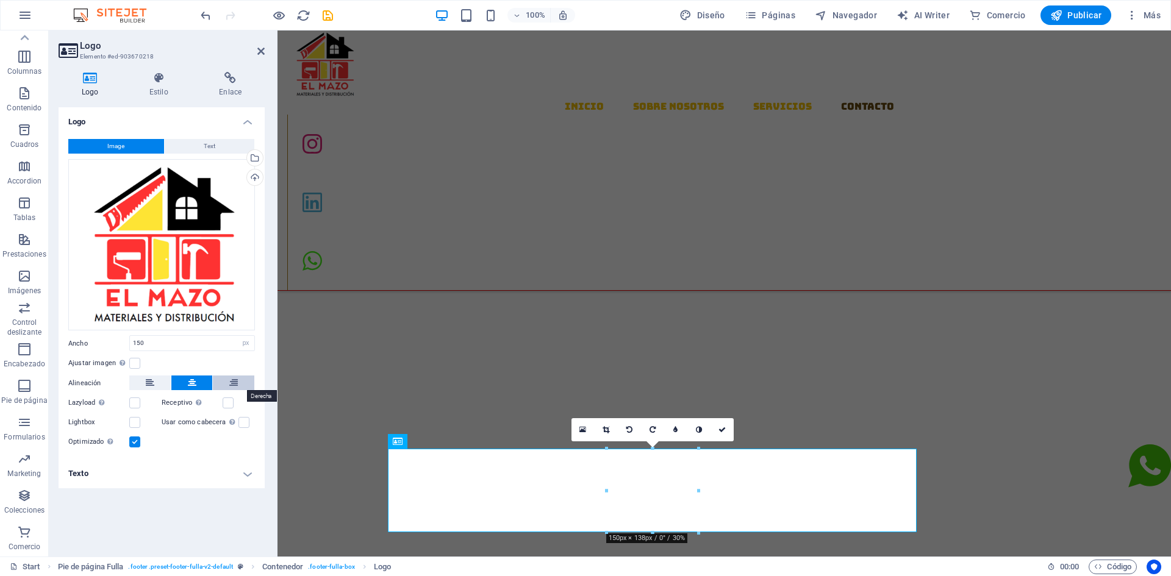
click at [238, 382] on icon at bounding box center [233, 383] width 9 height 15
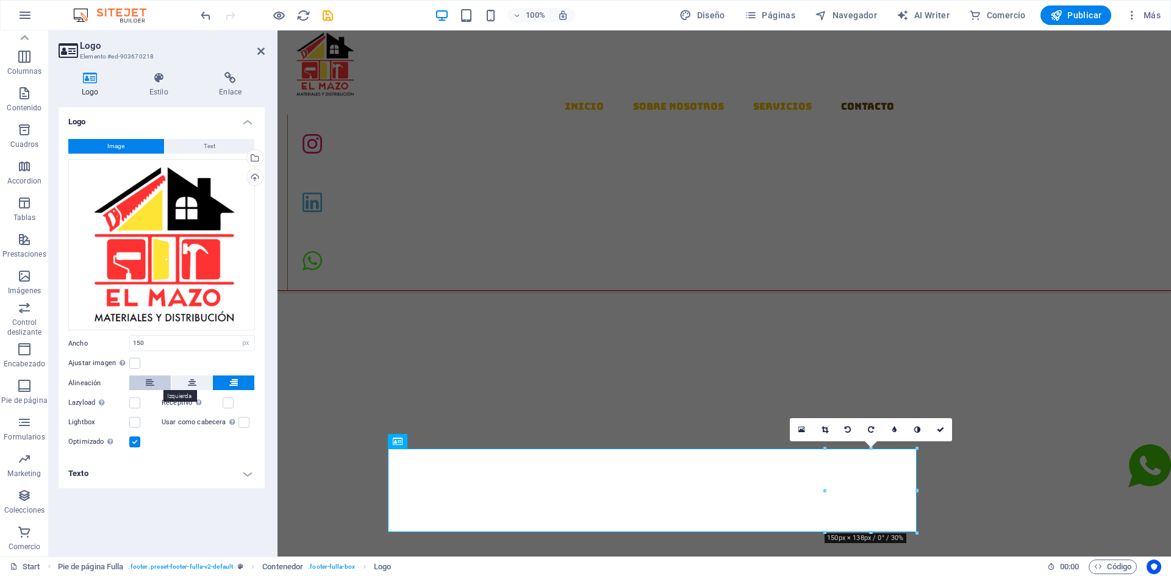
click at [142, 381] on button at bounding box center [149, 383] width 41 height 15
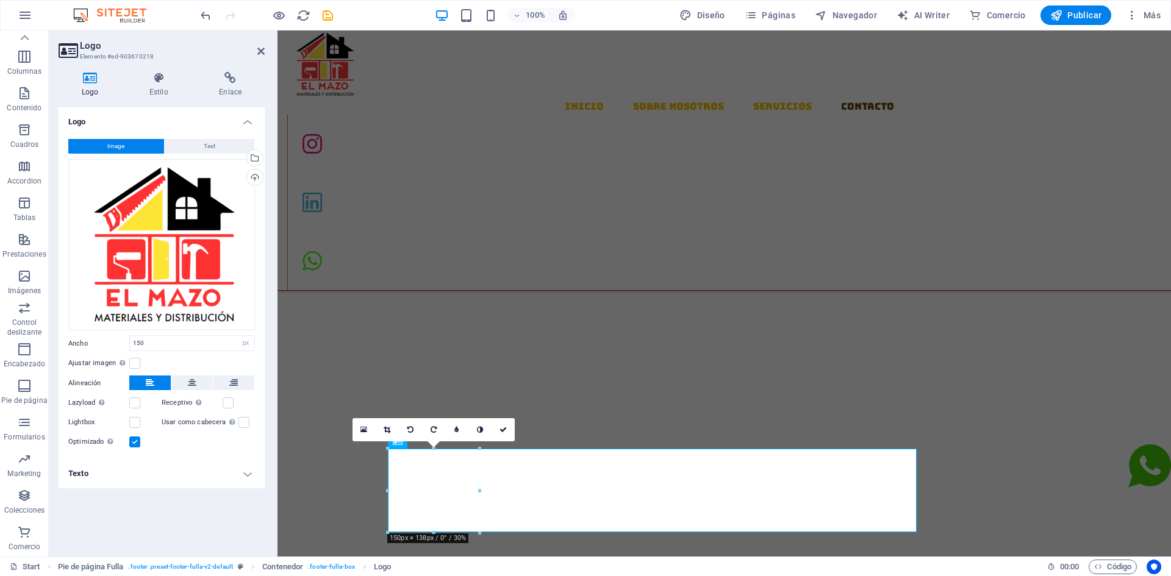
click at [134, 443] on label at bounding box center [134, 442] width 11 height 11
click at [0, 0] on input "Optimizado Las imágenes se comprimen para así mejorar la velocidad de las págin…" at bounding box center [0, 0] width 0 height 0
click at [134, 443] on label at bounding box center [134, 442] width 11 height 11
click at [0, 0] on input "Optimizado Las imágenes se comprimen para así mejorar la velocidad de las págin…" at bounding box center [0, 0] width 0 height 0
click at [134, 443] on label at bounding box center [134, 442] width 11 height 11
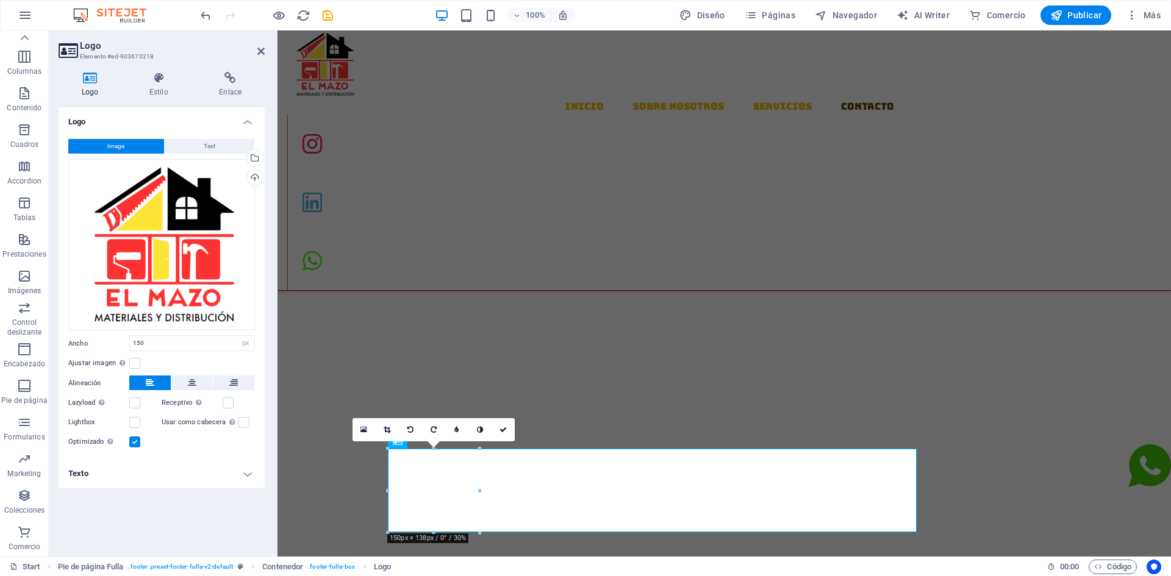
click at [0, 0] on input "Optimizado Las imágenes se comprimen para así mejorar la velocidad de las págin…" at bounding box center [0, 0] width 0 height 0
click at [134, 443] on label at bounding box center [134, 442] width 11 height 11
click at [0, 0] on input "Optimizado Las imágenes se comprimen para así mejorar la velocidad de las págin…" at bounding box center [0, 0] width 0 height 0
click at [29, 16] on icon "button" at bounding box center [25, 15] width 15 height 15
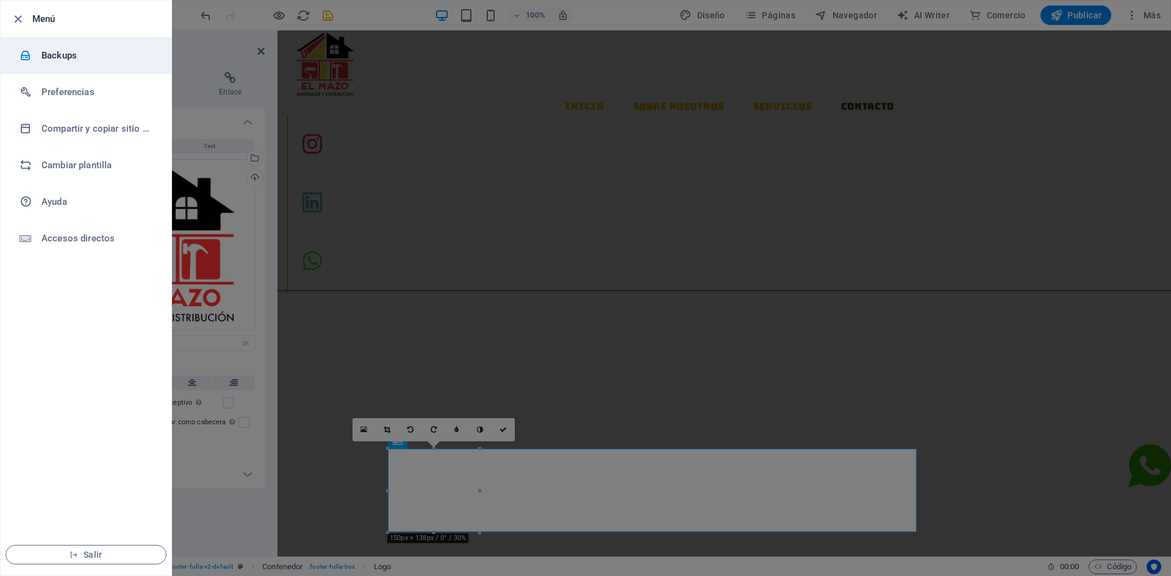
click at [52, 51] on h6 "Backups" at bounding box center [97, 55] width 113 height 15
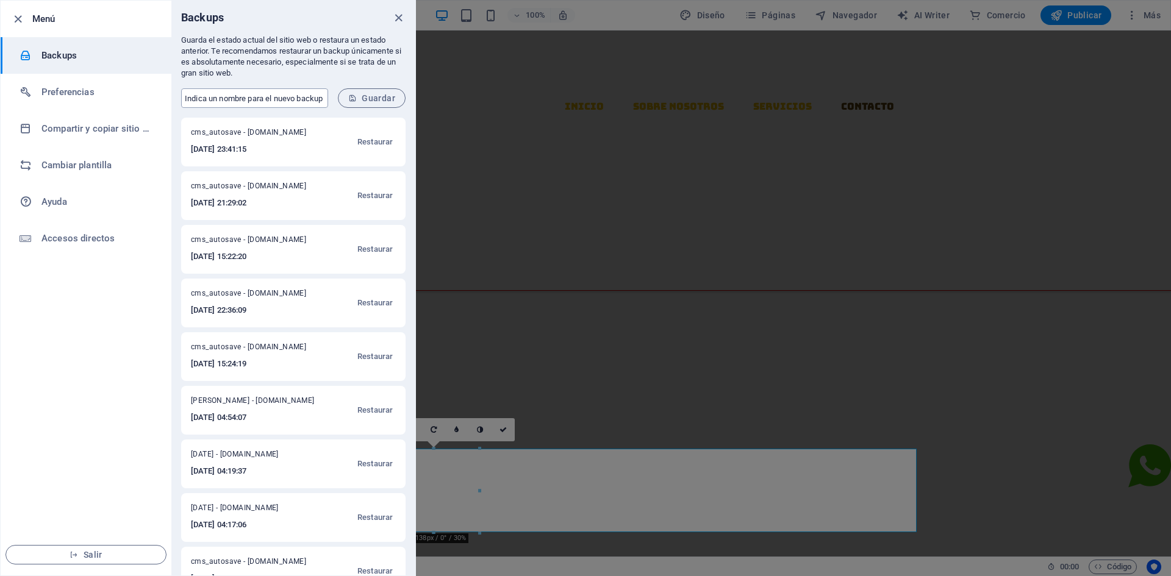
click at [226, 101] on input "text" at bounding box center [254, 98] width 147 height 20
type input "h"
type input "HENRY"
click at [379, 97] on span "Guardar" at bounding box center [371, 98] width 47 height 10
click at [516, 341] on div at bounding box center [585, 288] width 1171 height 576
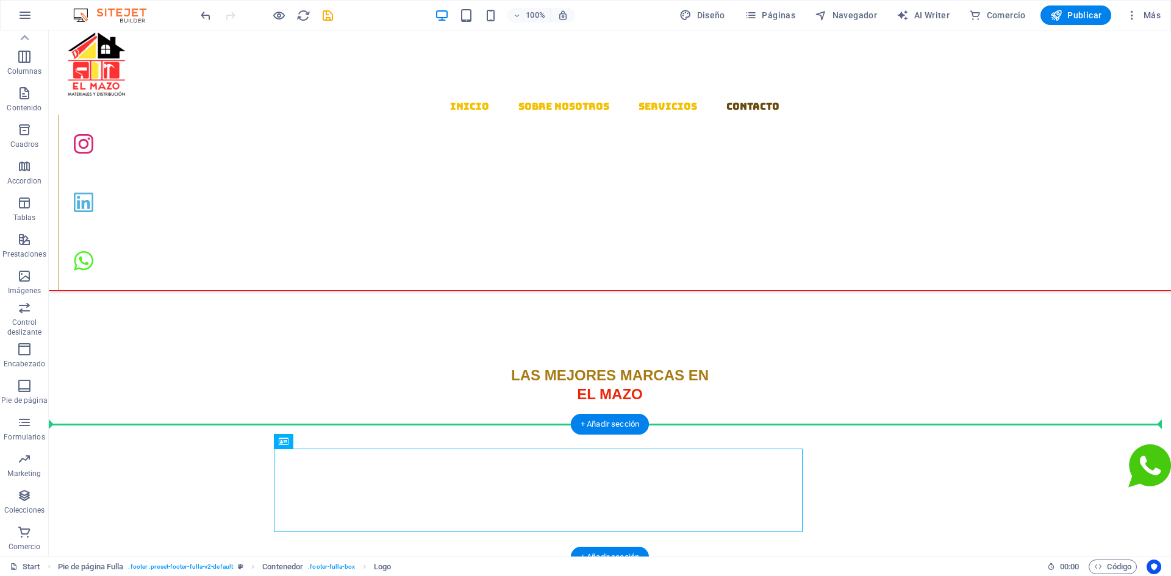
drag, startPoint x: 309, startPoint y: 473, endPoint x: 85, endPoint y: 457, distance: 224.4
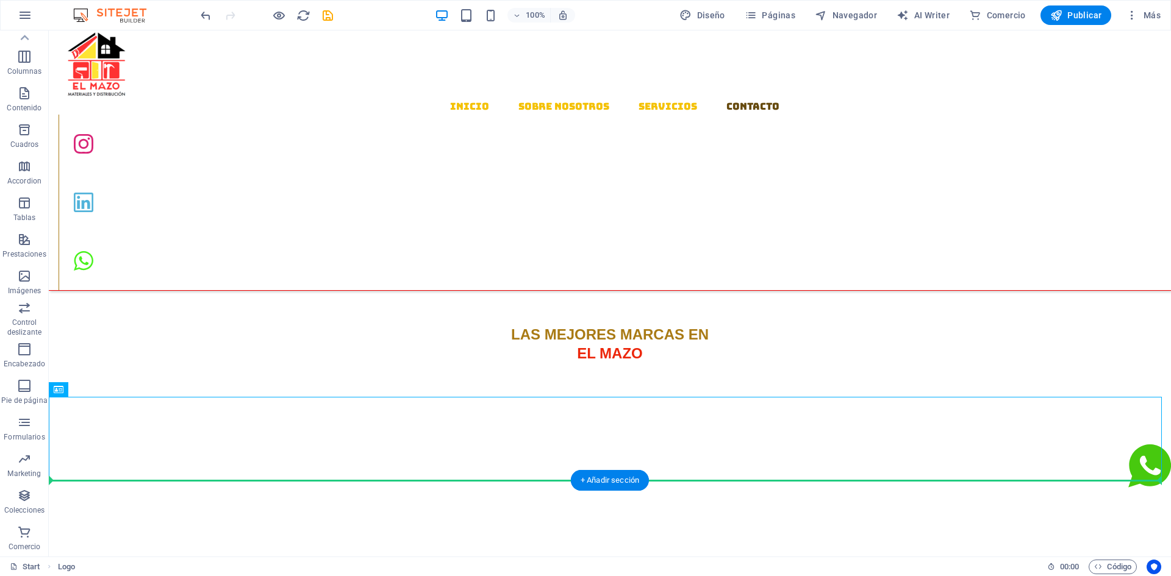
scroll to position [1548, 0]
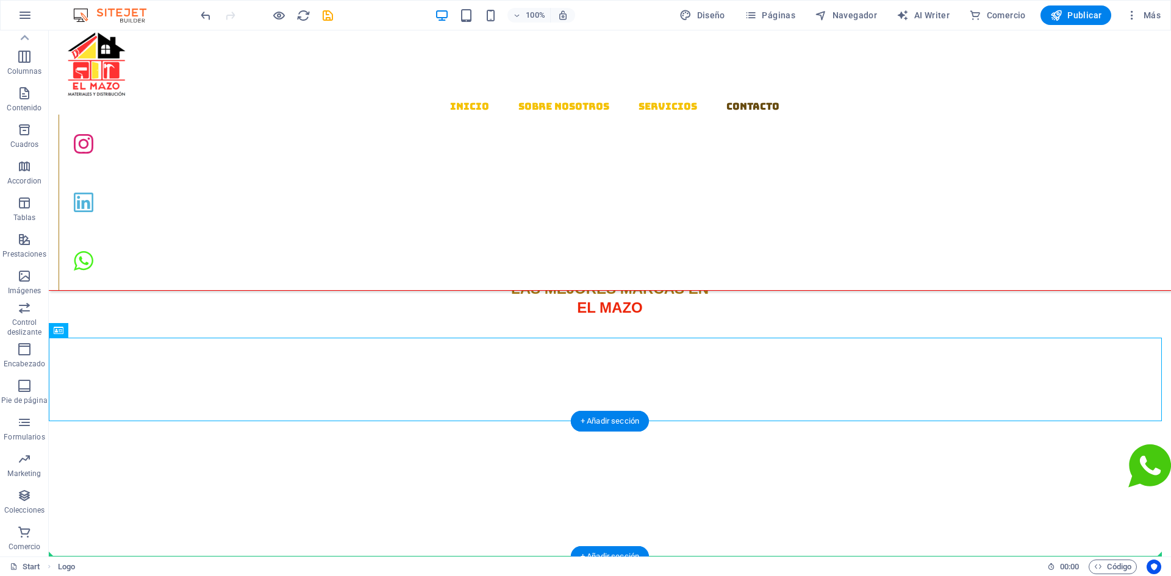
drag, startPoint x: 86, startPoint y: 456, endPoint x: 84, endPoint y: 510, distance: 53.7
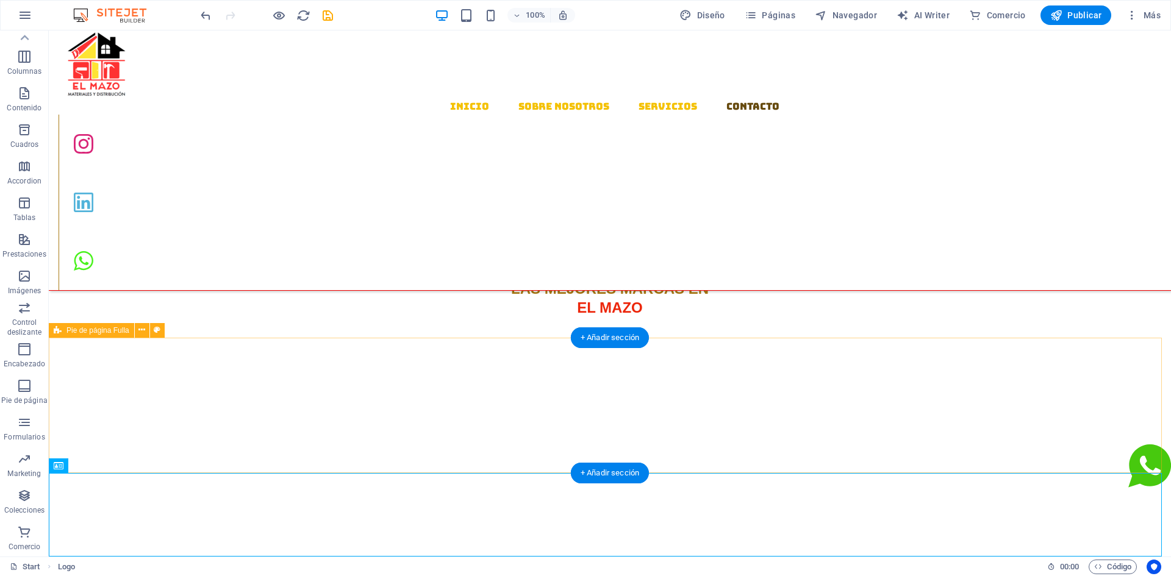
drag, startPoint x: 108, startPoint y: 493, endPoint x: 311, endPoint y: 415, distance: 217.6
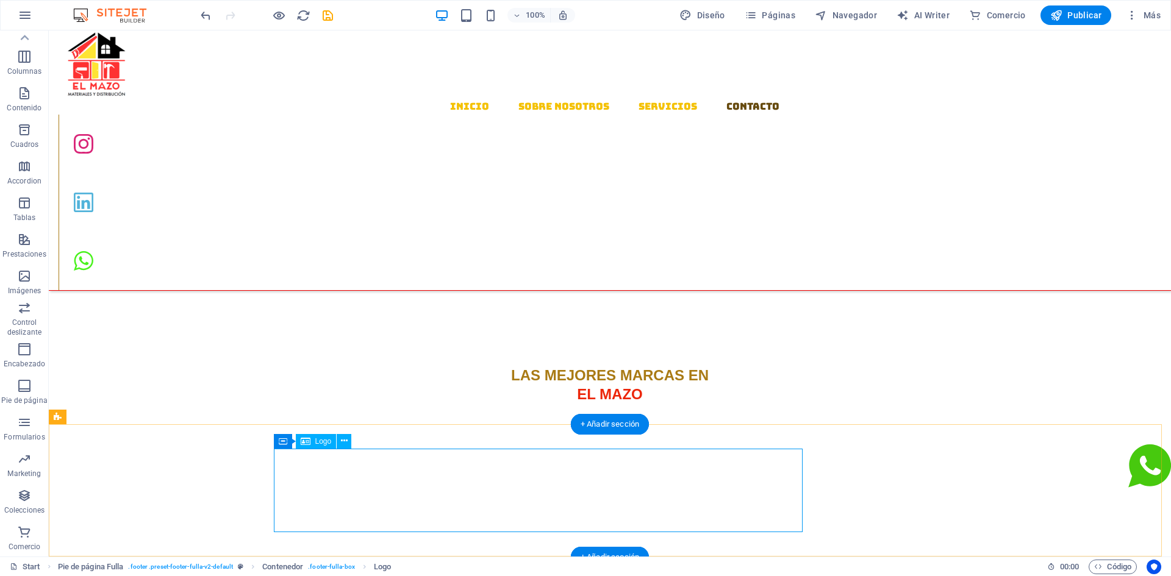
select select "px"
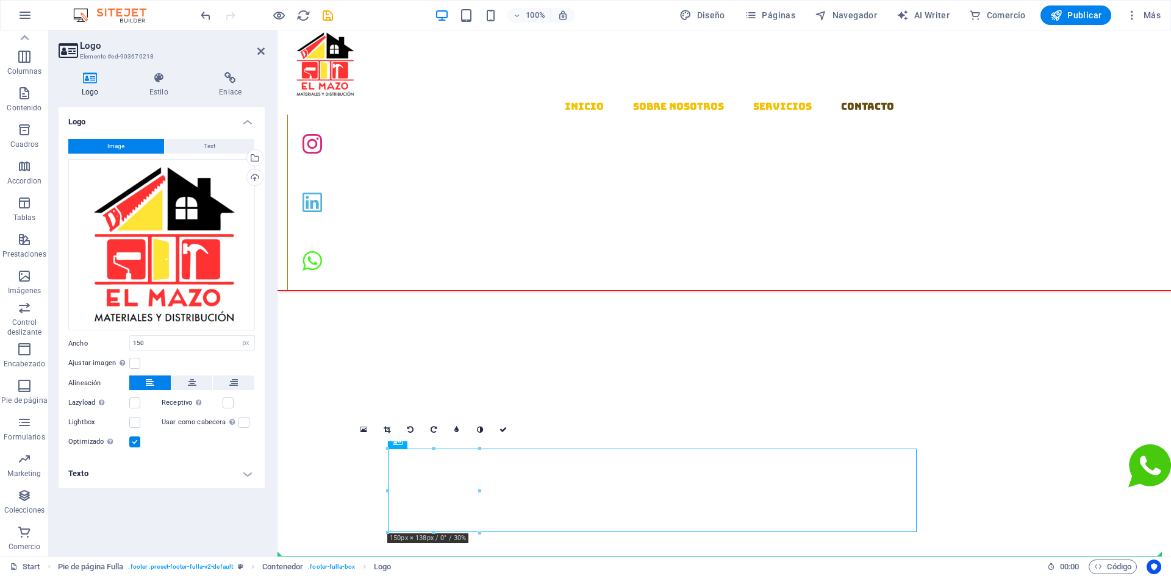
drag, startPoint x: 436, startPoint y: 482, endPoint x: 382, endPoint y: 565, distance: 98.5
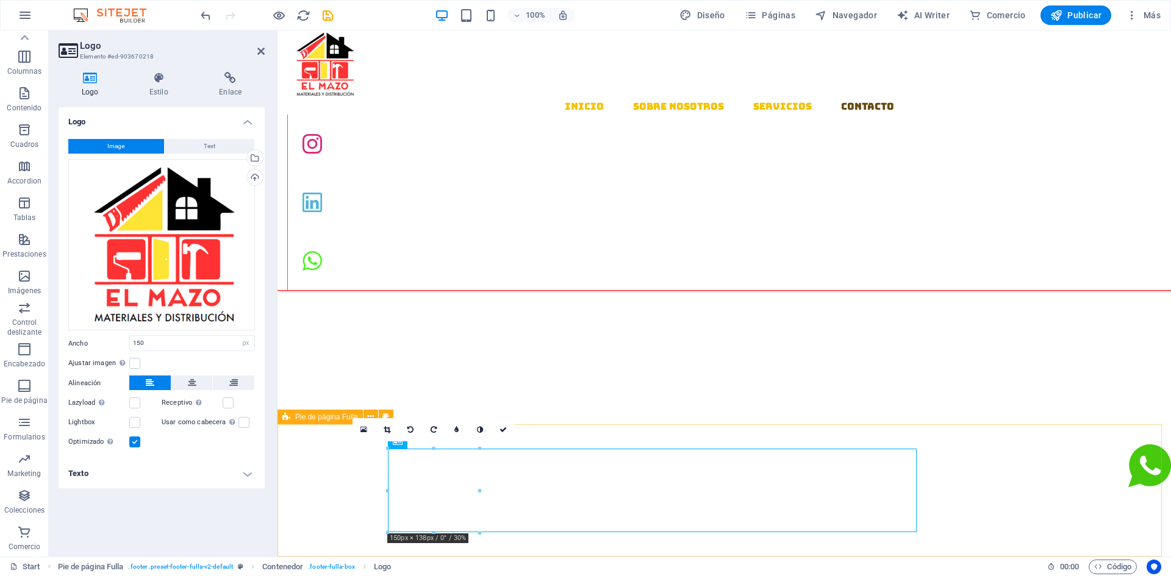
drag, startPoint x: 423, startPoint y: 497, endPoint x: 401, endPoint y: 549, distance: 56.3
drag, startPoint x: 502, startPoint y: 429, endPoint x: 445, endPoint y: 416, distance: 58.8
click at [502, 429] on icon at bounding box center [503, 429] width 7 height 7
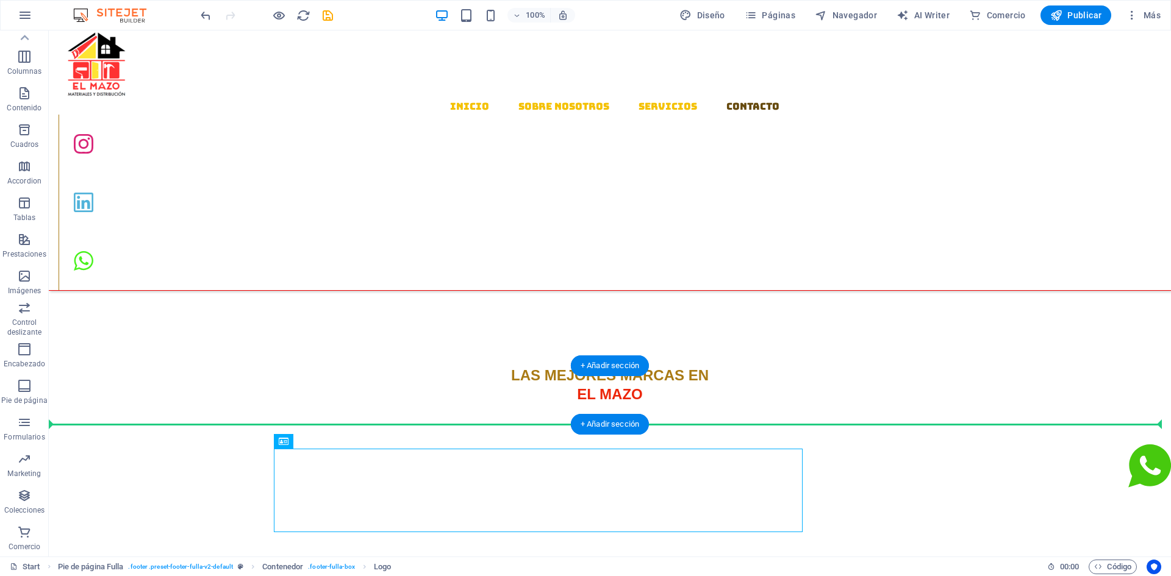
drag, startPoint x: 332, startPoint y: 475, endPoint x: 206, endPoint y: 402, distance: 146.2
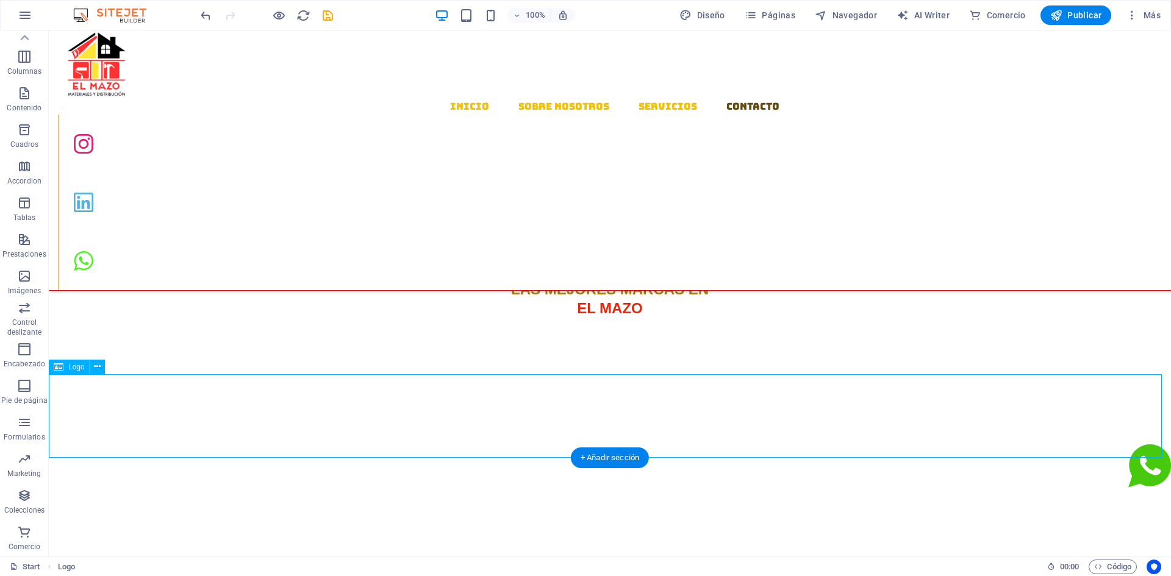
scroll to position [1548, 0]
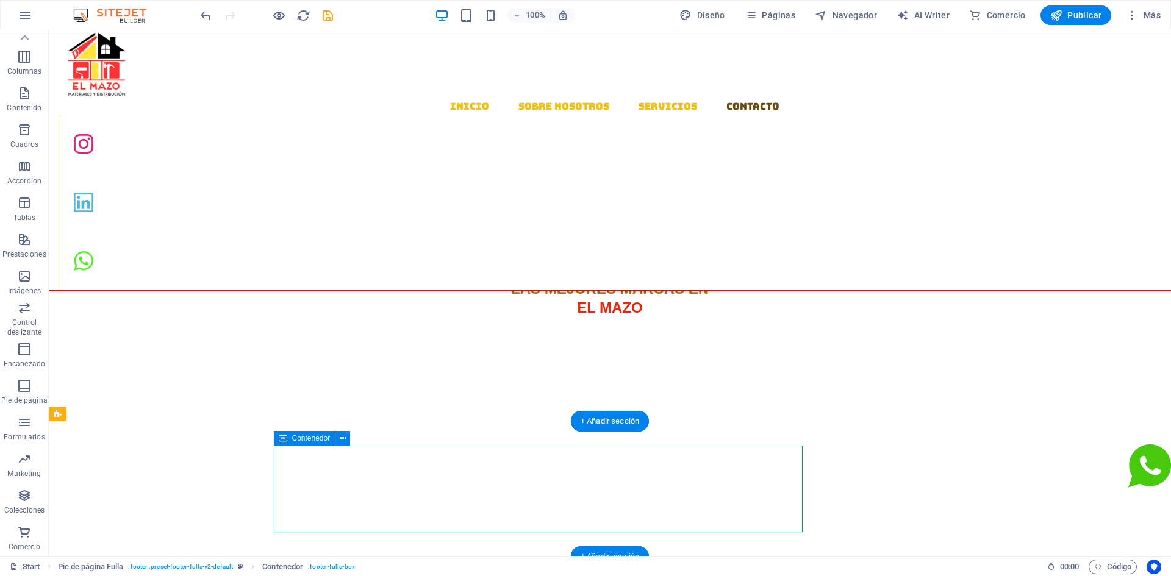
drag, startPoint x: 802, startPoint y: 467, endPoint x: 624, endPoint y: 473, distance: 178.2
click at [301, 439] on span "Contenedor" at bounding box center [311, 438] width 38 height 7
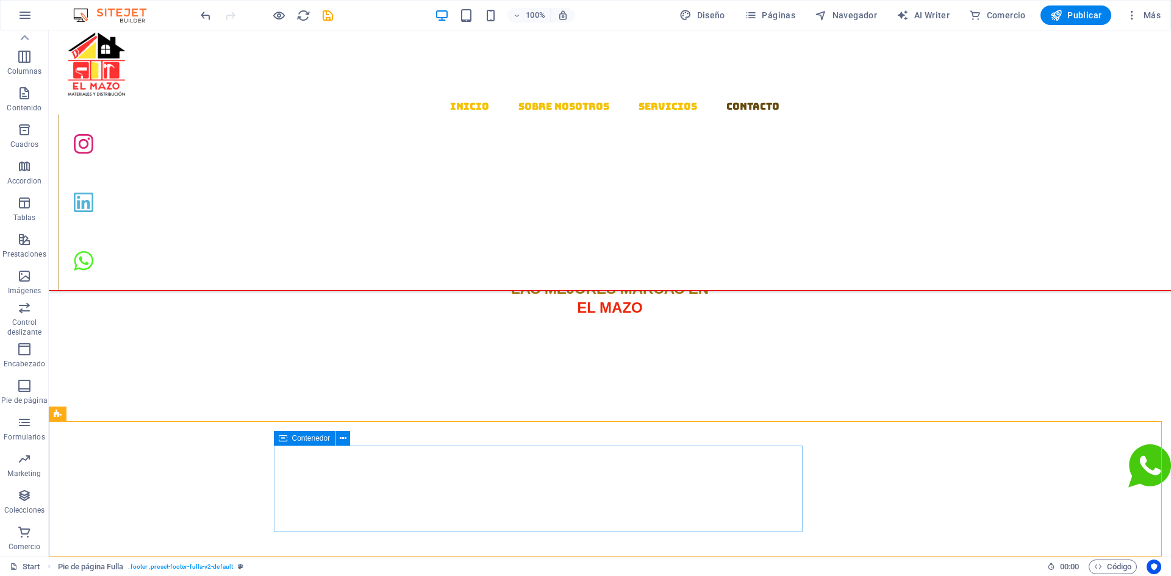
click at [309, 439] on span "Contenedor" at bounding box center [311, 438] width 38 height 7
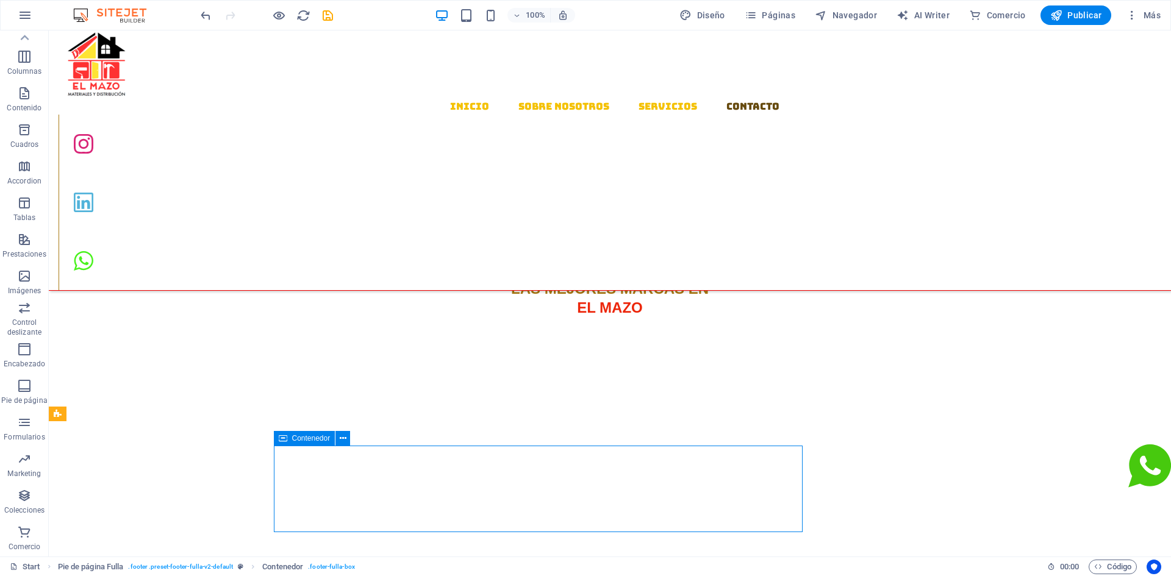
click at [309, 439] on span "Contenedor" at bounding box center [311, 438] width 38 height 7
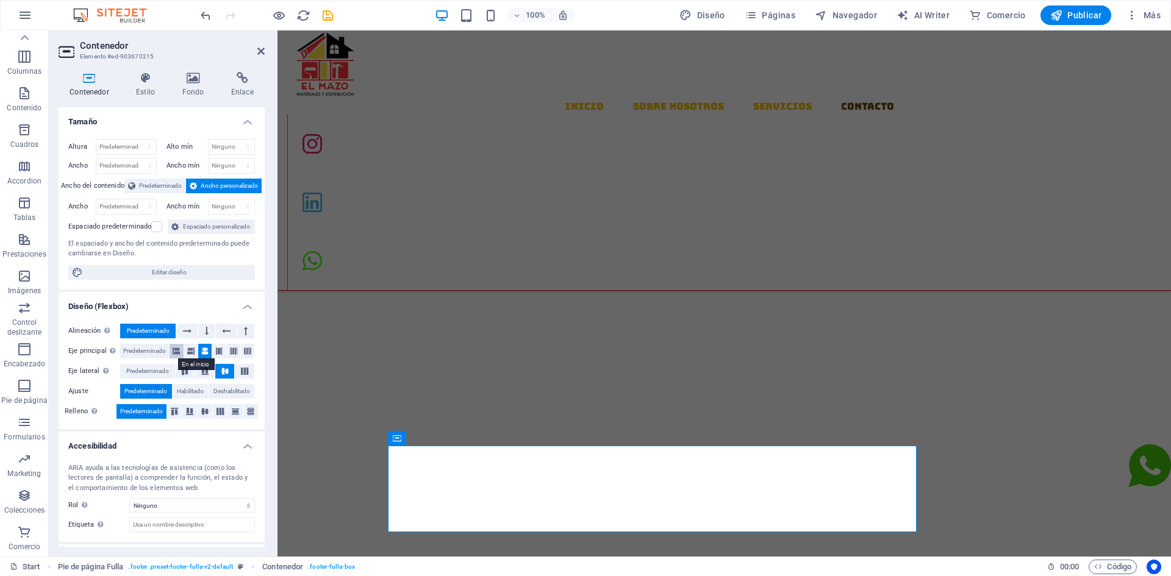
click at [176, 350] on icon at bounding box center [176, 351] width 7 height 15
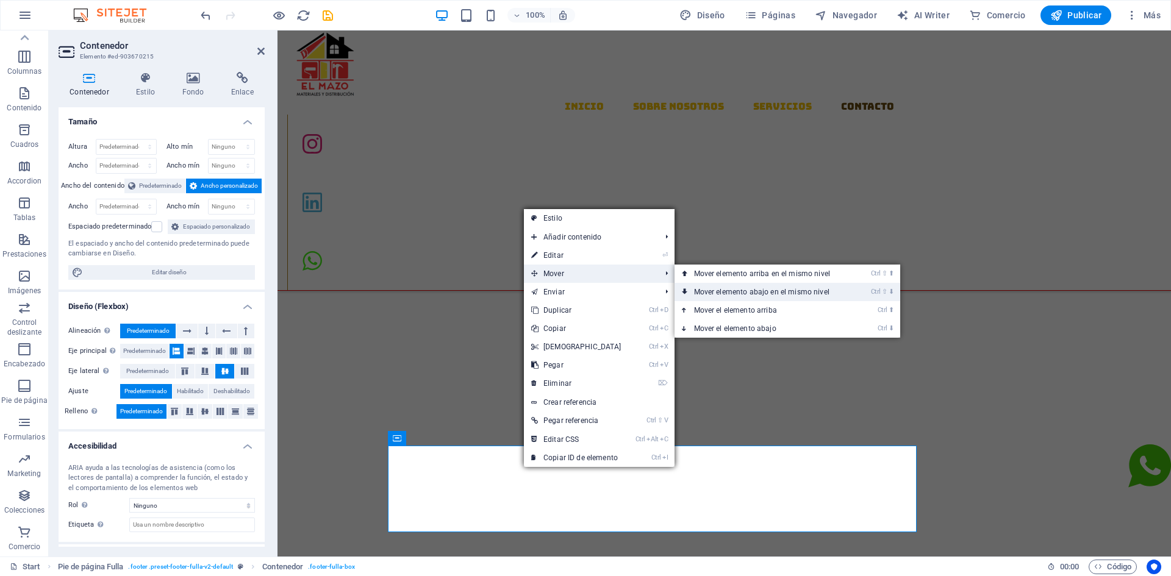
click at [709, 285] on link "Ctrl ⇧ ⬇ Mover elemento abajo en el mismo nivel" at bounding box center [765, 292] width 180 height 18
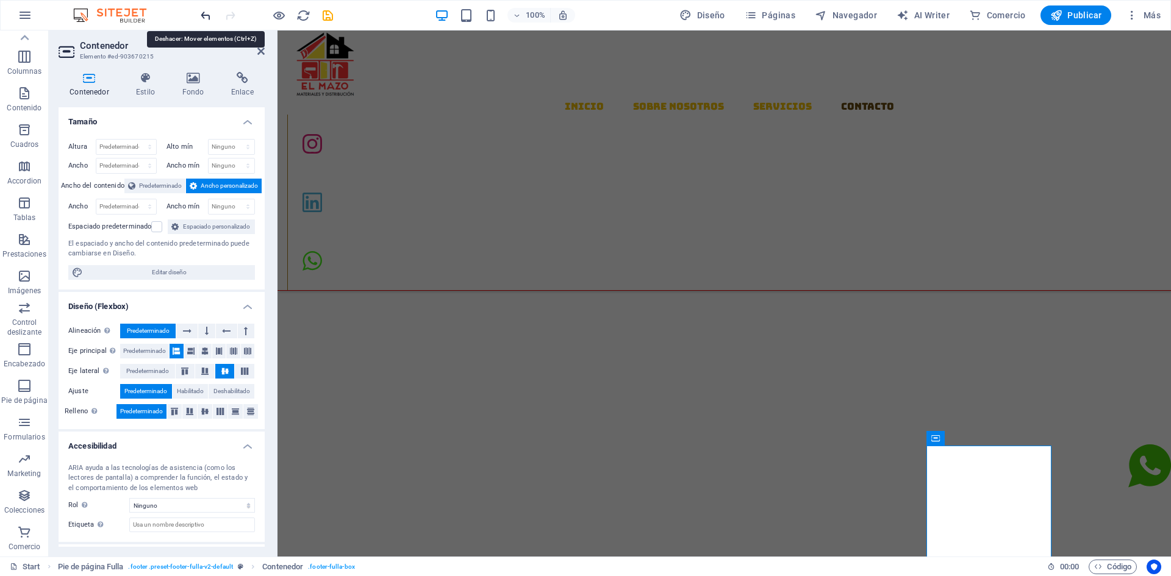
click at [201, 16] on icon "undo" at bounding box center [206, 16] width 14 height 14
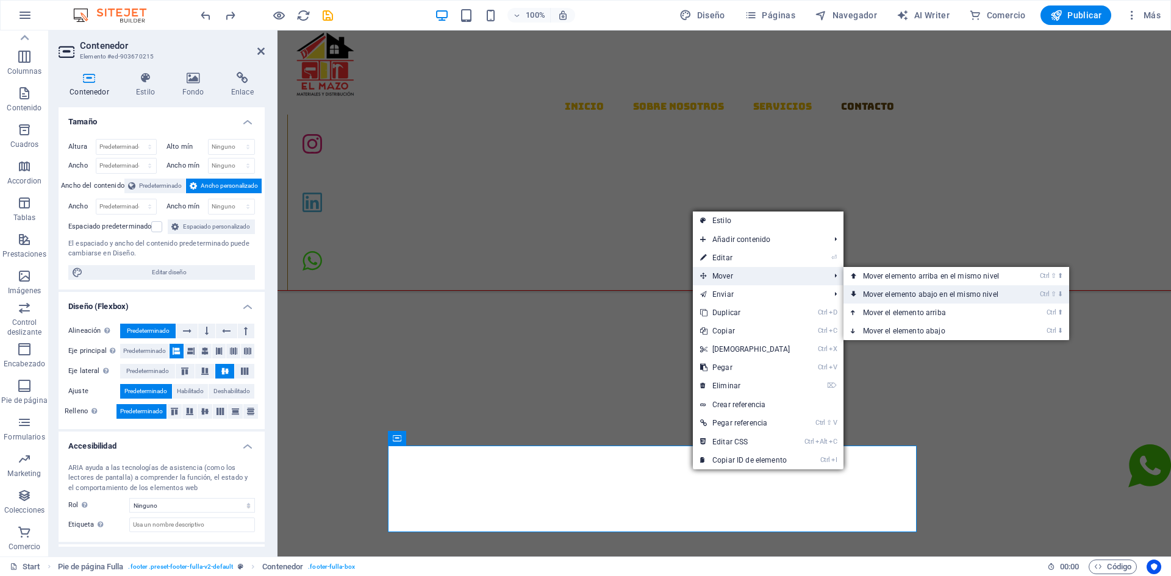
click at [902, 294] on link "Ctrl ⇧ ⬇ Mover elemento abajo en el mismo nivel" at bounding box center [934, 294] width 180 height 18
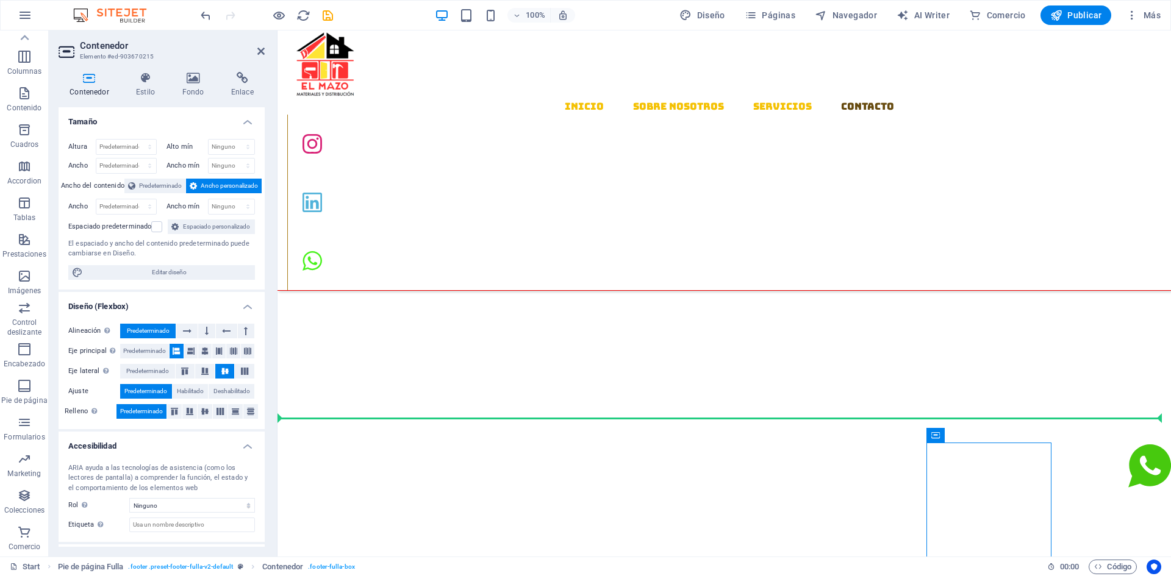
drag, startPoint x: 949, startPoint y: 478, endPoint x: 905, endPoint y: 482, distance: 43.5
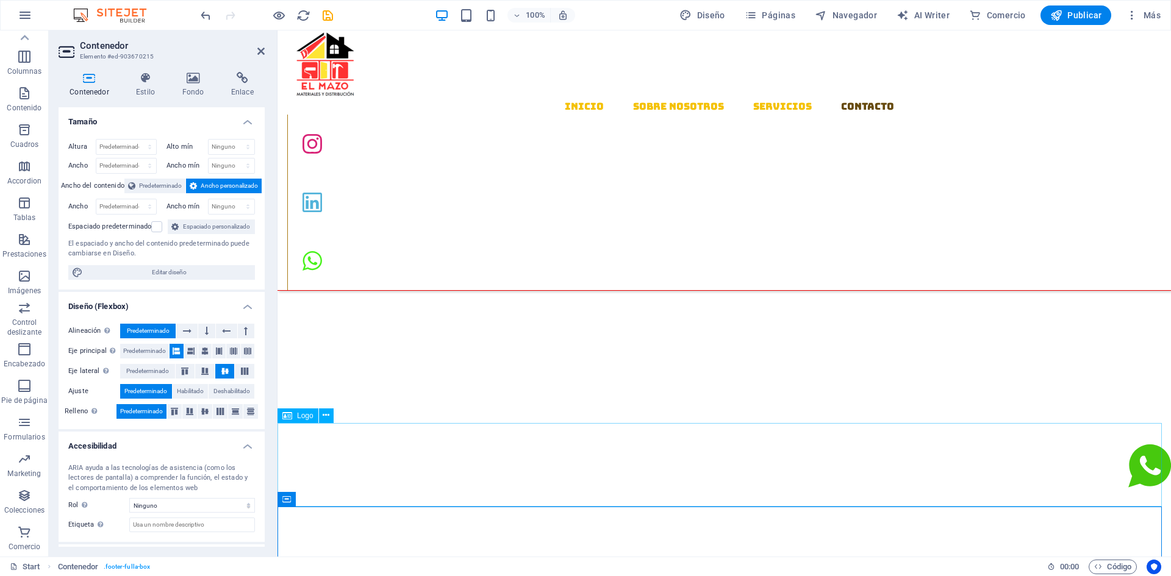
scroll to position [1565, 0]
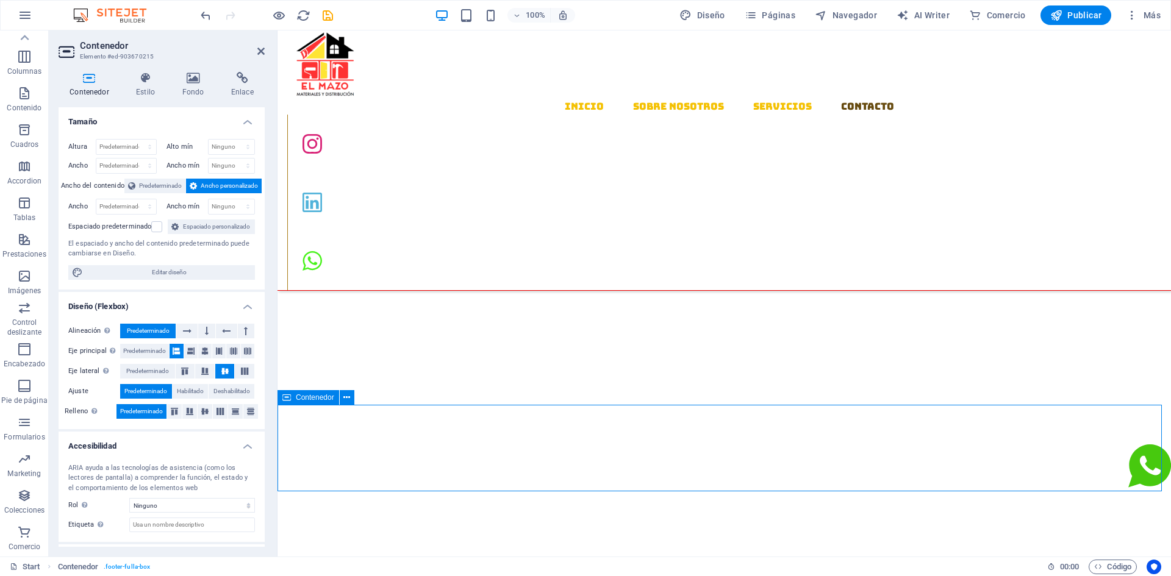
click at [207, 20] on icon "undo" at bounding box center [206, 16] width 14 height 14
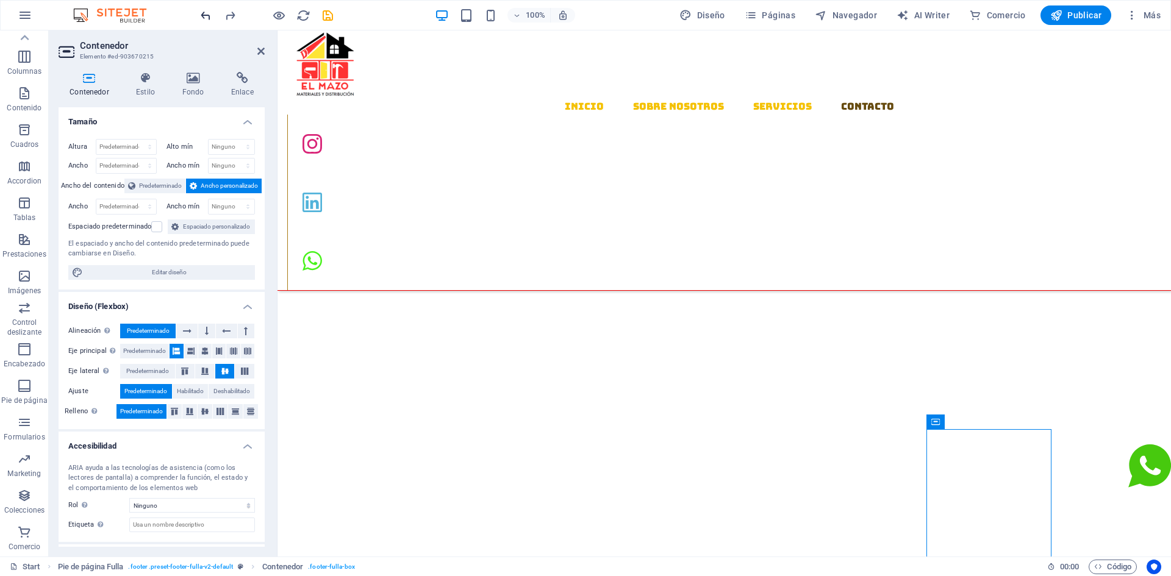
click at [199, 15] on icon "undo" at bounding box center [206, 16] width 14 height 14
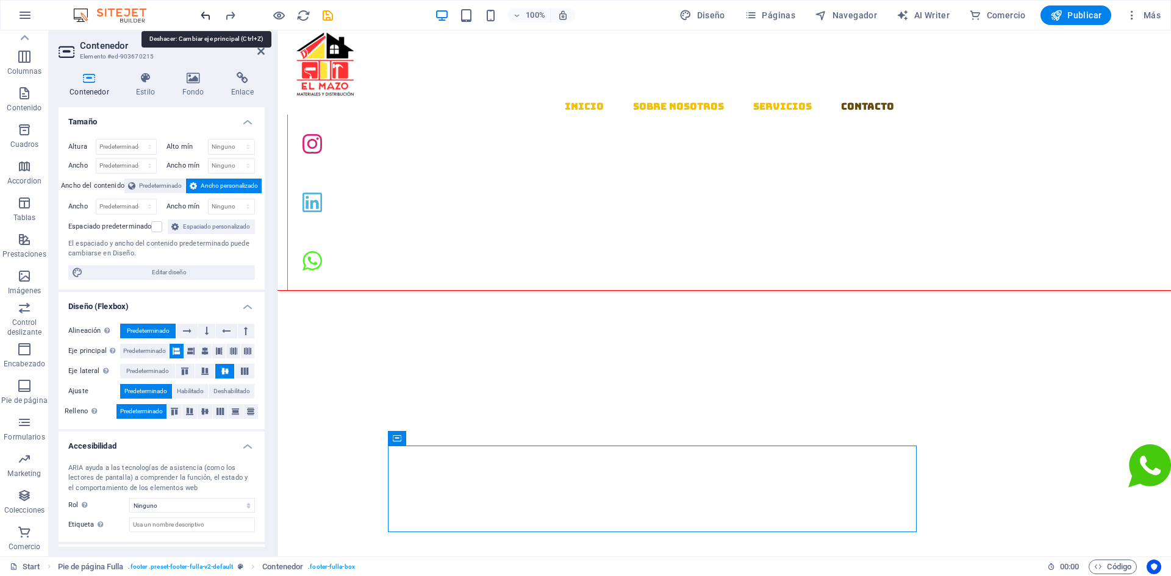
scroll to position [1548, 0]
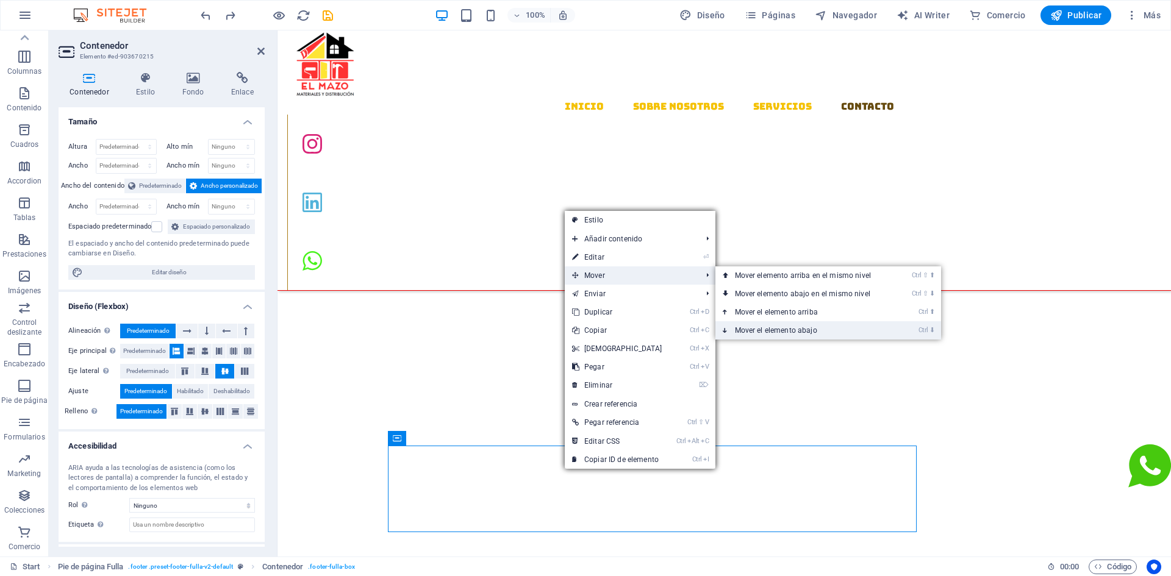
click at [745, 326] on link "Ctrl ⬇ Mover el elemento abajo" at bounding box center [806, 330] width 180 height 18
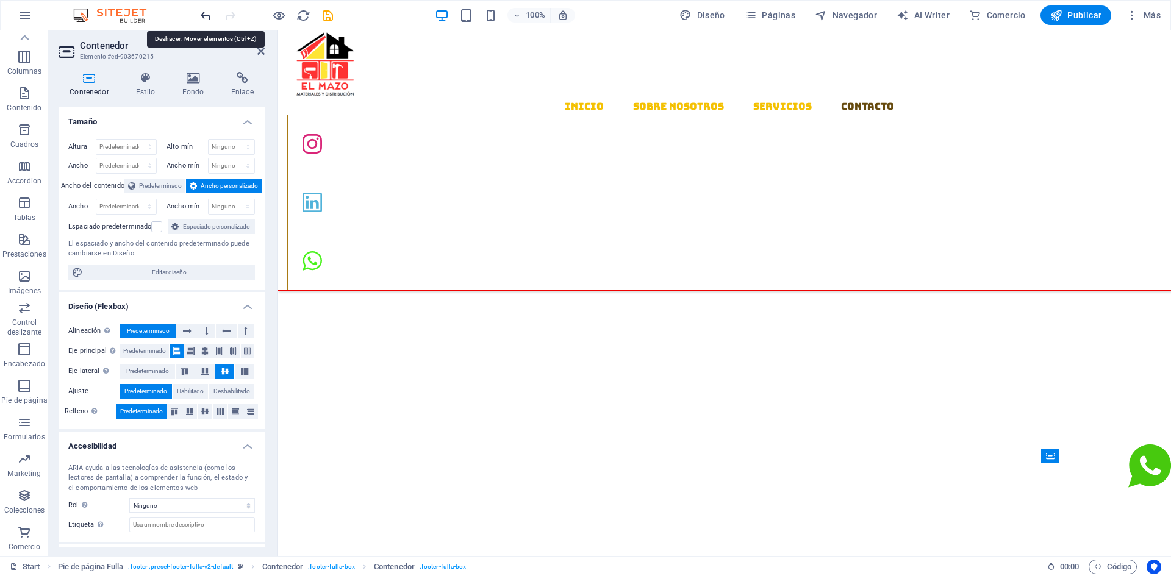
click at [201, 15] on icon "undo" at bounding box center [206, 16] width 14 height 14
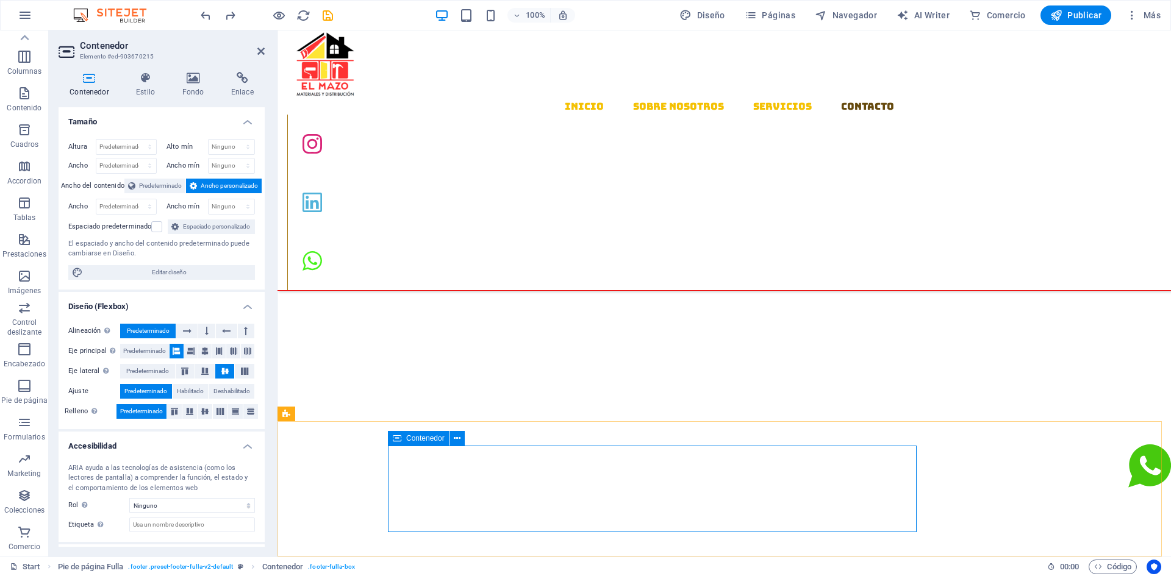
click at [456, 439] on icon at bounding box center [457, 438] width 7 height 13
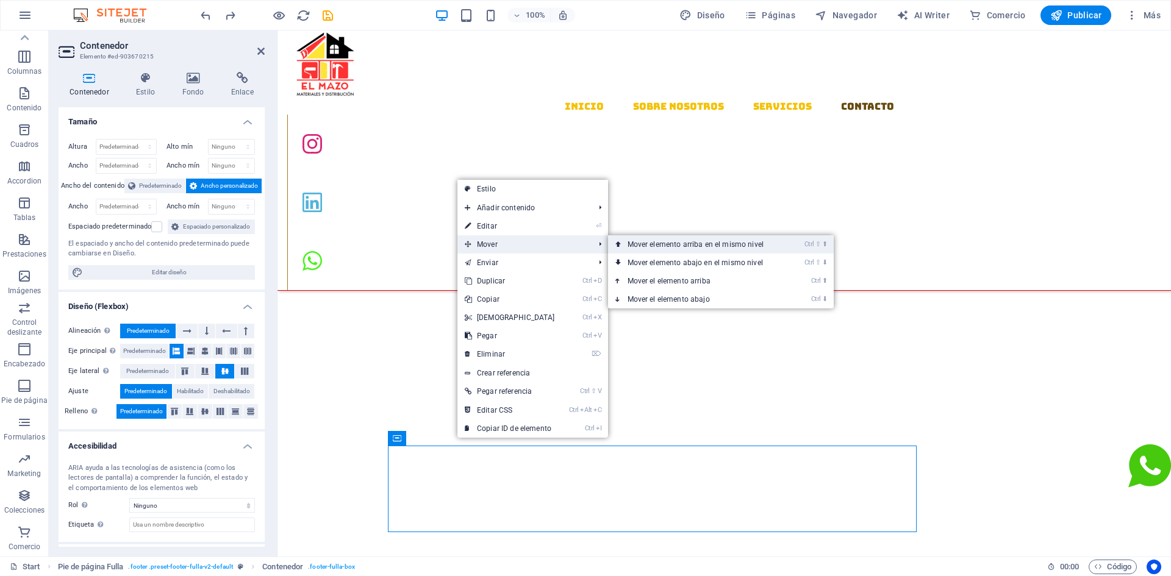
click at [650, 241] on link "Ctrl ⇧ ⬆ Mover elemento arriba en el mismo nivel" at bounding box center [698, 244] width 180 height 18
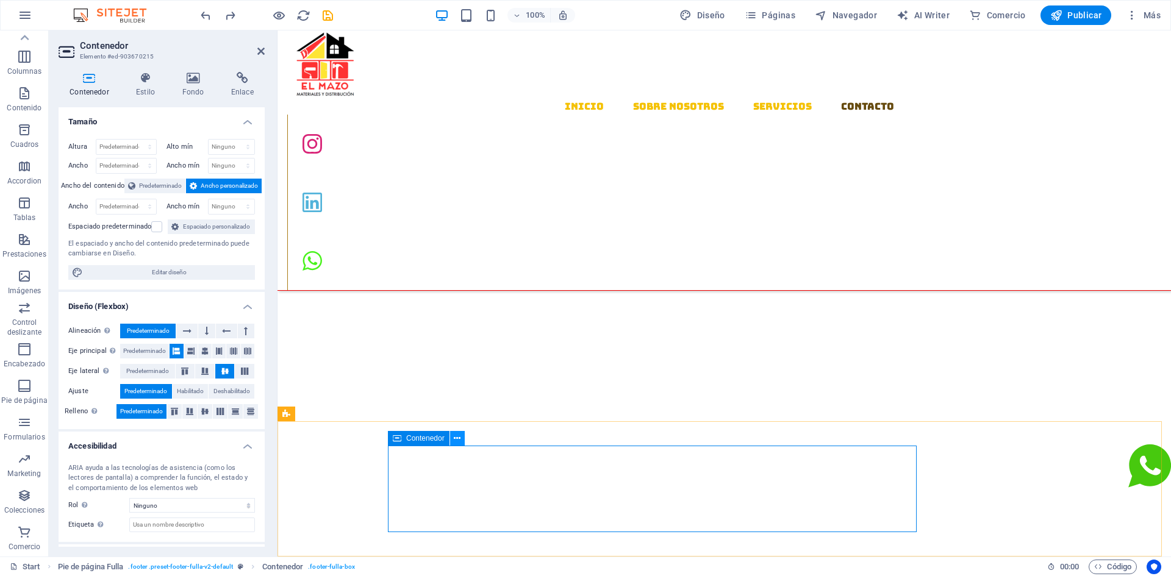
click at [461, 441] on button at bounding box center [457, 438] width 15 height 15
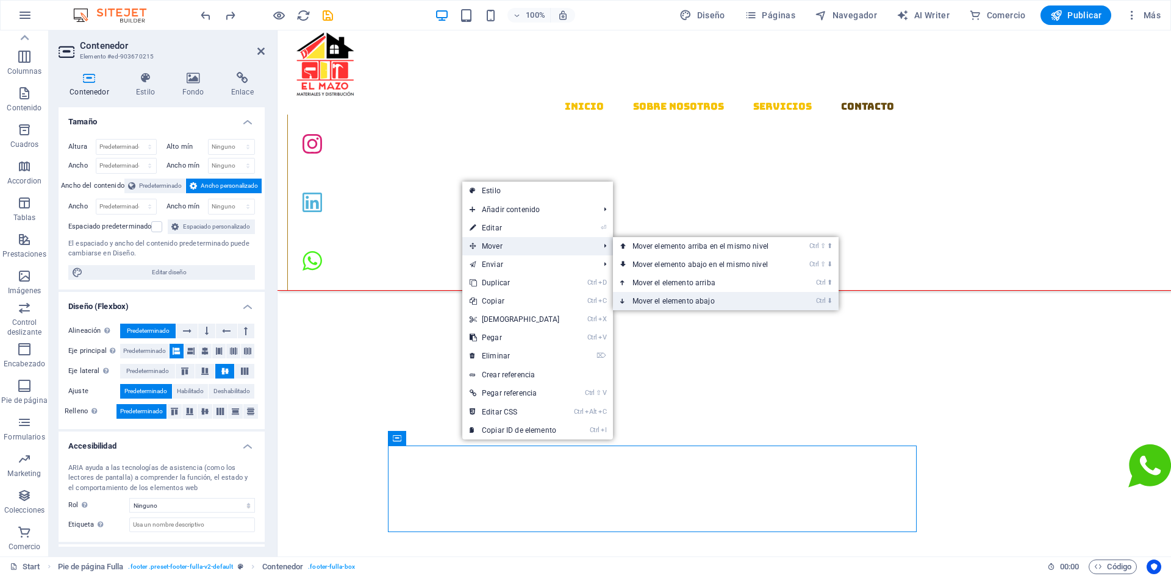
click at [649, 299] on link "Ctrl ⬇ Mover el elemento abajo" at bounding box center [703, 301] width 180 height 18
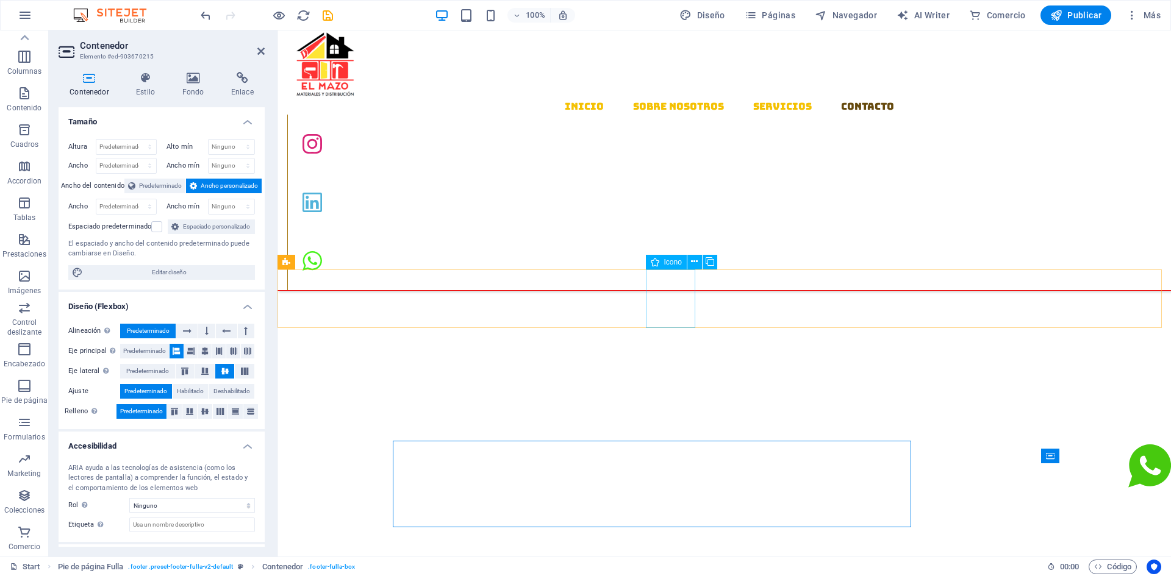
scroll to position [1558, 0]
click at [199, 15] on icon "undo" at bounding box center [206, 16] width 14 height 14
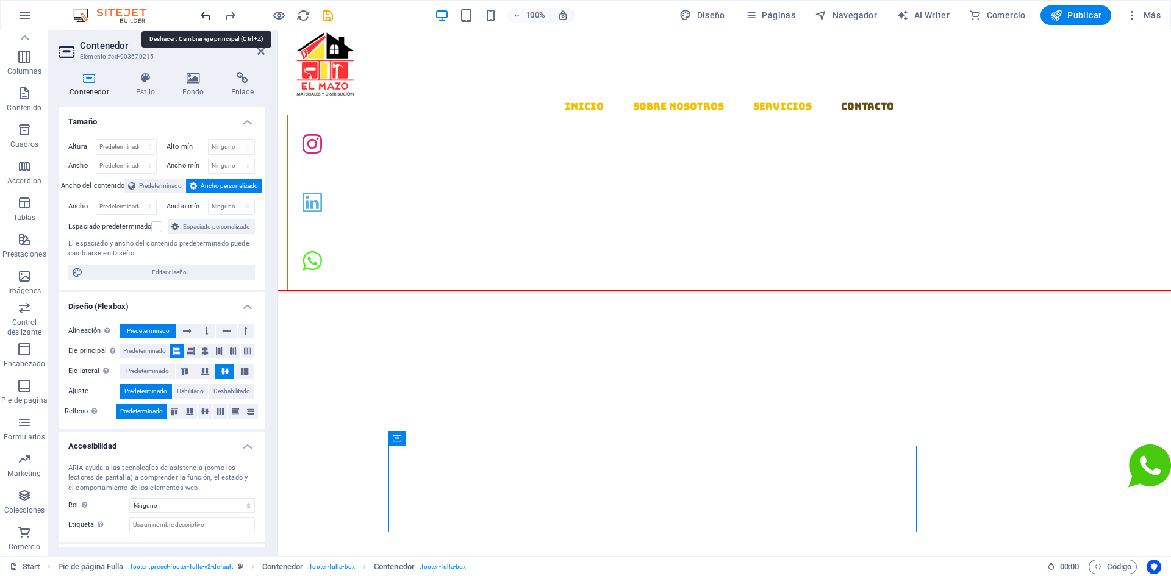
scroll to position [1548, 0]
click at [199, 15] on icon "undo" at bounding box center [206, 16] width 14 height 14
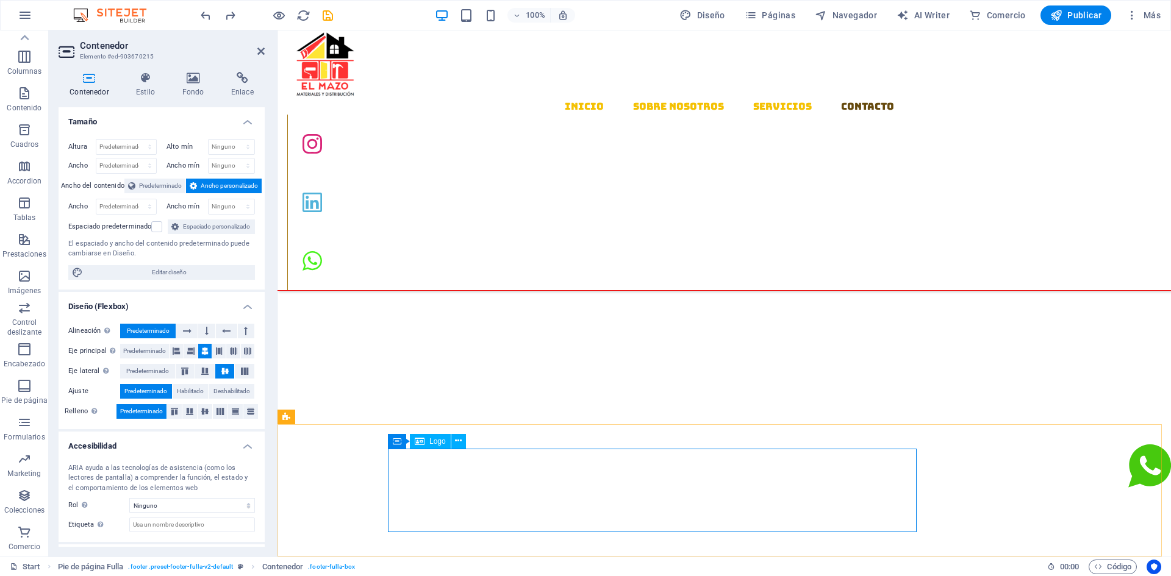
click at [173, 353] on icon at bounding box center [176, 351] width 7 height 15
click at [193, 350] on icon at bounding box center [190, 351] width 7 height 15
click at [177, 351] on icon at bounding box center [176, 351] width 7 height 15
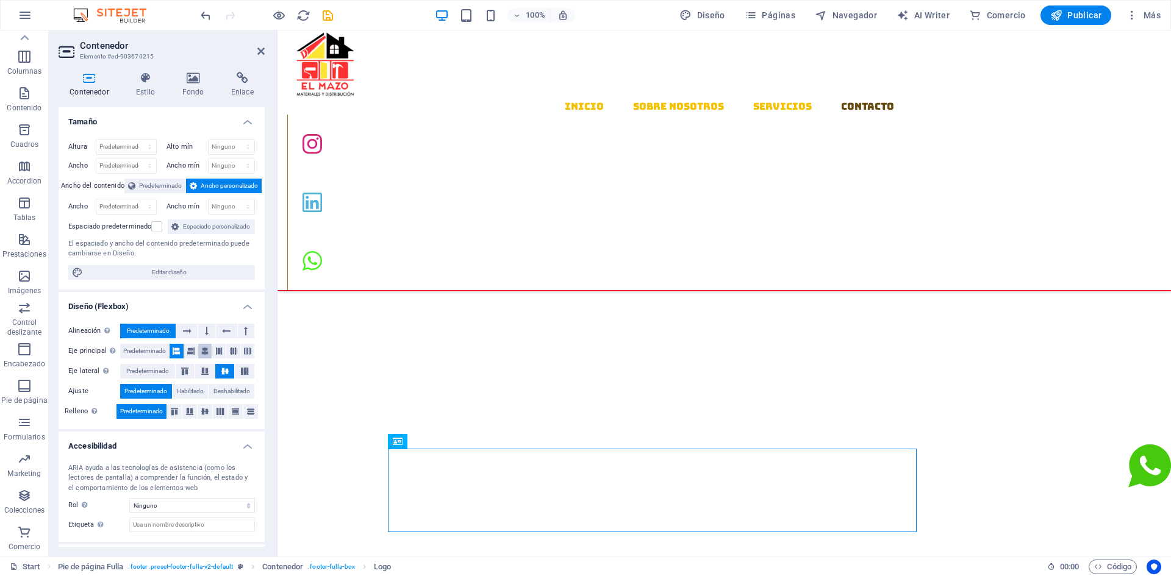
click at [199, 351] on button at bounding box center [204, 351] width 13 height 15
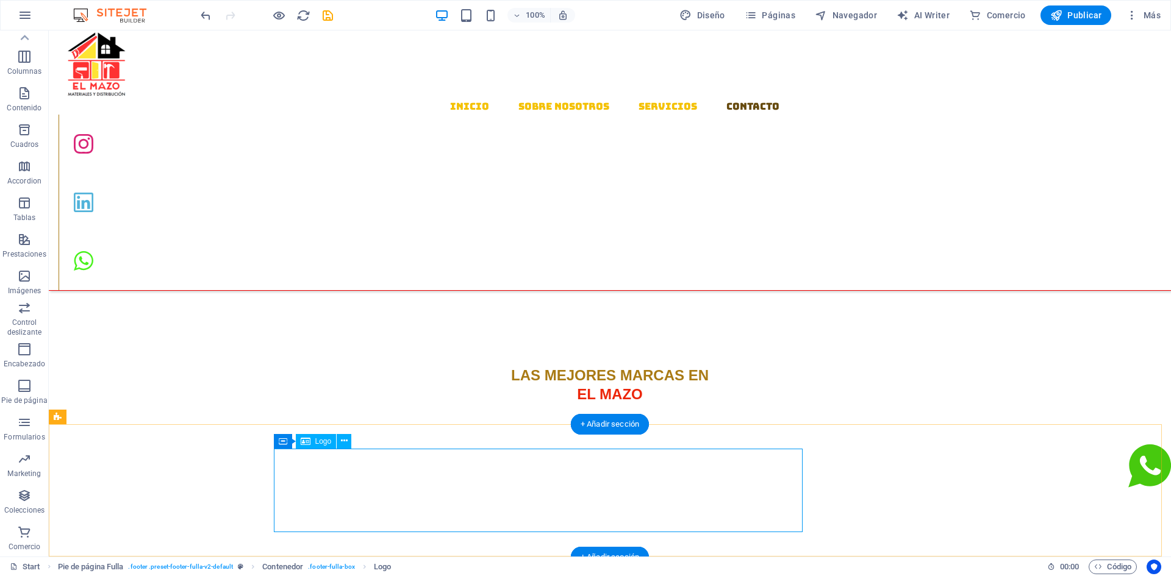
select select "px"
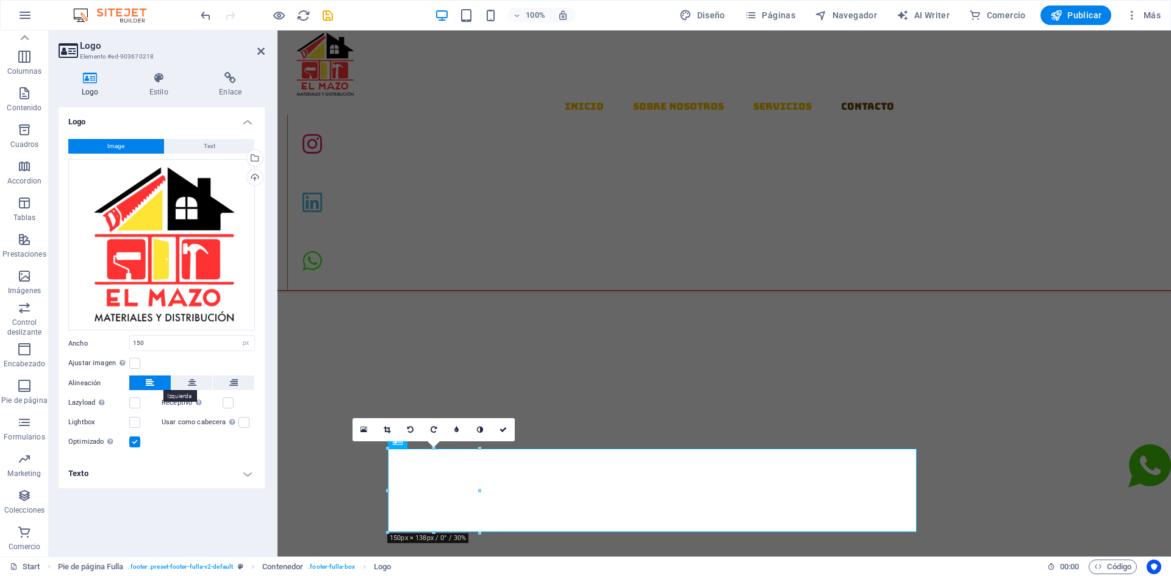
click at [143, 382] on button at bounding box center [149, 383] width 41 height 15
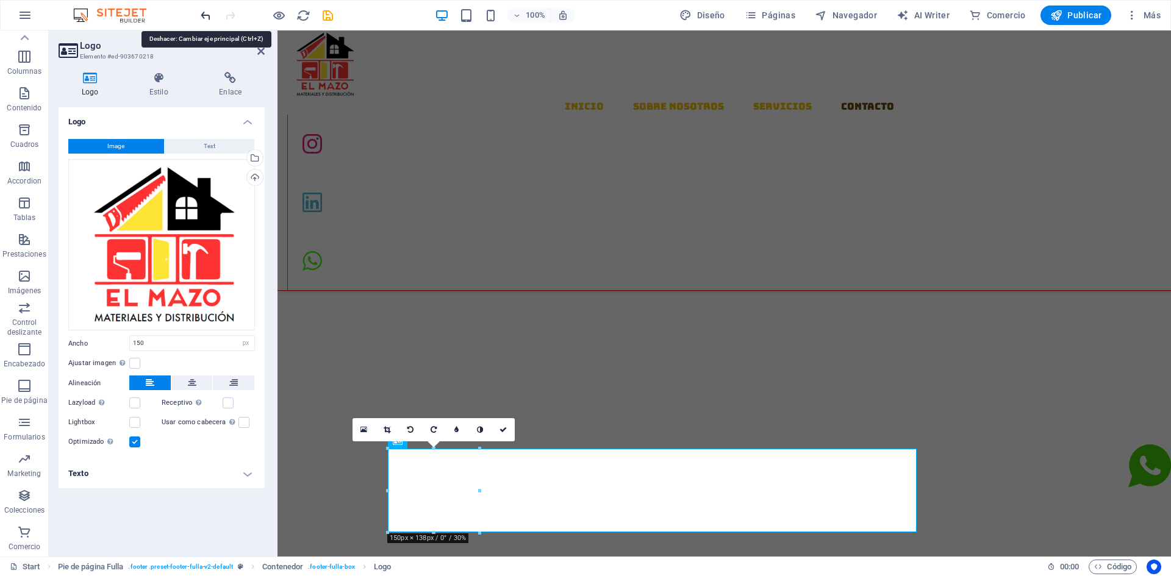
click at [199, 20] on icon "undo" at bounding box center [206, 16] width 14 height 14
click at [202, 21] on icon "undo" at bounding box center [206, 16] width 14 height 14
click at [204, 13] on icon "undo" at bounding box center [206, 16] width 14 height 14
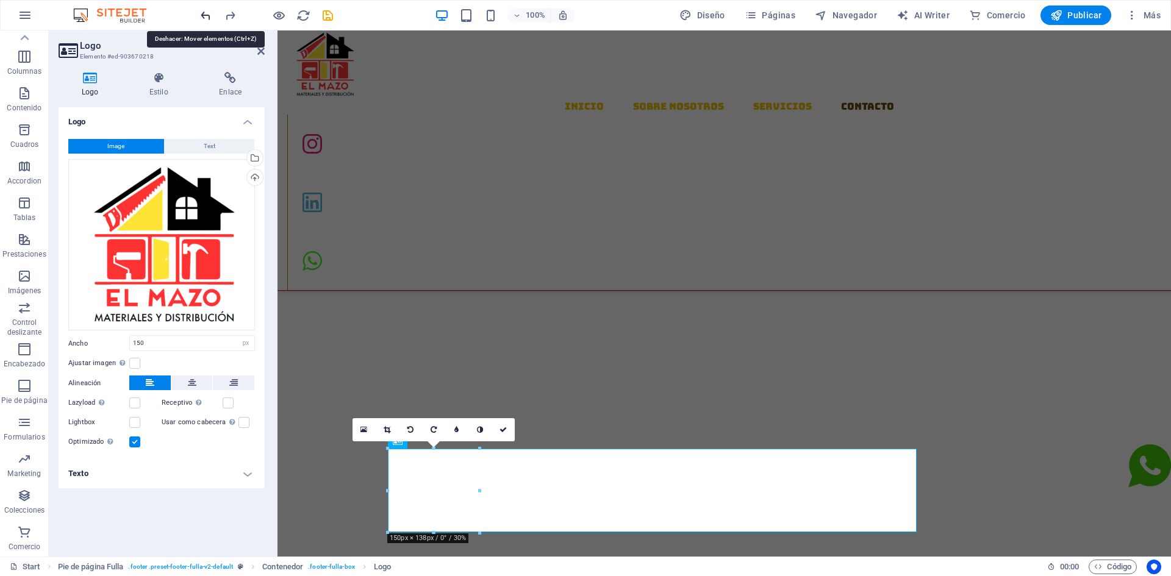
scroll to position [1548, 0]
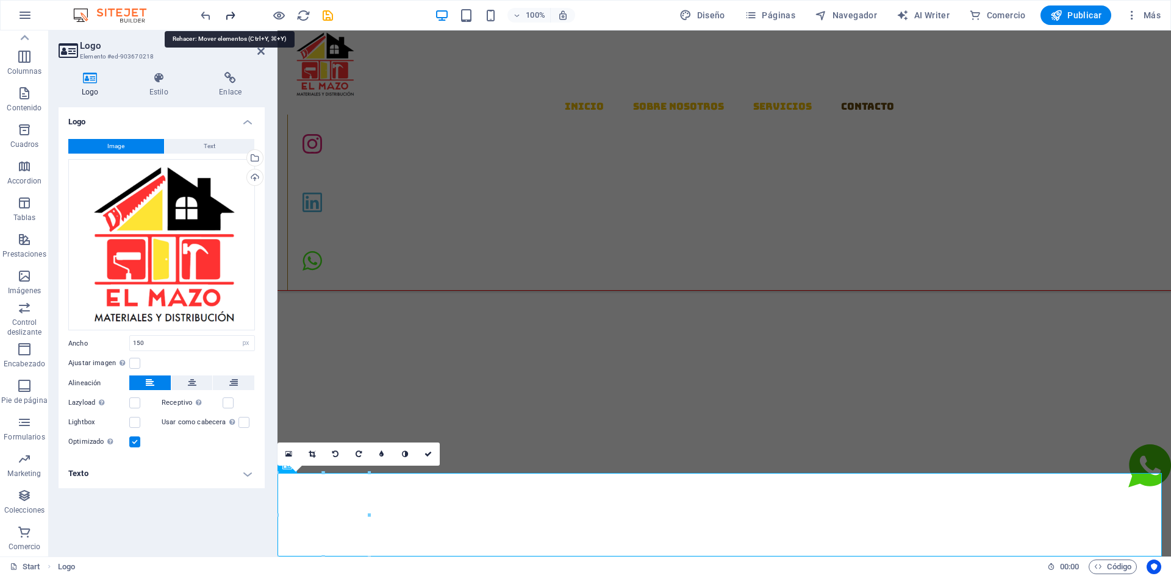
click at [226, 13] on icon "redo" at bounding box center [230, 16] width 14 height 14
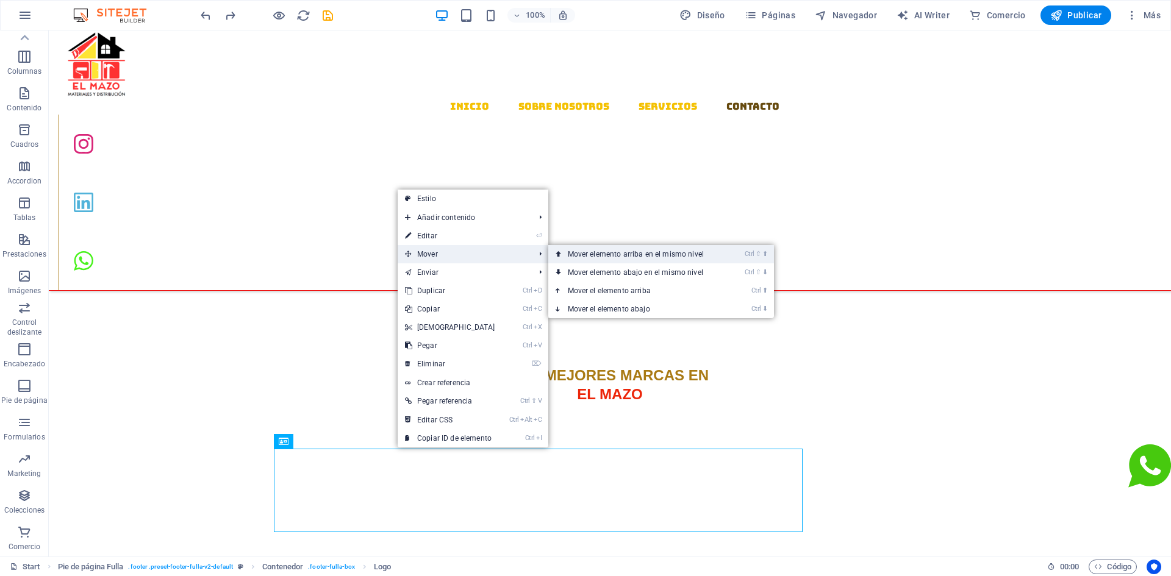
click at [586, 253] on link "Ctrl ⇧ ⬆ Mover elemento arriba en el mismo nivel" at bounding box center [638, 254] width 180 height 18
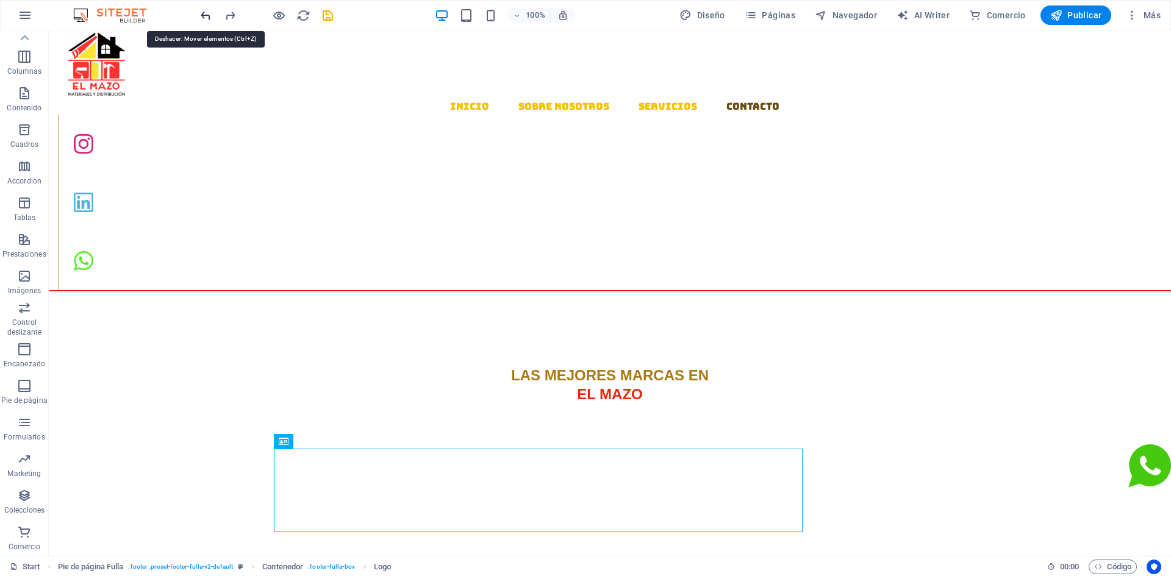
click at [202, 20] on icon "undo" at bounding box center [206, 16] width 14 height 14
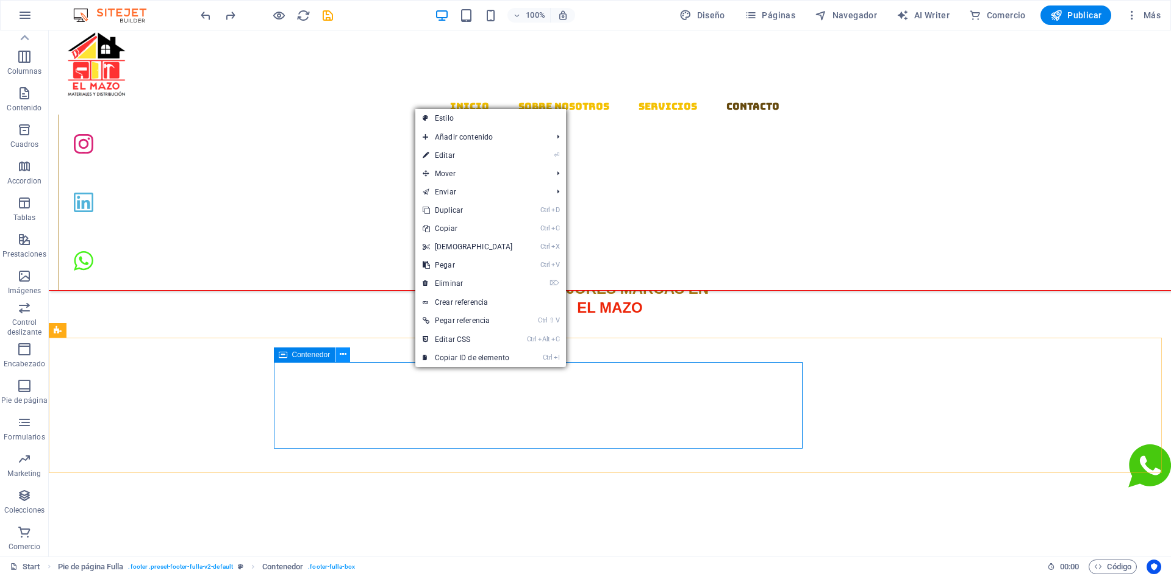
click at [338, 353] on button at bounding box center [342, 355] width 15 height 15
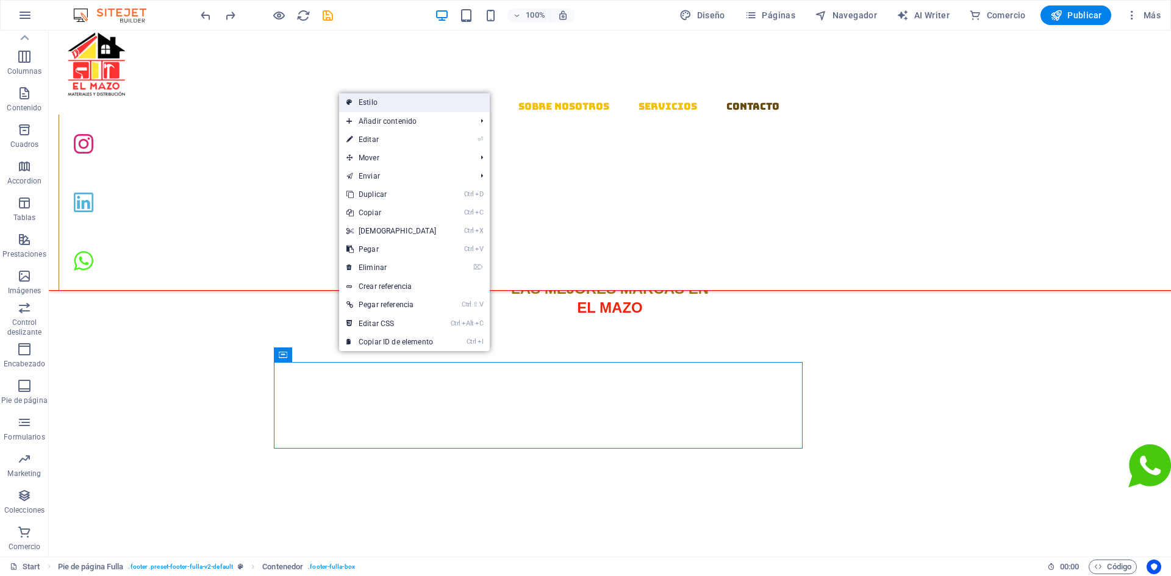
click at [366, 102] on link "Estilo" at bounding box center [414, 102] width 151 height 18
select select "rem"
select select "px"
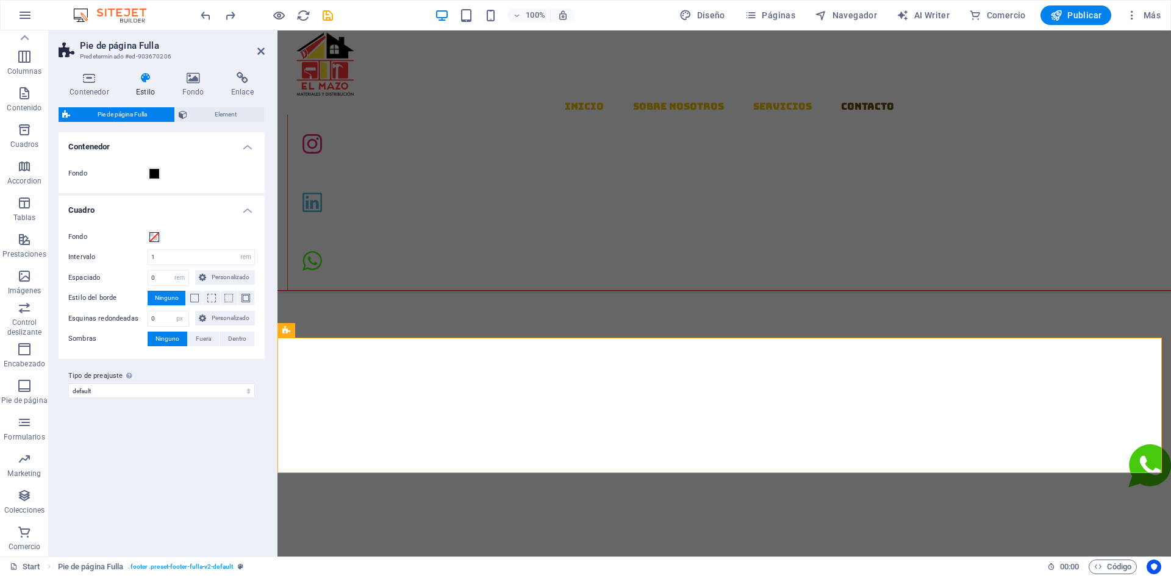
click at [151, 84] on h4 "Estilo" at bounding box center [148, 85] width 46 height 26
click at [184, 79] on icon at bounding box center [193, 78] width 44 height 12
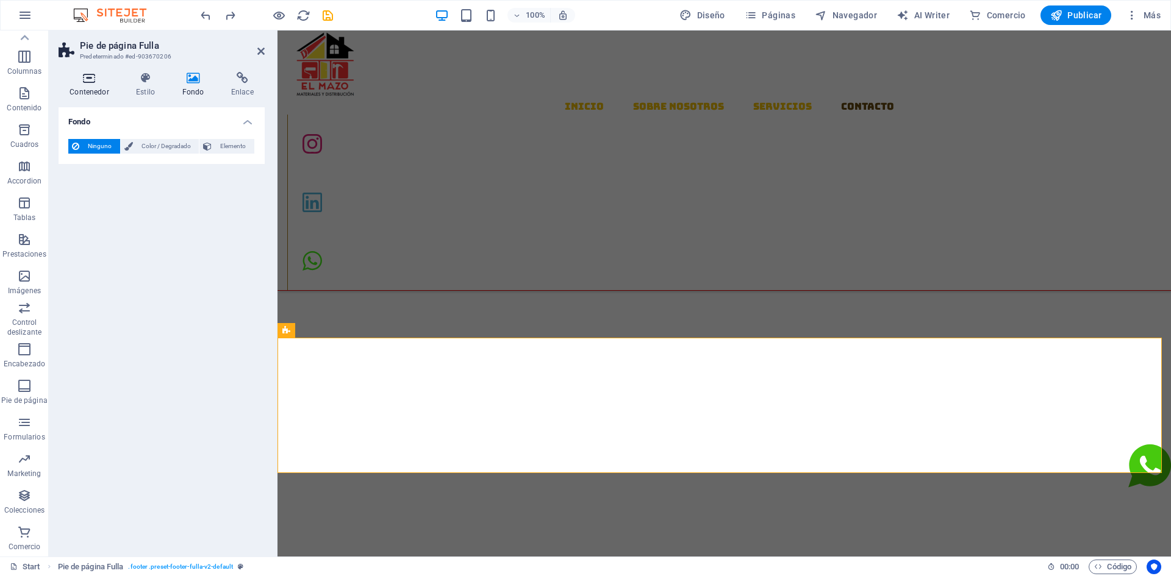
click at [87, 79] on icon at bounding box center [90, 78] width 62 height 12
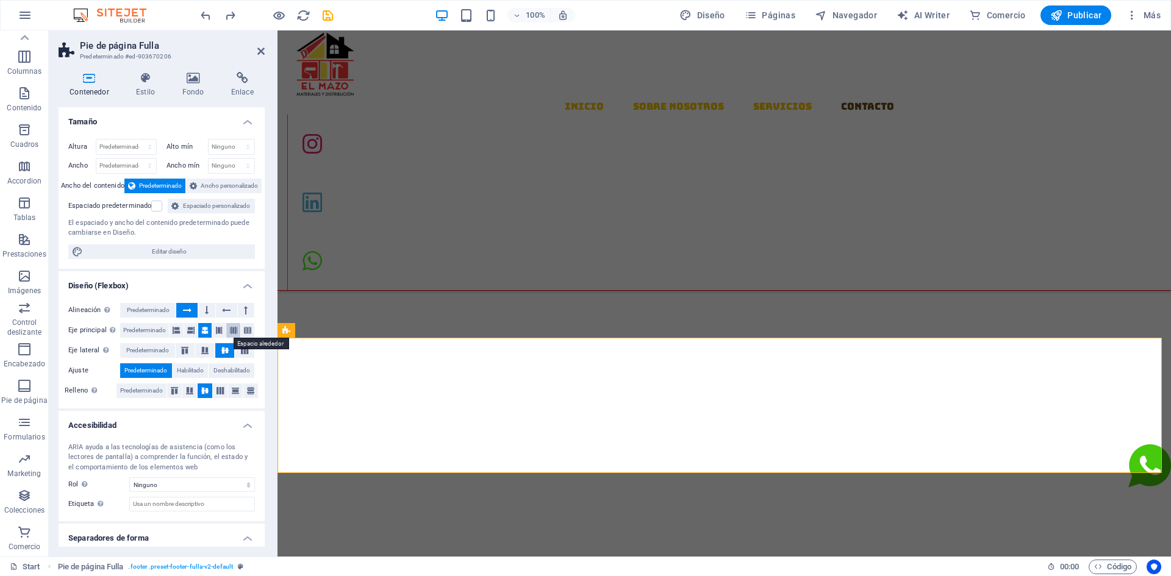
click at [226, 332] on button at bounding box center [232, 330] width 13 height 15
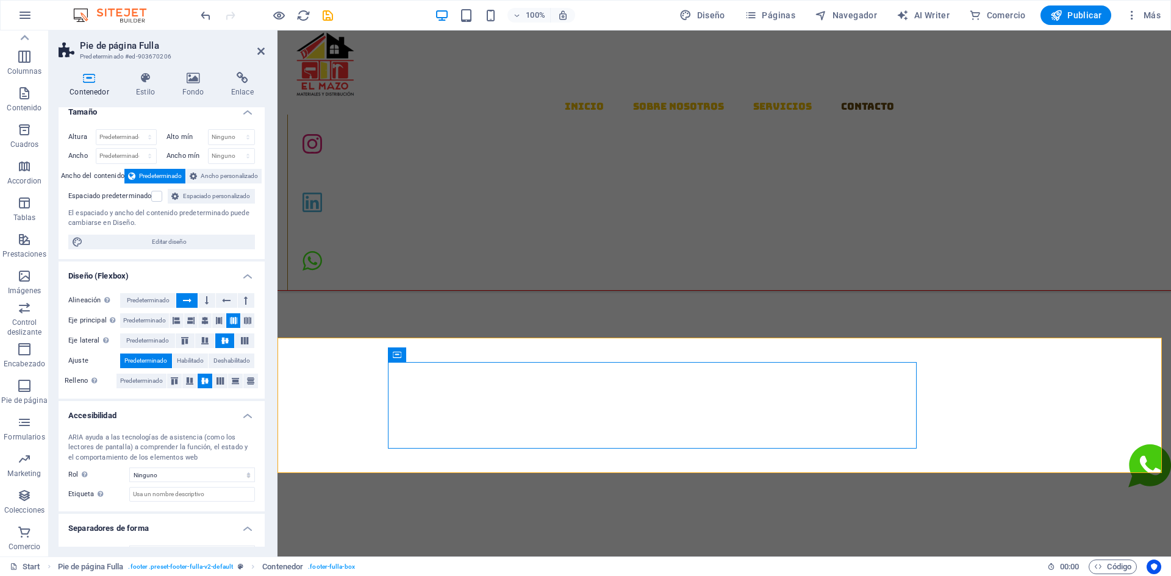
scroll to position [0, 0]
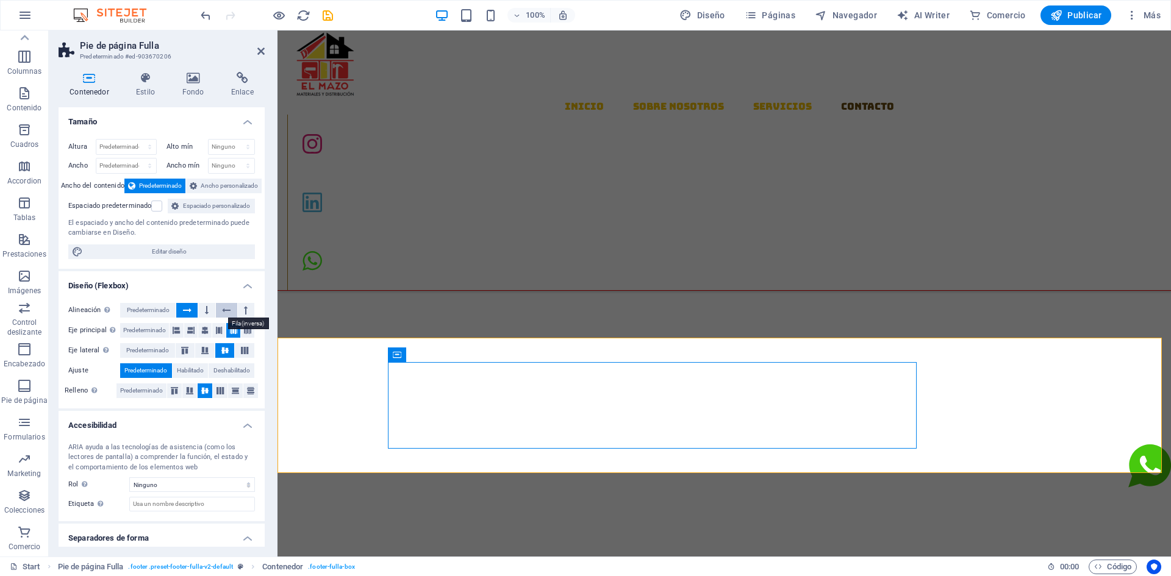
click at [229, 310] on icon at bounding box center [226, 310] width 9 height 15
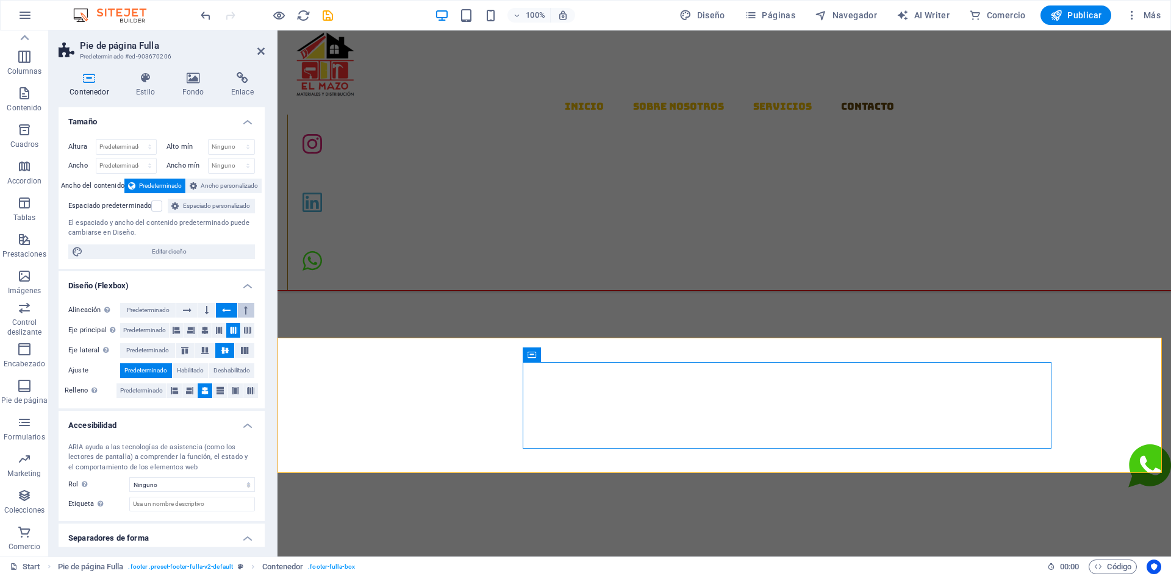
click at [246, 307] on button at bounding box center [246, 310] width 16 height 15
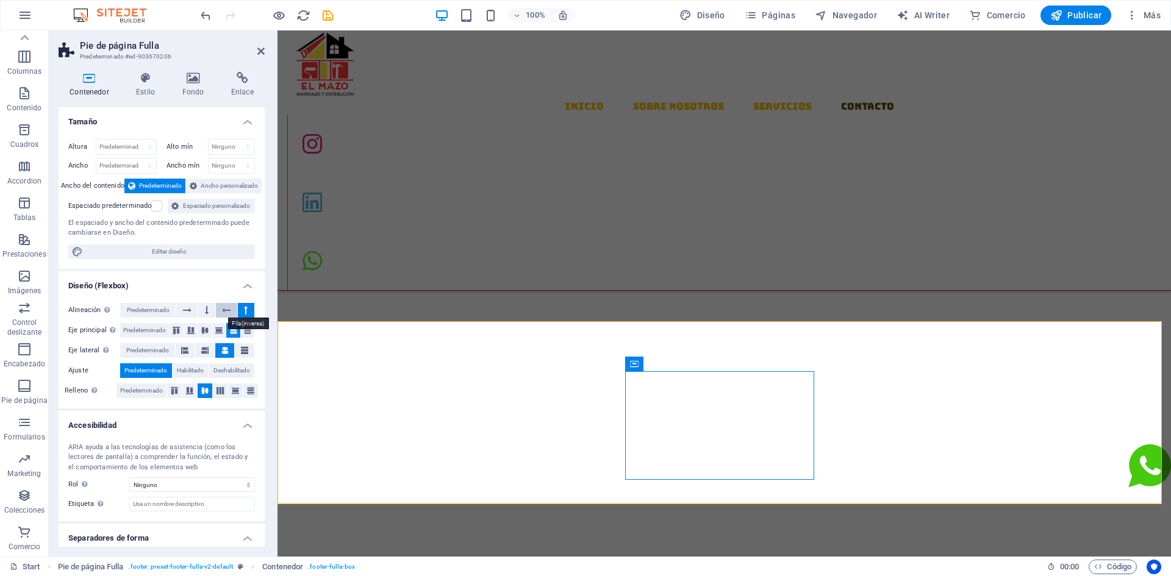
click at [225, 308] on icon at bounding box center [226, 310] width 9 height 15
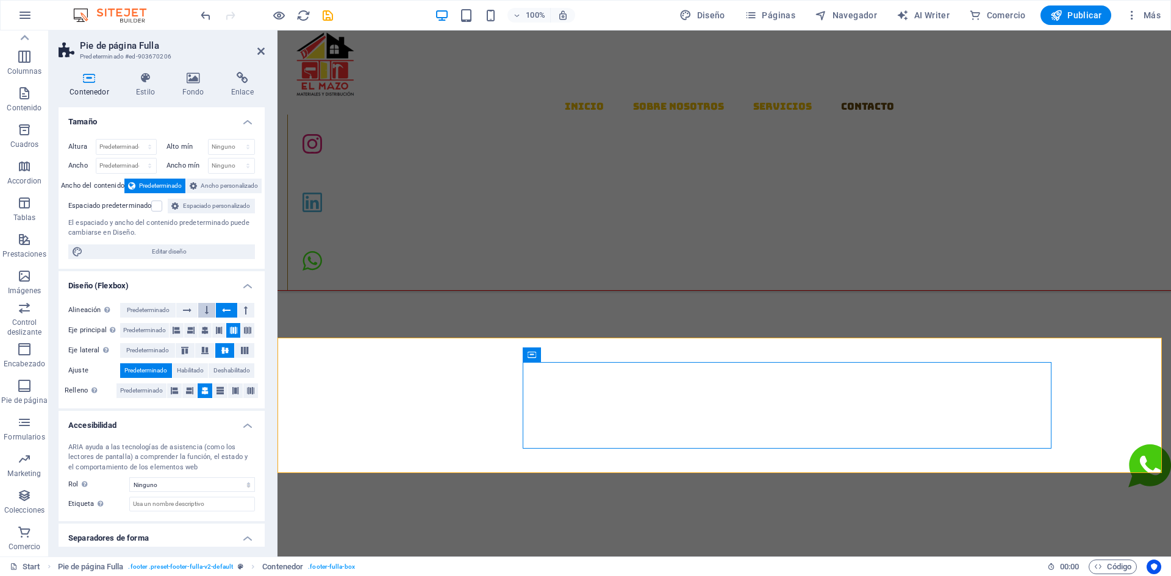
click at [205, 312] on icon at bounding box center [207, 310] width 4 height 15
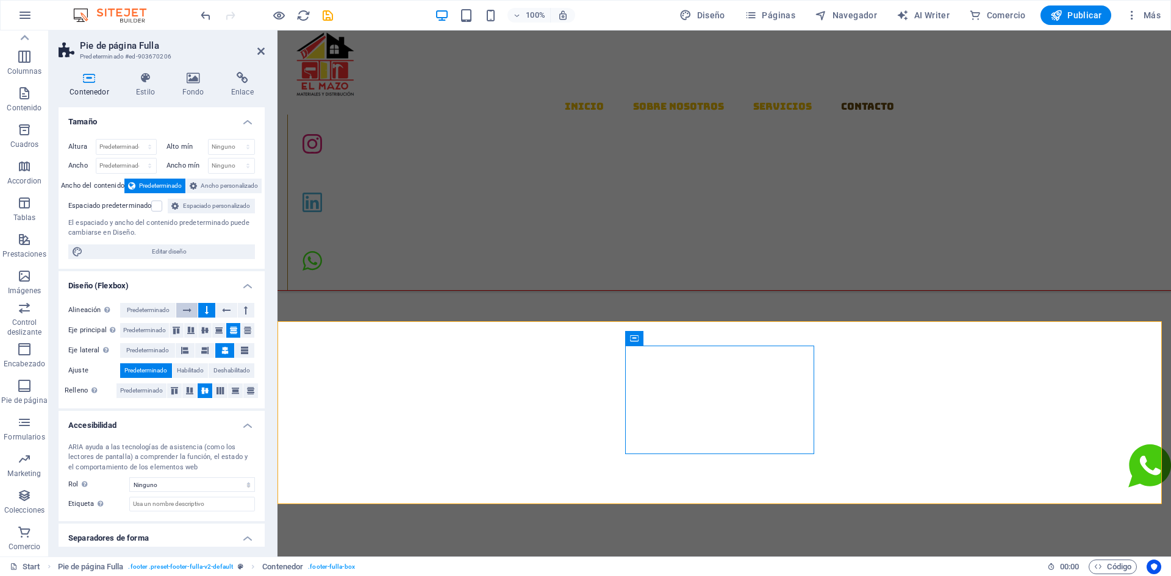
click at [193, 313] on button at bounding box center [186, 310] width 21 height 15
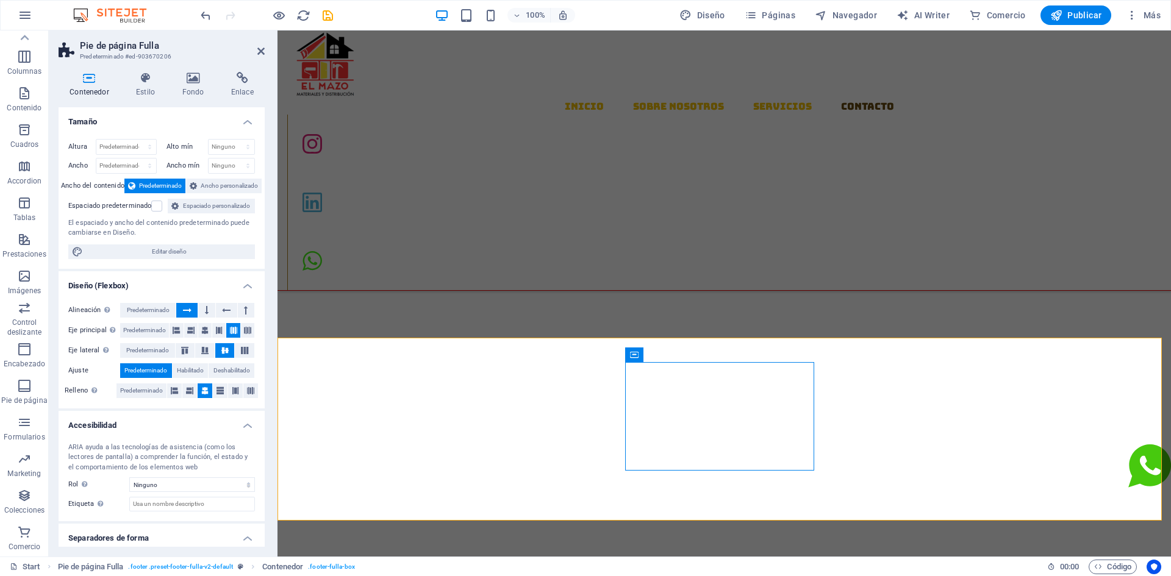
scroll to position [1548, 0]
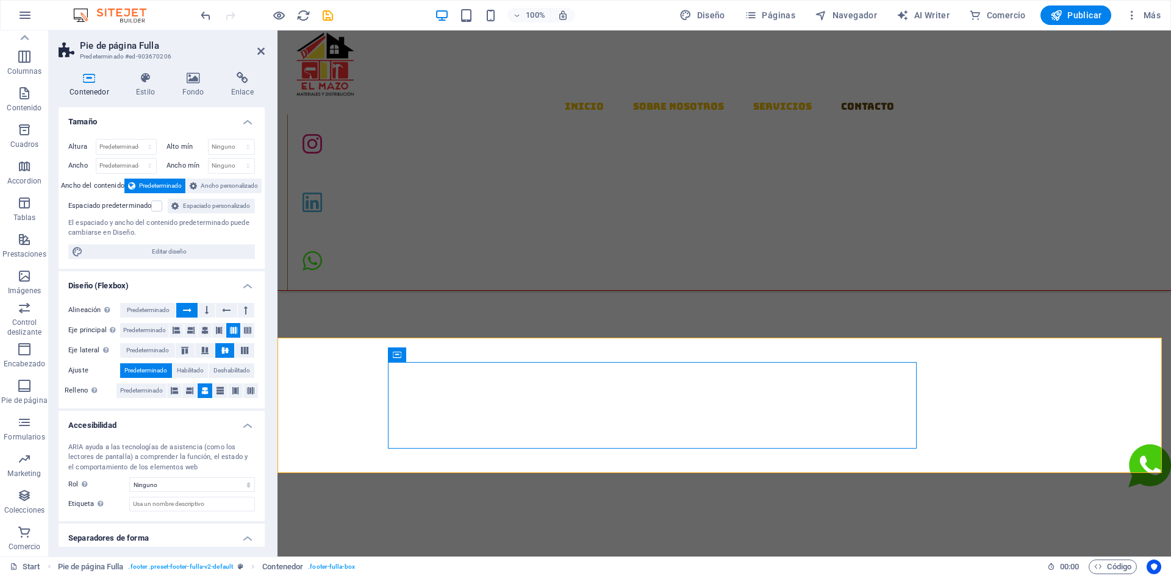
click at [193, 313] on button at bounding box center [186, 310] width 21 height 15
click at [198, 312] on button at bounding box center [206, 310] width 16 height 15
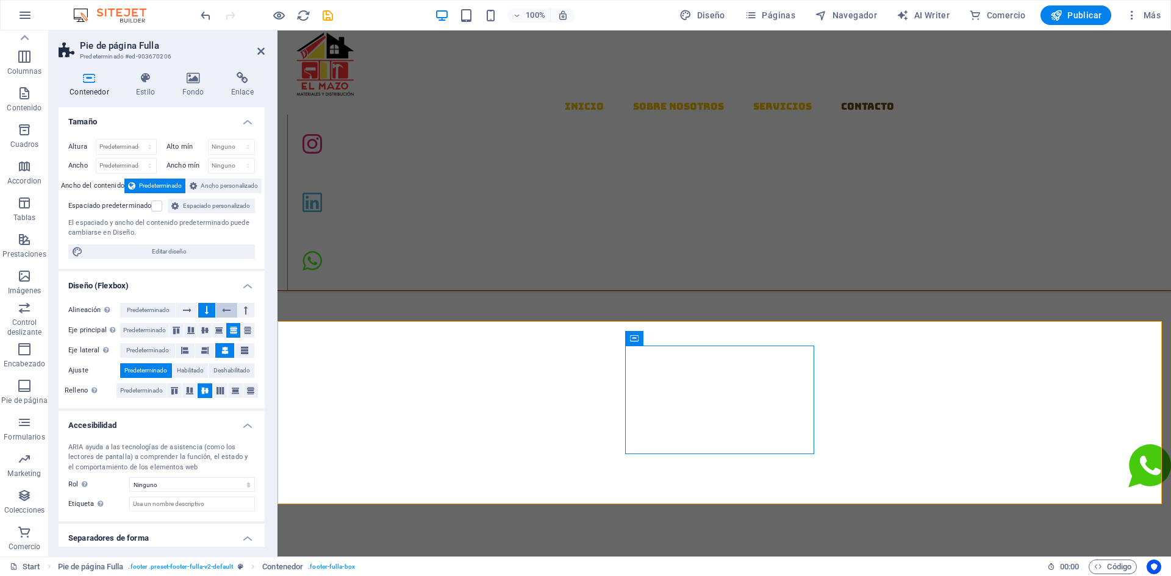
click at [225, 315] on icon at bounding box center [226, 310] width 9 height 15
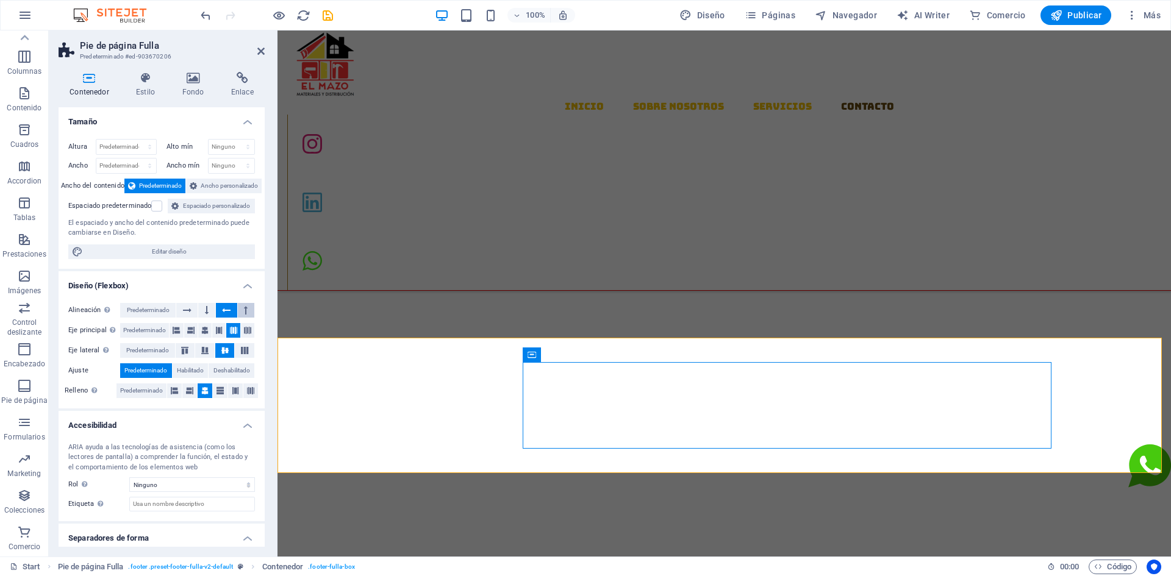
click at [239, 313] on button at bounding box center [246, 310] width 16 height 15
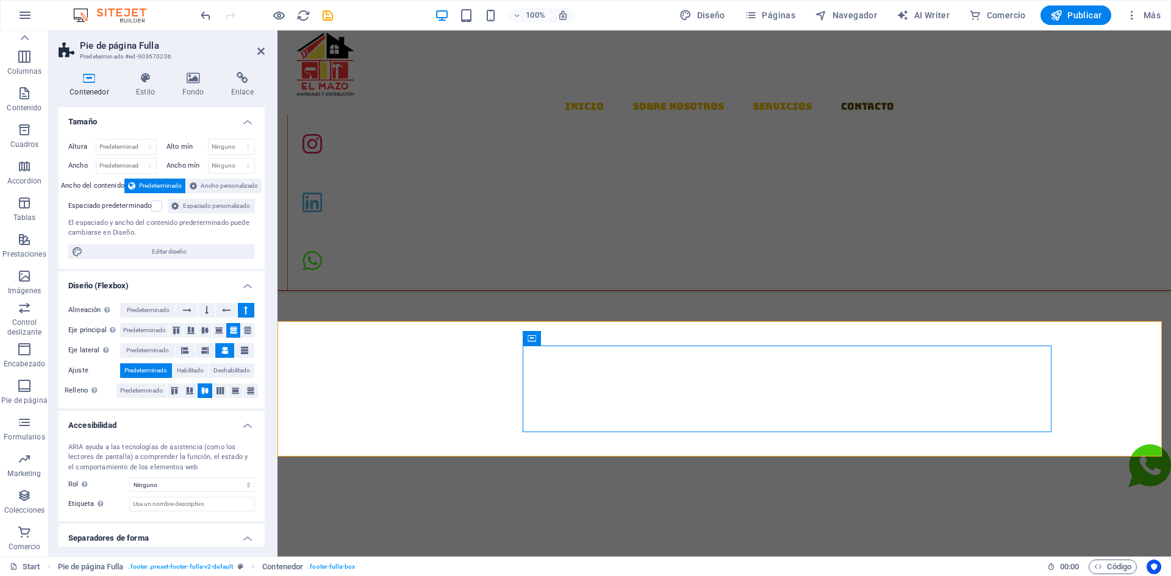
scroll to position [1565, 0]
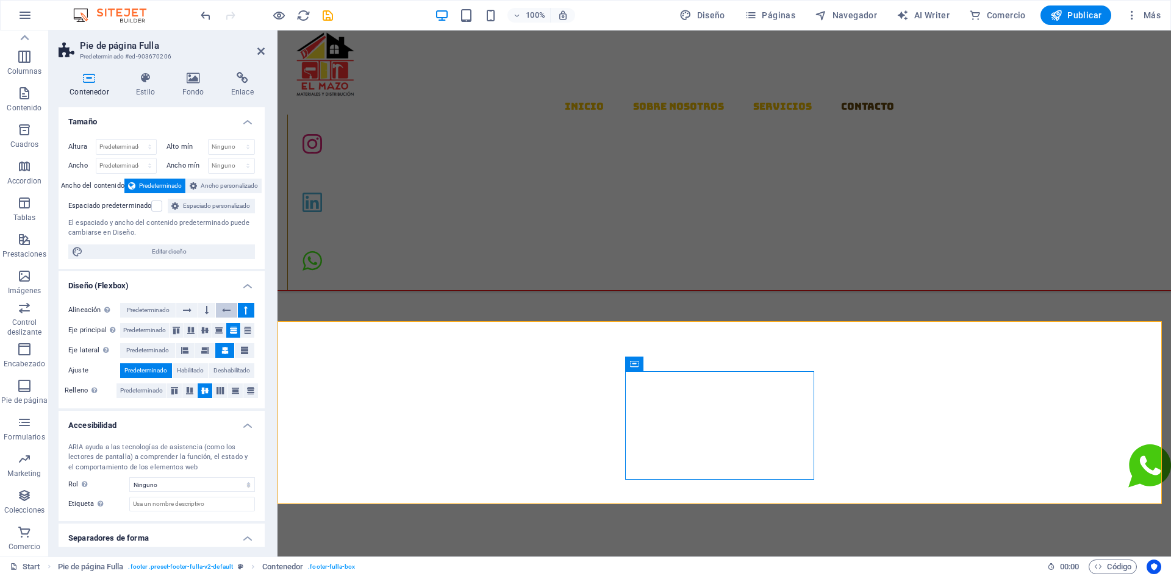
click at [224, 312] on icon at bounding box center [226, 310] width 9 height 15
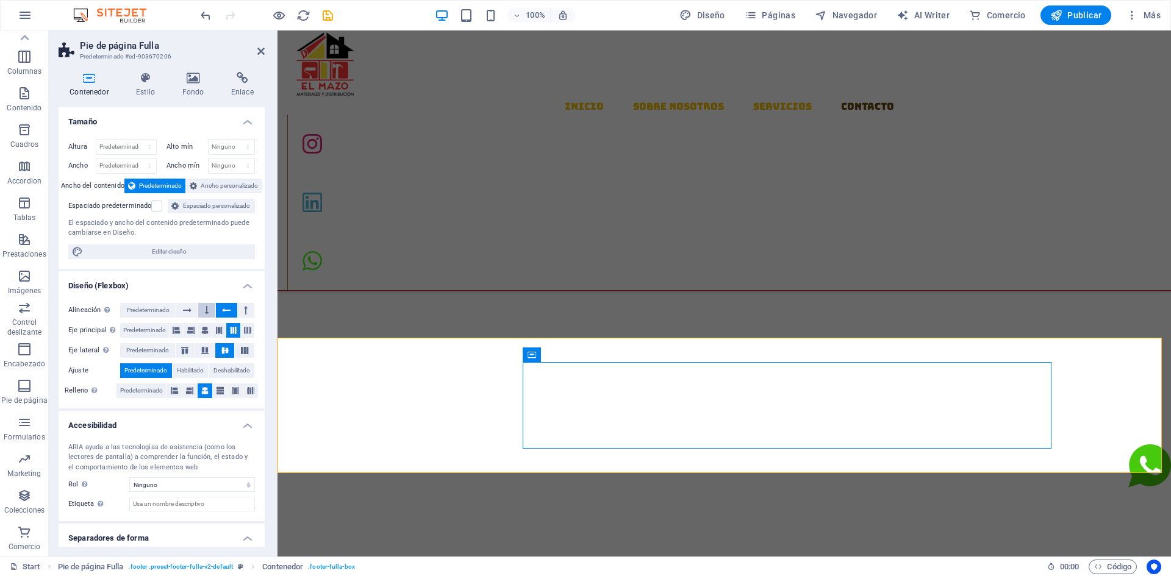
click at [211, 312] on button at bounding box center [206, 310] width 16 height 15
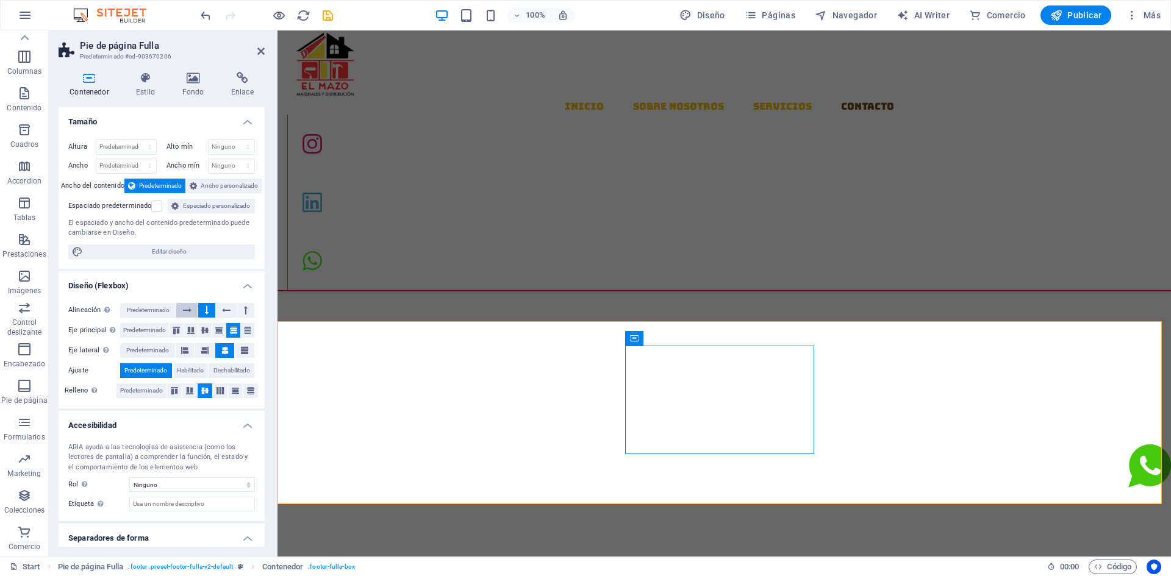
click at [186, 314] on icon at bounding box center [187, 310] width 9 height 15
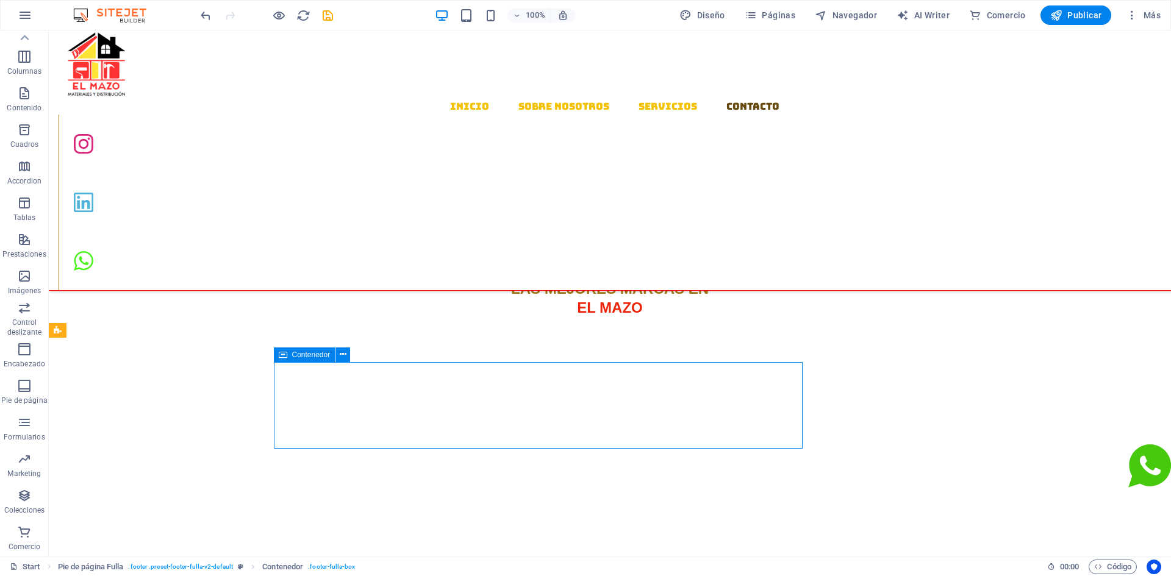
drag, startPoint x: 188, startPoint y: 373, endPoint x: 411, endPoint y: 372, distance: 222.0
drag, startPoint x: 414, startPoint y: 381, endPoint x: 304, endPoint y: 386, distance: 110.5
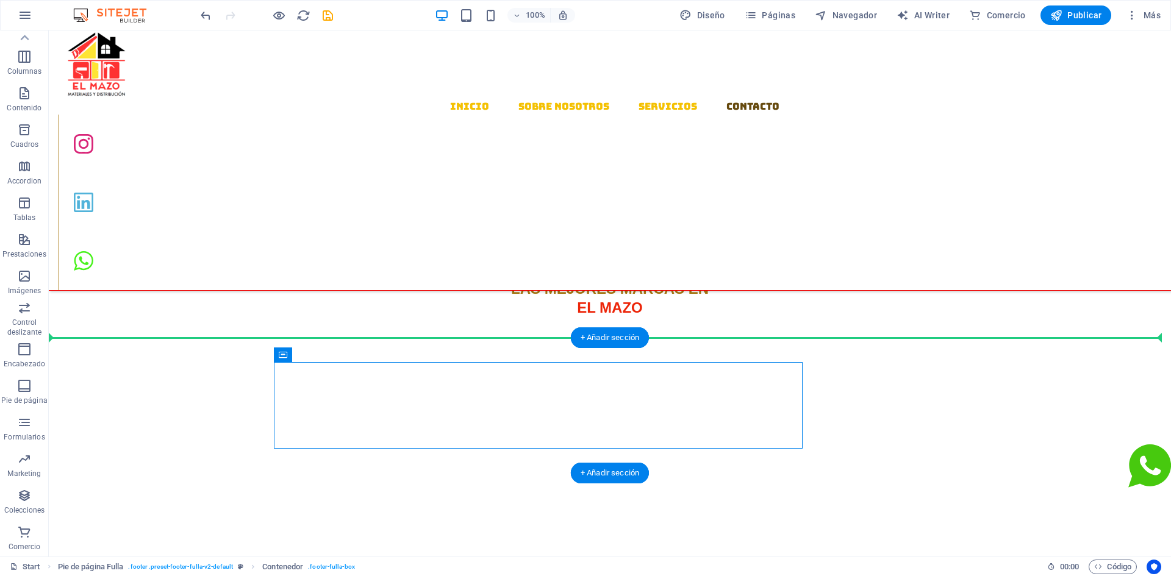
drag, startPoint x: 304, startPoint y: 386, endPoint x: 65, endPoint y: 376, distance: 238.7
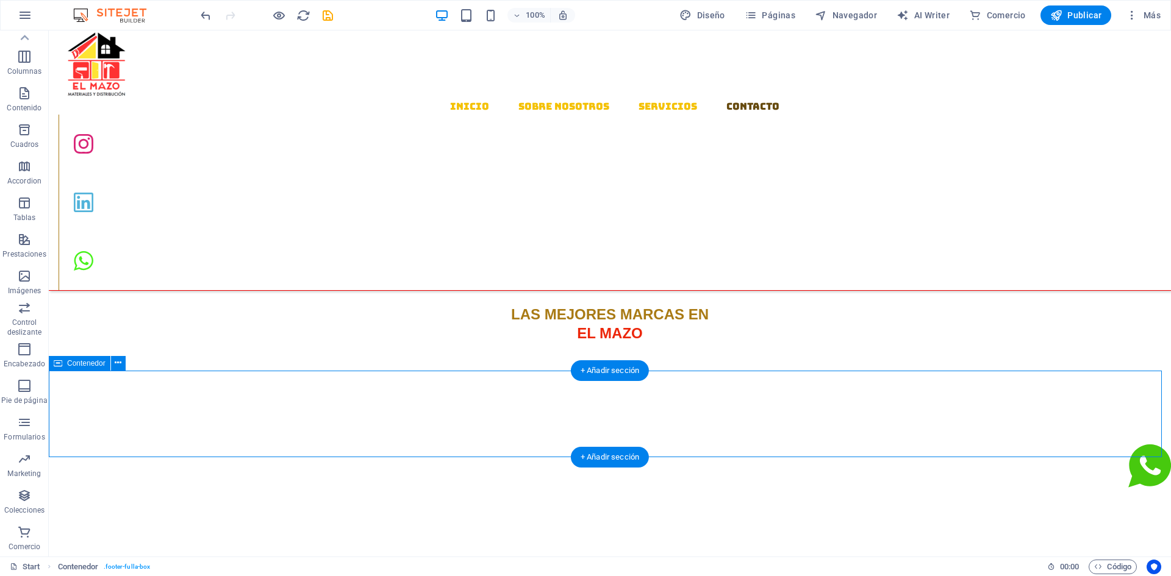
scroll to position [1504, 0]
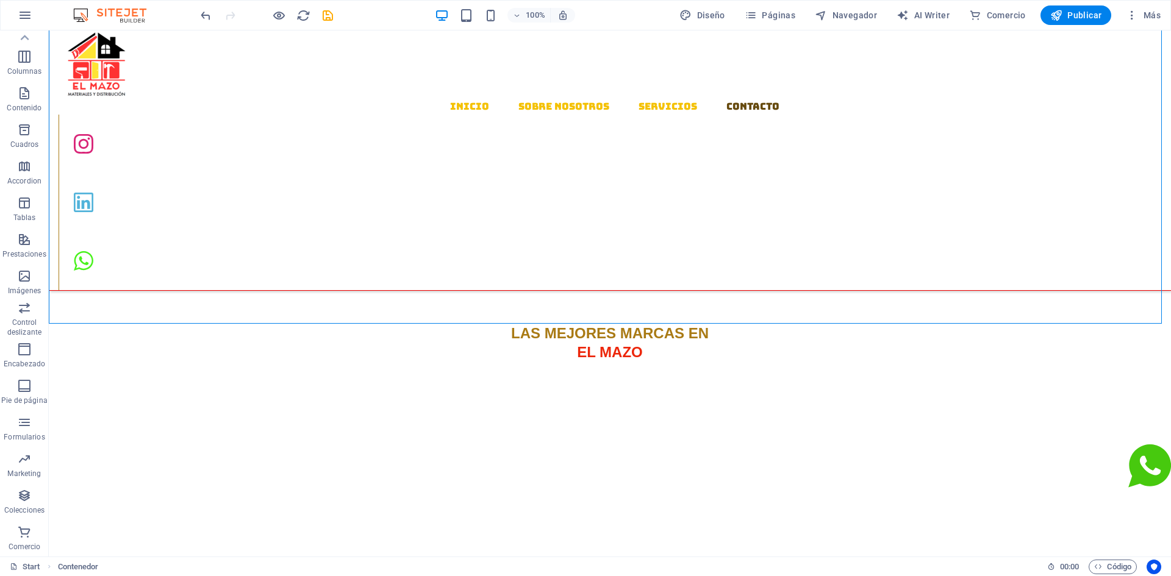
click at [196, 12] on div "100% Diseño Páginas Navegador AI Writer Comercio Publicar Más" at bounding box center [586, 15] width 1170 height 29
click at [206, 17] on icon "undo" at bounding box center [206, 16] width 14 height 14
click at [204, 16] on icon "undo" at bounding box center [206, 16] width 14 height 14
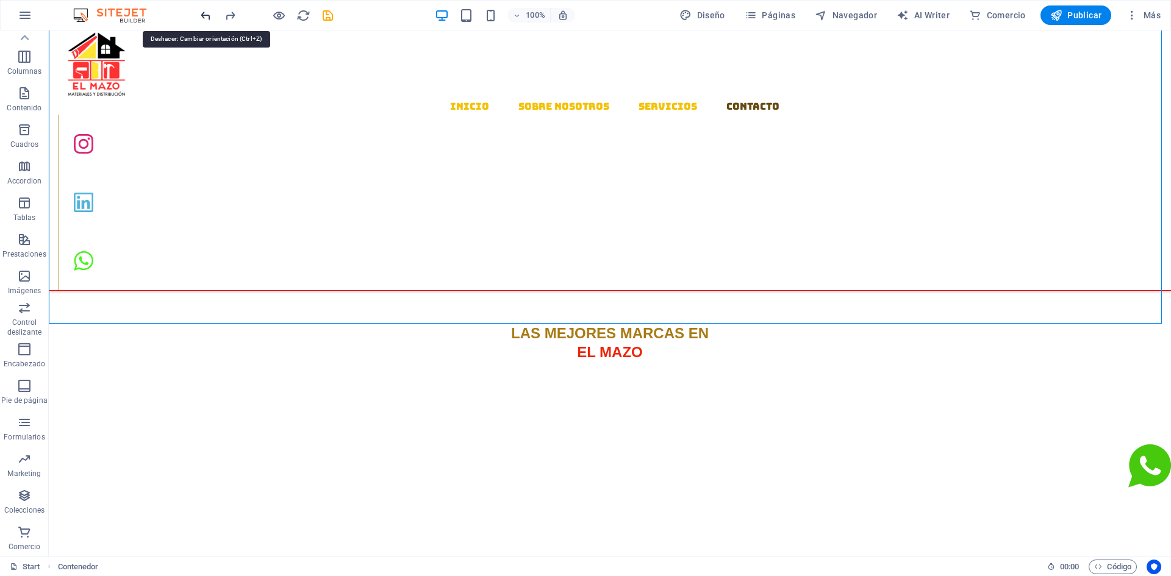
click at [204, 16] on icon "undo" at bounding box center [206, 16] width 14 height 14
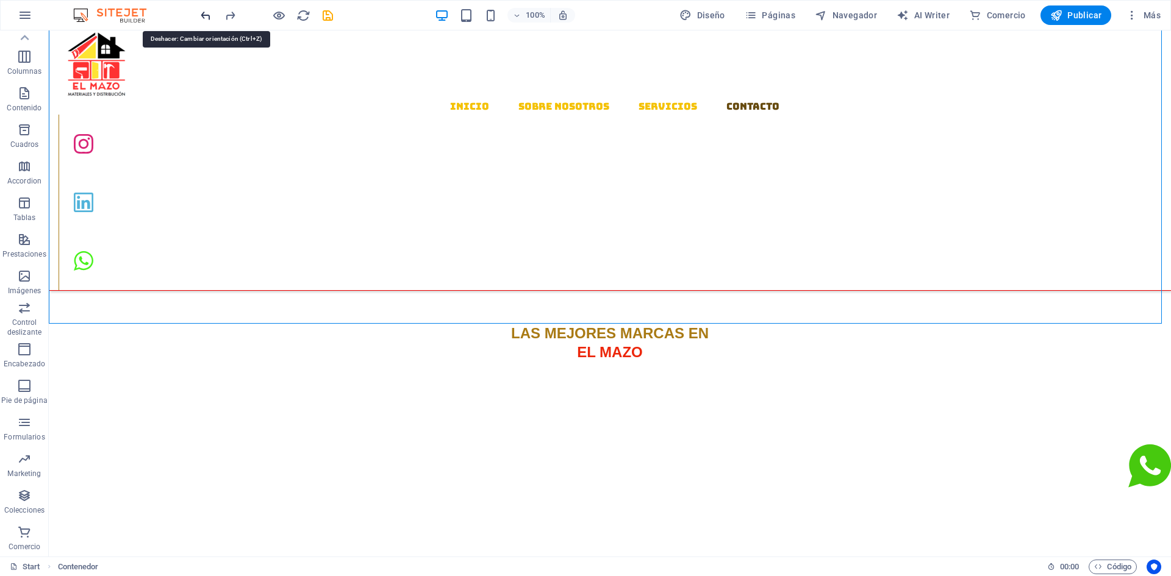
click at [204, 16] on icon "undo" at bounding box center [206, 16] width 14 height 14
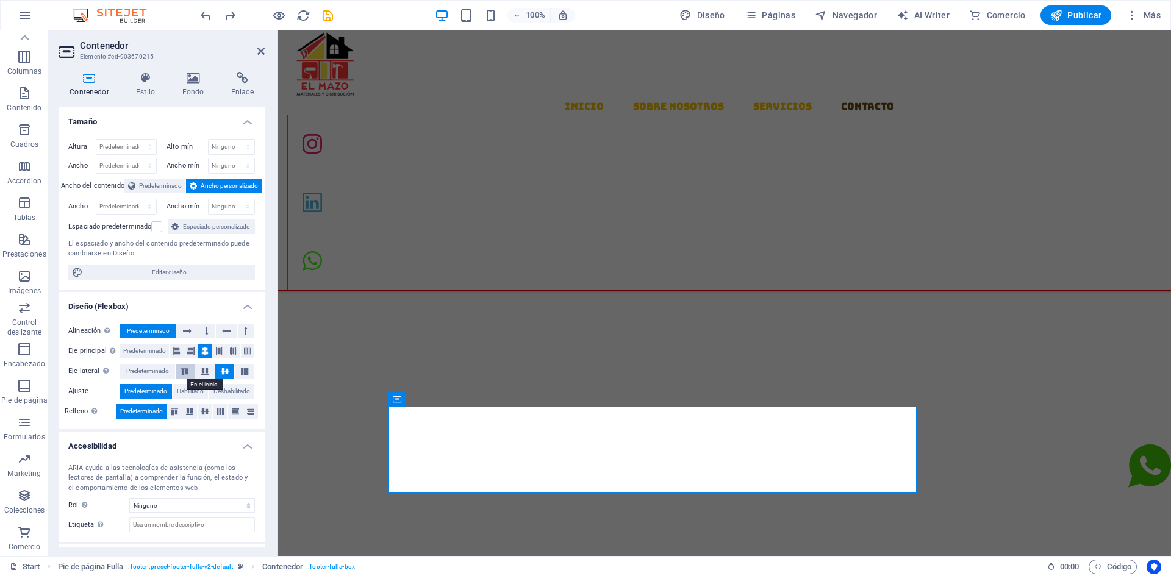
click at [179, 370] on icon at bounding box center [185, 371] width 15 height 7
click at [206, 370] on icon at bounding box center [205, 371] width 15 height 7
click at [227, 369] on icon at bounding box center [225, 371] width 15 height 7
click at [243, 370] on icon at bounding box center [244, 371] width 15 height 7
click at [228, 372] on icon at bounding box center [225, 371] width 15 height 7
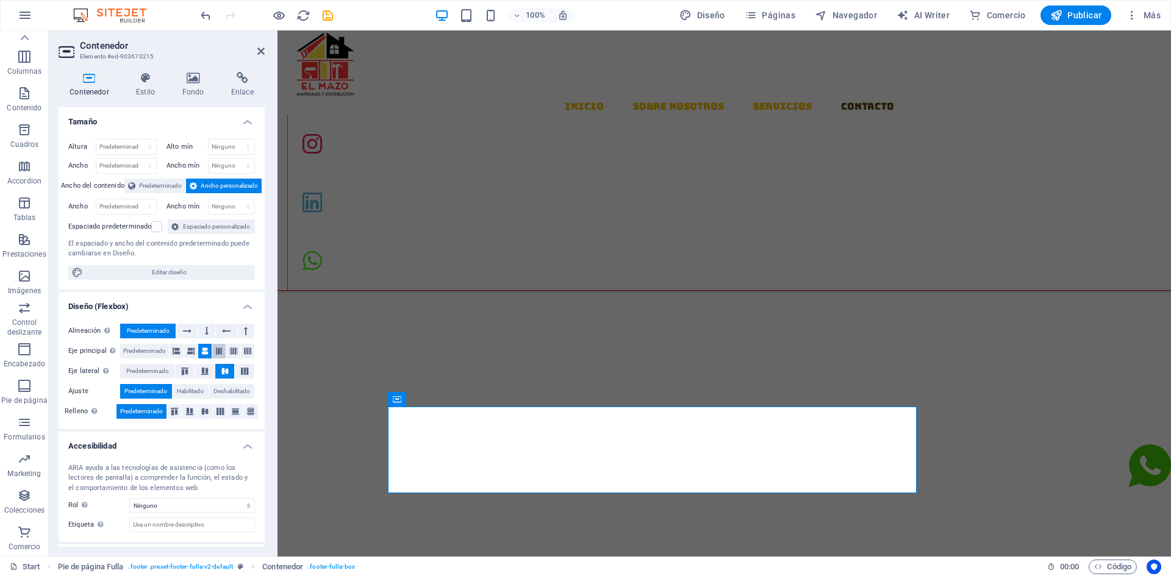
click at [215, 352] on icon at bounding box center [218, 351] width 7 height 15
click at [230, 353] on icon at bounding box center [233, 351] width 7 height 15
click at [244, 353] on icon at bounding box center [247, 351] width 7 height 15
click at [191, 351] on icon at bounding box center [190, 351] width 7 height 15
click at [208, 353] on button at bounding box center [204, 351] width 13 height 15
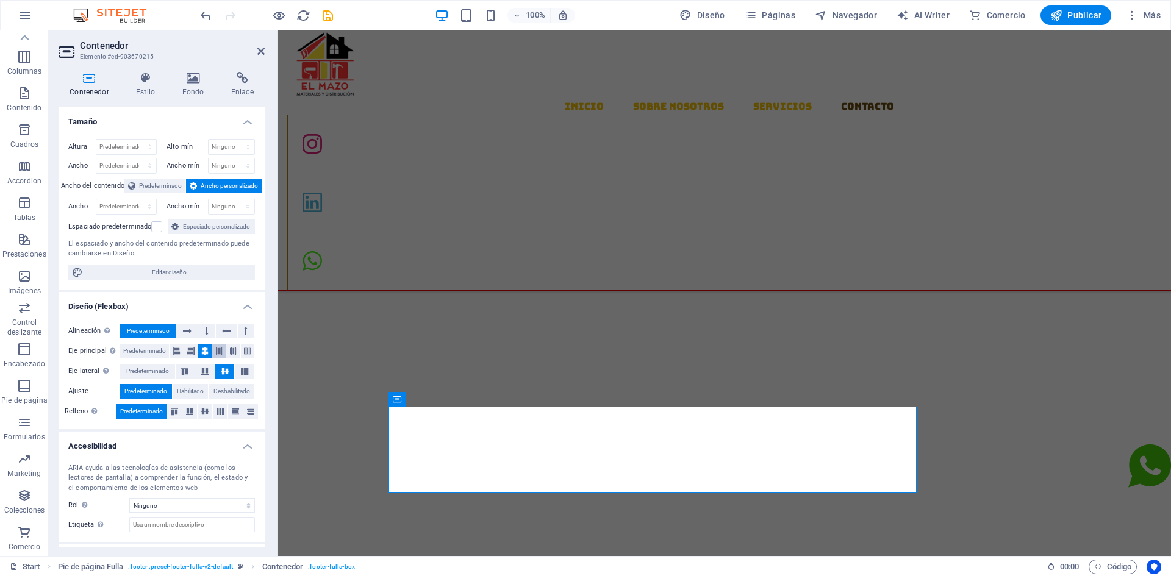
click at [218, 352] on icon at bounding box center [218, 351] width 7 height 15
click at [222, 329] on icon at bounding box center [226, 331] width 9 height 15
click at [208, 330] on button at bounding box center [206, 331] width 16 height 15
click at [187, 332] on icon at bounding box center [187, 331] width 9 height 15
click at [206, 332] on icon at bounding box center [207, 331] width 4 height 15
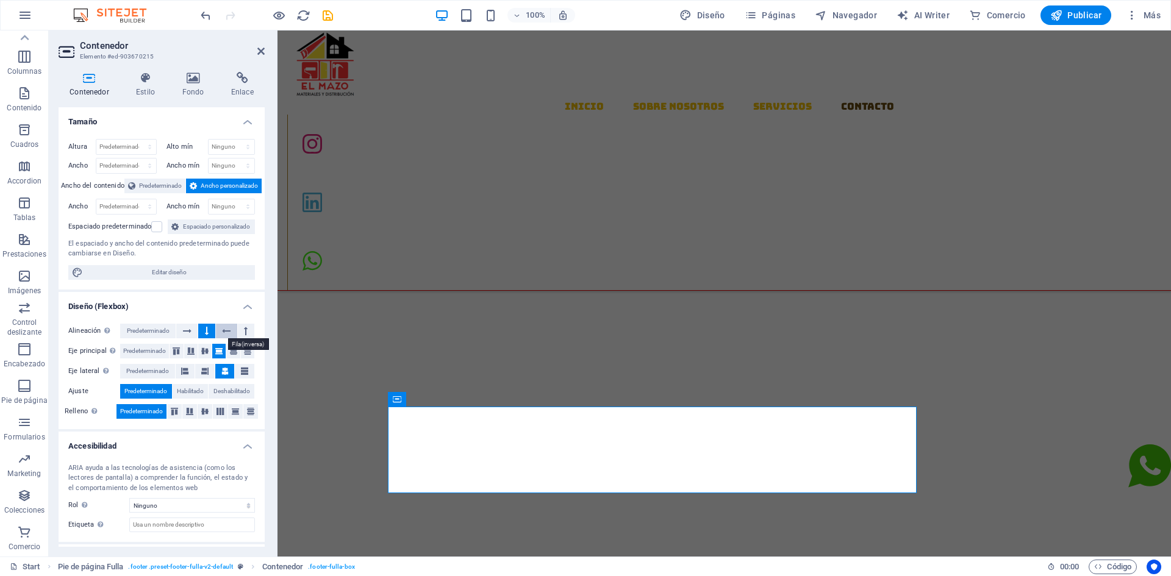
click at [227, 333] on icon at bounding box center [226, 331] width 9 height 15
click at [240, 334] on button at bounding box center [246, 331] width 16 height 15
click at [211, 334] on button at bounding box center [206, 331] width 16 height 15
click at [197, 337] on button at bounding box center [186, 331] width 21 height 15
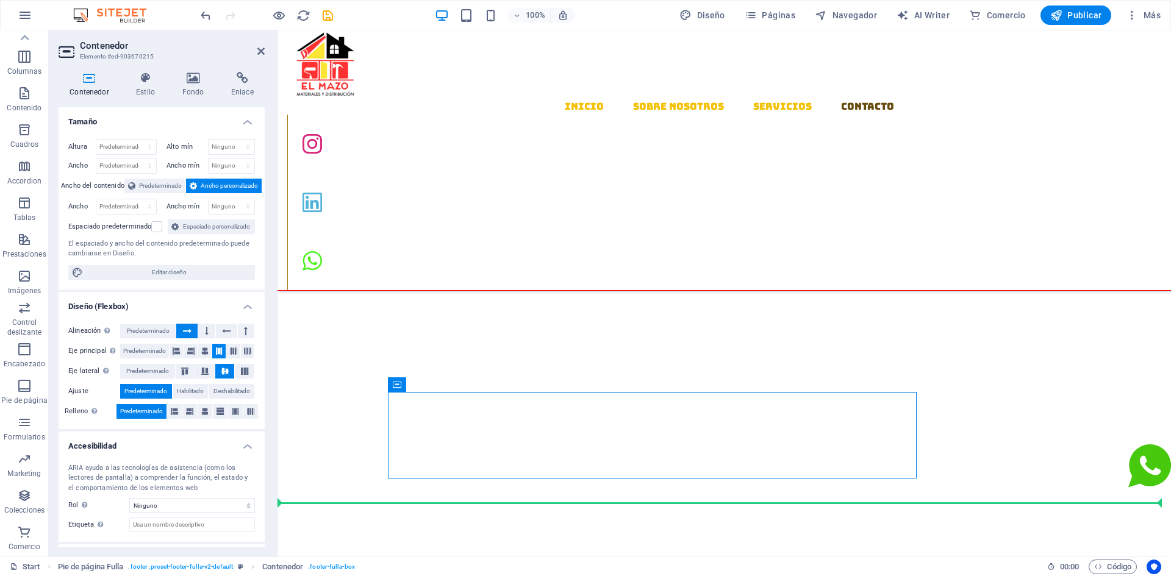
scroll to position [1548, 0]
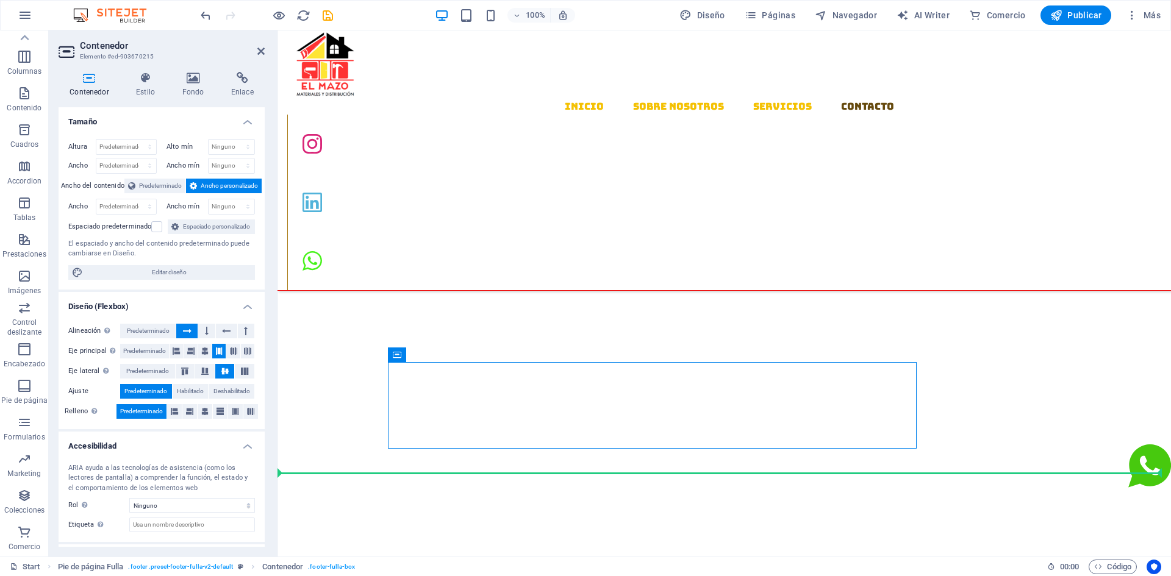
drag, startPoint x: 670, startPoint y: 436, endPoint x: 338, endPoint y: 501, distance: 338.9
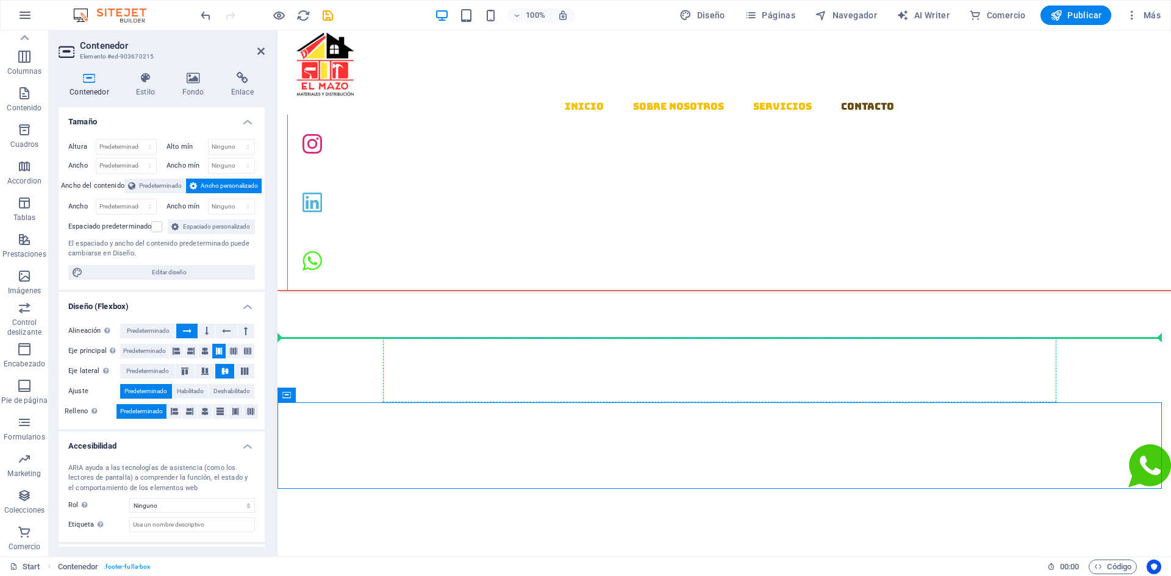
drag, startPoint x: 414, startPoint y: 406, endPoint x: 422, endPoint y: 364, distance: 43.4
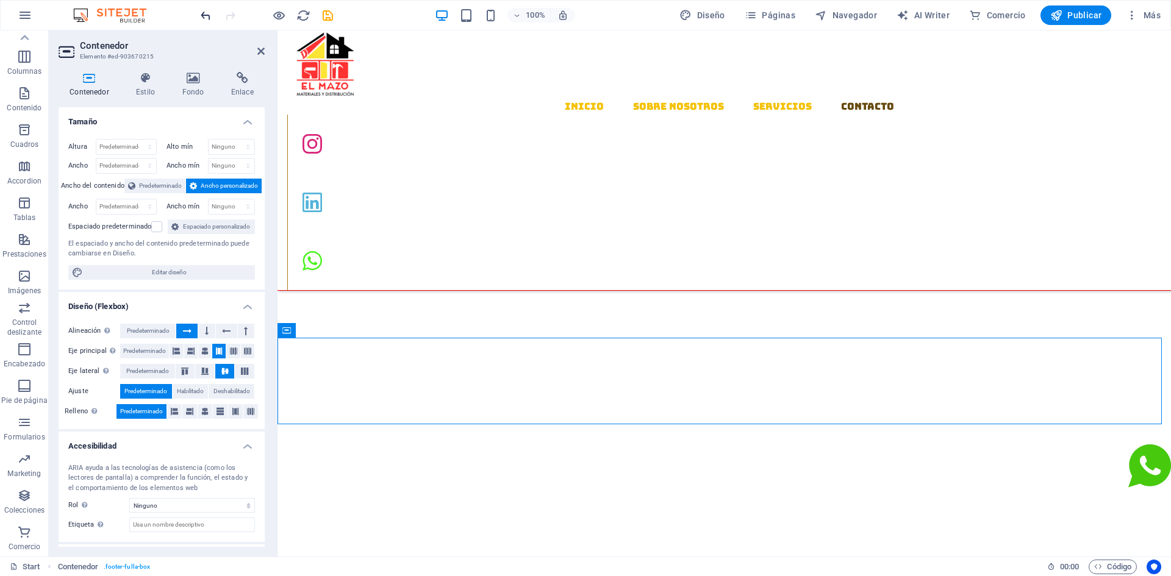
click at [210, 17] on icon "undo" at bounding box center [206, 16] width 14 height 14
click at [210, 16] on icon "undo" at bounding box center [206, 16] width 14 height 14
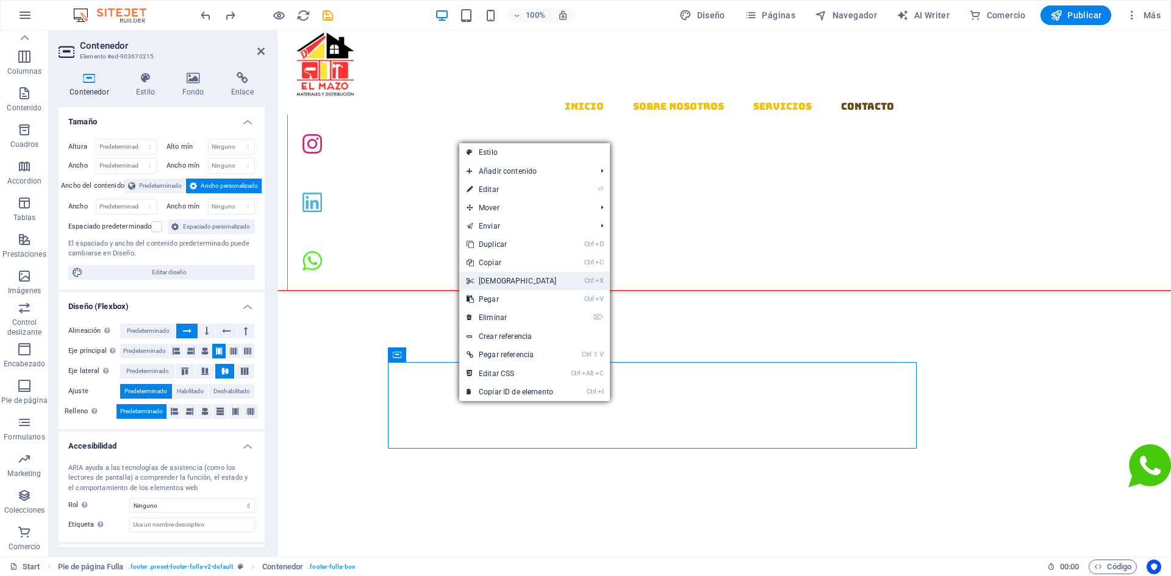
click at [500, 276] on link "Ctrl X Cortar" at bounding box center [511, 281] width 105 height 18
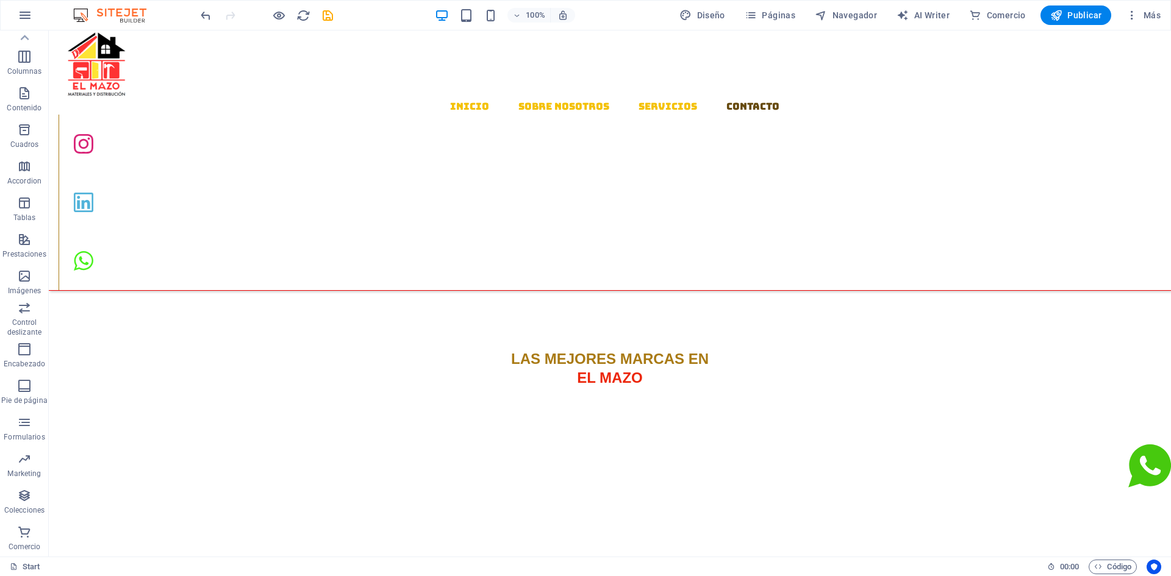
click at [197, 19] on div "100% Diseño Páginas Navegador AI Writer Comercio Publicar Más" at bounding box center [586, 15] width 1170 height 29
click at [201, 13] on icon "undo" at bounding box center [206, 16] width 14 height 14
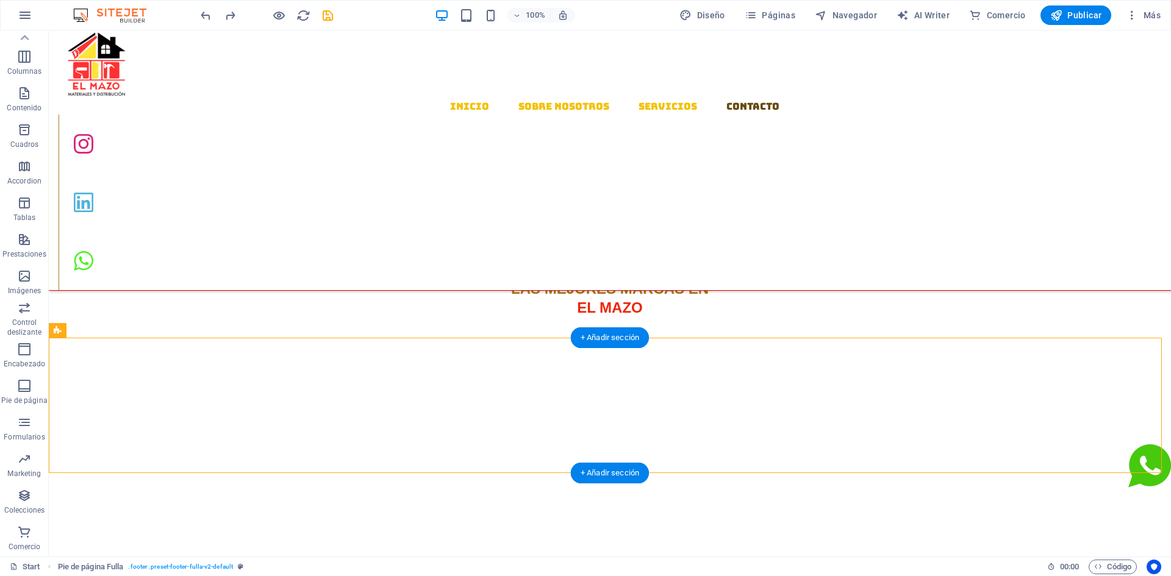
drag, startPoint x: 428, startPoint y: 384, endPoint x: 51, endPoint y: 373, distance: 376.5
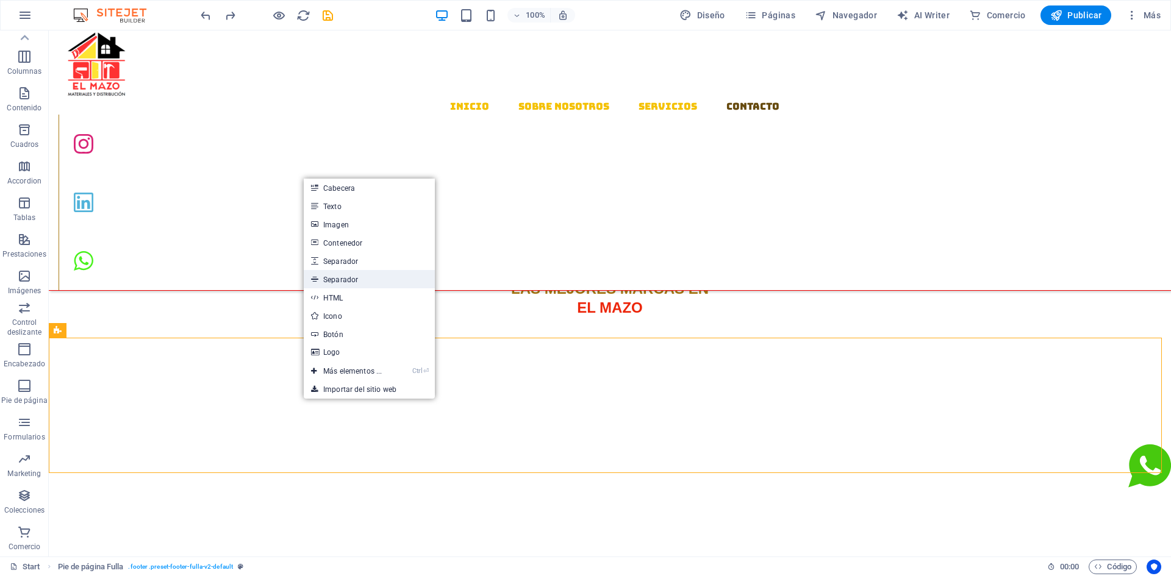
click at [335, 281] on link "Separador" at bounding box center [369, 279] width 131 height 18
select select "%"
select select "px"
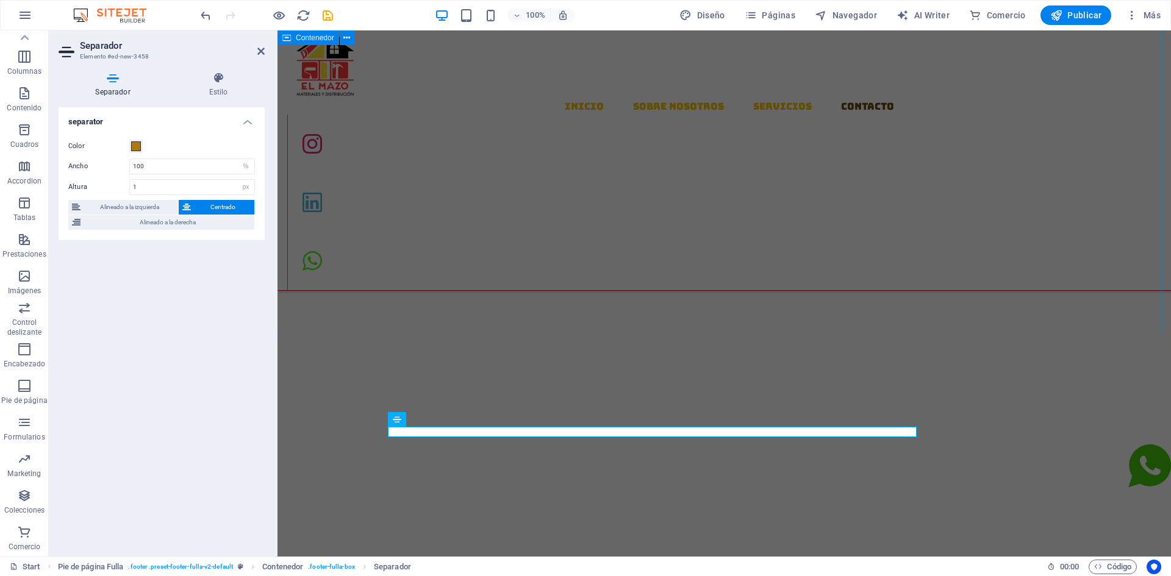
scroll to position [1494, 0]
click at [209, 17] on icon "undo" at bounding box center [206, 16] width 14 height 14
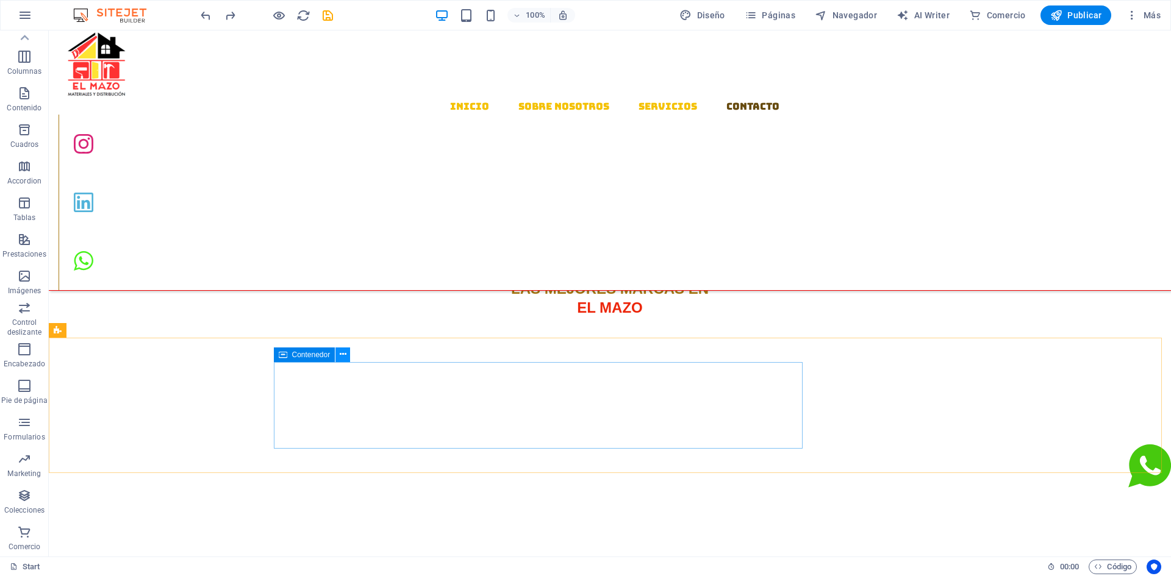
click at [342, 359] on icon at bounding box center [343, 354] width 7 height 13
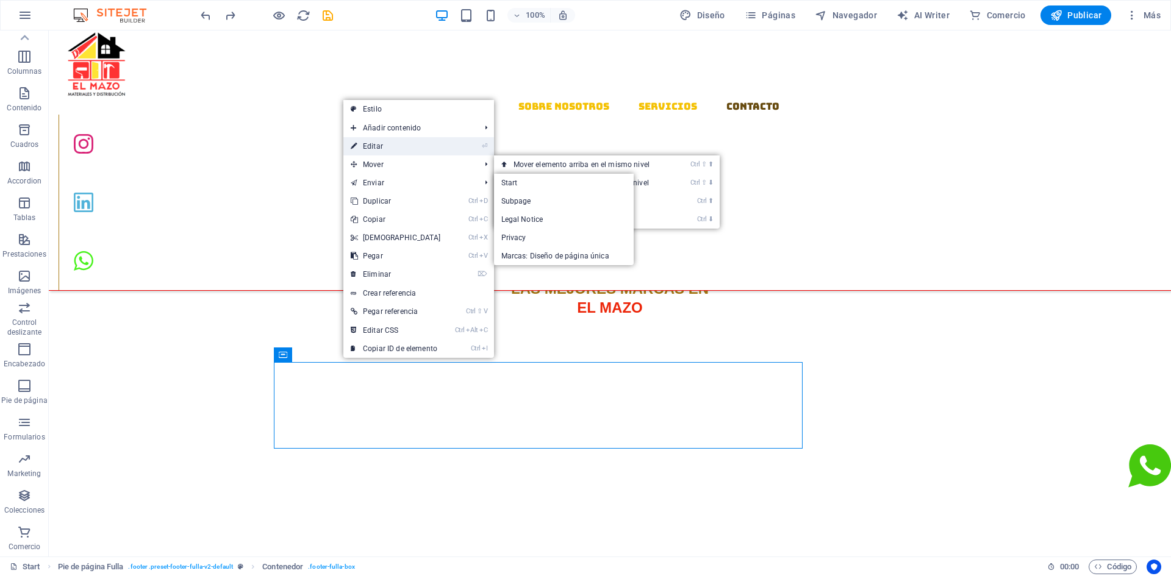
click at [393, 150] on link "⏎ Editar" at bounding box center [395, 146] width 105 height 18
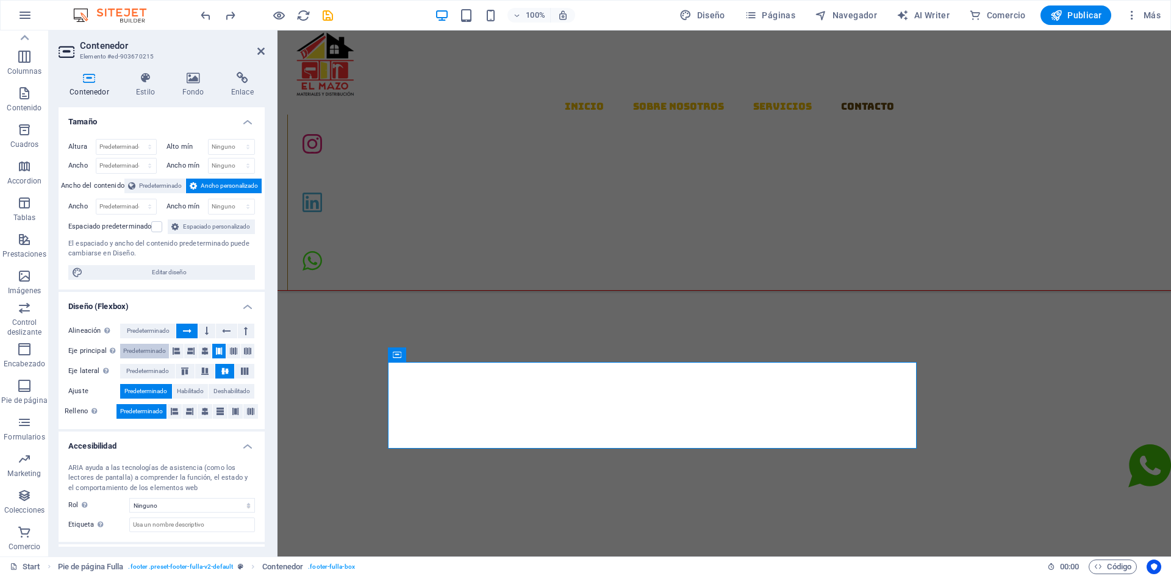
click at [165, 353] on span "Predeterminado" at bounding box center [144, 351] width 43 height 15
click at [189, 352] on icon at bounding box center [190, 351] width 7 height 15
click at [174, 352] on icon at bounding box center [176, 351] width 7 height 15
click at [182, 393] on span "Habilitado" at bounding box center [190, 391] width 27 height 15
click at [163, 392] on span "Predeterminado" at bounding box center [145, 391] width 43 height 15
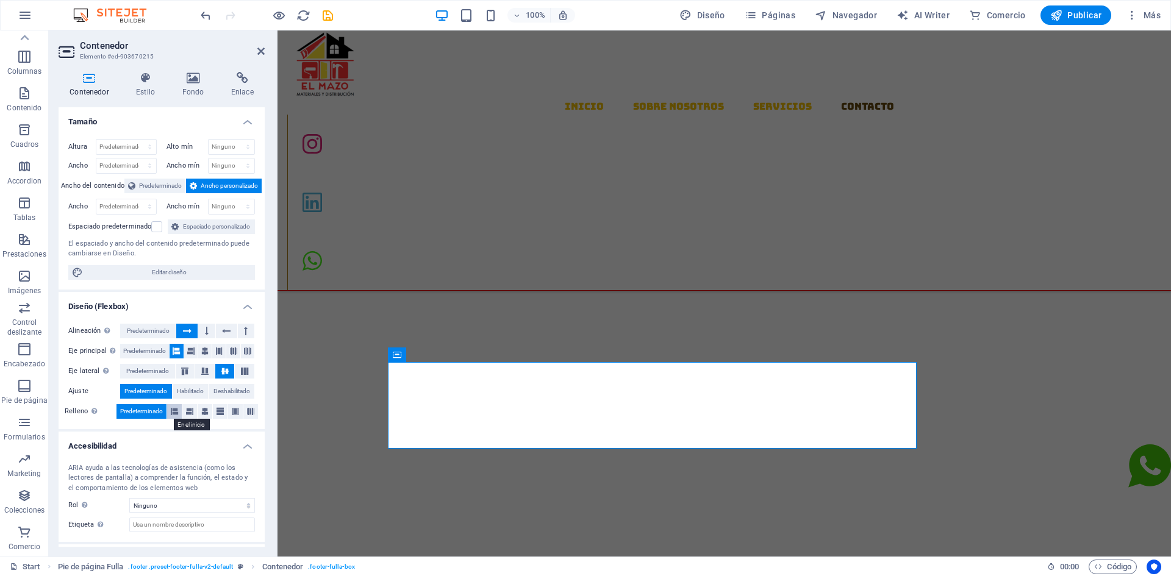
click at [171, 411] on icon at bounding box center [174, 411] width 7 height 15
click at [190, 412] on icon at bounding box center [189, 411] width 7 height 15
click at [173, 414] on icon at bounding box center [174, 411] width 7 height 15
click at [156, 414] on span "Predeterminado" at bounding box center [141, 411] width 43 height 15
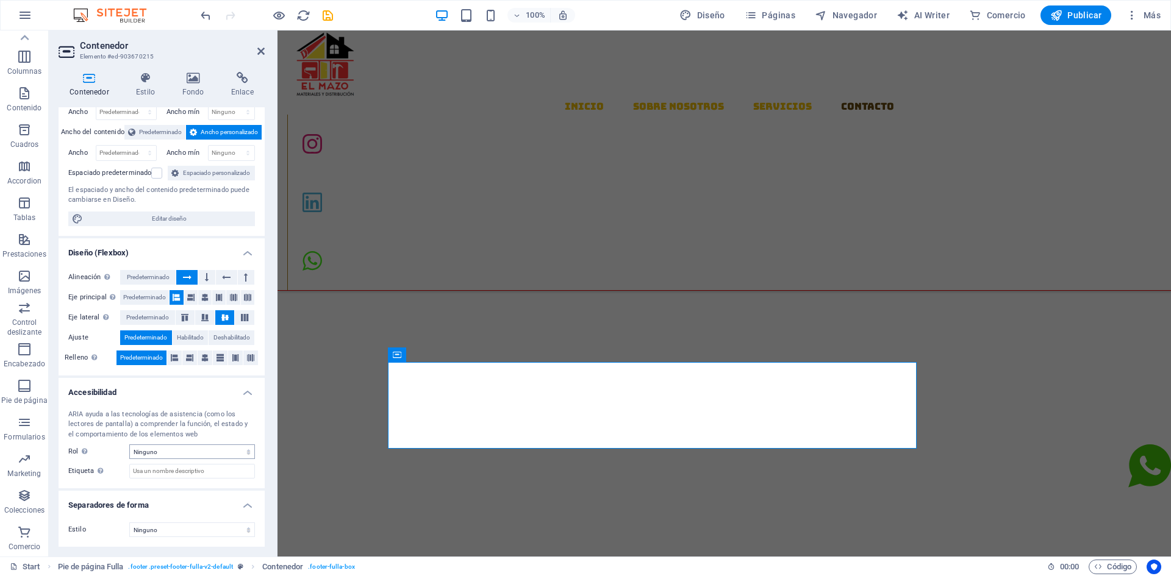
scroll to position [0, 0]
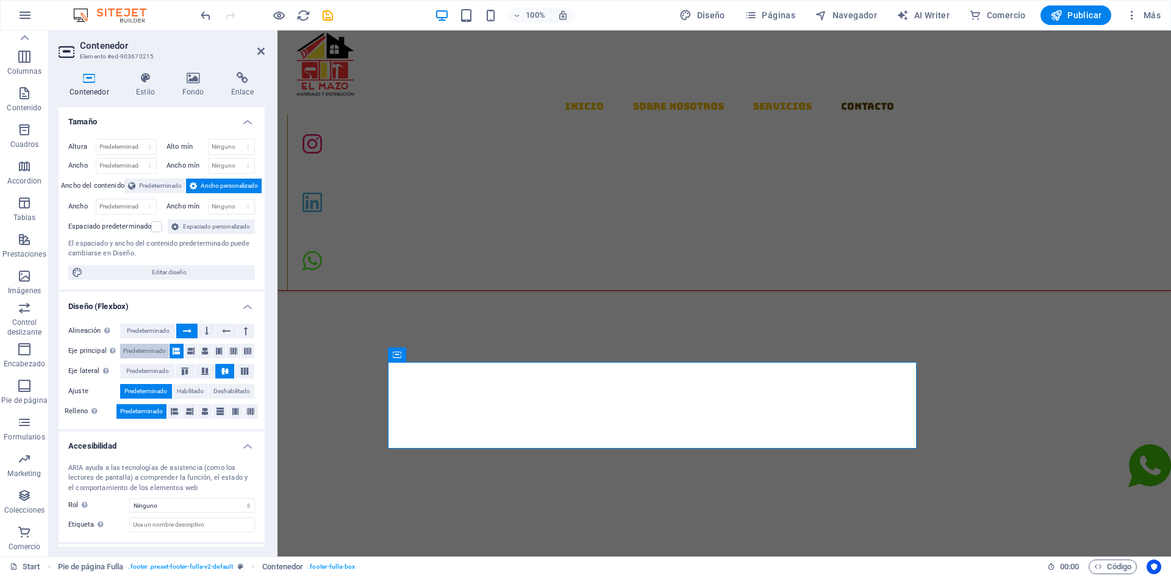
click at [139, 352] on span "Predeterminado" at bounding box center [144, 351] width 43 height 15
click at [140, 376] on span "Predeterminado" at bounding box center [147, 371] width 43 height 15
click at [149, 335] on span "Predeterminado" at bounding box center [148, 331] width 43 height 15
click at [148, 351] on span "Predeterminado" at bounding box center [144, 351] width 43 height 15
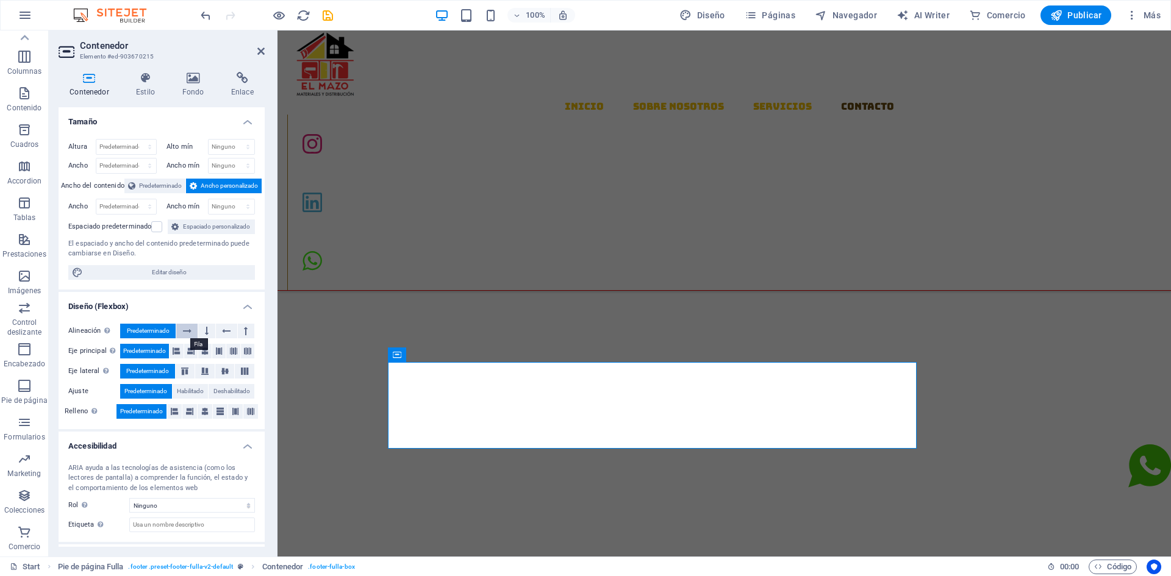
click at [188, 331] on icon at bounding box center [187, 331] width 9 height 15
click at [198, 351] on button at bounding box center [204, 351] width 13 height 15
click at [222, 349] on button at bounding box center [218, 351] width 13 height 15
click at [185, 375] on button at bounding box center [186, 371] width 20 height 15
click at [200, 373] on icon at bounding box center [205, 371] width 15 height 7
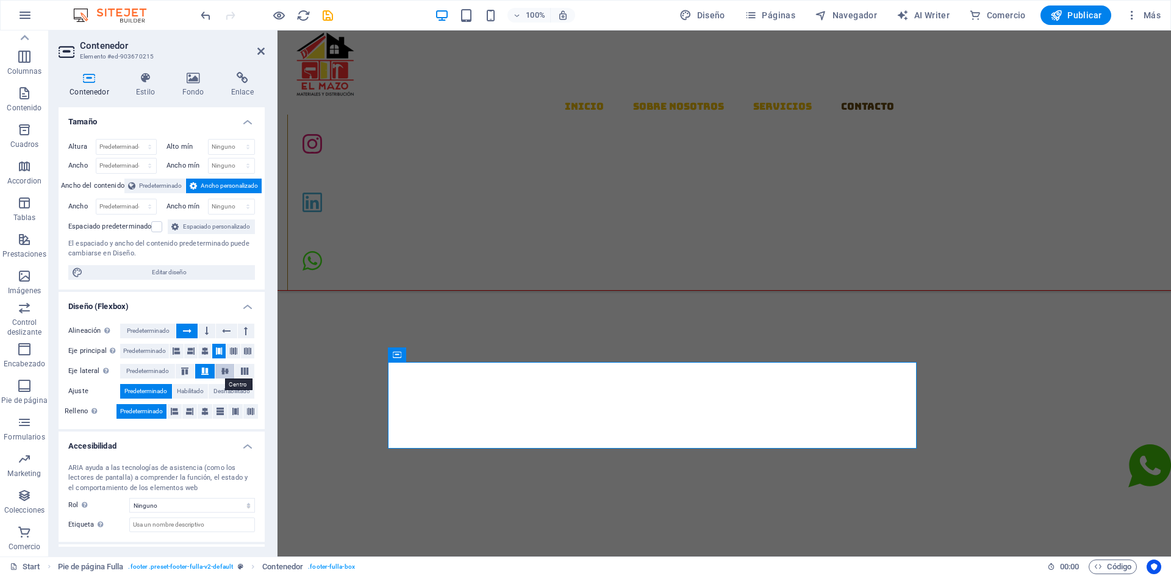
click at [215, 374] on button at bounding box center [225, 371] width 20 height 15
click at [203, 373] on icon at bounding box center [205, 371] width 15 height 7
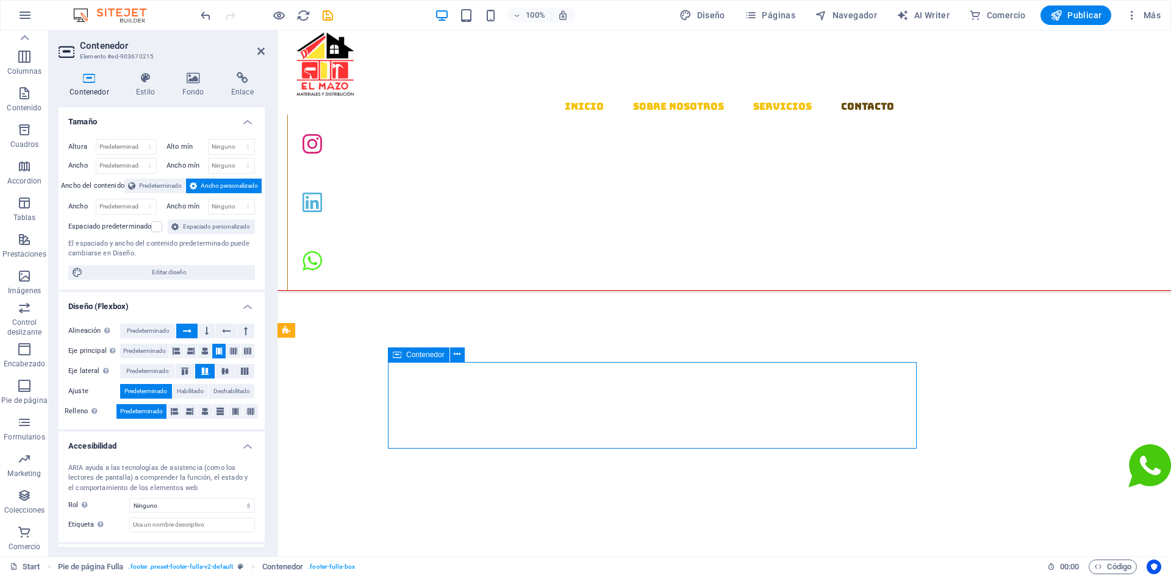
drag, startPoint x: 531, startPoint y: 429, endPoint x: 473, endPoint y: 417, distance: 58.8
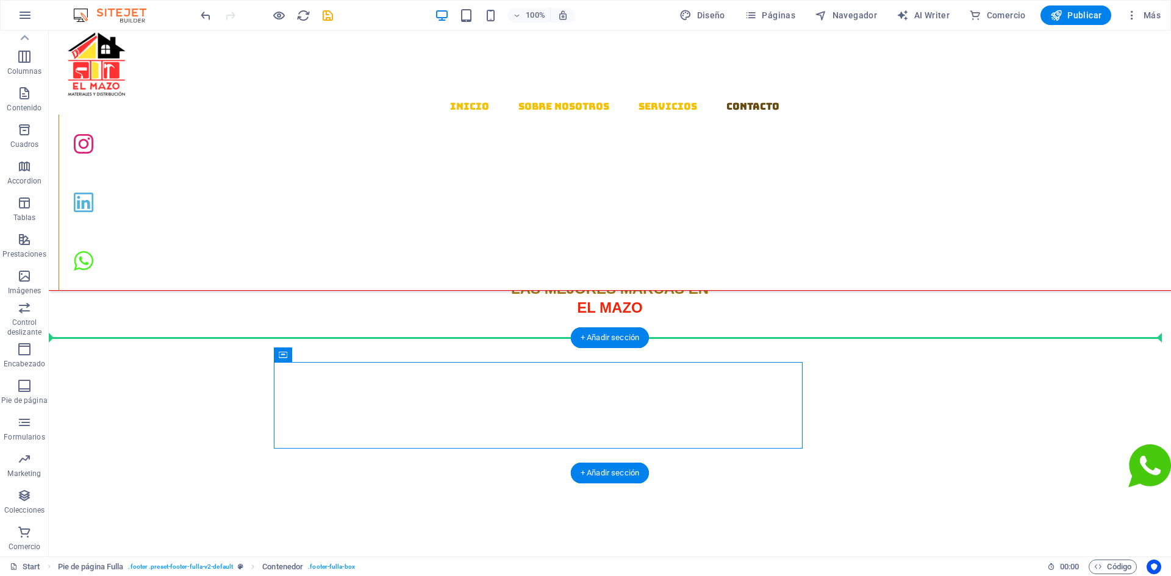
drag, startPoint x: 326, startPoint y: 377, endPoint x: 193, endPoint y: 378, distance: 132.4
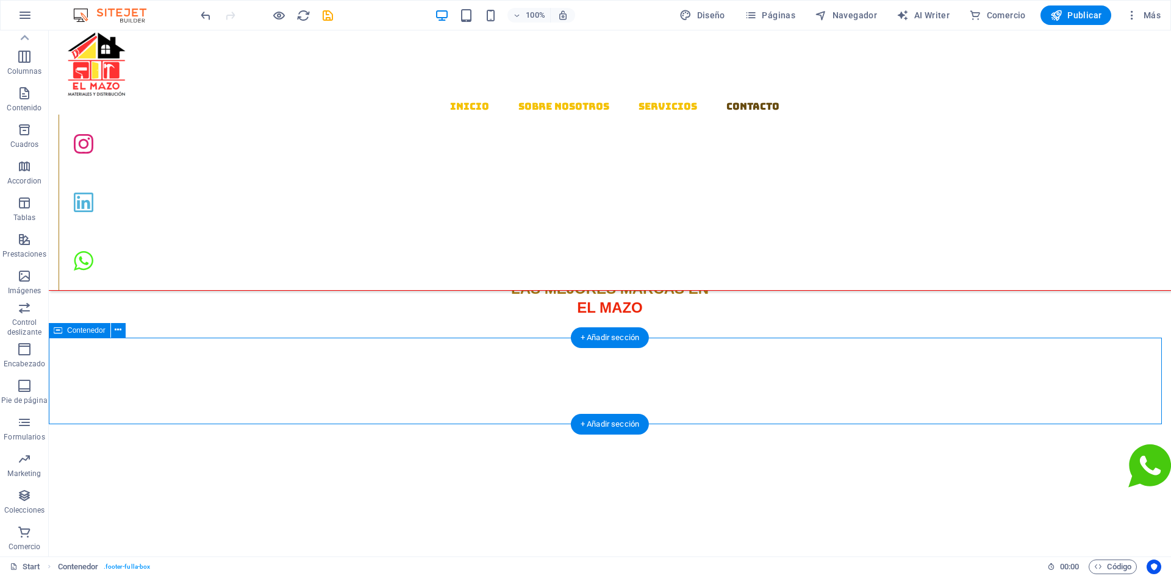
drag, startPoint x: 193, startPoint y: 378, endPoint x: 158, endPoint y: 390, distance: 37.2
drag, startPoint x: 245, startPoint y: 348, endPoint x: 236, endPoint y: 401, distance: 53.1
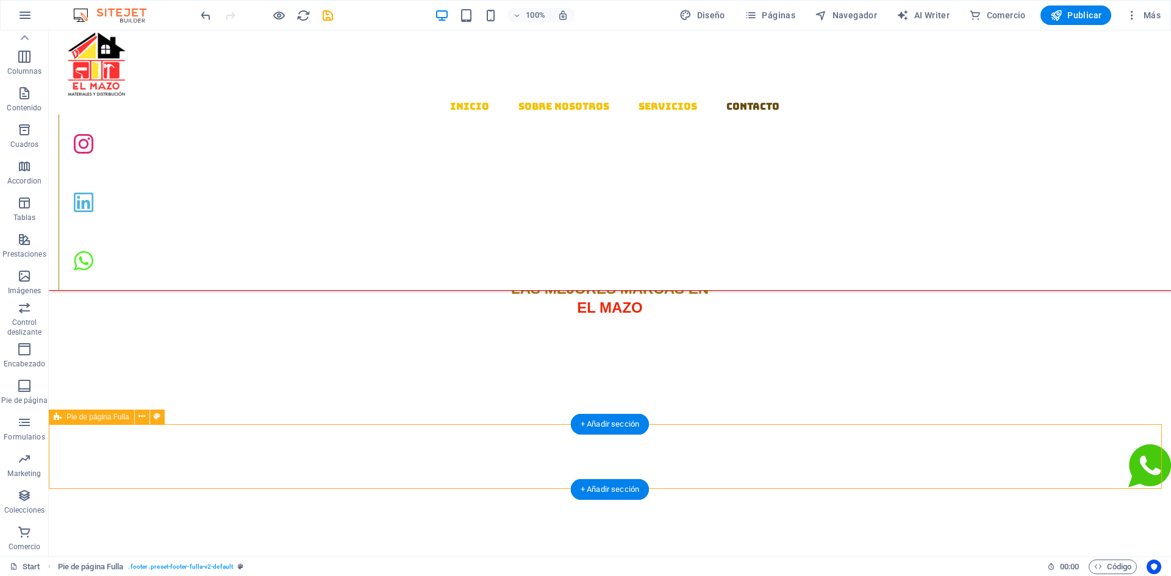
drag, startPoint x: 253, startPoint y: 454, endPoint x: 252, endPoint y: 425, distance: 28.7
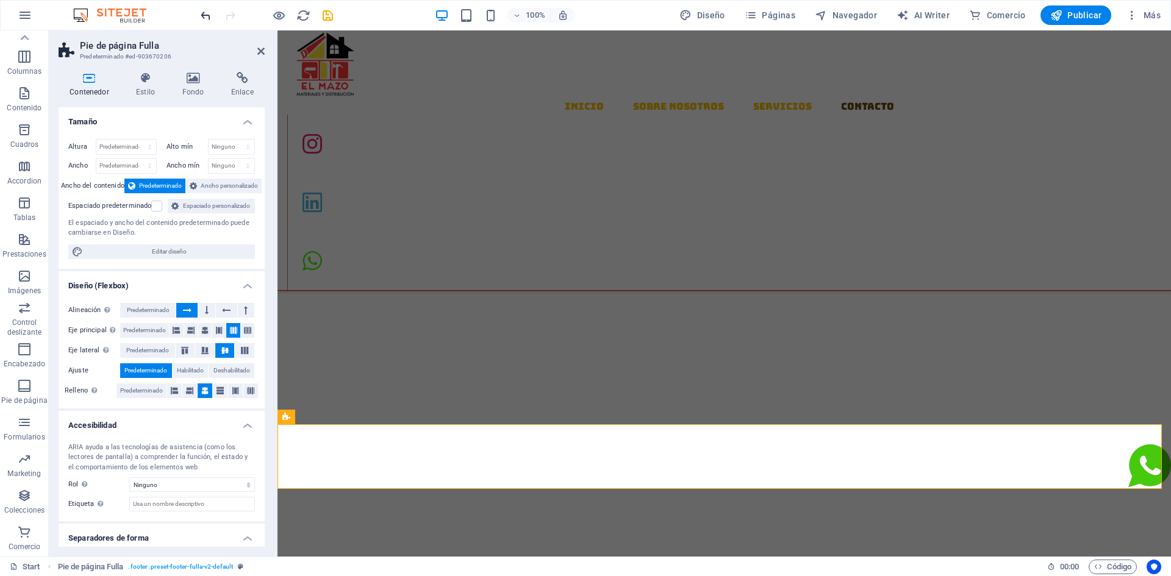
click at [204, 22] on icon "undo" at bounding box center [206, 16] width 14 height 14
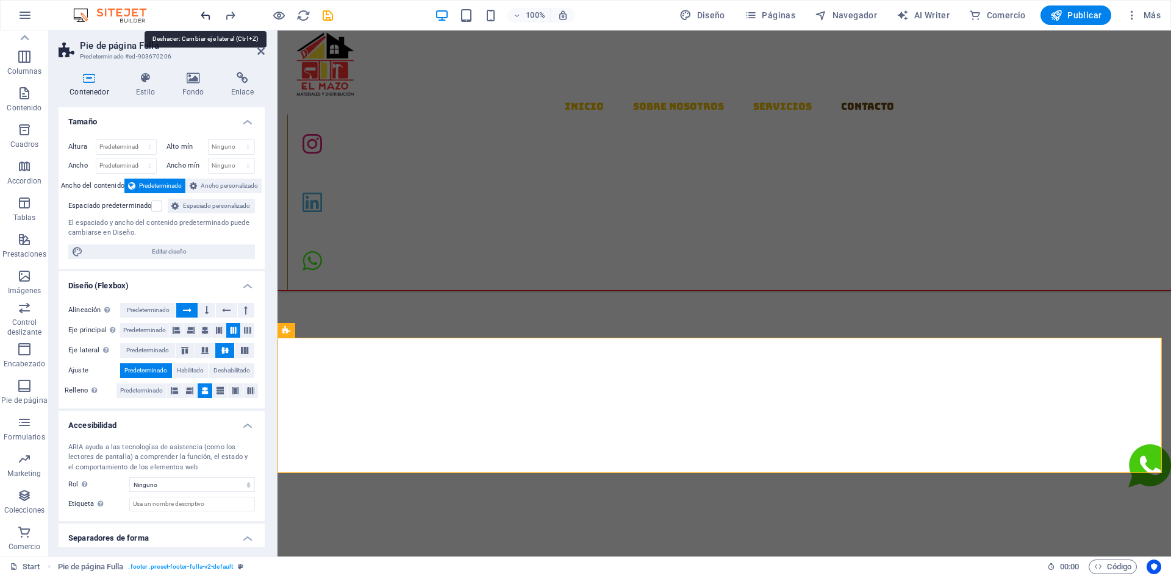
click at [204, 22] on icon "undo" at bounding box center [206, 16] width 14 height 14
click at [456, 354] on icon at bounding box center [457, 354] width 7 height 13
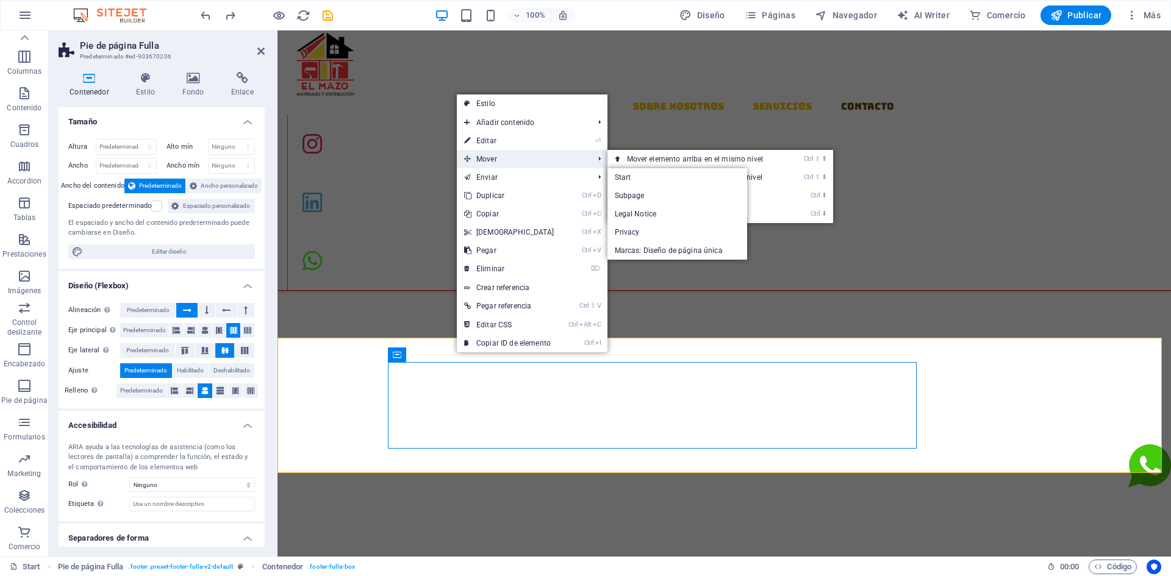
click at [482, 154] on span "Mover" at bounding box center [523, 159] width 132 height 18
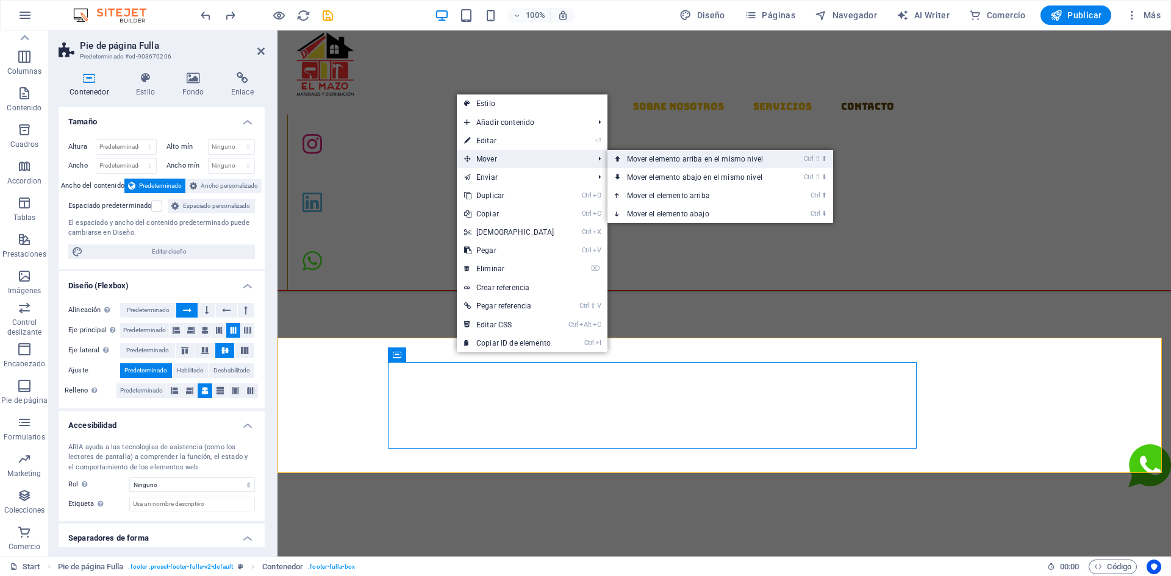
click at [630, 158] on link "Ctrl ⇧ ⬆ Mover elemento arriba en el mismo nivel" at bounding box center [698, 159] width 180 height 18
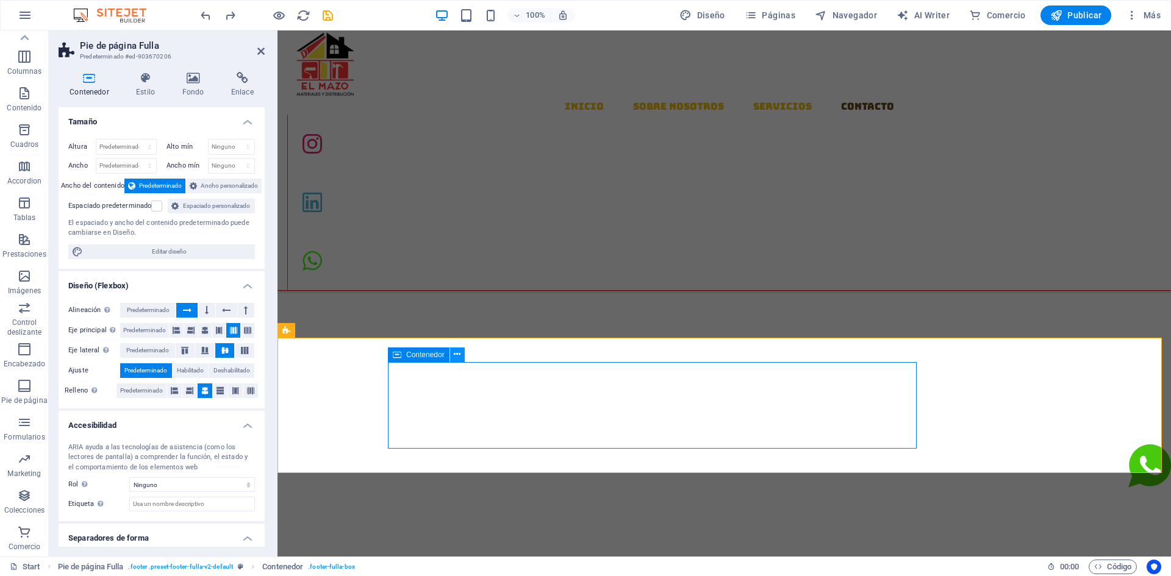
click at [454, 357] on icon at bounding box center [457, 354] width 7 height 13
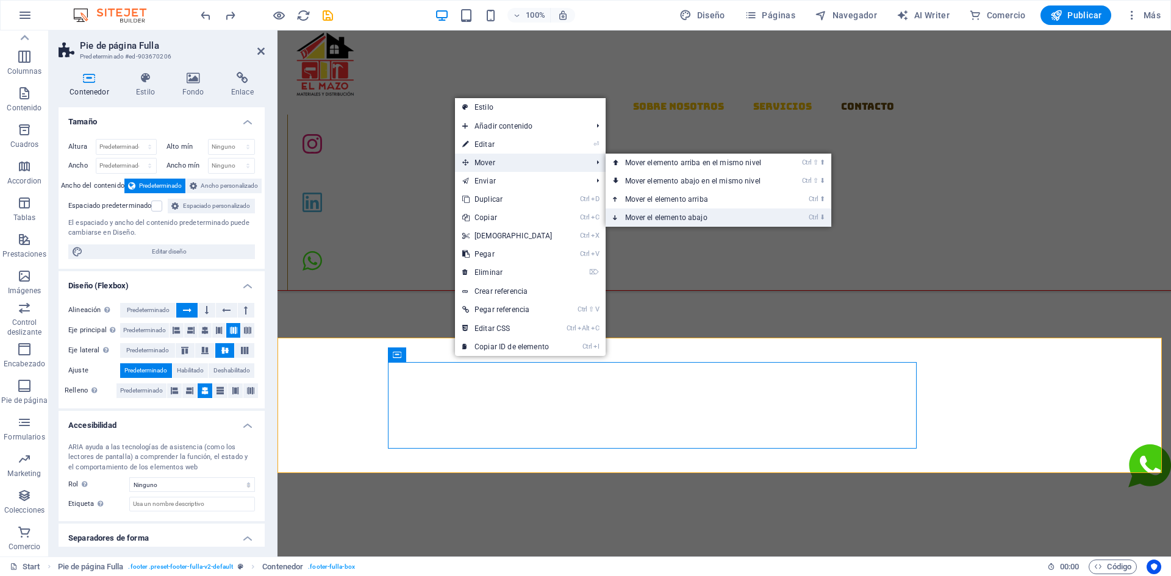
click at [646, 212] on link "Ctrl ⬇ Mover el elemento abajo" at bounding box center [696, 218] width 180 height 18
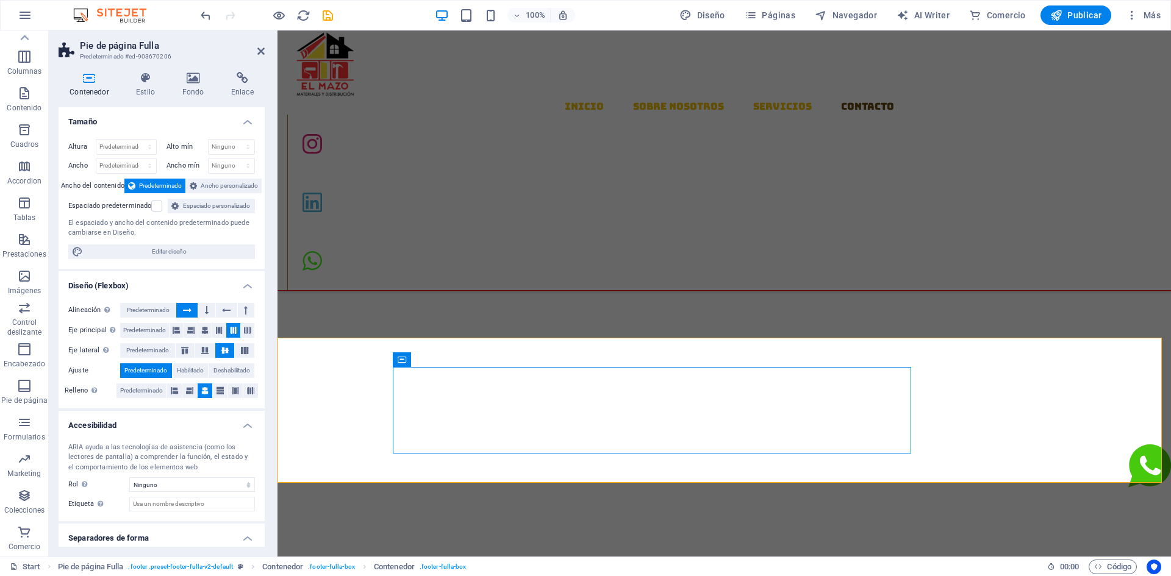
click at [218, 16] on div at bounding box center [266, 15] width 137 height 20
click at [206, 18] on icon "undo" at bounding box center [206, 16] width 14 height 14
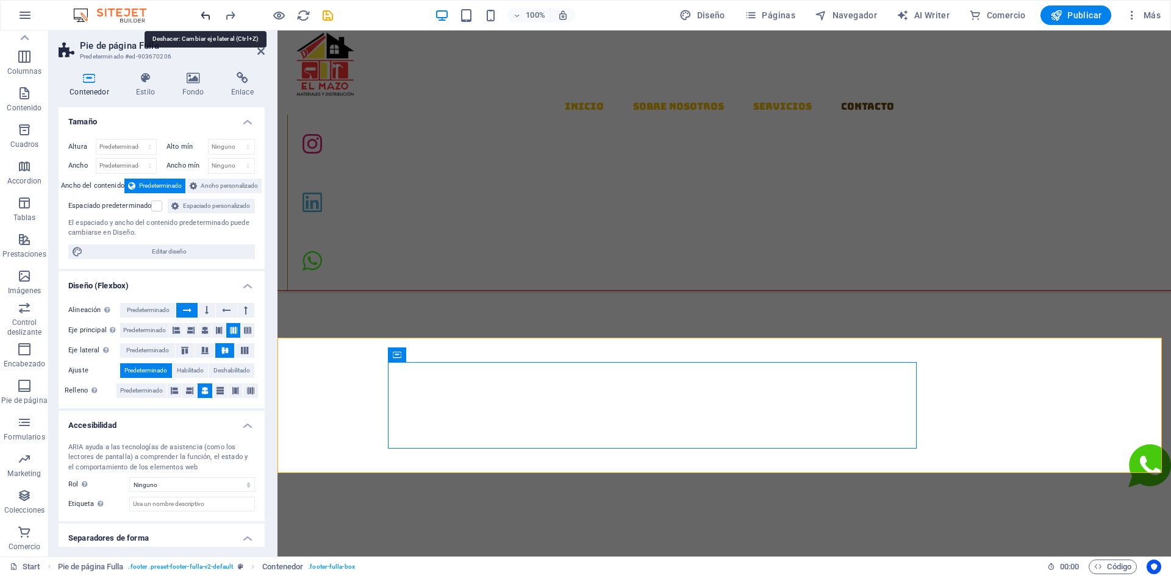
click at [206, 18] on icon "undo" at bounding box center [206, 16] width 14 height 14
click at [204, 20] on icon "undo" at bounding box center [206, 16] width 14 height 14
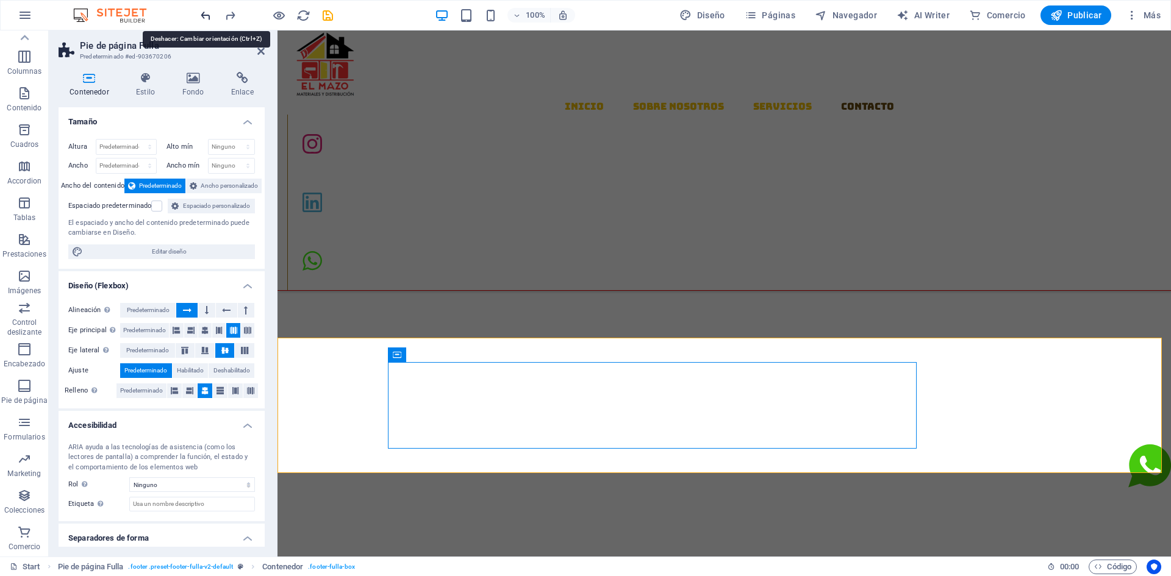
click at [204, 17] on icon "undo" at bounding box center [206, 16] width 14 height 14
click at [204, 18] on icon "undo" at bounding box center [206, 16] width 14 height 14
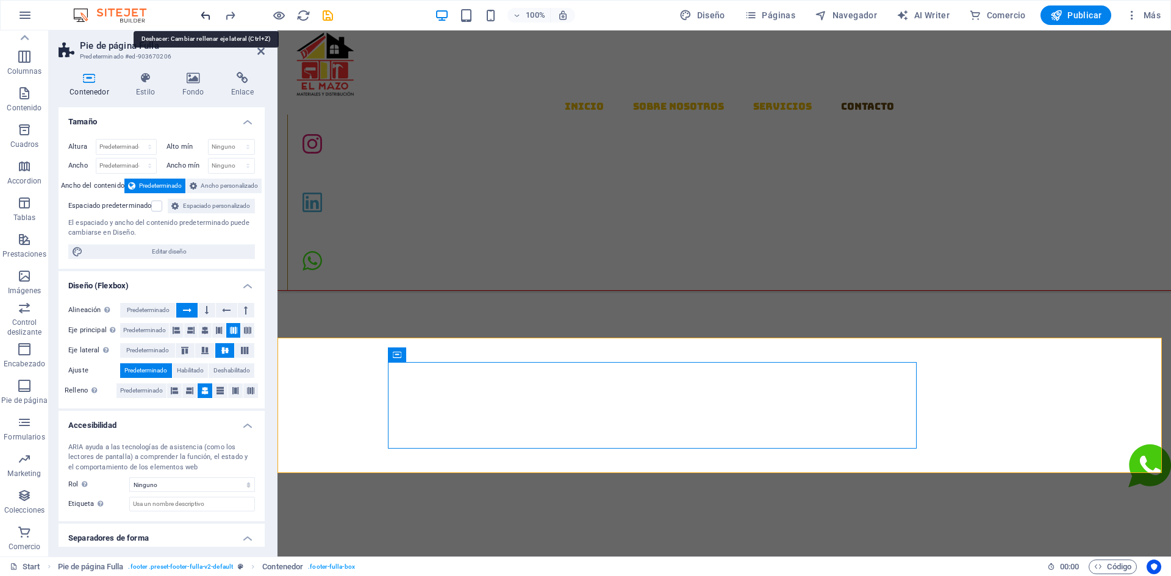
click at [204, 18] on icon "undo" at bounding box center [206, 16] width 14 height 14
click at [203, 18] on icon "undo" at bounding box center [206, 16] width 14 height 14
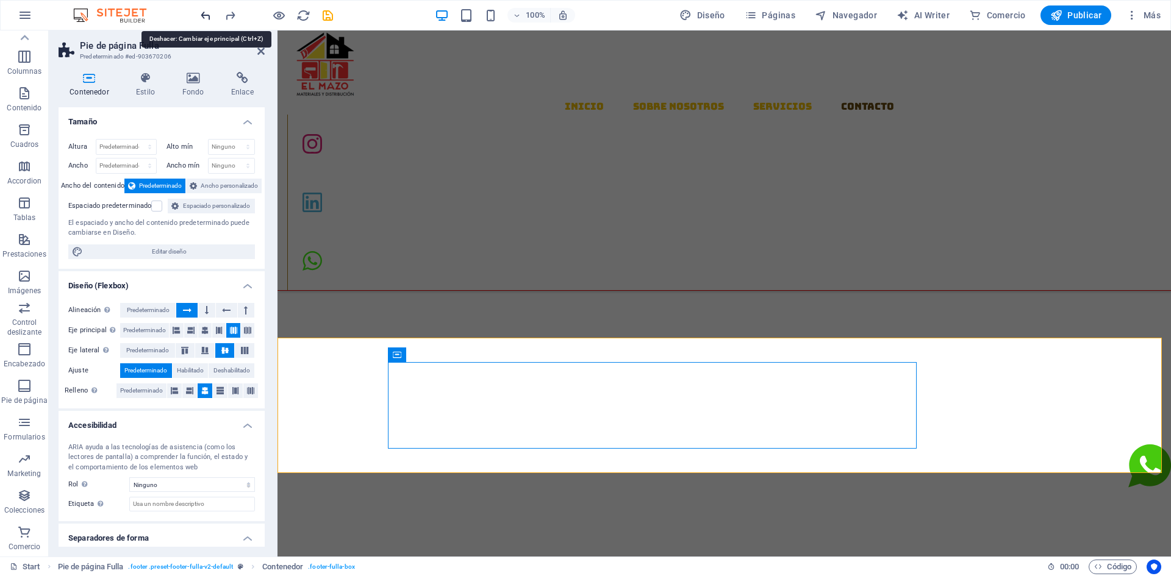
click at [203, 19] on icon "undo" at bounding box center [206, 16] width 14 height 14
click at [203, 20] on icon "undo" at bounding box center [206, 16] width 14 height 14
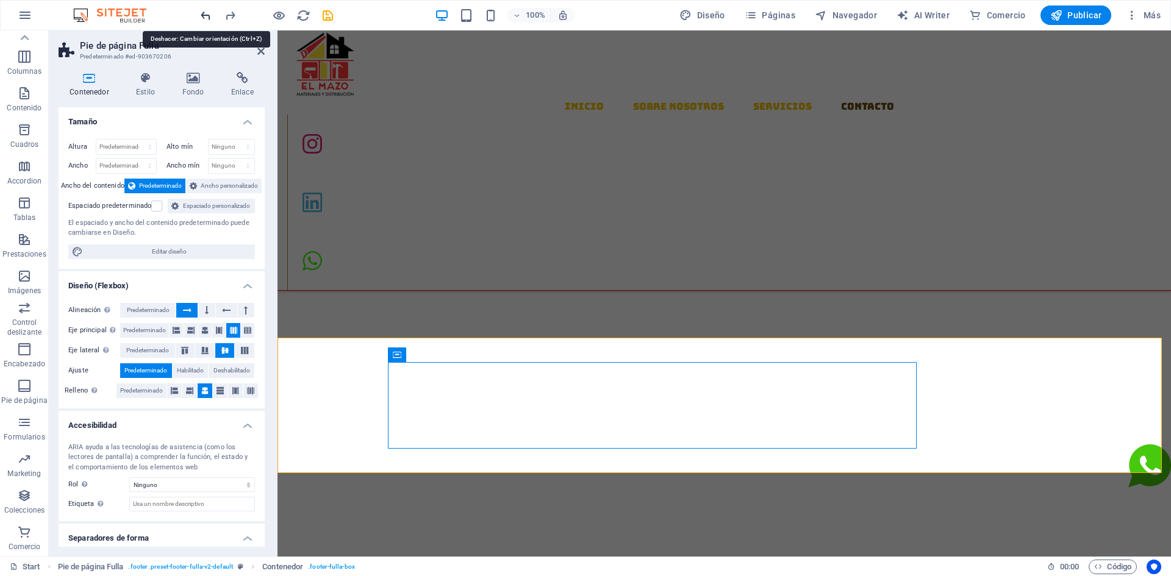
click at [203, 20] on icon "undo" at bounding box center [206, 16] width 14 height 14
click at [202, 21] on icon "undo" at bounding box center [206, 16] width 14 height 14
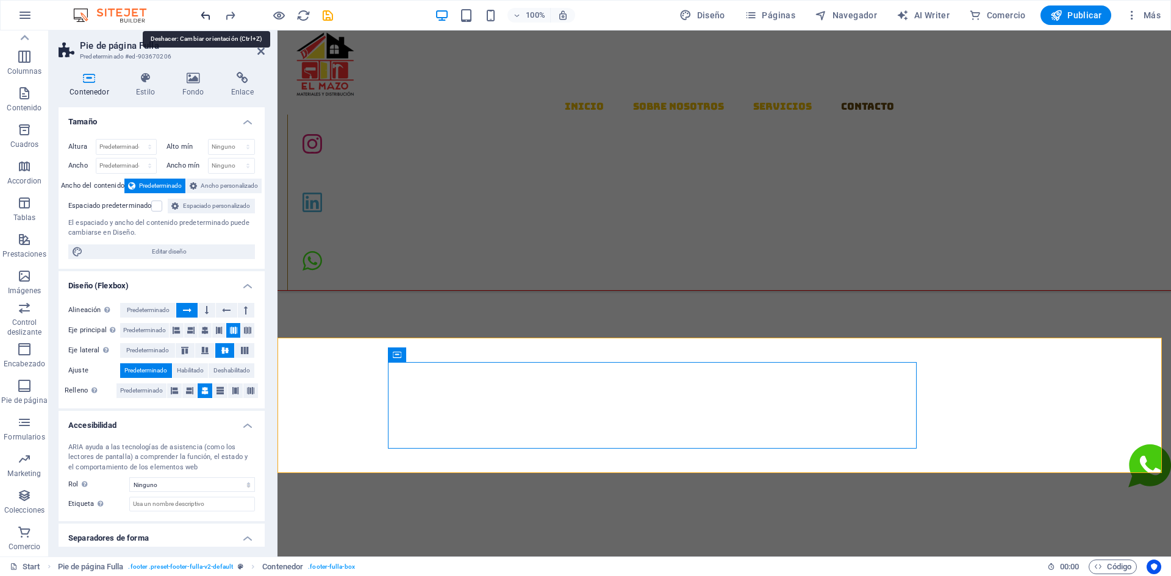
click at [202, 21] on icon "undo" at bounding box center [206, 16] width 14 height 14
click at [202, 22] on icon "undo" at bounding box center [206, 16] width 14 height 14
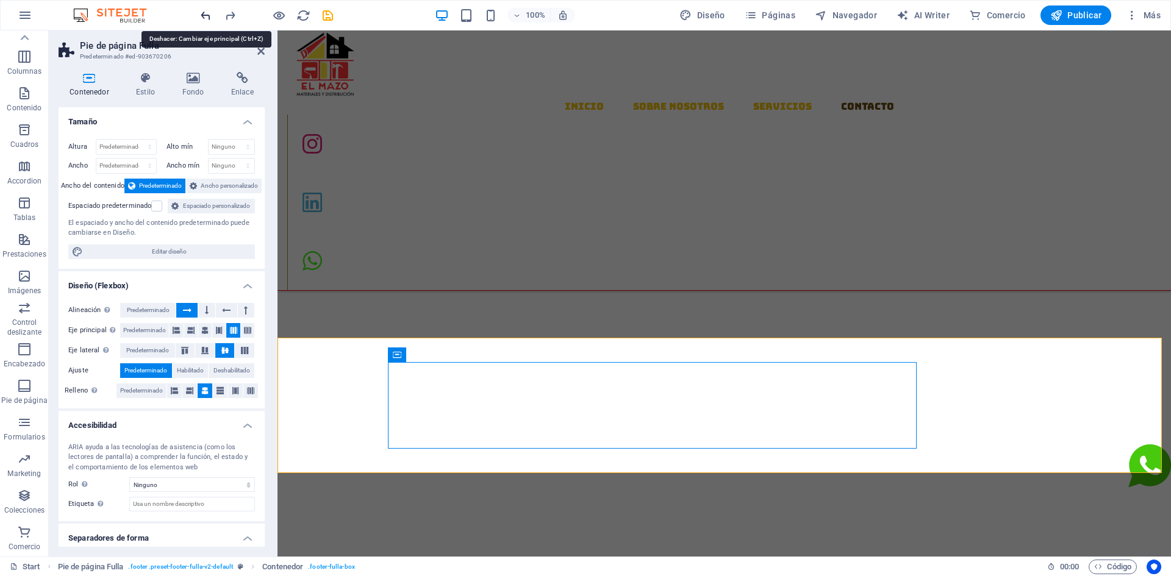
click at [202, 22] on icon "undo" at bounding box center [206, 16] width 14 height 14
click at [201, 22] on icon "undo" at bounding box center [206, 16] width 14 height 14
click at [201, 23] on div at bounding box center [266, 15] width 137 height 20
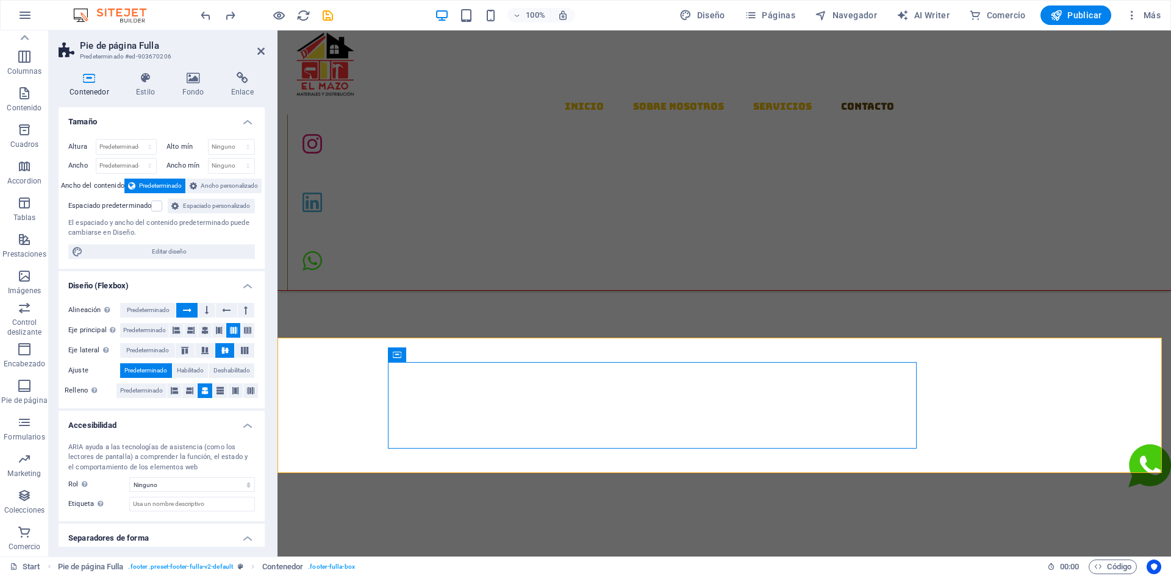
click at [201, 23] on div at bounding box center [266, 15] width 137 height 20
click at [205, 16] on icon "undo" at bounding box center [206, 16] width 14 height 14
click at [205, 17] on icon "undo" at bounding box center [206, 16] width 14 height 14
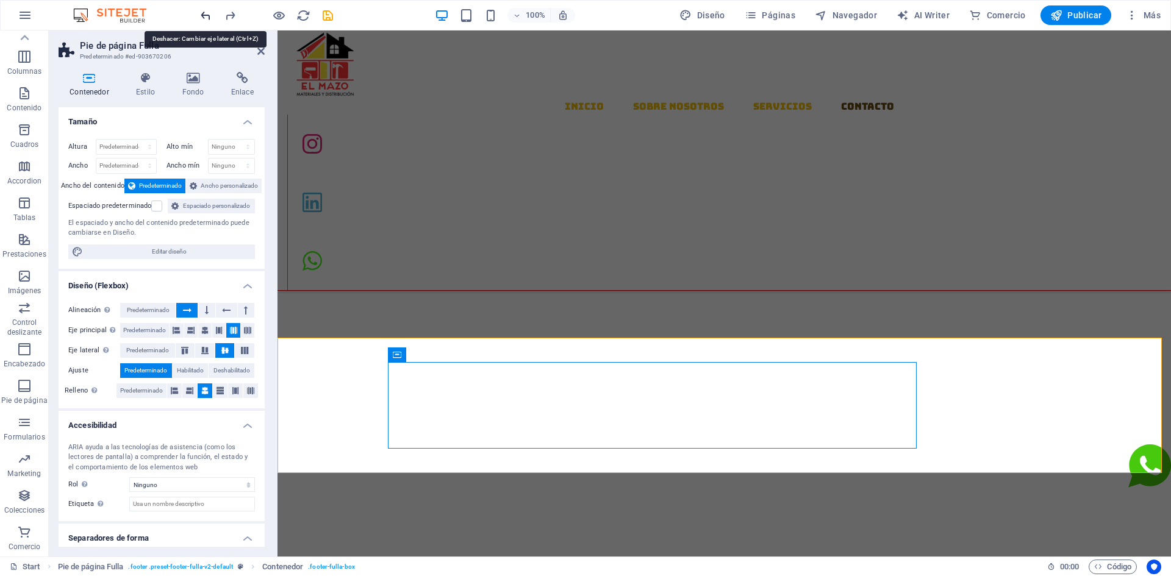
click at [205, 17] on icon "undo" at bounding box center [206, 16] width 14 height 14
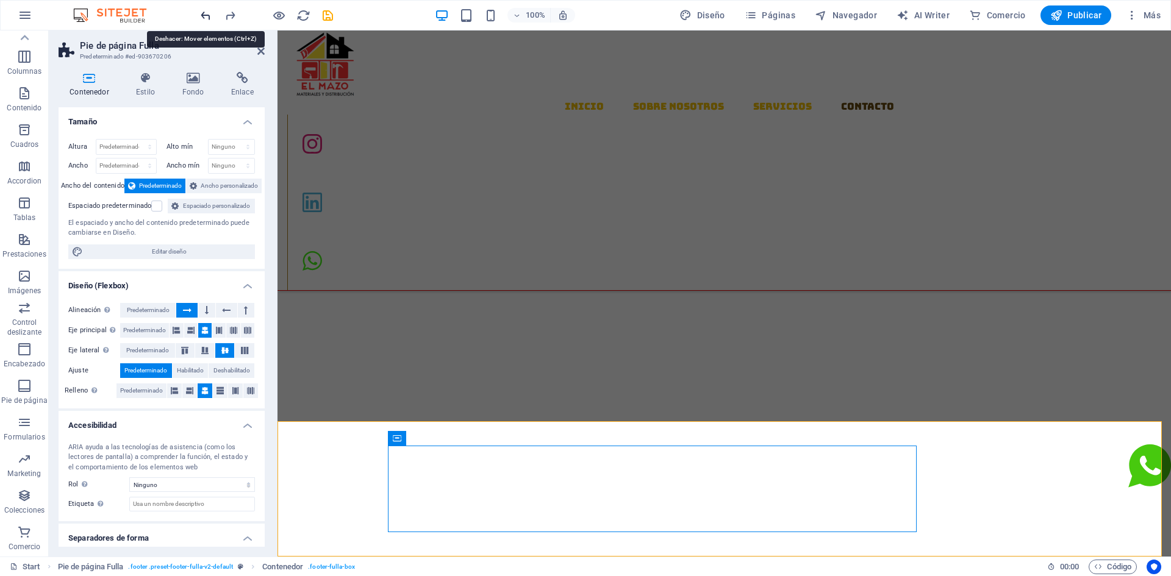
click at [205, 18] on icon "undo" at bounding box center [206, 16] width 14 height 14
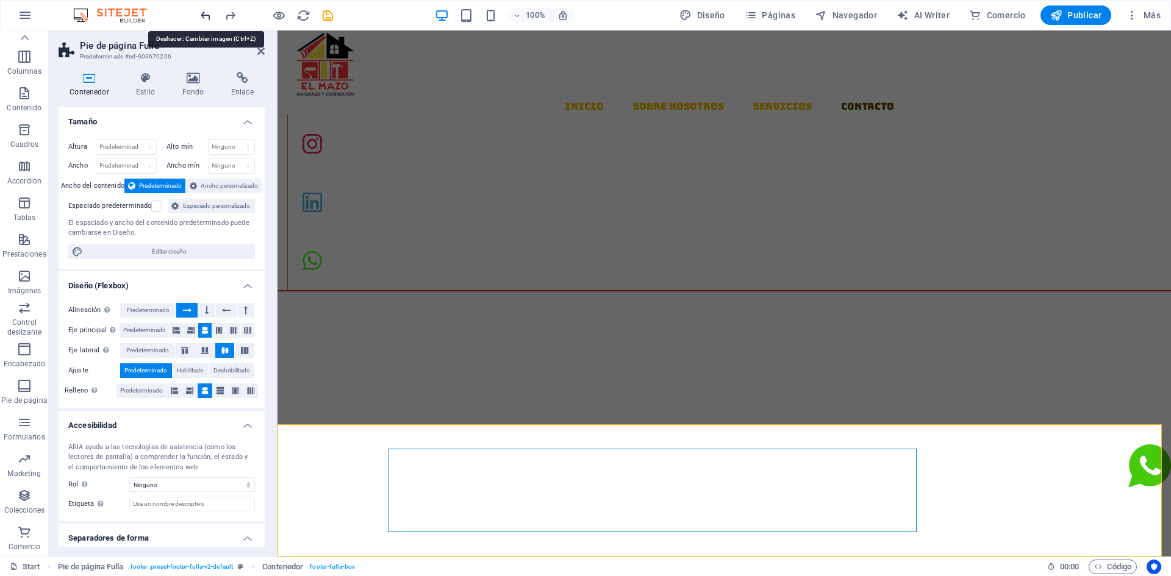
click at [205, 18] on icon "undo" at bounding box center [206, 16] width 14 height 14
click at [205, 20] on icon "undo" at bounding box center [206, 16] width 14 height 14
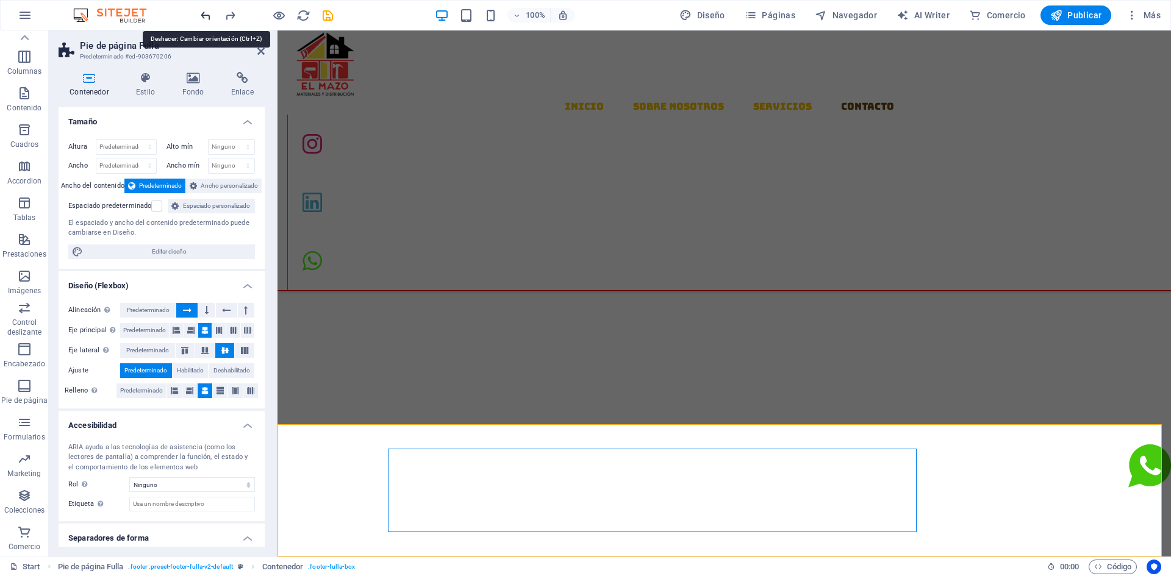
click at [204, 20] on icon "undo" at bounding box center [206, 16] width 14 height 14
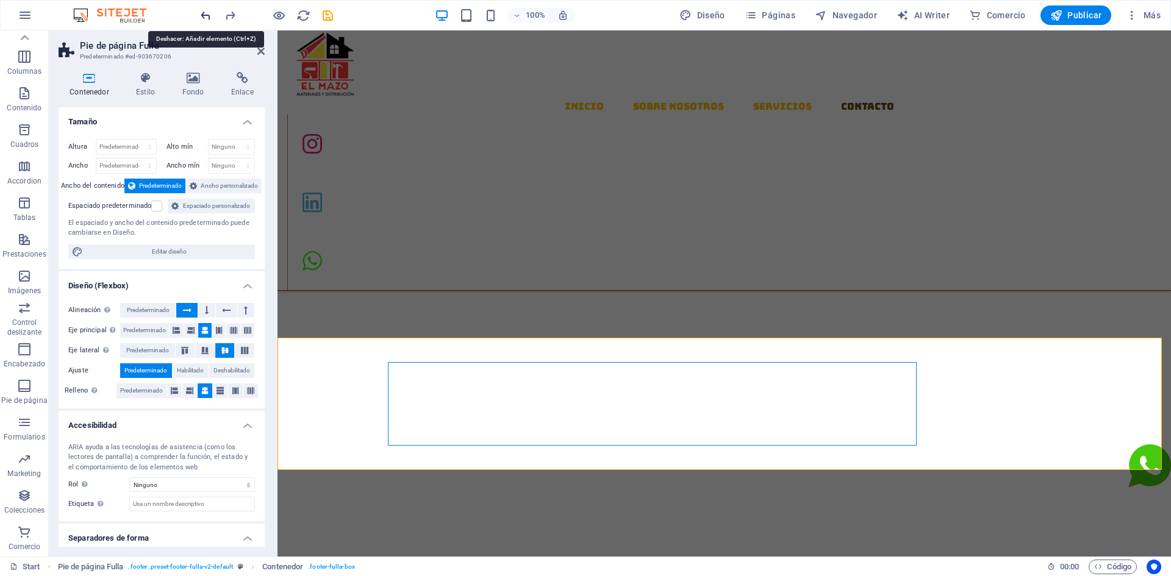
click at [204, 20] on icon "undo" at bounding box center [206, 16] width 14 height 14
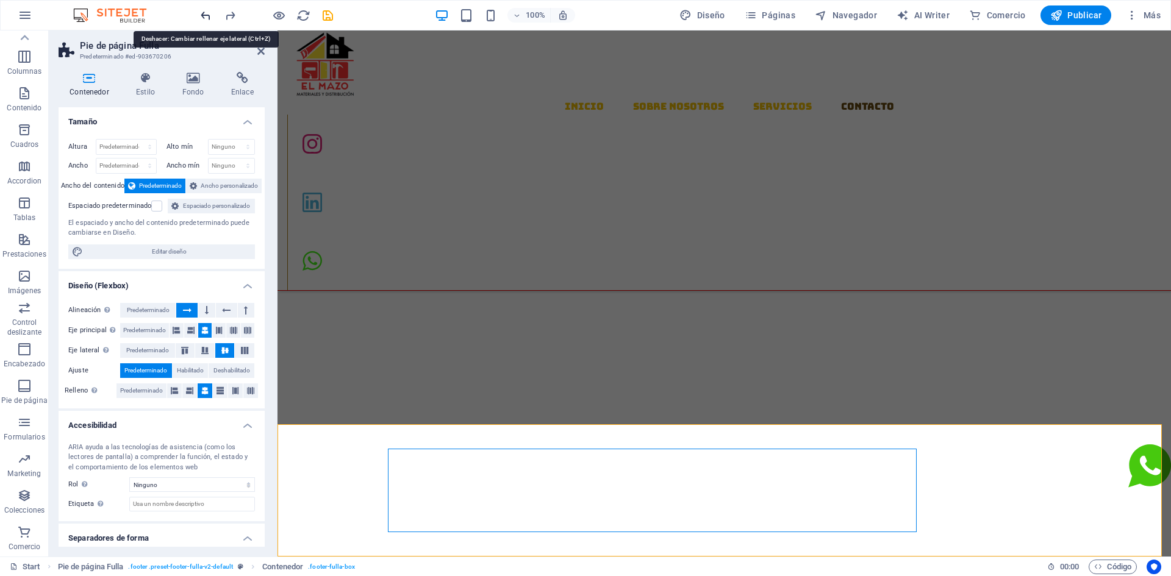
click at [204, 20] on icon "undo" at bounding box center [206, 16] width 14 height 14
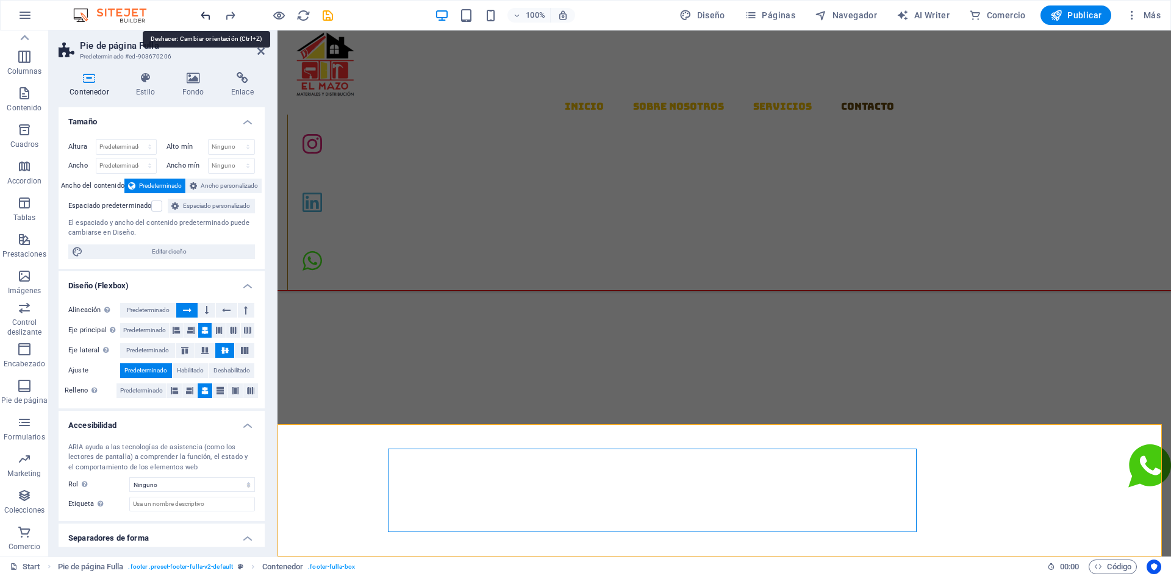
click at [204, 20] on icon "undo" at bounding box center [206, 16] width 14 height 14
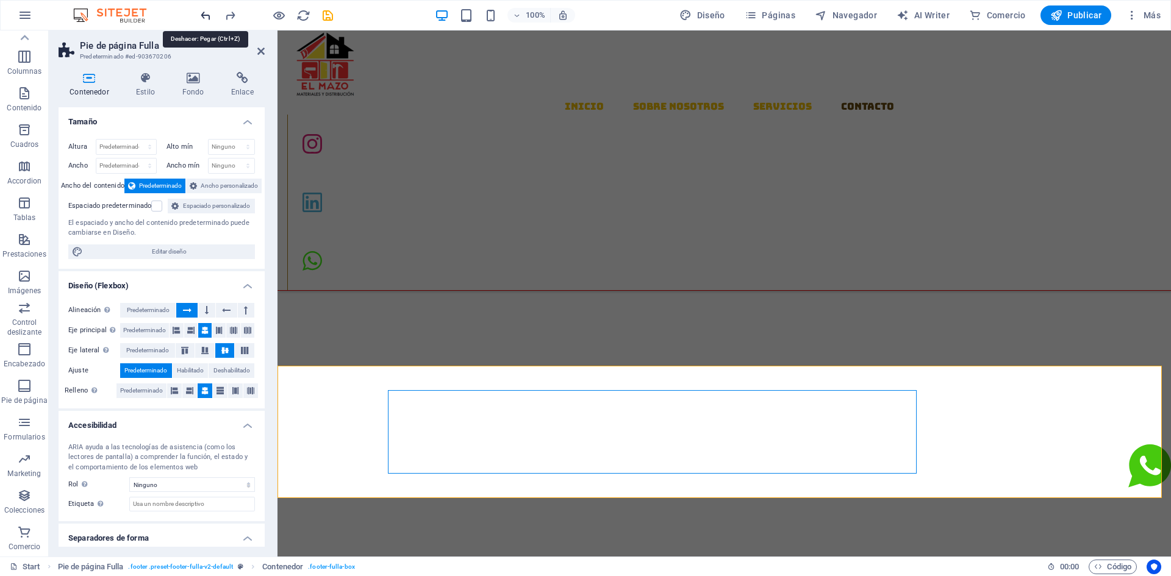
click at [204, 20] on icon "undo" at bounding box center [206, 16] width 14 height 14
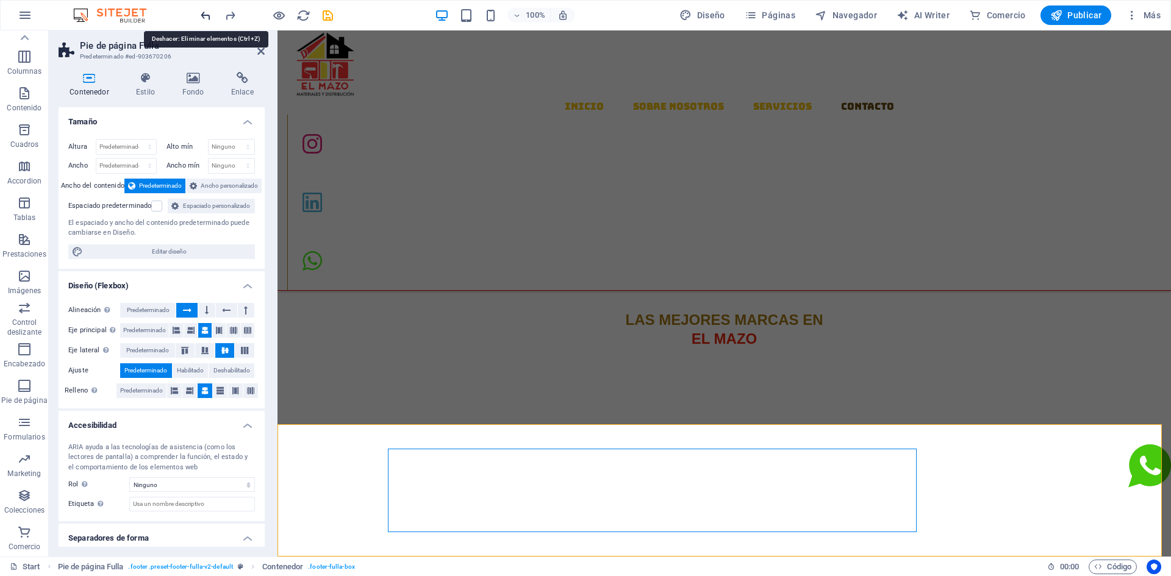
click at [204, 20] on icon "undo" at bounding box center [206, 16] width 14 height 14
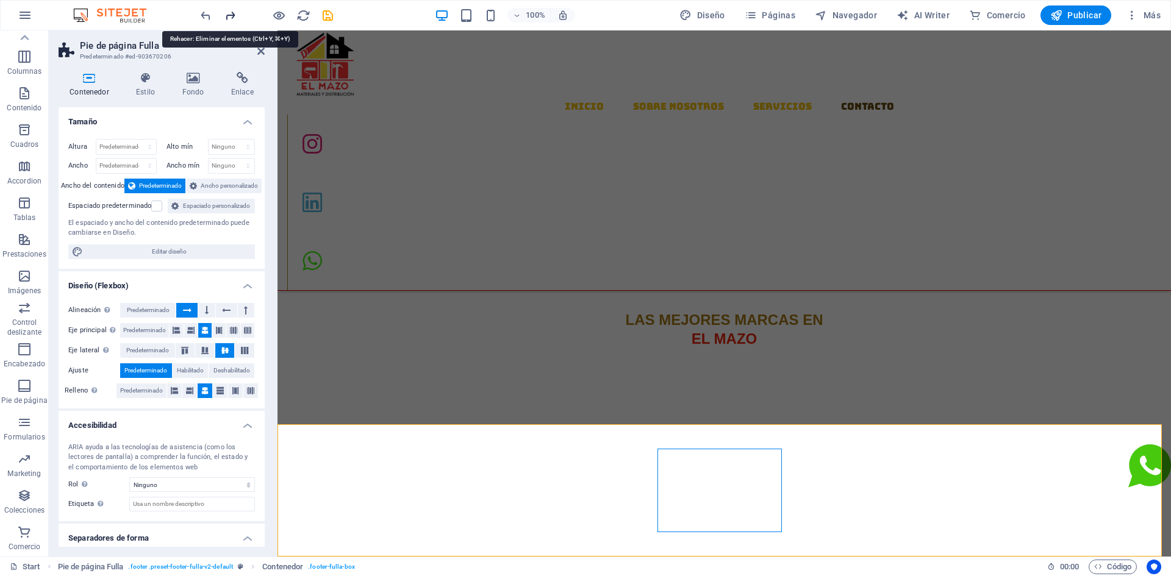
click at [230, 16] on icon "redo" at bounding box center [230, 16] width 14 height 14
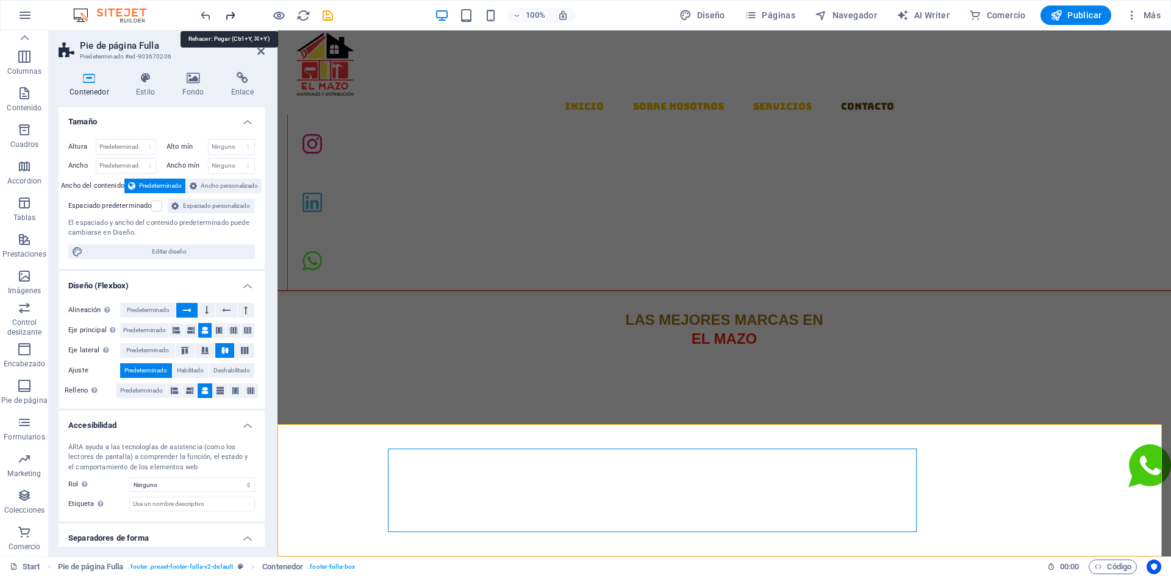
click at [230, 16] on icon "redo" at bounding box center [230, 16] width 14 height 14
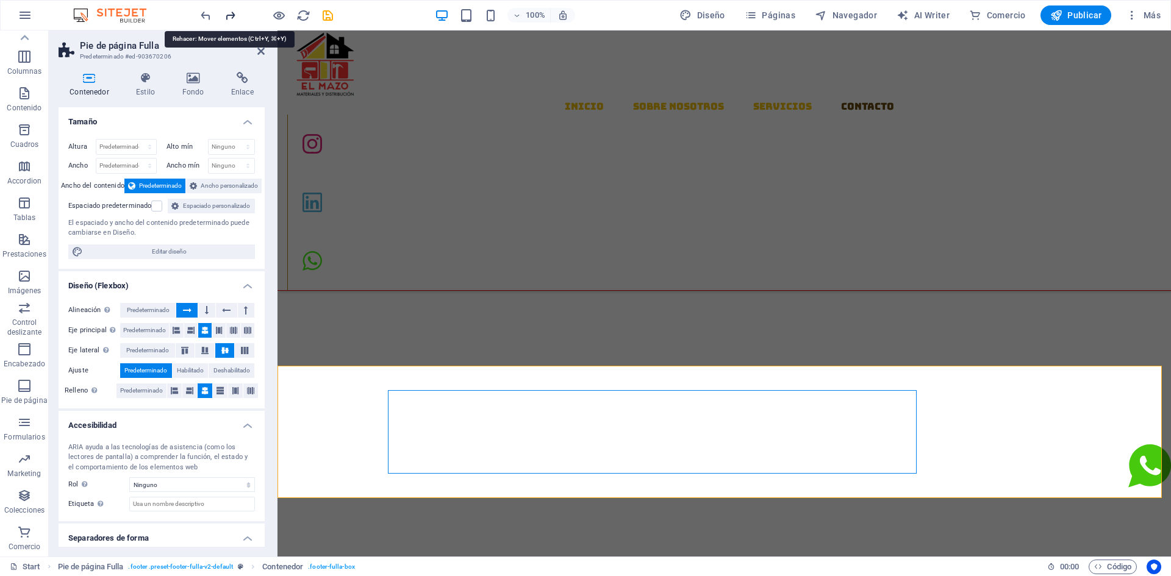
click at [229, 16] on icon "redo" at bounding box center [230, 16] width 14 height 14
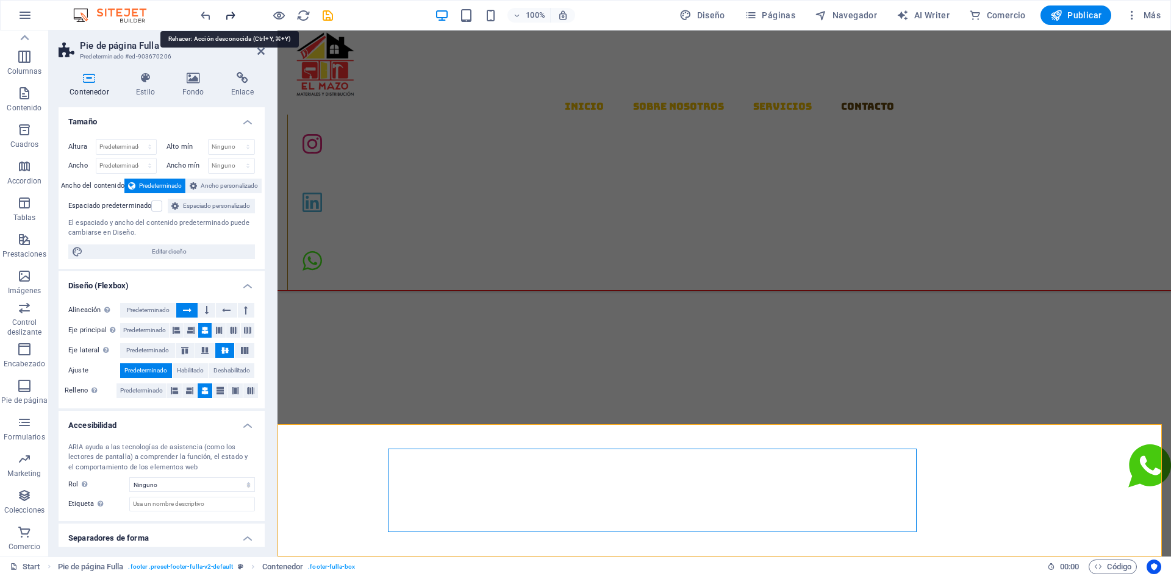
click at [229, 16] on icon "redo" at bounding box center [230, 16] width 14 height 14
click at [229, 17] on icon "redo" at bounding box center [230, 16] width 14 height 14
click at [228, 17] on icon "redo" at bounding box center [230, 16] width 14 height 14
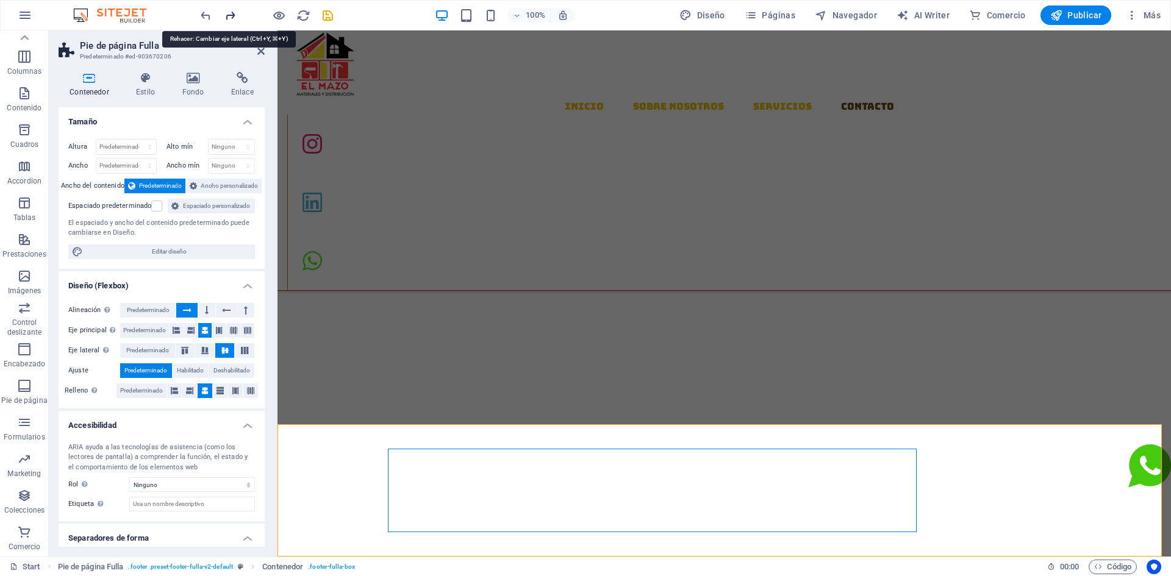
click at [228, 17] on icon "redo" at bounding box center [230, 16] width 14 height 14
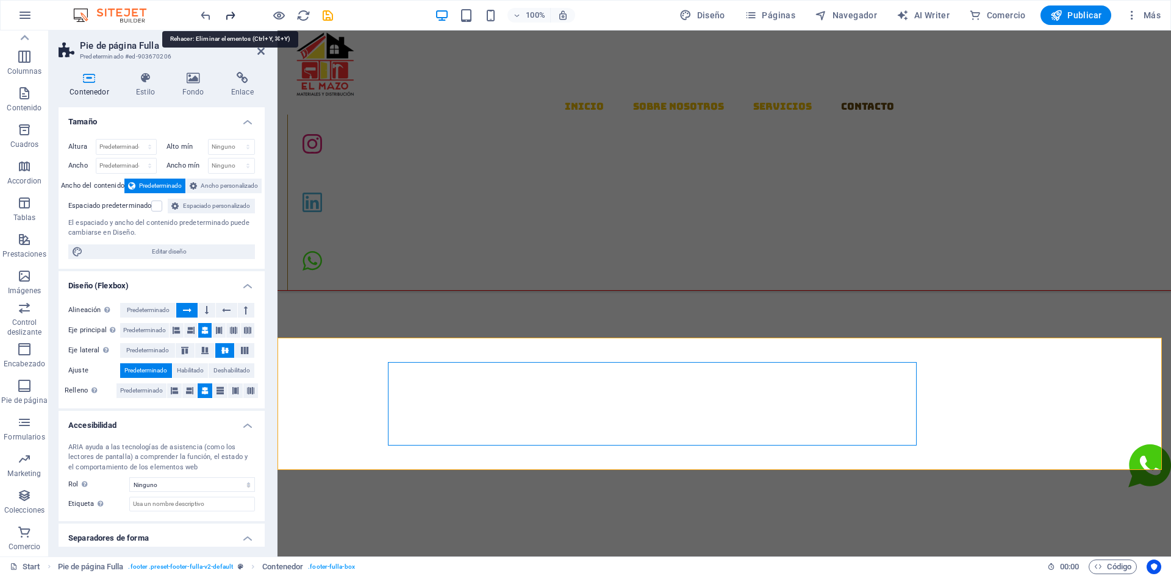
click at [228, 17] on icon "redo" at bounding box center [230, 16] width 14 height 14
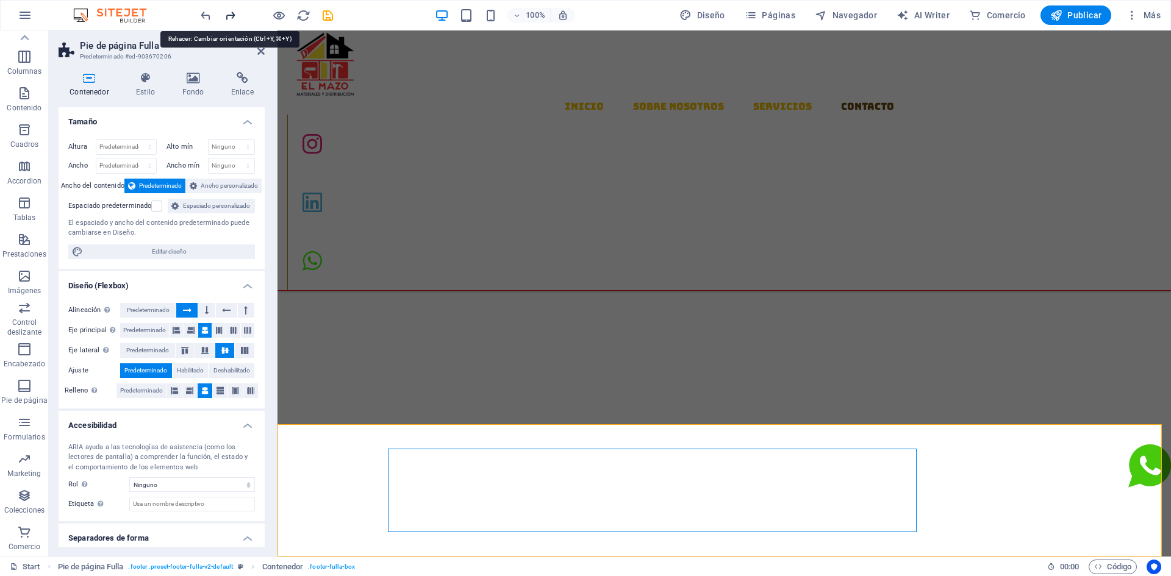
click at [228, 18] on icon "redo" at bounding box center [230, 16] width 14 height 14
click at [227, 18] on icon "redo" at bounding box center [230, 16] width 14 height 14
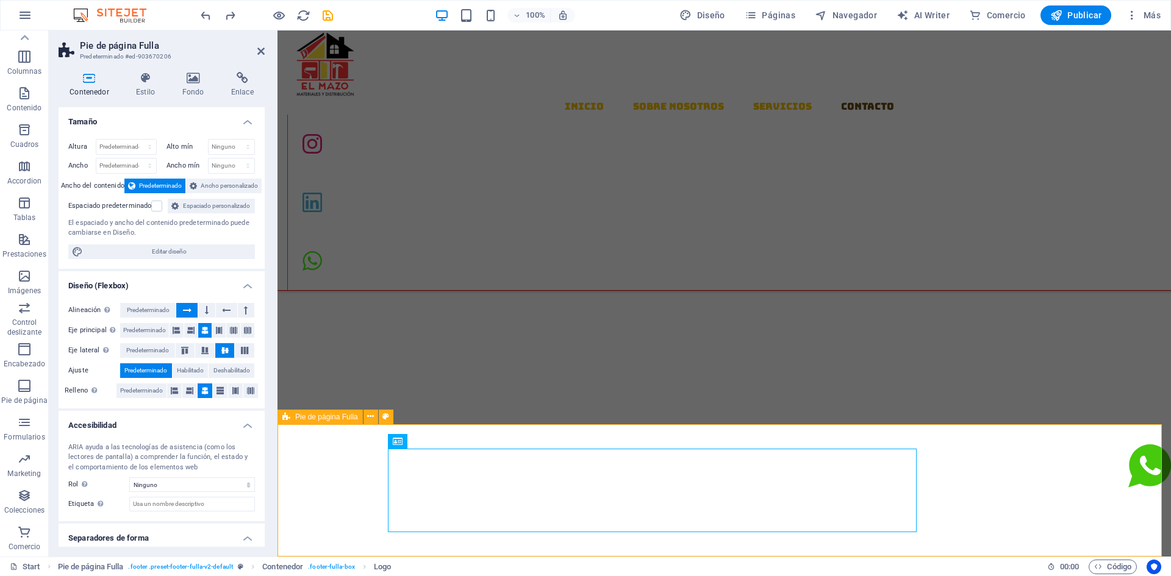
drag, startPoint x: 532, startPoint y: 482, endPoint x: 761, endPoint y: 486, distance: 228.8
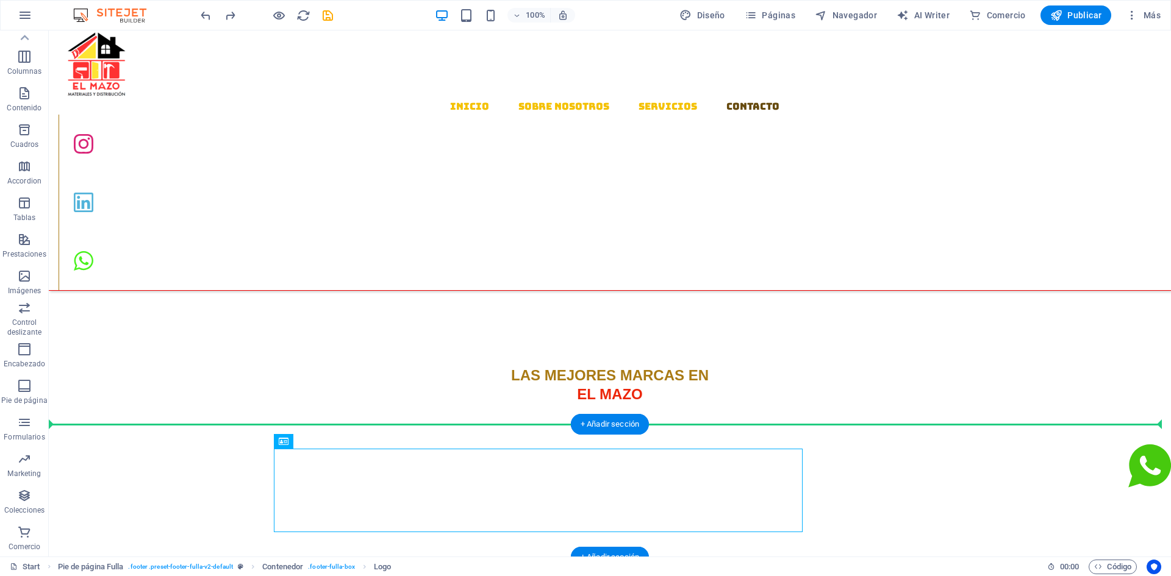
drag, startPoint x: 548, startPoint y: 502, endPoint x: 81, endPoint y: 480, distance: 467.8
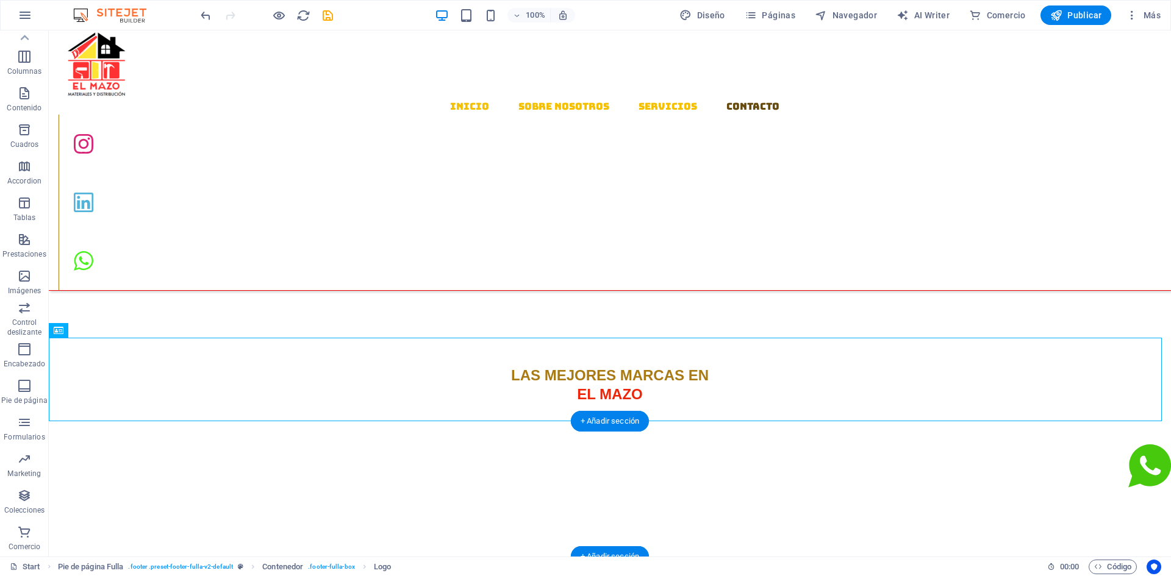
scroll to position [1548, 0]
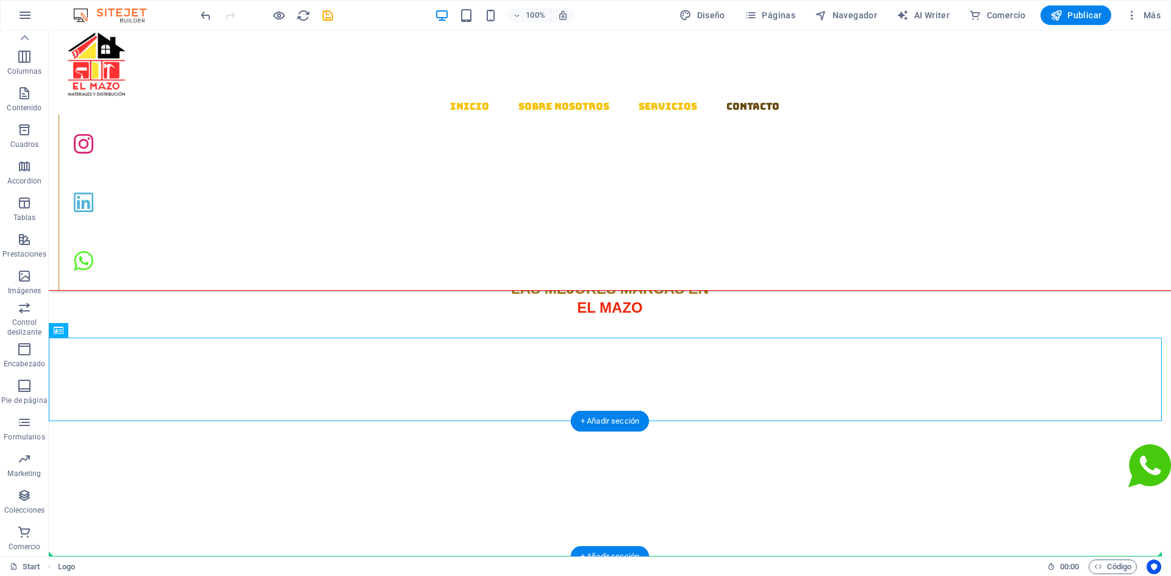
drag, startPoint x: 263, startPoint y: 339, endPoint x: 196, endPoint y: 494, distance: 169.2
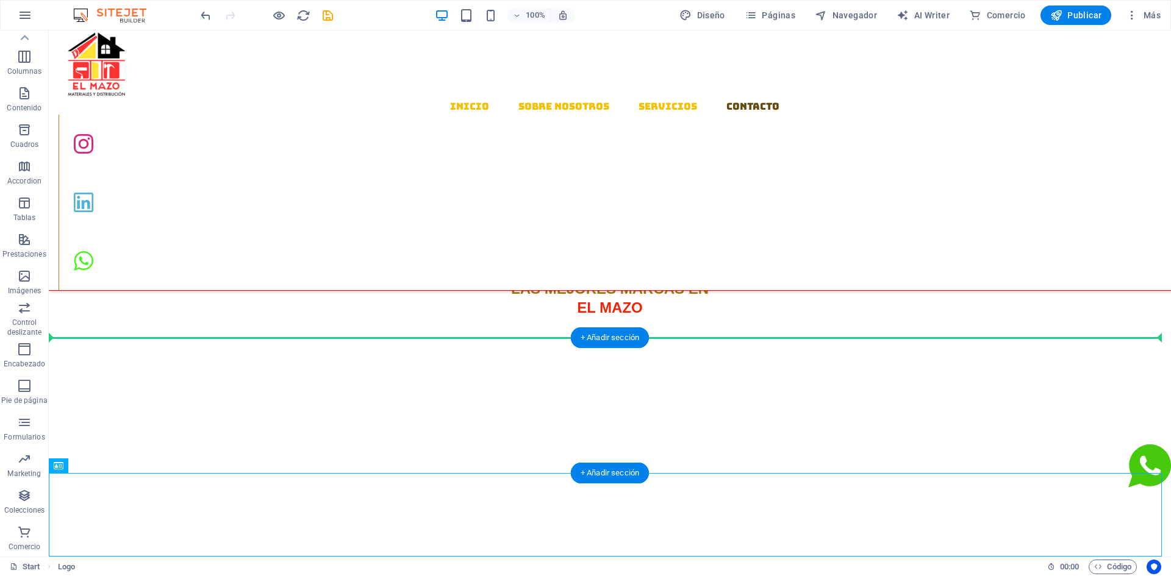
drag, startPoint x: 199, startPoint y: 551, endPoint x: 195, endPoint y: 395, distance: 156.2
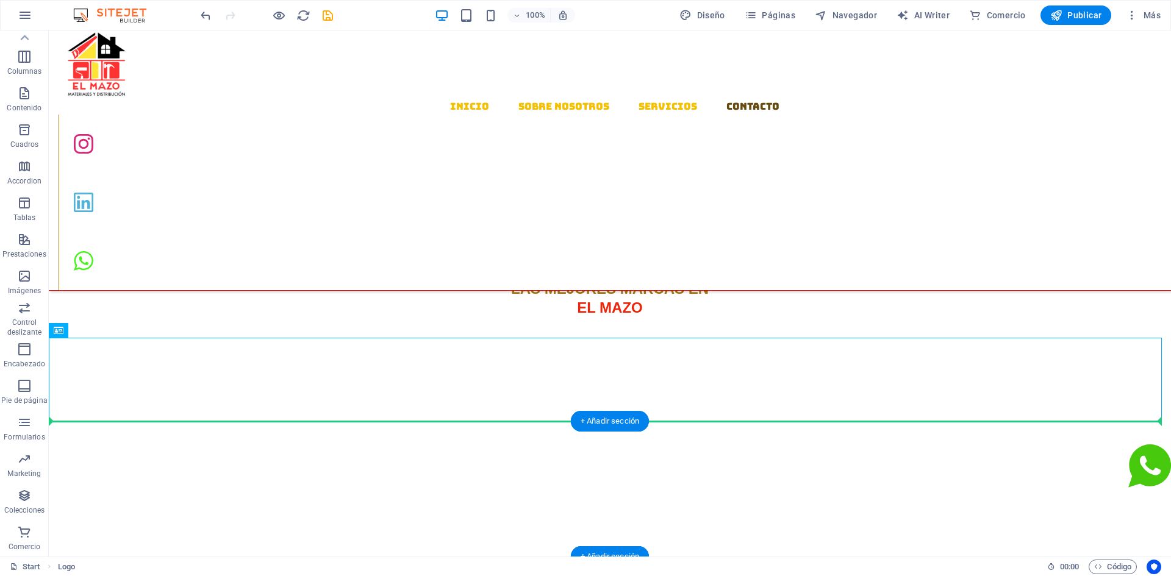
drag, startPoint x: 195, startPoint y: 395, endPoint x: 187, endPoint y: 476, distance: 80.9
drag, startPoint x: 229, startPoint y: 379, endPoint x: 228, endPoint y: 457, distance: 77.5
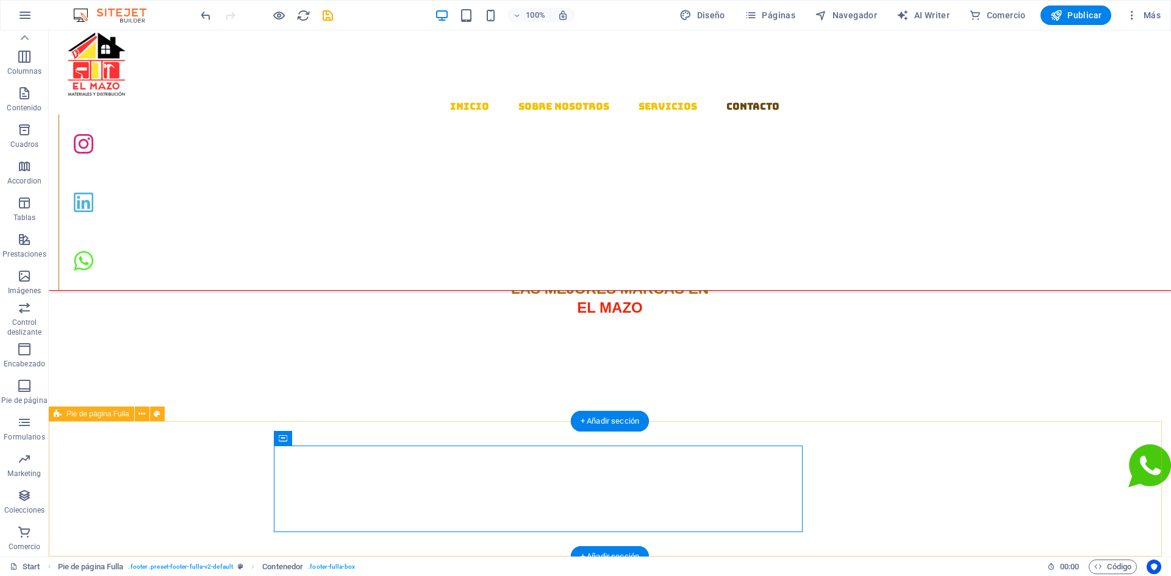
drag, startPoint x: 145, startPoint y: 365, endPoint x: 92, endPoint y: 437, distance: 89.4
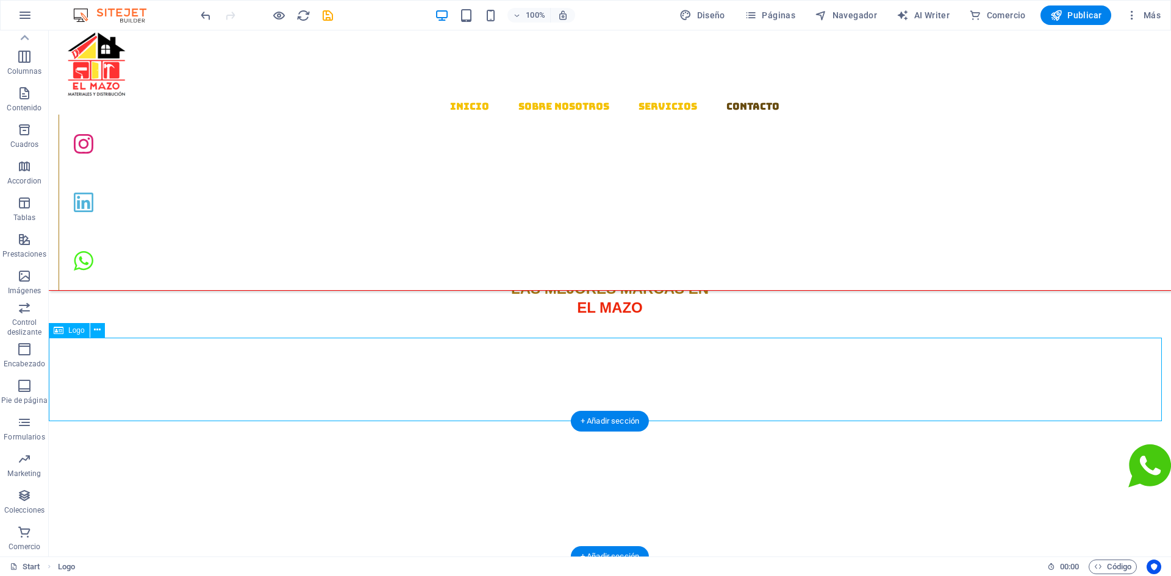
select select "px"
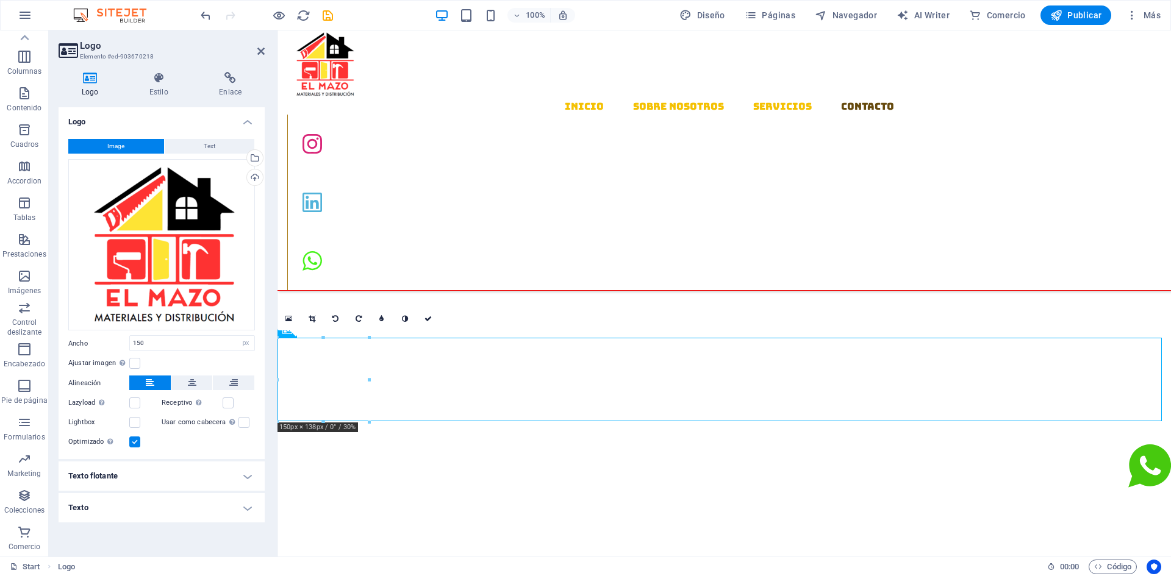
drag, startPoint x: 437, startPoint y: 384, endPoint x: 428, endPoint y: 452, distance: 68.3
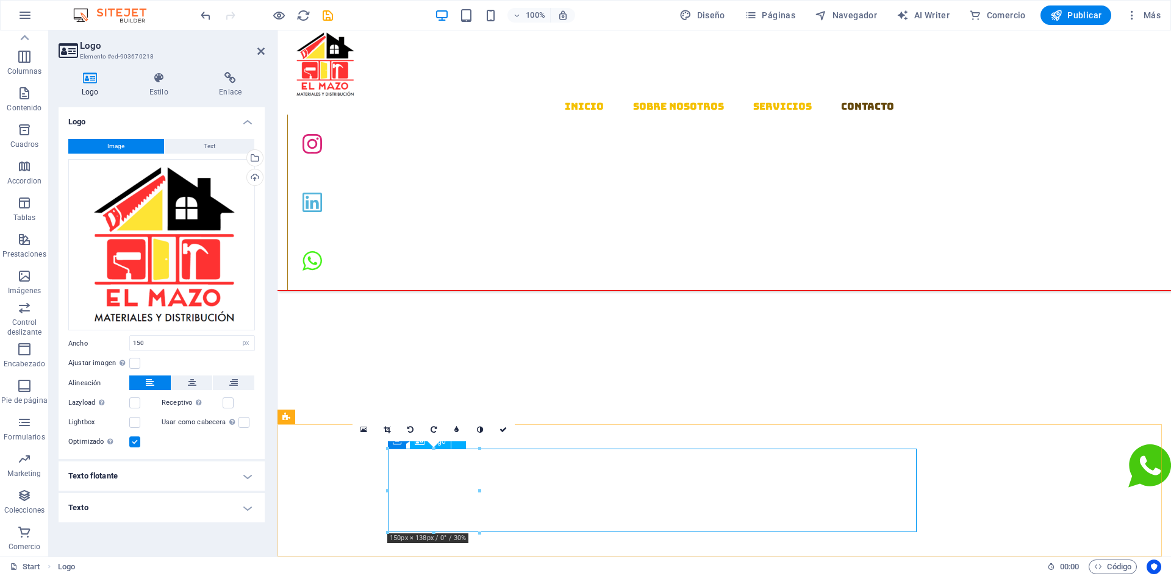
scroll to position [1462, 0]
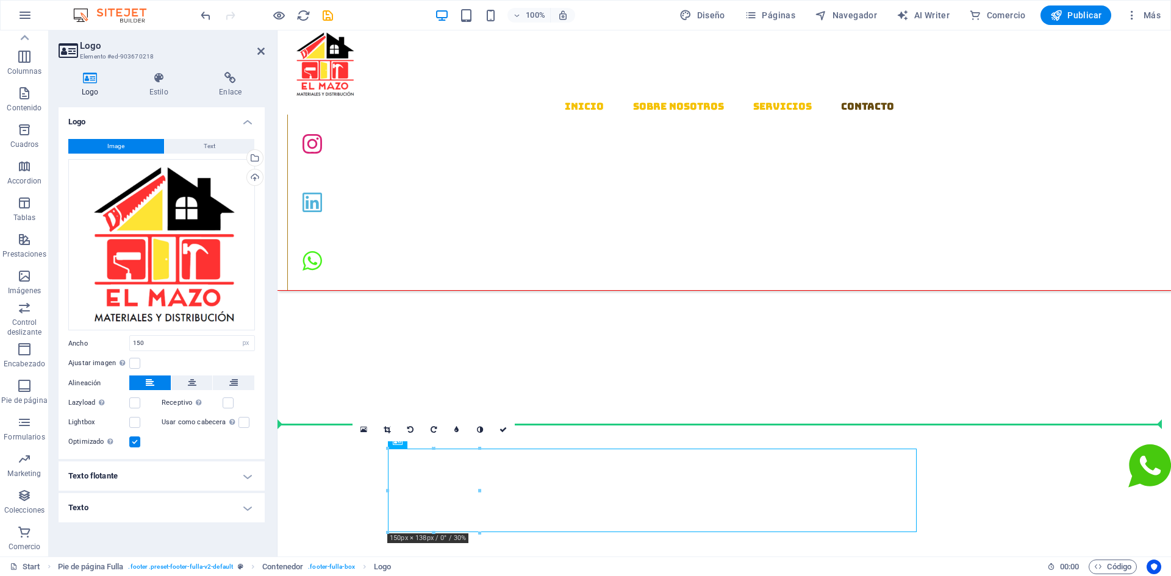
drag, startPoint x: 403, startPoint y: 482, endPoint x: 309, endPoint y: 487, distance: 93.5
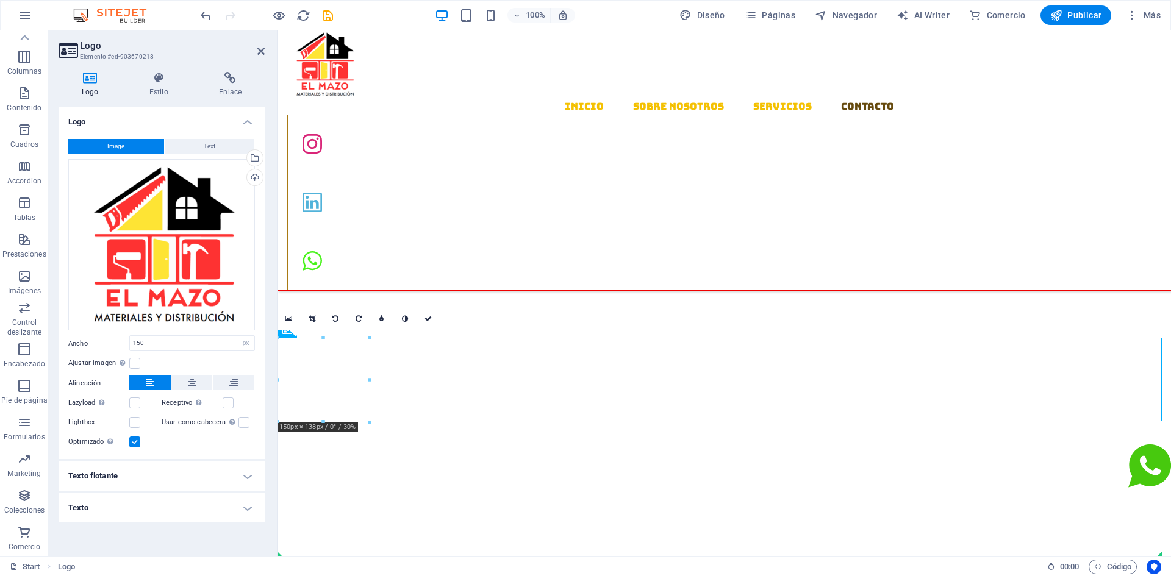
drag, startPoint x: 318, startPoint y: 387, endPoint x: 309, endPoint y: 504, distance: 116.9
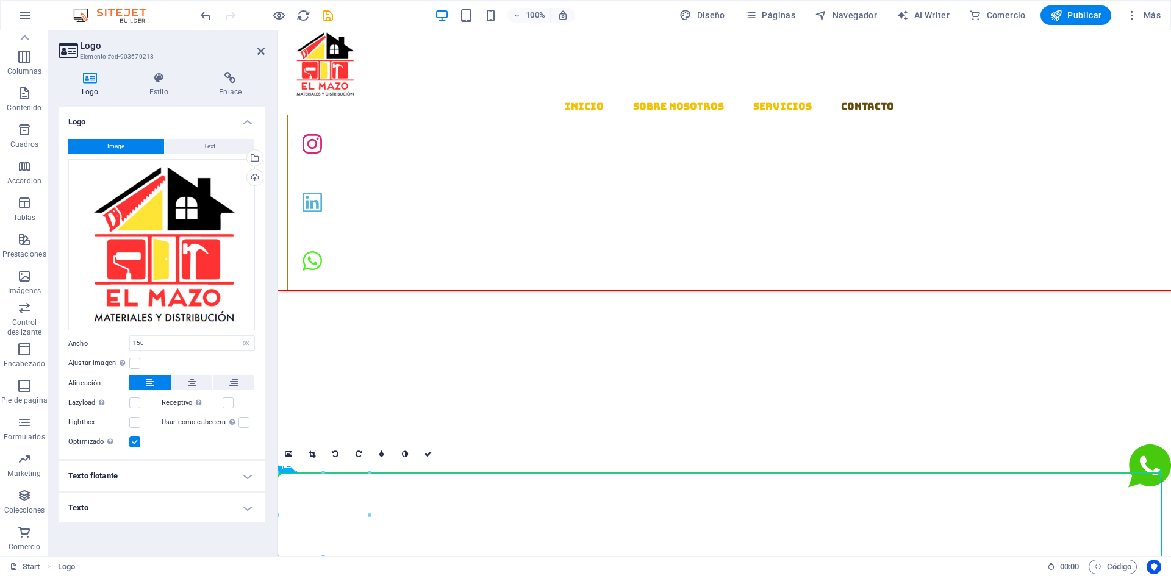
drag, startPoint x: 309, startPoint y: 504, endPoint x: 307, endPoint y: 414, distance: 90.3
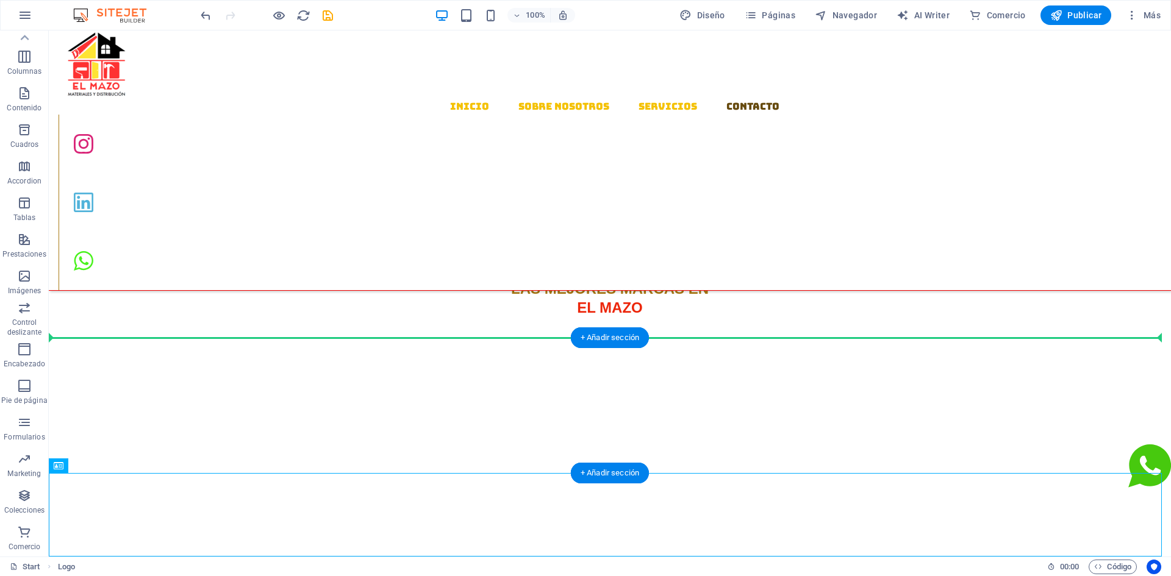
drag, startPoint x: 109, startPoint y: 500, endPoint x: 112, endPoint y: 401, distance: 98.8
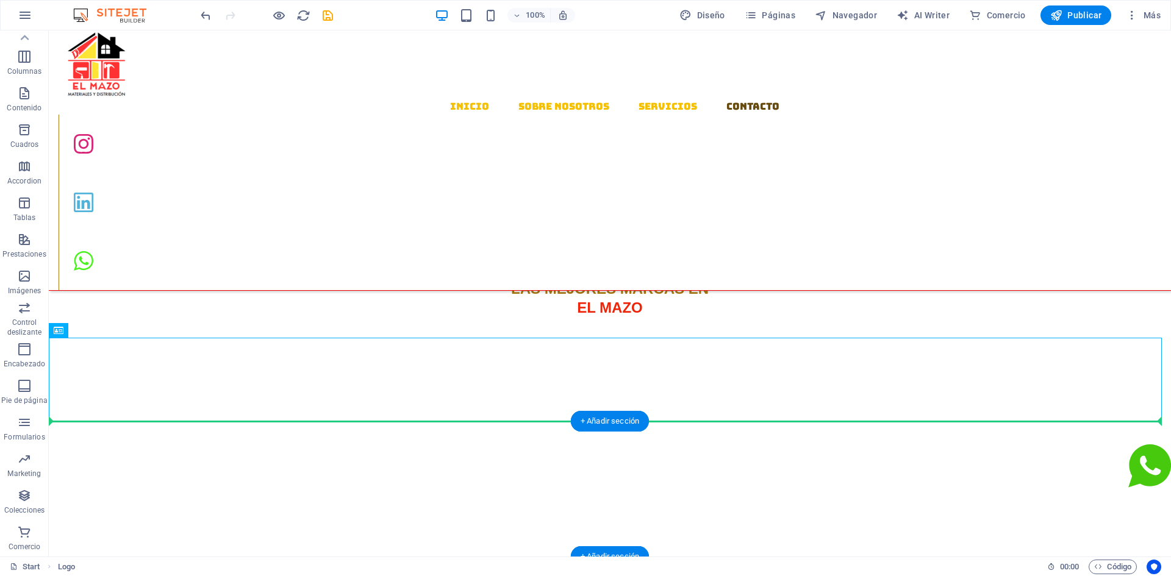
drag, startPoint x: 98, startPoint y: 403, endPoint x: 104, endPoint y: 469, distance: 66.7
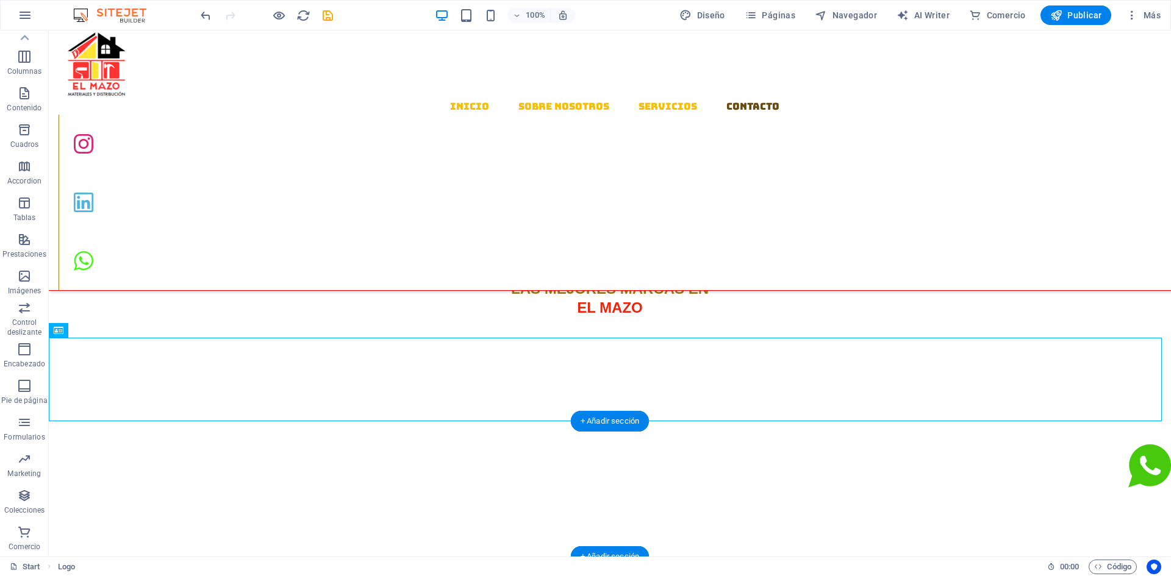
drag, startPoint x: 96, startPoint y: 388, endPoint x: 304, endPoint y: 503, distance: 238.4
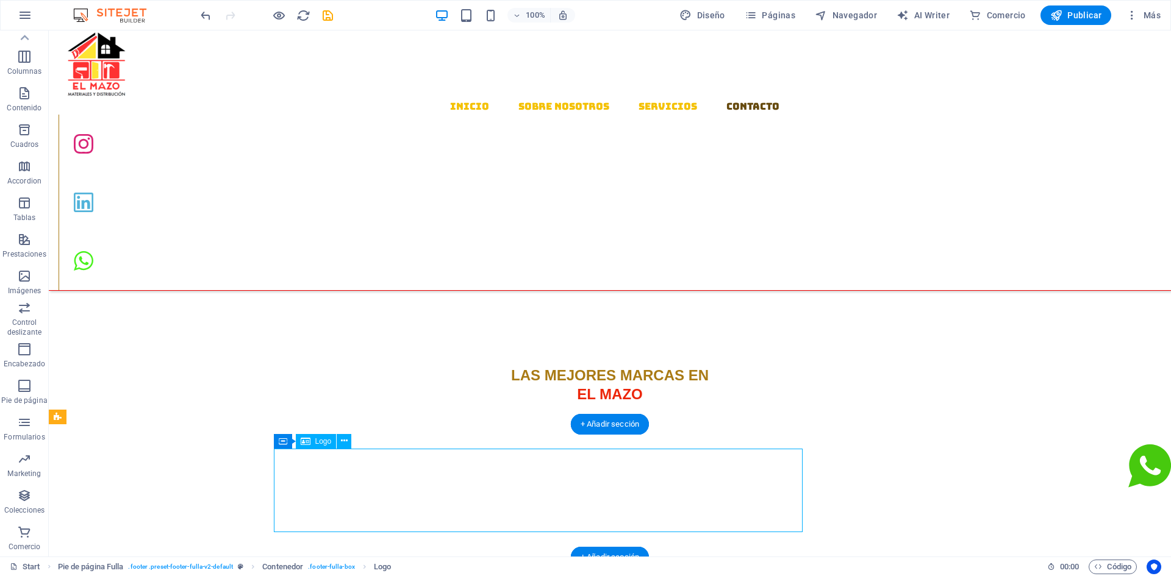
drag, startPoint x: 553, startPoint y: 492, endPoint x: 320, endPoint y: 503, distance: 233.2
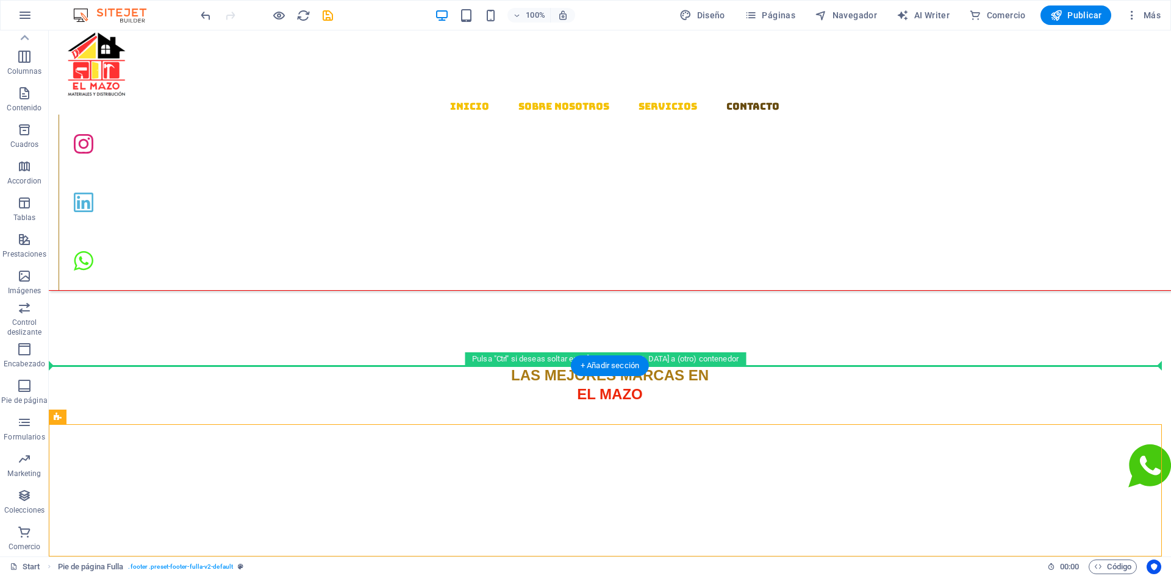
drag, startPoint x: 462, startPoint y: 436, endPoint x: 467, endPoint y: 345, distance: 91.6
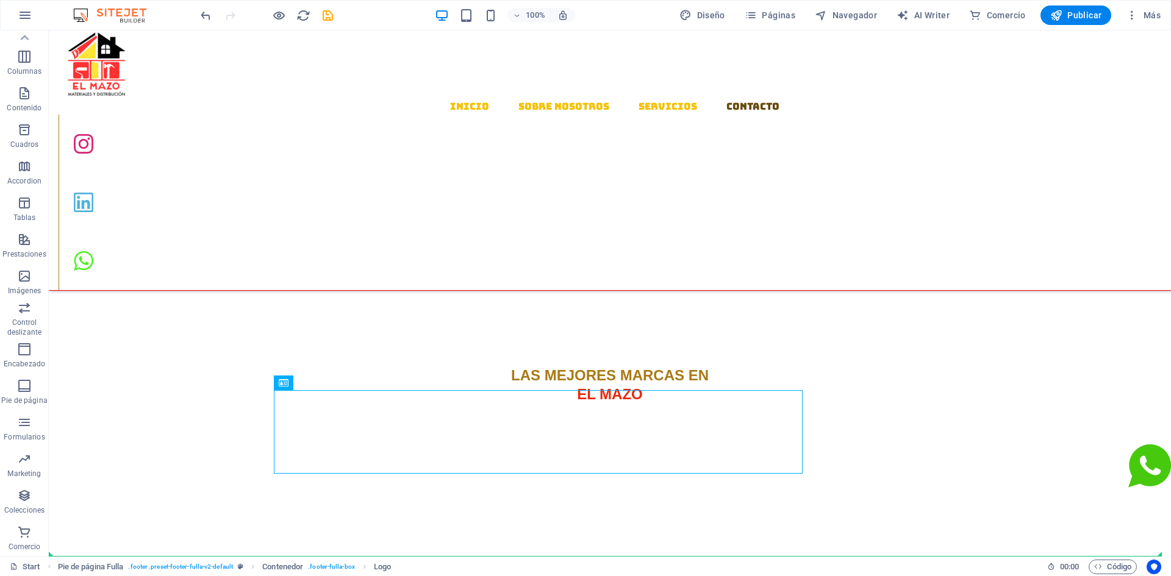
drag, startPoint x: 474, startPoint y: 432, endPoint x: 516, endPoint y: 591, distance: 164.1
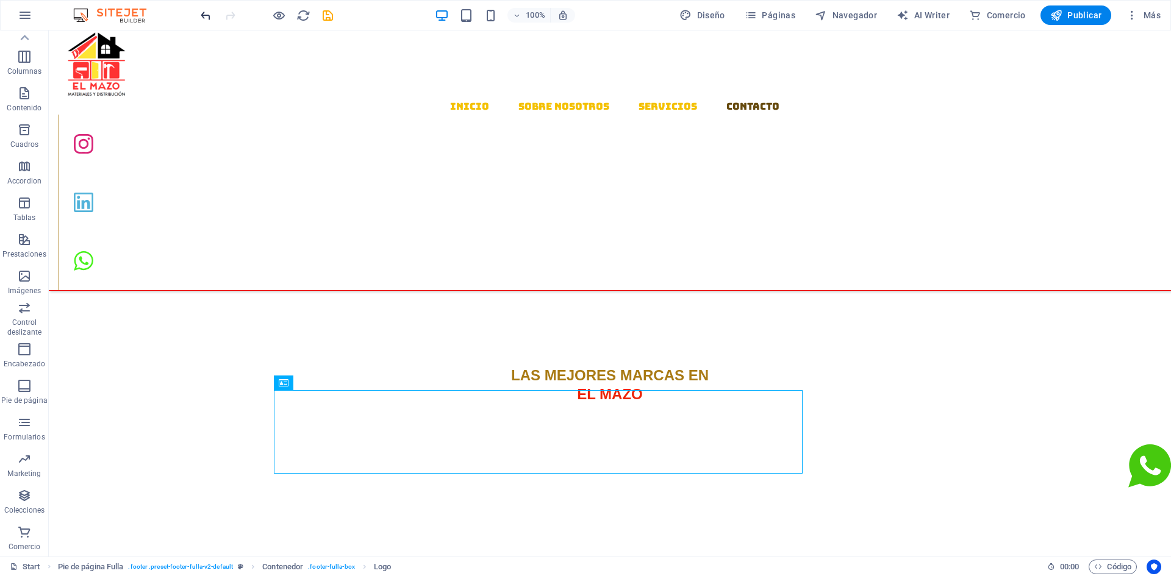
click at [203, 18] on icon "undo" at bounding box center [206, 16] width 14 height 14
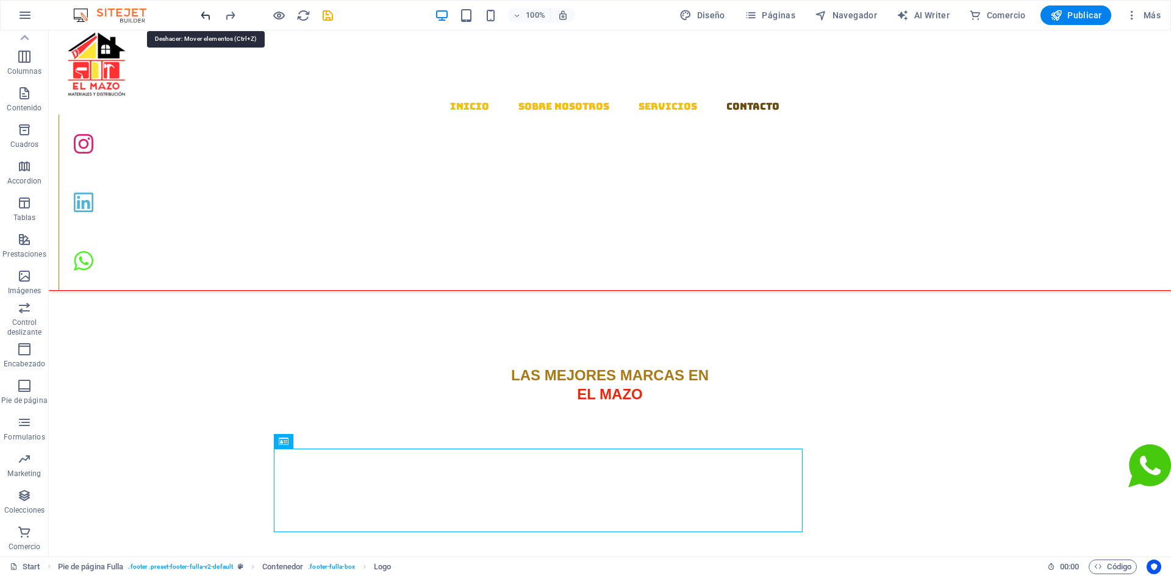
click at [203, 18] on icon "undo" at bounding box center [206, 16] width 14 height 14
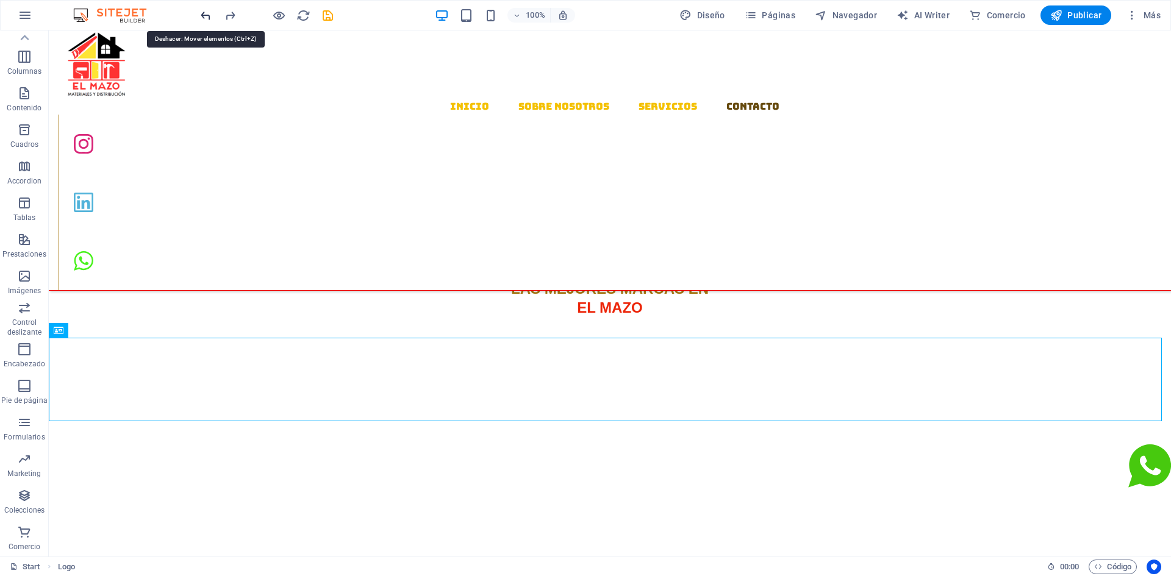
click at [203, 18] on icon "undo" at bounding box center [206, 16] width 14 height 14
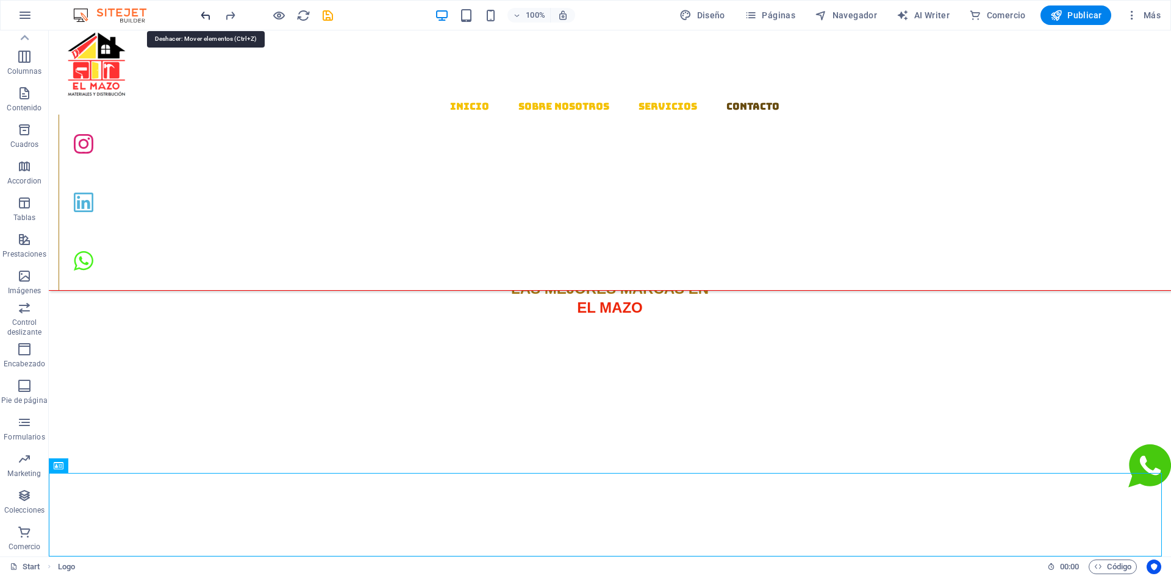
click at [203, 18] on icon "undo" at bounding box center [206, 16] width 14 height 14
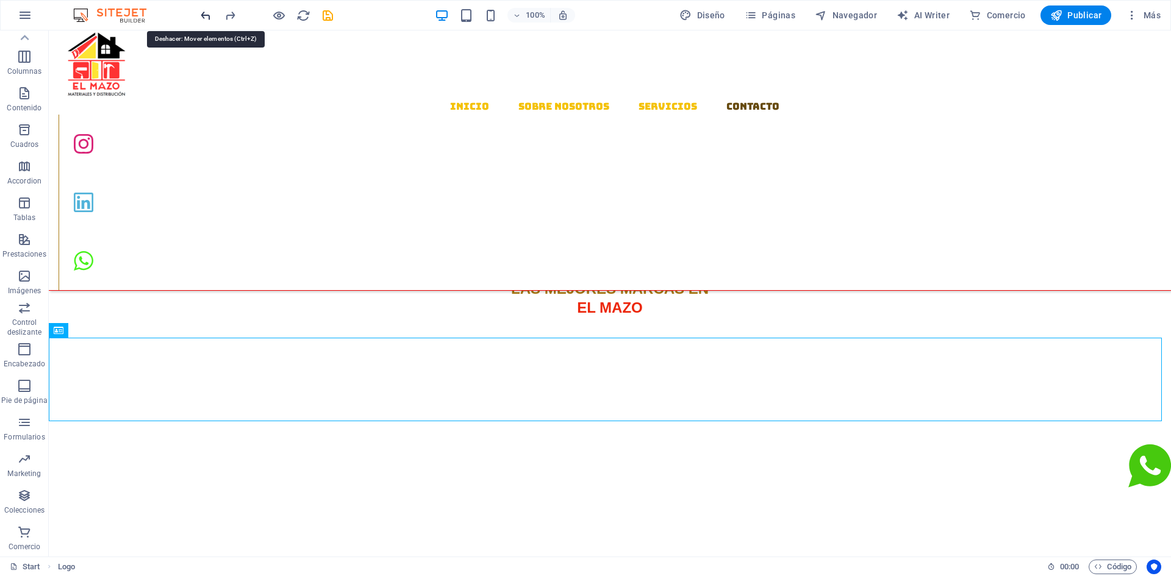
click at [203, 18] on icon "undo" at bounding box center [206, 16] width 14 height 14
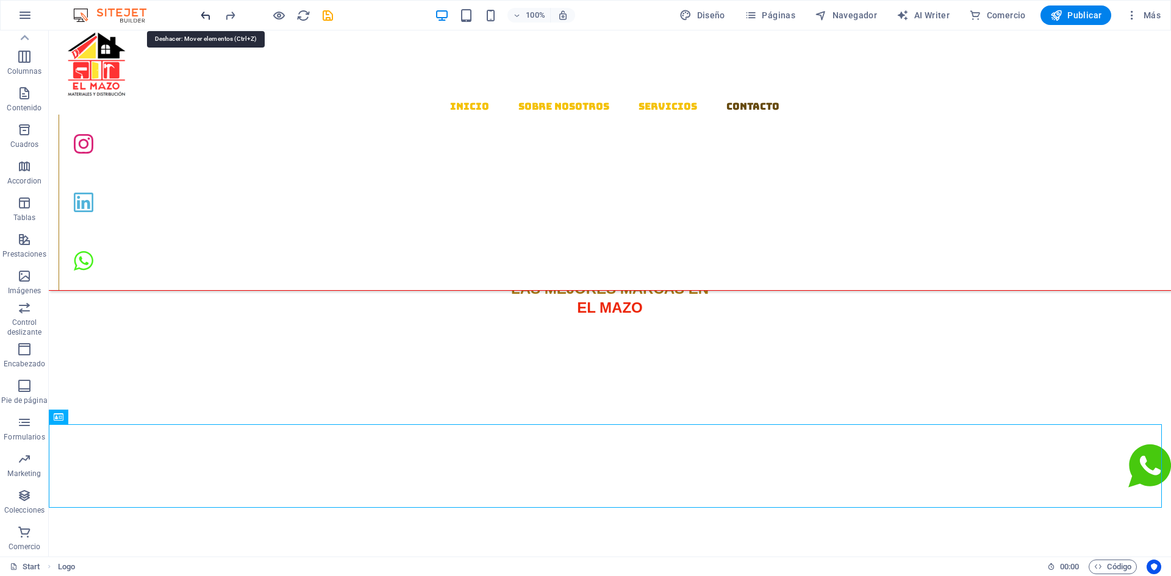
scroll to position [1462, 0]
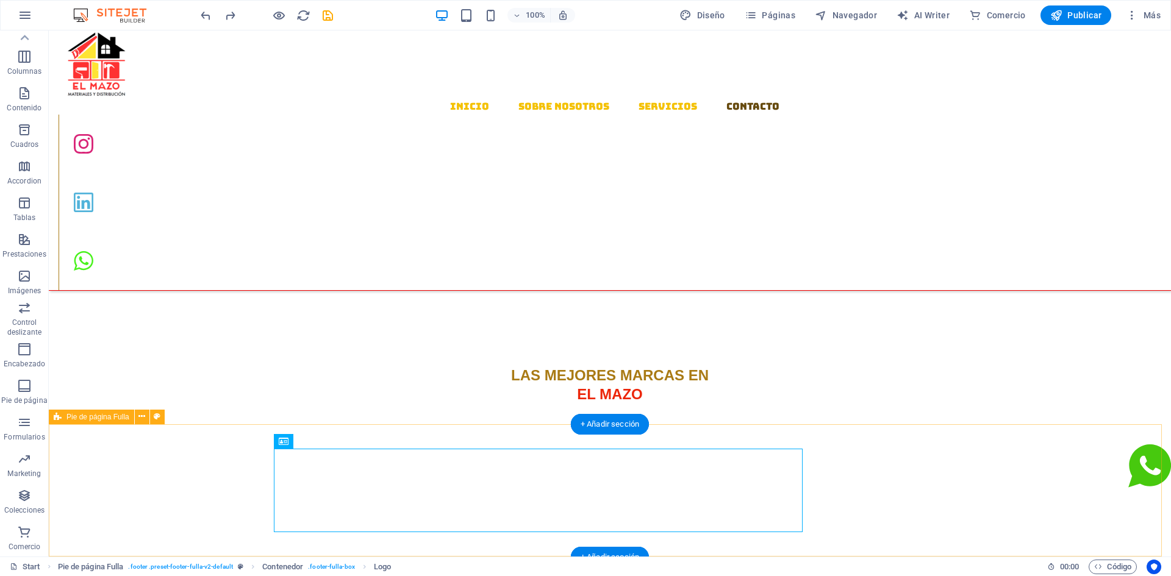
drag, startPoint x: 584, startPoint y: 468, endPoint x: 580, endPoint y: 473, distance: 6.6
drag, startPoint x: 569, startPoint y: 489, endPoint x: 563, endPoint y: 497, distance: 9.5
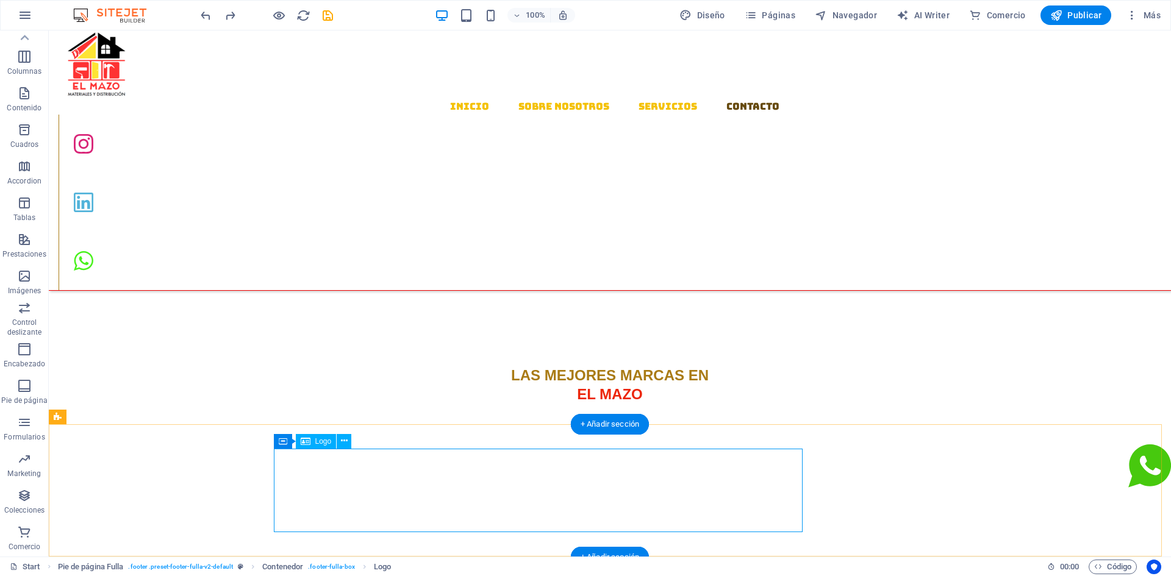
select select "px"
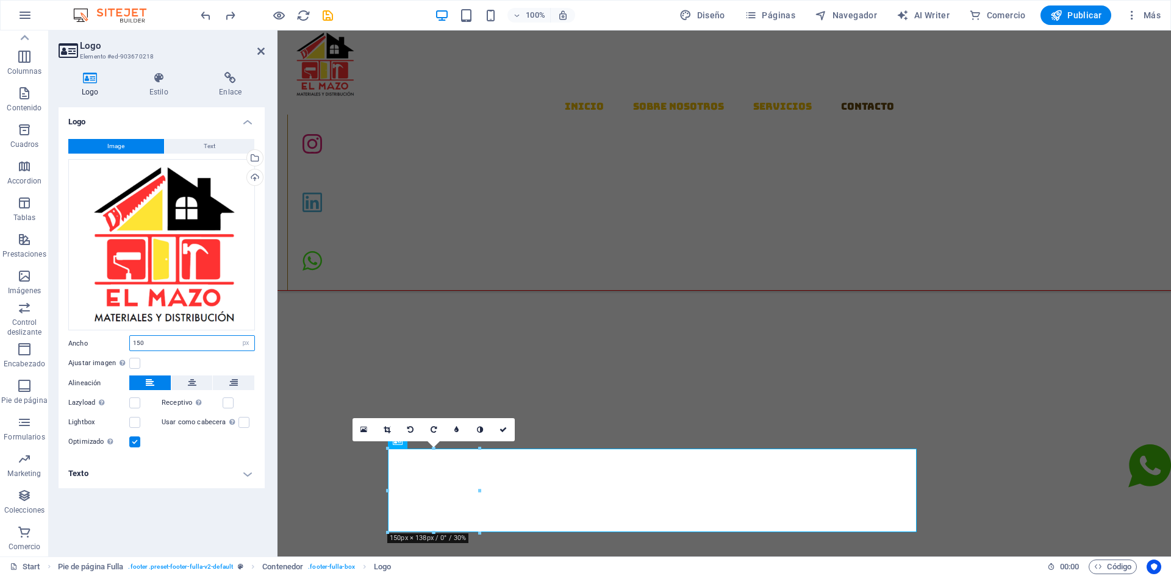
click at [204, 343] on input "150" at bounding box center [192, 343] width 124 height 15
click at [159, 95] on h4 "Estilo" at bounding box center [161, 85] width 70 height 26
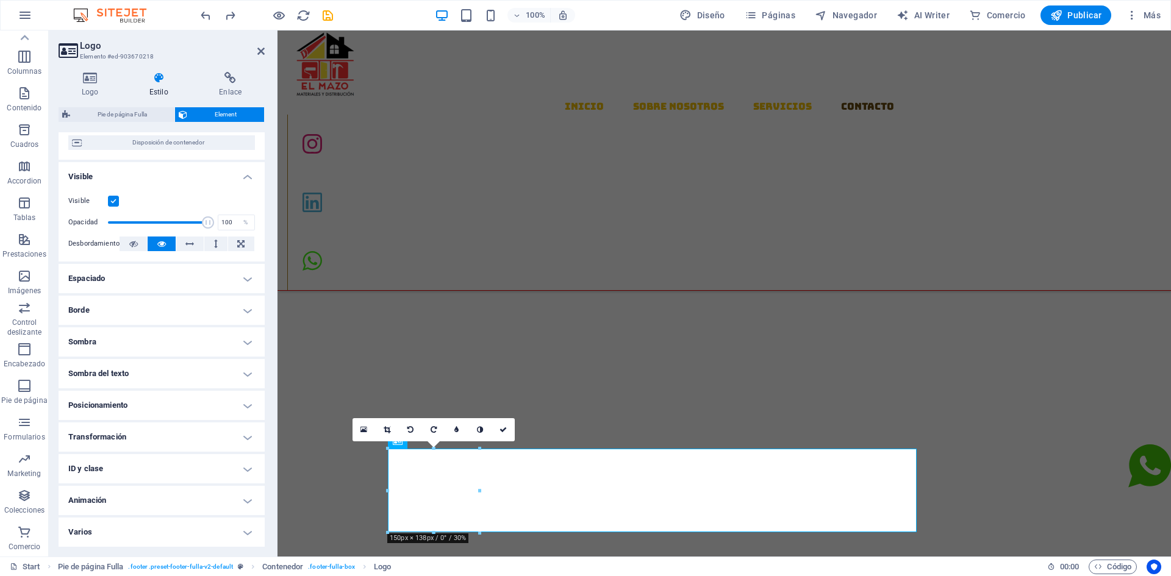
scroll to position [0, 0]
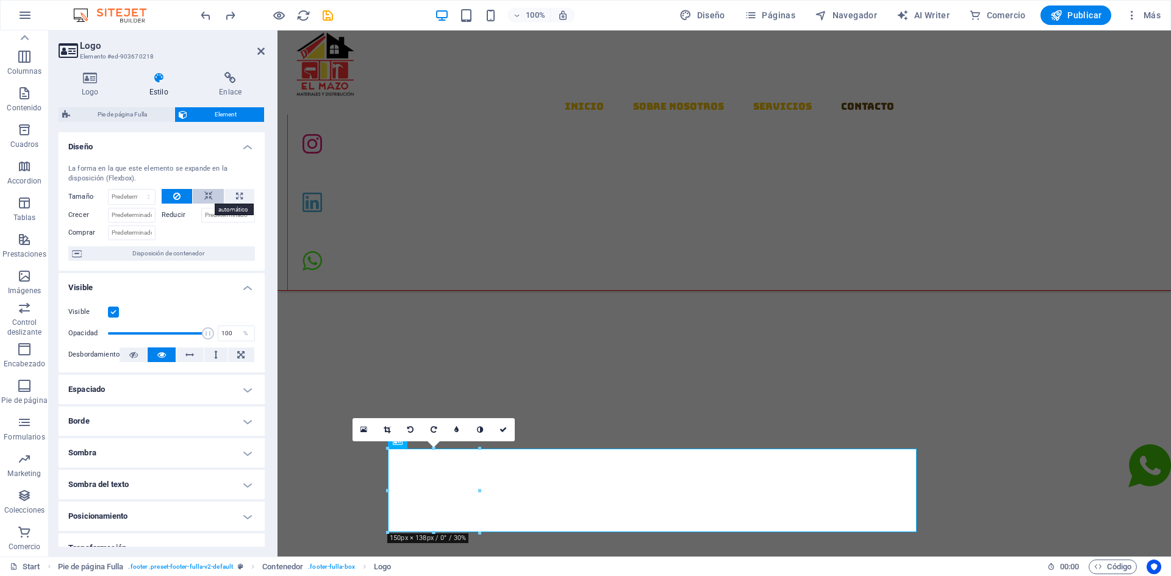
click at [207, 196] on icon at bounding box center [208, 196] width 9 height 15
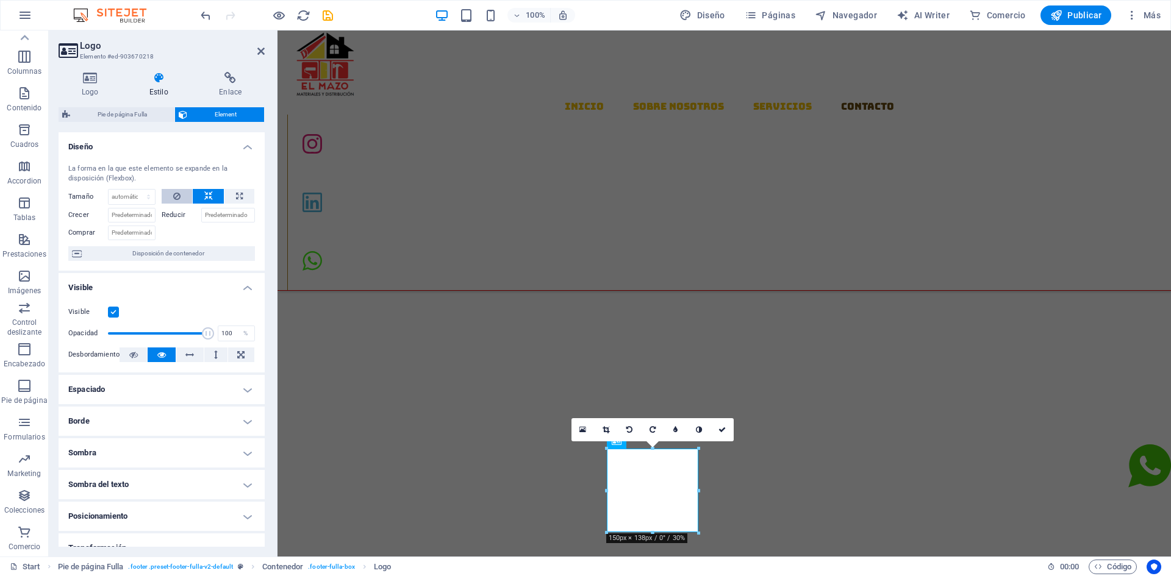
click at [175, 196] on icon at bounding box center [176, 196] width 7 height 15
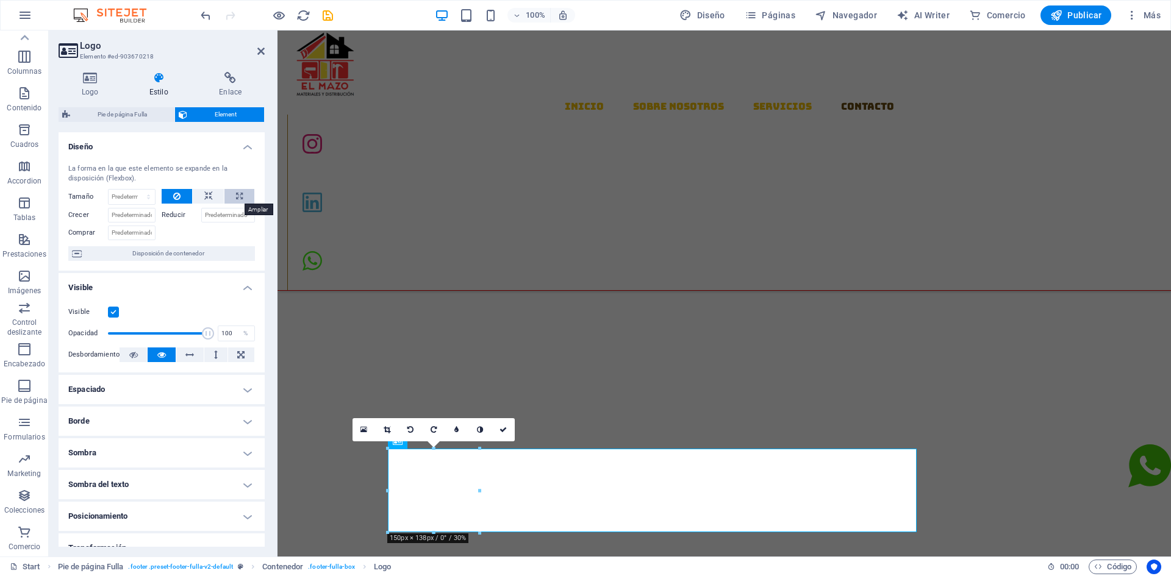
click at [230, 193] on button at bounding box center [239, 196] width 30 height 15
type input "100"
select select "%"
click at [208, 198] on icon at bounding box center [208, 196] width 9 height 15
select select "DISABLED_OPTION_VALUE"
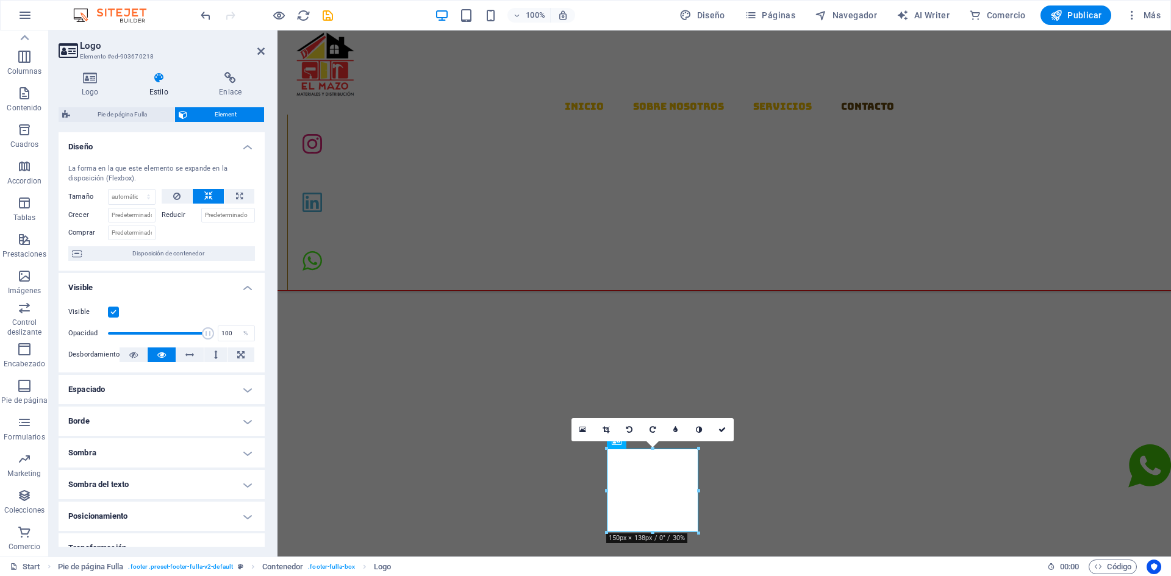
click at [208, 198] on icon at bounding box center [208, 196] width 9 height 15
click at [228, 196] on button at bounding box center [239, 196] width 30 height 15
type input "100"
select select "%"
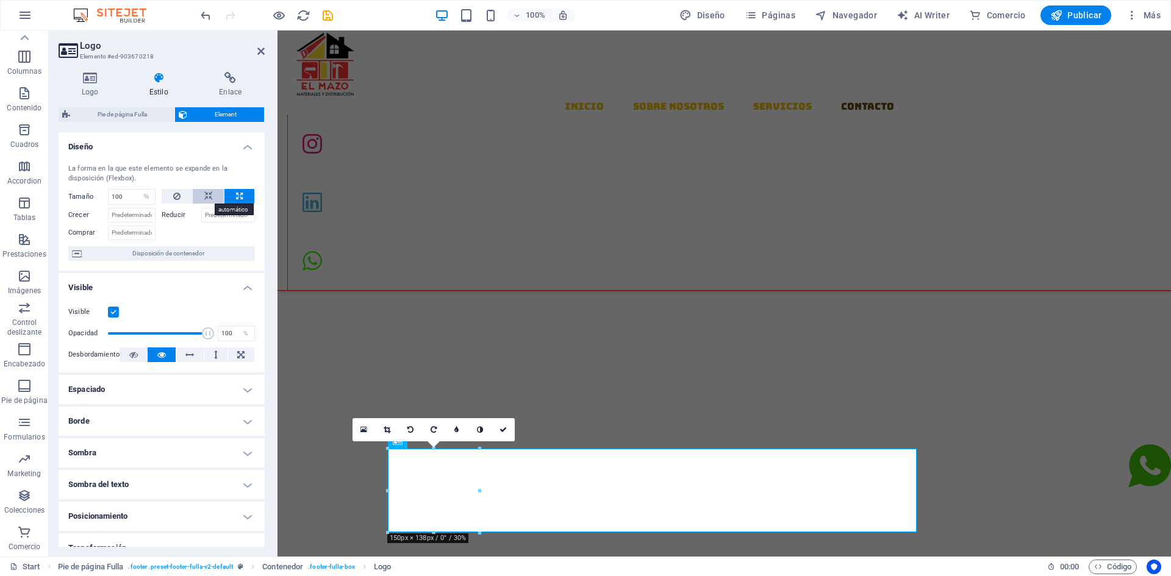
click at [205, 197] on icon at bounding box center [208, 196] width 9 height 15
select select "DISABLED_OPTION_VALUE"
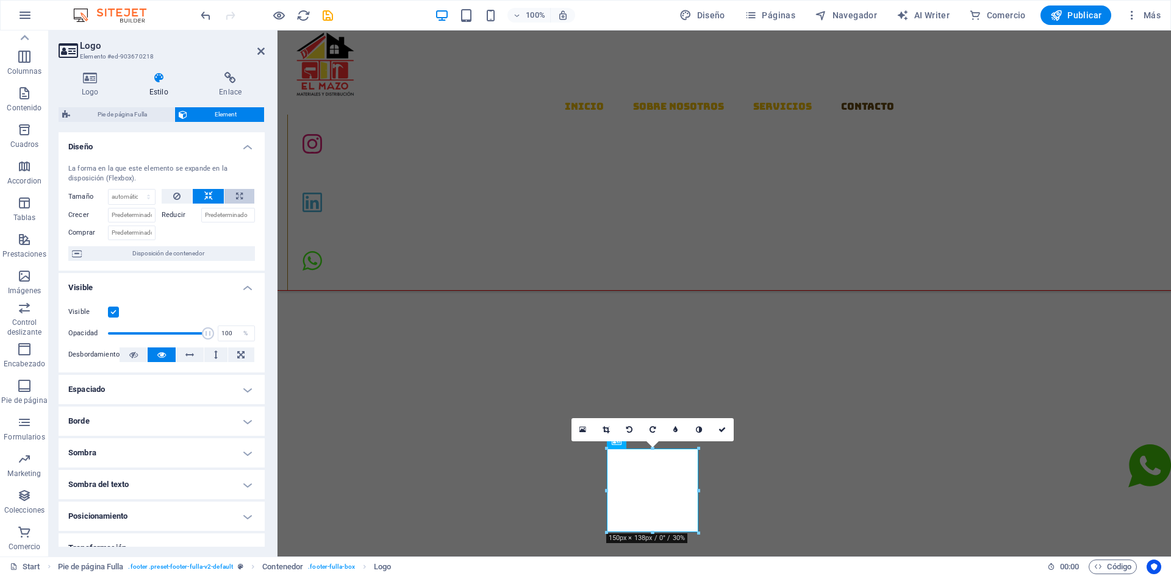
click at [227, 194] on button at bounding box center [239, 196] width 30 height 15
type input "100"
select select "%"
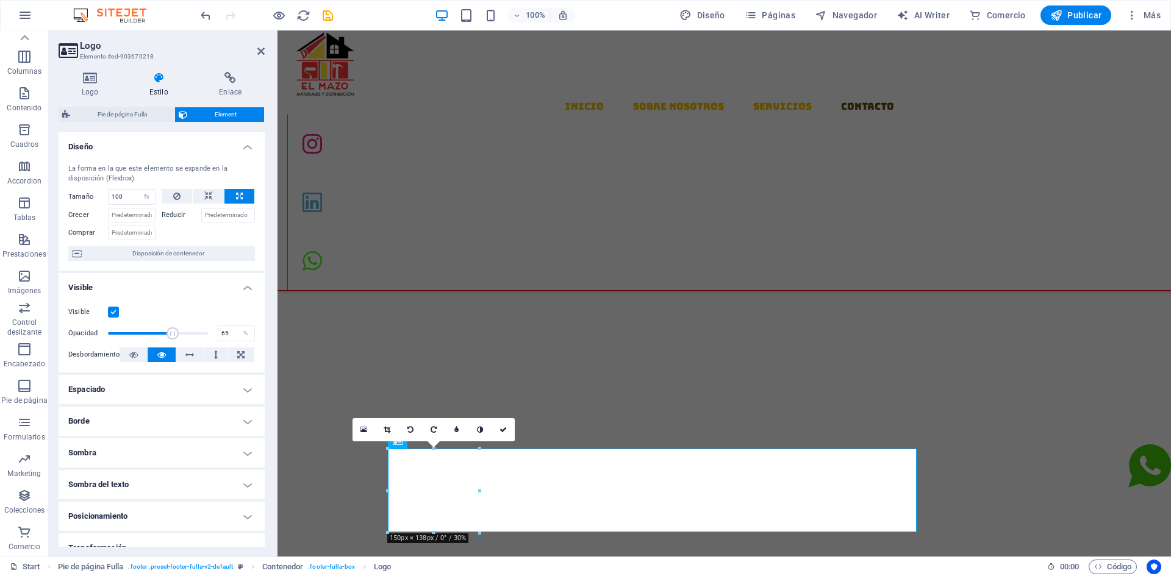
drag, startPoint x: 204, startPoint y: 331, endPoint x: 171, endPoint y: 335, distance: 33.2
click at [171, 335] on span at bounding box center [173, 334] width 12 height 12
drag, startPoint x: 171, startPoint y: 334, endPoint x: 215, endPoint y: 335, distance: 43.9
click at [215, 335] on div "Opacidad 100 %" at bounding box center [161, 334] width 187 height 18
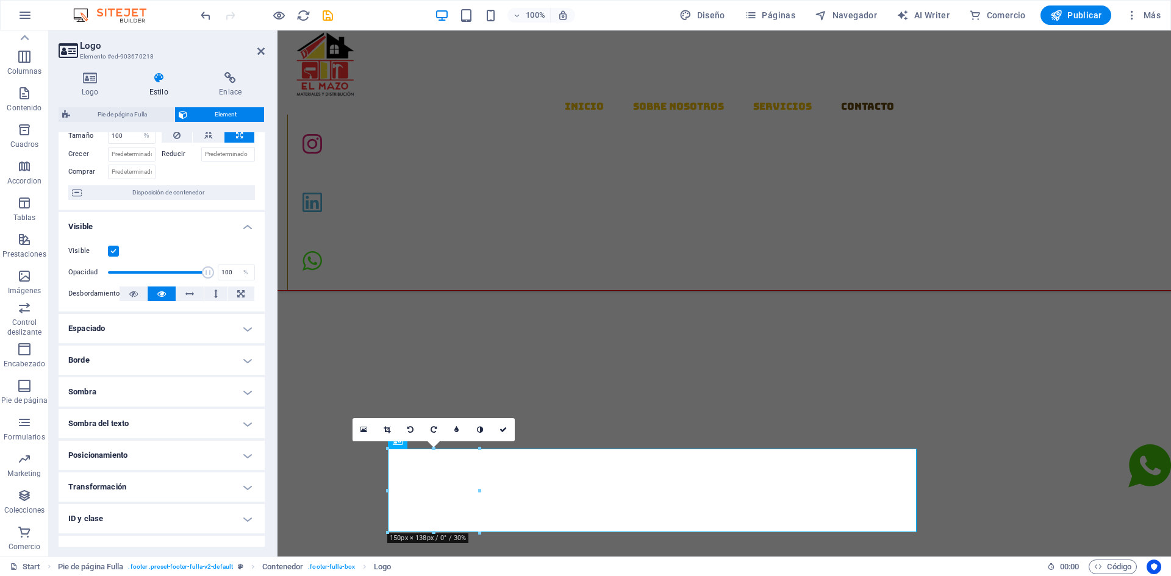
scroll to position [111, 0]
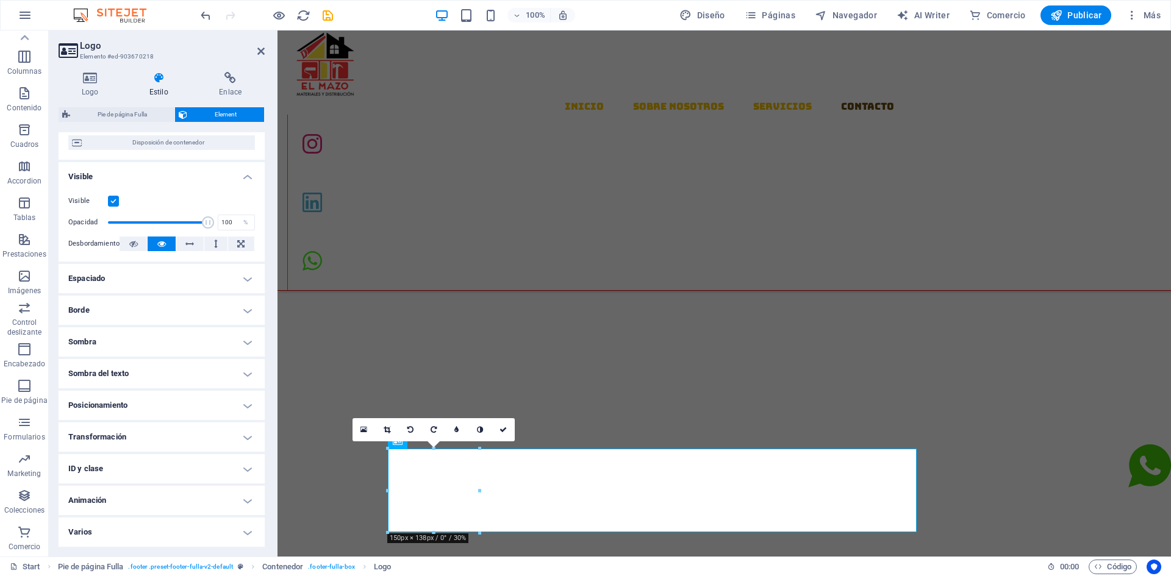
click at [242, 405] on h4 "Posicionamiento" at bounding box center [162, 405] width 206 height 29
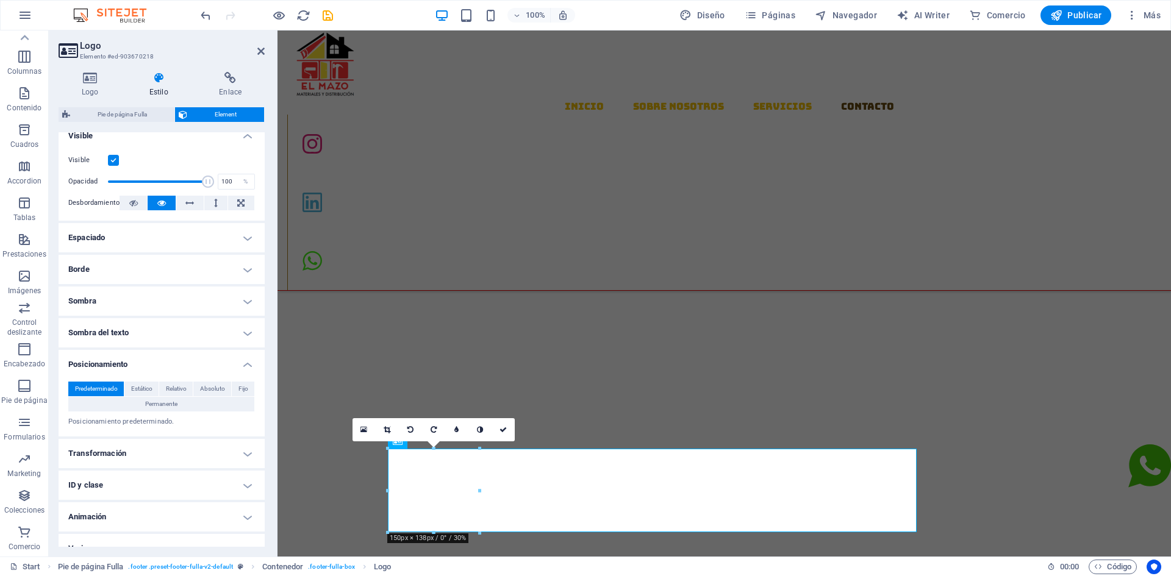
scroll to position [168, 0]
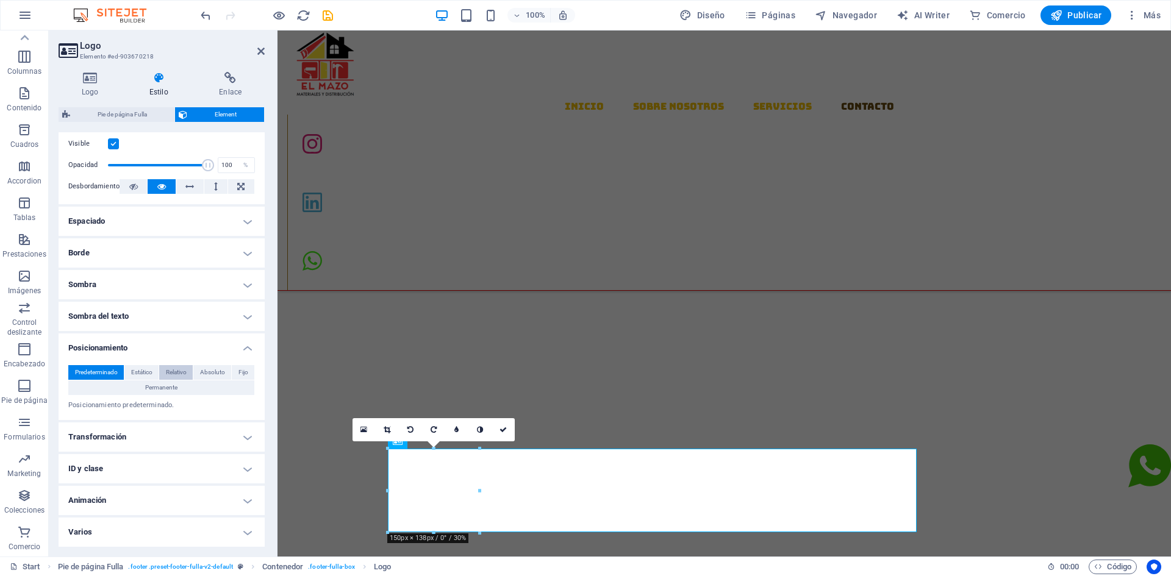
click at [179, 375] on span "Relativo" at bounding box center [176, 372] width 21 height 15
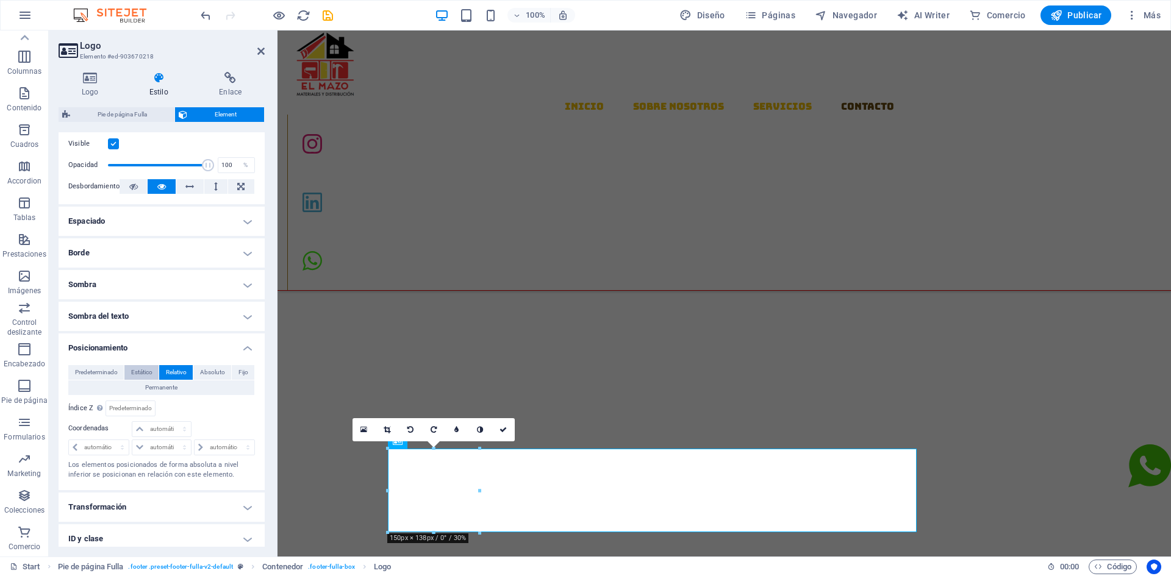
click at [145, 373] on span "Estático" at bounding box center [141, 372] width 21 height 15
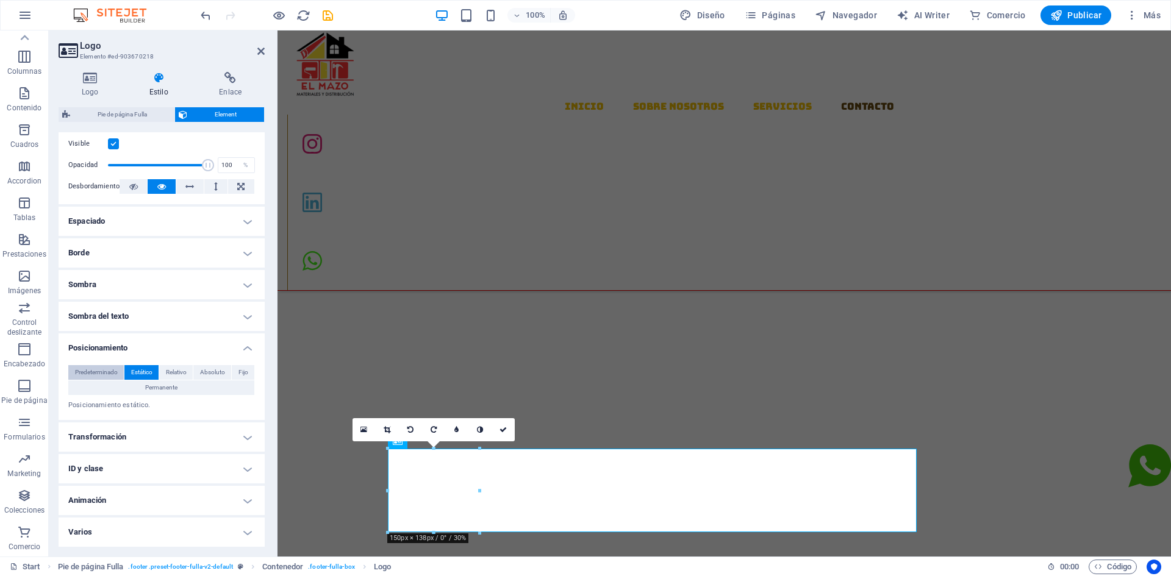
click at [96, 368] on span "Predeterminado" at bounding box center [96, 372] width 43 height 15
click at [140, 376] on span "Estático" at bounding box center [141, 372] width 21 height 15
click at [168, 376] on span "Relativo" at bounding box center [176, 372] width 21 height 15
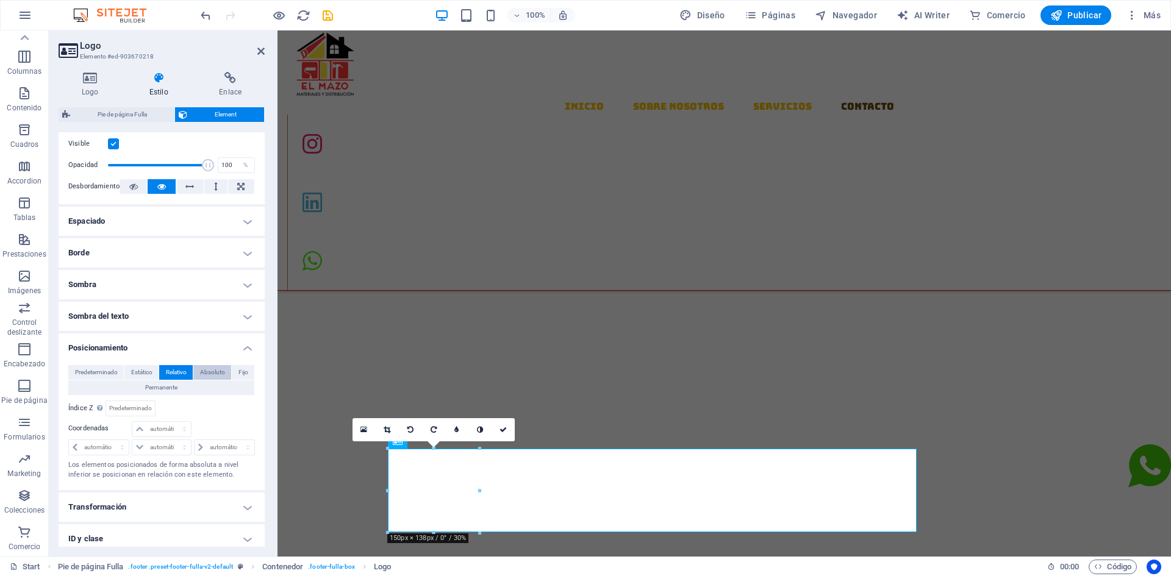
click at [207, 379] on span "Absoluto" at bounding box center [212, 372] width 25 height 15
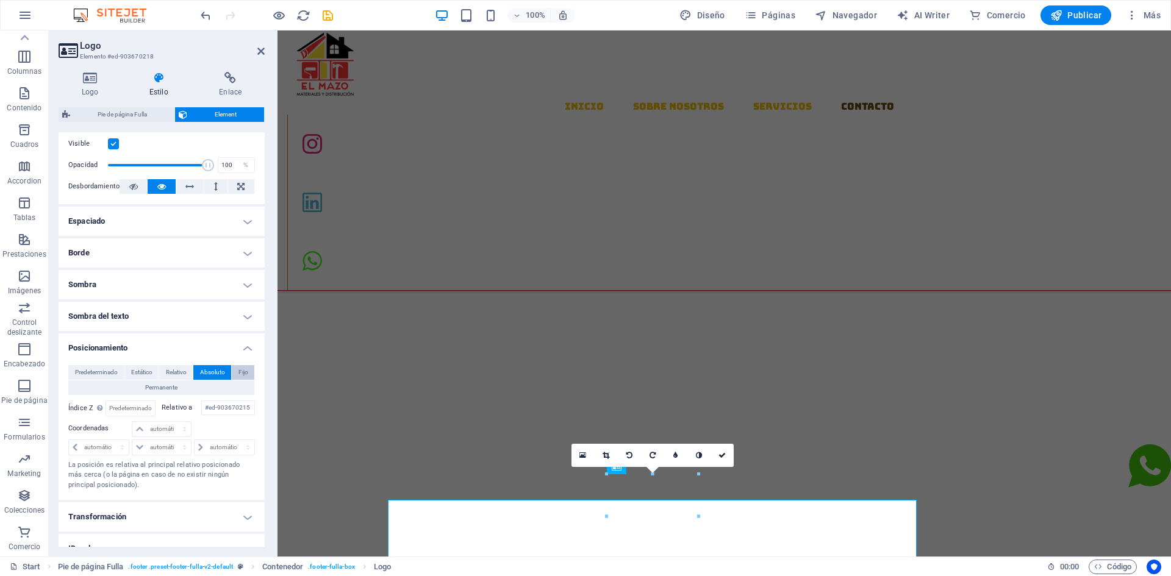
scroll to position [1410, 0]
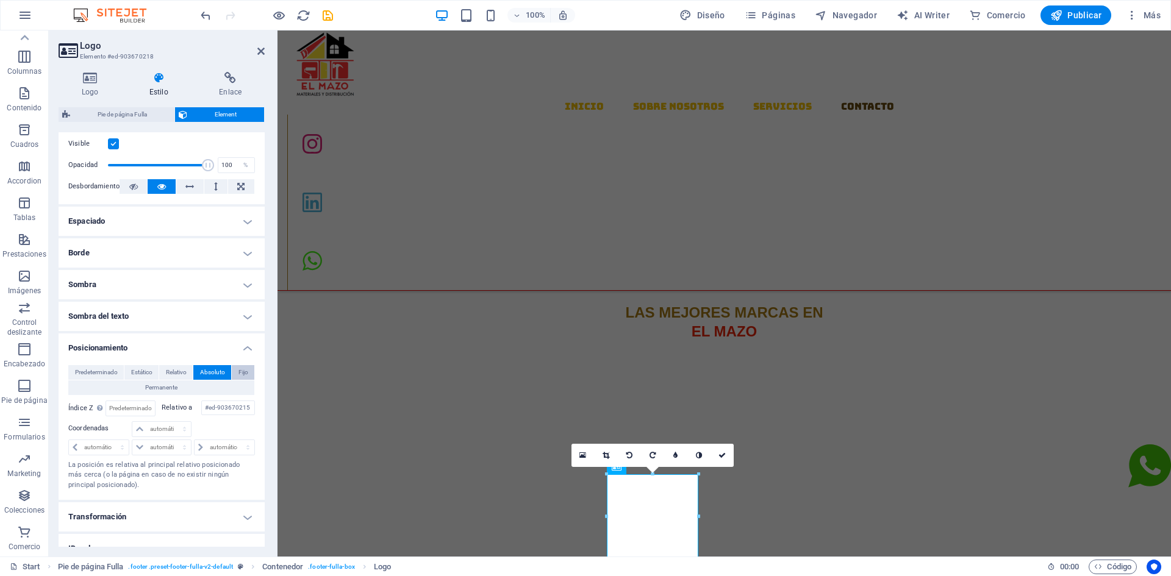
click at [239, 374] on span "Fijo" at bounding box center [244, 372] width 10 height 15
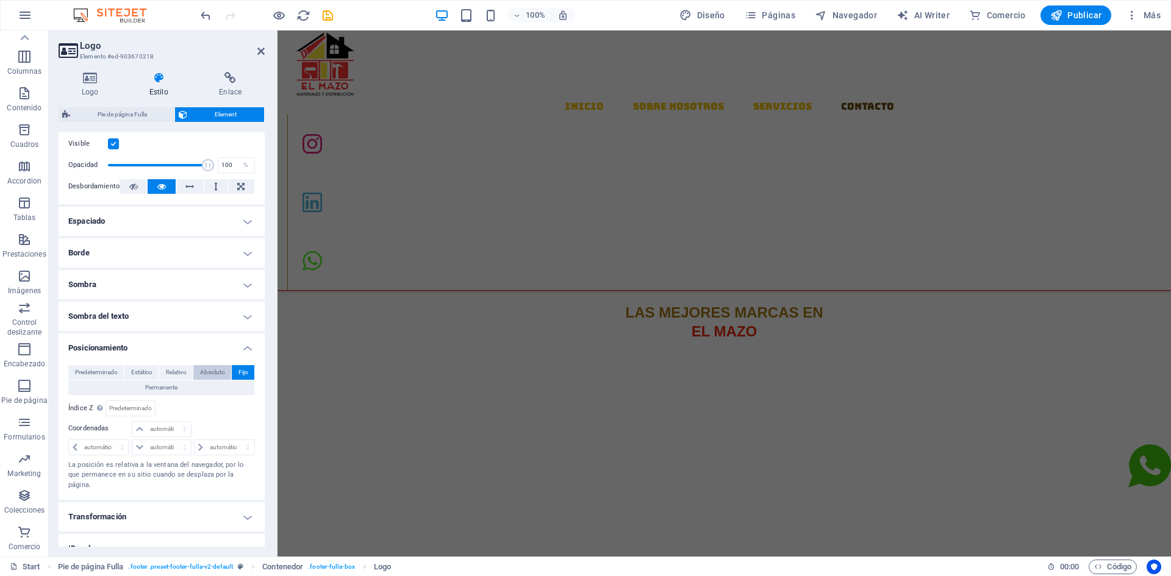
click at [213, 373] on span "Absoluto" at bounding box center [212, 372] width 25 height 15
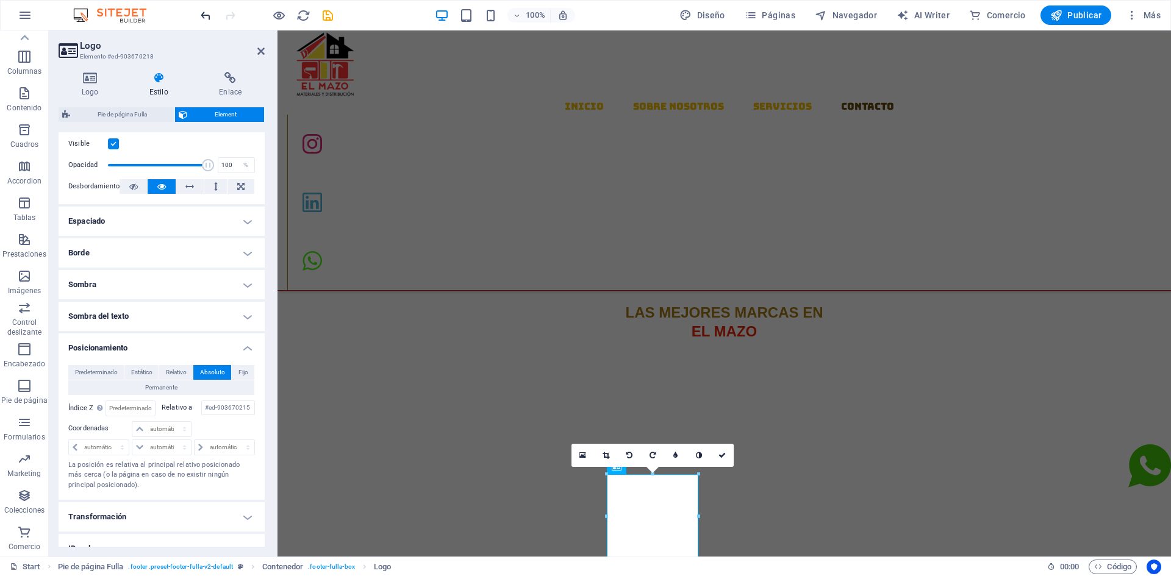
click at [203, 14] on icon "undo" at bounding box center [206, 16] width 14 height 14
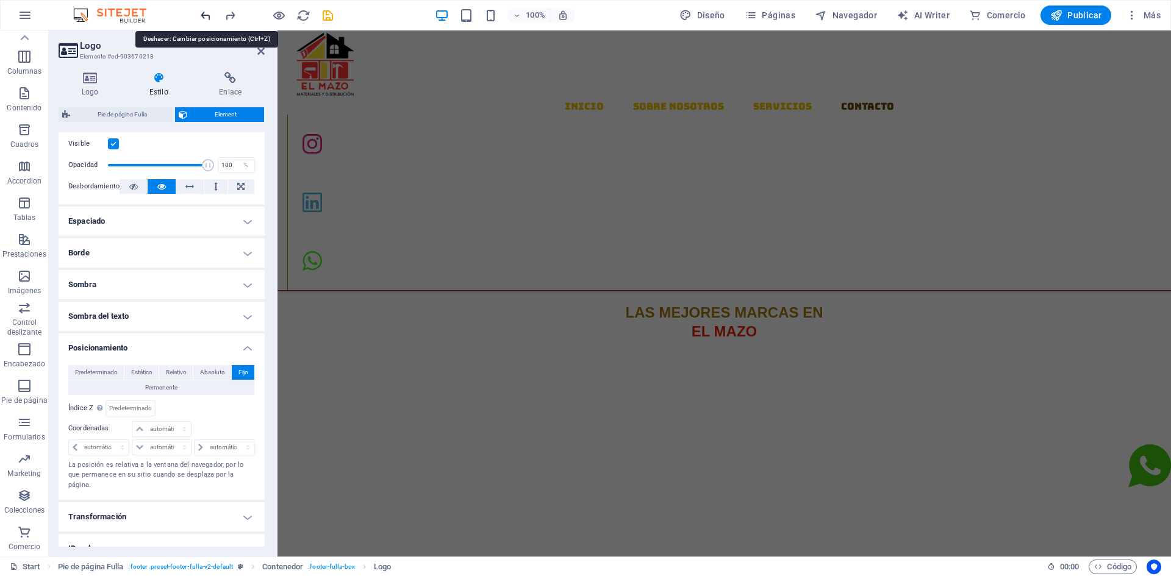
click at [203, 15] on icon "undo" at bounding box center [206, 16] width 14 height 14
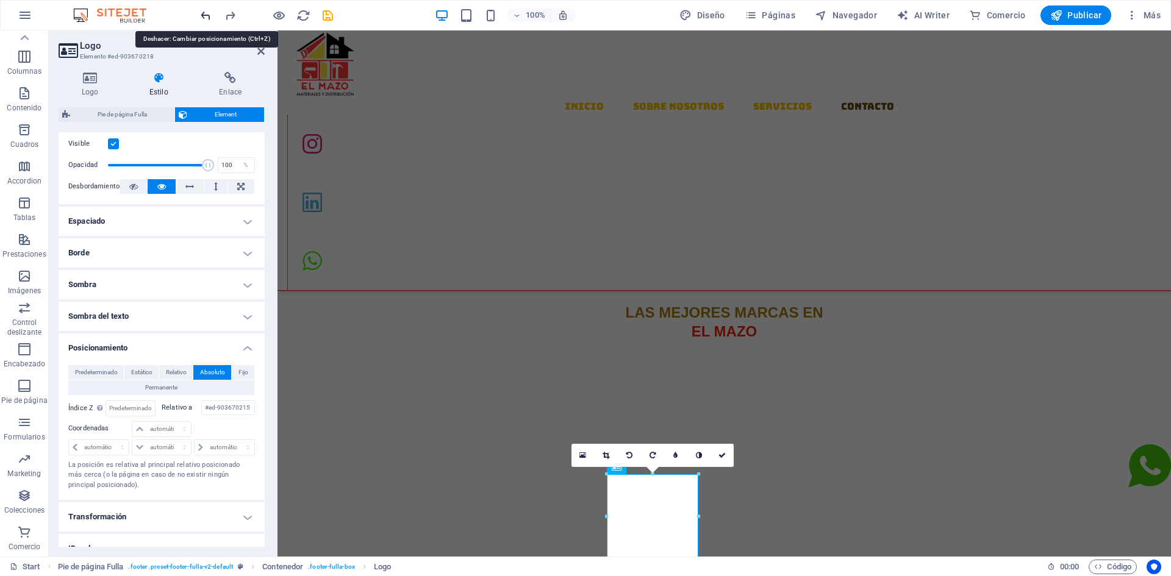
click at [203, 15] on icon "undo" at bounding box center [206, 16] width 14 height 14
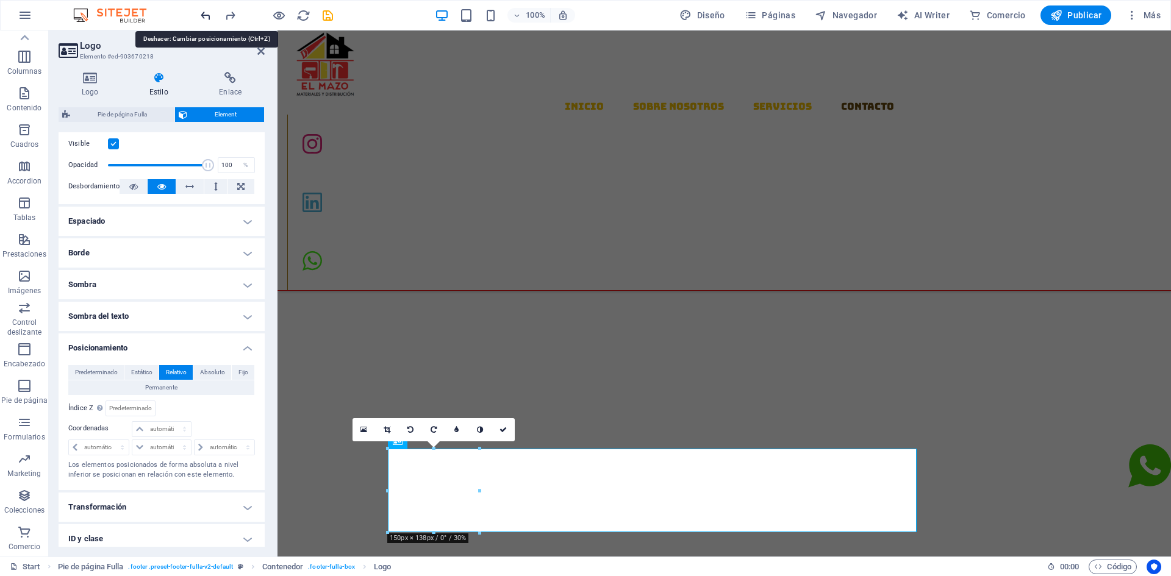
click at [203, 15] on icon "undo" at bounding box center [206, 16] width 14 height 14
click at [201, 17] on icon "undo" at bounding box center [206, 16] width 14 height 14
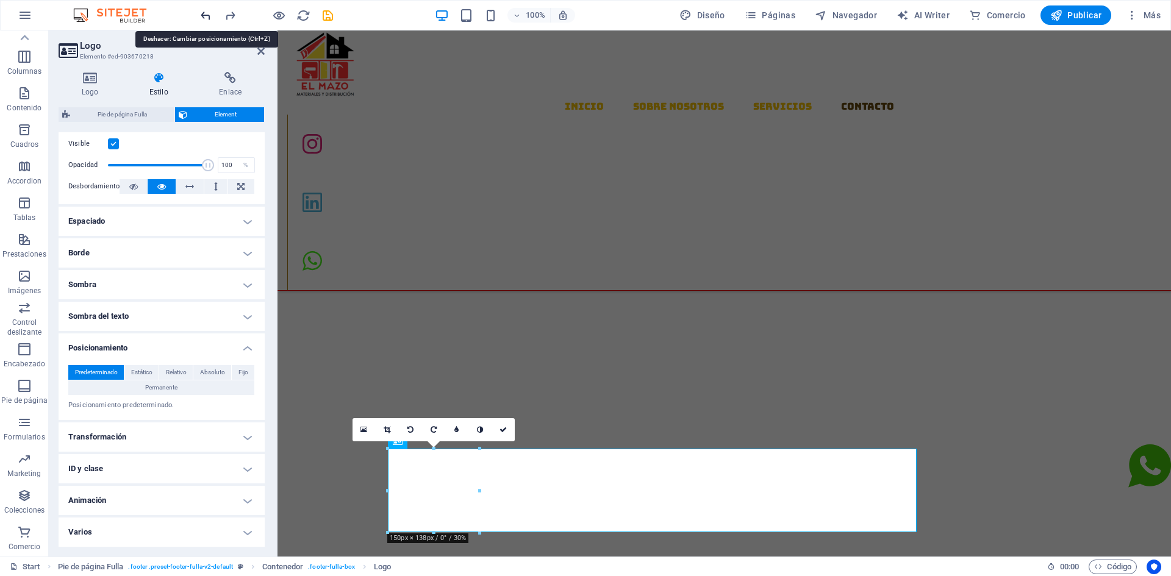
click at [199, 19] on icon "undo" at bounding box center [206, 16] width 14 height 14
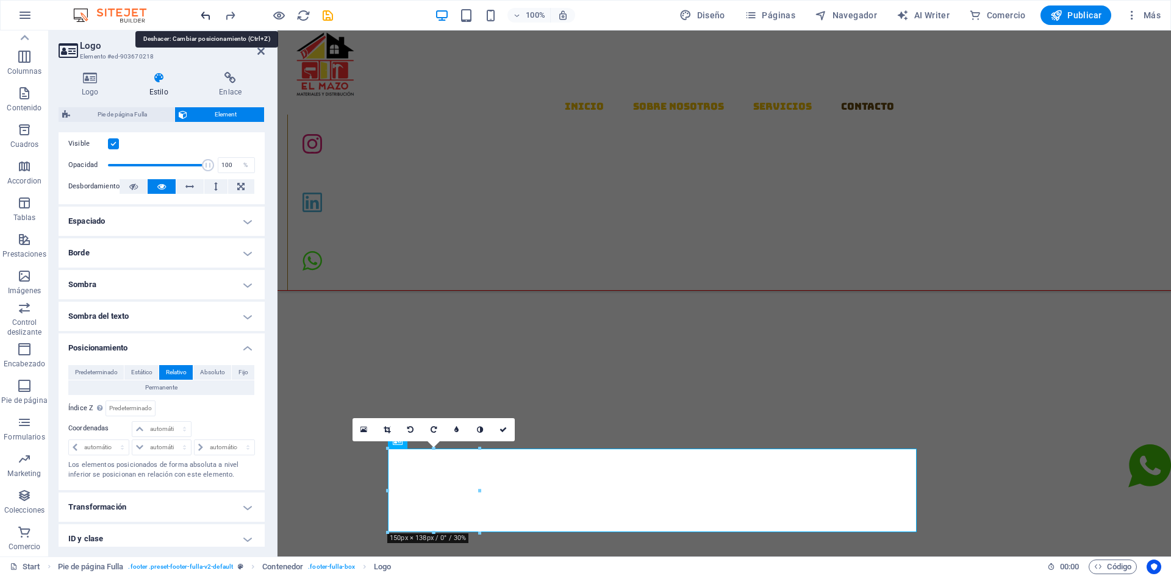
click at [199, 19] on icon "undo" at bounding box center [206, 16] width 14 height 14
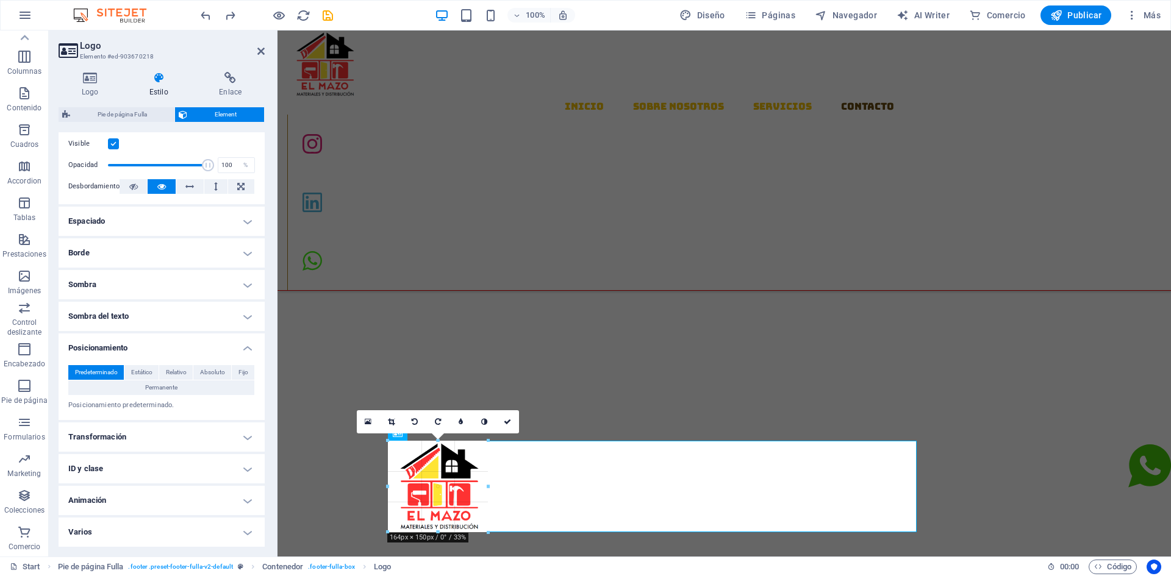
scroll to position [1466, 0]
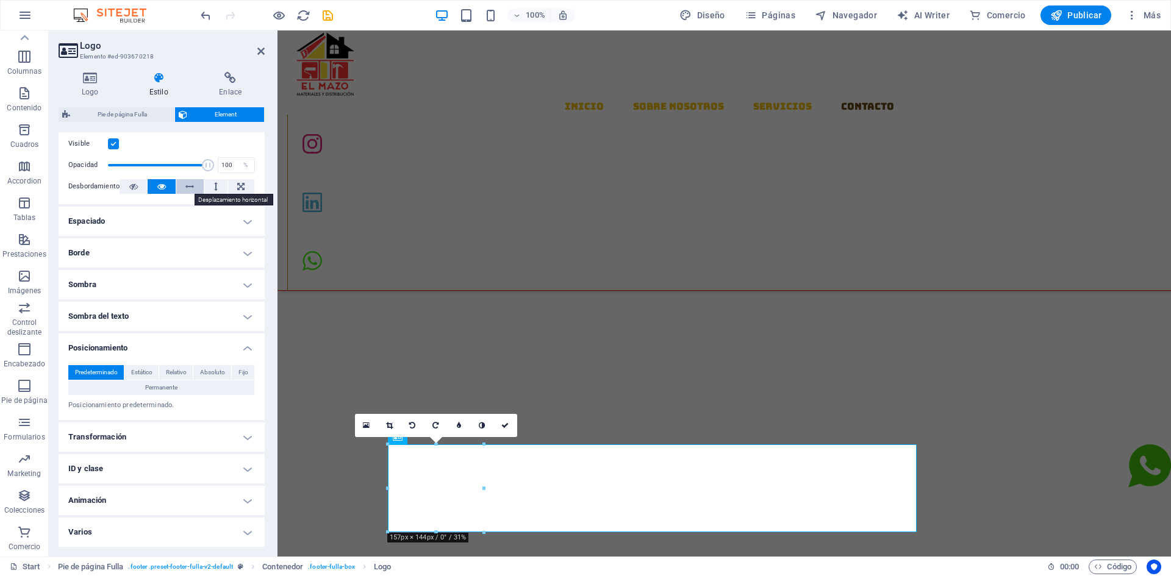
click at [185, 188] on icon at bounding box center [189, 186] width 9 height 15
click at [228, 187] on button at bounding box center [241, 186] width 26 height 15
click at [206, 186] on button at bounding box center [215, 186] width 23 height 15
click at [192, 190] on icon at bounding box center [189, 186] width 9 height 15
click at [165, 190] on button at bounding box center [161, 186] width 27 height 15
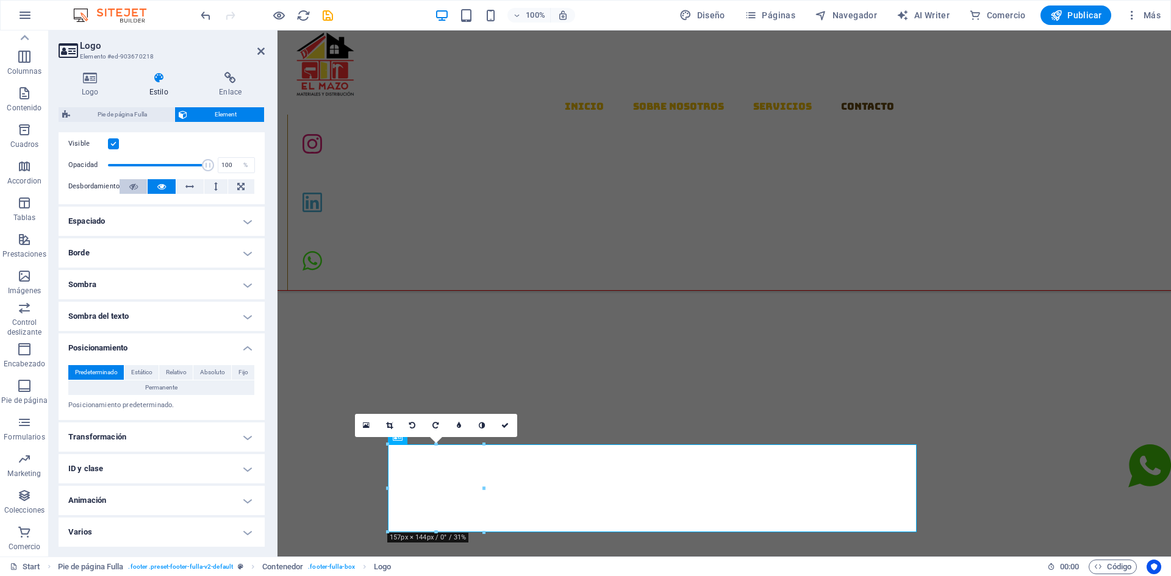
click at [129, 187] on icon at bounding box center [133, 186] width 9 height 15
type input "100"
drag, startPoint x: 192, startPoint y: 162, endPoint x: 223, endPoint y: 165, distance: 31.8
click at [223, 165] on div "Opacidad 100 %" at bounding box center [161, 165] width 187 height 18
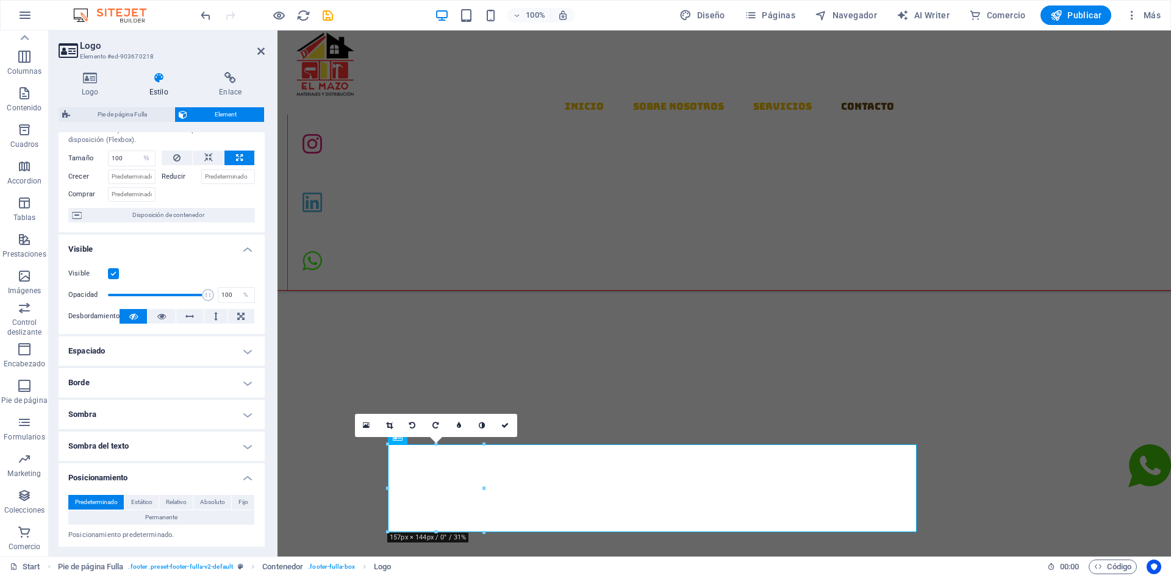
scroll to position [0, 0]
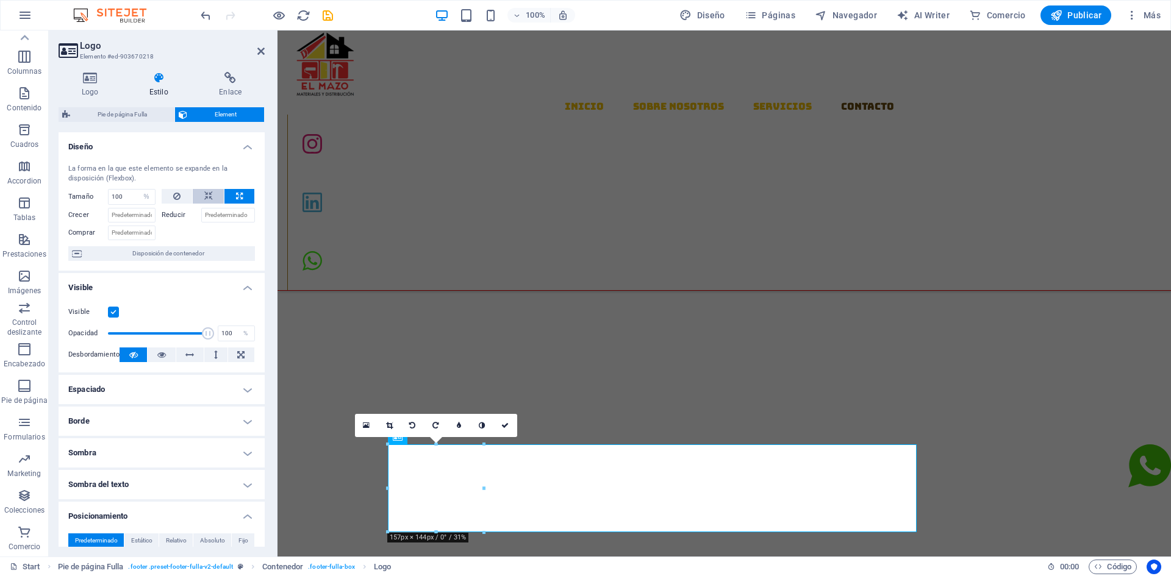
click at [196, 195] on button at bounding box center [209, 196] width 32 height 15
select select "DISABLED_OPTION_VALUE"
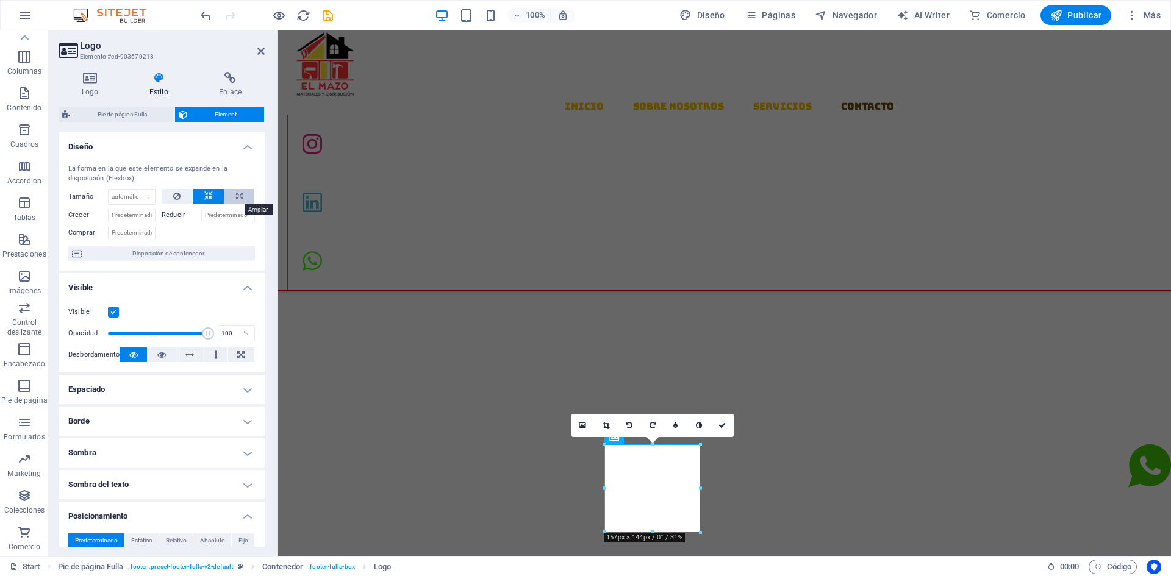
click at [236, 194] on icon at bounding box center [239, 196] width 7 height 15
type input "100"
select select "%"
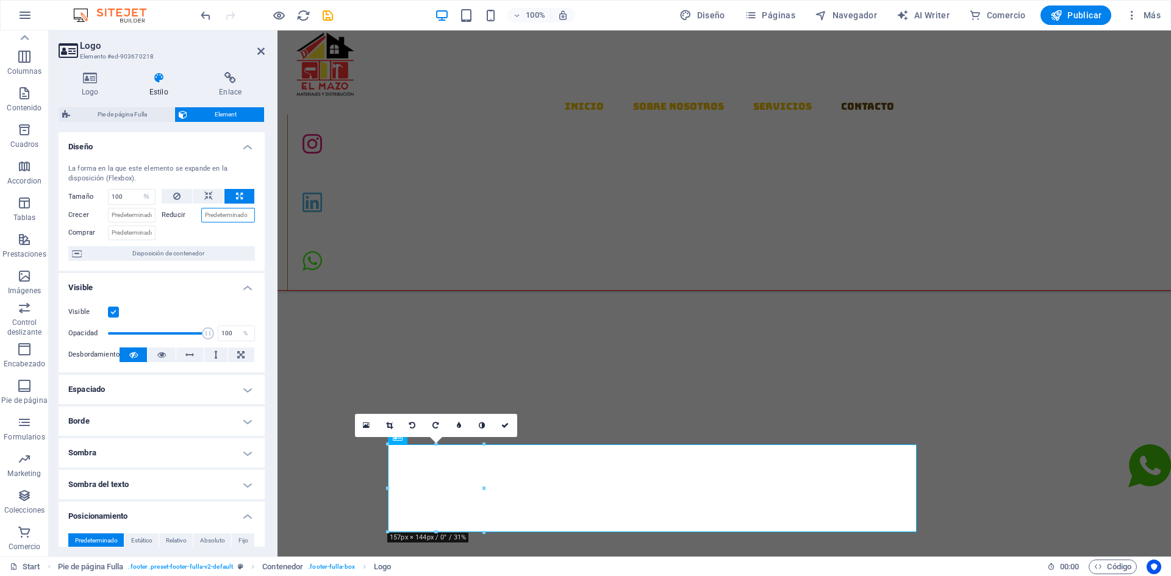
click at [218, 218] on input "Reducir" at bounding box center [228, 215] width 54 height 15
click at [173, 214] on label "Reducir" at bounding box center [182, 215] width 40 height 15
click at [201, 214] on input "Reducir" at bounding box center [228, 215] width 54 height 15
click at [173, 197] on icon at bounding box center [176, 196] width 7 height 15
select select "DISABLED_OPTION_VALUE"
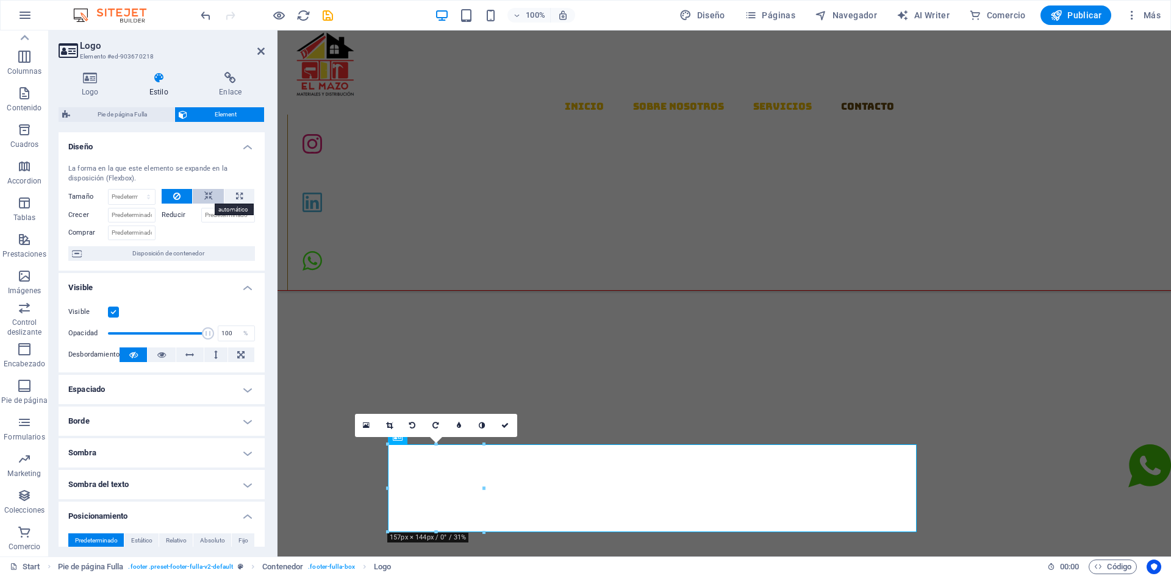
click at [194, 195] on button at bounding box center [209, 196] width 32 height 15
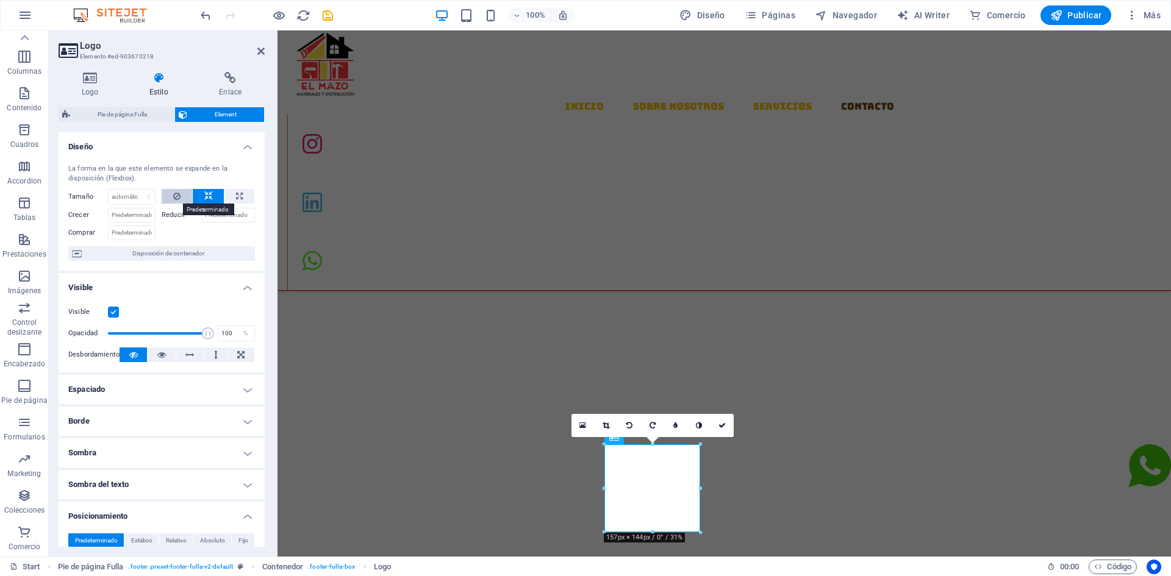
click at [179, 196] on icon at bounding box center [176, 196] width 7 height 15
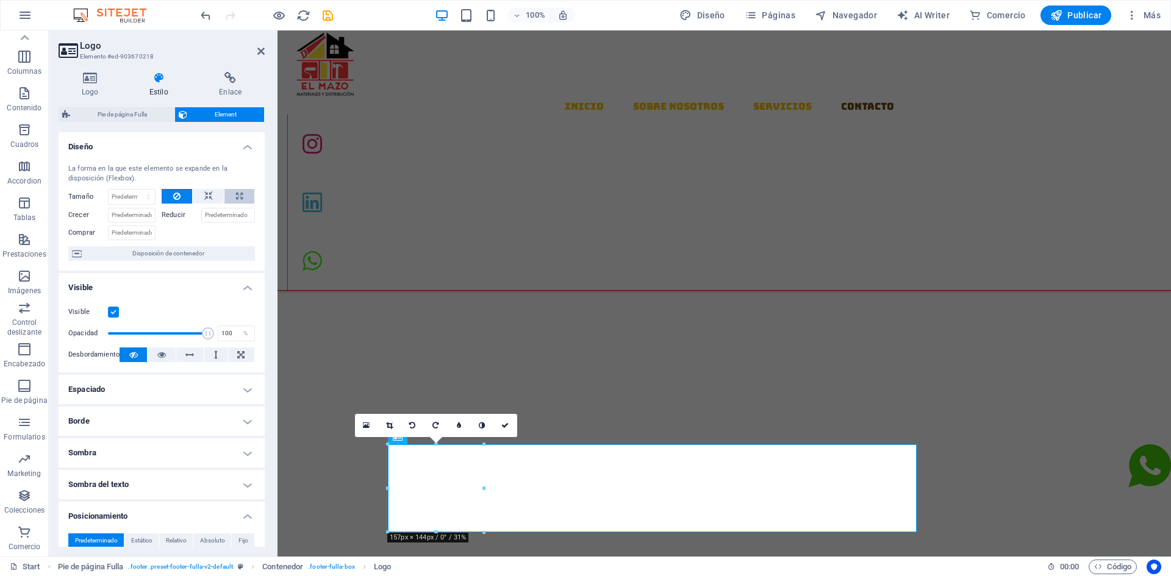
click at [236, 202] on icon at bounding box center [239, 196] width 7 height 15
type input "100"
select select "%"
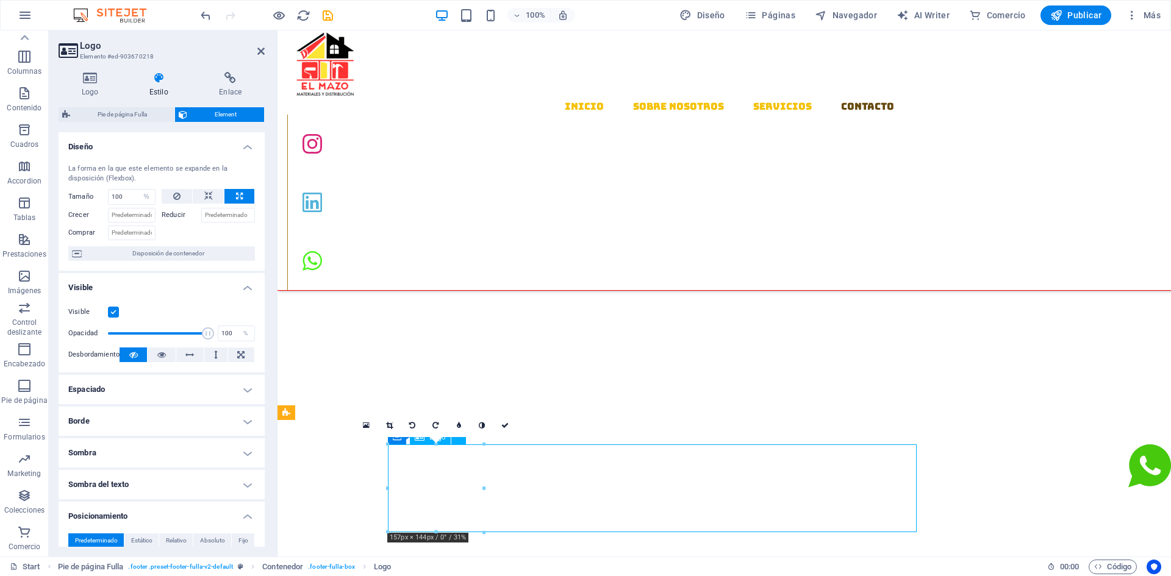
drag, startPoint x: 913, startPoint y: 486, endPoint x: 827, endPoint y: 488, distance: 86.0
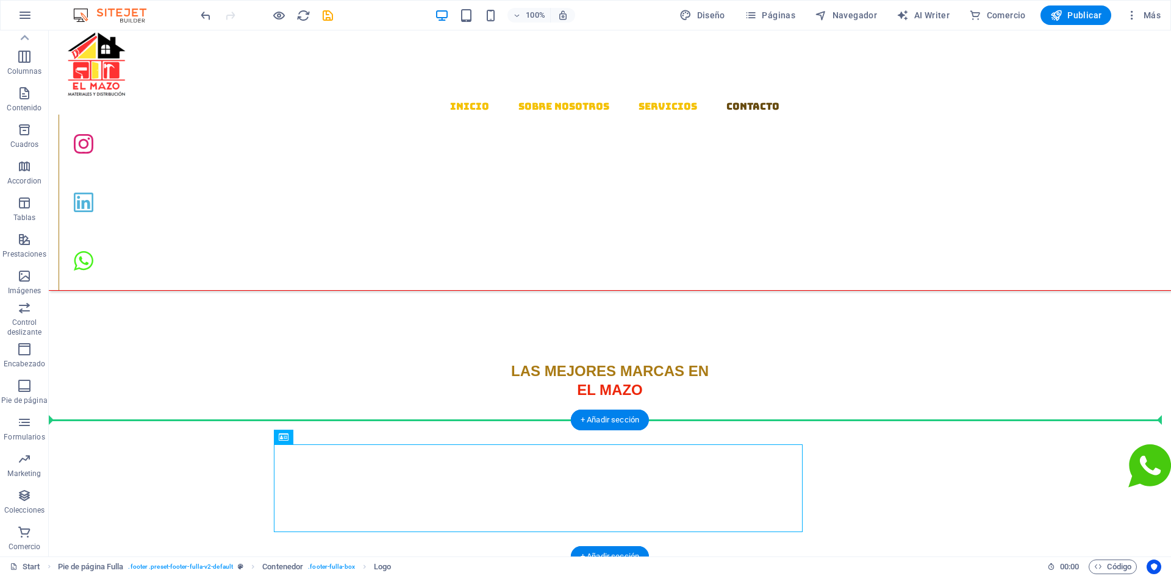
drag, startPoint x: 303, startPoint y: 488, endPoint x: 179, endPoint y: 478, distance: 124.2
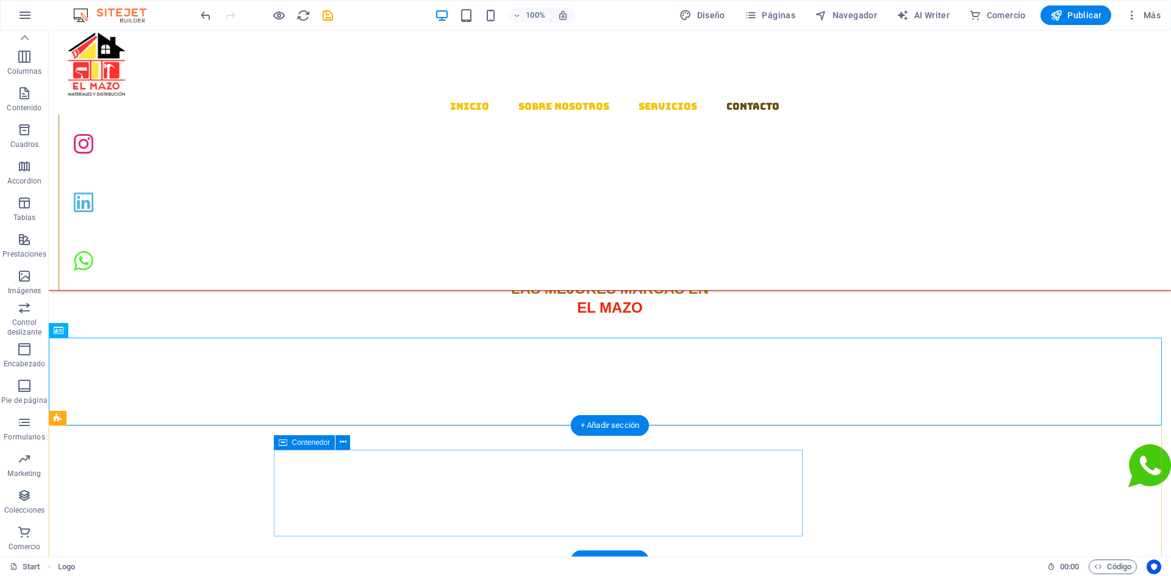
scroll to position [1552, 0]
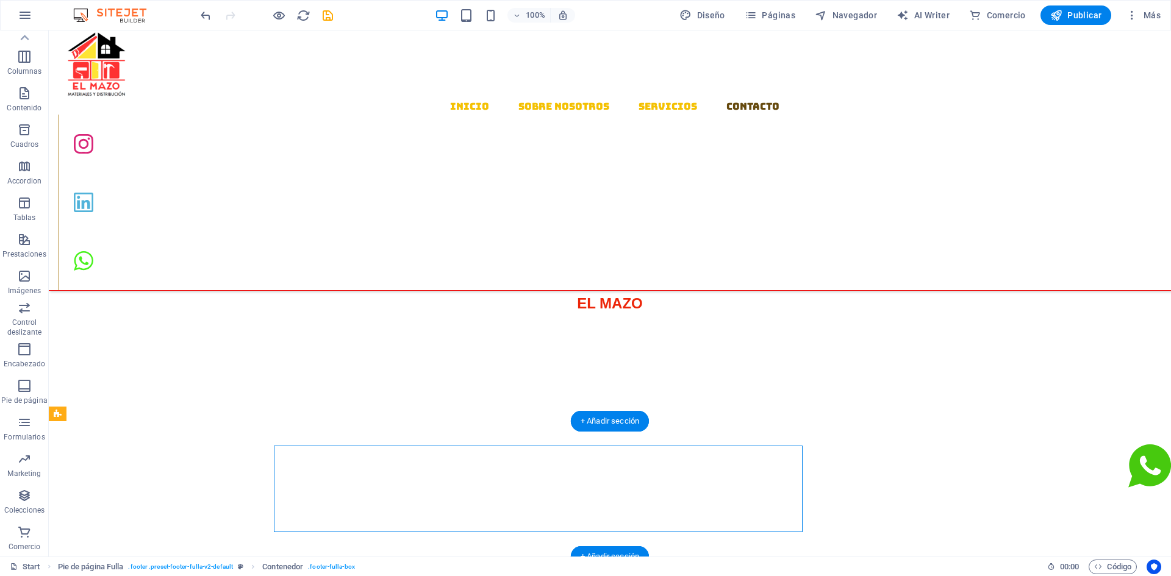
drag, startPoint x: 371, startPoint y: 500, endPoint x: 402, endPoint y: 488, distance: 32.6
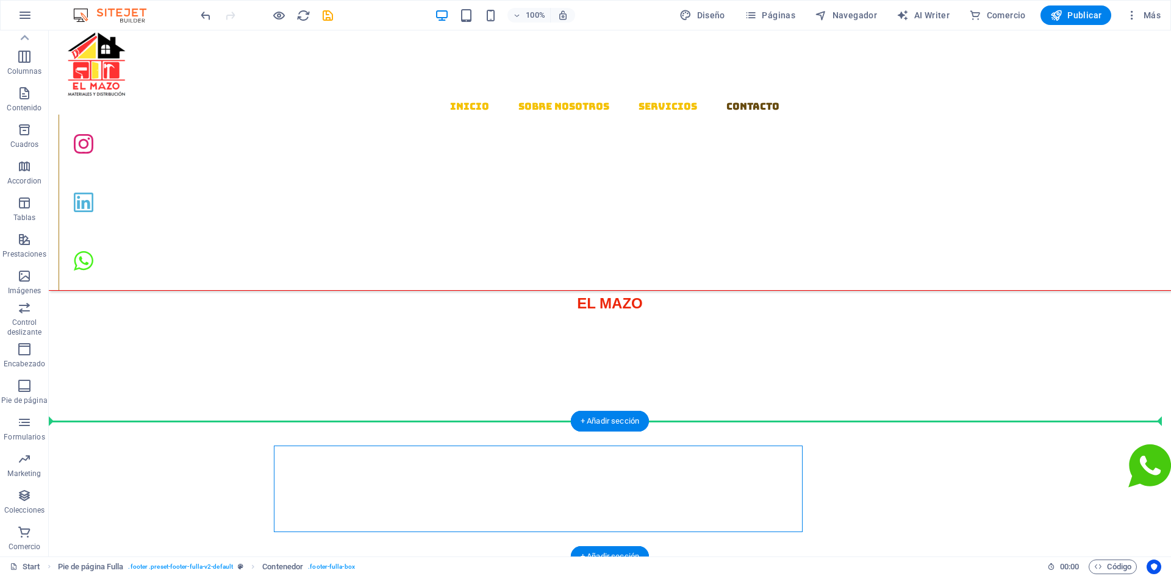
drag, startPoint x: 402, startPoint y: 488, endPoint x: 414, endPoint y: 444, distance: 45.6
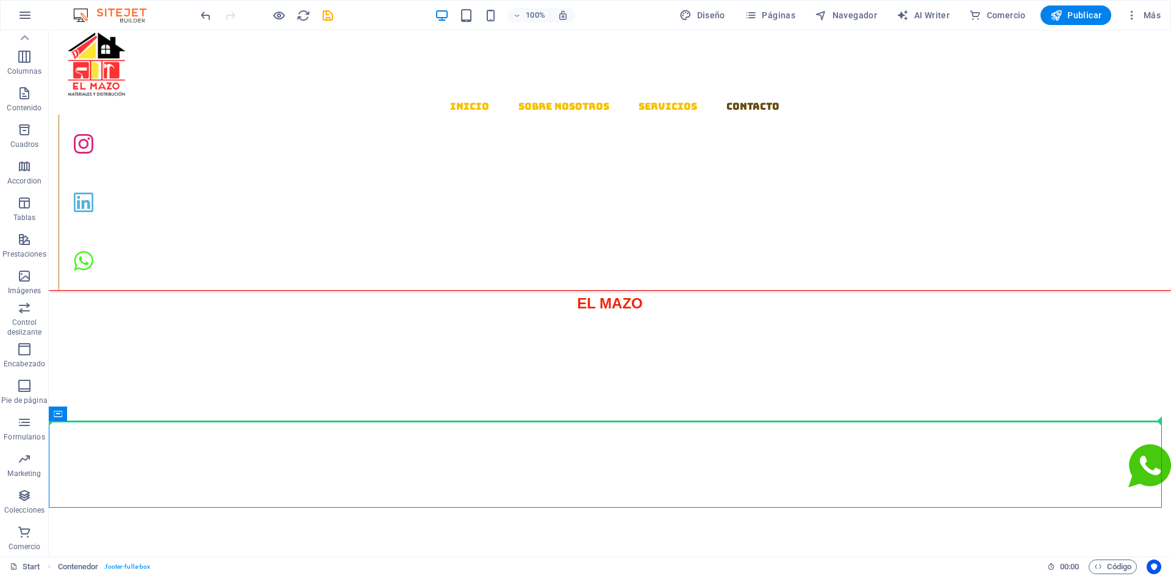
drag, startPoint x: 432, startPoint y: 426, endPoint x: 448, endPoint y: 371, distance: 57.9
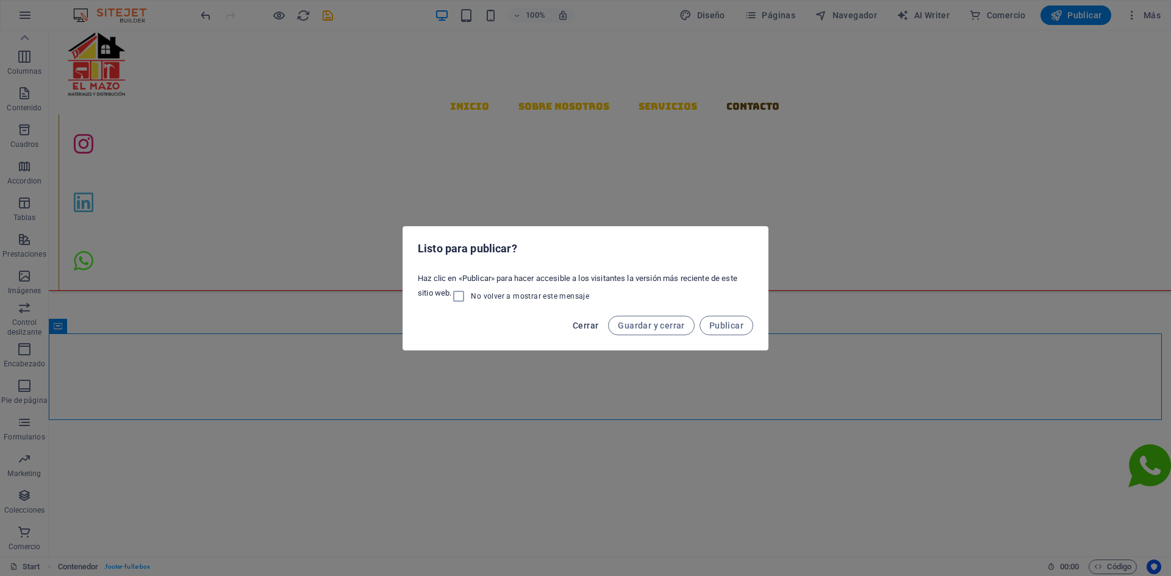
click at [582, 326] on span "Cerrar" at bounding box center [586, 326] width 26 height 10
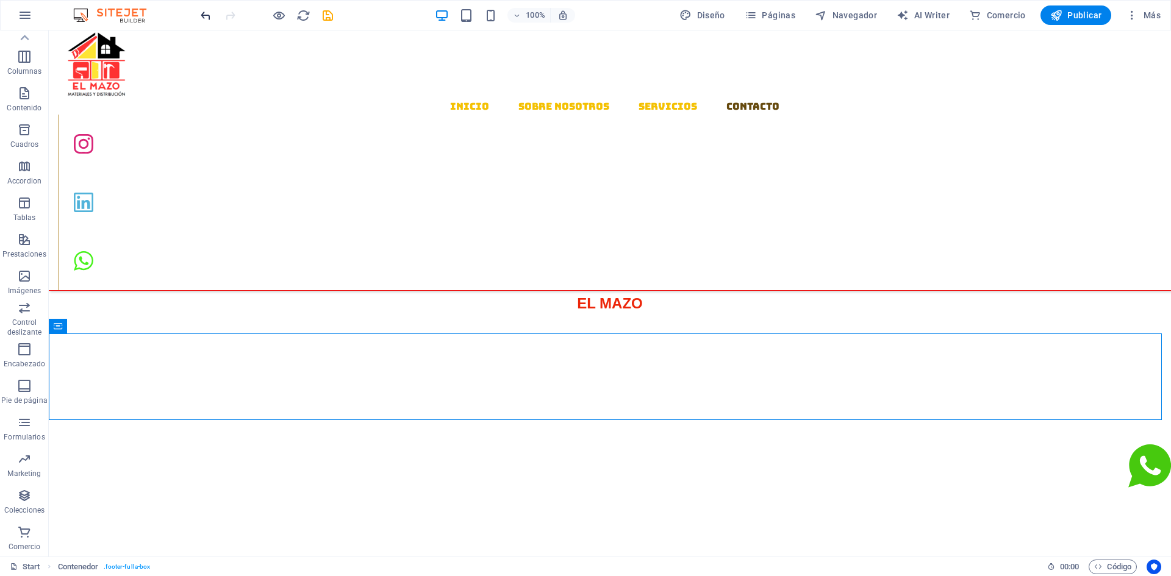
click at [205, 12] on icon "undo" at bounding box center [206, 16] width 14 height 14
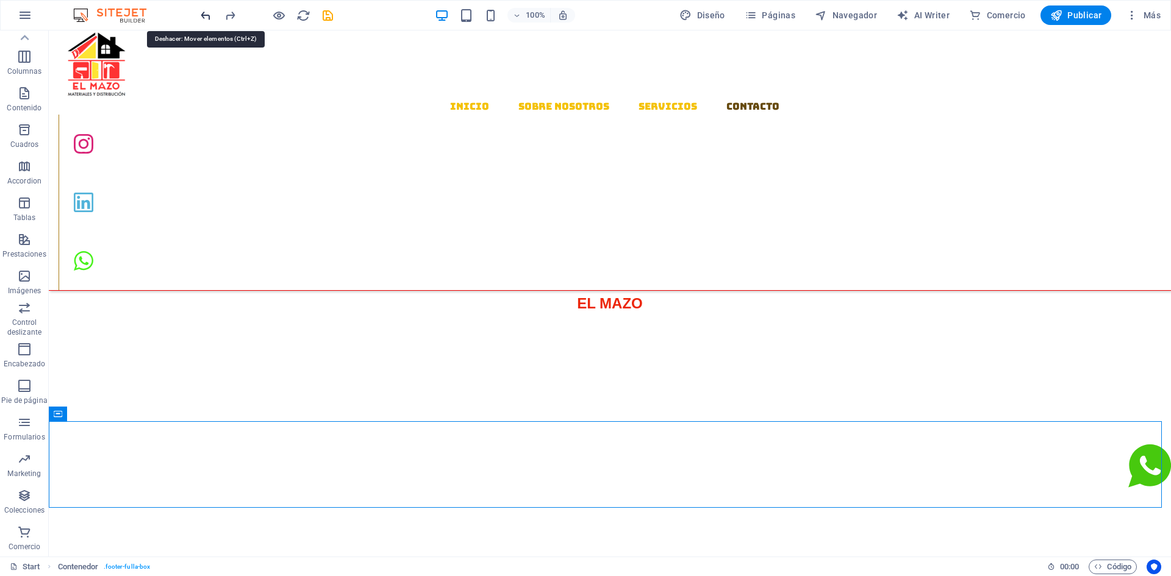
click at [206, 13] on icon "undo" at bounding box center [206, 16] width 14 height 14
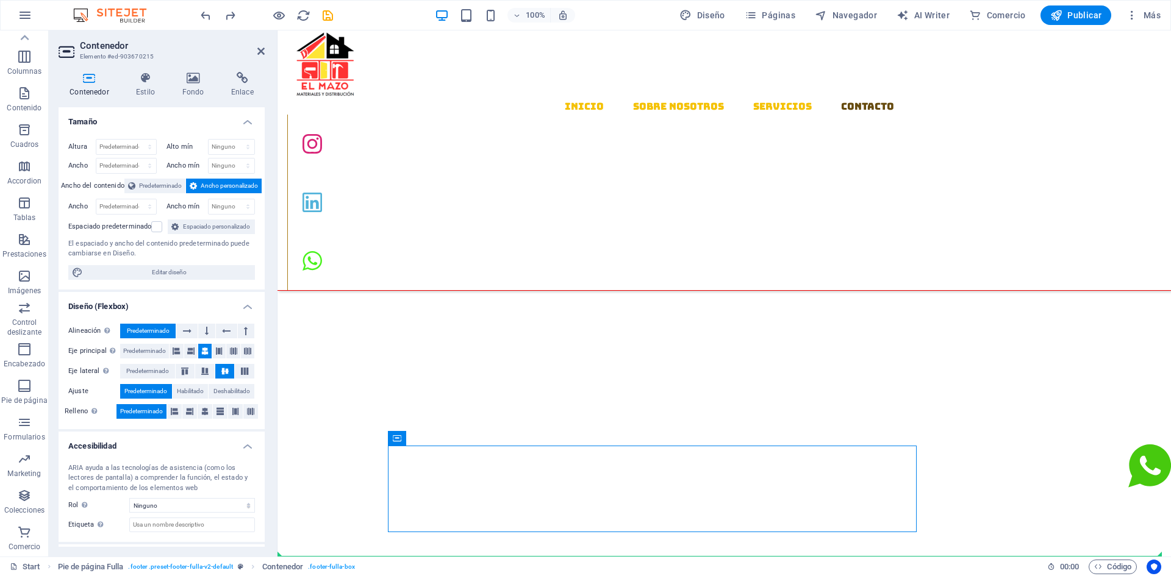
drag, startPoint x: 404, startPoint y: 483, endPoint x: 378, endPoint y: 489, distance: 26.9
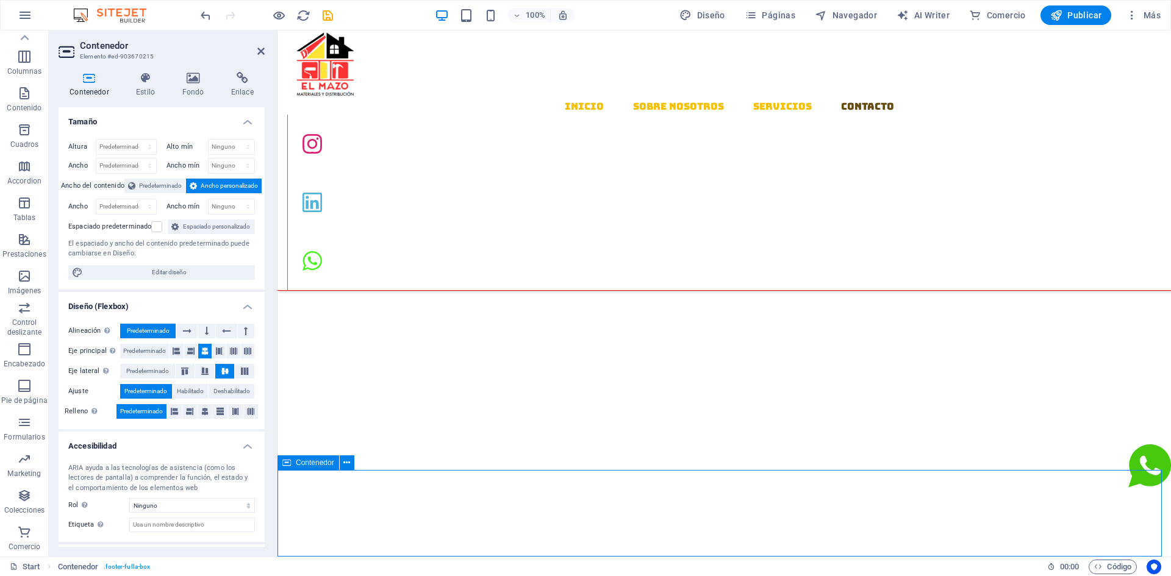
scroll to position [1568, 0]
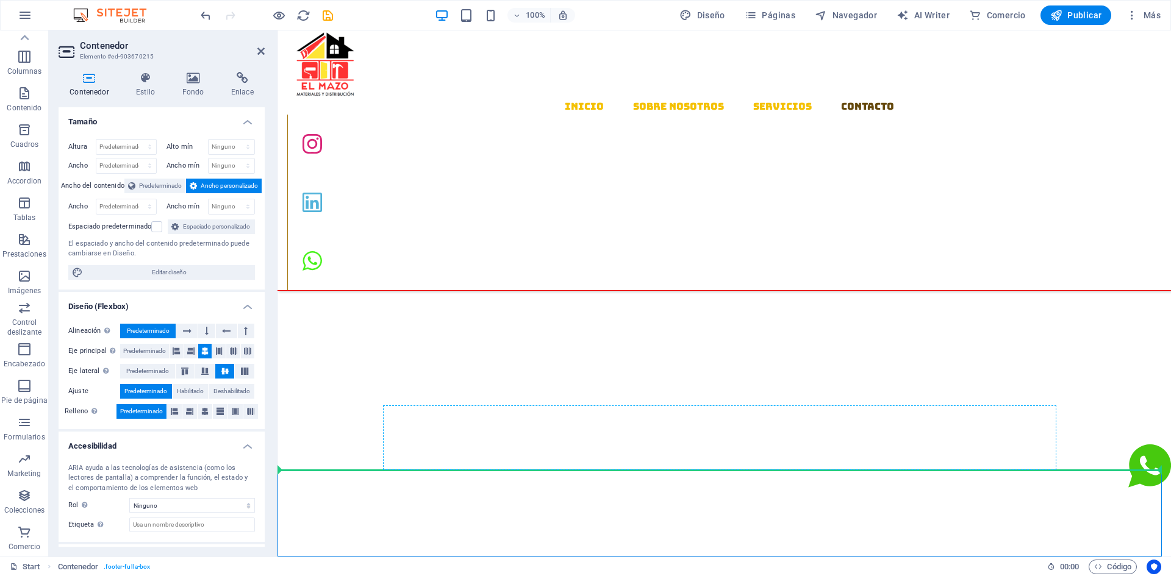
drag, startPoint x: 514, startPoint y: 525, endPoint x: 528, endPoint y: 435, distance: 90.8
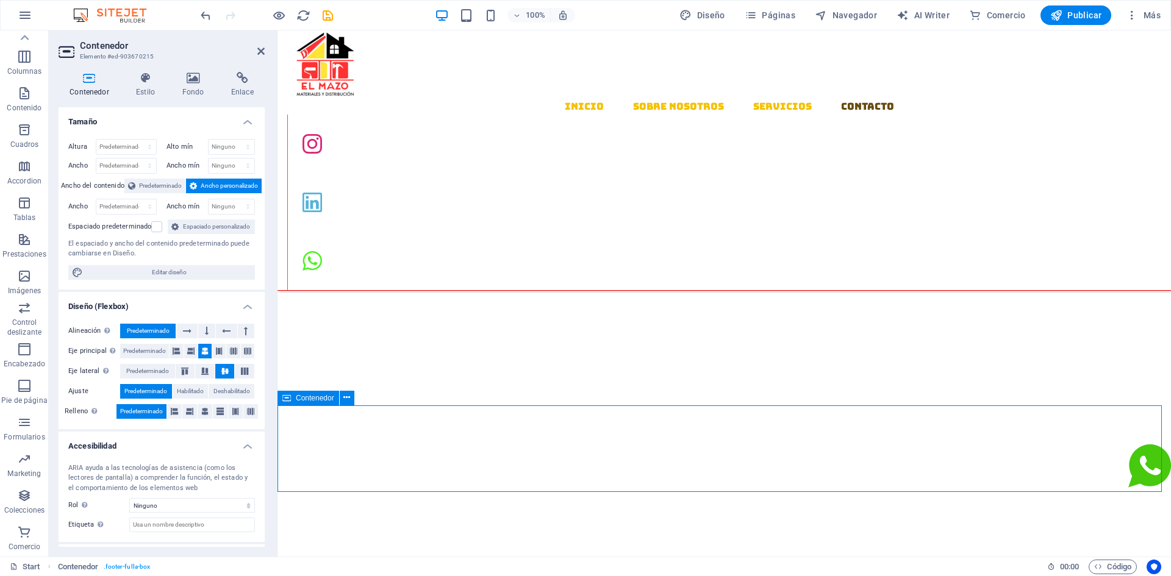
drag, startPoint x: 526, startPoint y: 449, endPoint x: 526, endPoint y: 479, distance: 29.9
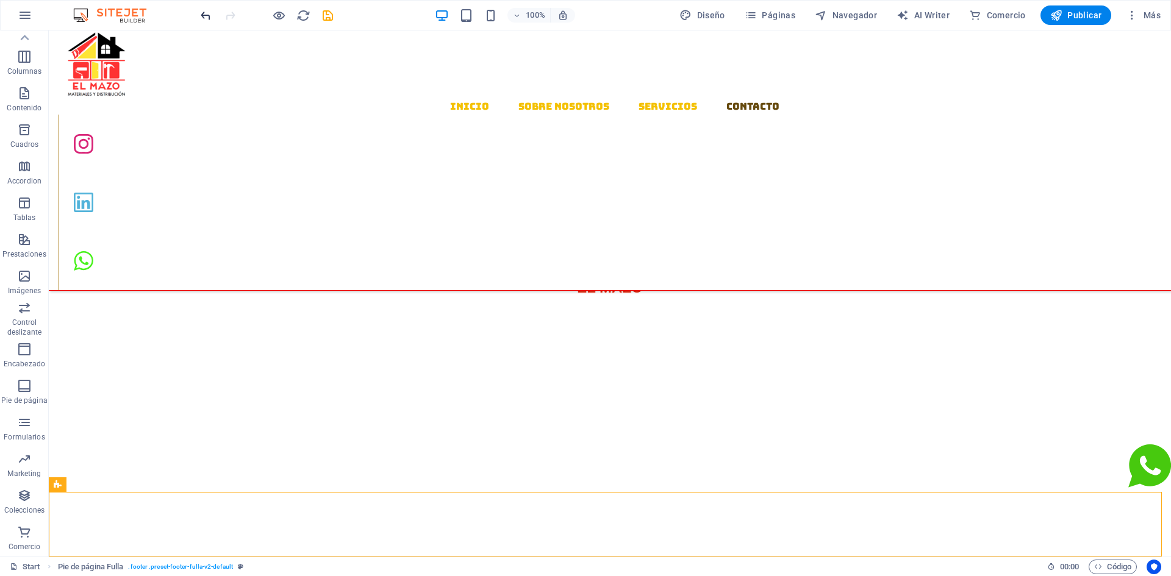
click at [210, 12] on icon "undo" at bounding box center [206, 16] width 14 height 14
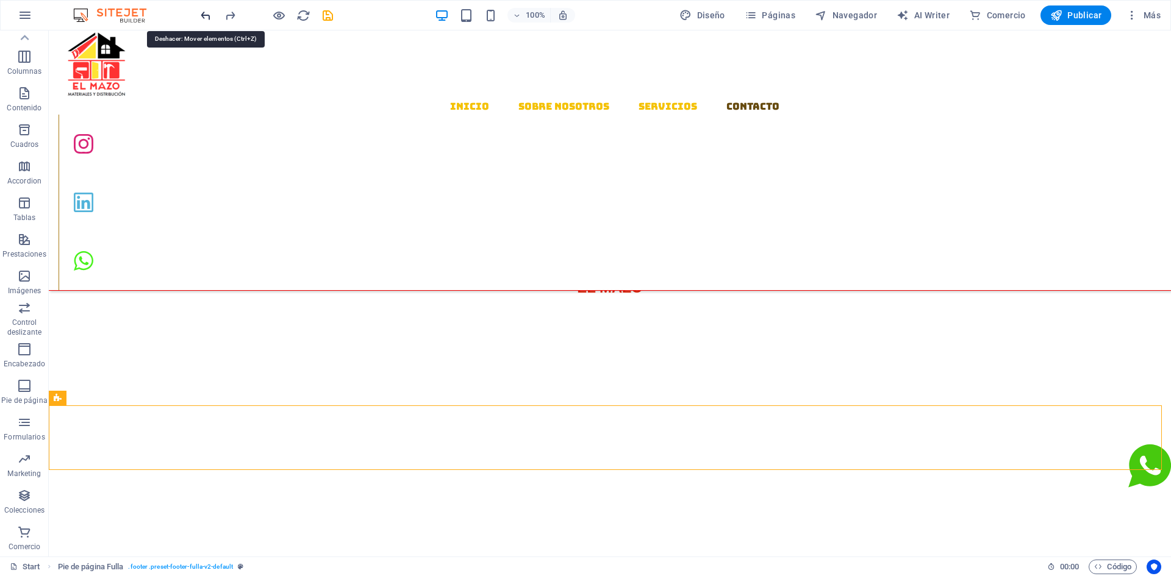
click at [210, 12] on icon "undo" at bounding box center [206, 16] width 14 height 14
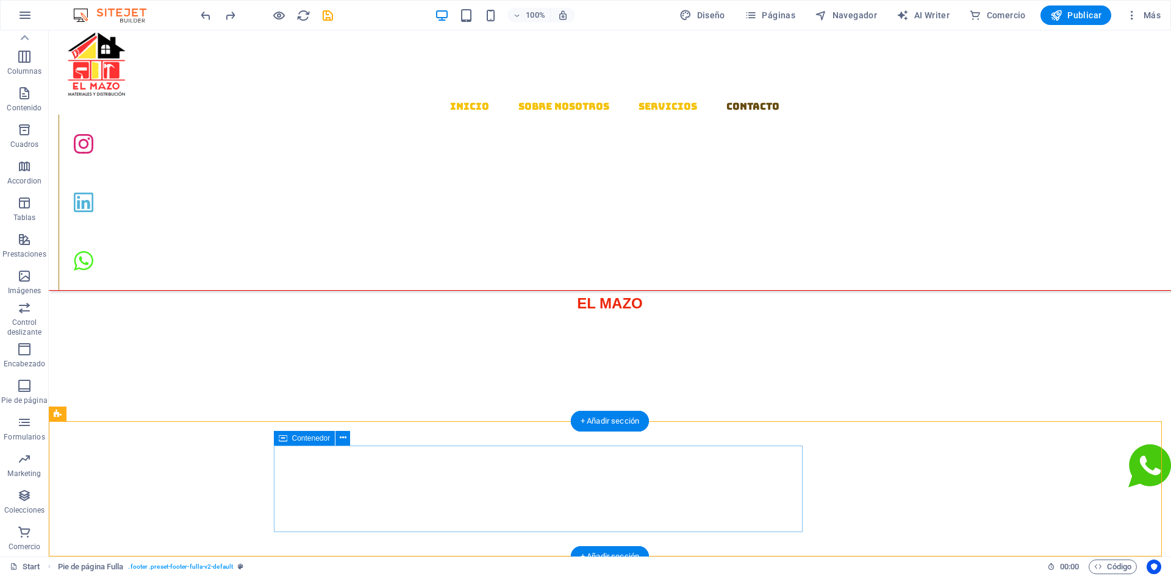
click at [342, 438] on icon at bounding box center [343, 438] width 7 height 13
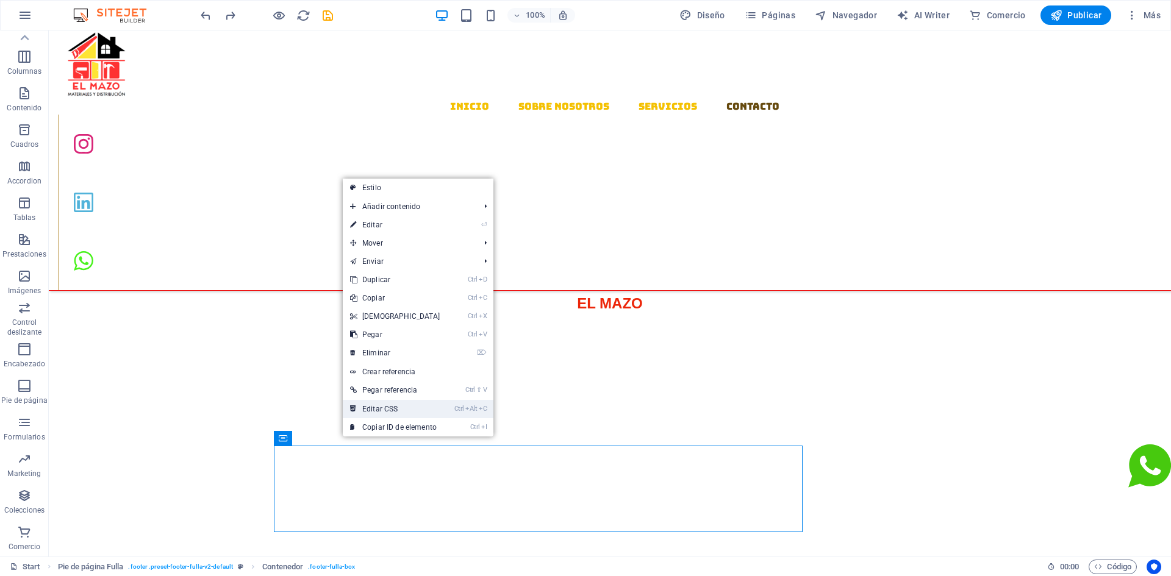
click at [369, 408] on link "Ctrl Alt C Editar CSS" at bounding box center [395, 409] width 105 height 18
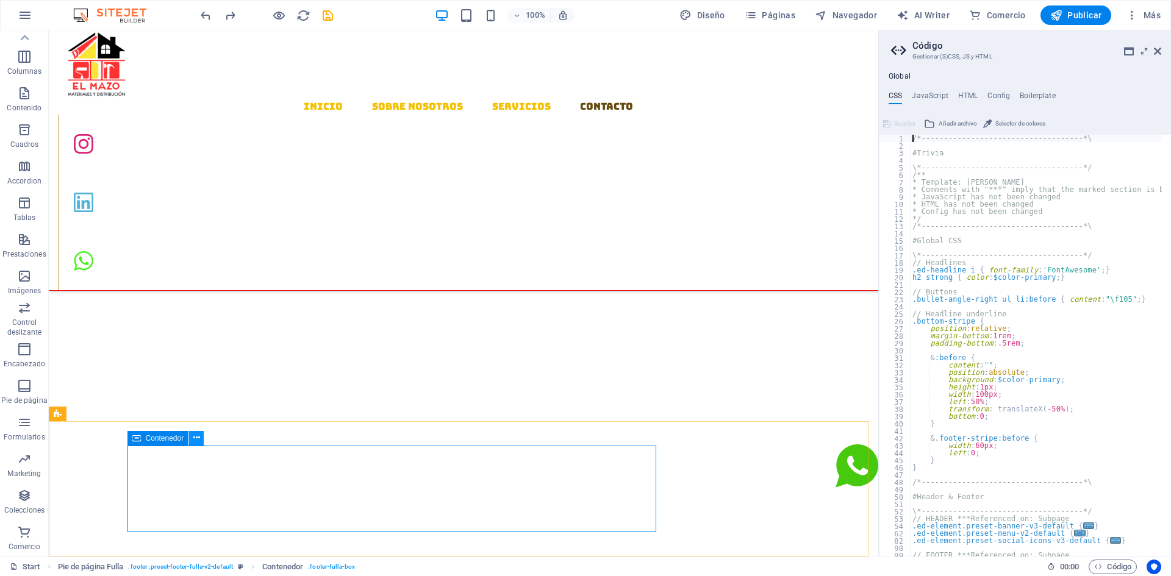
click at [195, 436] on icon at bounding box center [196, 438] width 7 height 13
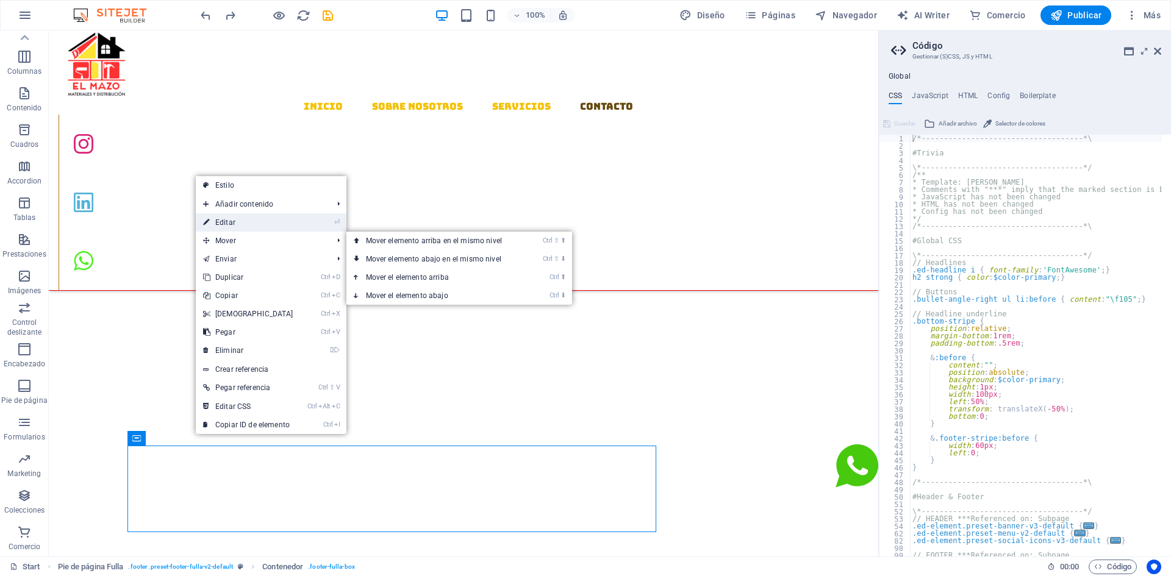
click at [232, 223] on link "⏎ Editar" at bounding box center [248, 222] width 105 height 18
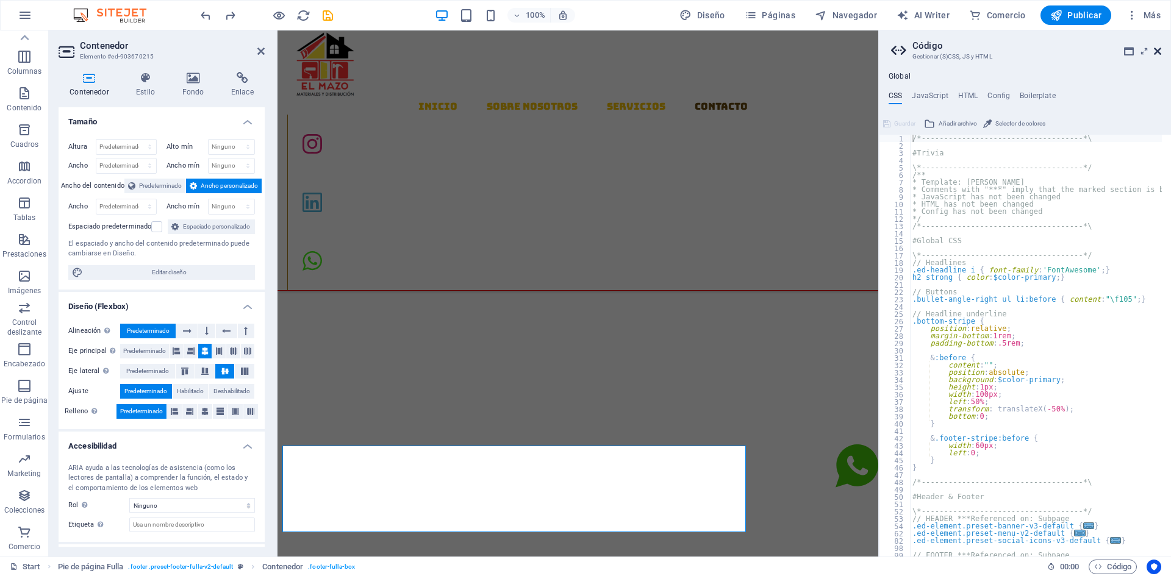
click at [1160, 52] on icon at bounding box center [1157, 51] width 7 height 10
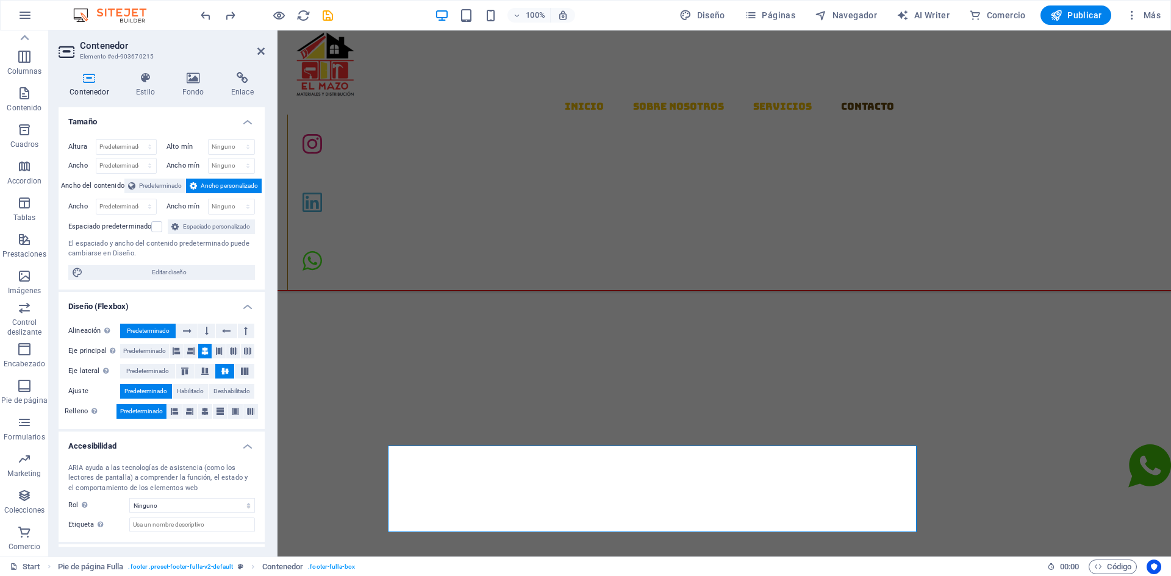
click at [194, 184] on icon at bounding box center [193, 186] width 7 height 15
click at [223, 209] on select "Ninguno px rem % vh vw" at bounding box center [232, 206] width 46 height 15
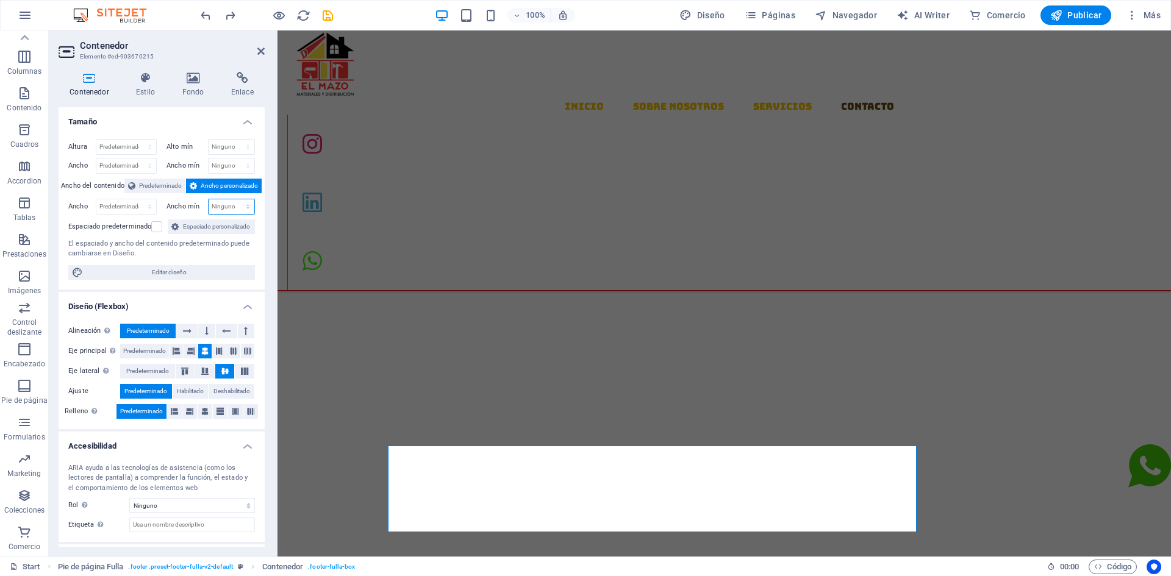
select select "%"
click at [235, 199] on select "Ninguno px rem % vh vw" at bounding box center [232, 206] width 46 height 15
type input "100"
click at [240, 206] on select "Ninguno px rem % vh vw" at bounding box center [245, 206] width 17 height 15
click at [135, 206] on select "Predeterminado px rem % em vh vw" at bounding box center [126, 206] width 60 height 15
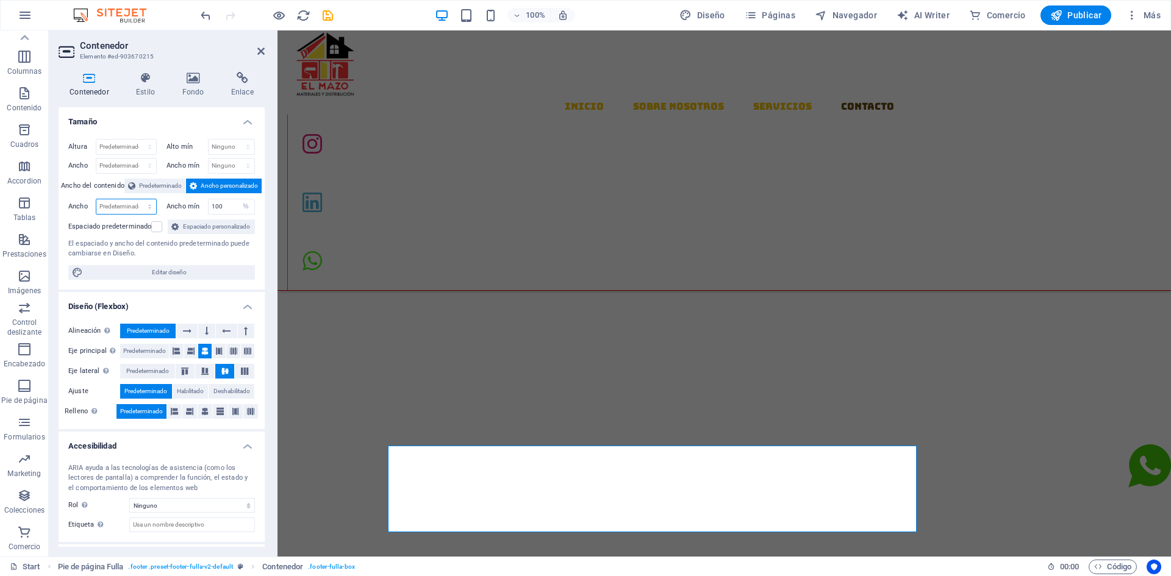
click at [135, 205] on select "Predeterminado px rem % em vh vw" at bounding box center [126, 206] width 60 height 15
click at [185, 230] on span "Espaciado personalizado" at bounding box center [216, 227] width 69 height 15
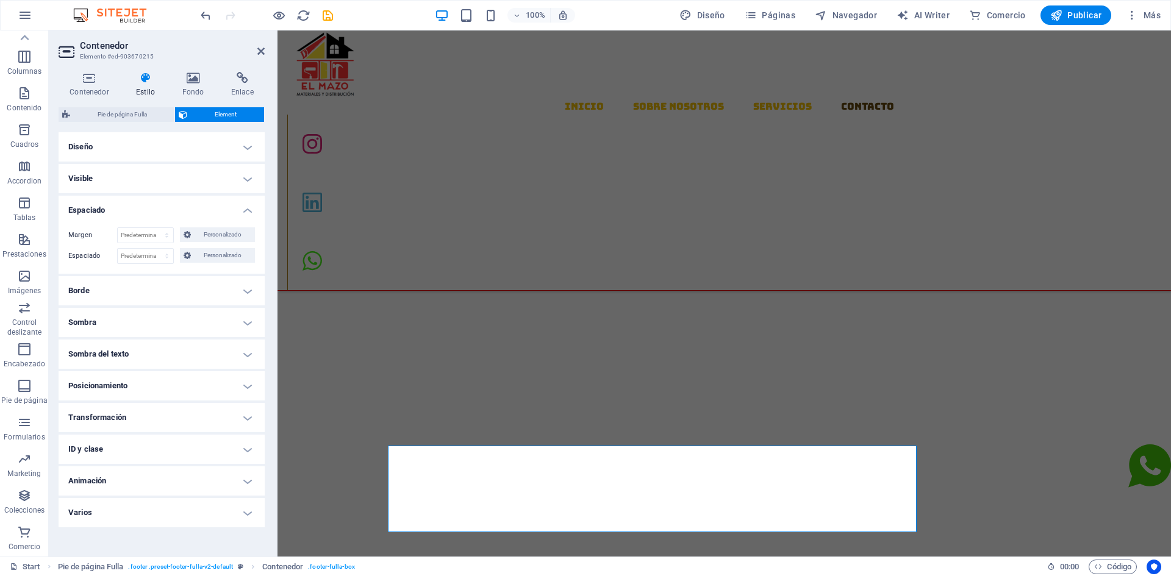
click at [231, 150] on h4 "Diseño" at bounding box center [162, 146] width 206 height 29
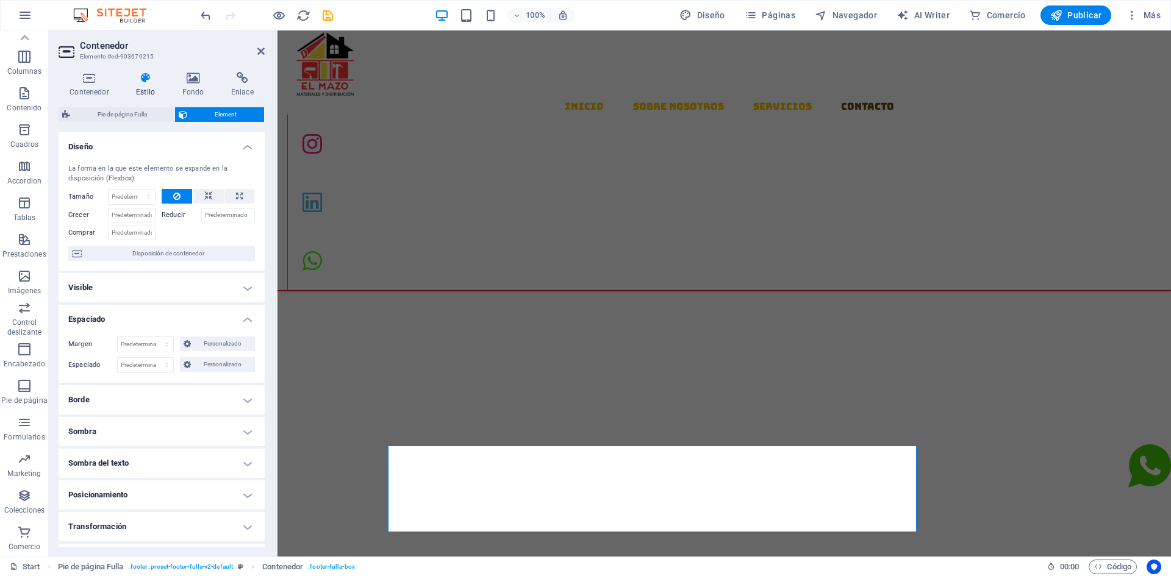
click at [231, 151] on h4 "Diseño" at bounding box center [162, 143] width 206 height 22
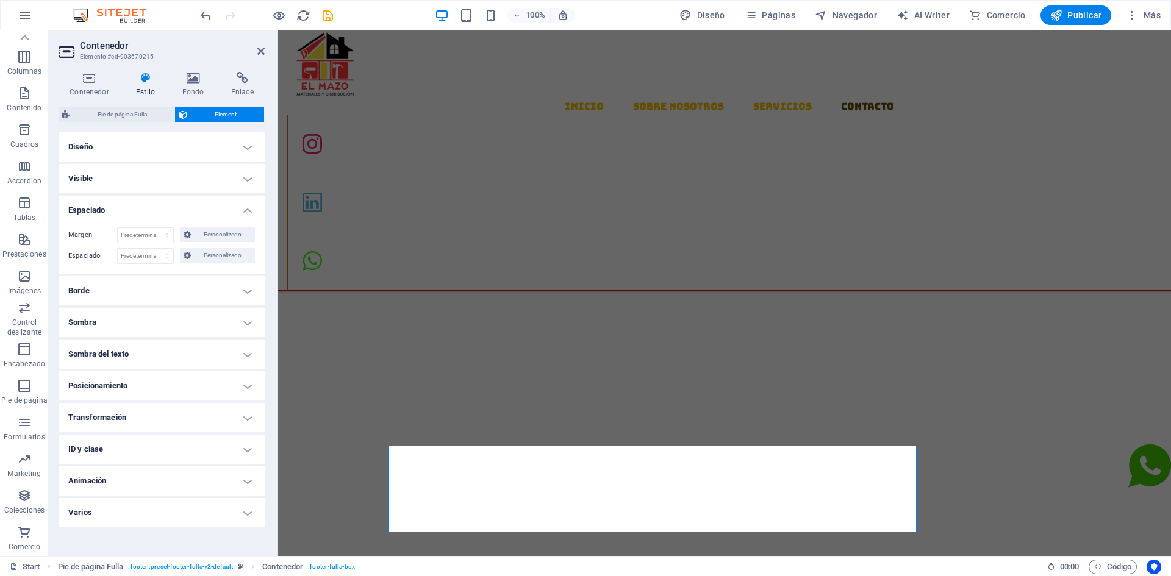
click at [240, 181] on h4 "Visible" at bounding box center [162, 178] width 206 height 29
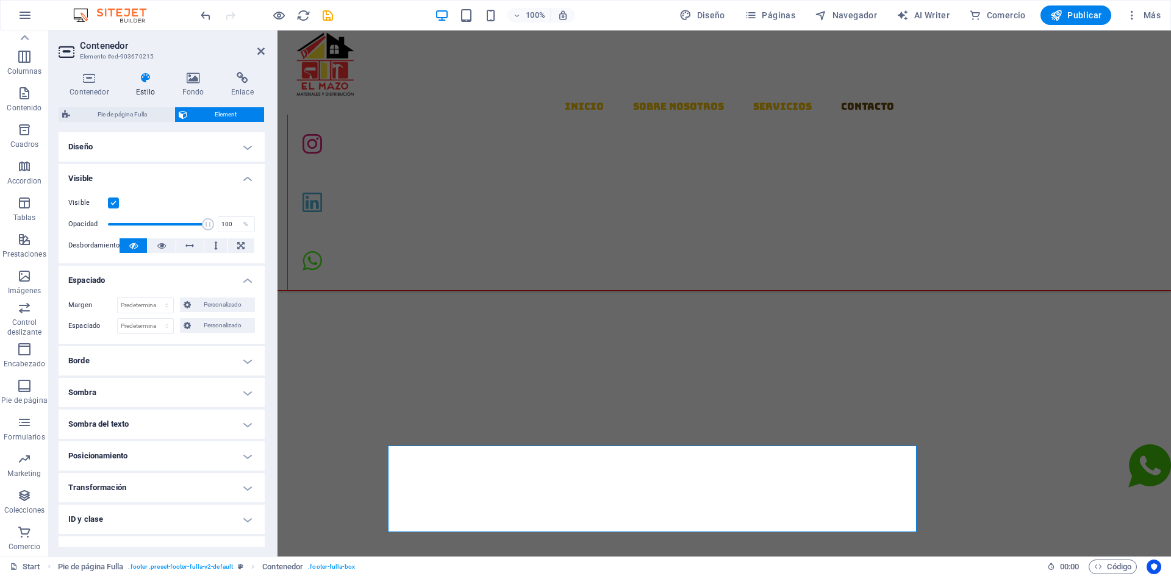
click at [240, 179] on h4 "Visible" at bounding box center [162, 175] width 206 height 22
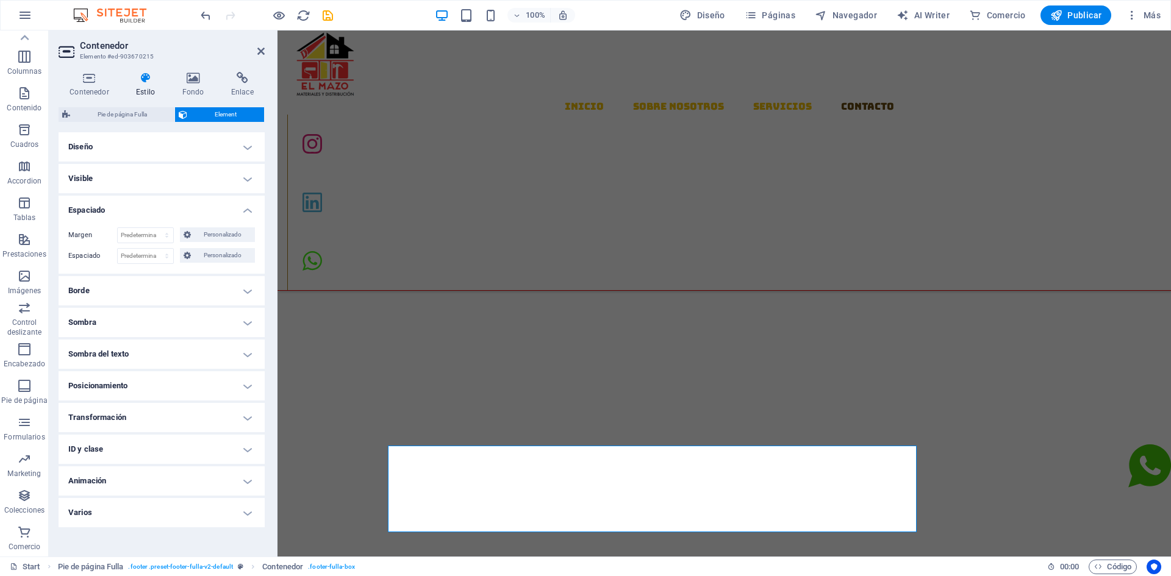
click at [239, 215] on h4 "Espaciado" at bounding box center [162, 207] width 206 height 22
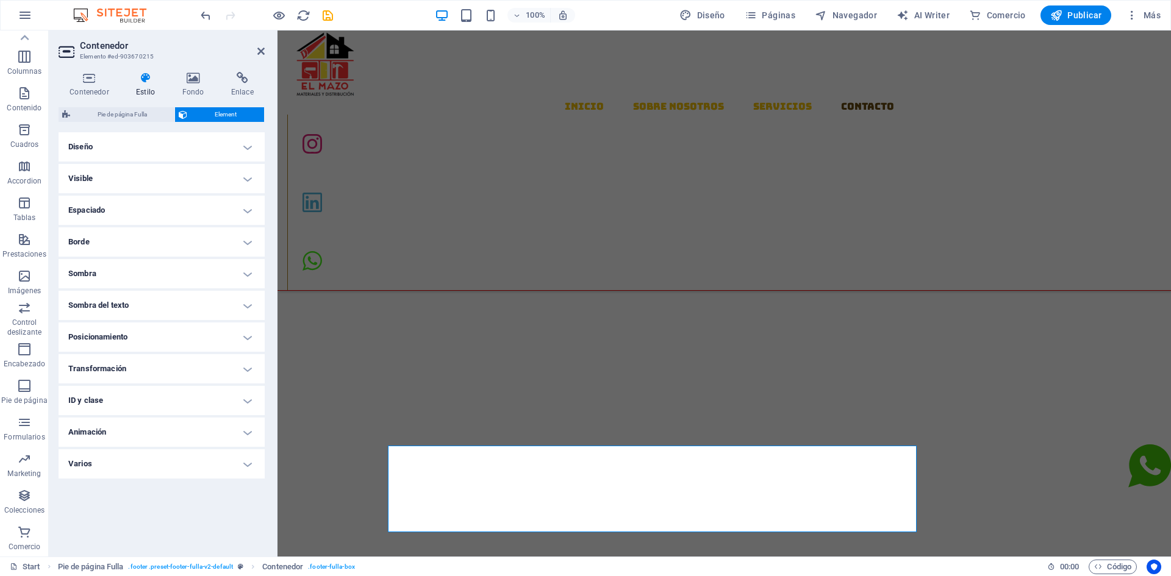
click at [239, 214] on h4 "Espaciado" at bounding box center [162, 210] width 206 height 29
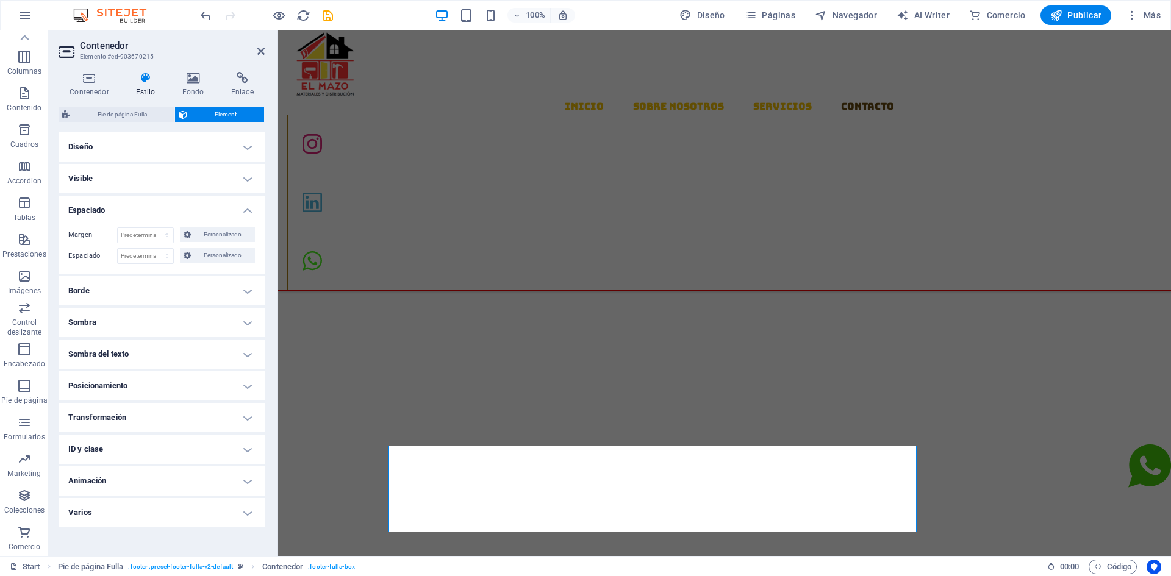
click at [249, 147] on h4 "Diseño" at bounding box center [162, 146] width 206 height 29
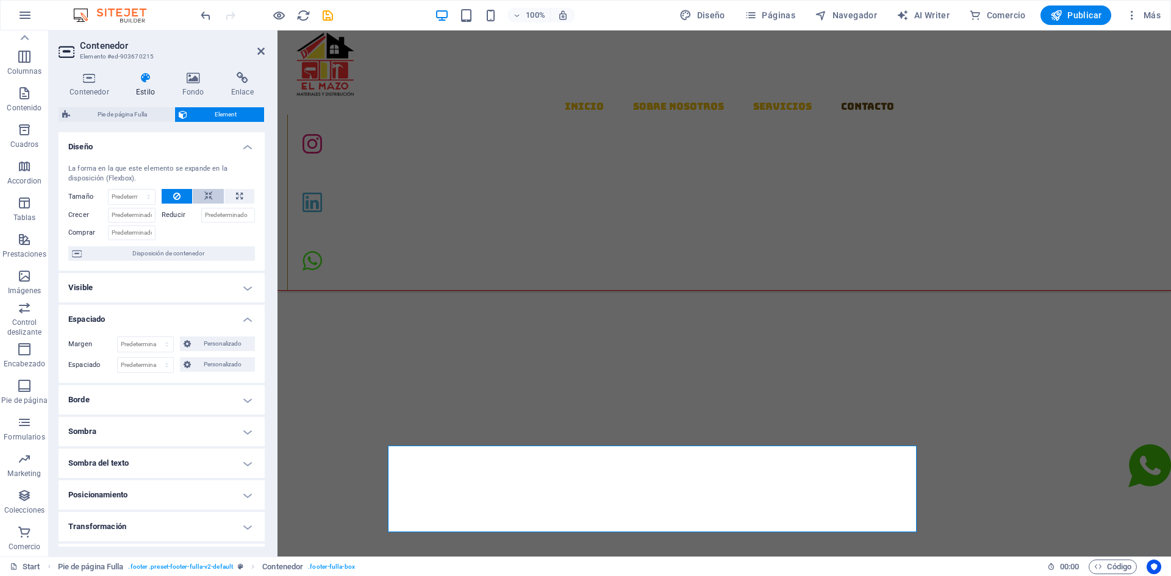
click at [195, 194] on button at bounding box center [209, 196] width 32 height 15
click at [236, 196] on icon at bounding box center [239, 196] width 7 height 15
type input "100"
select select "%"
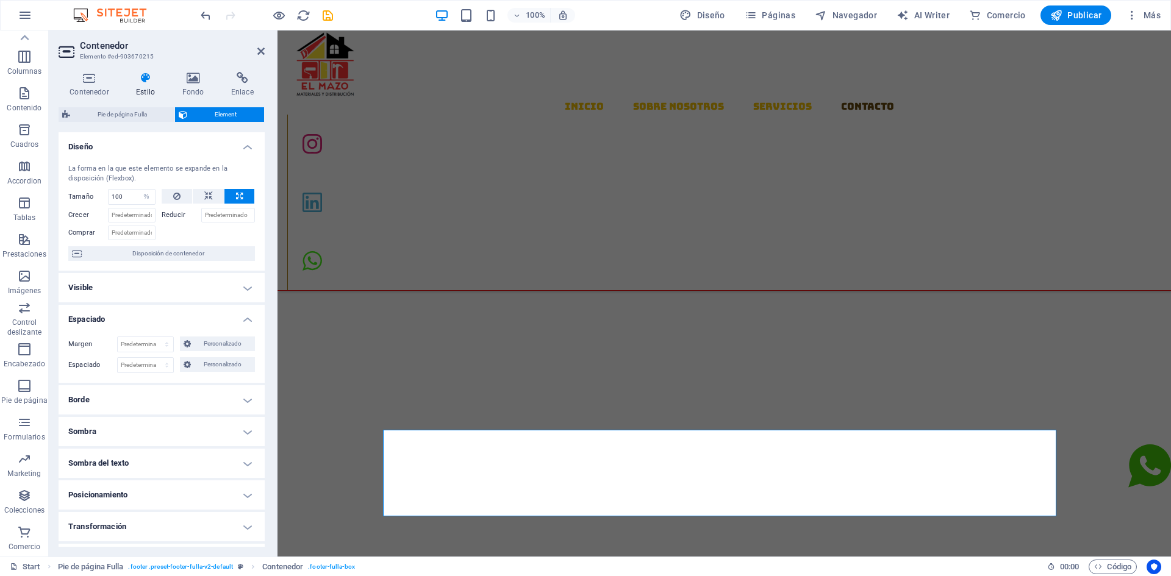
click at [236, 196] on icon at bounding box center [239, 196] width 7 height 15
click at [217, 195] on button at bounding box center [209, 196] width 32 height 15
select select "DISABLED_OPTION_VALUE"
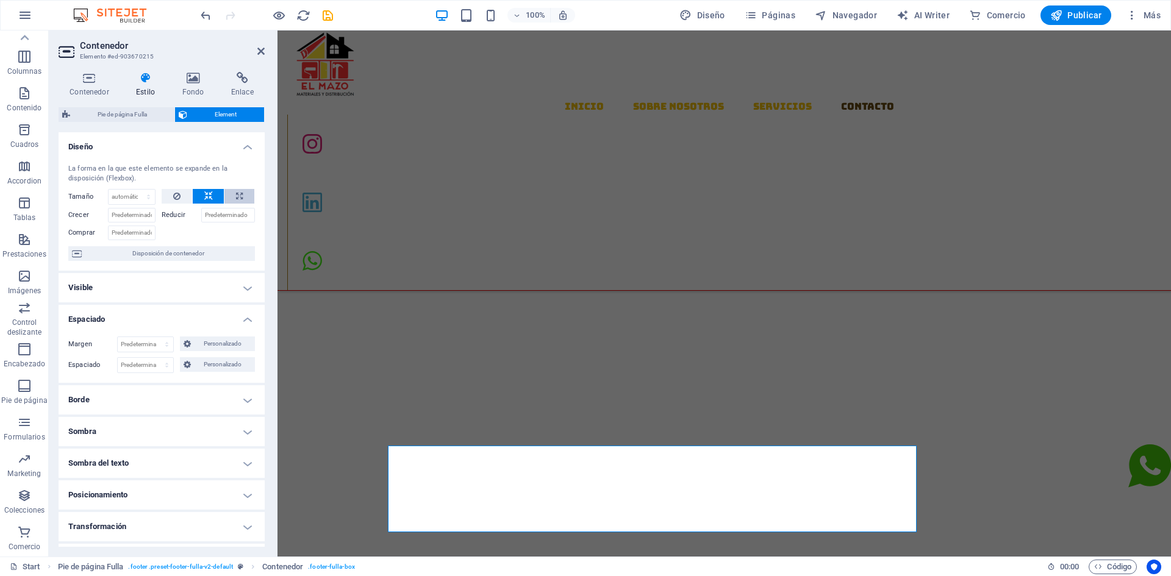
click at [239, 194] on icon at bounding box center [239, 196] width 7 height 15
type input "100"
select select "%"
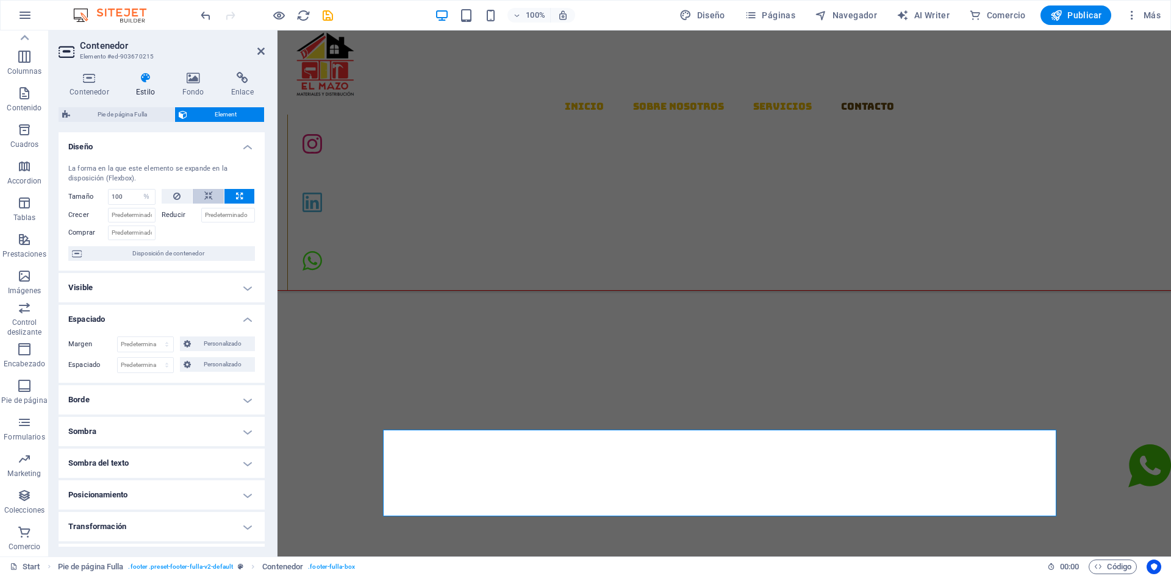
click at [213, 199] on button at bounding box center [209, 196] width 32 height 15
select select "DISABLED_OPTION_VALUE"
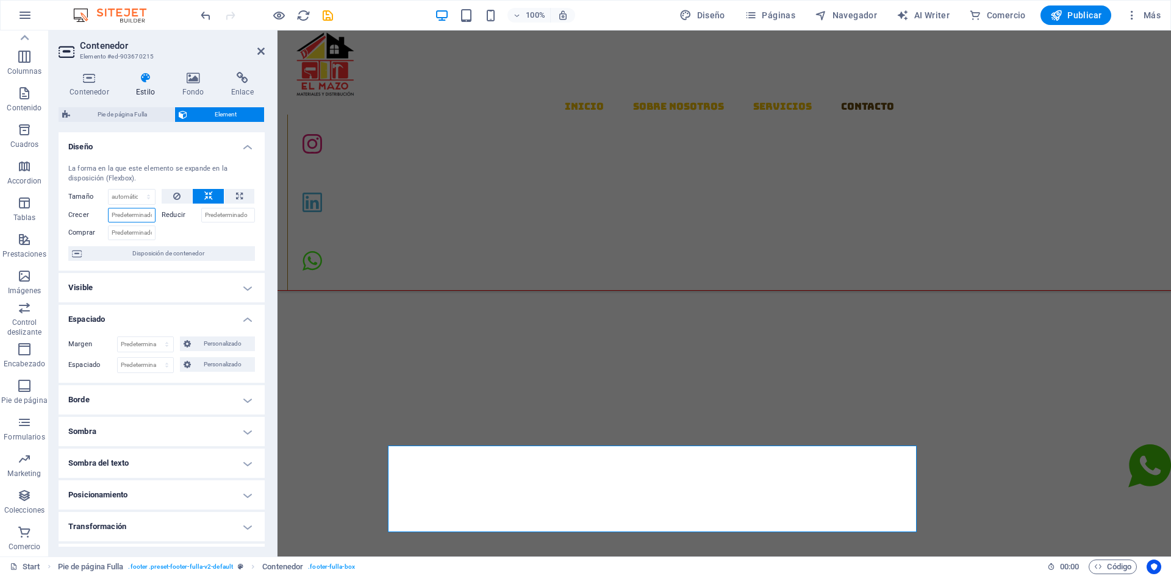
click at [140, 215] on input "Crecer" at bounding box center [132, 215] width 48 height 15
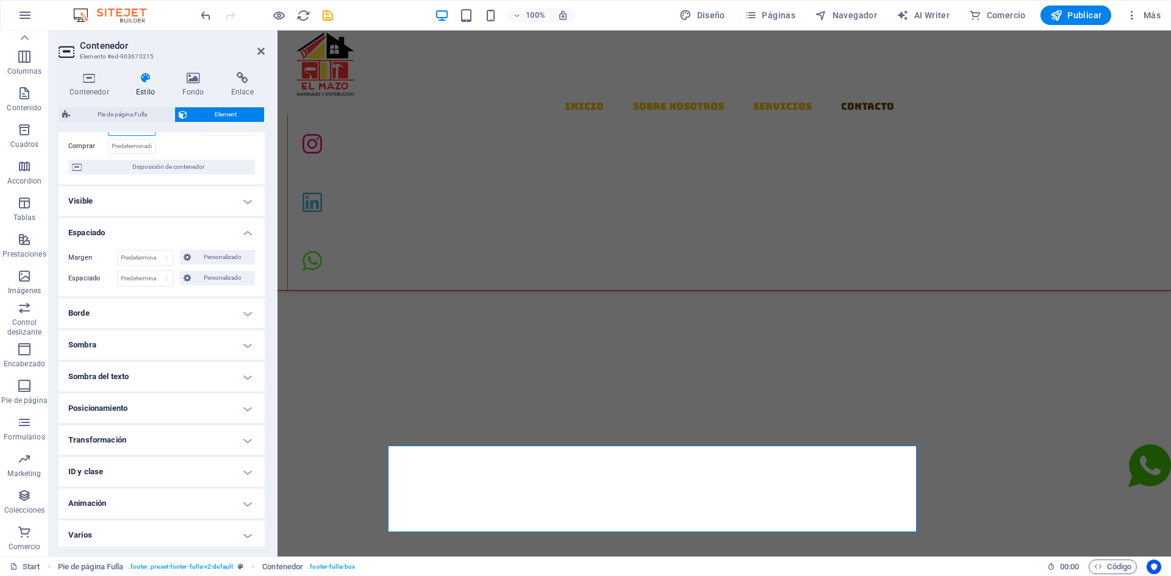
scroll to position [90, 0]
click at [157, 307] on h4 "Borde" at bounding box center [162, 310] width 206 height 29
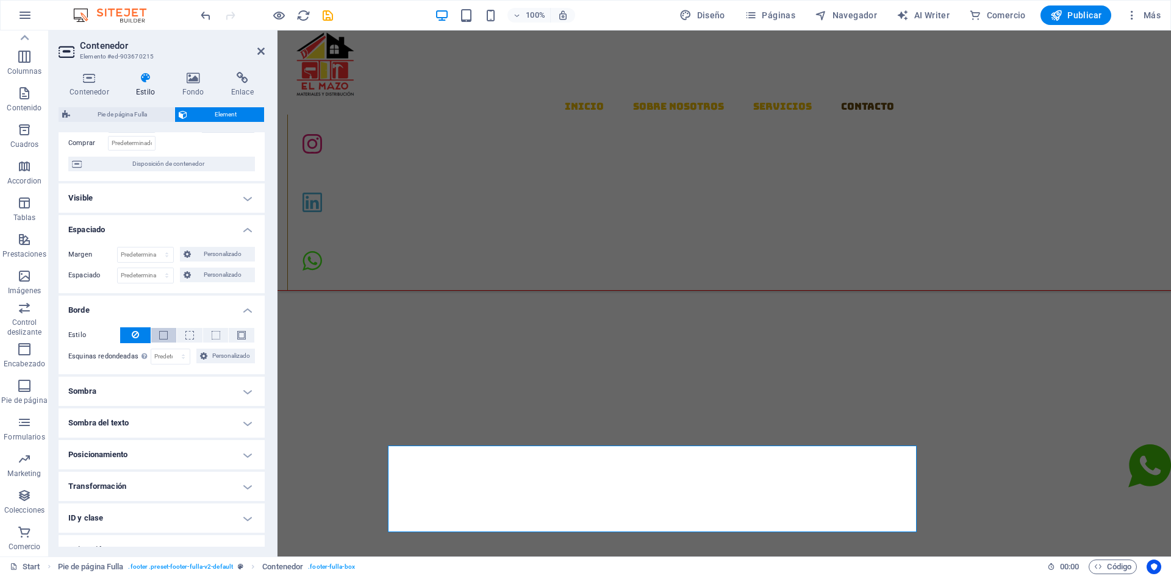
click at [170, 338] on button at bounding box center [164, 335] width 26 height 15
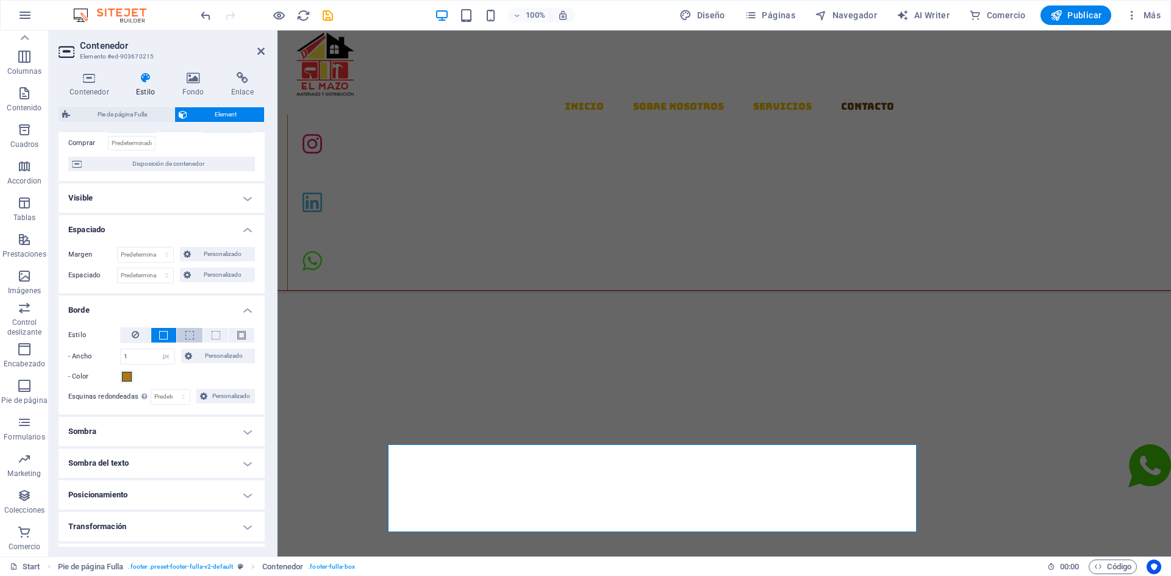
click at [188, 340] on span at bounding box center [189, 335] width 2 height 15
click at [207, 343] on div "Estilo" at bounding box center [161, 336] width 187 height 16
click at [216, 340] on button at bounding box center [216, 335] width 26 height 15
click at [240, 340] on span at bounding box center [241, 335] width 2 height 15
click at [209, 345] on div "Estilo - Ancho 1 automático px rem % vh vw Personalizado Personalizado 1 automá…" at bounding box center [161, 356] width 187 height 57
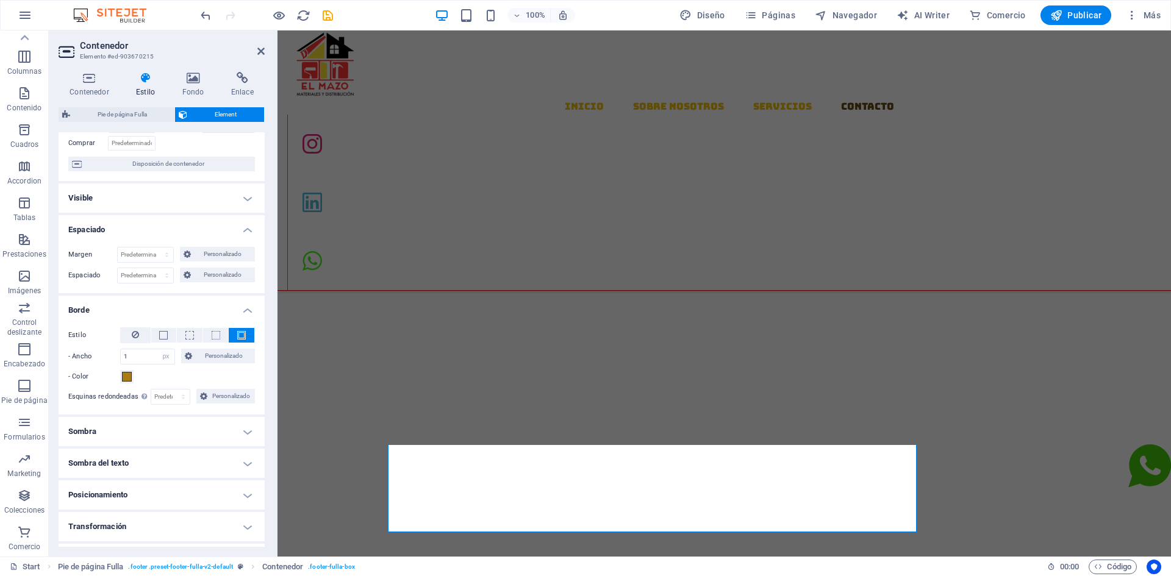
click at [182, 343] on div "Estilo" at bounding box center [161, 336] width 187 height 16
click at [160, 341] on button at bounding box center [164, 335] width 26 height 15
click at [141, 338] on button at bounding box center [135, 336] width 30 height 16
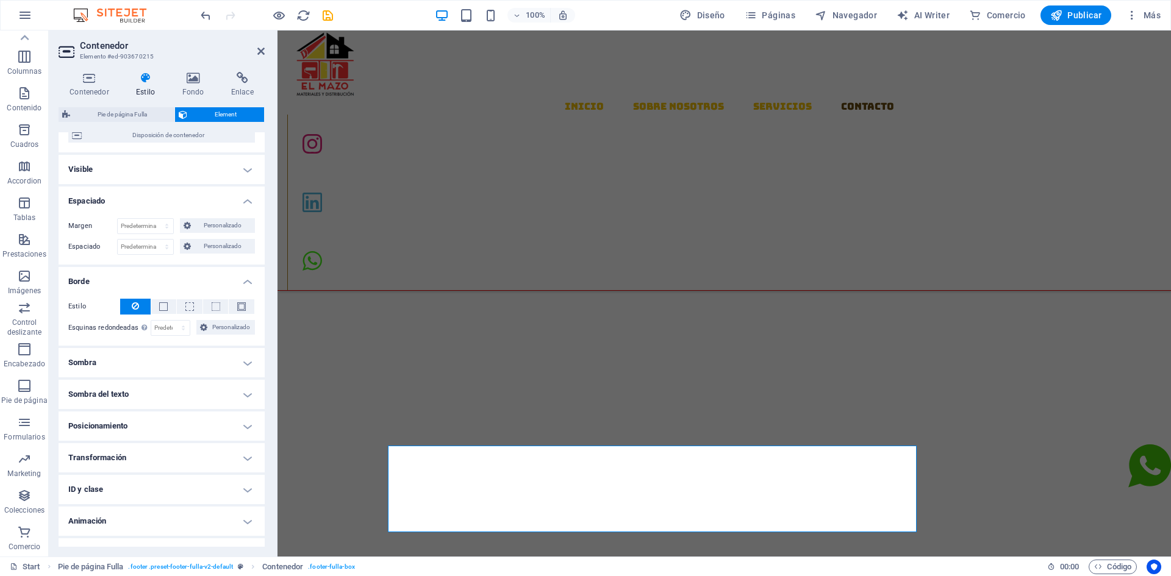
scroll to position [139, 0]
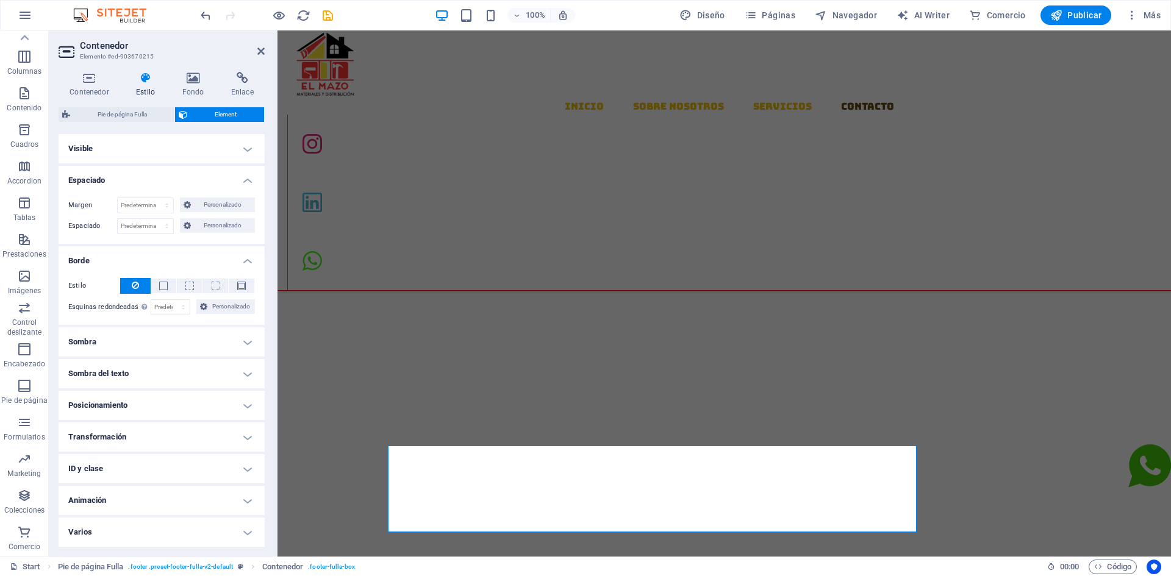
click at [203, 392] on h4 "Posicionamiento" at bounding box center [162, 405] width 206 height 29
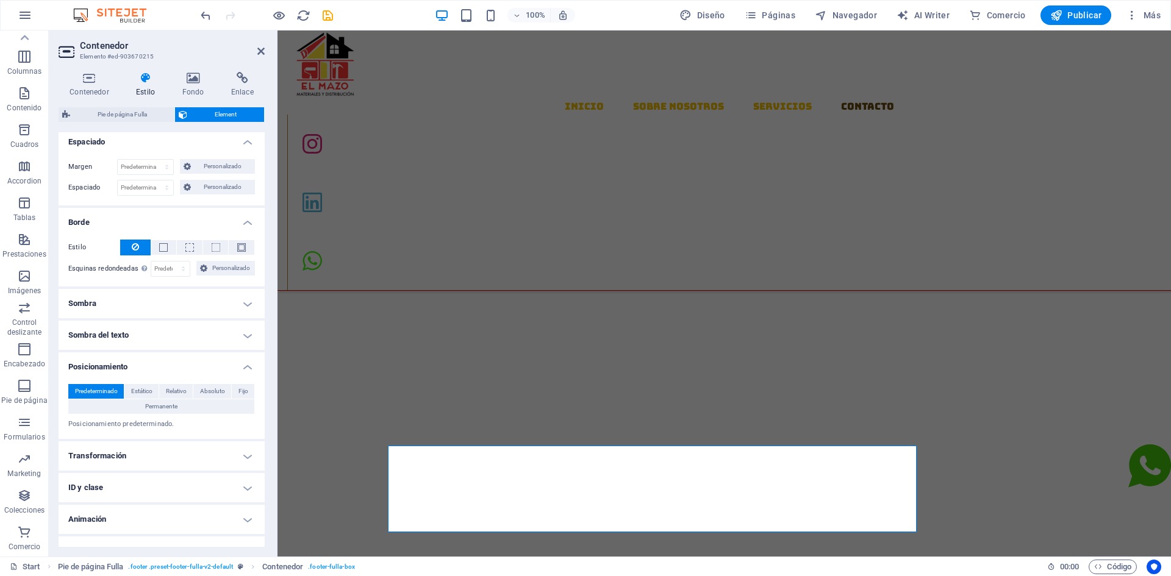
scroll to position [196, 0]
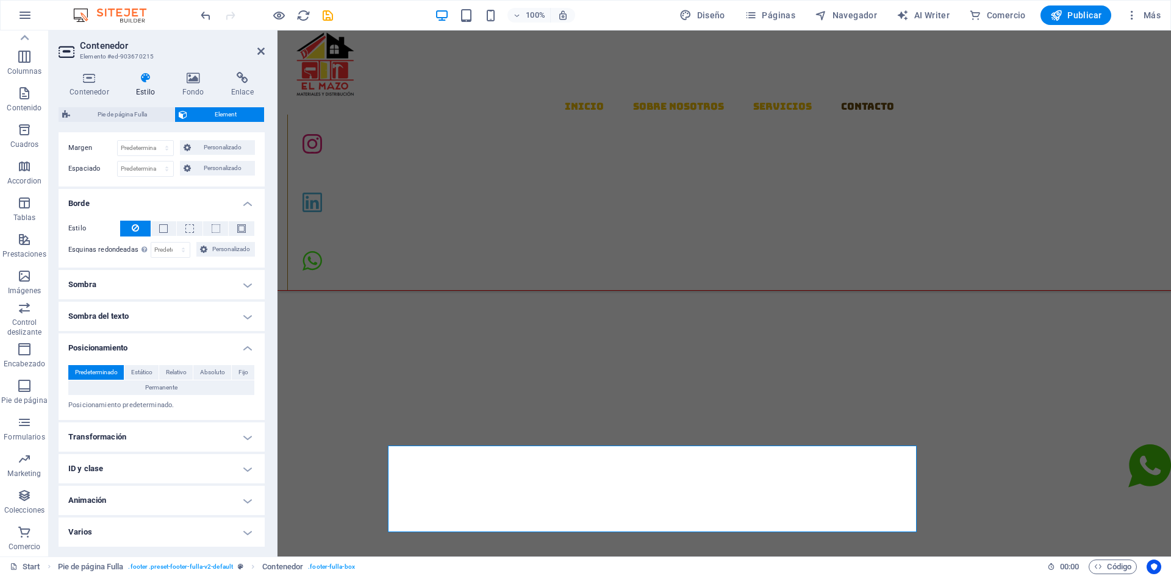
click at [107, 368] on span "Predeterminado" at bounding box center [96, 372] width 43 height 15
click at [123, 389] on button "Permanente" at bounding box center [161, 388] width 186 height 15
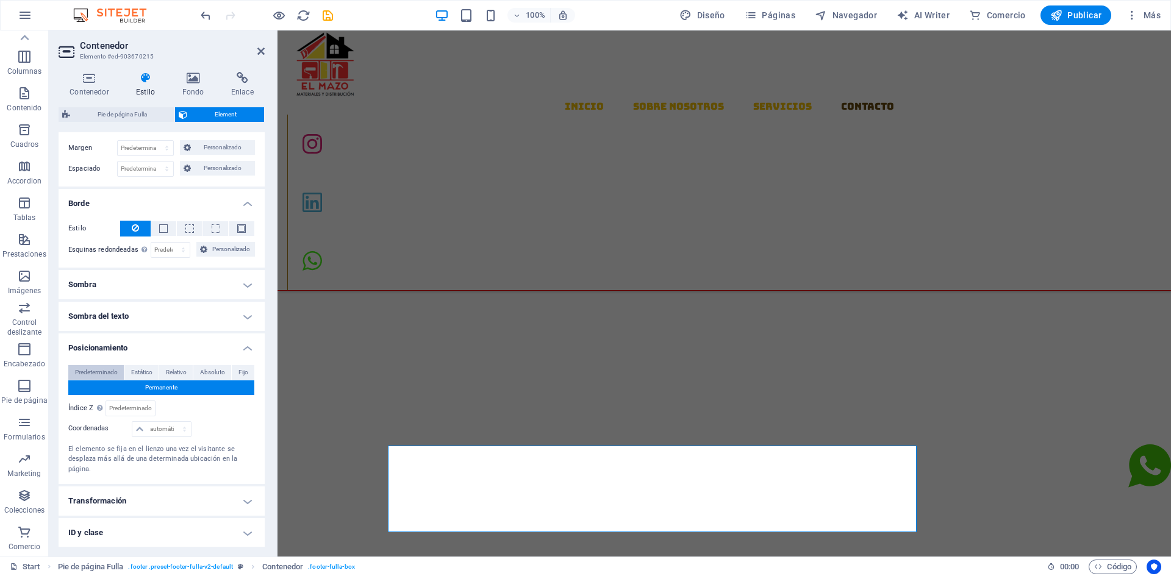
click at [110, 375] on span "Predeterminado" at bounding box center [96, 372] width 43 height 15
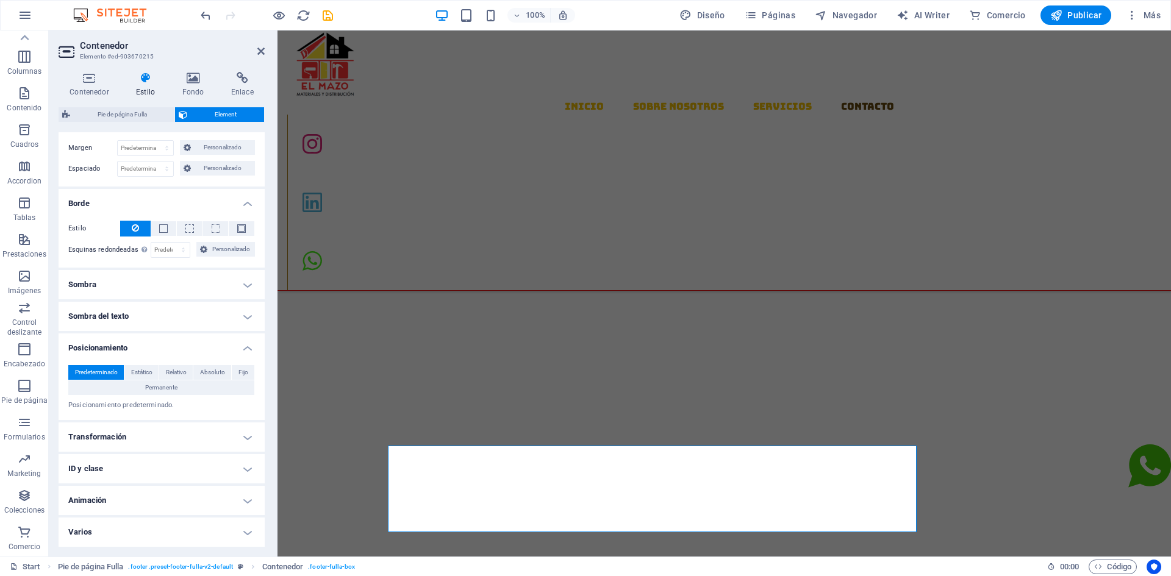
click at [207, 437] on h4 "Transformación" at bounding box center [162, 437] width 206 height 29
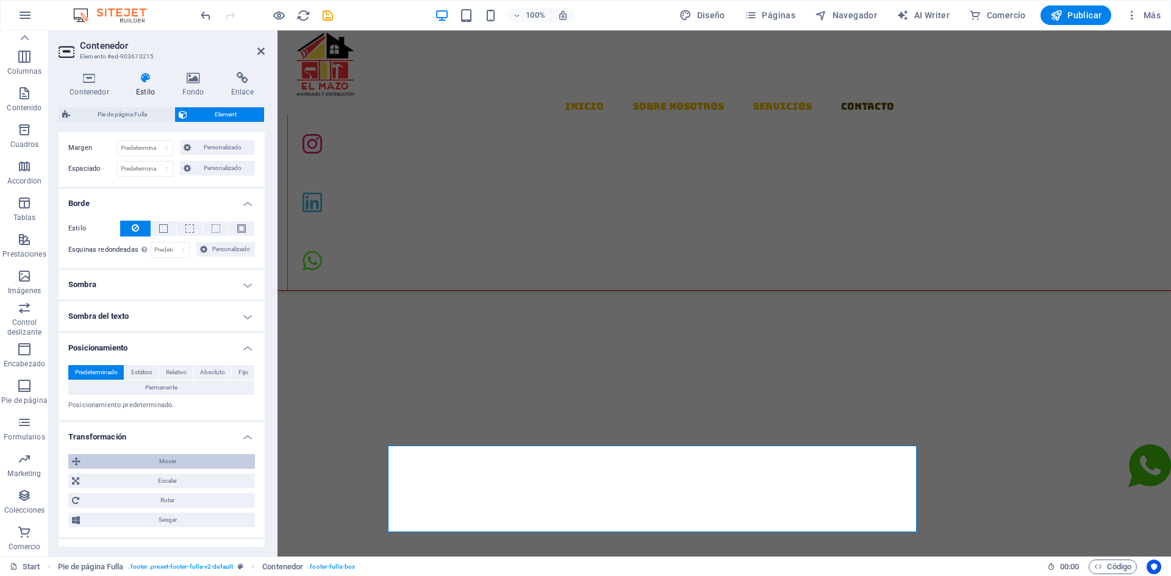
click at [159, 458] on span "Mover" at bounding box center [167, 461] width 167 height 15
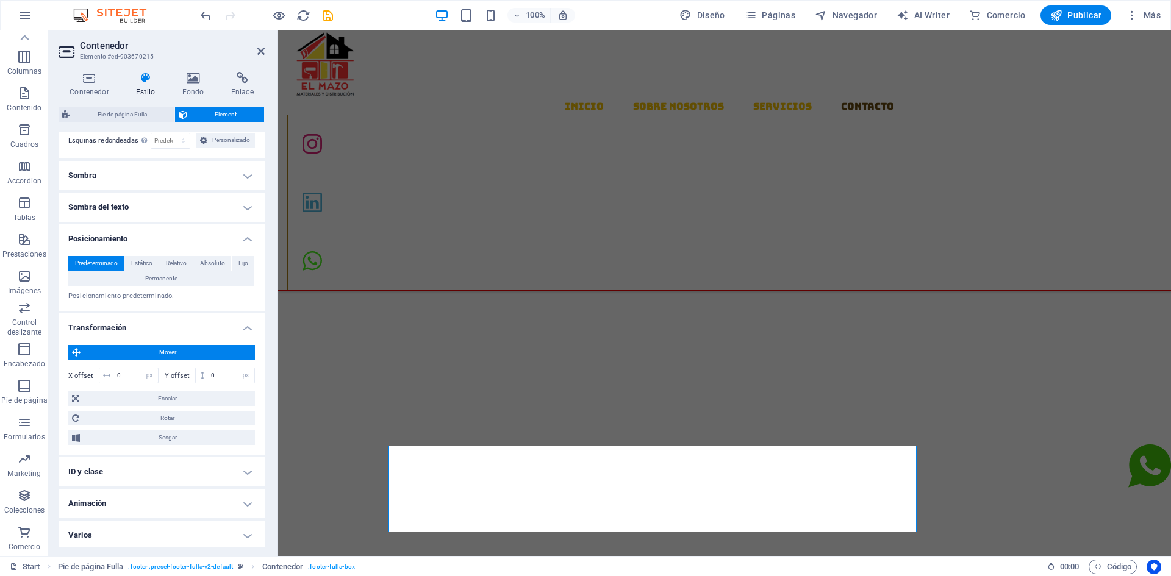
scroll to position [309, 0]
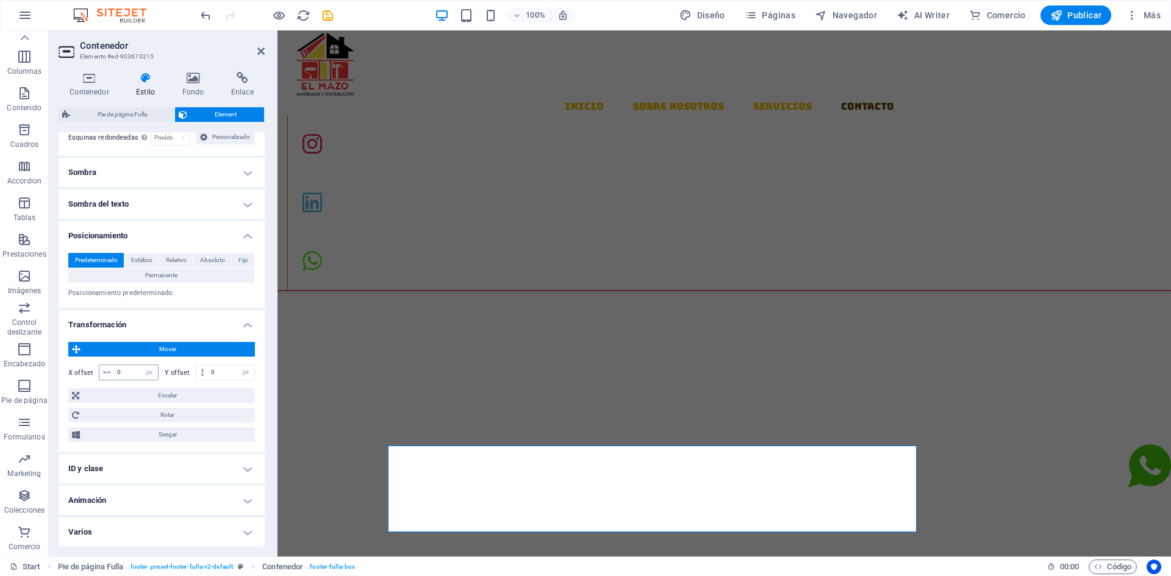
click at [106, 374] on icon at bounding box center [106, 372] width 7 height 7
click at [92, 398] on span "Escalar" at bounding box center [167, 396] width 168 height 15
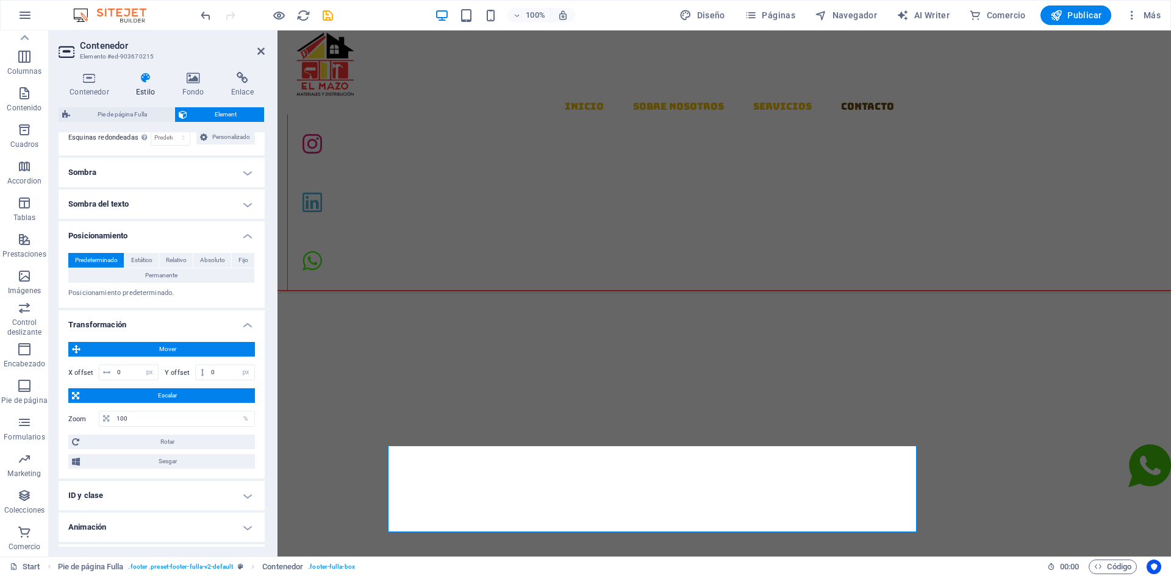
click at [92, 398] on span "Escalar" at bounding box center [167, 396] width 168 height 15
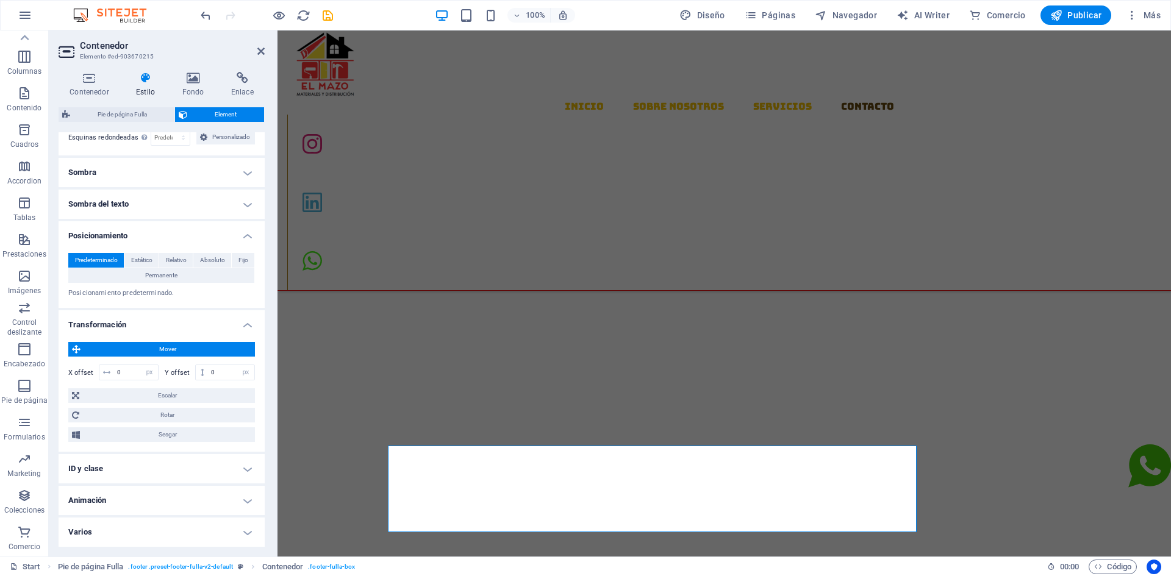
click at [90, 473] on h4 "ID y clase" at bounding box center [162, 468] width 206 height 29
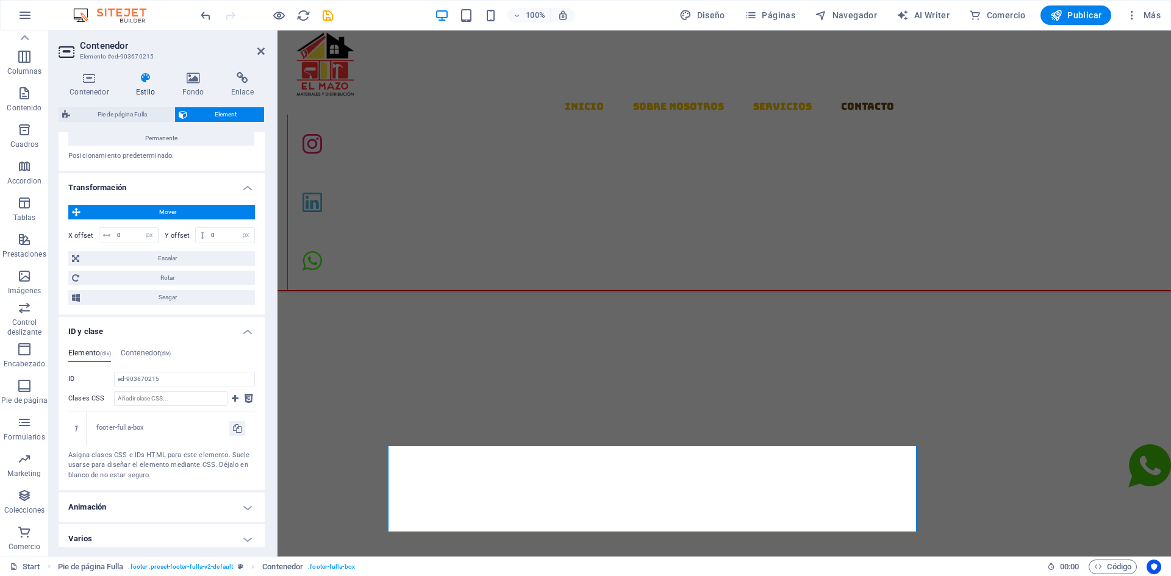
scroll to position [453, 0]
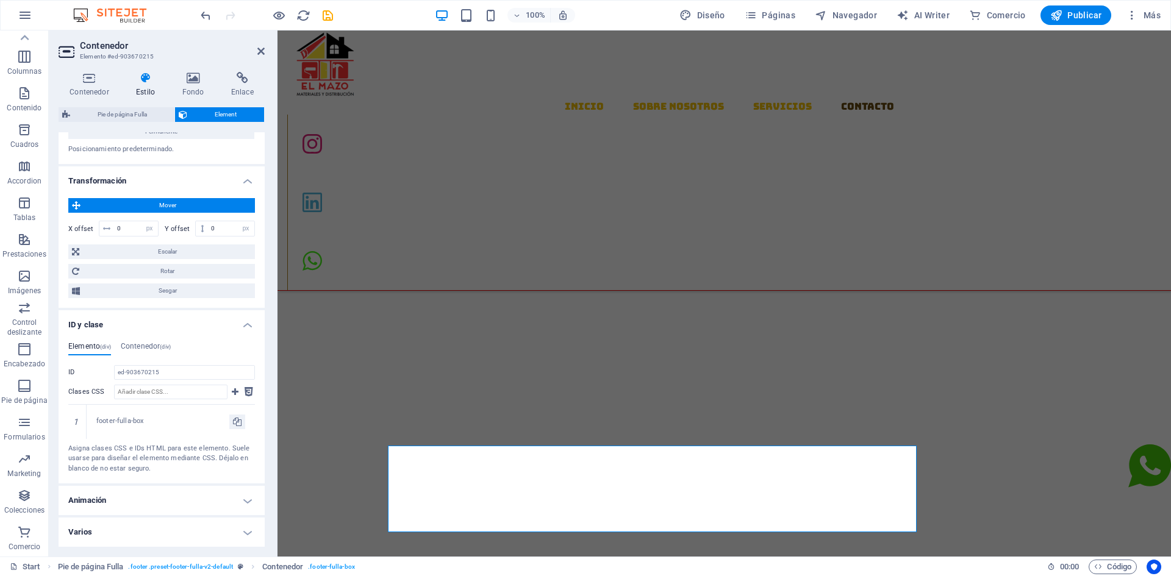
click at [245, 335] on div "Elemento (div) Contenedor (div) ID ed-903670215 Clases CSS 1 footer-fulla-box A…" at bounding box center [162, 407] width 206 height 151
click at [242, 324] on h4 "ID y clase" at bounding box center [162, 321] width 206 height 22
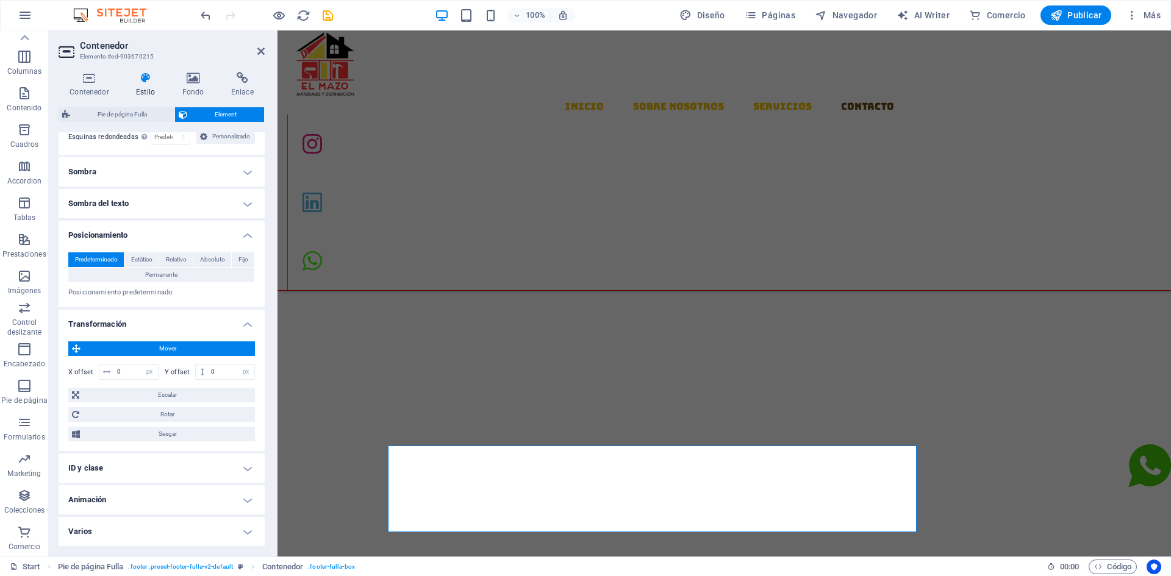
click at [243, 207] on h4 "Sombra del texto" at bounding box center [162, 203] width 206 height 29
click at [240, 235] on h4 "Posicionamiento" at bounding box center [162, 232] width 206 height 22
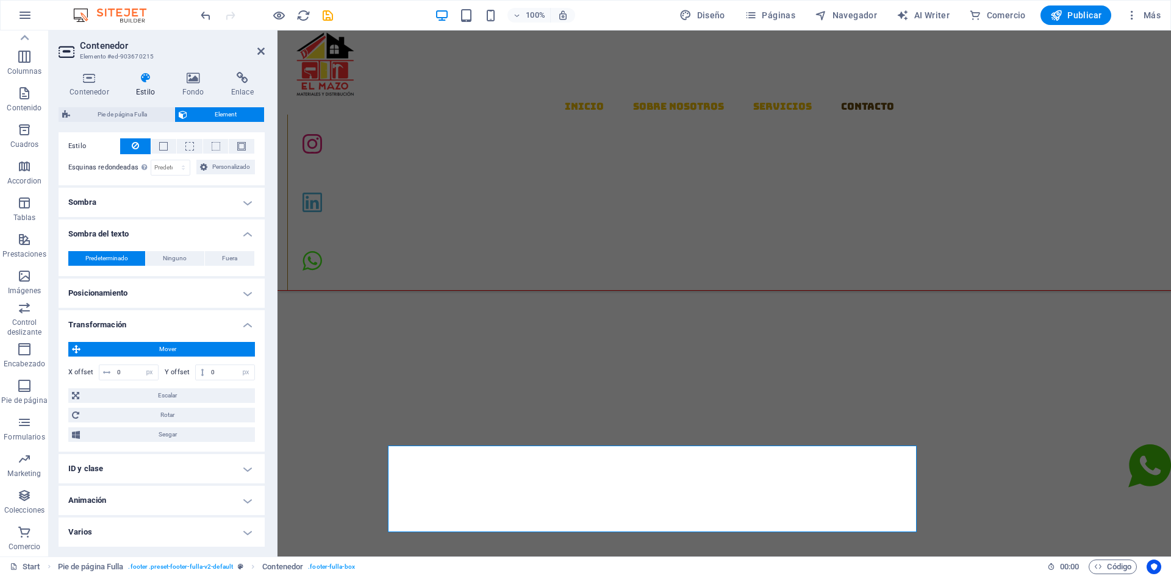
click at [239, 198] on h4 "Sombra" at bounding box center [162, 202] width 206 height 29
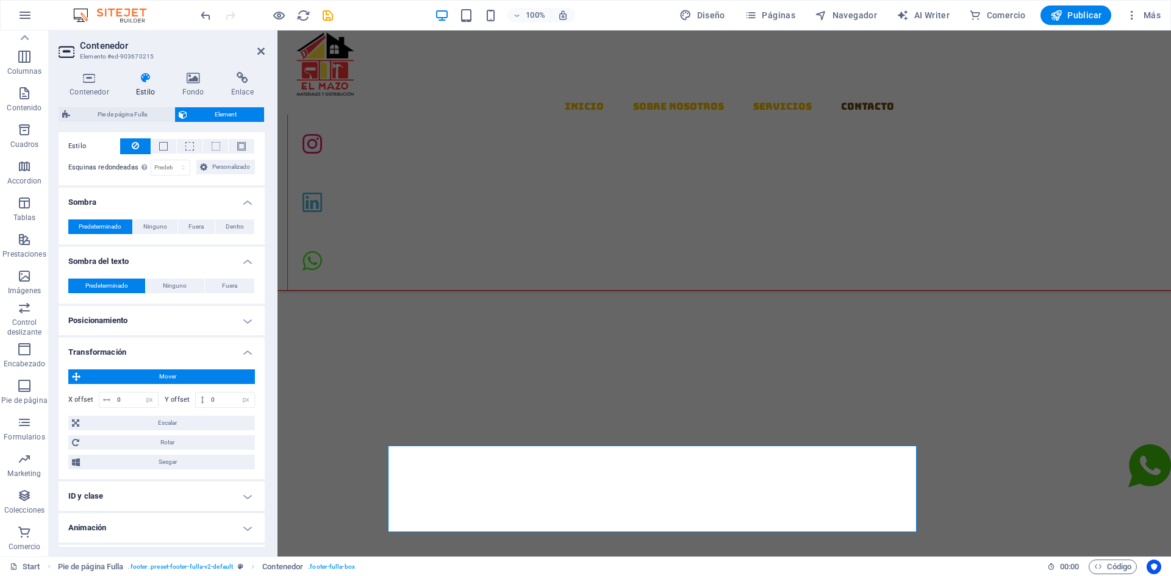
click at [243, 198] on h4 "Sombra" at bounding box center [162, 199] width 206 height 22
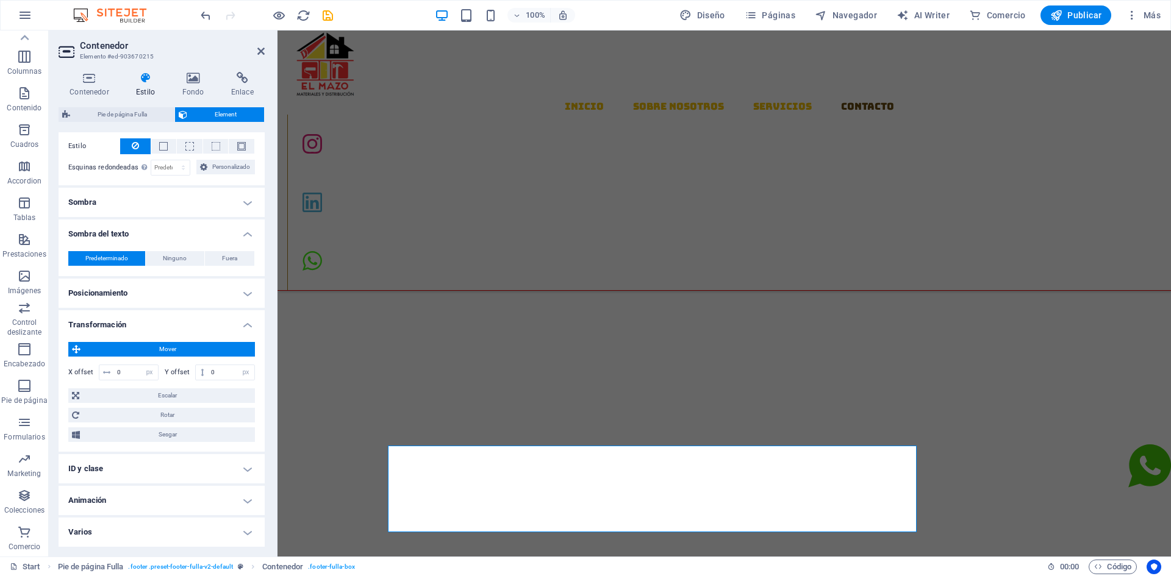
click at [246, 234] on h4 "Sombra del texto" at bounding box center [162, 231] width 206 height 22
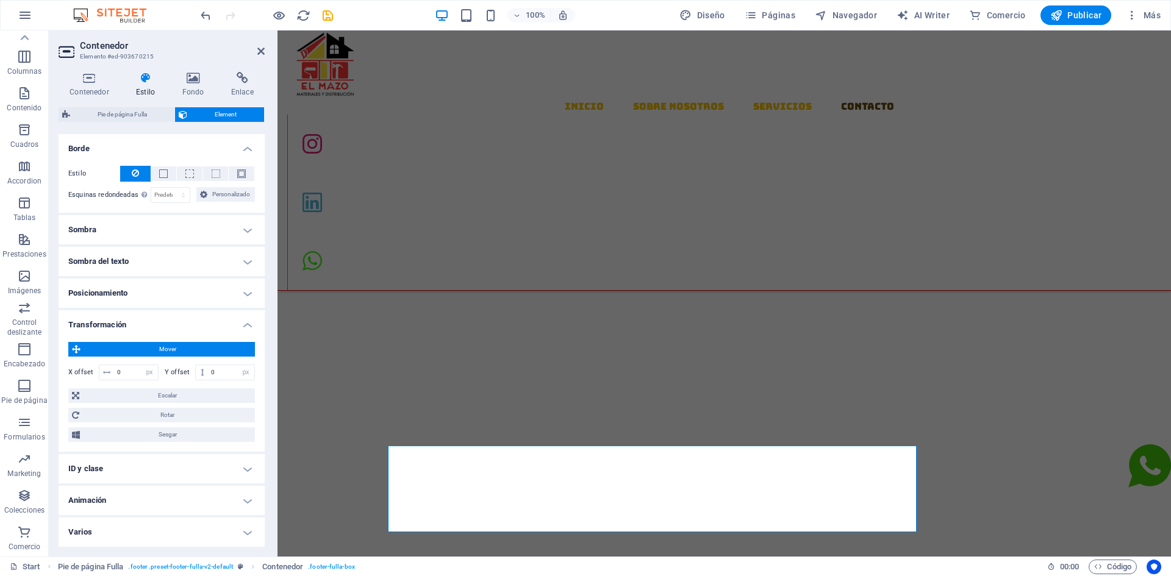
scroll to position [190, 0]
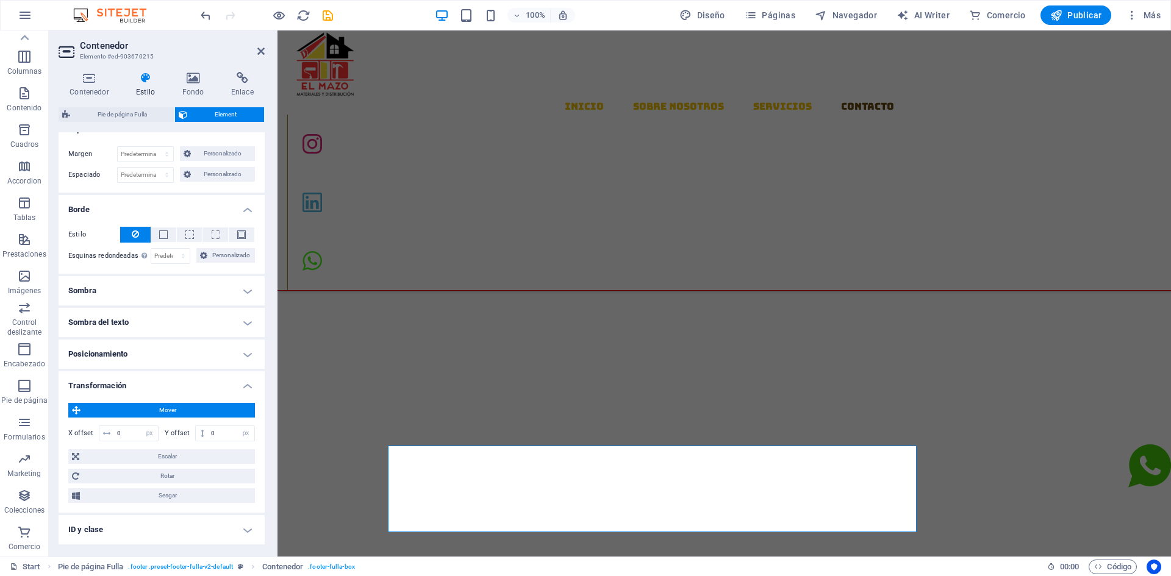
click at [247, 210] on h4 "Borde" at bounding box center [162, 206] width 206 height 22
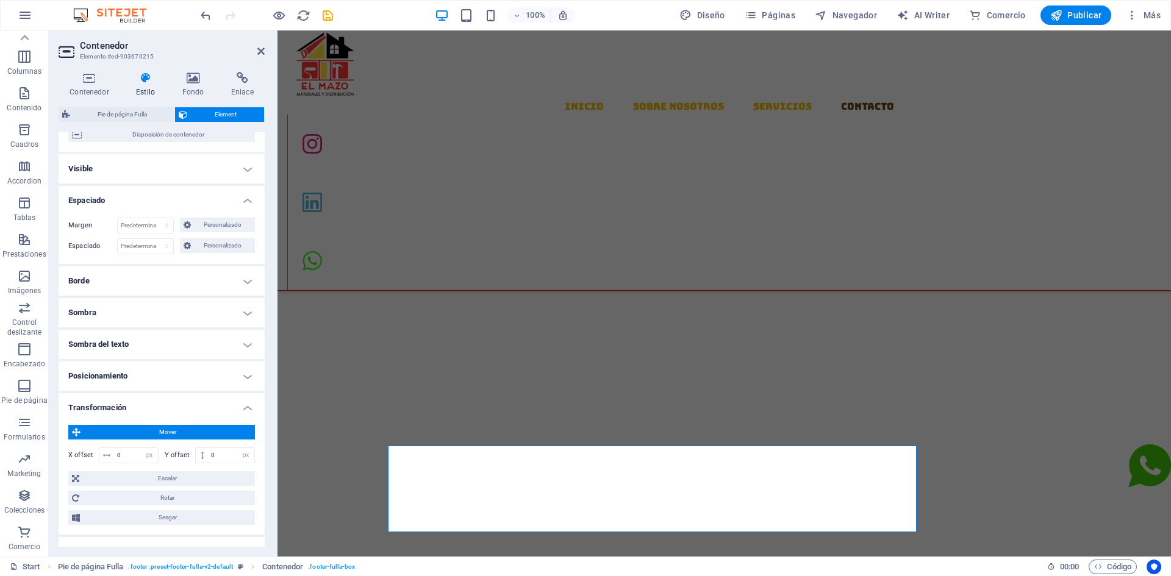
scroll to position [7, 0]
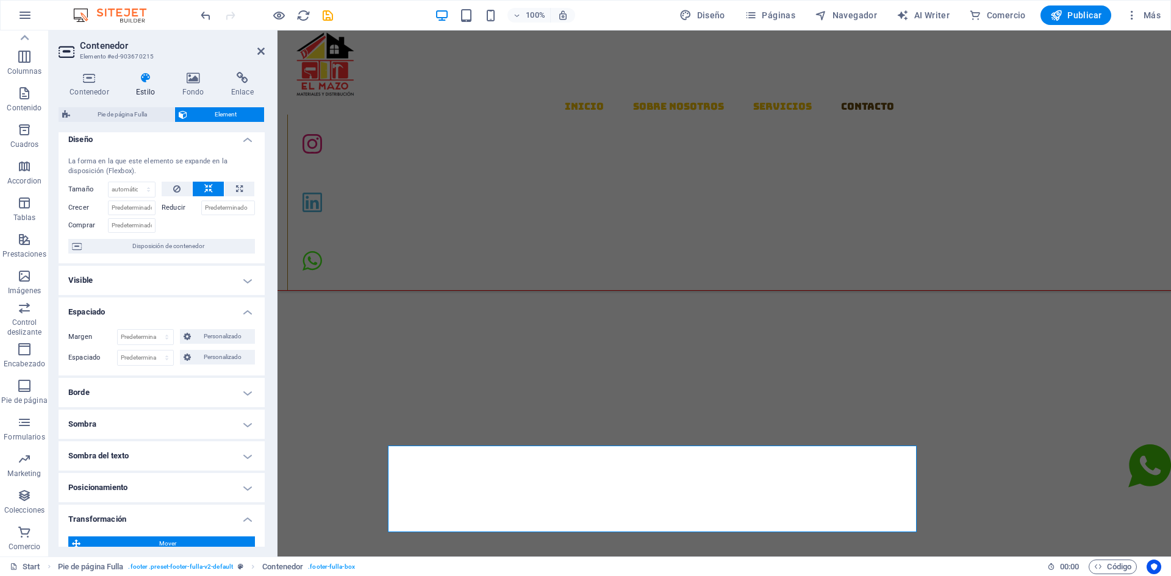
click at [240, 285] on h4 "Visible" at bounding box center [162, 280] width 206 height 29
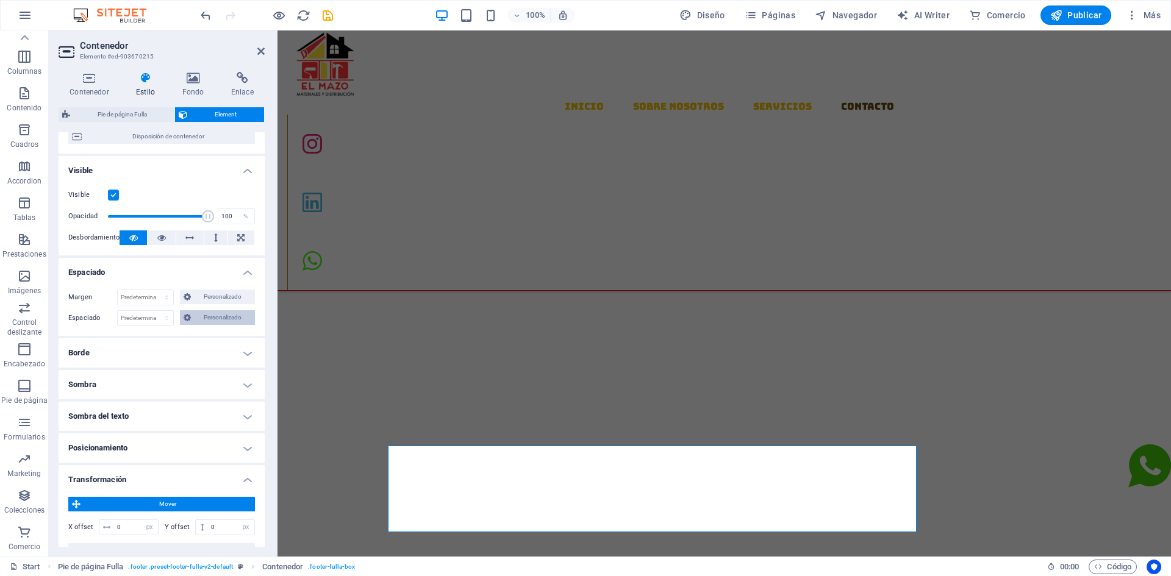
scroll to position [122, 0]
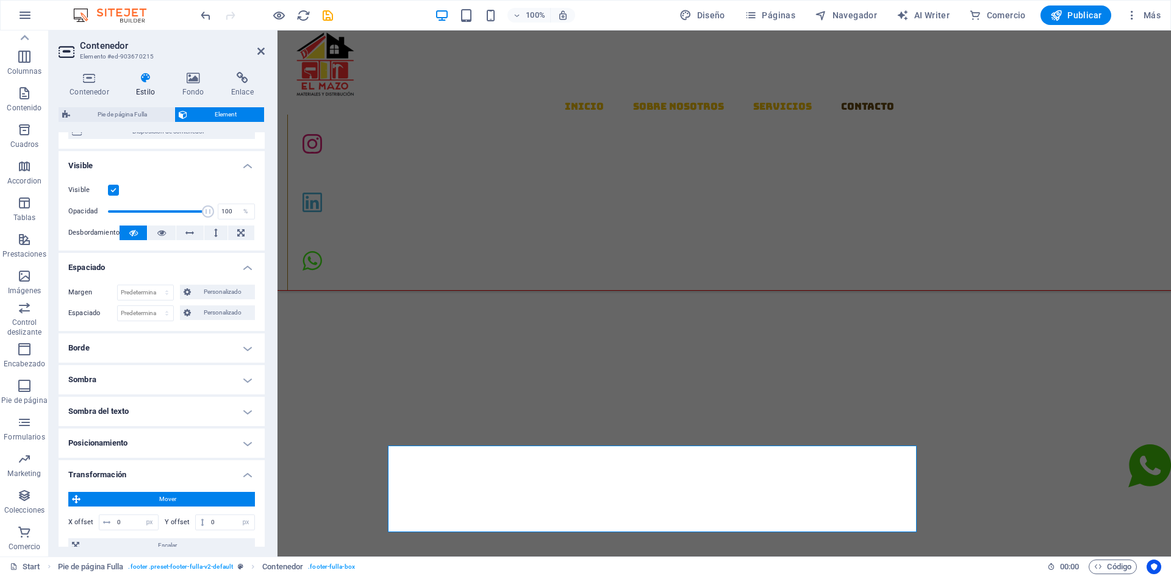
click at [239, 262] on h4 "Espaciado" at bounding box center [162, 264] width 206 height 22
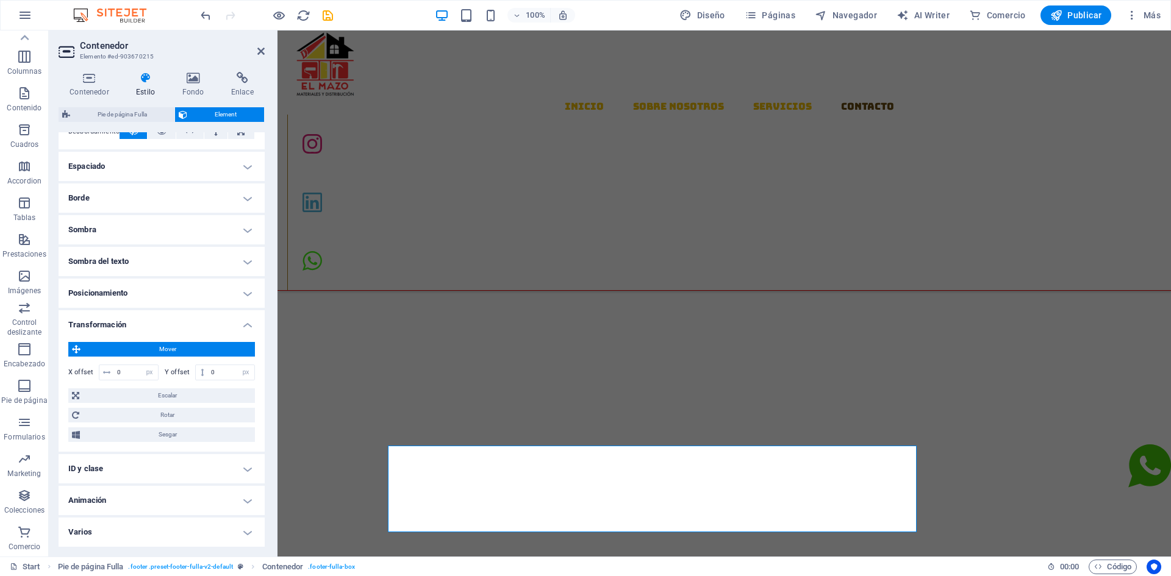
click at [237, 326] on h4 "Transformación" at bounding box center [162, 321] width 206 height 22
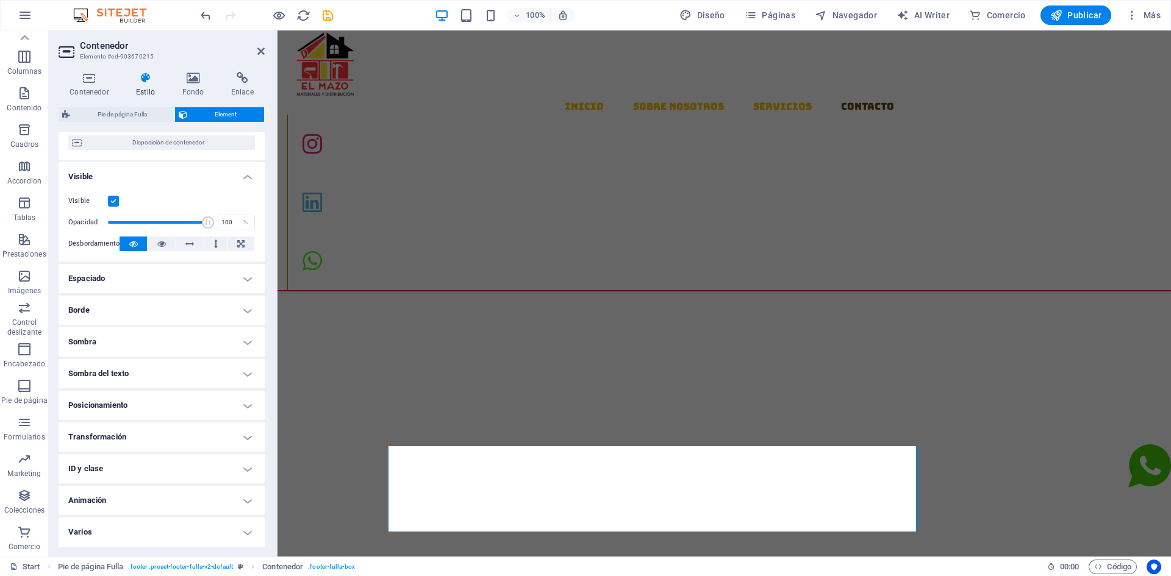
scroll to position [111, 0]
click at [240, 178] on h4 "Visible" at bounding box center [162, 173] width 206 height 22
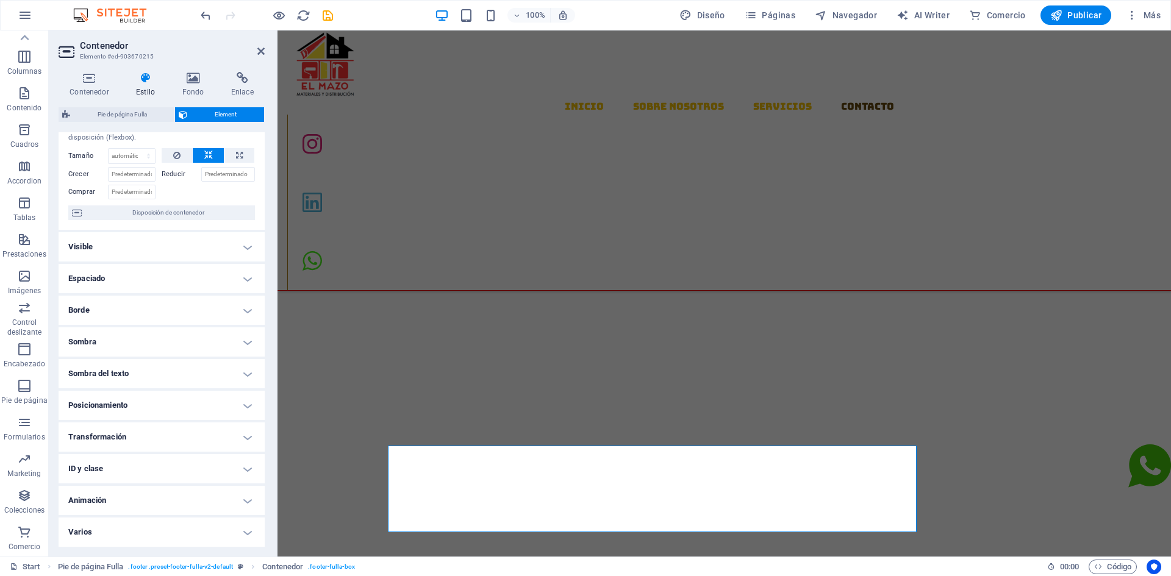
click at [237, 541] on h4 "Varios" at bounding box center [162, 532] width 206 height 29
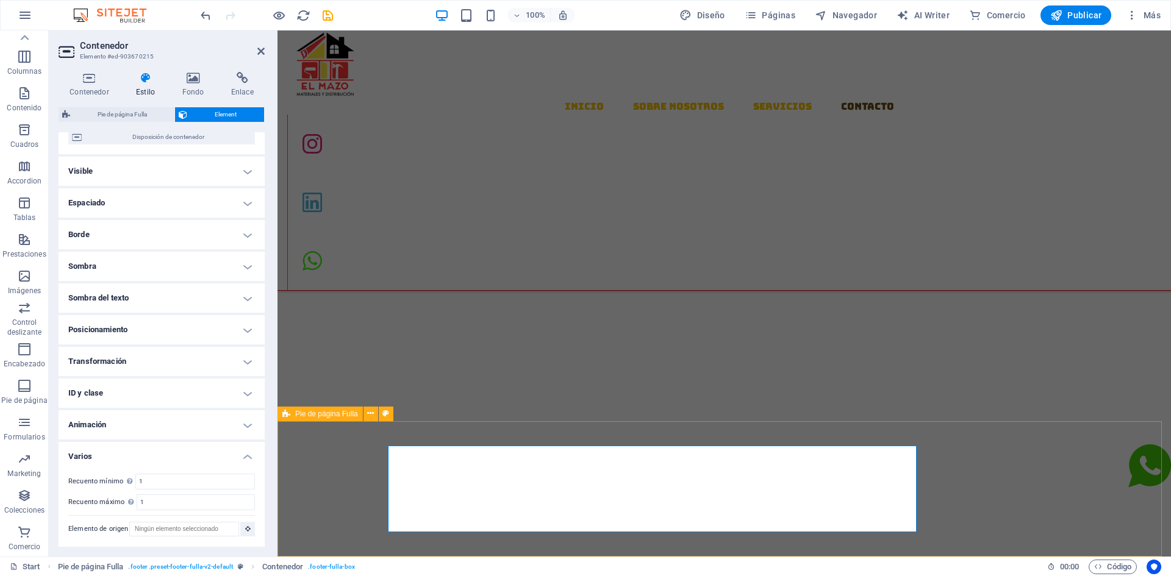
scroll to position [1552, 0]
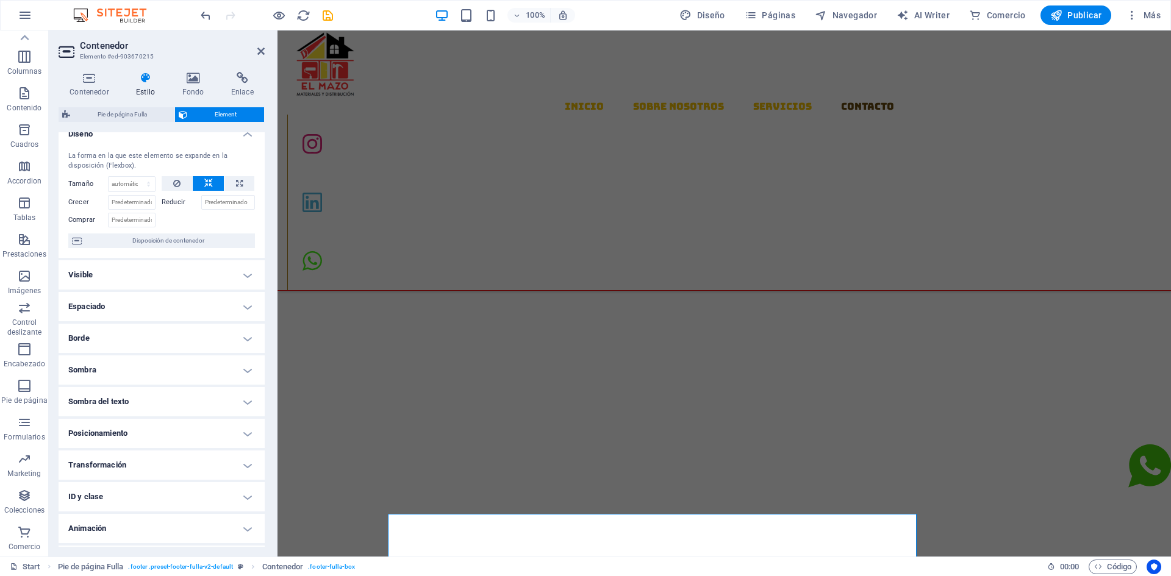
scroll to position [0, 0]
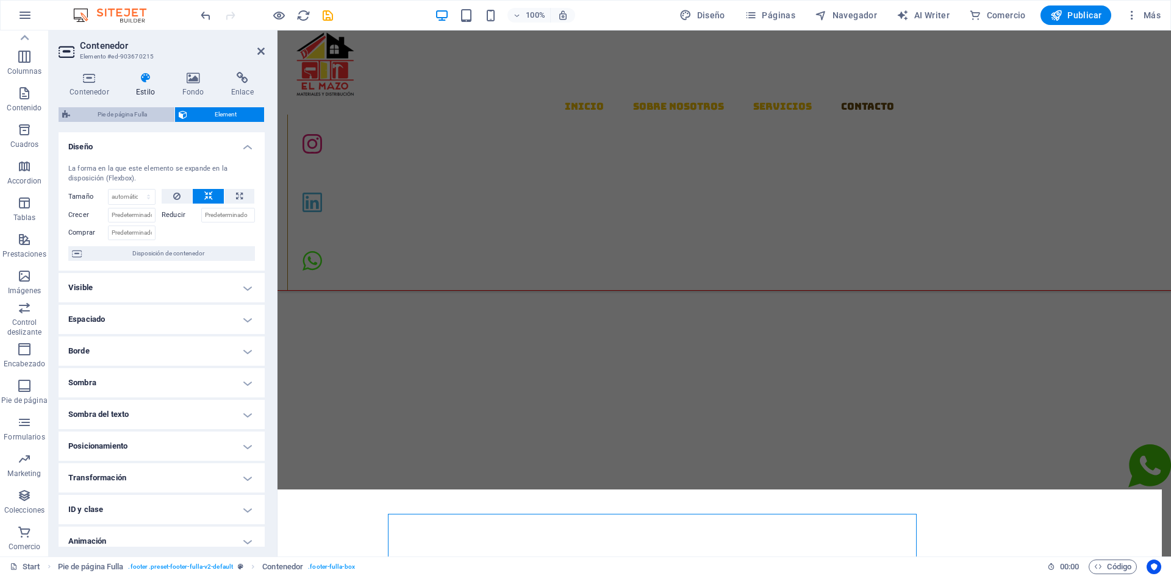
click at [114, 115] on span "Pie de página Fulla" at bounding box center [122, 114] width 97 height 15
select select "rem"
select select "px"
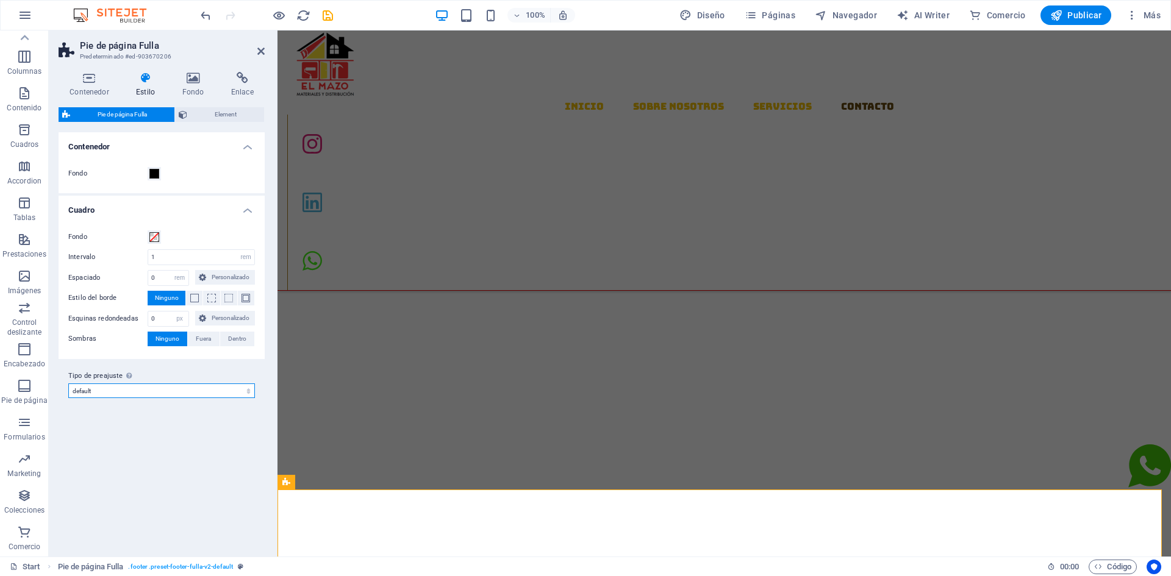
click at [218, 395] on select "default Añadir tipo de preajuste" at bounding box center [161, 391] width 187 height 15
click at [233, 117] on span "Element" at bounding box center [226, 114] width 70 height 15
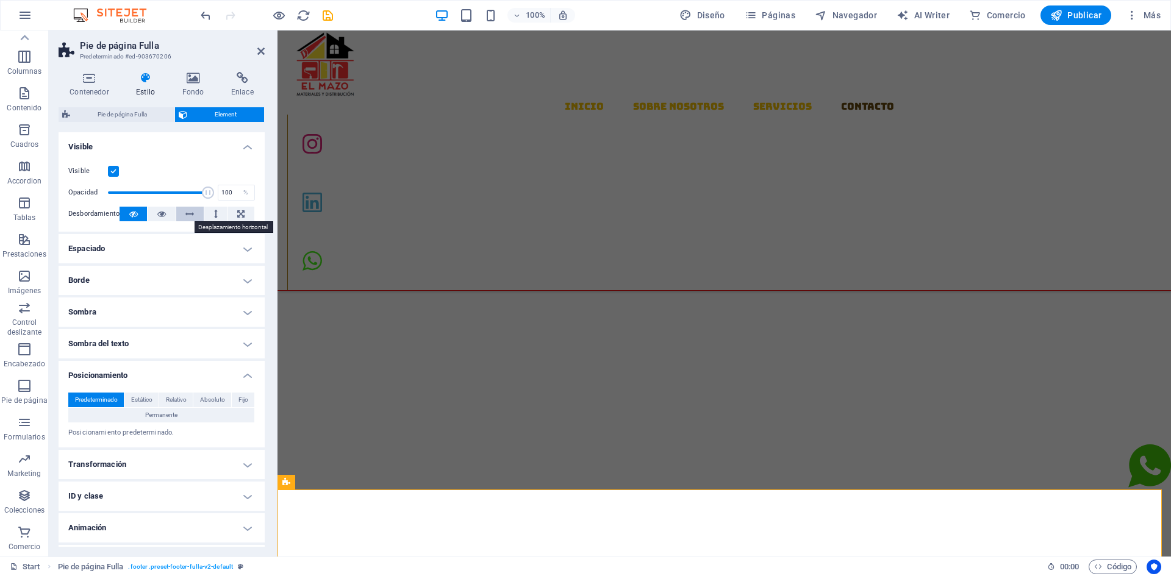
click at [181, 218] on button at bounding box center [189, 214] width 27 height 15
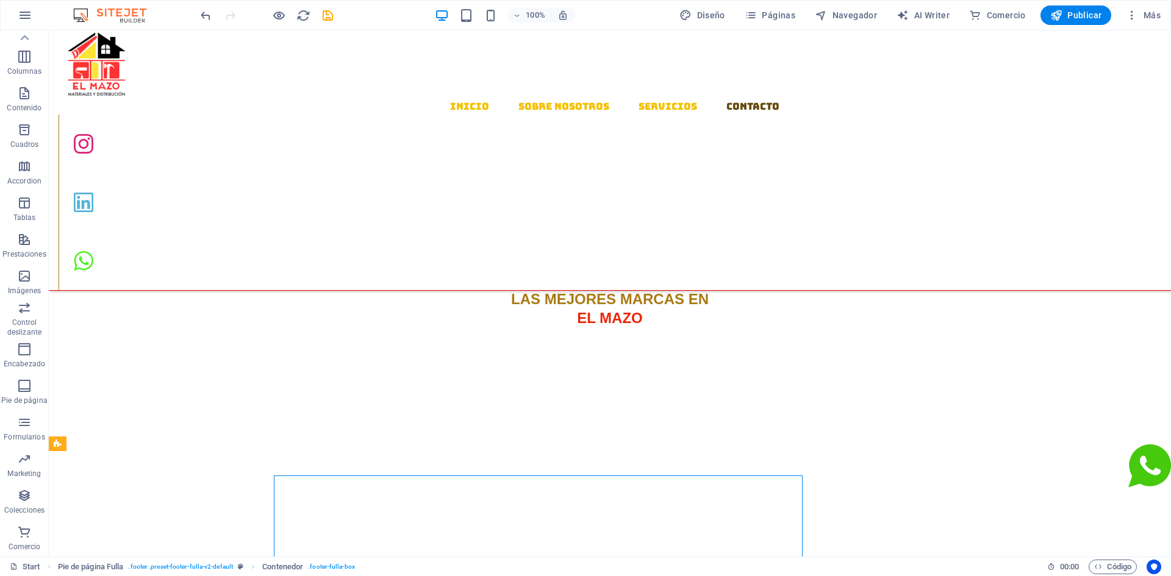
scroll to position [1552, 0]
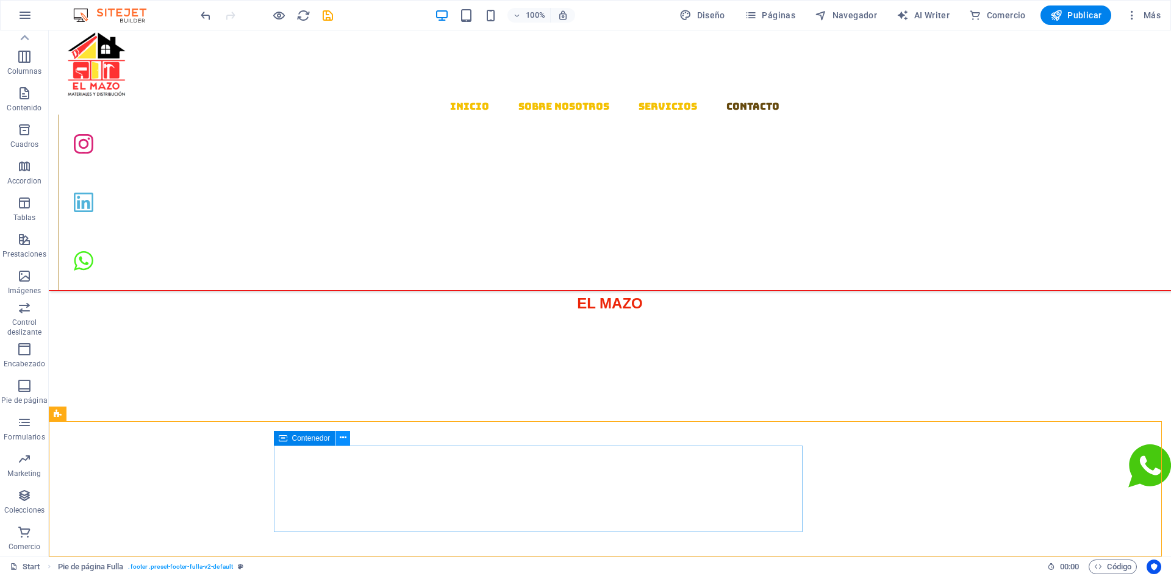
click at [340, 442] on icon at bounding box center [343, 438] width 7 height 13
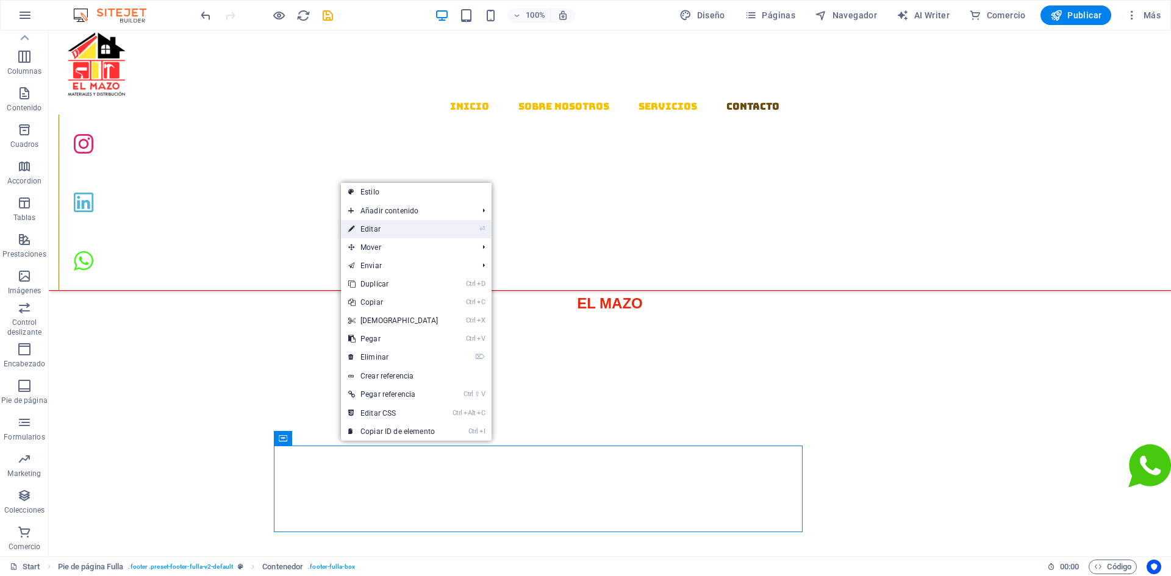
click at [377, 234] on link "⏎ Editar" at bounding box center [393, 229] width 105 height 18
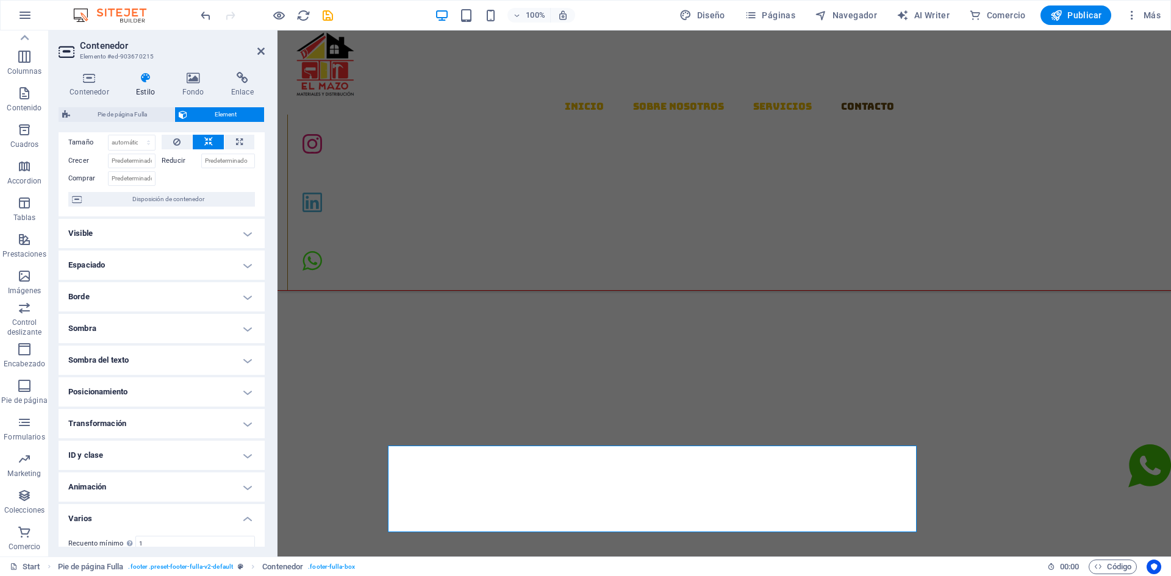
scroll to position [117, 0]
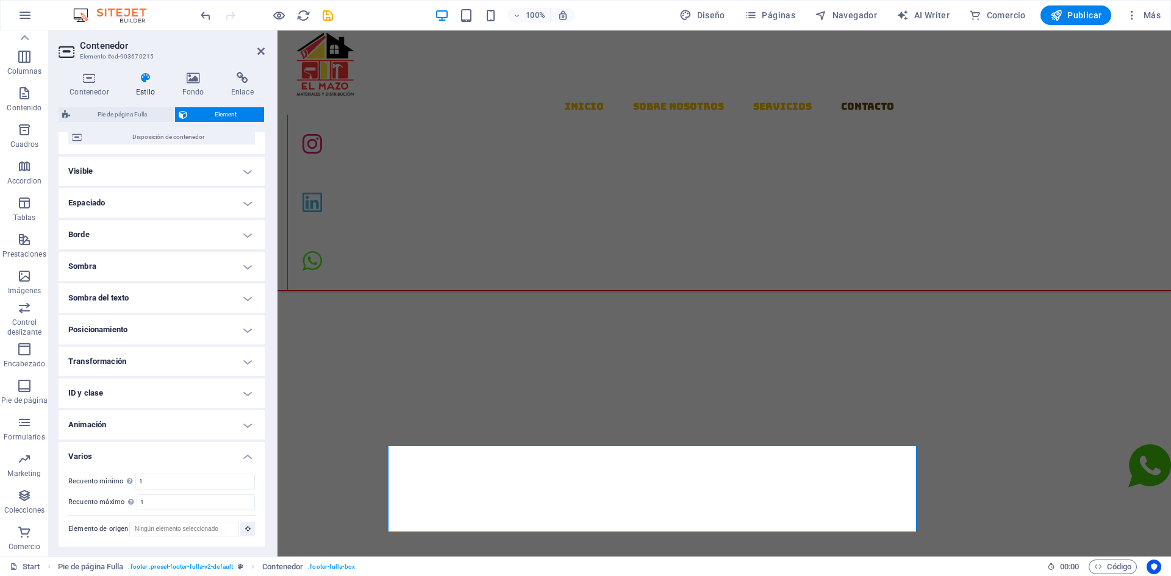
click at [246, 455] on h4 "Varios" at bounding box center [162, 453] width 206 height 22
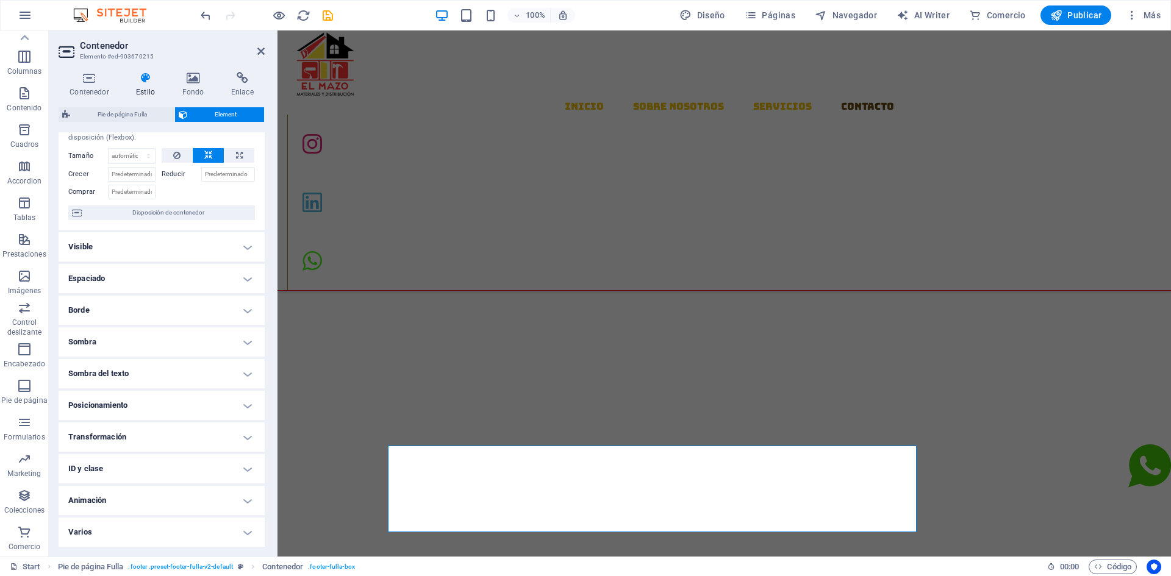
scroll to position [0, 0]
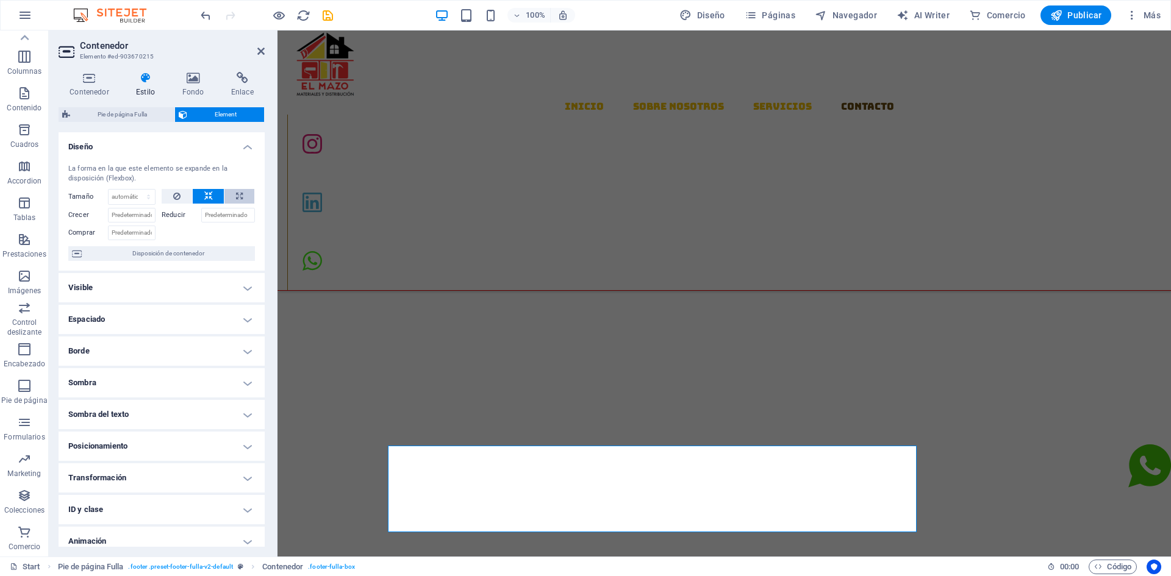
click at [237, 198] on icon at bounding box center [239, 196] width 7 height 15
type input "100"
select select "%"
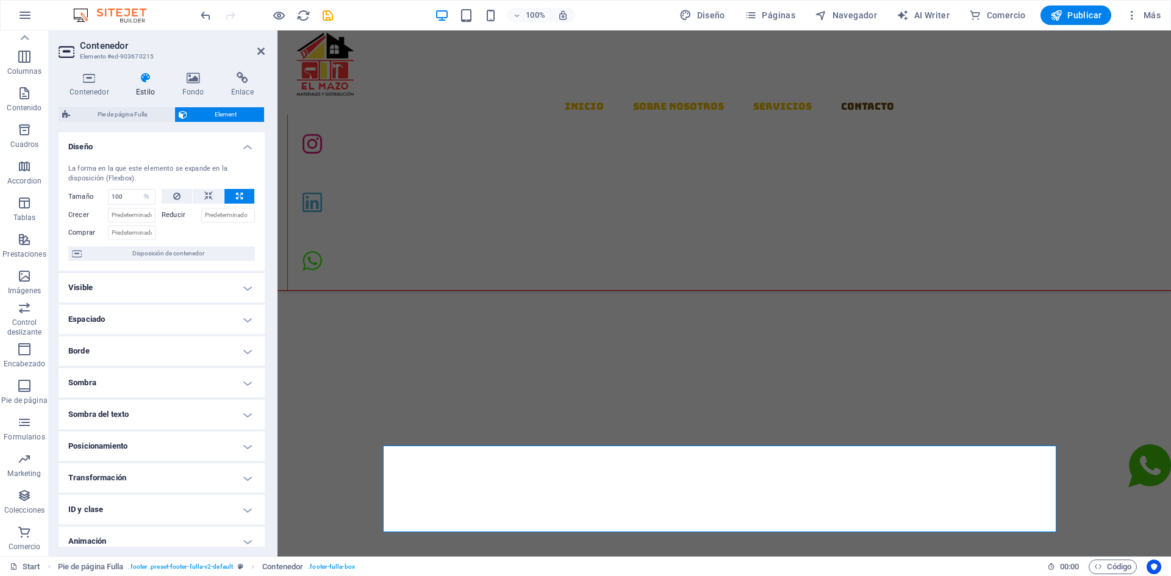
click at [237, 198] on icon at bounding box center [239, 196] width 7 height 15
click at [210, 198] on icon at bounding box center [208, 196] width 9 height 15
select select "DISABLED_OPTION_VALUE"
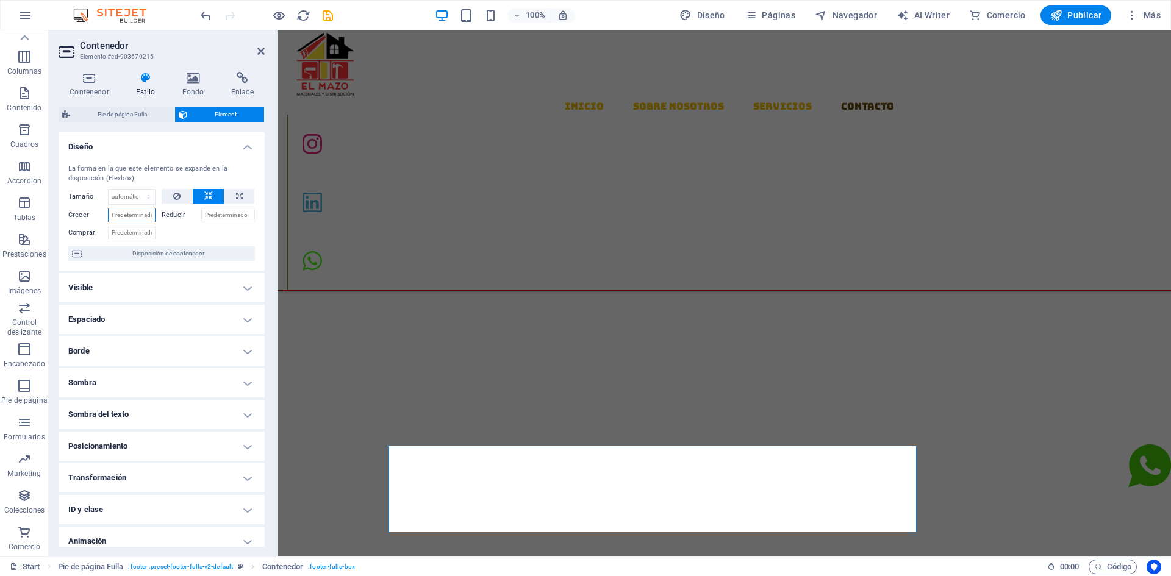
click at [119, 220] on input "Crecer" at bounding box center [132, 215] width 48 height 15
click at [114, 234] on input "Comprar" at bounding box center [132, 233] width 48 height 15
click at [242, 91] on h4 "Enlace" at bounding box center [242, 85] width 45 height 26
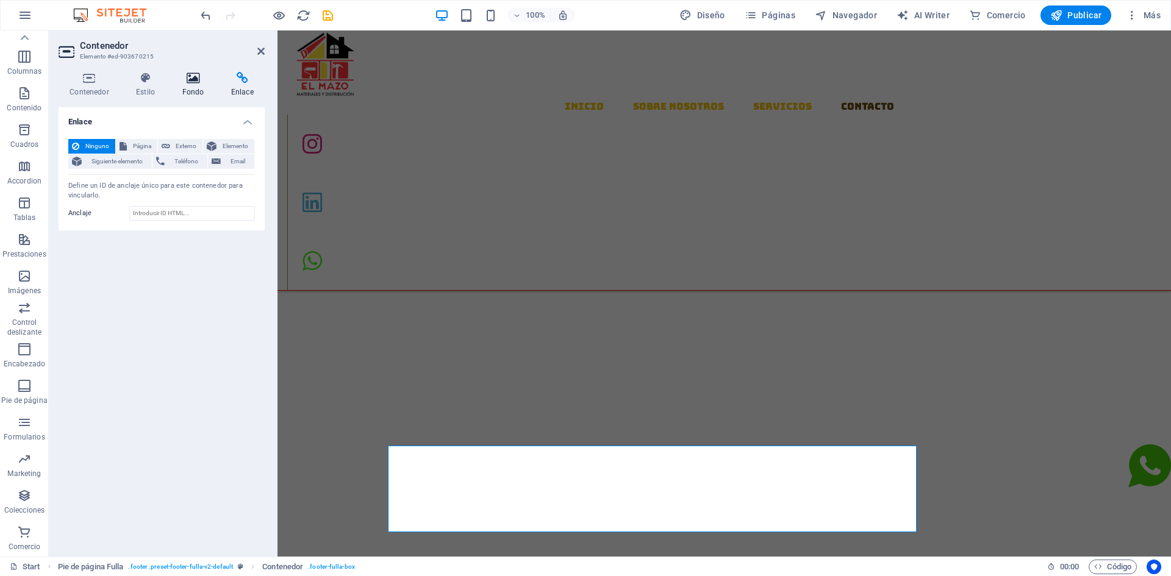
click at [199, 87] on h4 "Fondo" at bounding box center [195, 85] width 49 height 26
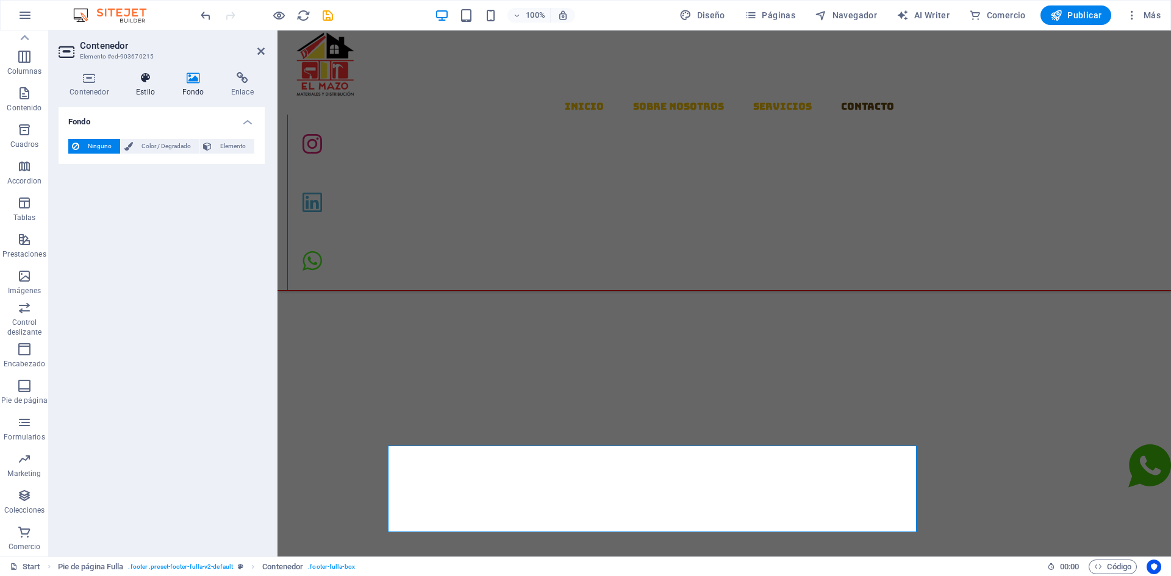
click at [163, 87] on h4 "Estilo" at bounding box center [148, 85] width 46 height 26
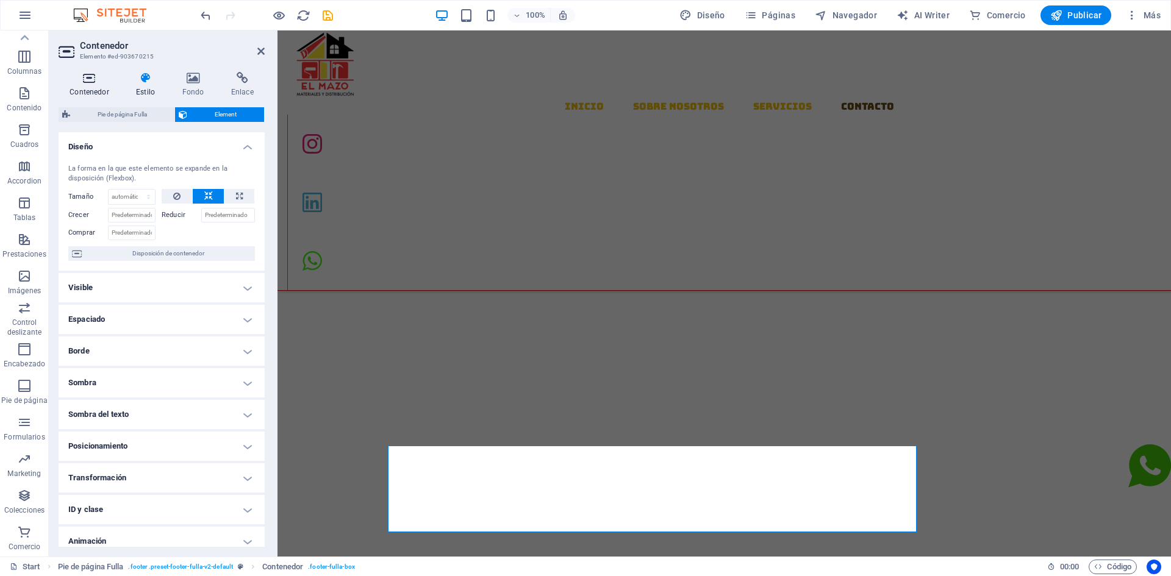
click at [107, 87] on h4 "Contenedor" at bounding box center [92, 85] width 66 height 26
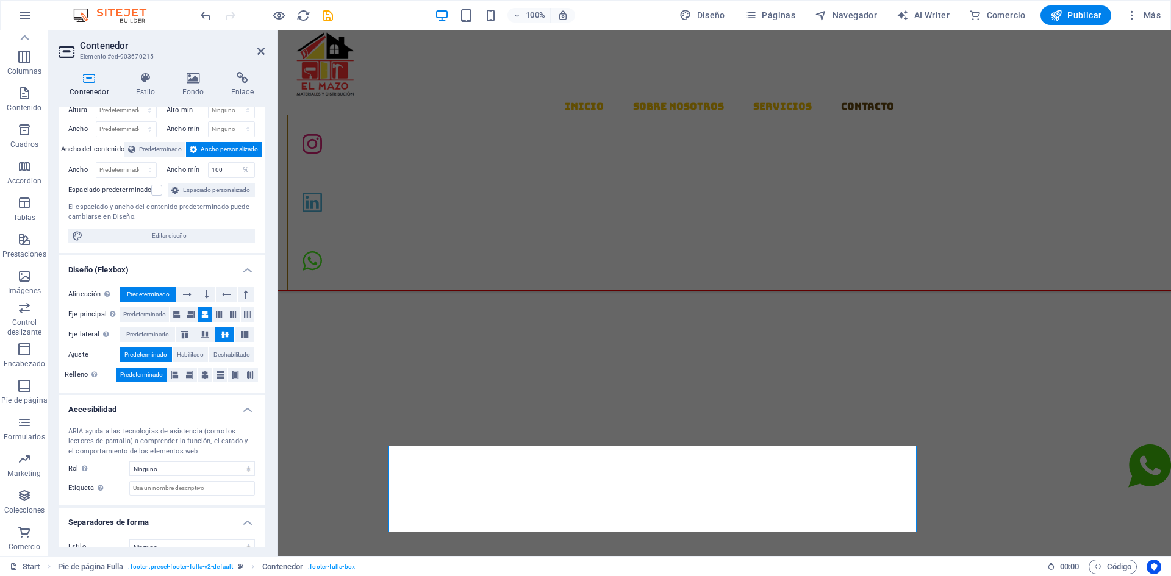
scroll to position [54, 0]
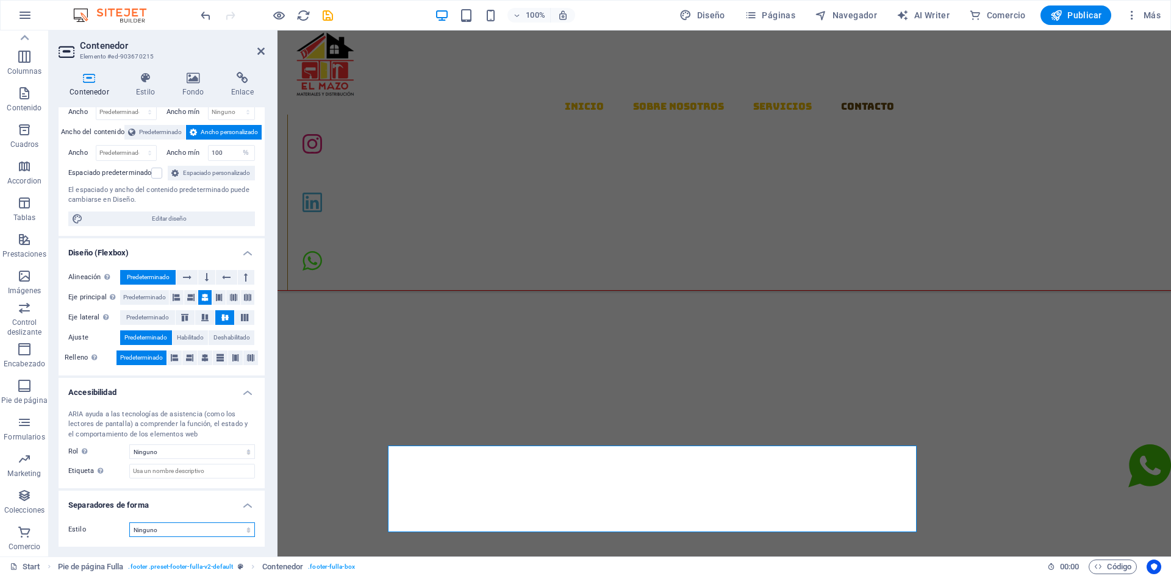
click at [233, 535] on select "Ninguno Triángulo Cuadrado Diagonal Polígono 1 Polígono 2 Zigzag Múltiples zigz…" at bounding box center [192, 530] width 126 height 15
click at [187, 276] on icon at bounding box center [187, 277] width 9 height 15
click at [228, 274] on icon at bounding box center [226, 277] width 9 height 15
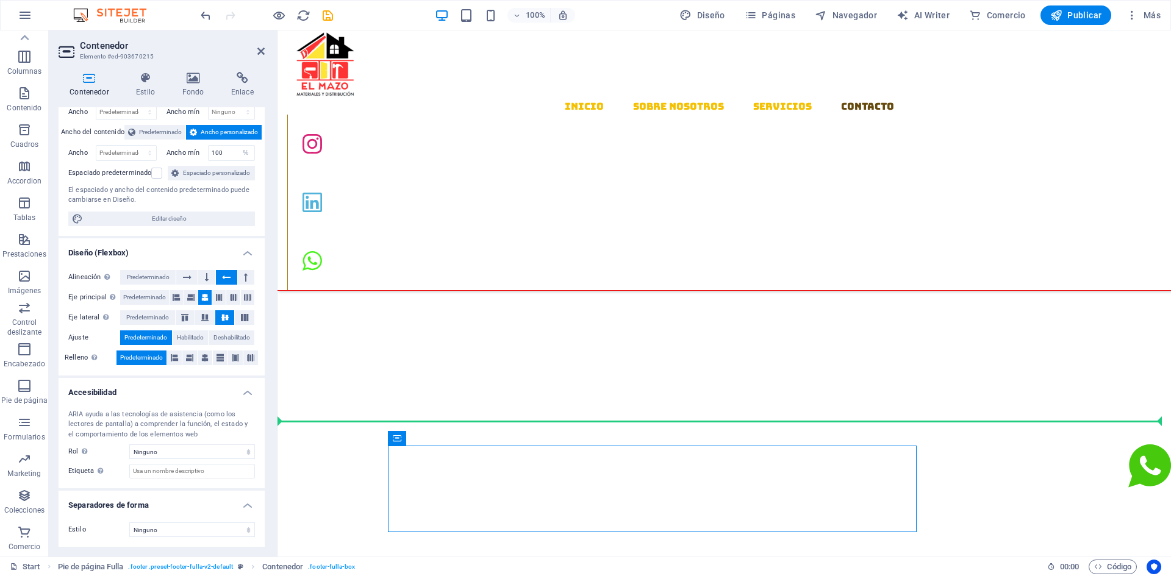
drag, startPoint x: 401, startPoint y: 481, endPoint x: 325, endPoint y: 479, distance: 76.3
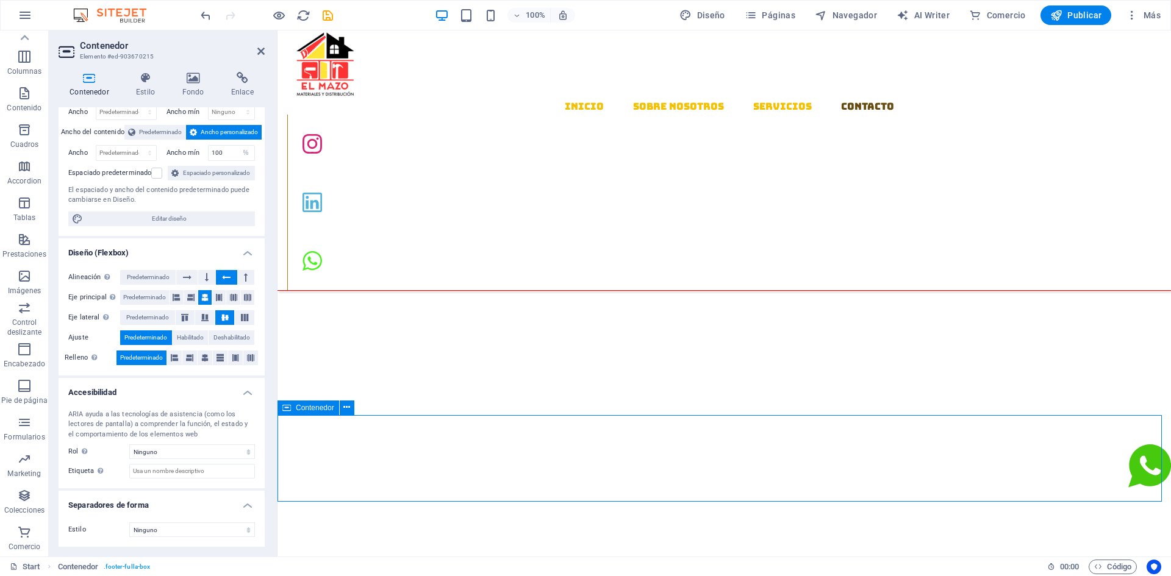
scroll to position [1568, 0]
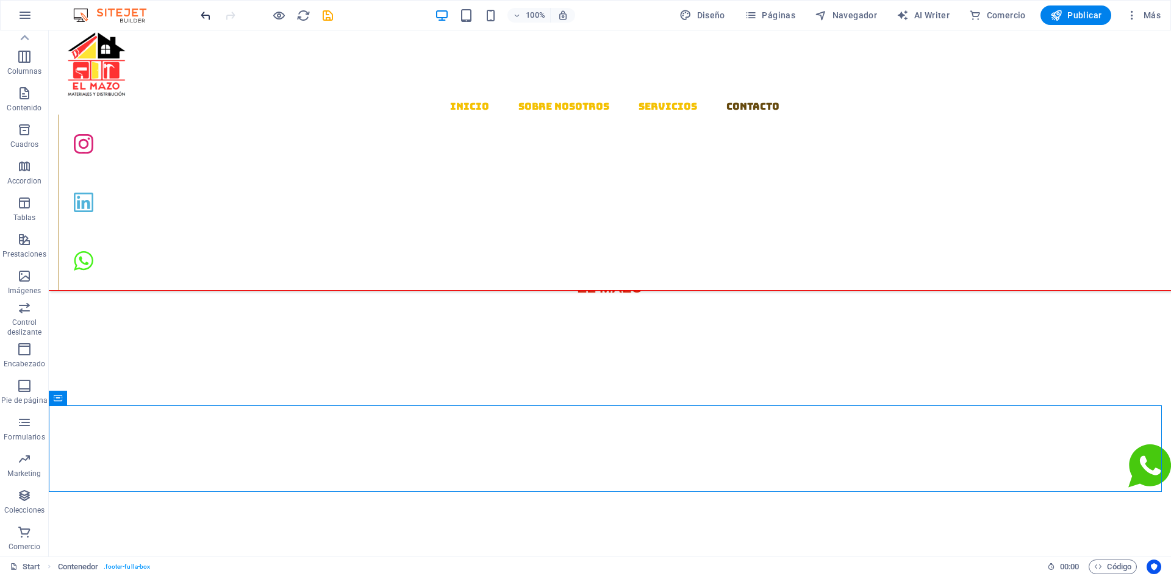
click at [199, 13] on icon "undo" at bounding box center [206, 16] width 14 height 14
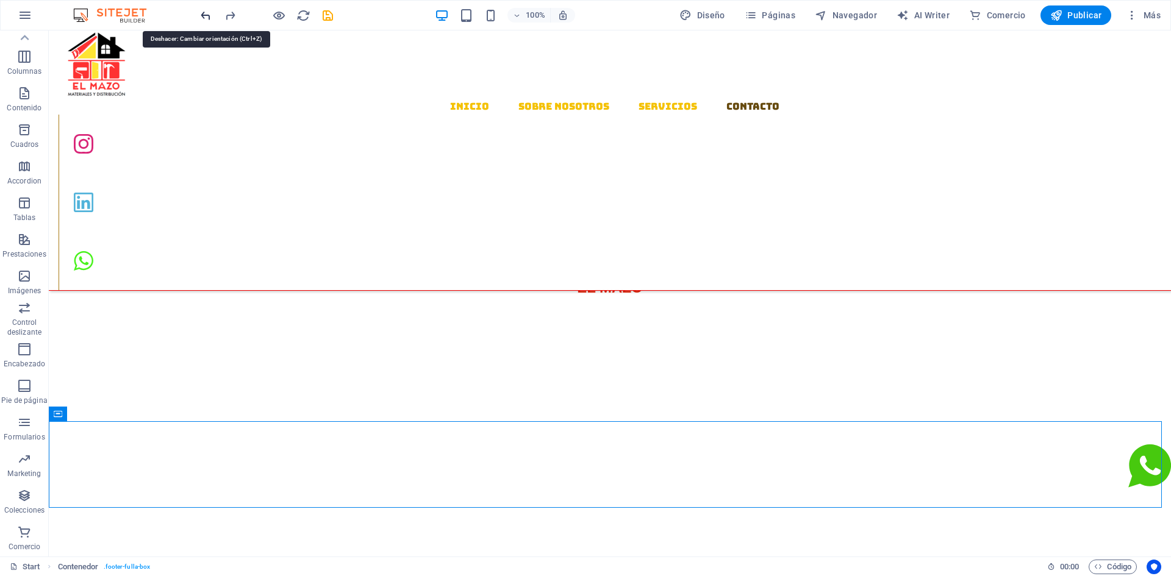
scroll to position [1552, 0]
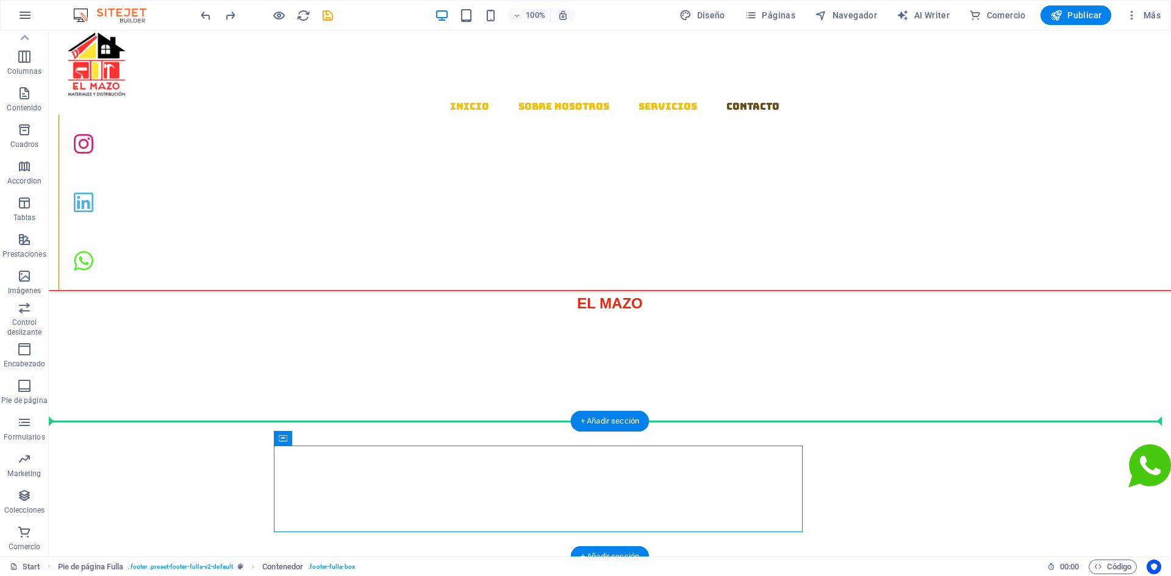
drag, startPoint x: 353, startPoint y: 467, endPoint x: 159, endPoint y: 439, distance: 195.9
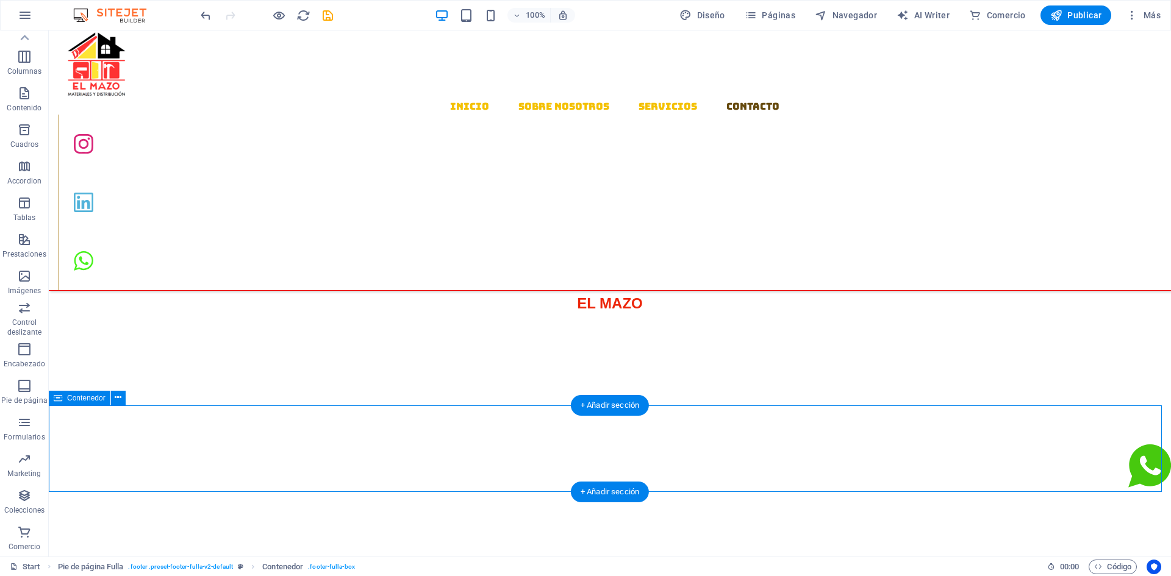
scroll to position [1568, 0]
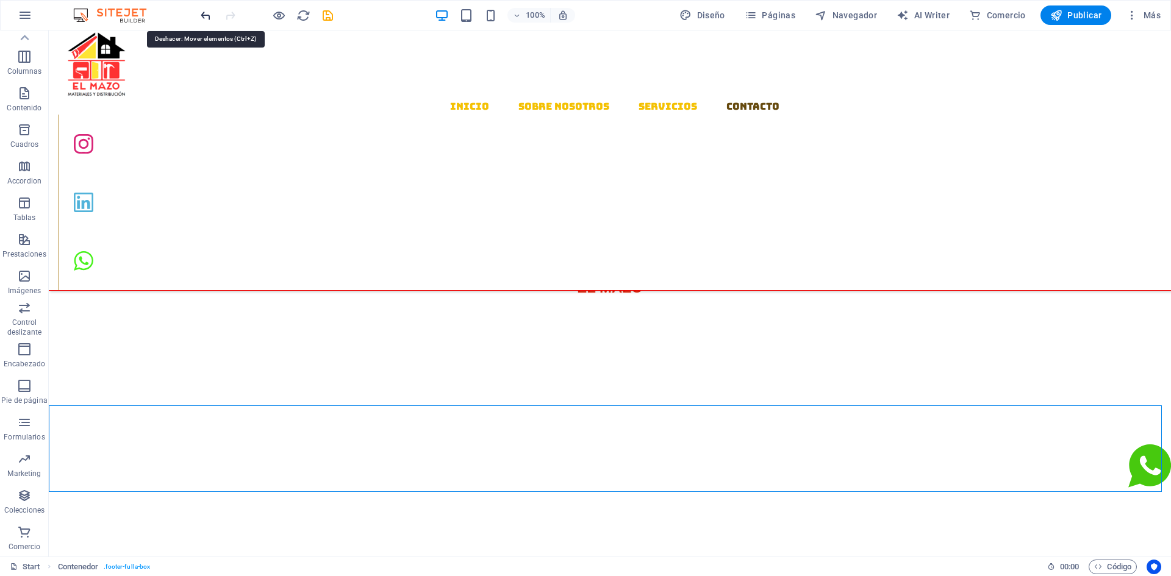
click at [207, 15] on icon "undo" at bounding box center [206, 16] width 14 height 14
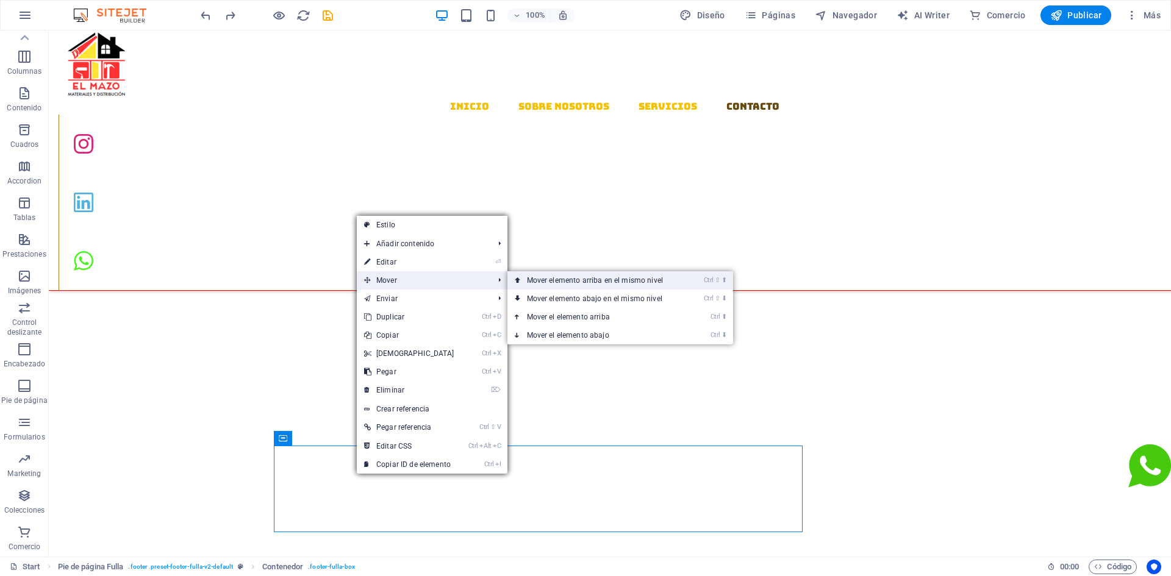
click at [517, 279] on icon at bounding box center [518, 280] width 6 height 18
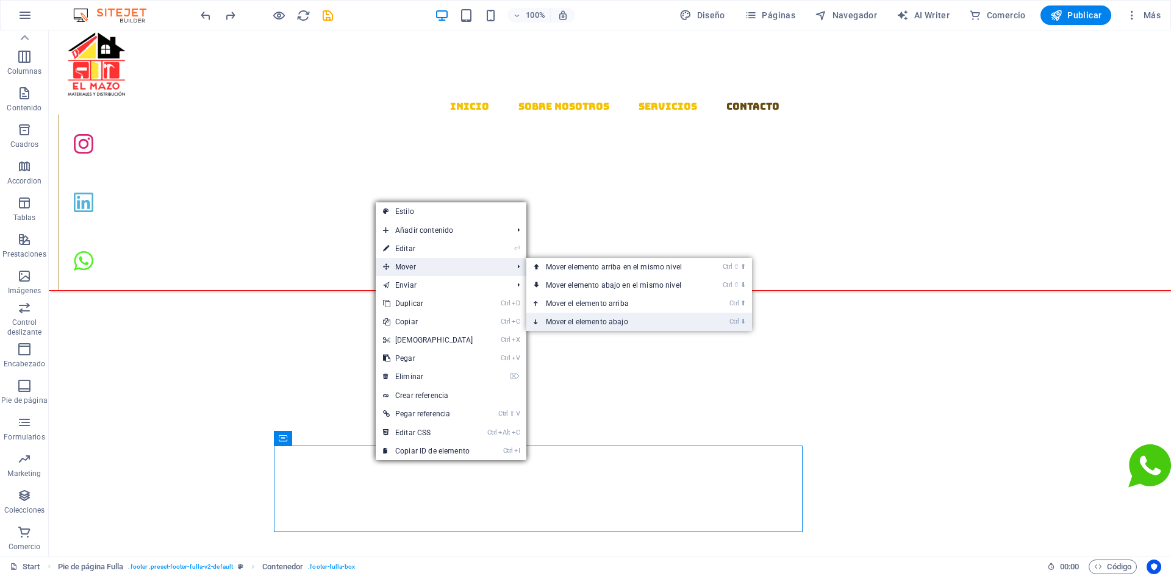
click at [554, 323] on link "Ctrl ⬇ Mover el elemento abajo" at bounding box center [616, 322] width 180 height 18
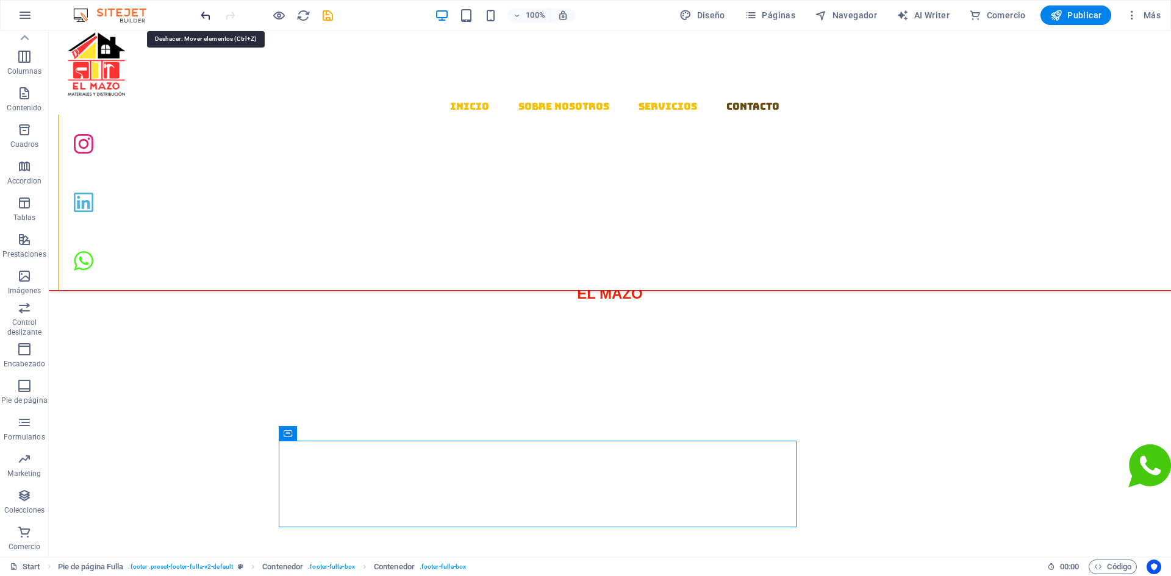
click at [206, 13] on icon "undo" at bounding box center [206, 16] width 14 height 14
click at [209, 20] on icon "undo" at bounding box center [206, 16] width 14 height 14
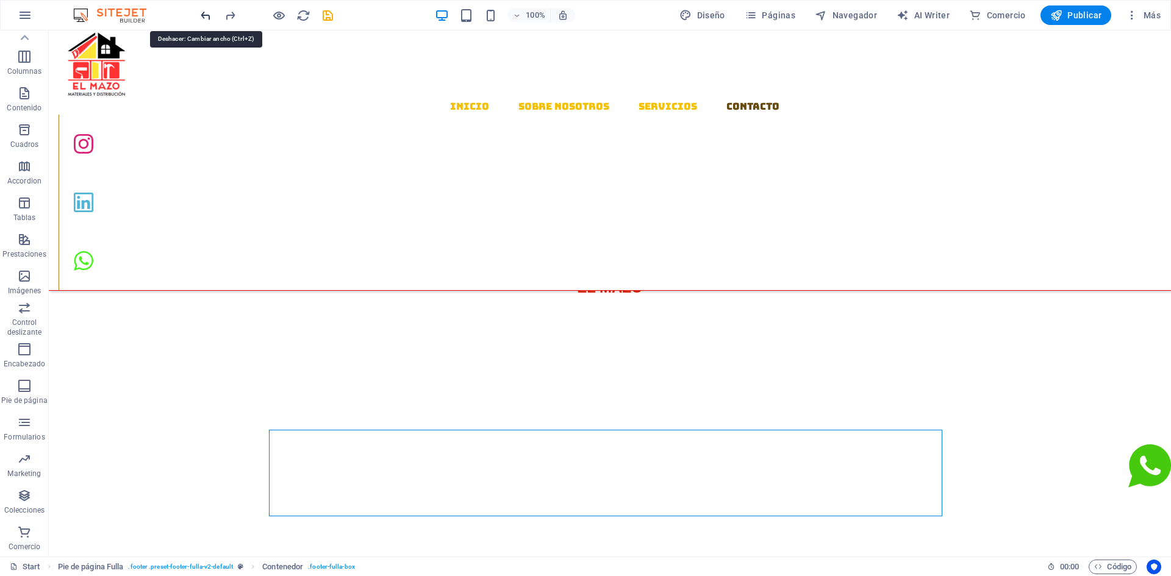
click at [209, 20] on icon "undo" at bounding box center [206, 16] width 14 height 14
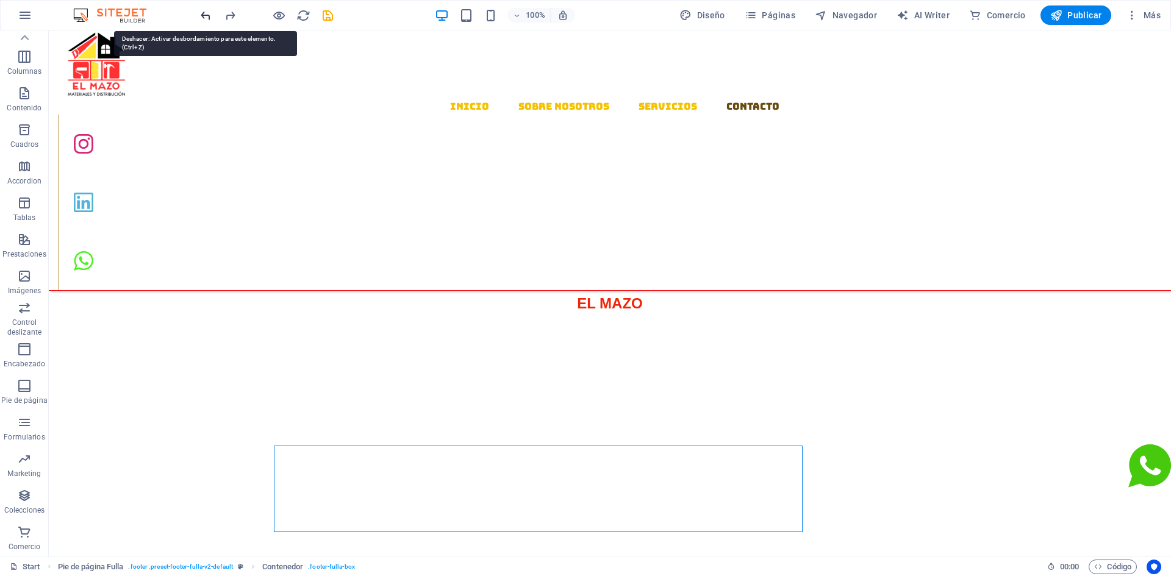
click at [209, 20] on icon "undo" at bounding box center [206, 16] width 14 height 14
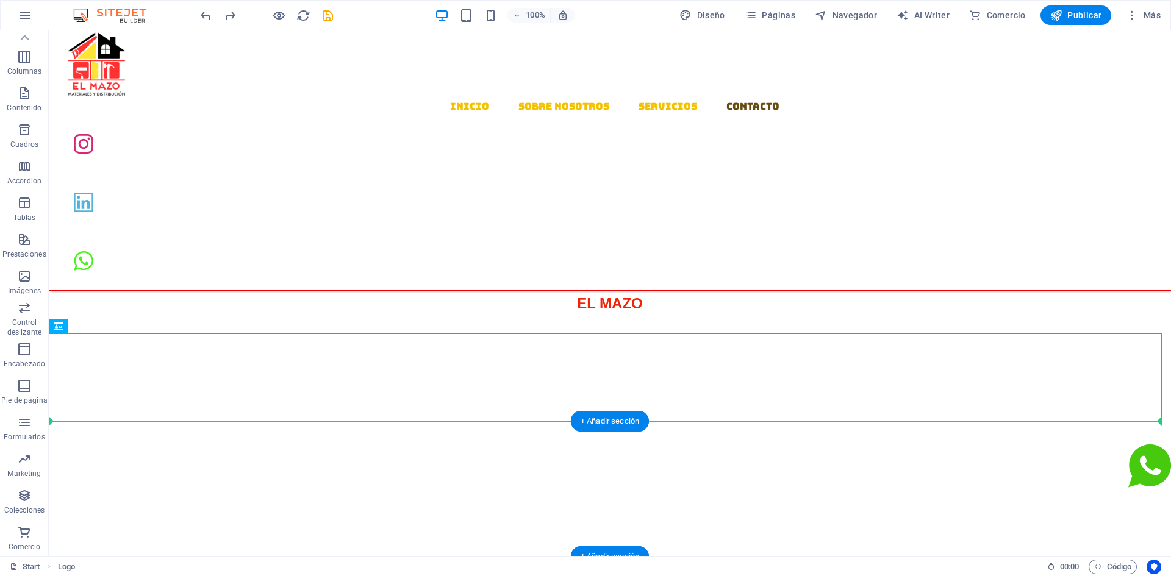
drag, startPoint x: 107, startPoint y: 373, endPoint x: 108, endPoint y: 471, distance: 97.6
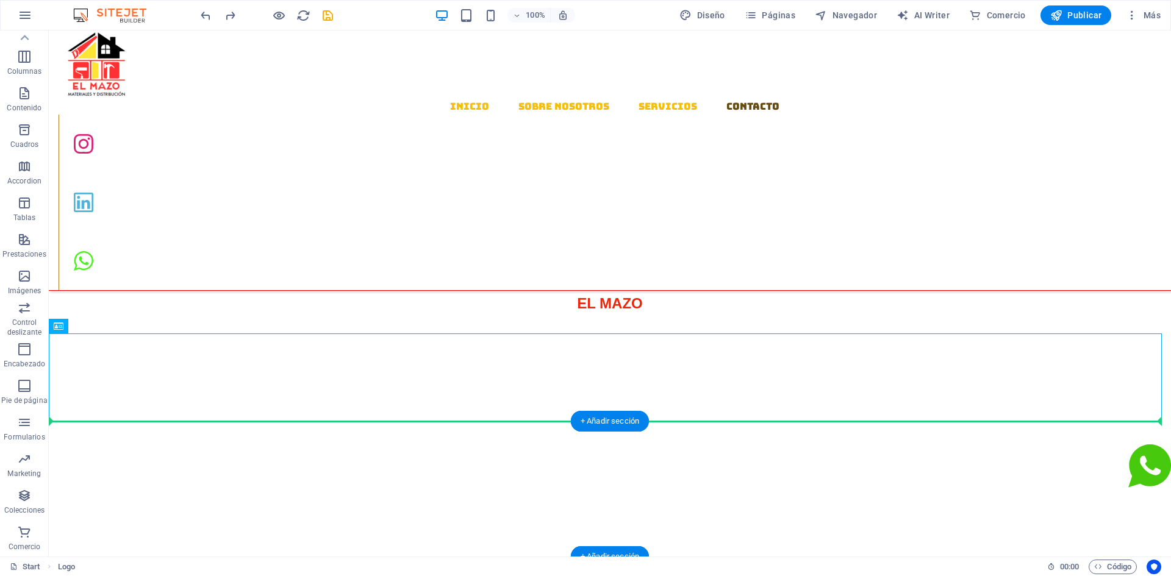
drag, startPoint x: 102, startPoint y: 361, endPoint x: 105, endPoint y: 474, distance: 113.5
drag, startPoint x: 83, startPoint y: 378, endPoint x: 90, endPoint y: 474, distance: 96.0
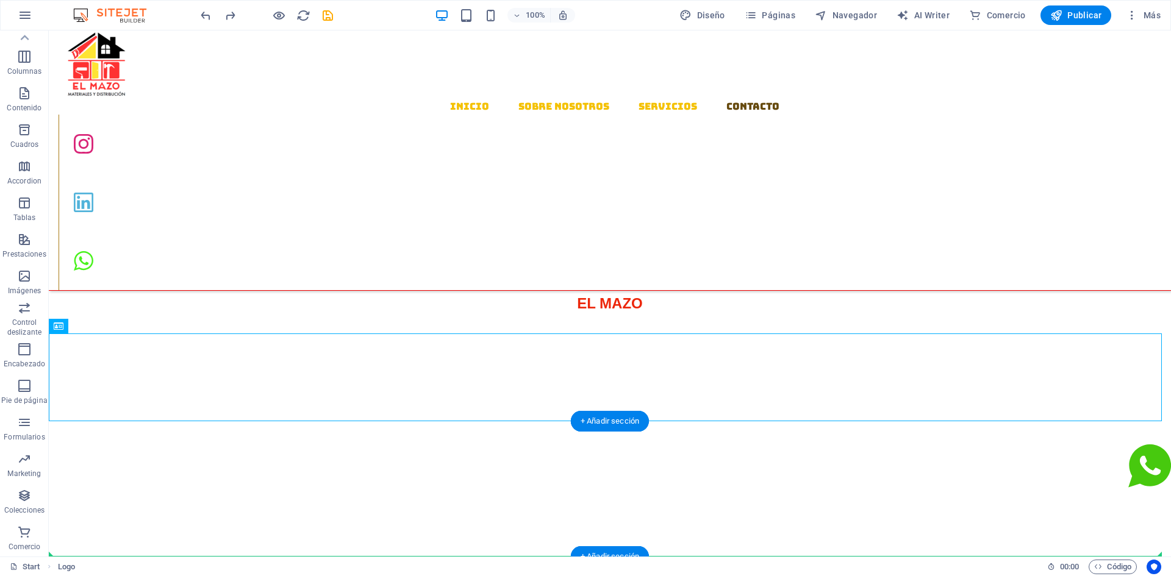
drag, startPoint x: 92, startPoint y: 392, endPoint x: 126, endPoint y: 490, distance: 103.8
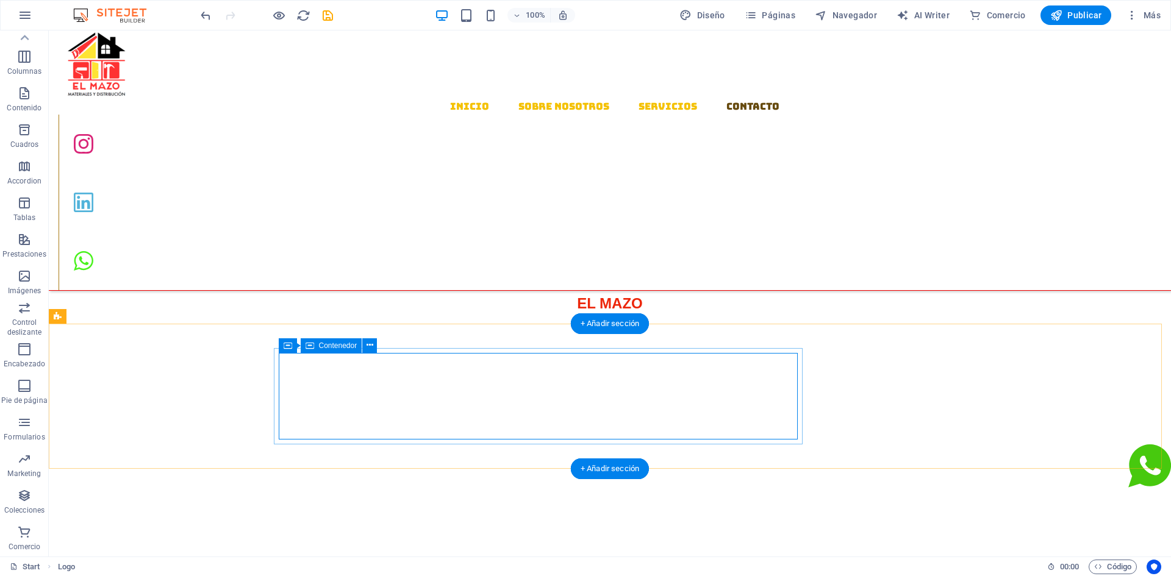
scroll to position [1562, 0]
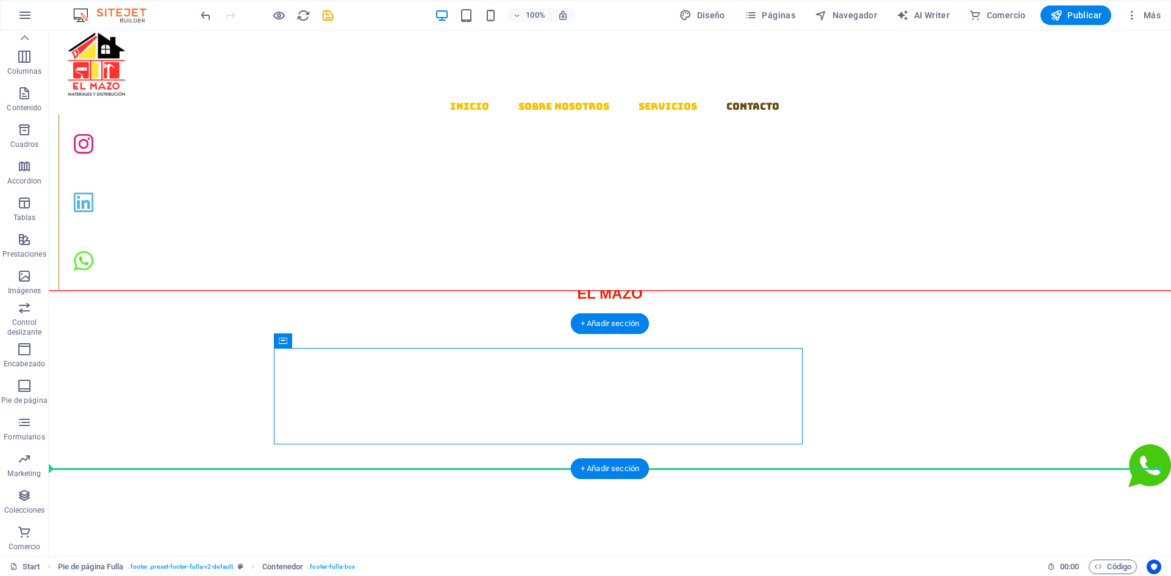
drag, startPoint x: 669, startPoint y: 440, endPoint x: 146, endPoint y: 406, distance: 523.2
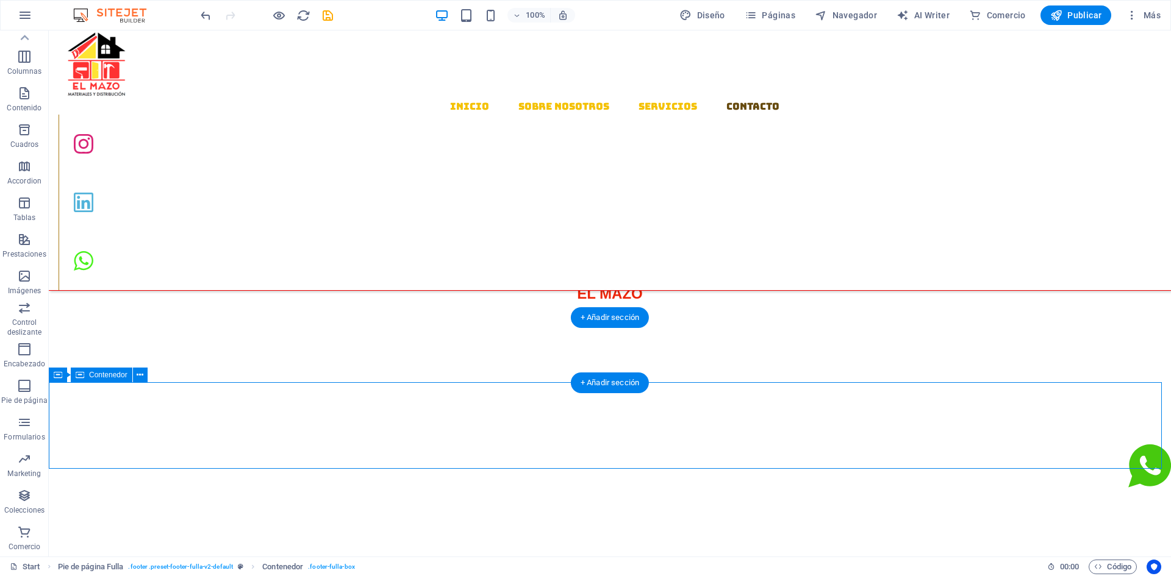
scroll to position [1568, 0]
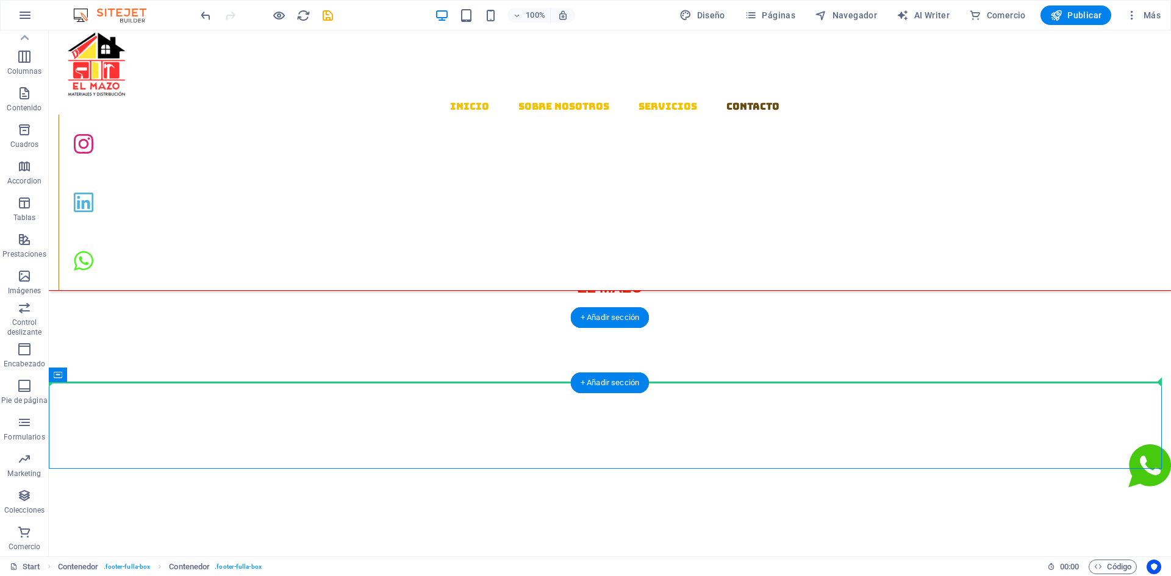
drag, startPoint x: 154, startPoint y: 390, endPoint x: 156, endPoint y: 361, distance: 29.9
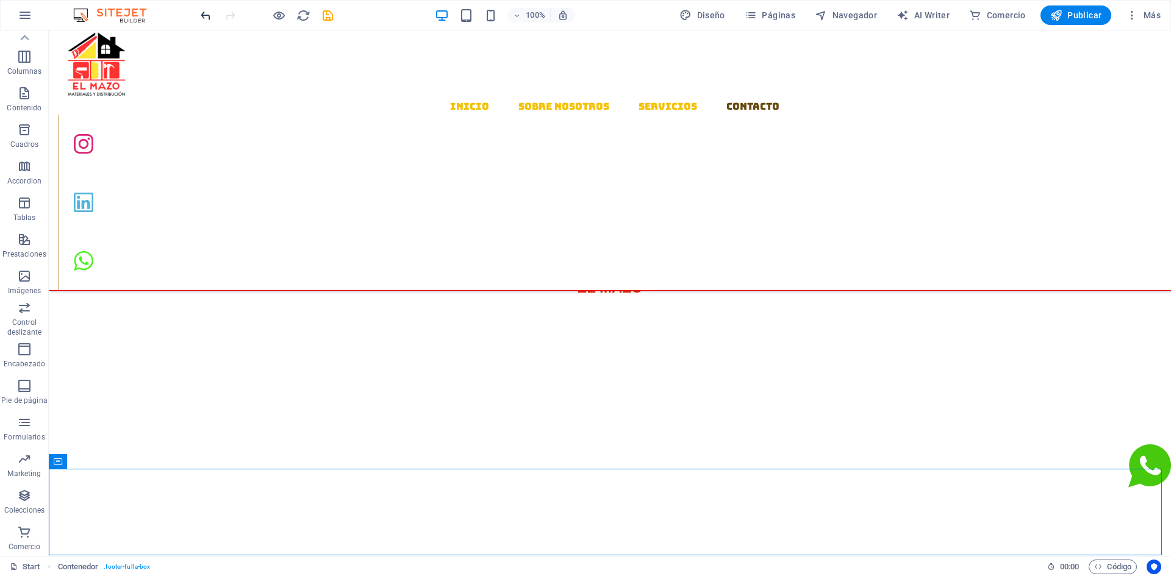
click at [206, 21] on icon "undo" at bounding box center [206, 16] width 14 height 14
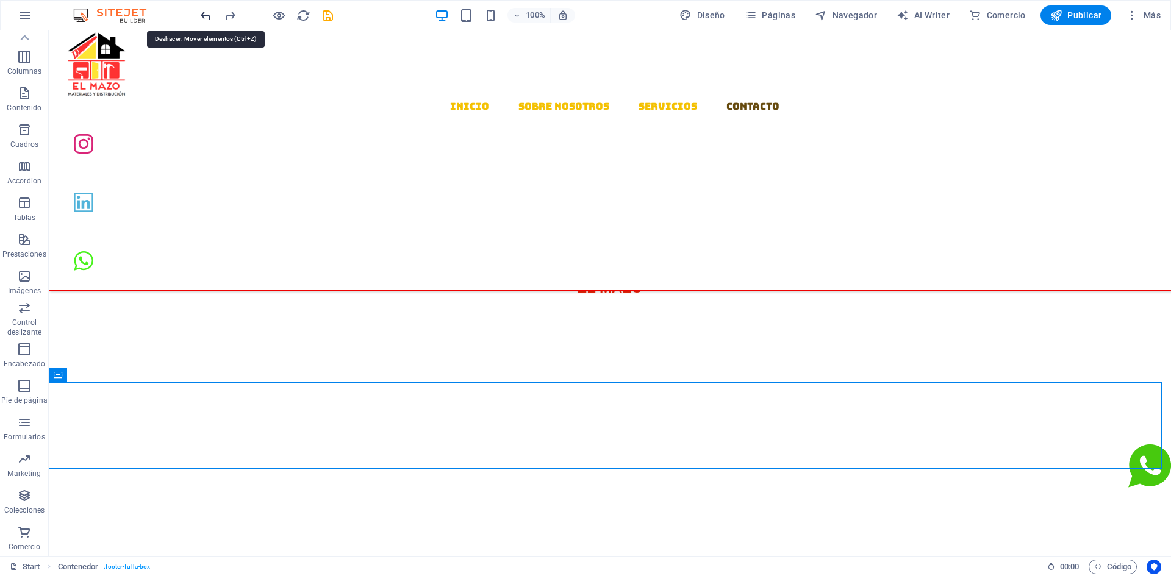
click at [206, 21] on icon "undo" at bounding box center [206, 16] width 14 height 14
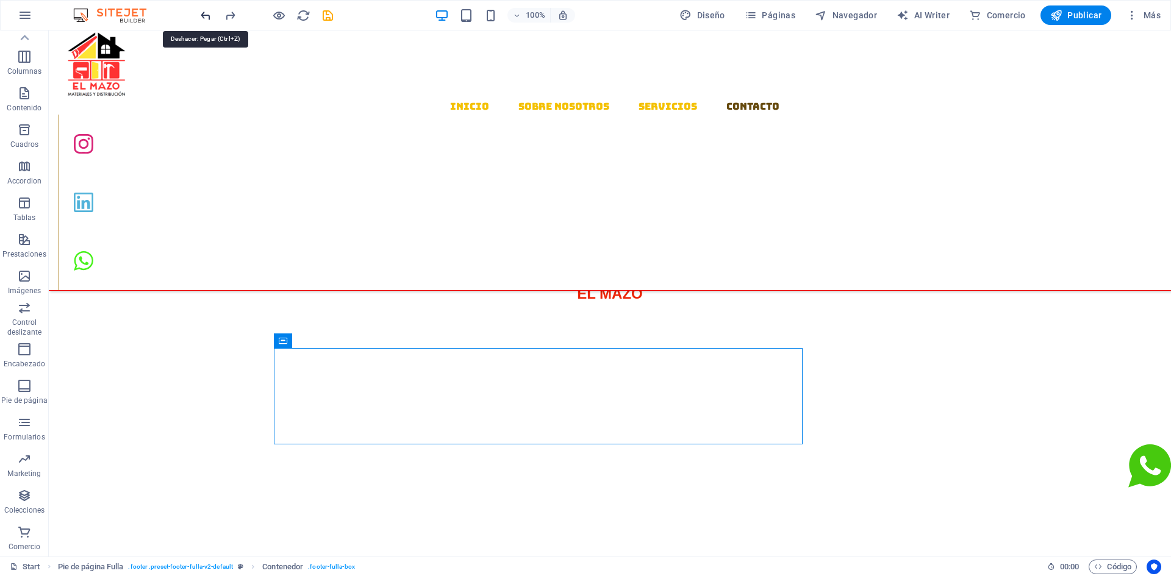
click at [206, 21] on icon "undo" at bounding box center [206, 16] width 14 height 14
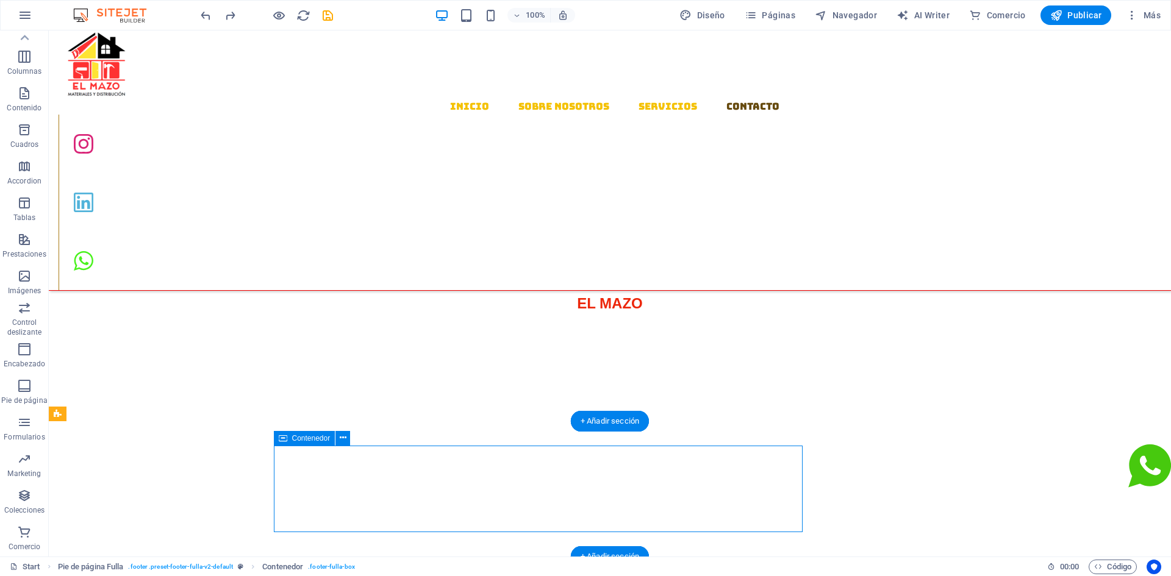
drag, startPoint x: 457, startPoint y: 447, endPoint x: 425, endPoint y: 447, distance: 32.9
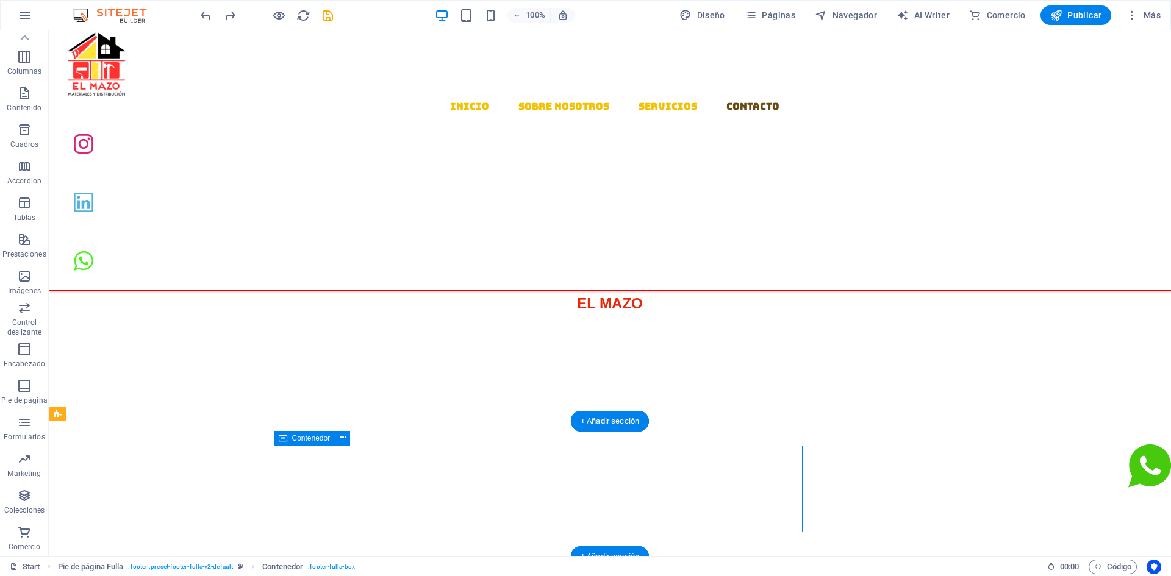
select select "%"
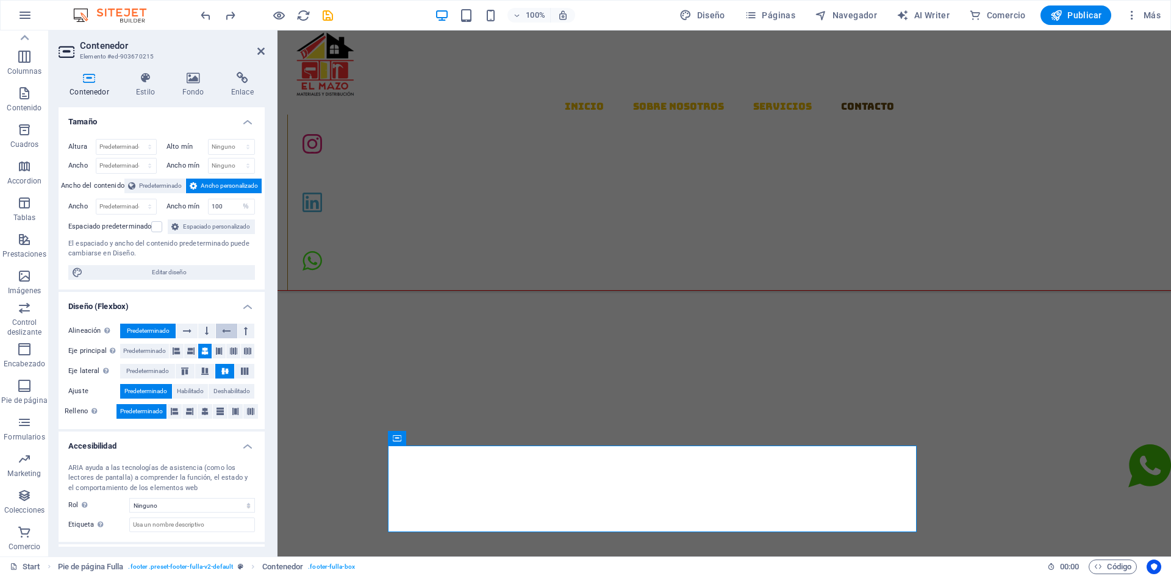
click at [226, 330] on icon at bounding box center [226, 331] width 9 height 15
click at [229, 327] on icon at bounding box center [226, 331] width 9 height 15
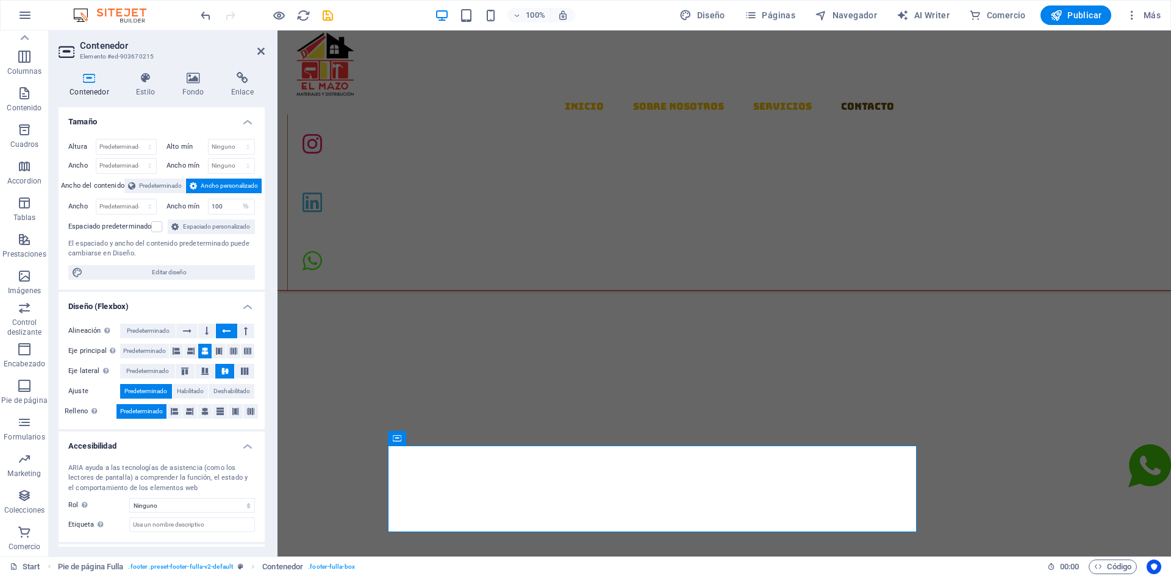
click at [229, 327] on icon at bounding box center [226, 331] width 9 height 15
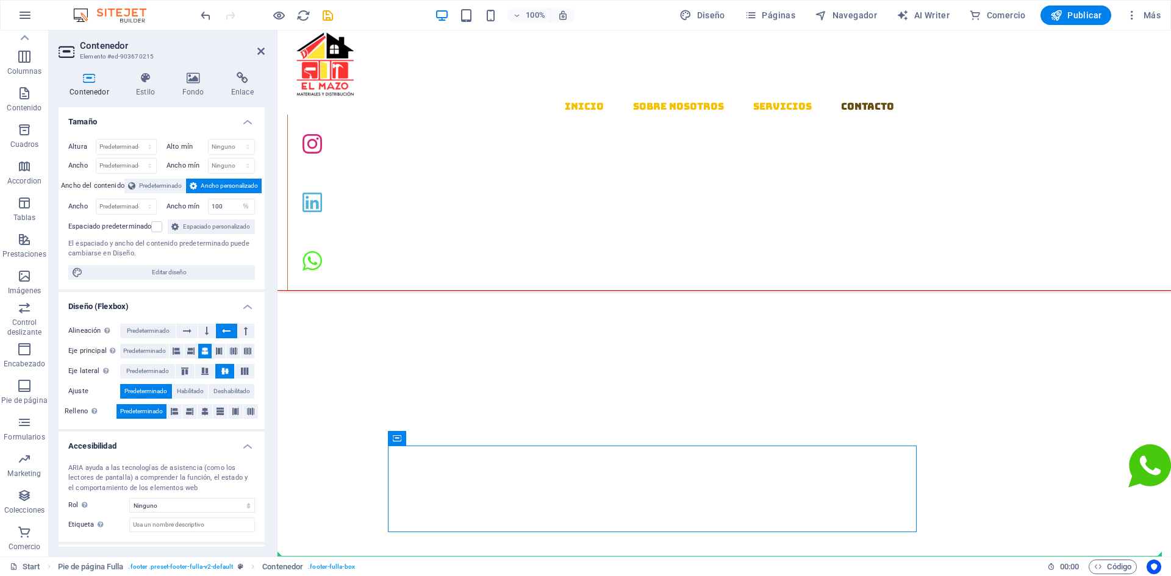
drag, startPoint x: 675, startPoint y: 472, endPoint x: 302, endPoint y: 506, distance: 374.9
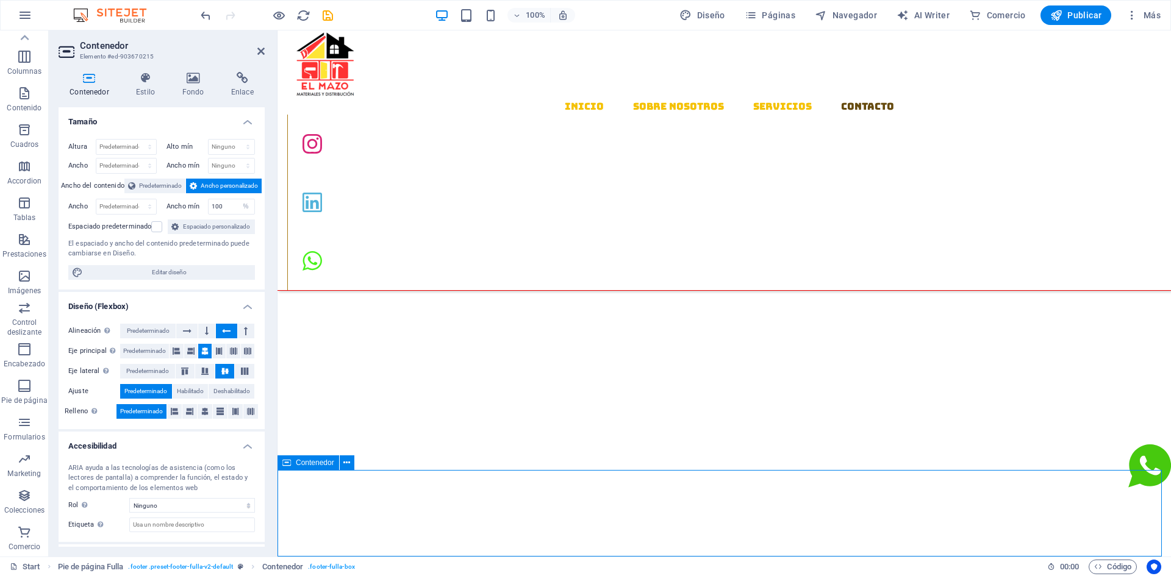
scroll to position [1568, 0]
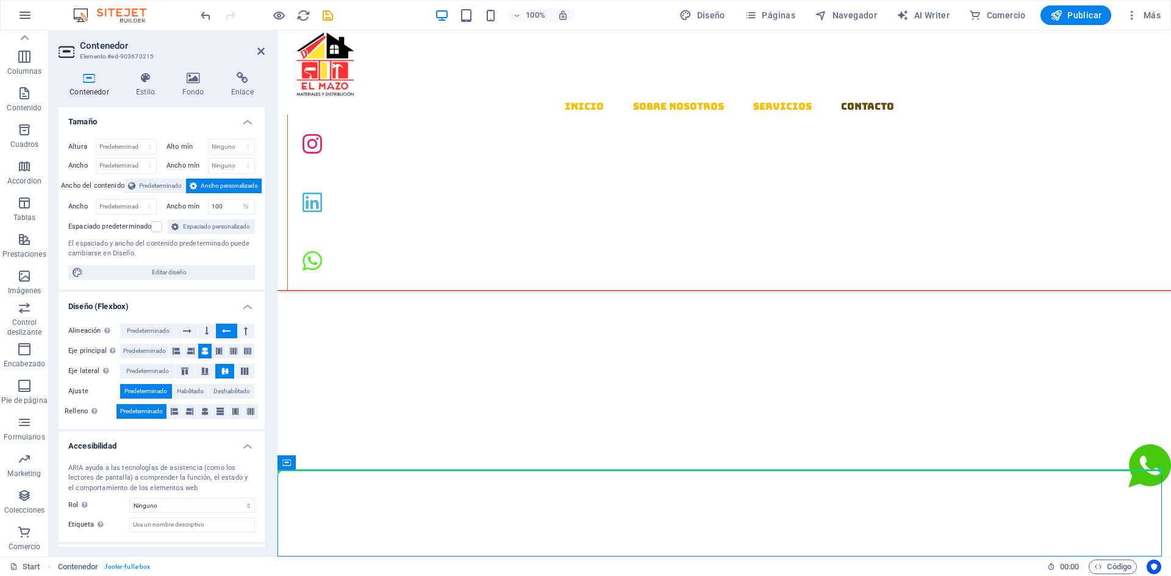
drag, startPoint x: 302, startPoint y: 502, endPoint x: 285, endPoint y: 447, distance: 57.3
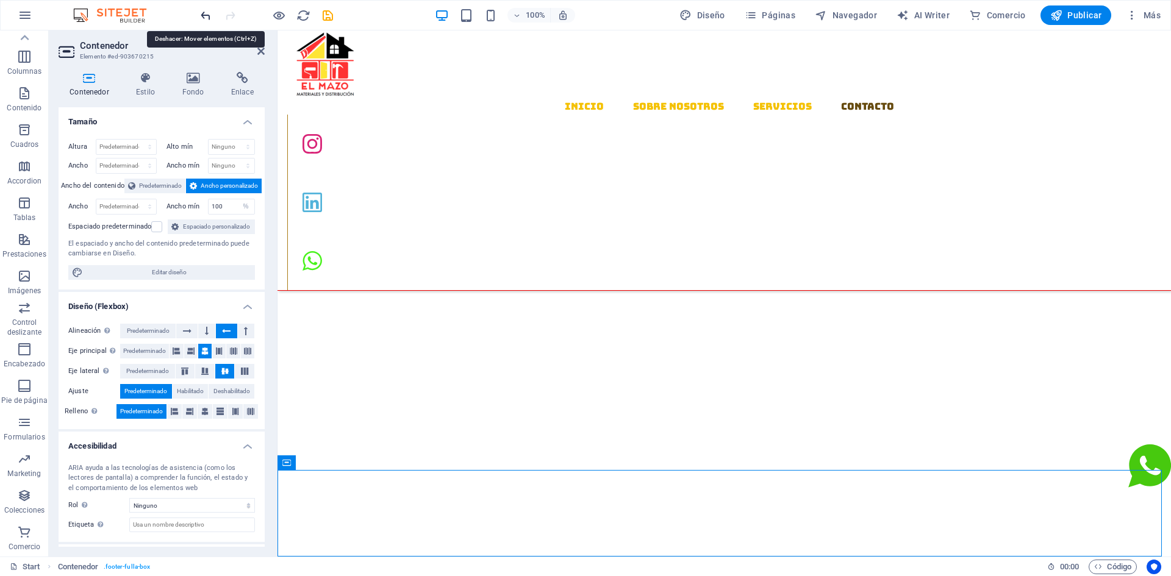
click at [207, 16] on icon "undo" at bounding box center [206, 16] width 14 height 14
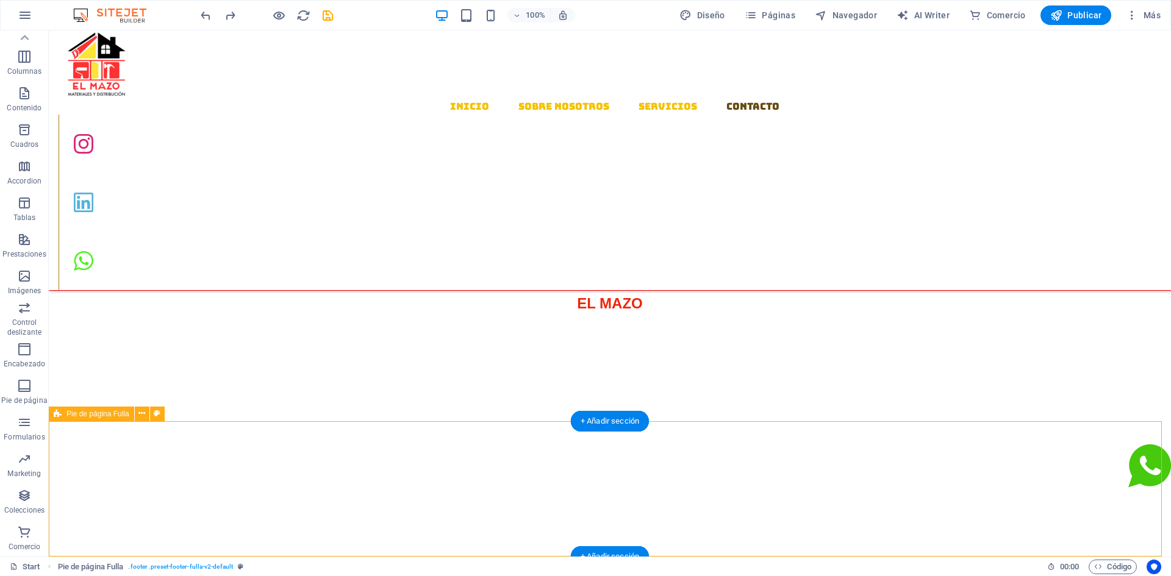
drag, startPoint x: 525, startPoint y: 443, endPoint x: 730, endPoint y: 453, distance: 205.8
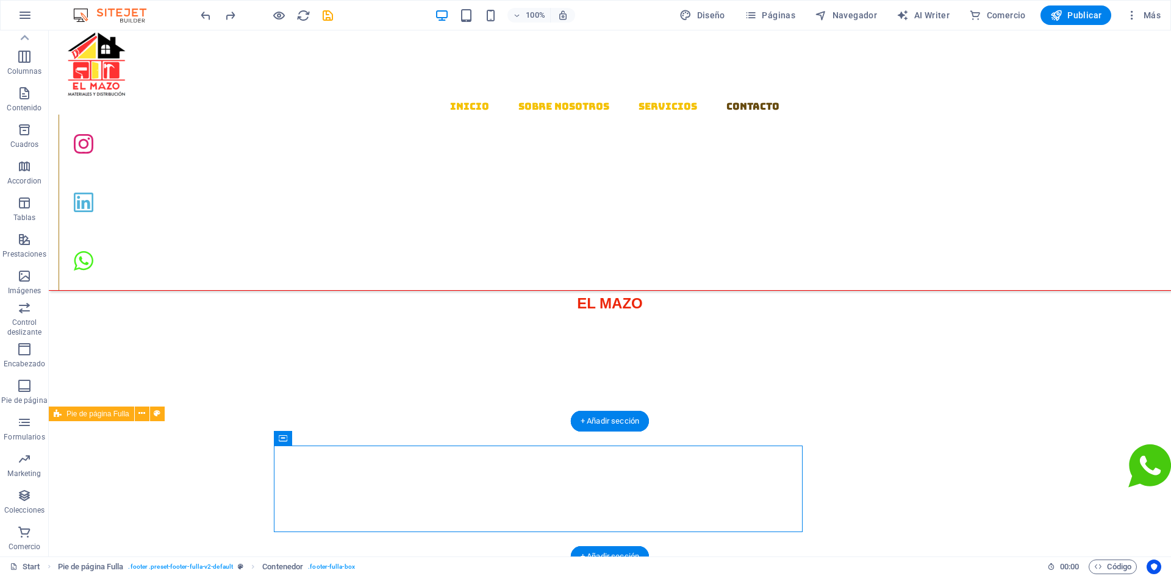
drag, startPoint x: 700, startPoint y: 454, endPoint x: 659, endPoint y: 454, distance: 40.9
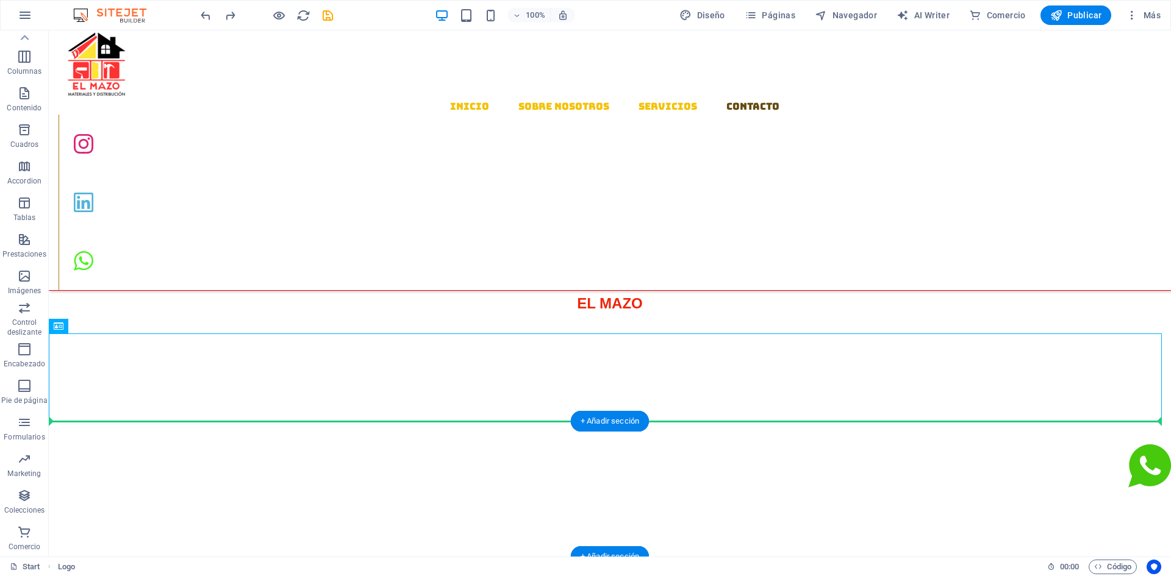
drag, startPoint x: 79, startPoint y: 368, endPoint x: 82, endPoint y: 450, distance: 81.8
drag, startPoint x: 102, startPoint y: 376, endPoint x: 99, endPoint y: 476, distance: 100.1
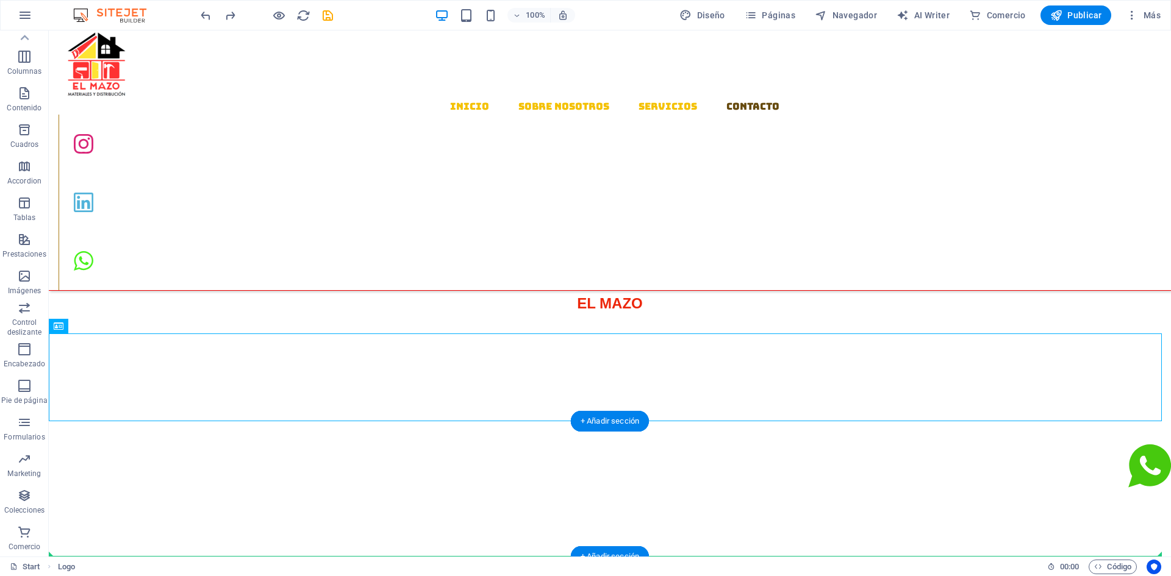
drag, startPoint x: 105, startPoint y: 400, endPoint x: 125, endPoint y: 501, distance: 103.2
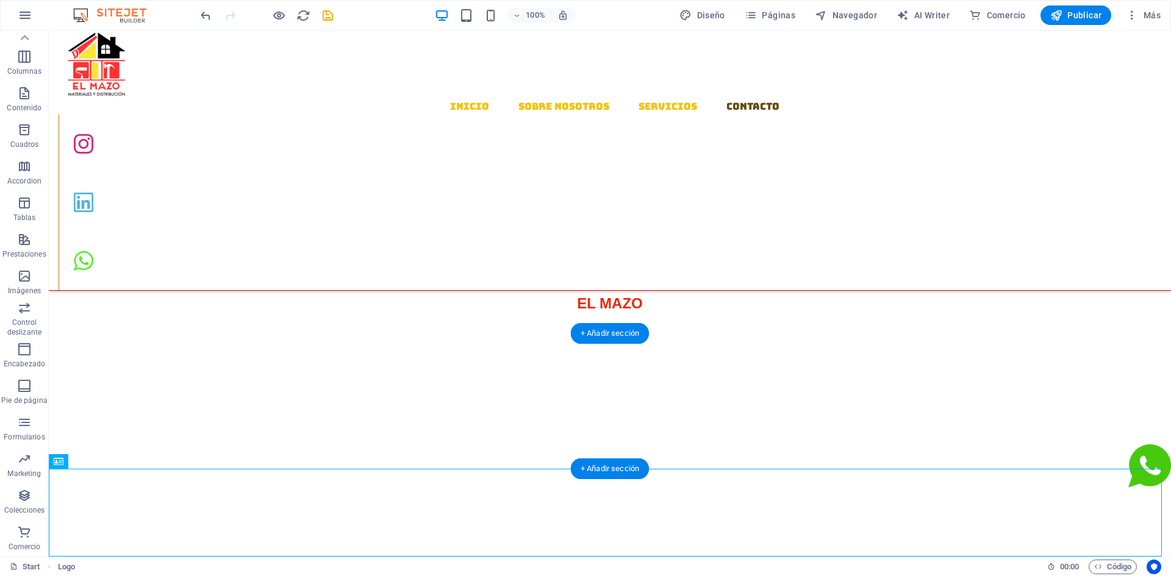
drag, startPoint x: 112, startPoint y: 496, endPoint x: 325, endPoint y: 403, distance: 232.2
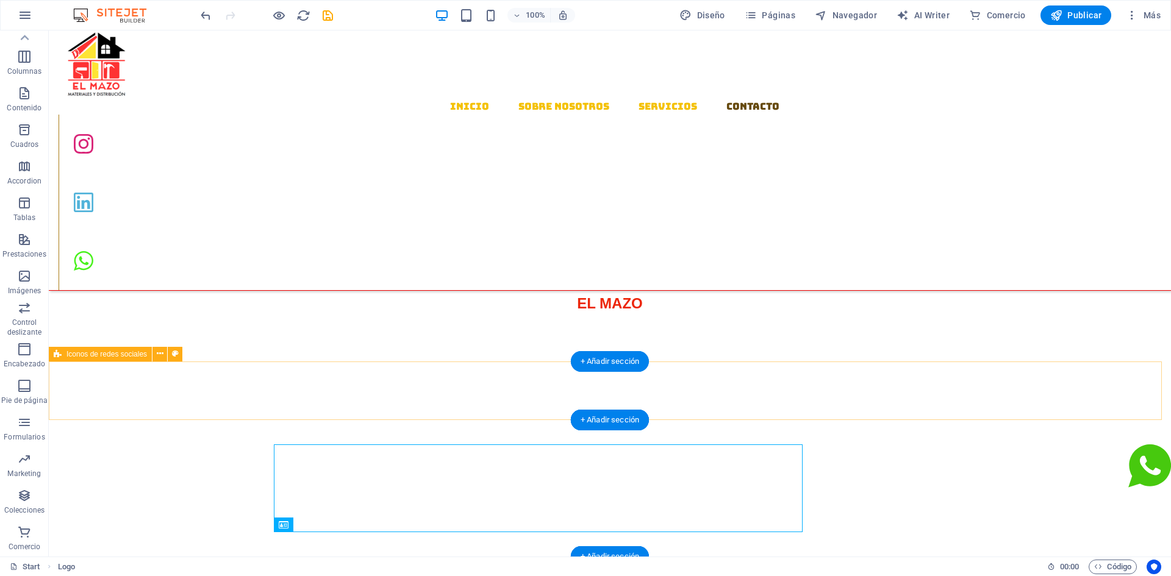
scroll to position [1466, 0]
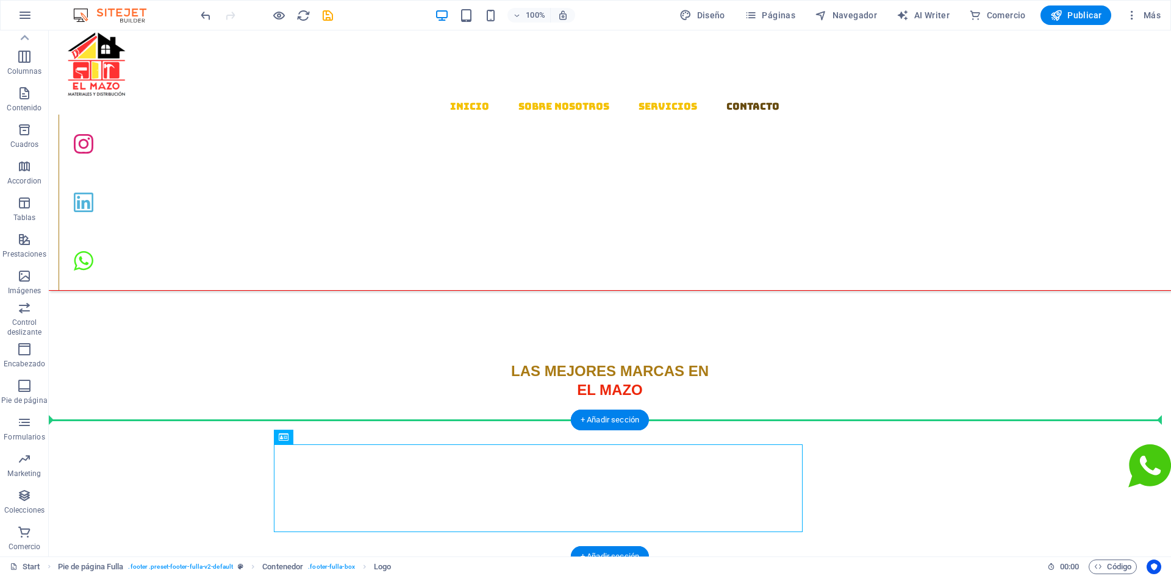
drag, startPoint x: 332, startPoint y: 472, endPoint x: 194, endPoint y: 470, distance: 138.5
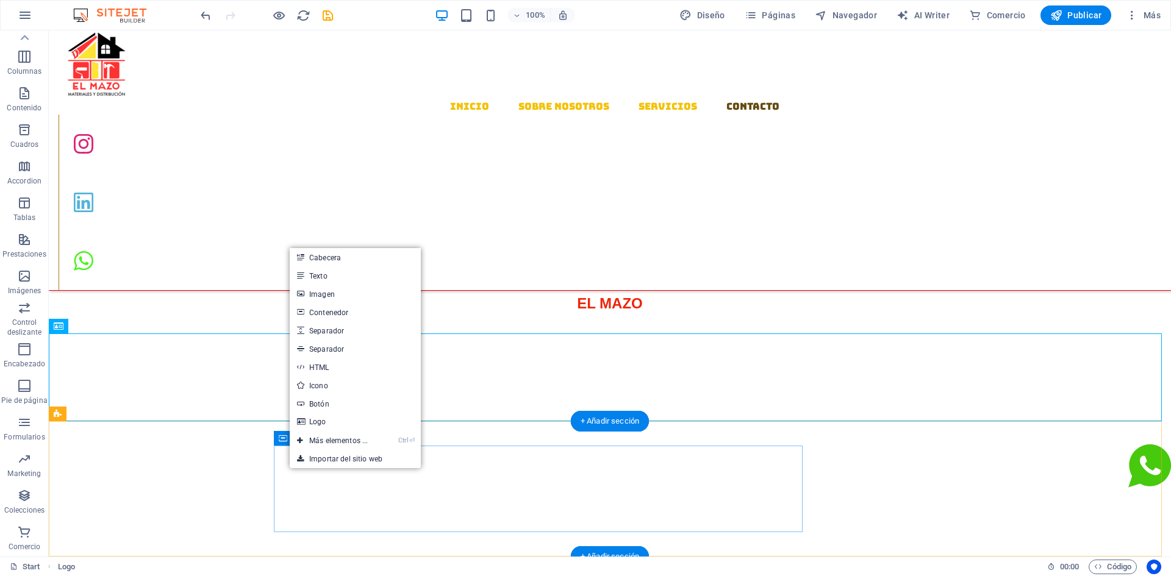
select select "%"
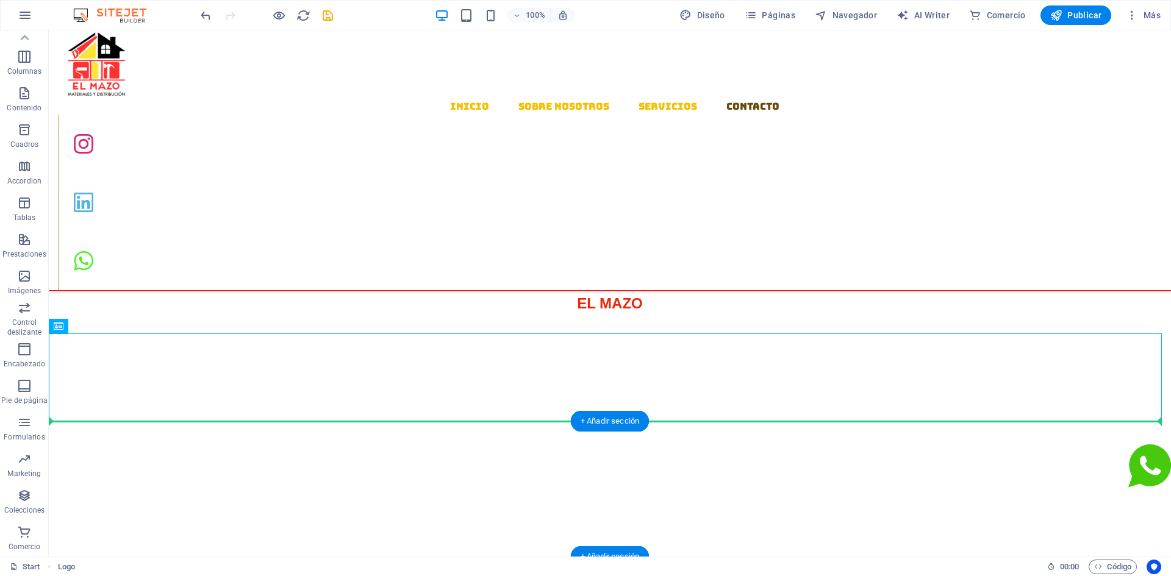
drag, startPoint x: 118, startPoint y: 377, endPoint x: 183, endPoint y: 481, distance: 122.2
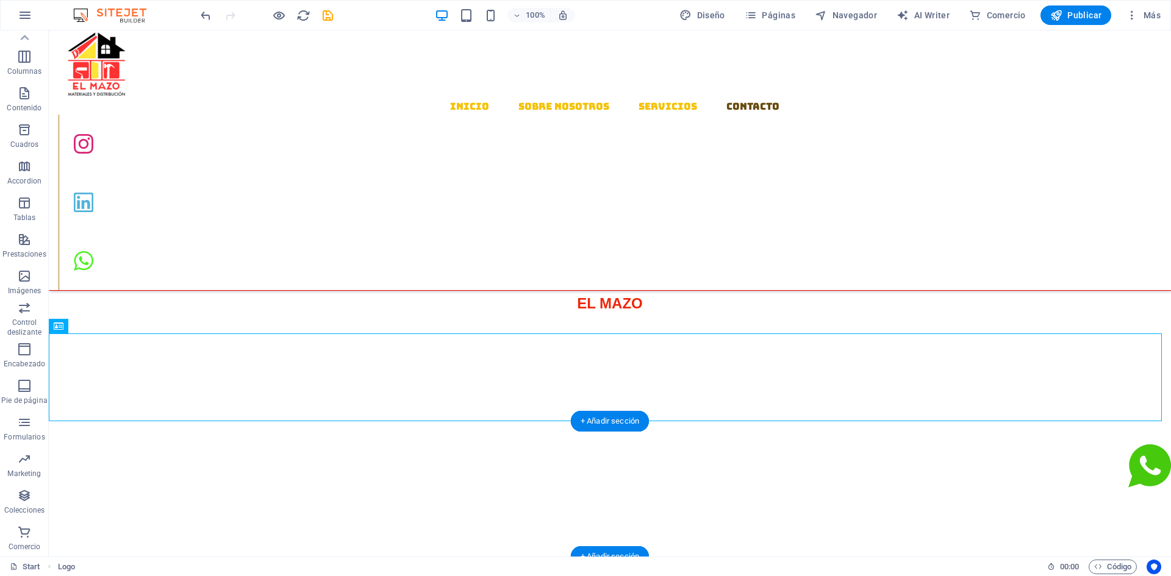
drag, startPoint x: 79, startPoint y: 361, endPoint x: 356, endPoint y: 468, distance: 296.4
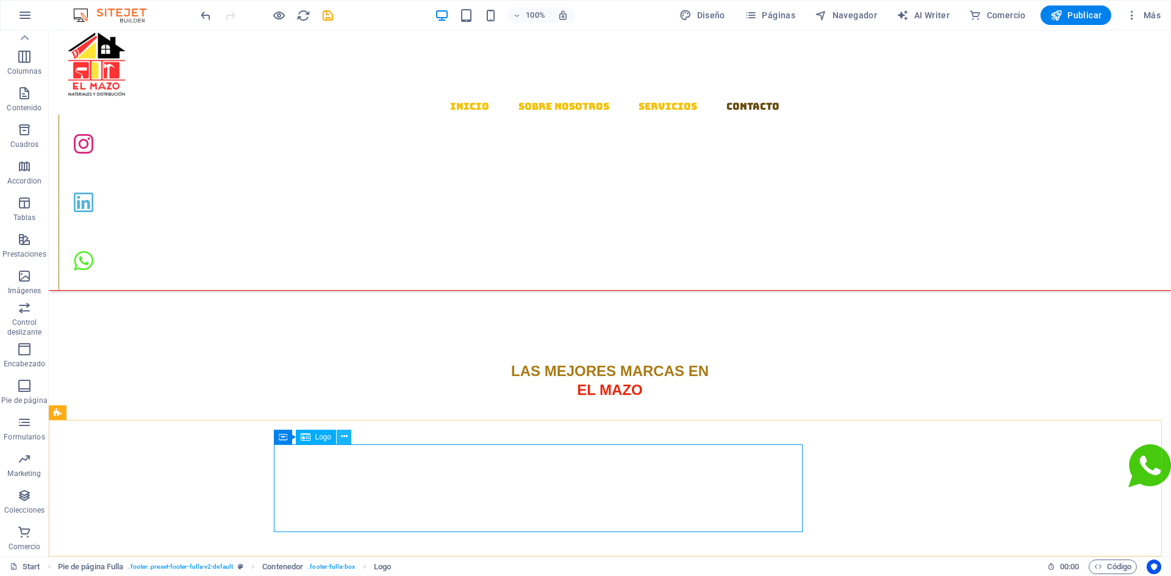
click at [343, 439] on icon at bounding box center [344, 437] width 7 height 13
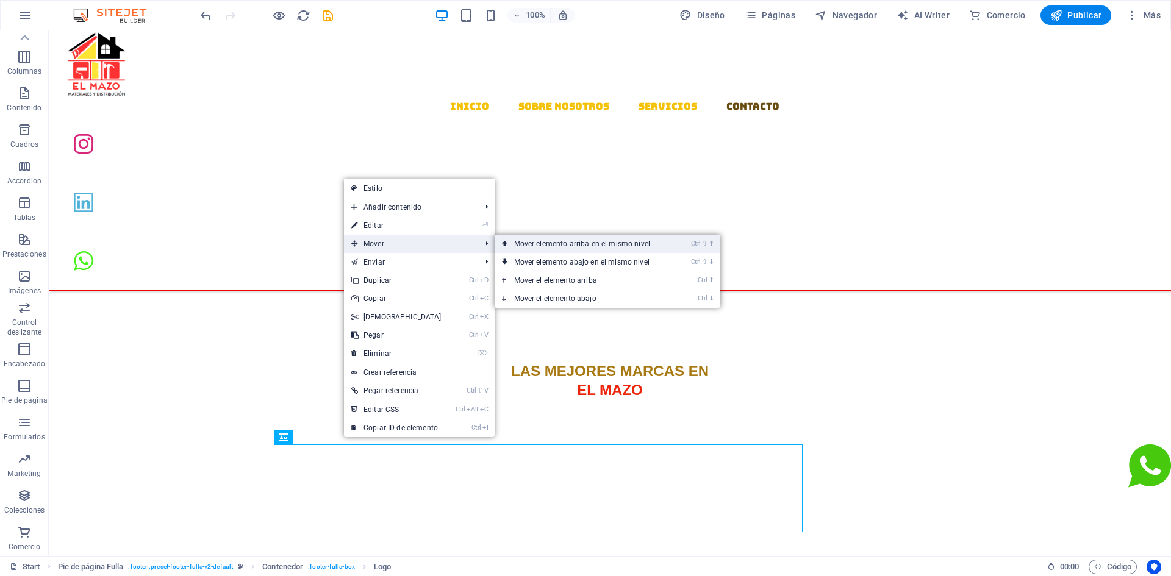
click at [504, 243] on icon at bounding box center [505, 244] width 6 height 18
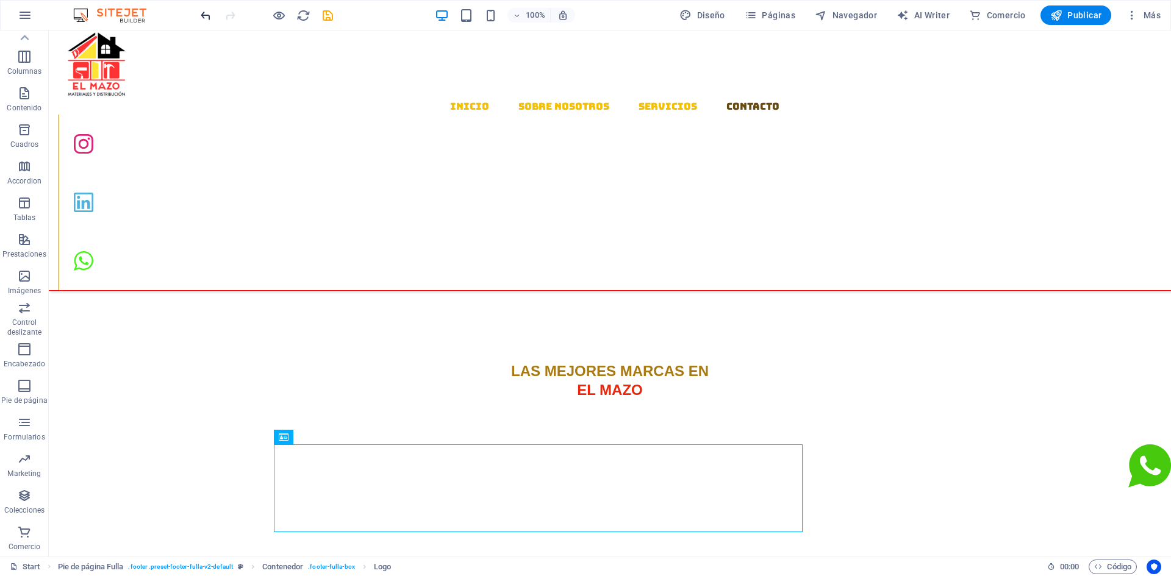
click at [207, 10] on icon "undo" at bounding box center [206, 16] width 14 height 14
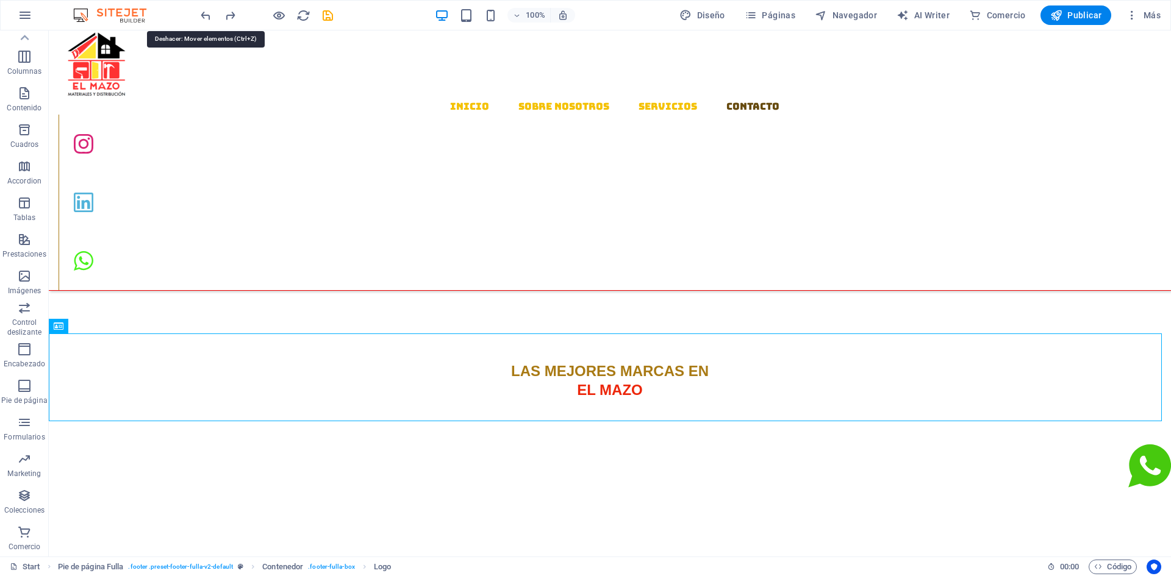
scroll to position [1552, 0]
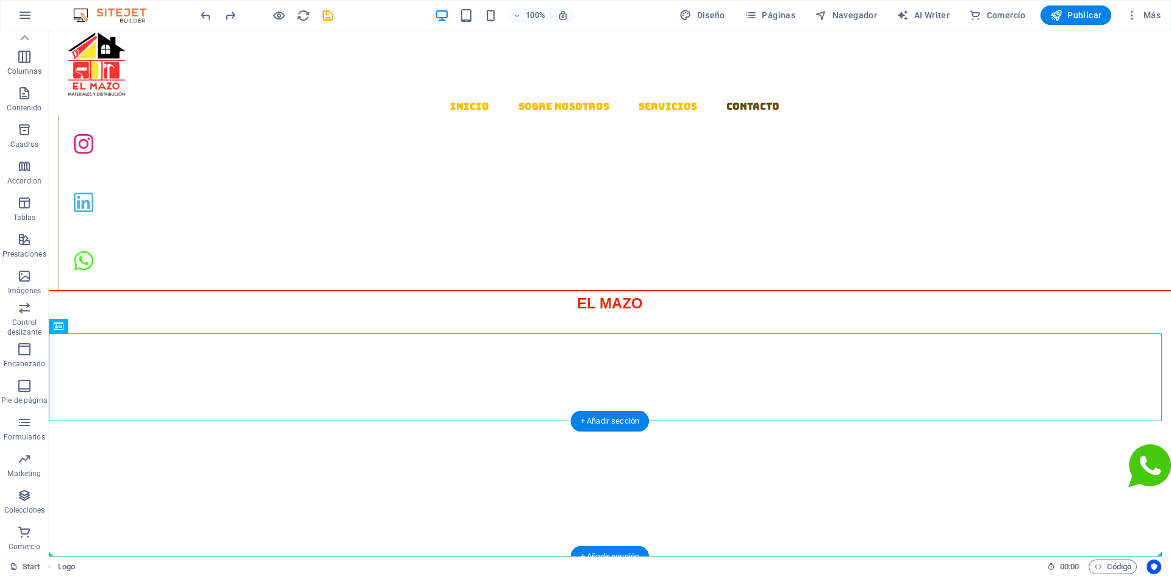
drag, startPoint x: 100, startPoint y: 372, endPoint x: 371, endPoint y: 541, distance: 319.7
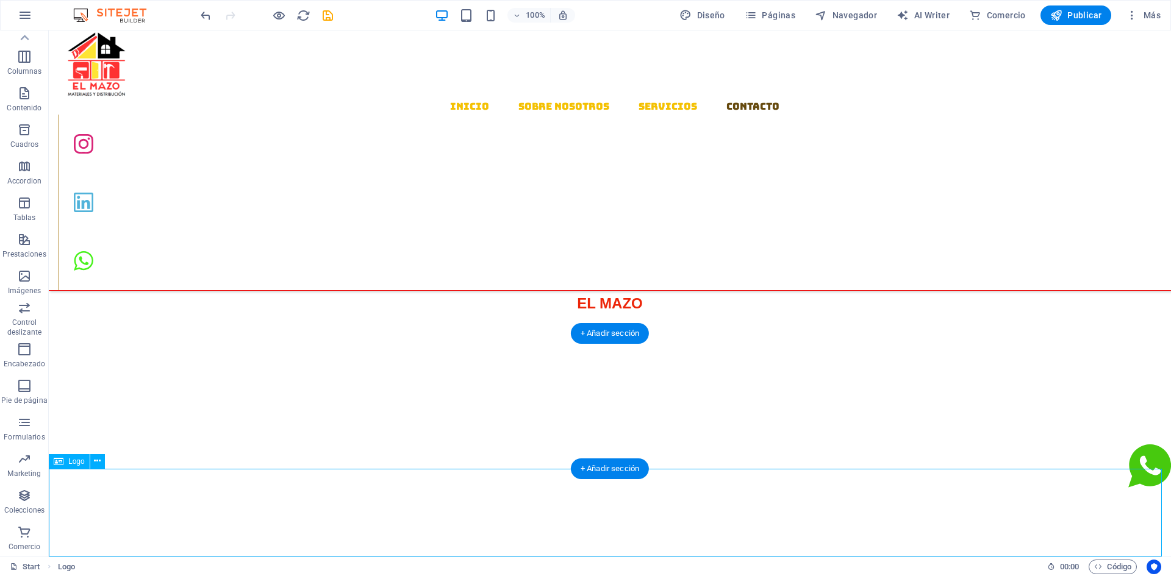
drag, startPoint x: 118, startPoint y: 498, endPoint x: 353, endPoint y: 425, distance: 246.0
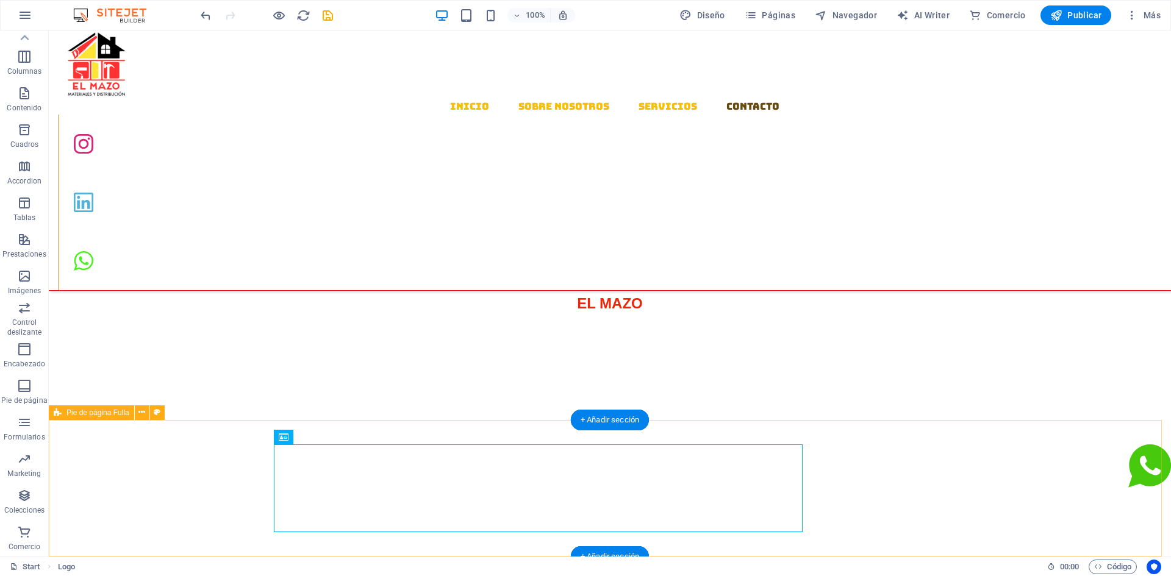
scroll to position [1466, 0]
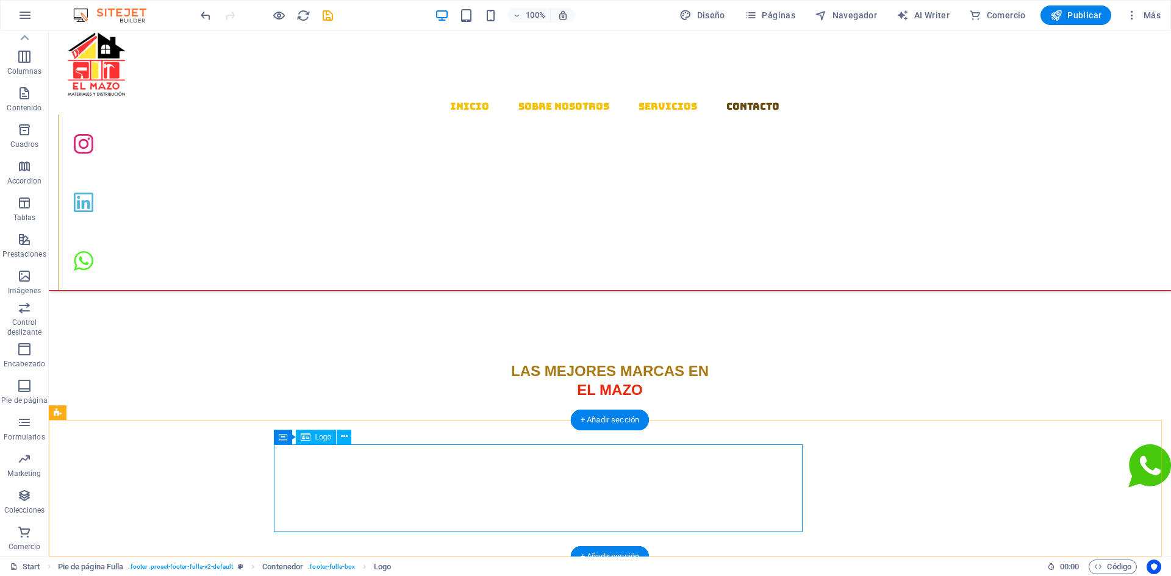
drag, startPoint x: 393, startPoint y: 494, endPoint x: 165, endPoint y: 495, distance: 228.7
select select "%"
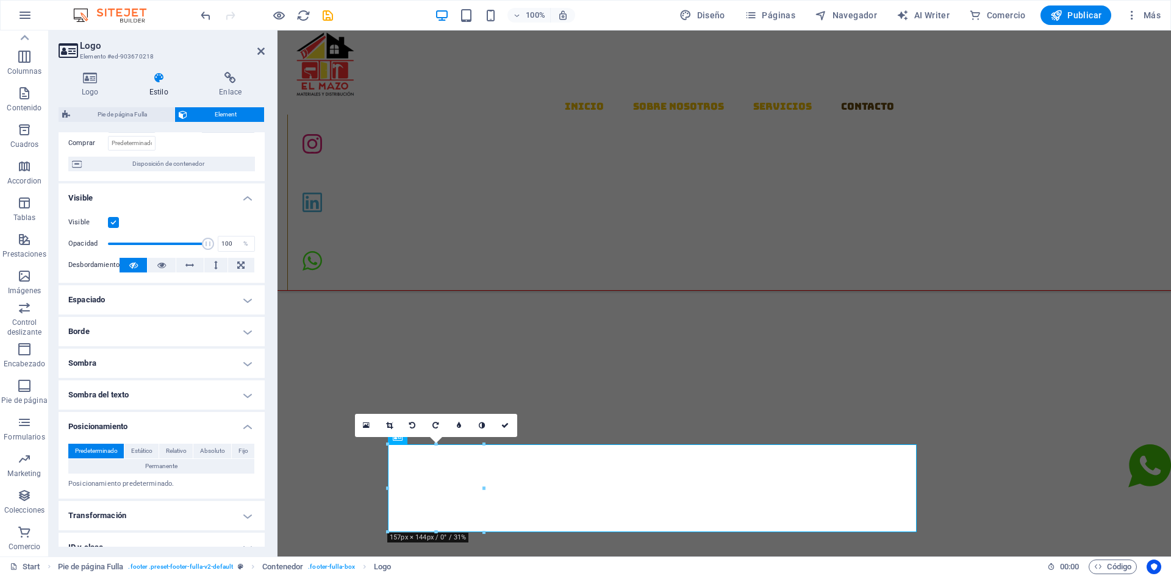
scroll to position [168, 0]
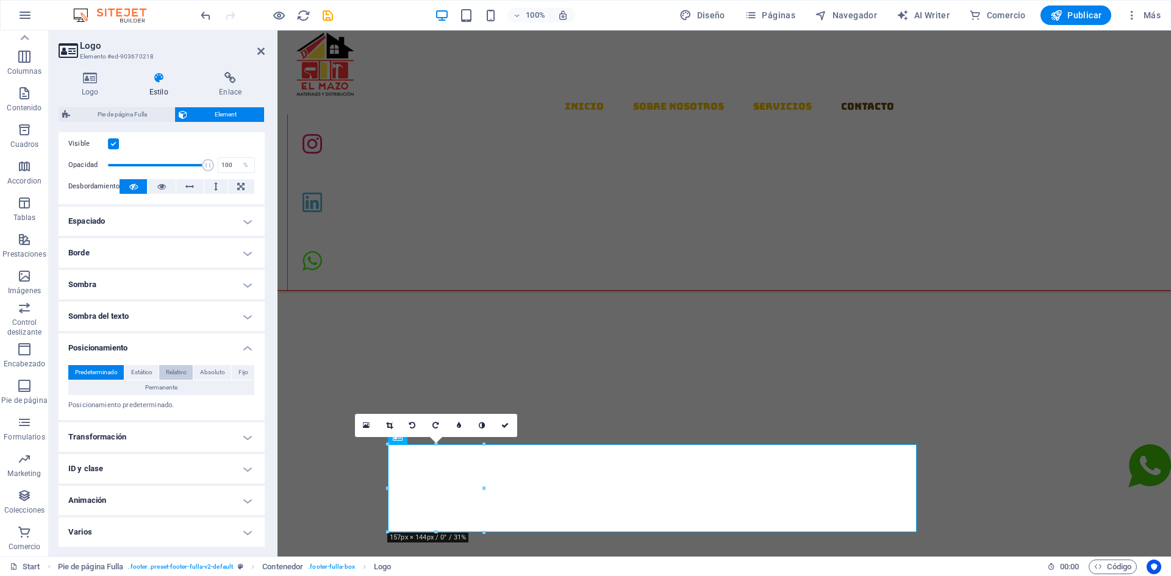
click at [187, 377] on span "Relativo" at bounding box center [176, 372] width 21 height 15
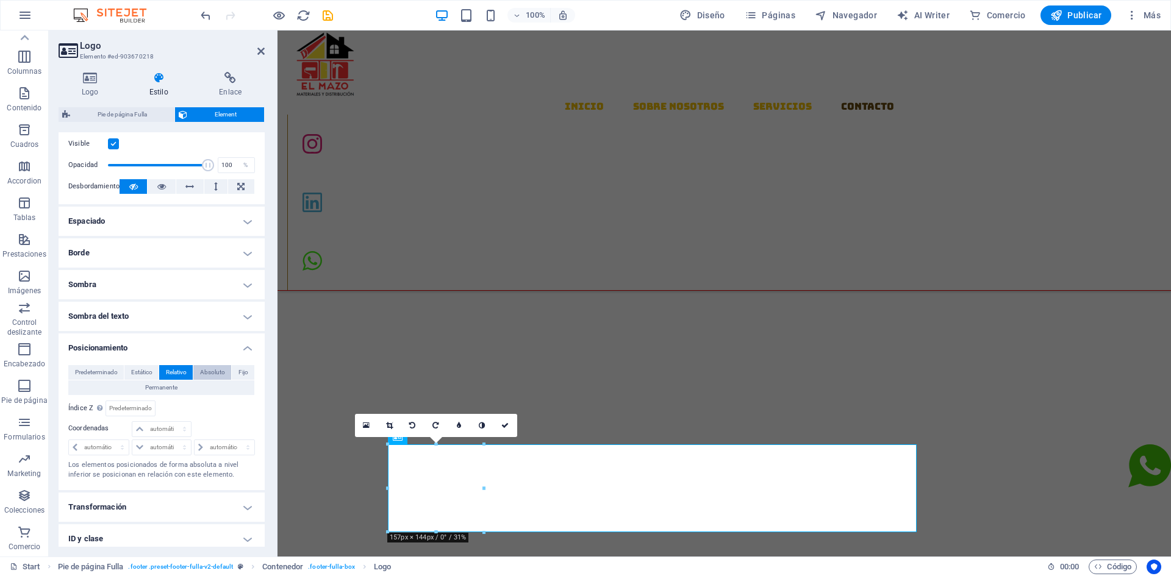
click at [208, 375] on span "Absoluto" at bounding box center [212, 372] width 25 height 15
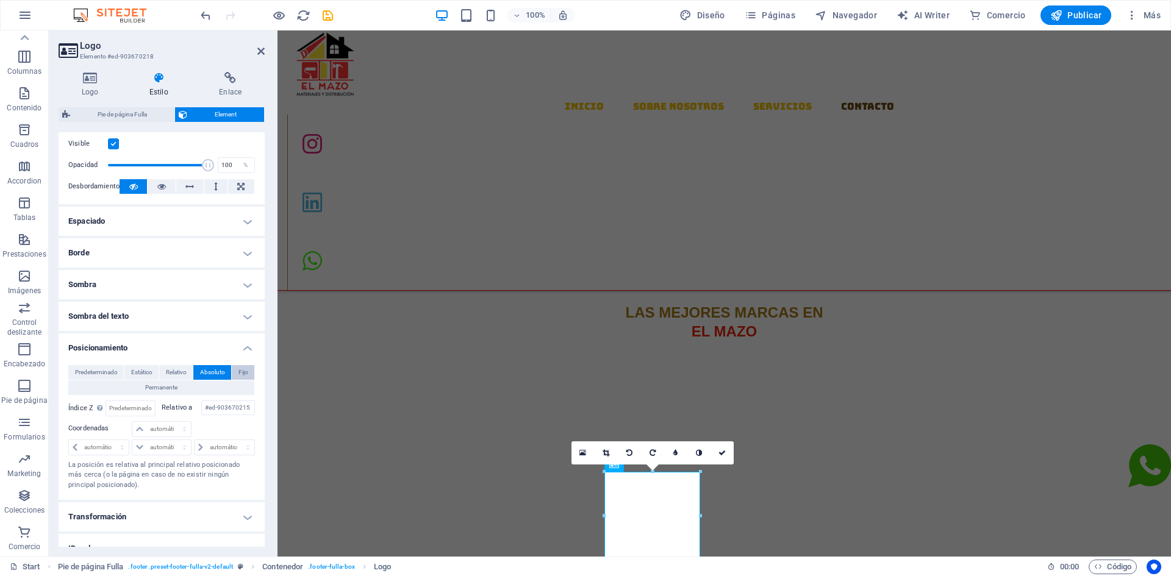
click at [239, 376] on span "Fijo" at bounding box center [244, 372] width 10 height 15
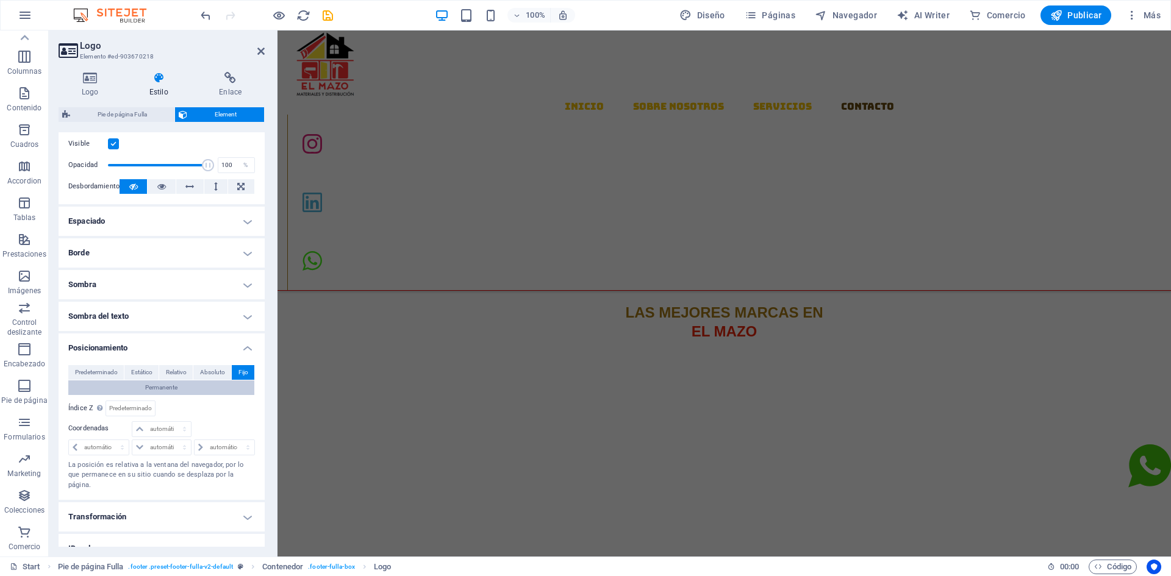
click at [165, 387] on span "Permanente" at bounding box center [161, 388] width 32 height 15
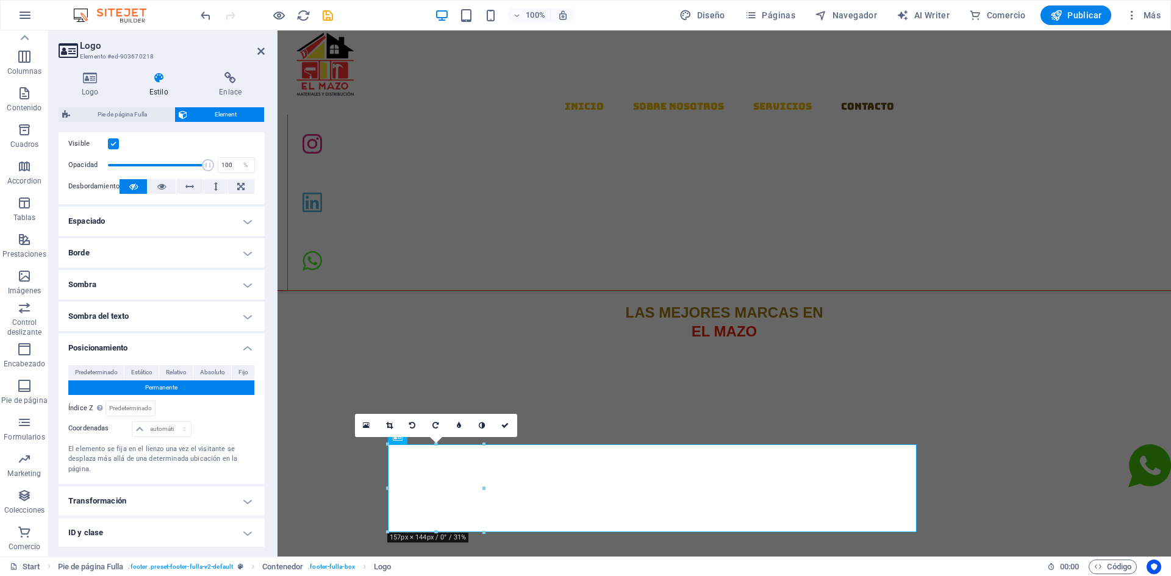
scroll to position [1466, 0]
click at [98, 377] on span "Predeterminado" at bounding box center [96, 372] width 43 height 15
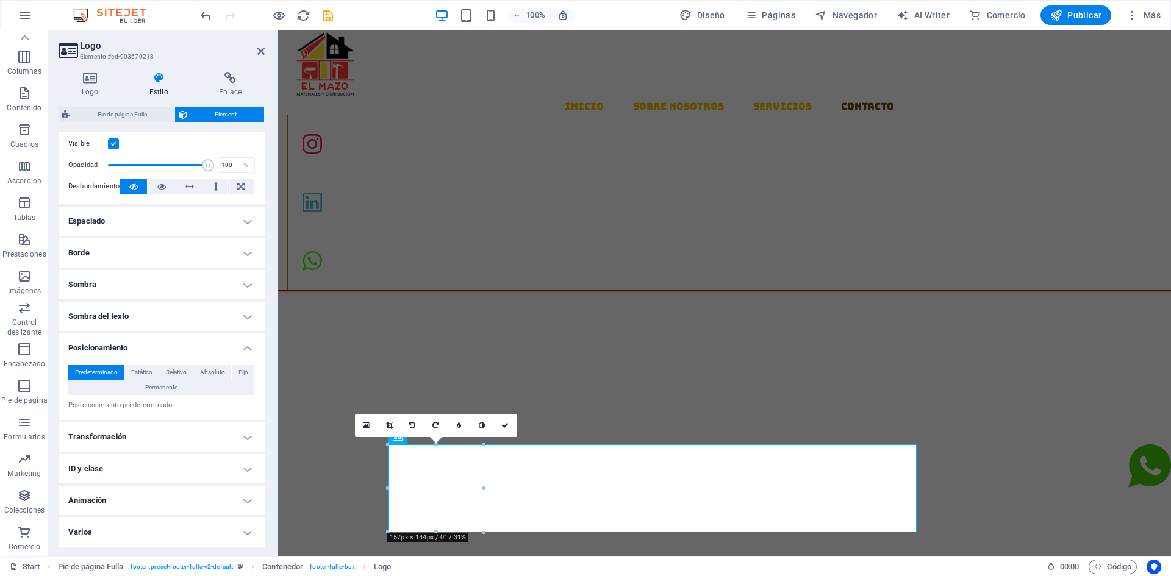
click at [187, 432] on h4 "Transformación" at bounding box center [162, 437] width 206 height 29
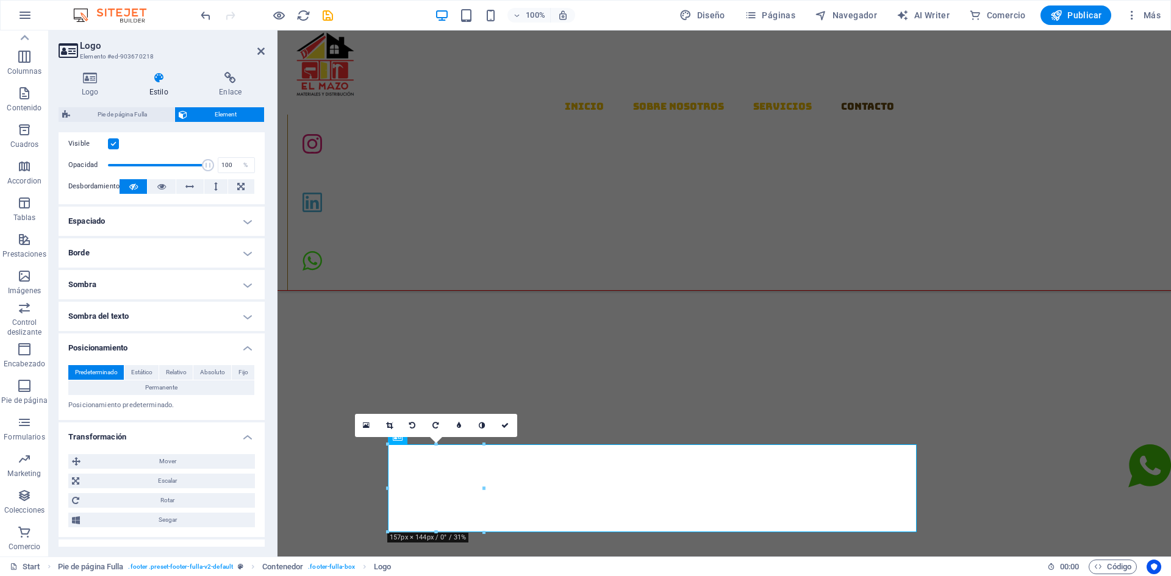
click at [226, 439] on h4 "Transformación" at bounding box center [162, 434] width 206 height 22
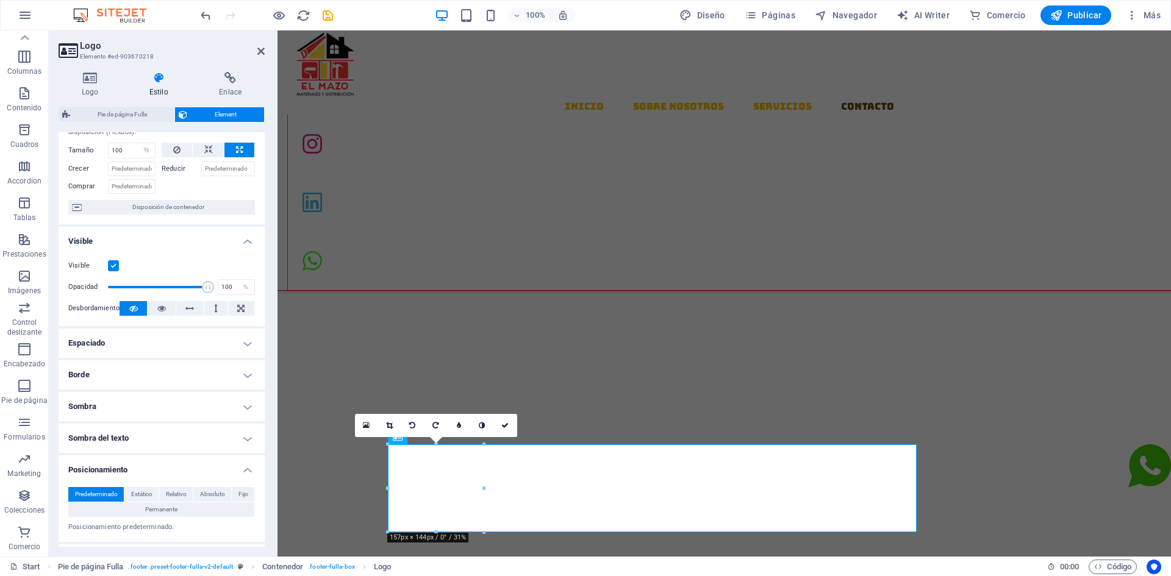
scroll to position [0, 0]
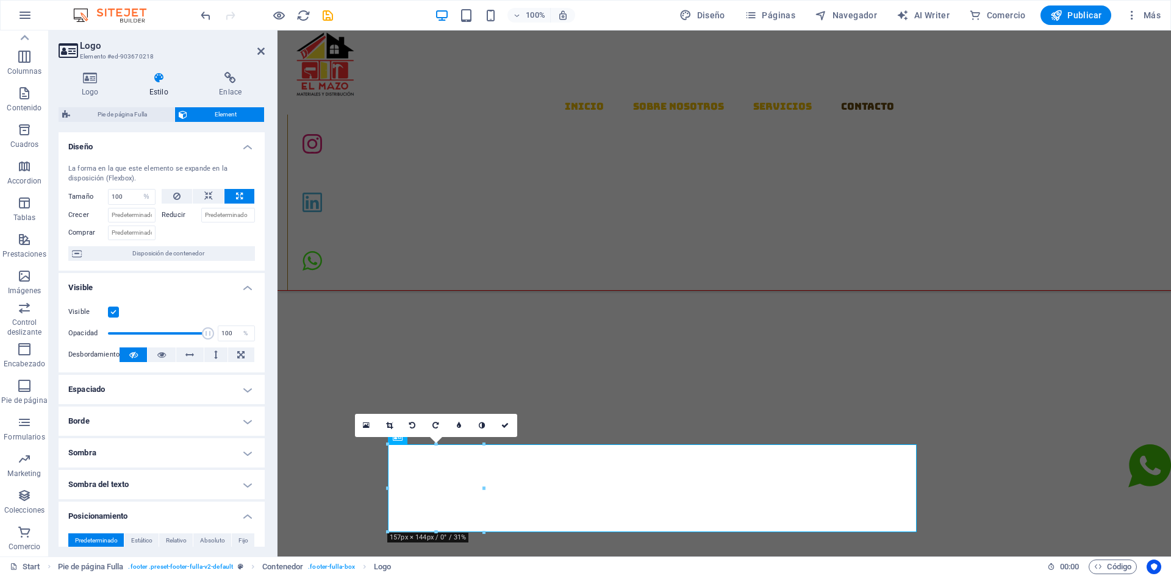
click at [246, 292] on h4 "Visible" at bounding box center [162, 284] width 206 height 22
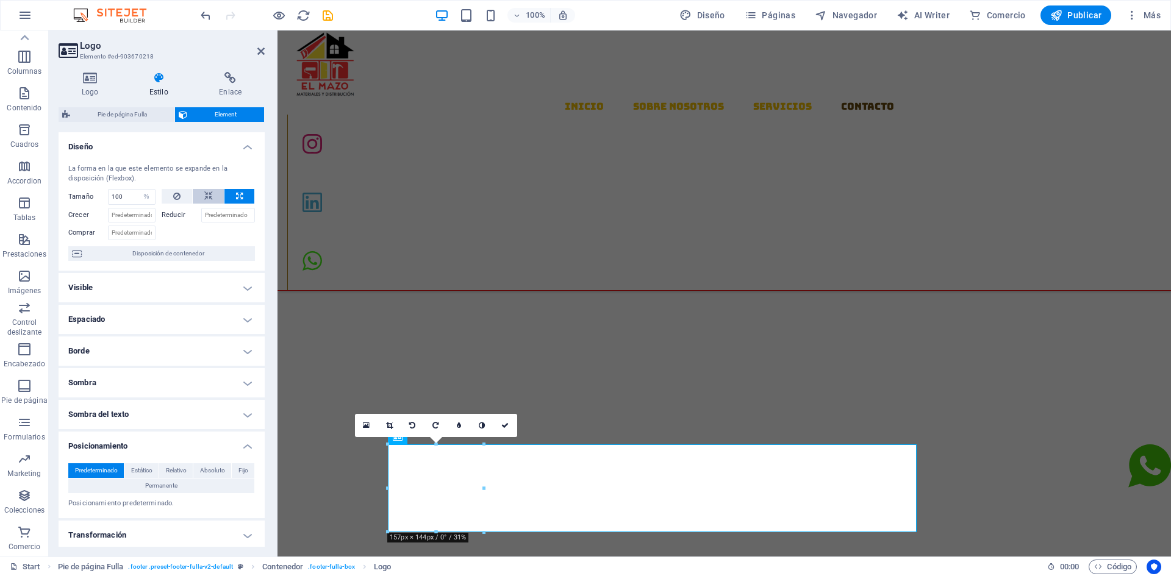
click at [209, 193] on icon at bounding box center [208, 196] width 9 height 15
select select "DISABLED_OPTION_VALUE"
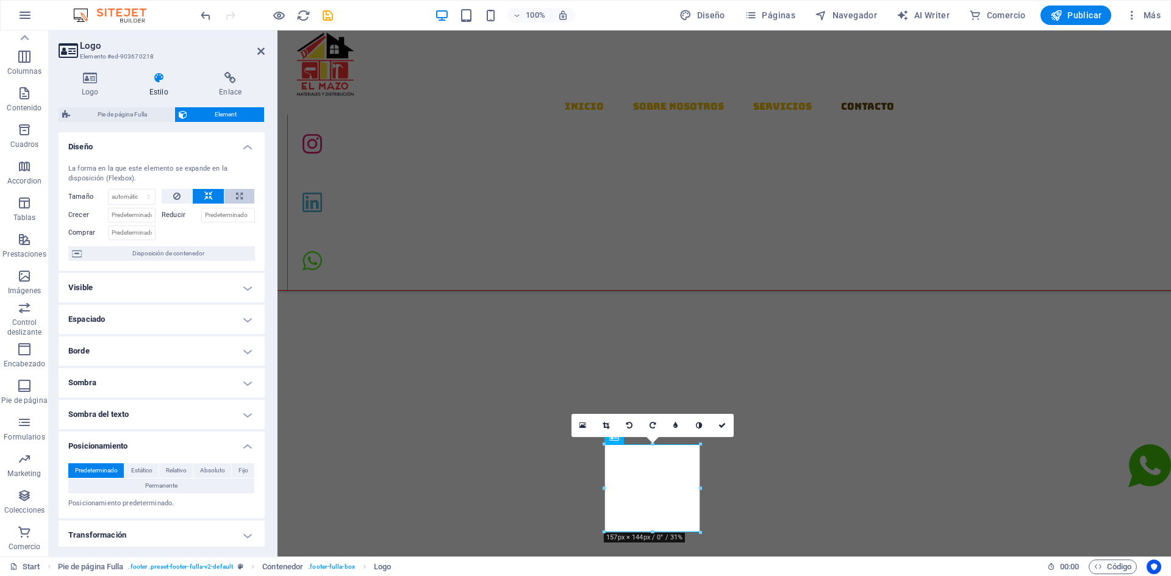
click at [236, 190] on icon at bounding box center [239, 196] width 7 height 15
type input "100"
select select "%"
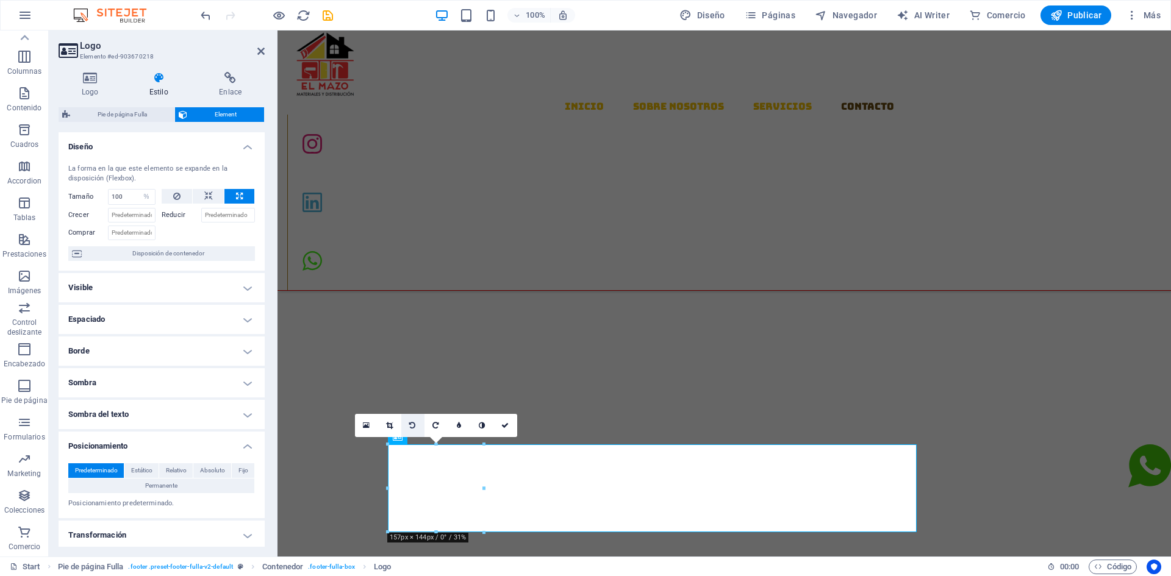
click at [417, 423] on link at bounding box center [412, 425] width 23 height 23
click at [418, 423] on link at bounding box center [412, 425] width 23 height 23
click at [417, 418] on link at bounding box center [412, 425] width 23 height 23
click at [435, 419] on link at bounding box center [436, 425] width 23 height 23
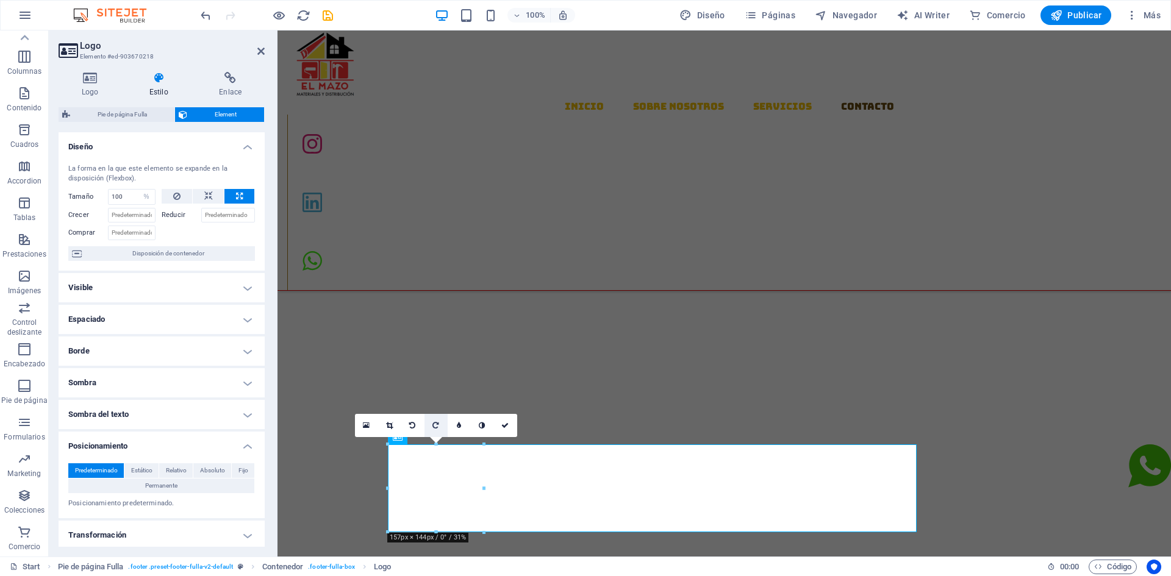
scroll to position [1482, 0]
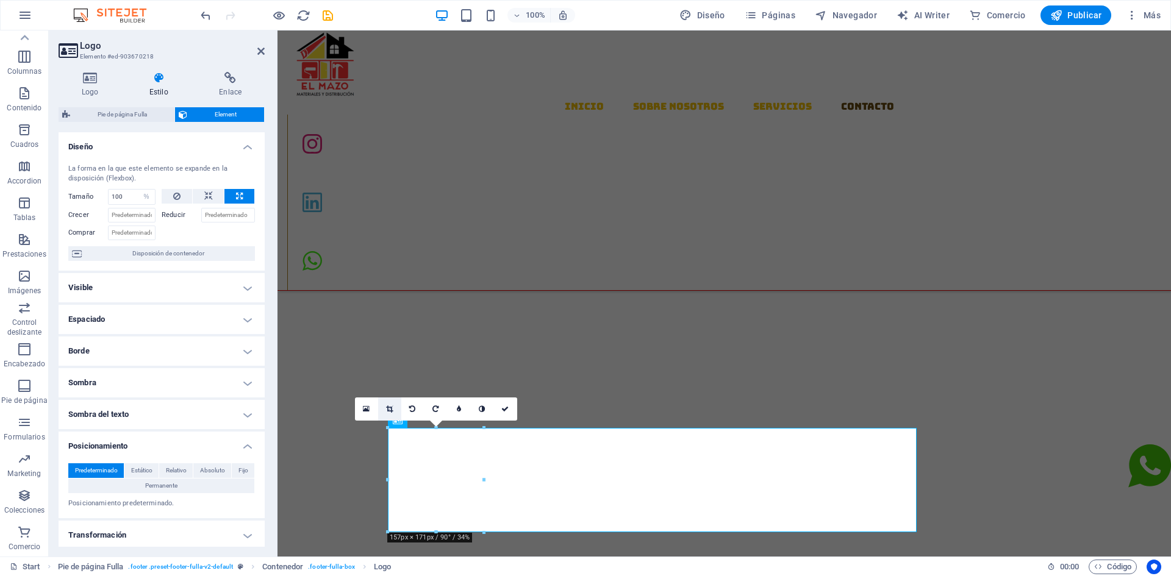
click at [399, 411] on link at bounding box center [389, 409] width 23 height 23
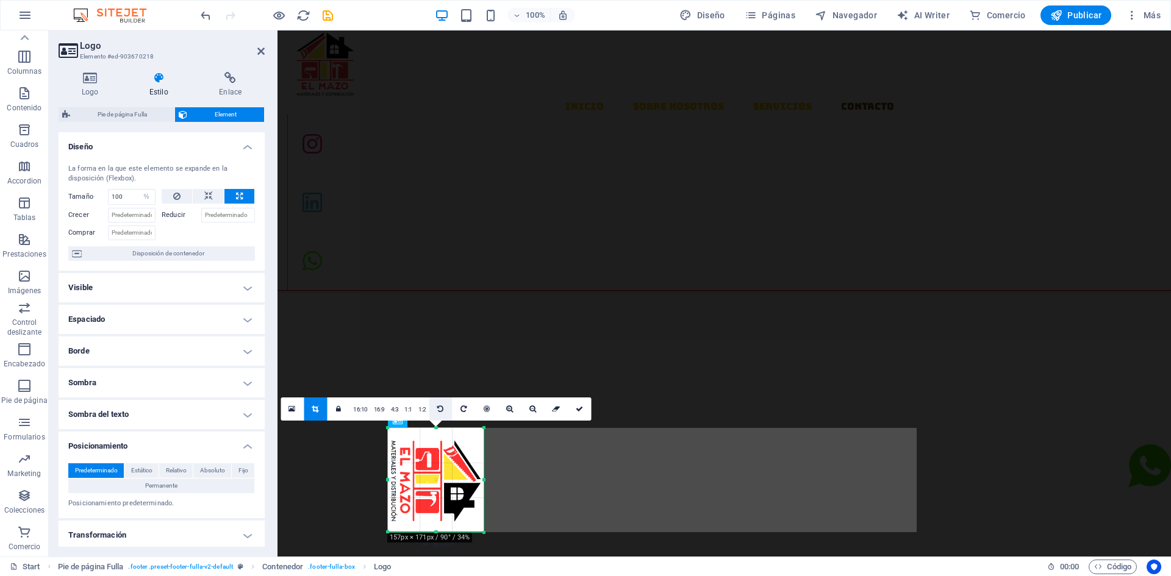
click at [439, 408] on icon at bounding box center [440, 409] width 6 height 7
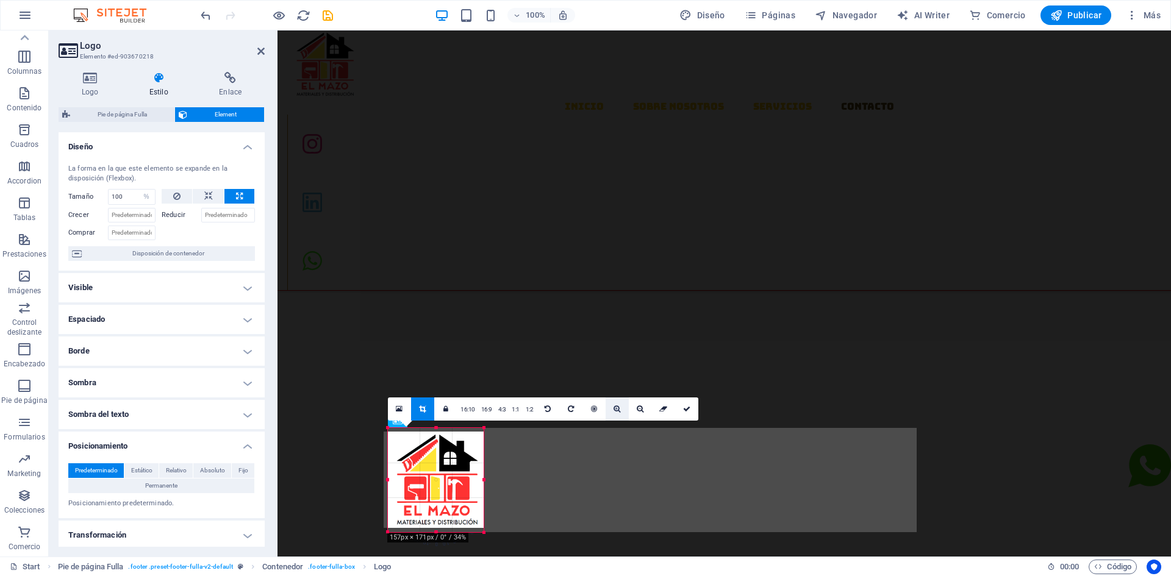
click at [614, 406] on icon at bounding box center [617, 409] width 7 height 7
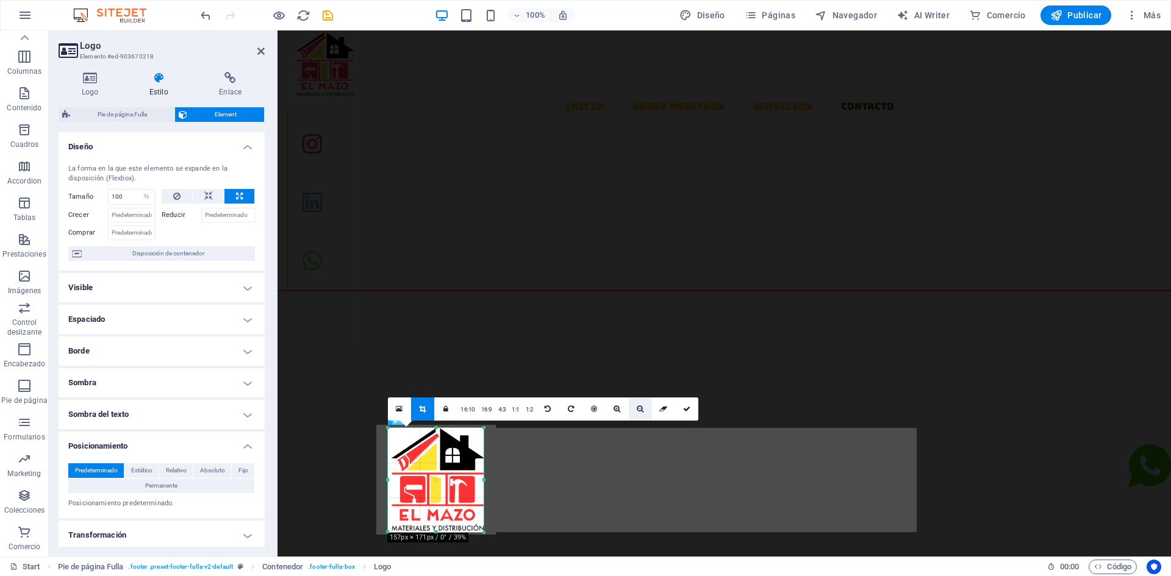
click at [638, 411] on icon at bounding box center [640, 409] width 7 height 7
click at [594, 406] on icon at bounding box center [594, 409] width 6 height 7
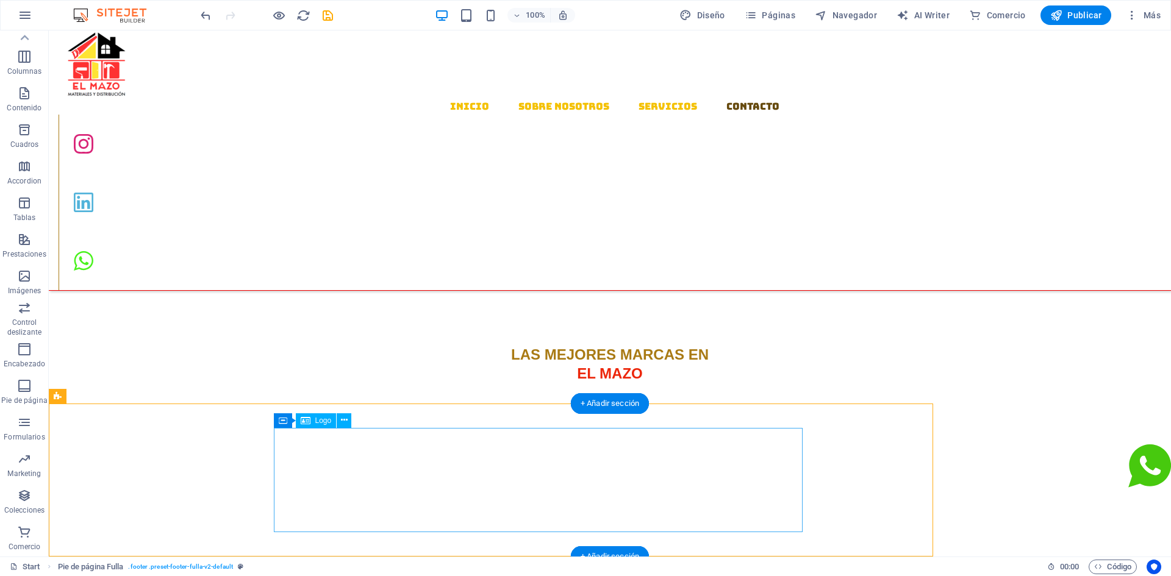
select select "%"
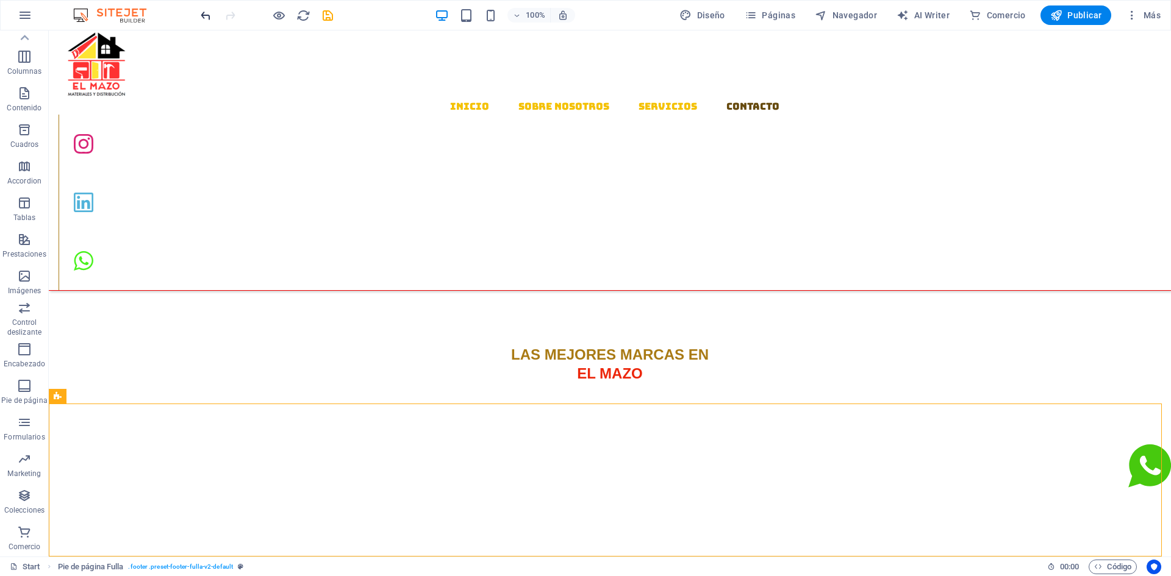
click at [212, 20] on icon "undo" at bounding box center [206, 16] width 14 height 14
click at [209, 19] on icon "undo" at bounding box center [206, 16] width 14 height 14
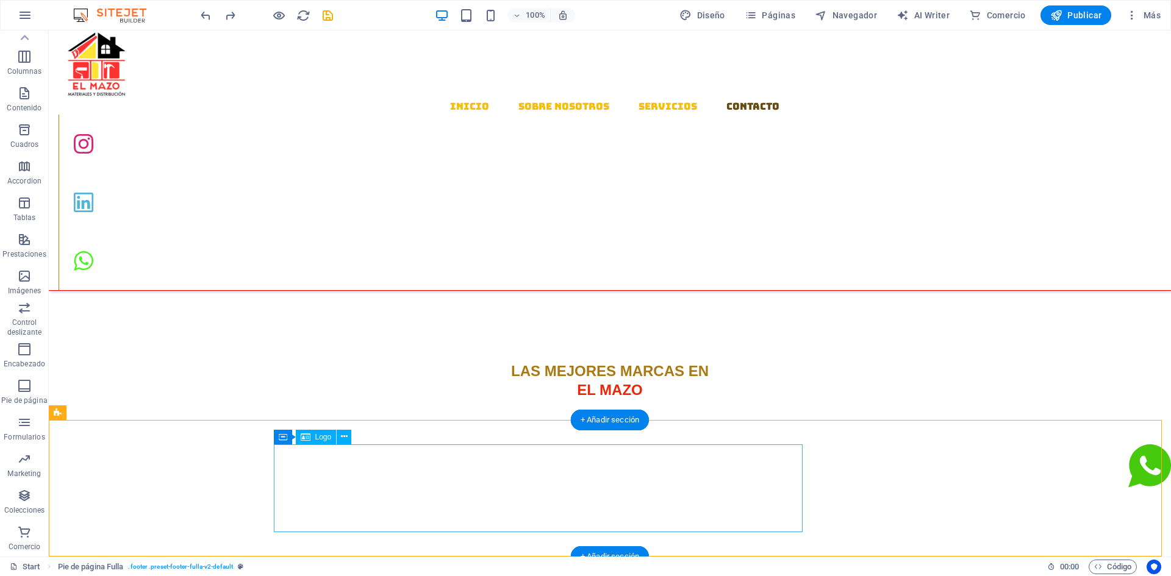
click at [600, 428] on div "+ Añadir sección" at bounding box center [610, 420] width 78 height 21
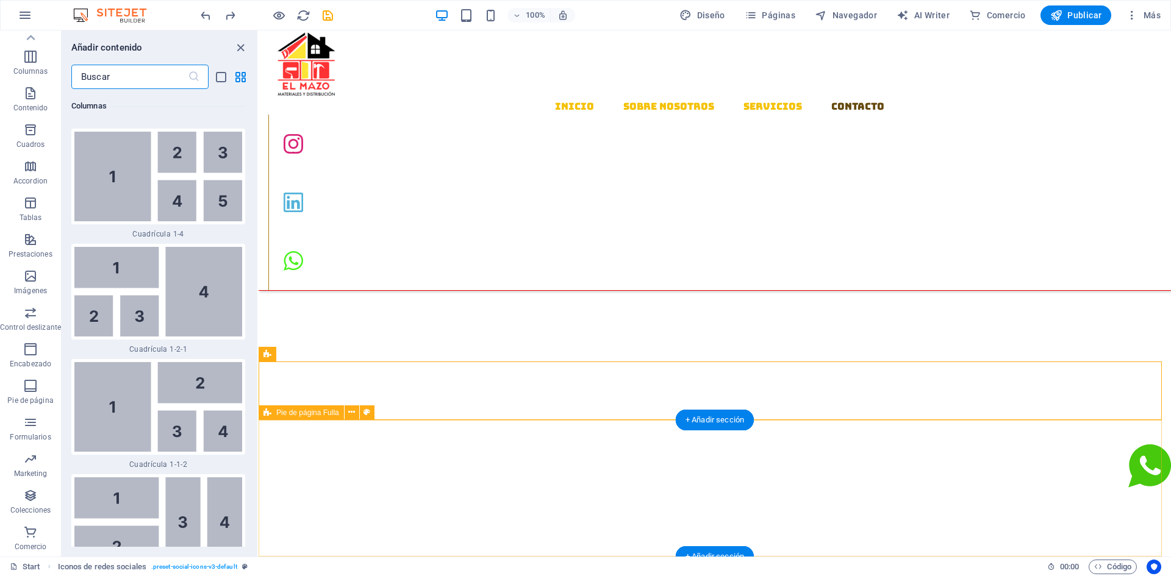
scroll to position [4138, 0]
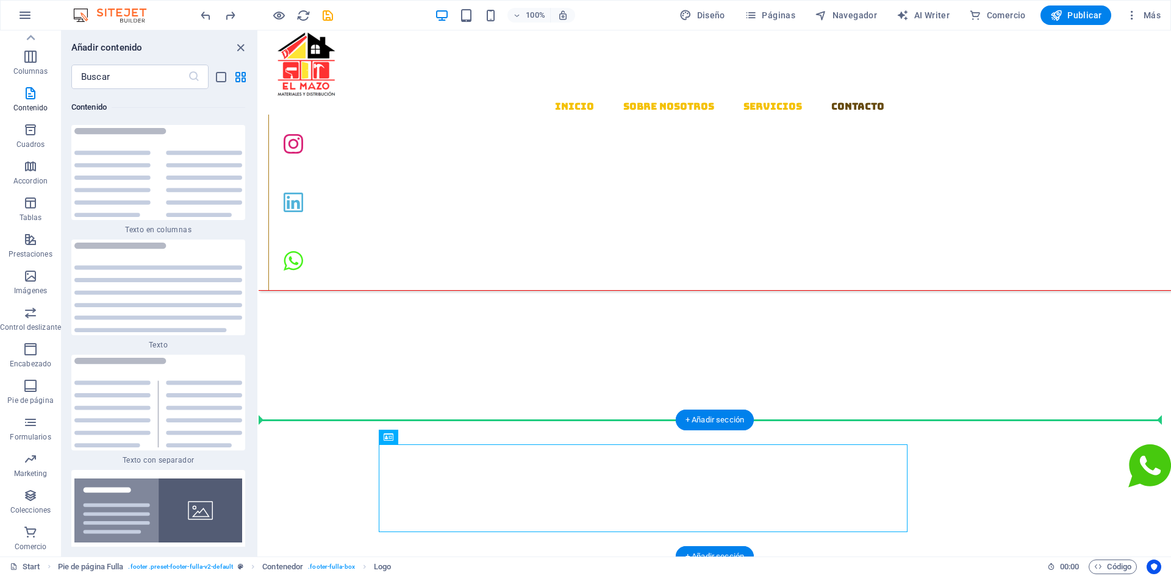
drag, startPoint x: 432, startPoint y: 501, endPoint x: 330, endPoint y: 488, distance: 103.4
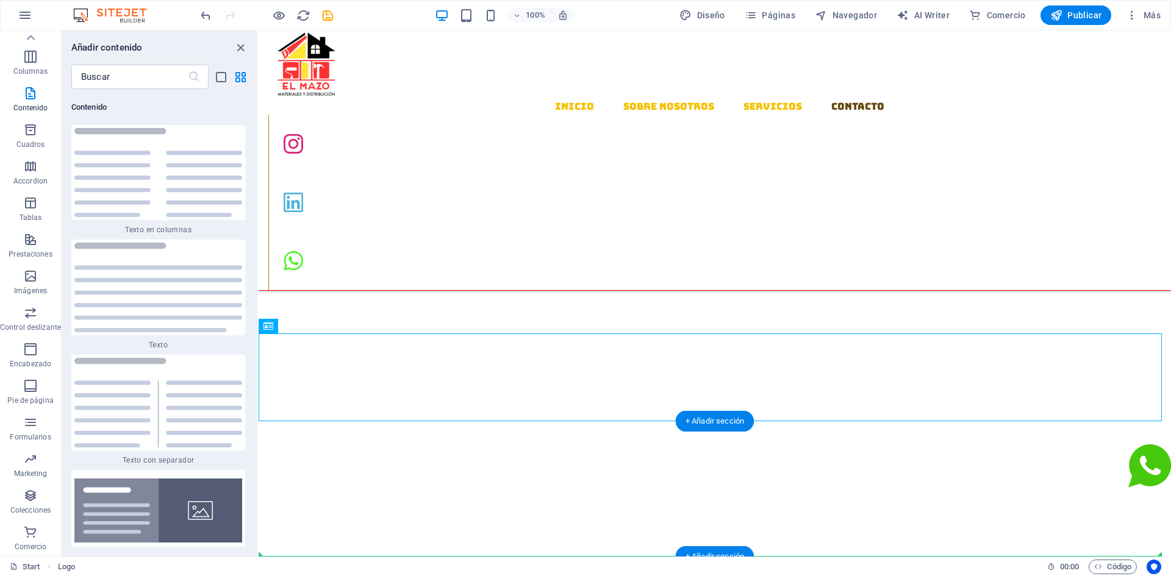
drag, startPoint x: 321, startPoint y: 432, endPoint x: 308, endPoint y: 496, distance: 65.4
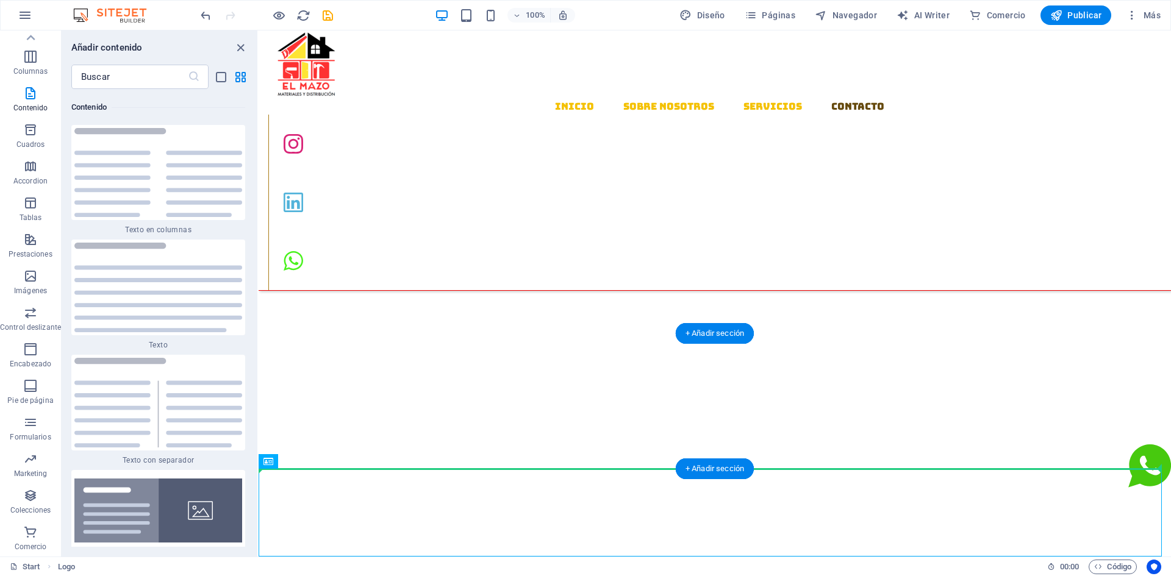
drag, startPoint x: 327, startPoint y: 450, endPoint x: 335, endPoint y: 413, distance: 37.6
drag, startPoint x: 342, startPoint y: 501, endPoint x: 436, endPoint y: 409, distance: 131.6
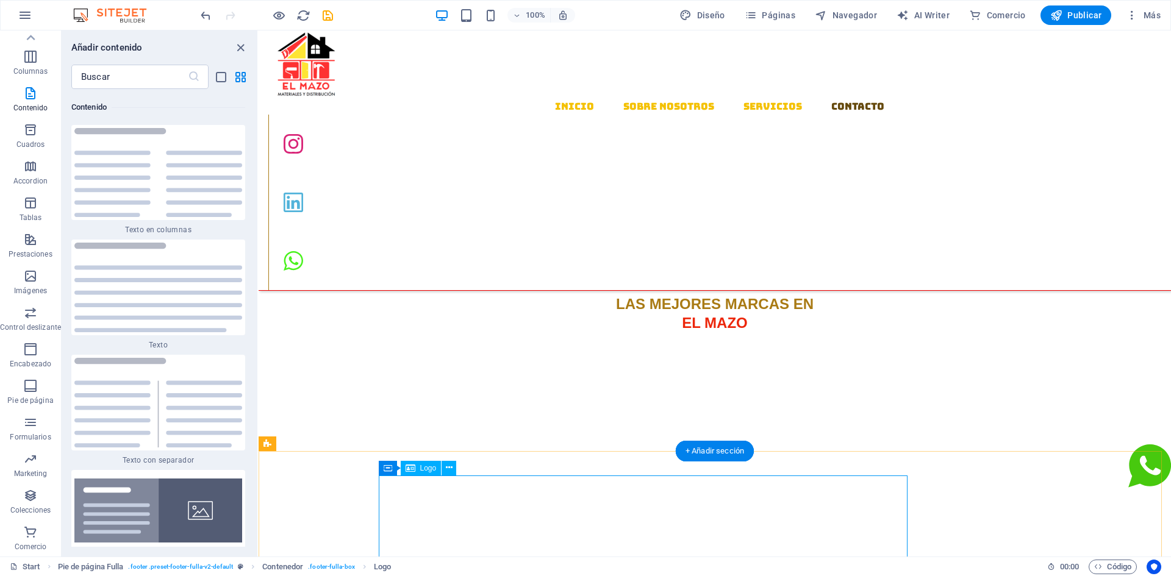
scroll to position [1466, 0]
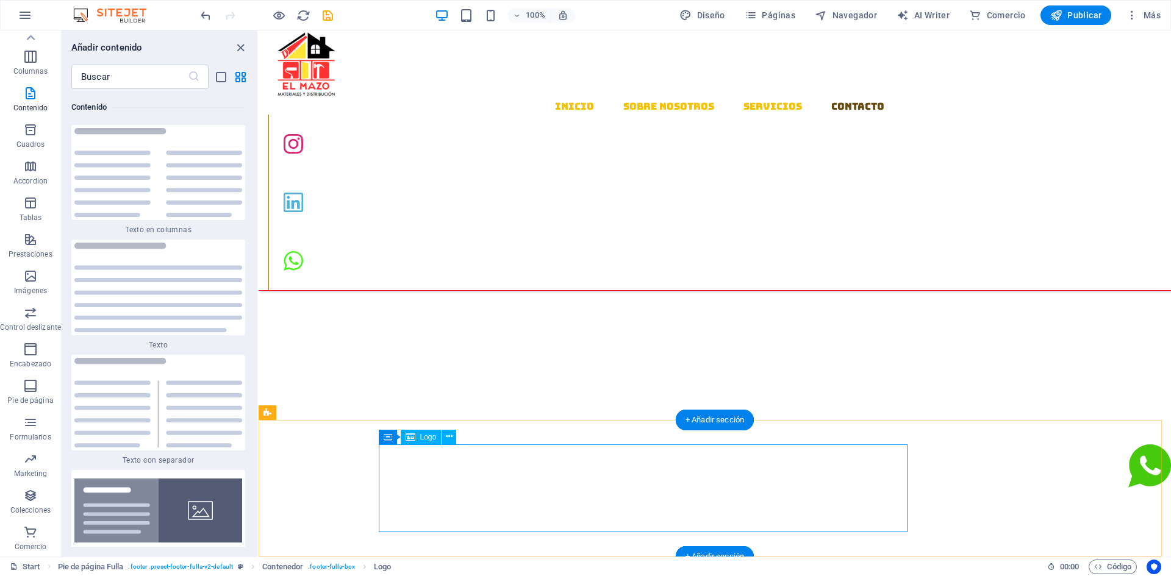
click at [389, 439] on icon at bounding box center [388, 437] width 9 height 15
click at [448, 436] on icon at bounding box center [449, 437] width 7 height 13
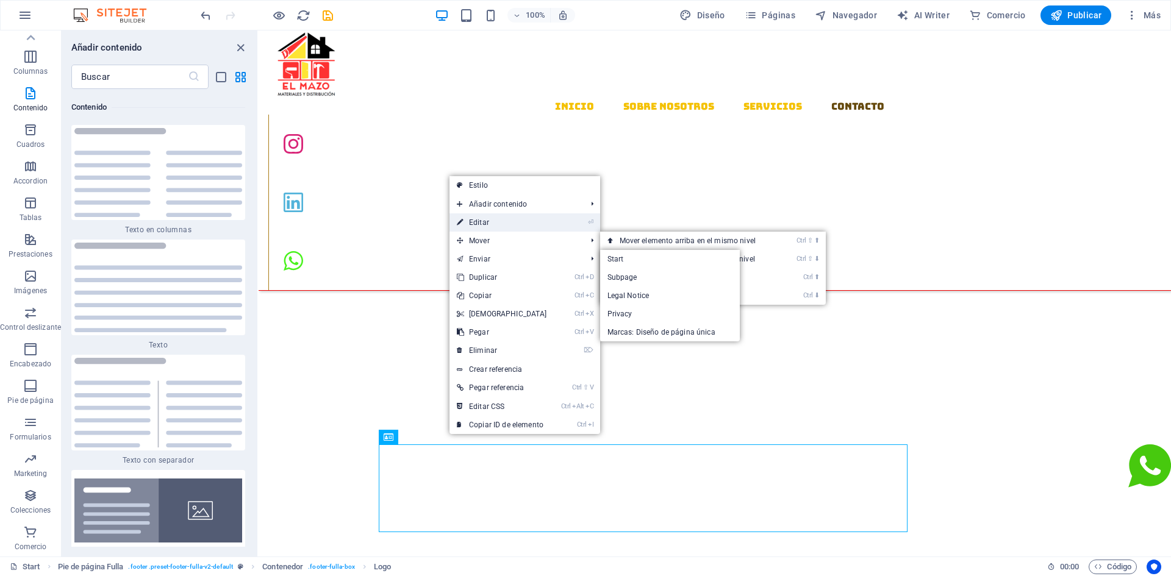
click at [487, 217] on link "⏎ Editar" at bounding box center [502, 222] width 105 height 18
select select "%"
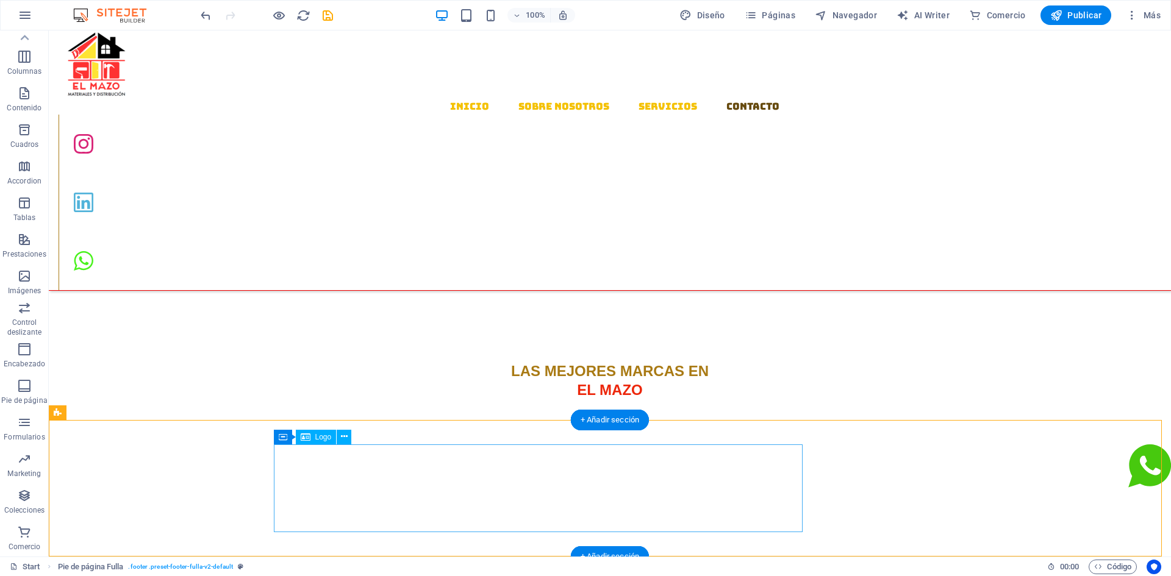
select select "%"
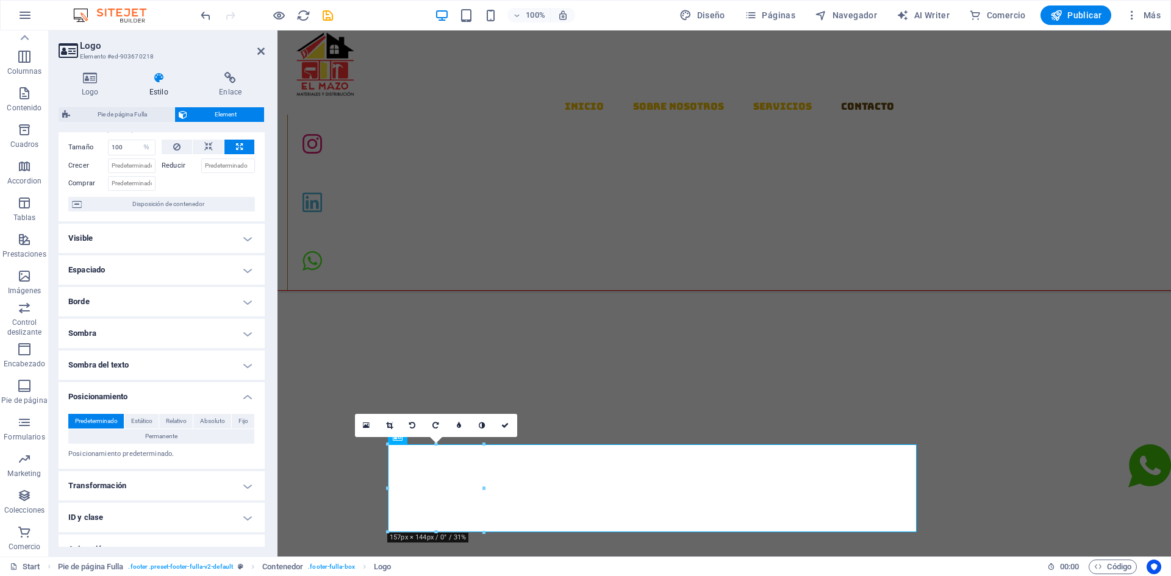
scroll to position [98, 0]
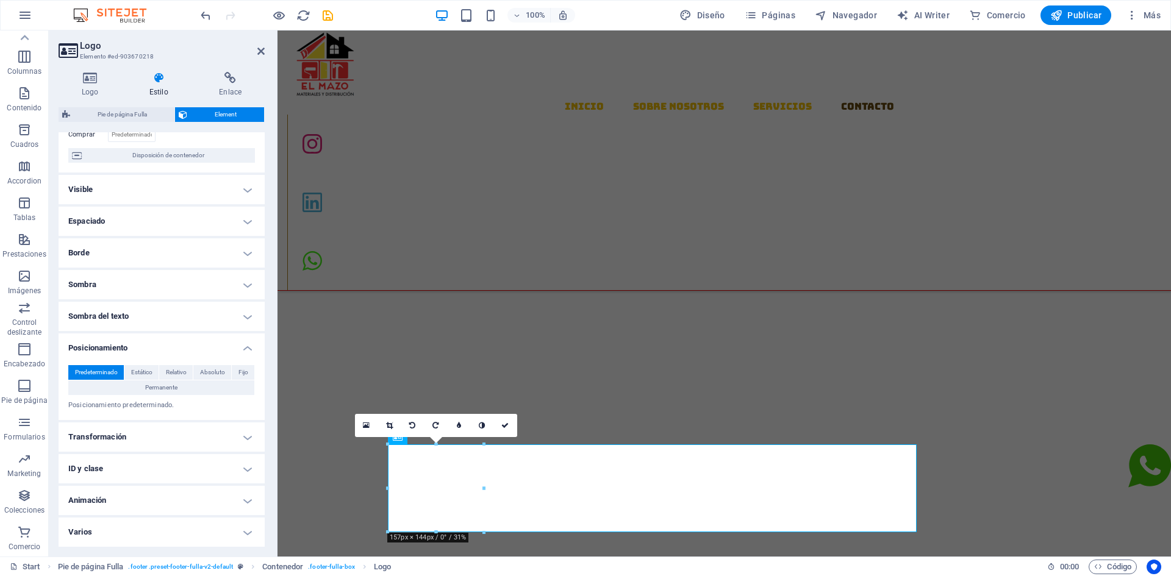
click at [226, 506] on h4 "Animación" at bounding box center [162, 500] width 206 height 29
click at [226, 506] on h4 "Animación" at bounding box center [162, 497] width 206 height 22
click at [237, 530] on h4 "Varios" at bounding box center [162, 532] width 206 height 29
click at [237, 530] on h4 "Varios" at bounding box center [162, 529] width 206 height 22
click at [237, 530] on h4 "Varios" at bounding box center [162, 532] width 206 height 29
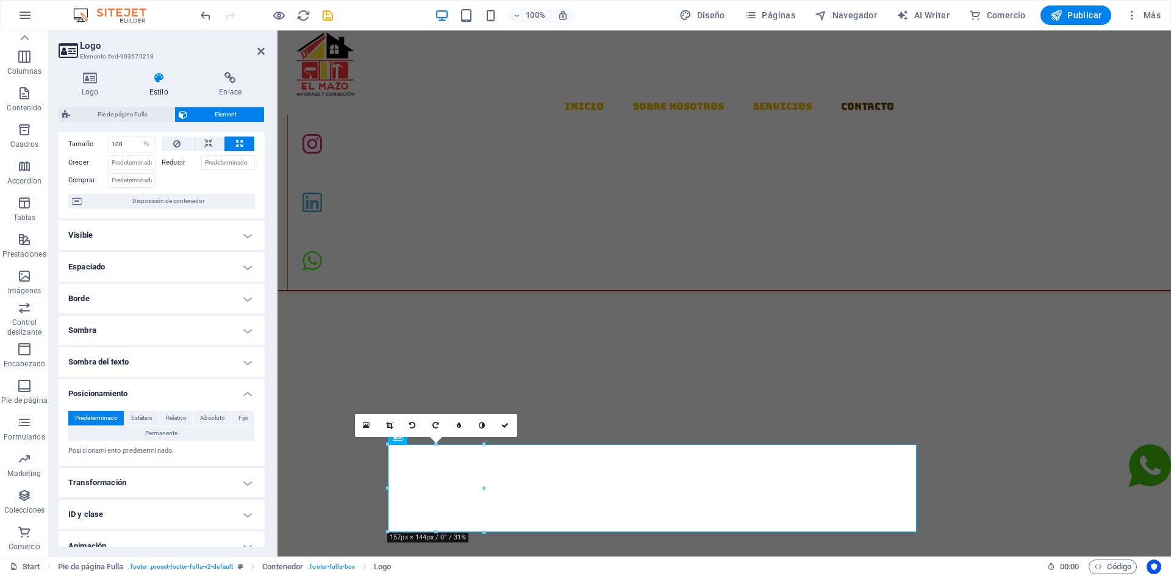
scroll to position [0, 0]
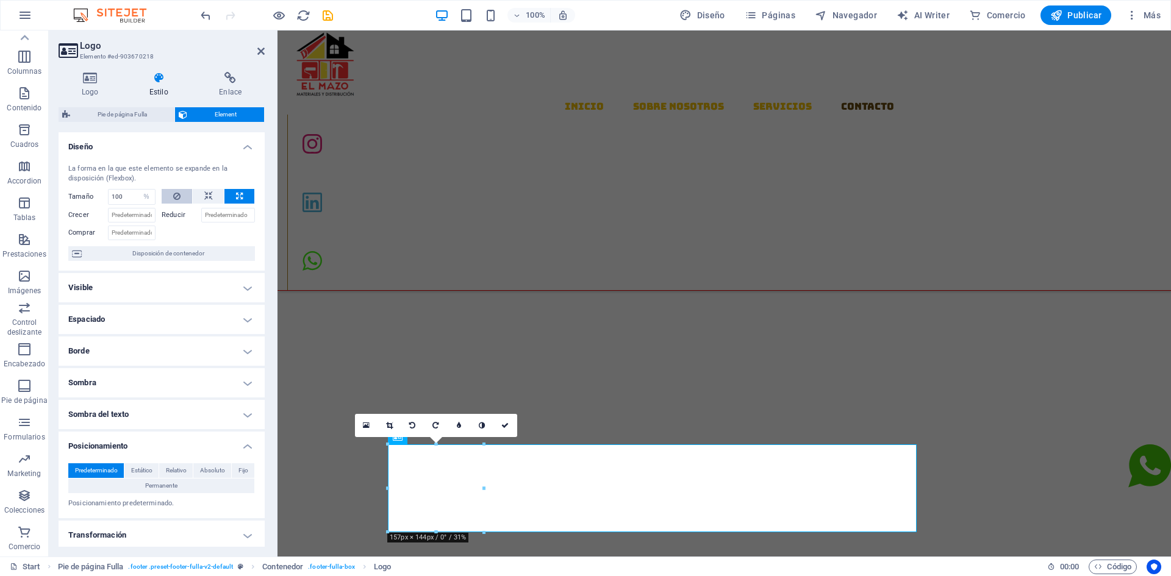
click at [171, 199] on button at bounding box center [177, 196] width 30 height 15
select select "DISABLED_OPTION_VALUE"
click at [171, 199] on button at bounding box center [177, 196] width 30 height 15
click at [196, 189] on button at bounding box center [209, 196] width 32 height 15
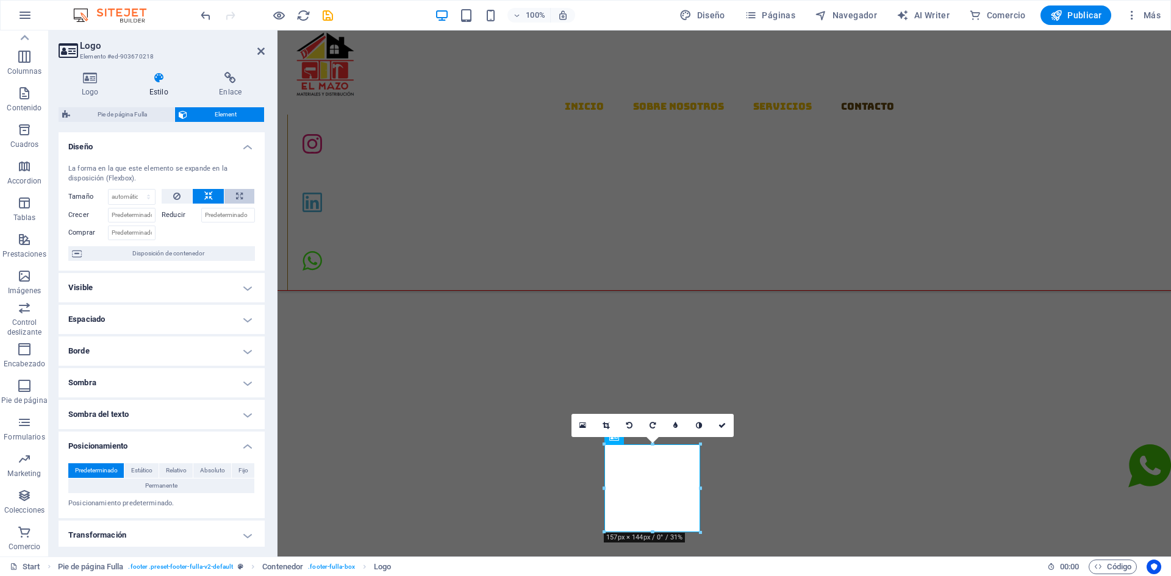
click at [237, 196] on icon at bounding box center [239, 196] width 7 height 15
type input "100"
select select "%"
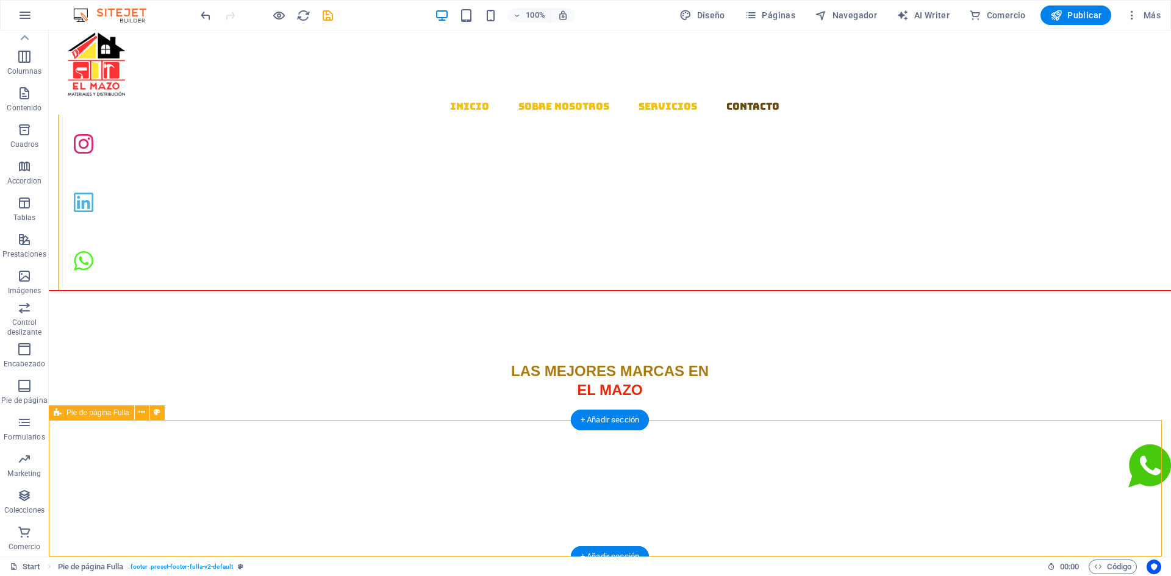
drag, startPoint x: 656, startPoint y: 457, endPoint x: 564, endPoint y: 429, distance: 96.3
click at [586, 424] on div "+ Añadir sección" at bounding box center [610, 420] width 78 height 21
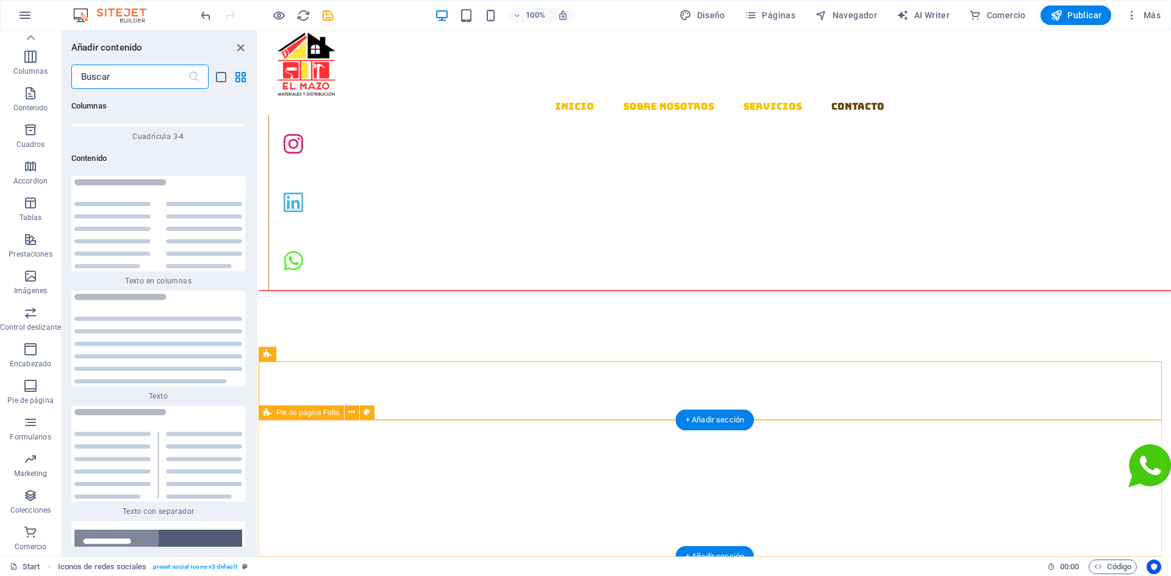
scroll to position [4138, 0]
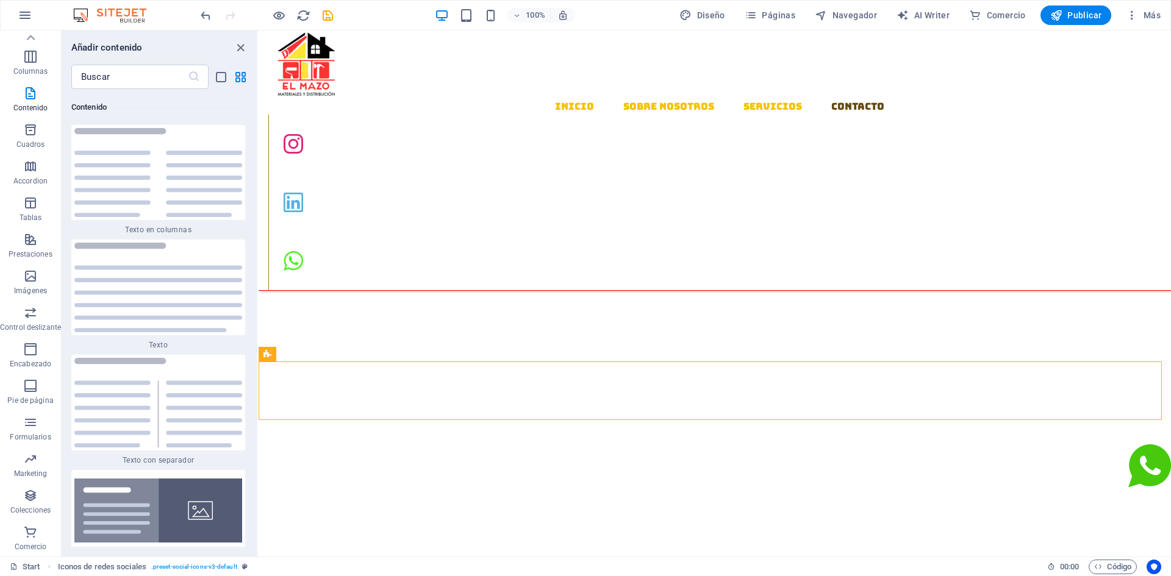
click at [210, 26] on div "100% Diseño Páginas Navegador AI Writer Comercio Publicar Más" at bounding box center [586, 15] width 1170 height 29
click at [206, 16] on icon "undo" at bounding box center [206, 16] width 14 height 14
click at [205, 17] on icon "undo" at bounding box center [206, 16] width 14 height 14
click at [205, 18] on icon "undo" at bounding box center [206, 16] width 14 height 14
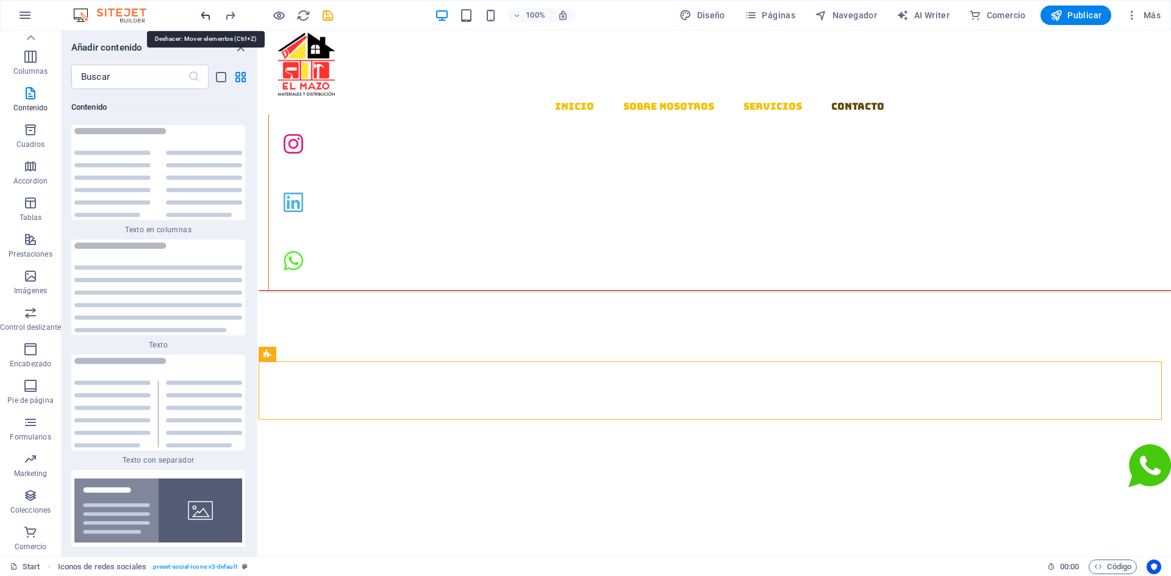
click at [205, 18] on icon "undo" at bounding box center [206, 16] width 14 height 14
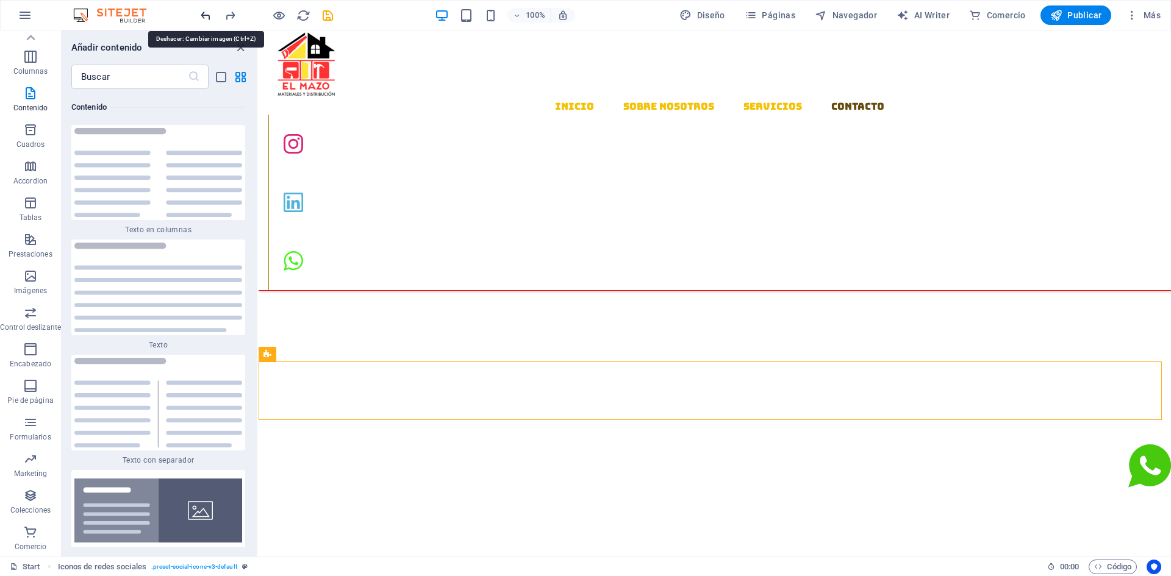
click at [205, 18] on icon "undo" at bounding box center [206, 16] width 14 height 14
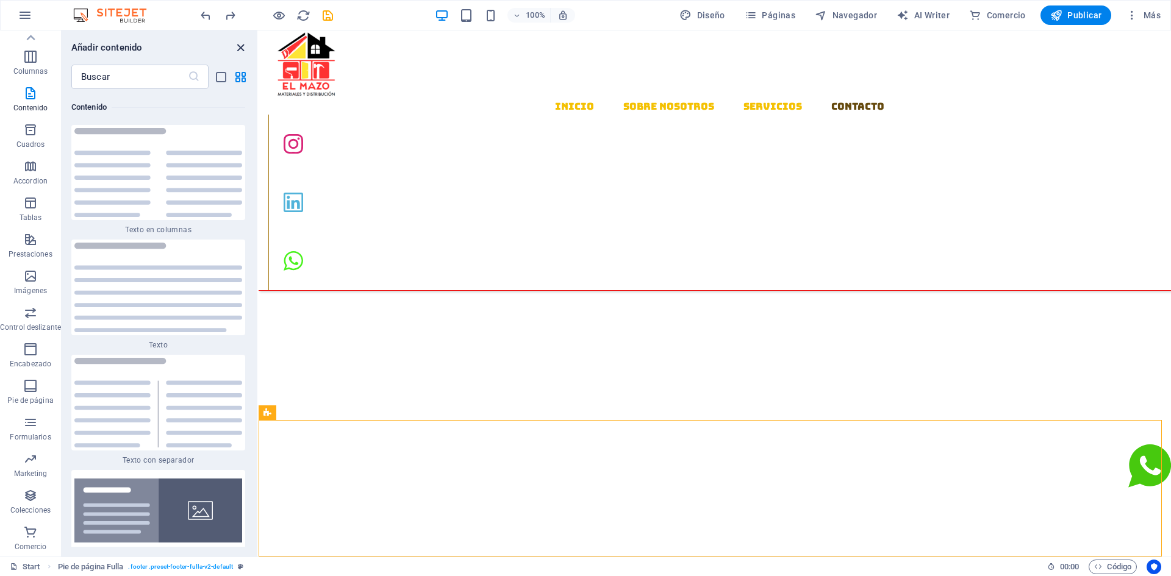
click at [239, 46] on icon "close panel" at bounding box center [241, 48] width 14 height 14
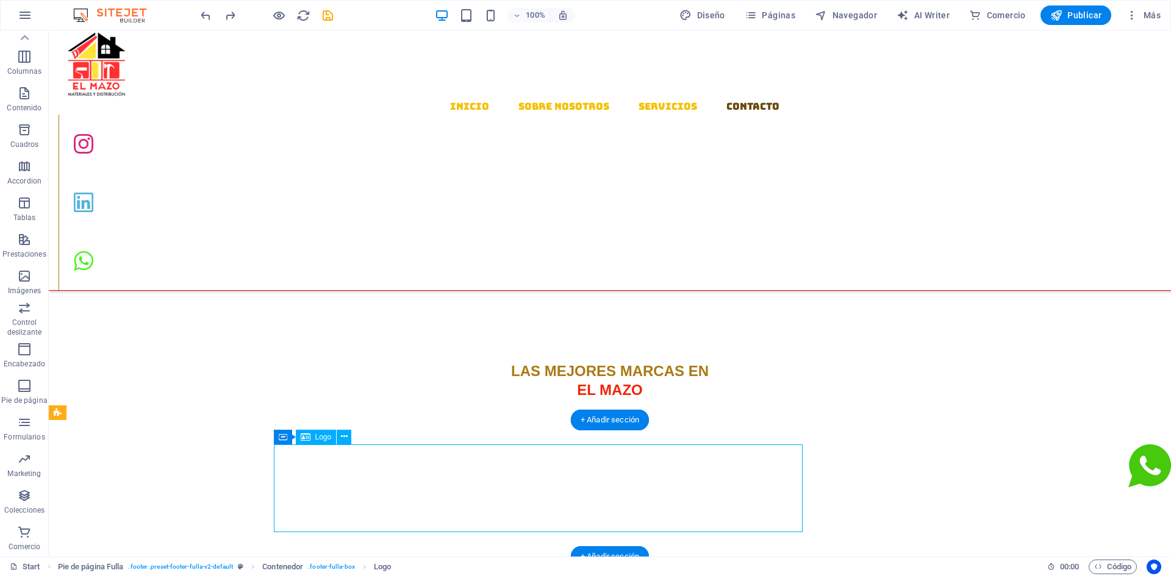
select select "%"
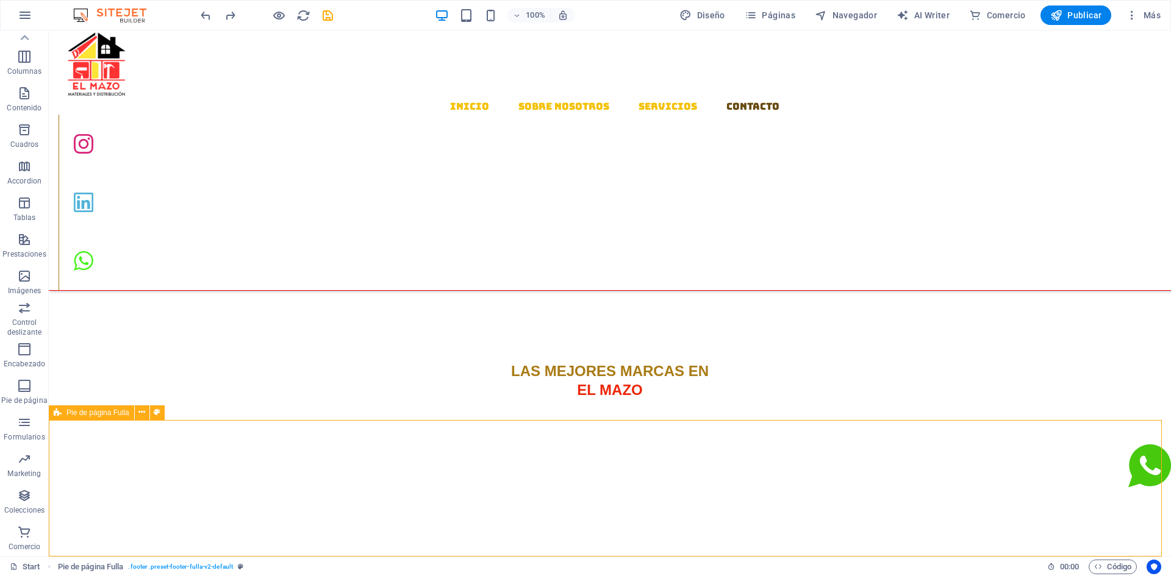
click at [140, 416] on icon at bounding box center [141, 412] width 7 height 13
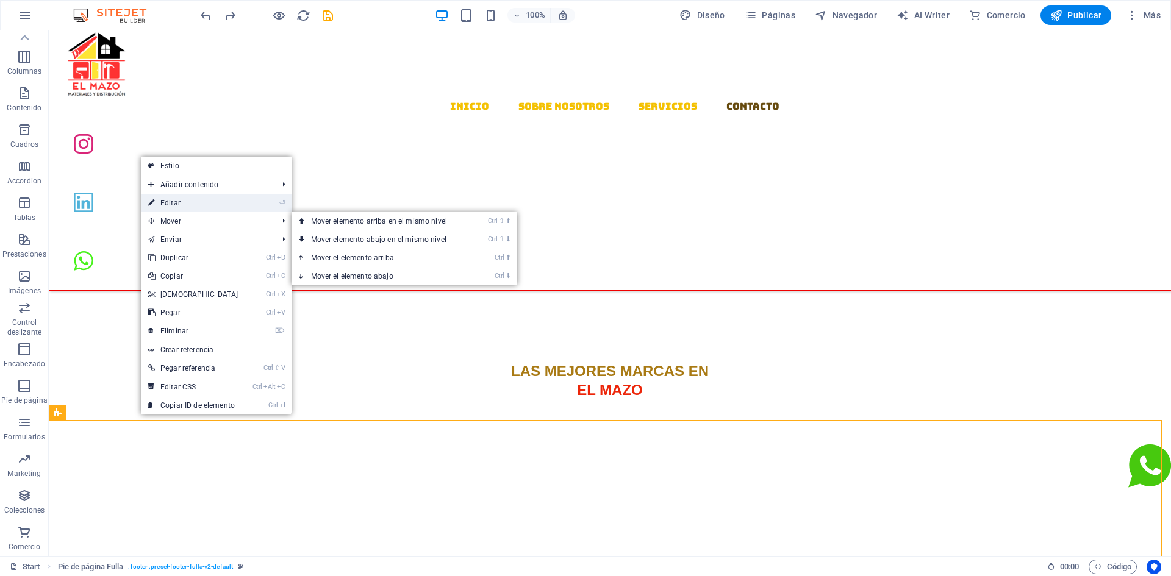
click at [196, 204] on link "⏎ Editar" at bounding box center [193, 203] width 105 height 18
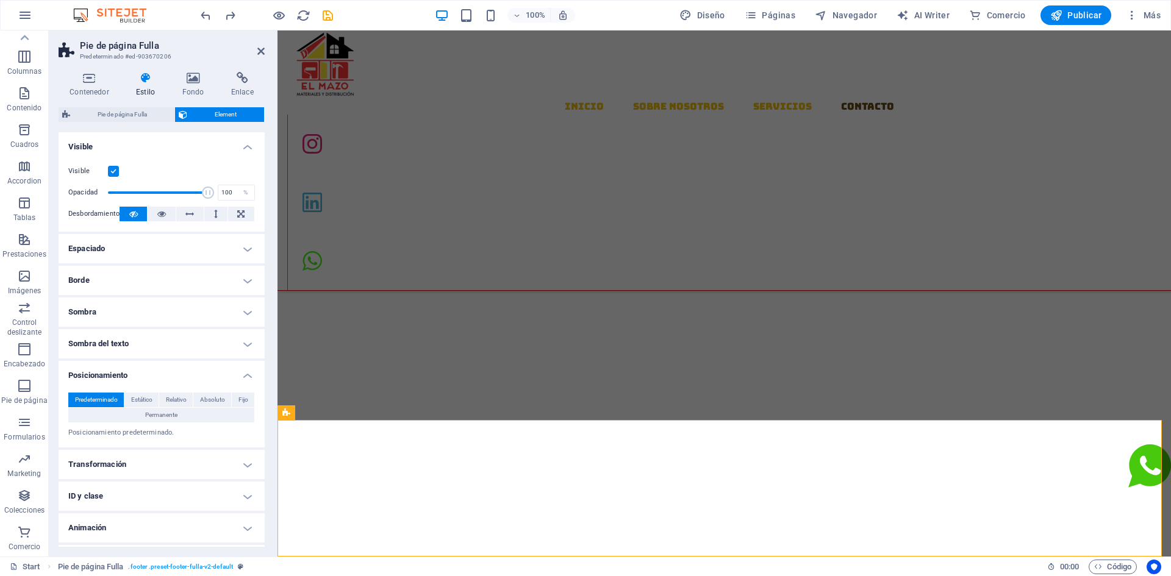
click at [139, 377] on h4 "Posicionamiento" at bounding box center [162, 372] width 206 height 22
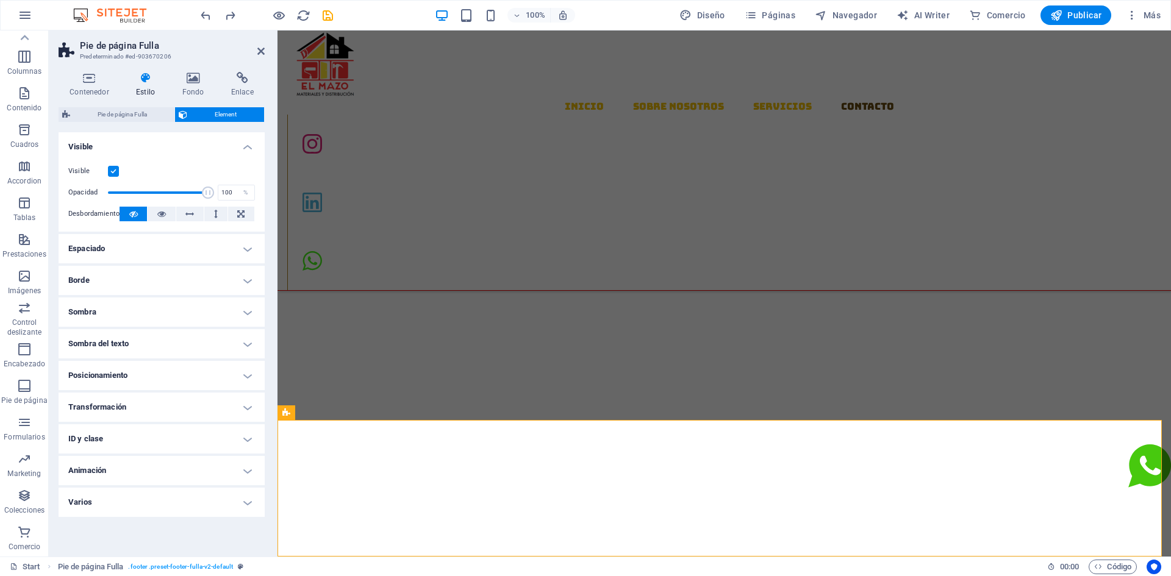
click at [139, 377] on h4 "Posicionamiento" at bounding box center [162, 375] width 206 height 29
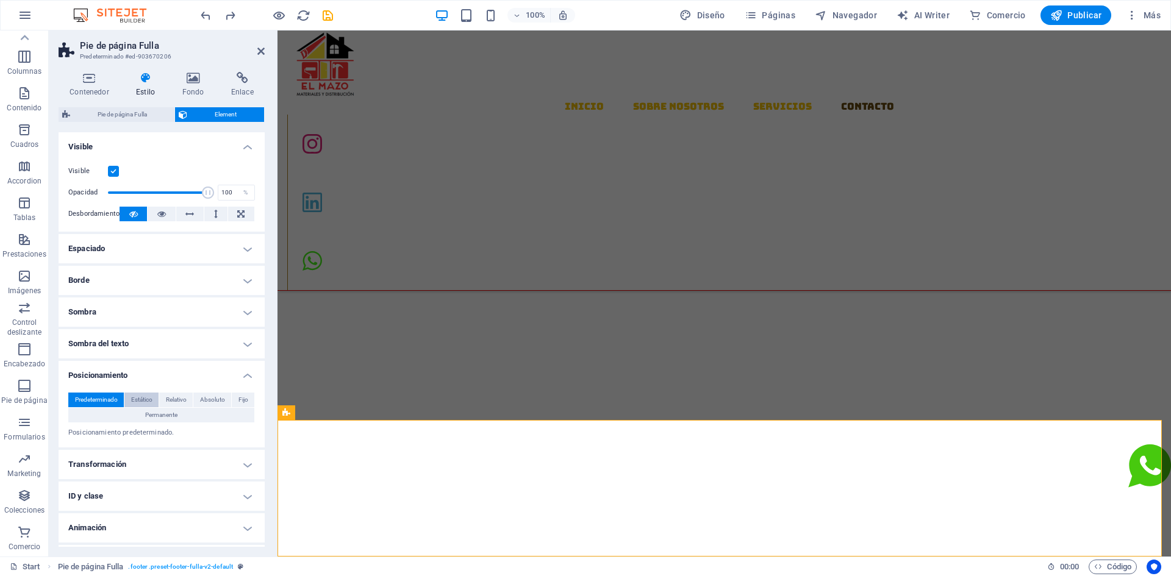
click at [138, 403] on span "Estático" at bounding box center [141, 400] width 21 height 15
click at [174, 398] on span "Relativo" at bounding box center [176, 400] width 21 height 15
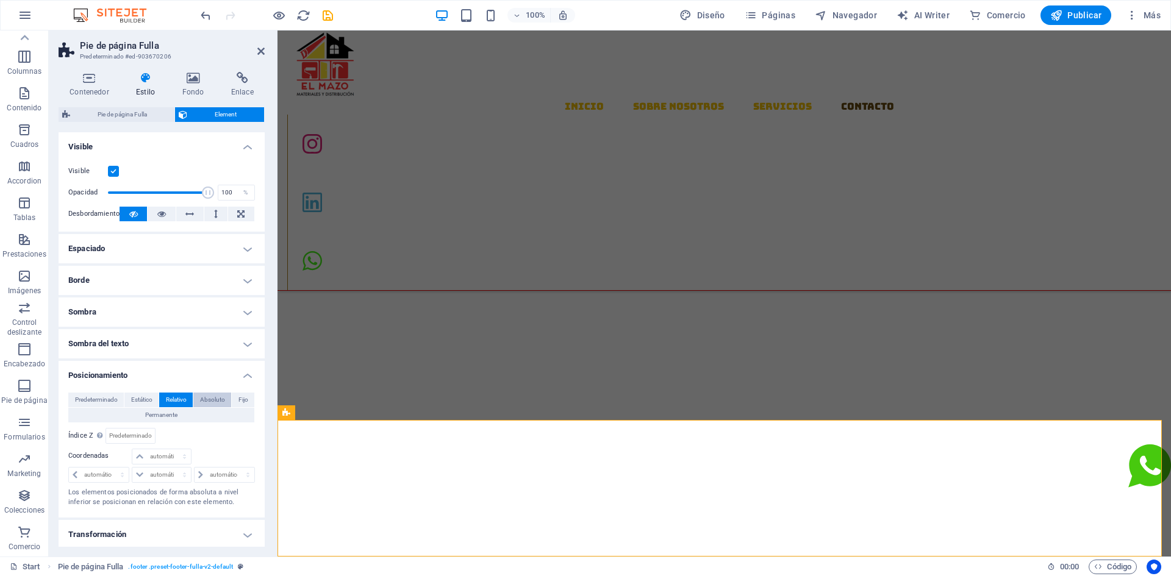
click at [208, 397] on span "Absoluto" at bounding box center [212, 400] width 25 height 15
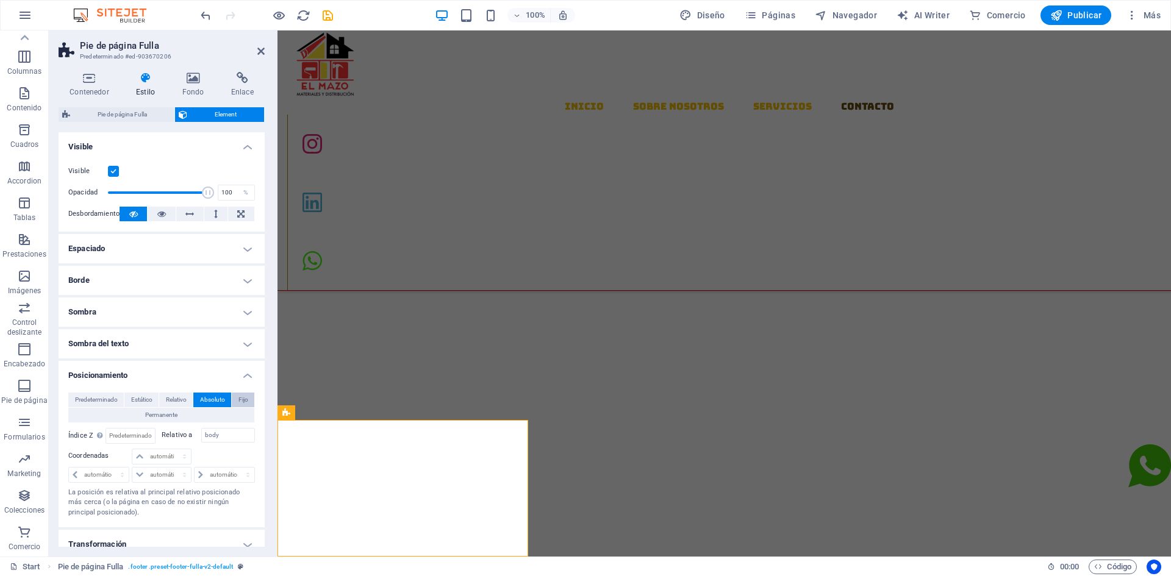
click at [246, 400] on span "Fijo" at bounding box center [244, 400] width 10 height 15
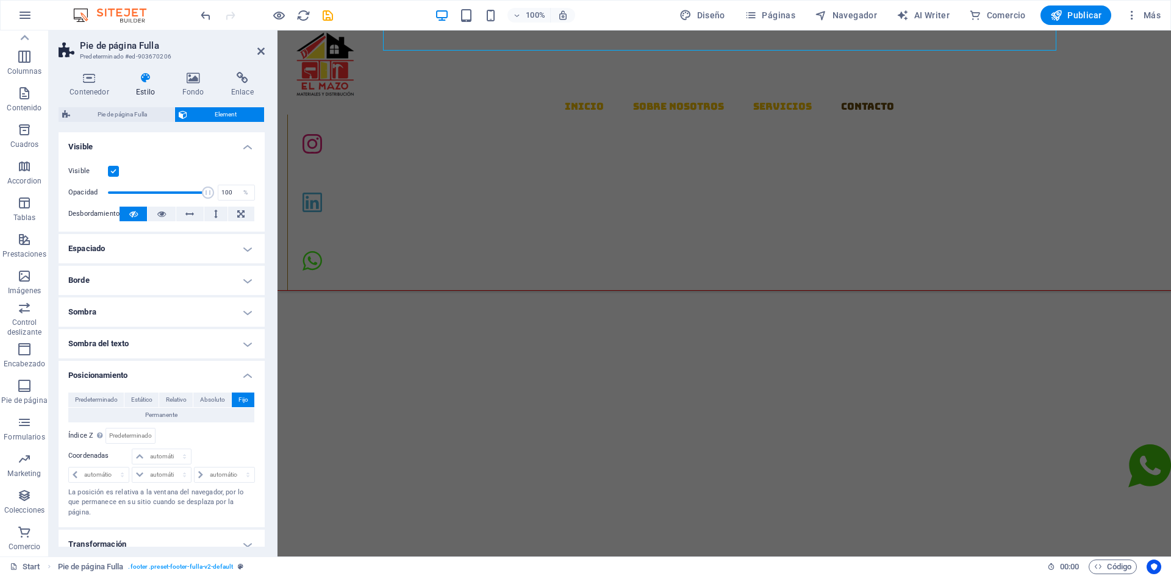
scroll to position [1329, 0]
click at [212, 397] on span "Absoluto" at bounding box center [212, 400] width 25 height 15
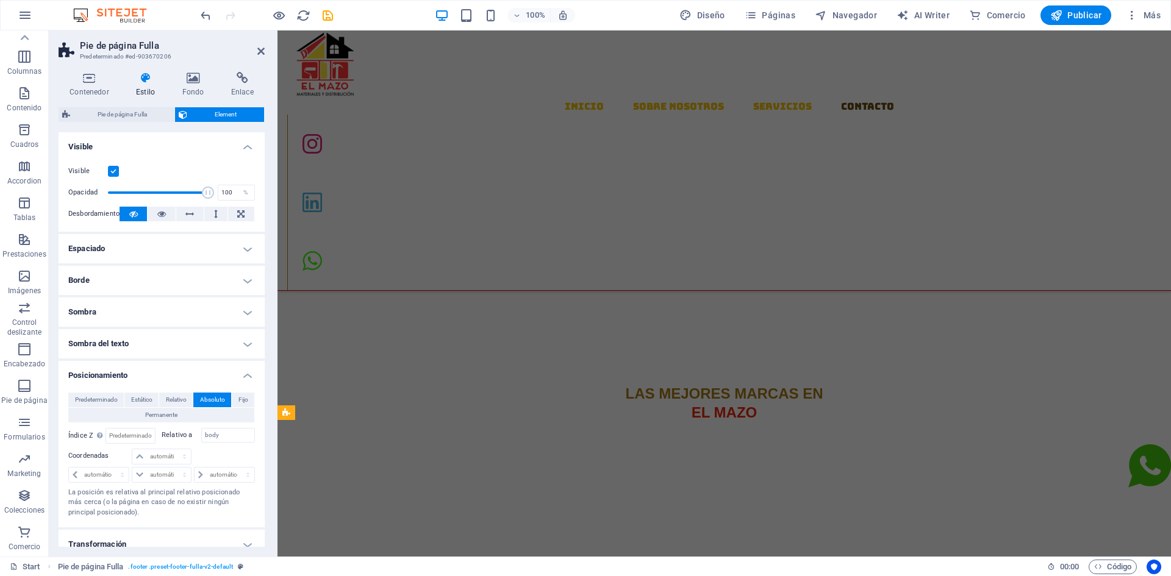
scroll to position [1466, 0]
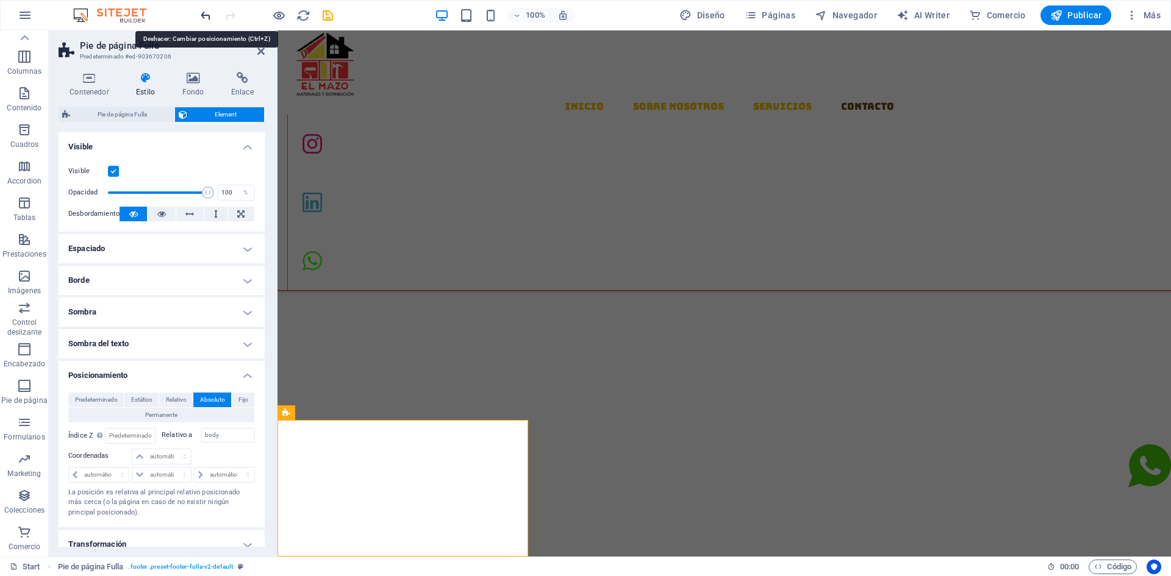
click at [206, 21] on icon "undo" at bounding box center [206, 16] width 14 height 14
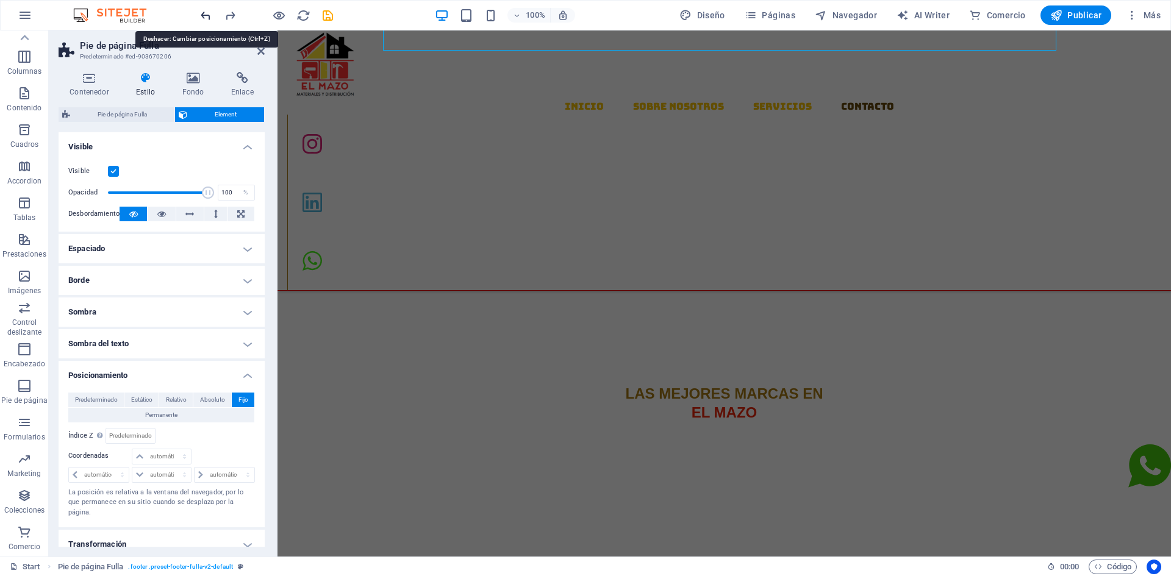
click at [206, 21] on icon "undo" at bounding box center [206, 16] width 14 height 14
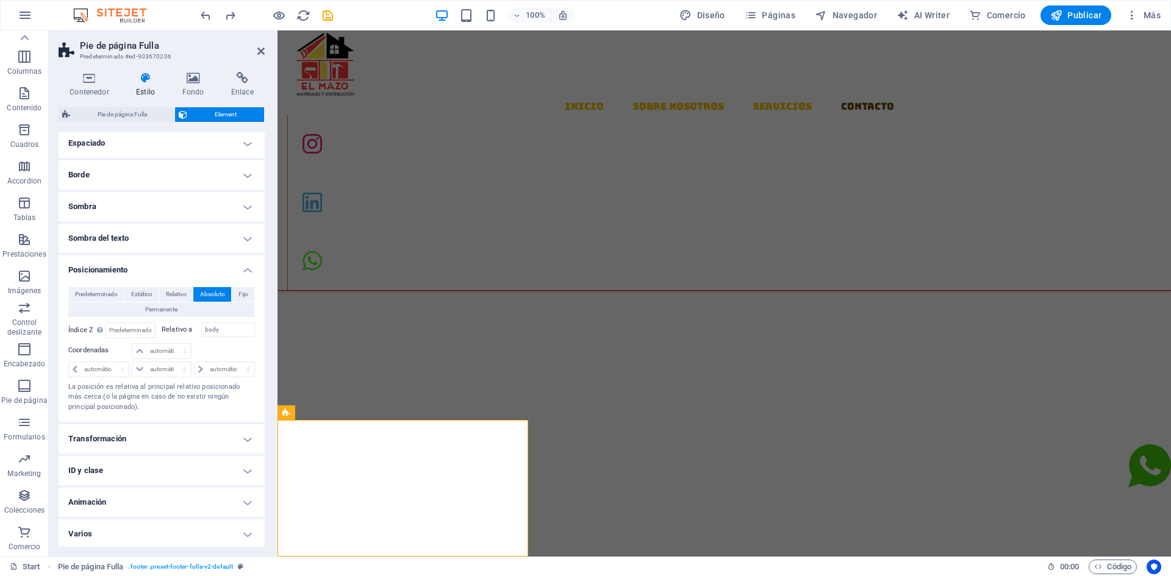
scroll to position [107, 0]
click at [251, 237] on h4 "Sombra del texto" at bounding box center [162, 236] width 206 height 29
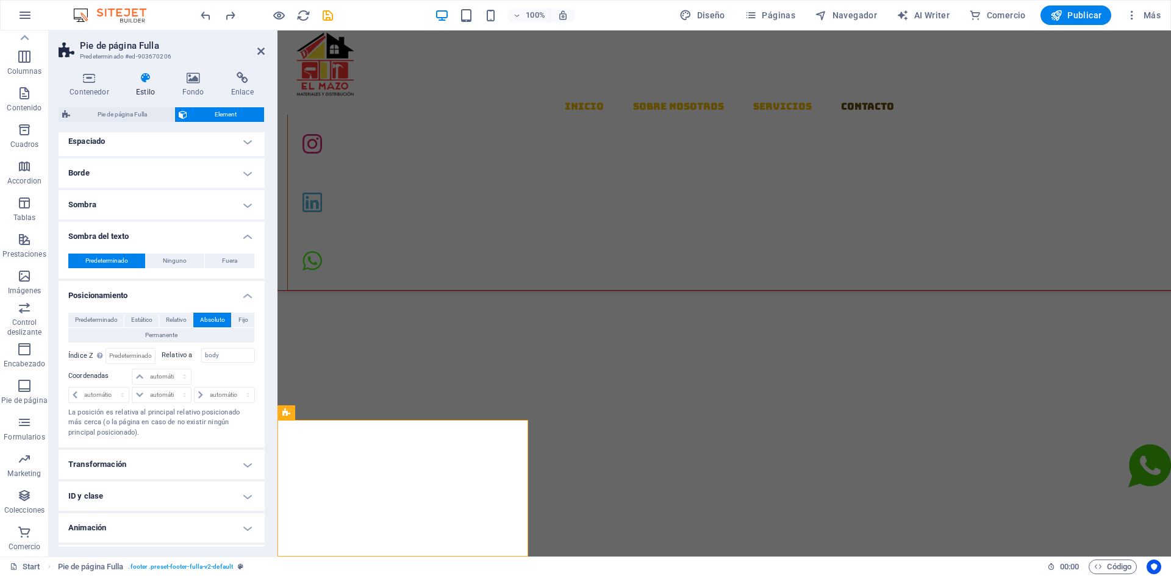
click at [250, 237] on h4 "Sombra del texto" at bounding box center [162, 233] width 206 height 22
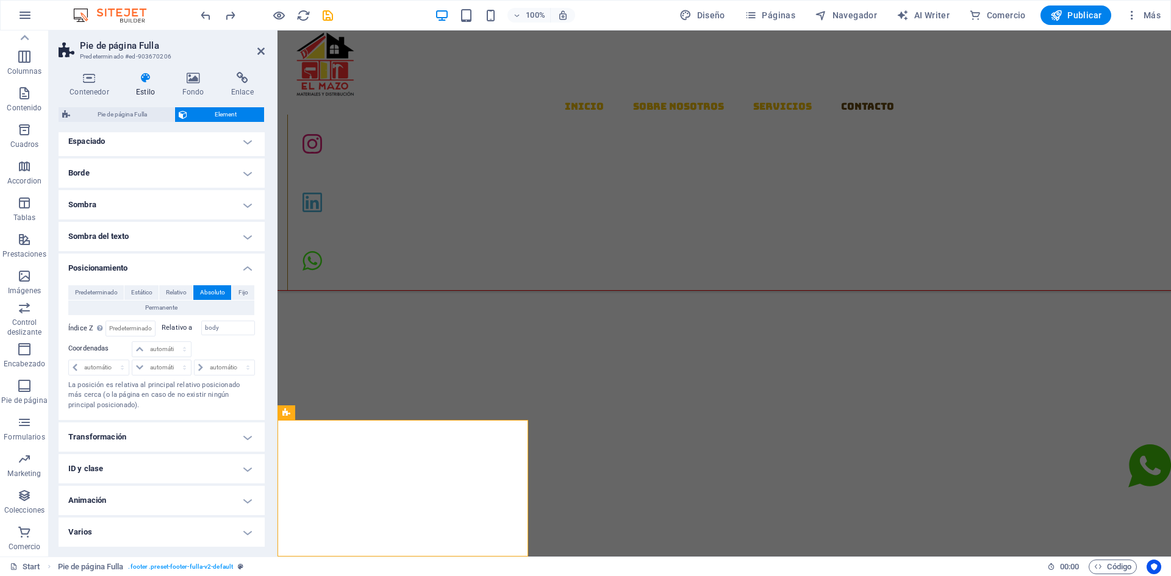
click at [244, 178] on h4 "Borde" at bounding box center [162, 173] width 206 height 29
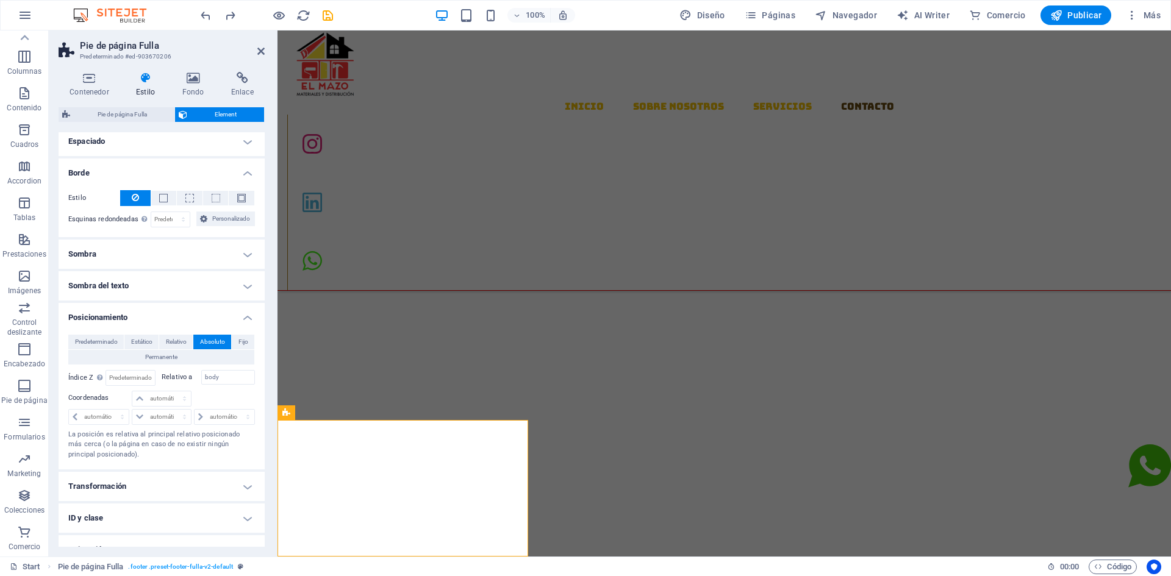
click at [247, 151] on h4 "Espaciado" at bounding box center [162, 141] width 206 height 29
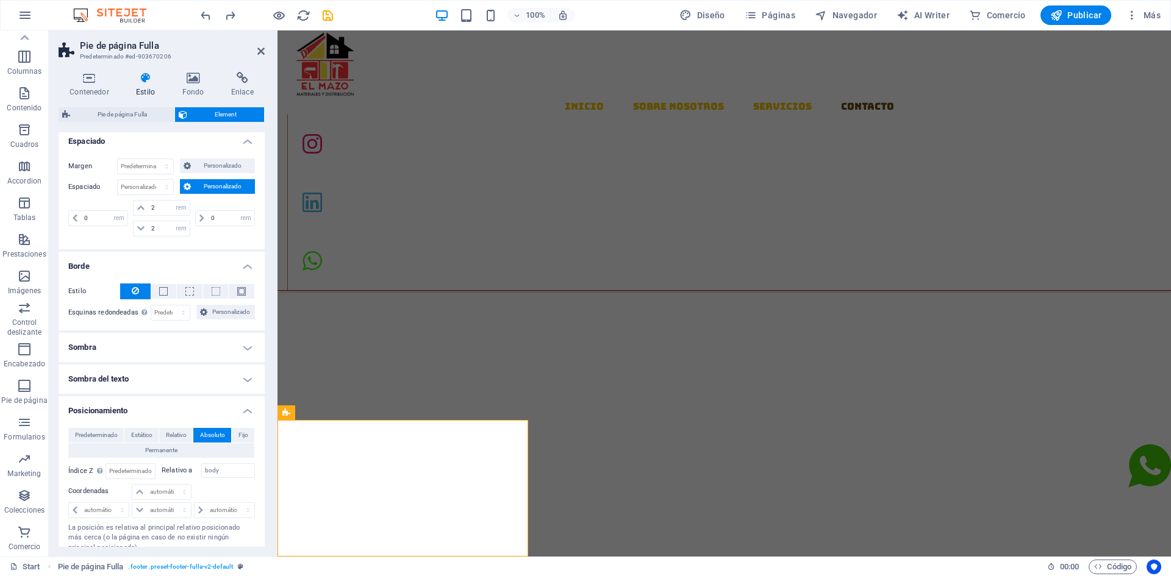
click at [247, 150] on div "Margen Predeterminado automático px % rem vw vh Personalizado Personalizado aut…" at bounding box center [162, 199] width 206 height 101
click at [245, 144] on h4 "Espaciado" at bounding box center [162, 138] width 206 height 22
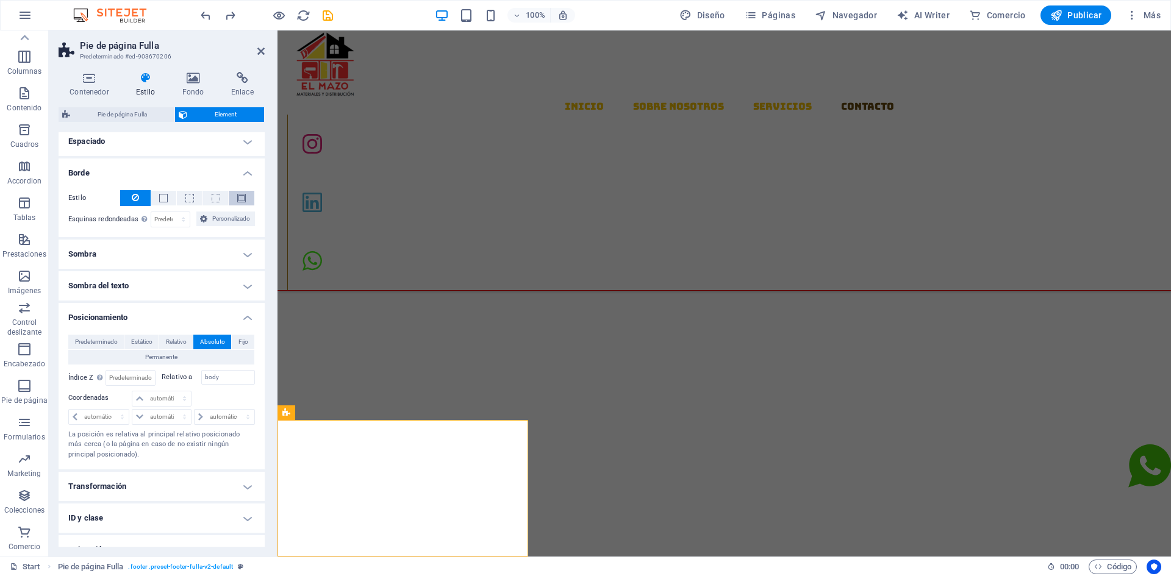
click at [239, 196] on span at bounding box center [241, 198] width 9 height 9
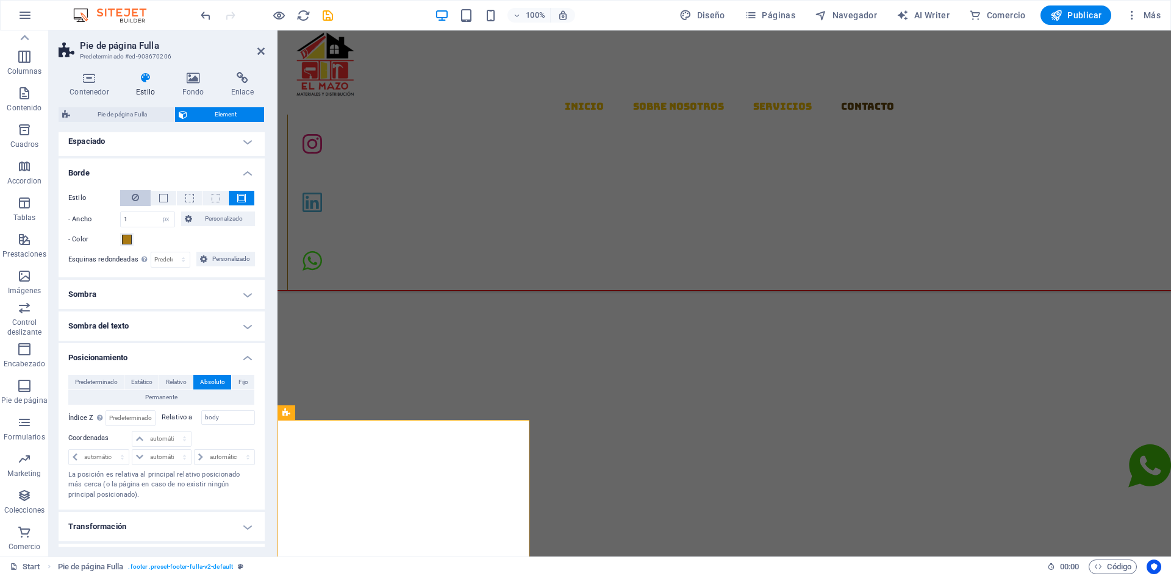
click at [135, 197] on icon at bounding box center [135, 197] width 7 height 15
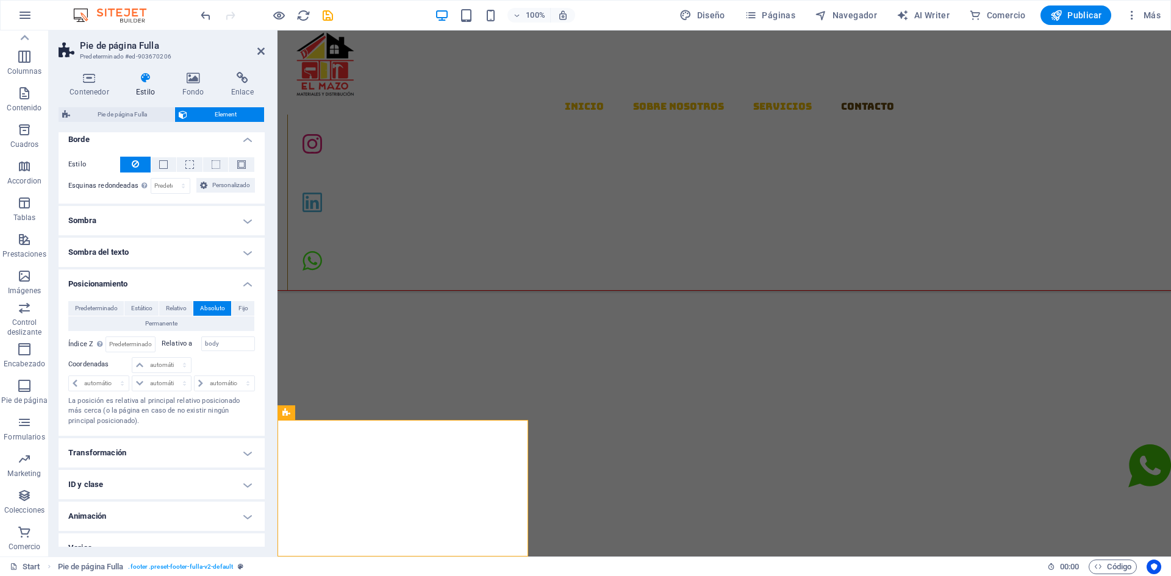
scroll to position [157, 0]
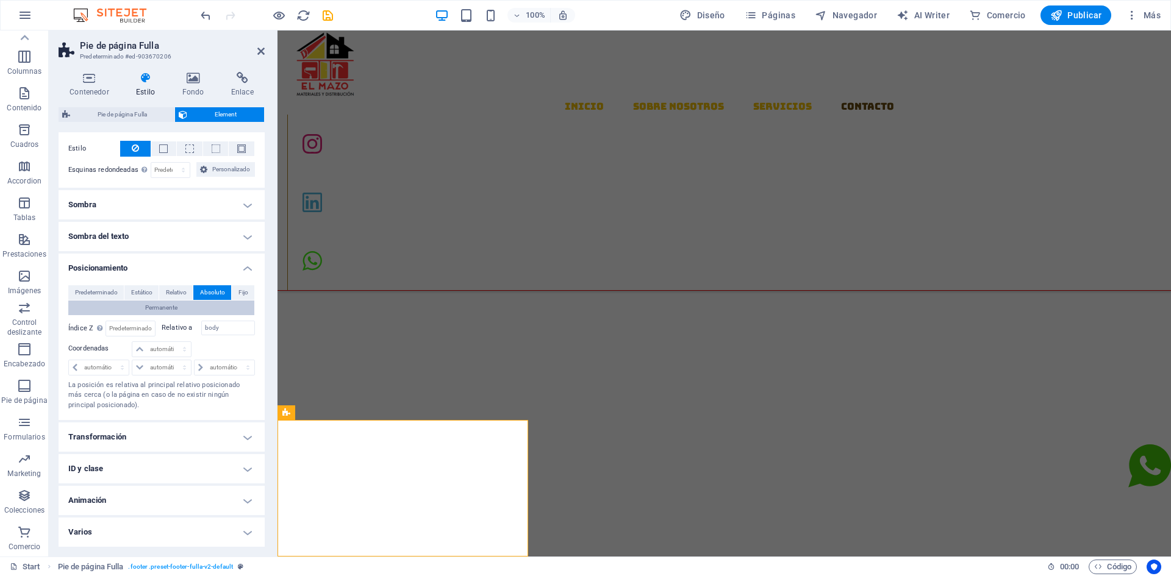
click at [194, 307] on button "Permanente" at bounding box center [161, 308] width 186 height 15
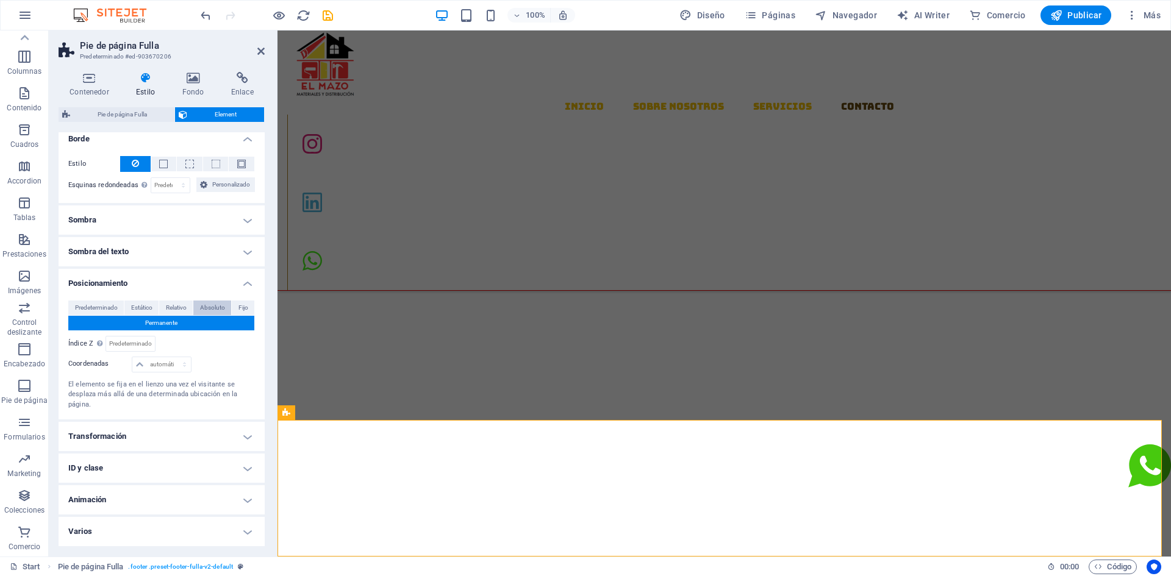
click at [223, 310] on span "Absoluto" at bounding box center [212, 308] width 25 height 15
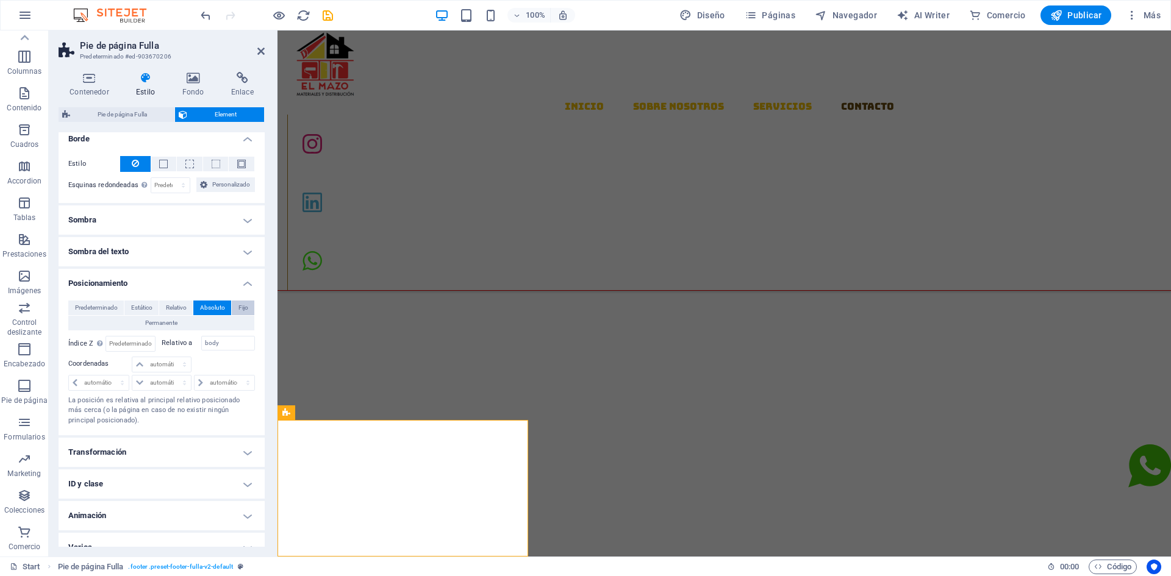
click at [245, 302] on span "Fijo" at bounding box center [244, 308] width 10 height 15
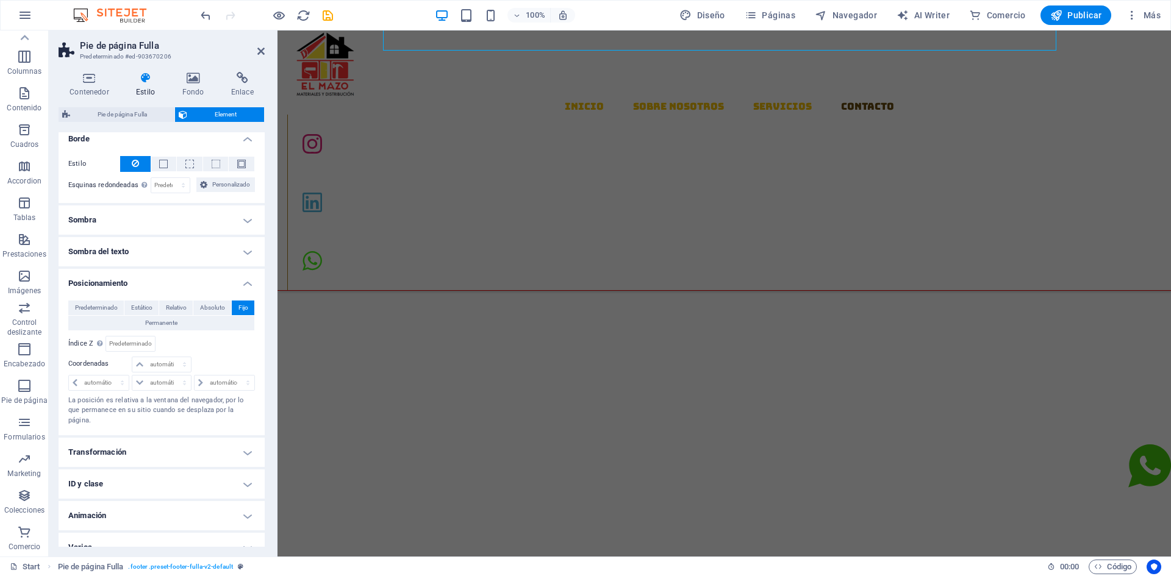
scroll to position [1329, 0]
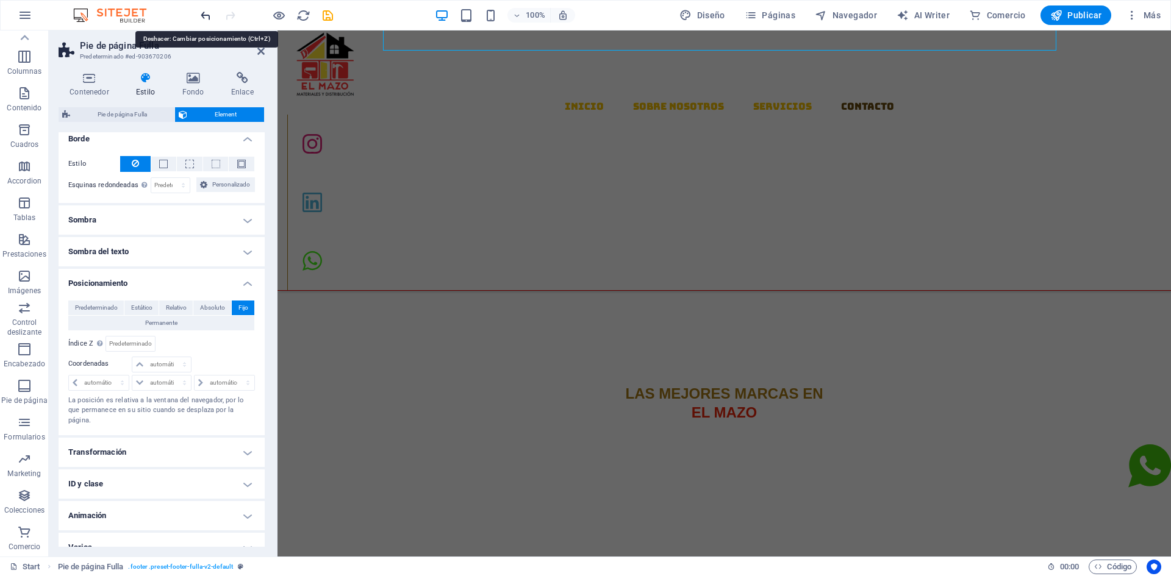
click at [210, 12] on icon "undo" at bounding box center [206, 16] width 14 height 14
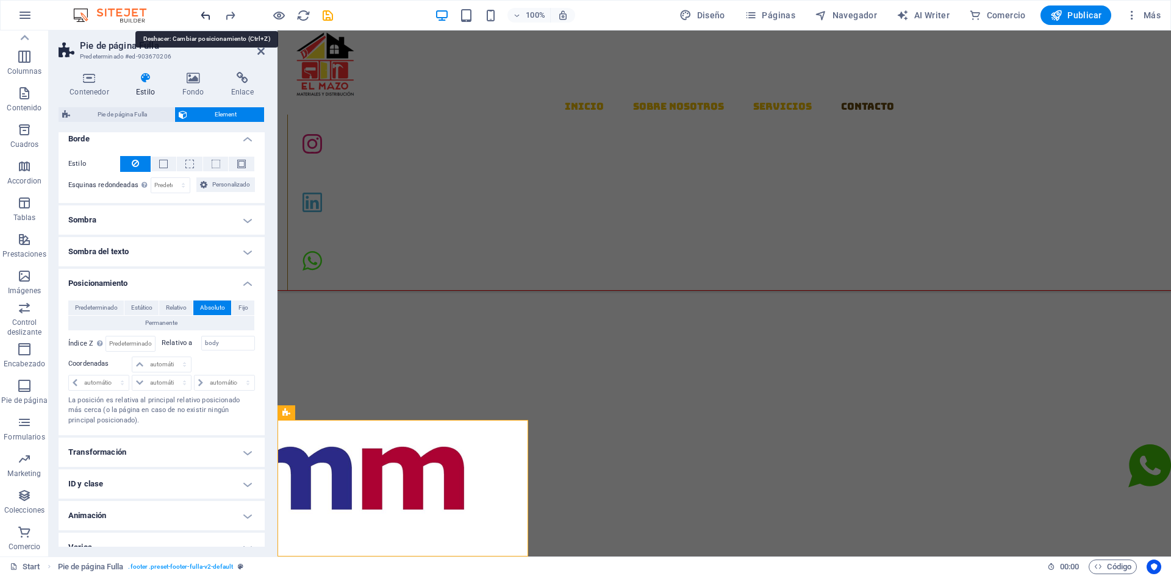
click at [210, 12] on icon "undo" at bounding box center [206, 16] width 14 height 14
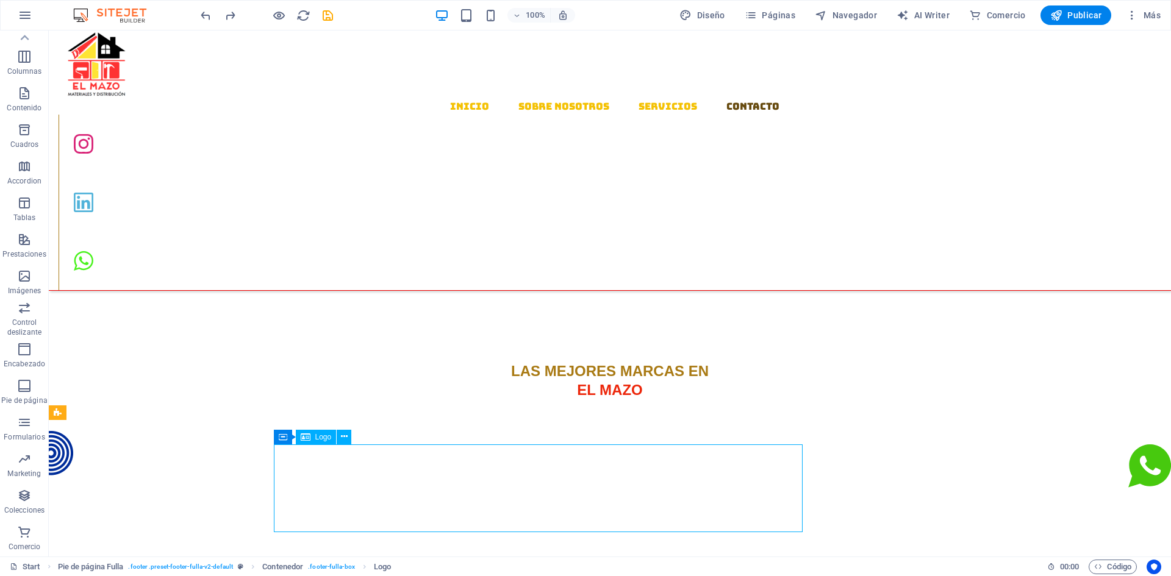
drag, startPoint x: 338, startPoint y: 482, endPoint x: 433, endPoint y: 494, distance: 95.9
select select "%"
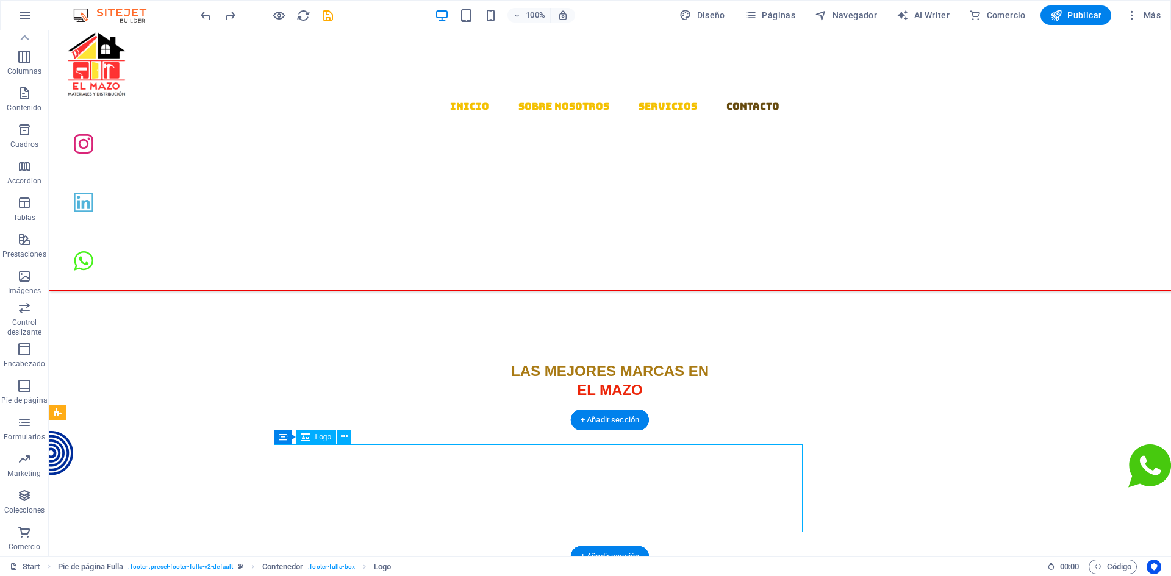
select select "%"
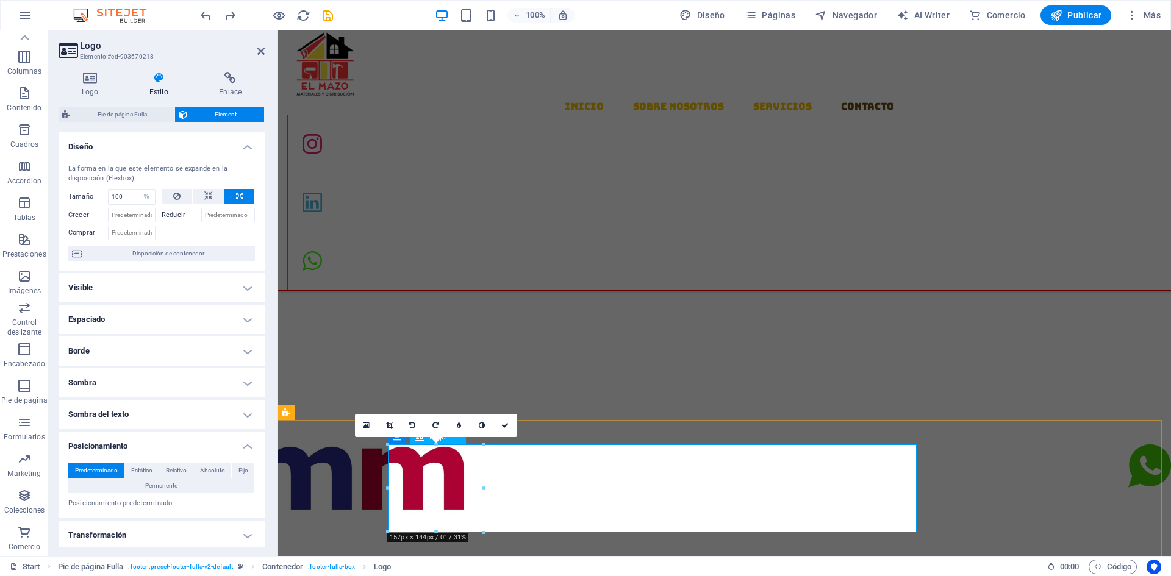
click
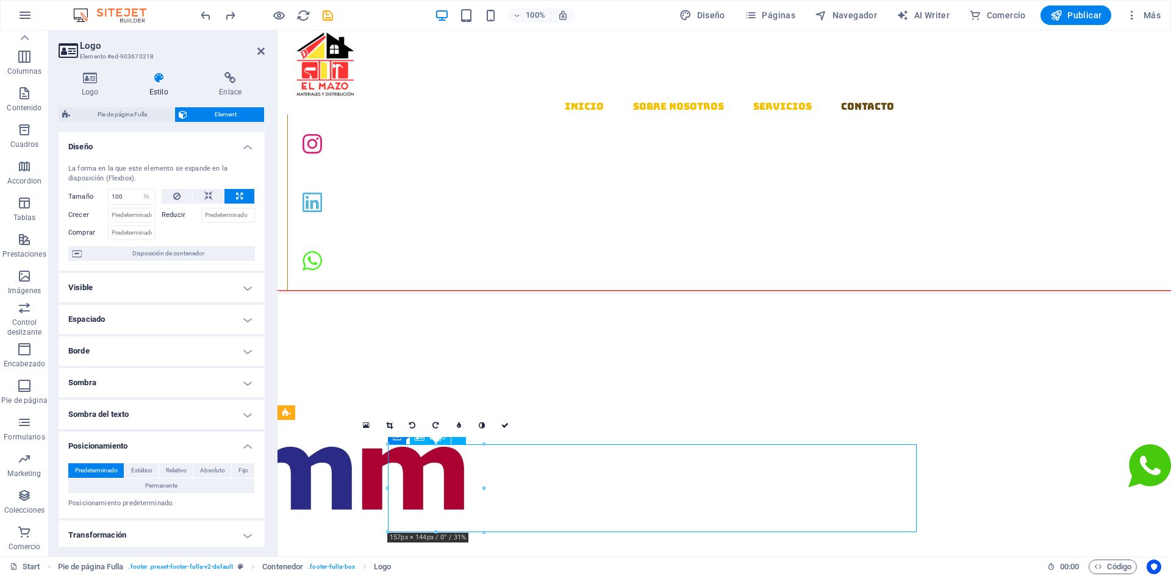
drag, startPoint x: 916, startPoint y: 476, endPoint x: 809, endPoint y: 484, distance: 107.6
drag, startPoint x: 733, startPoint y: 479, endPoint x: 684, endPoint y: 446, distance: 58.7
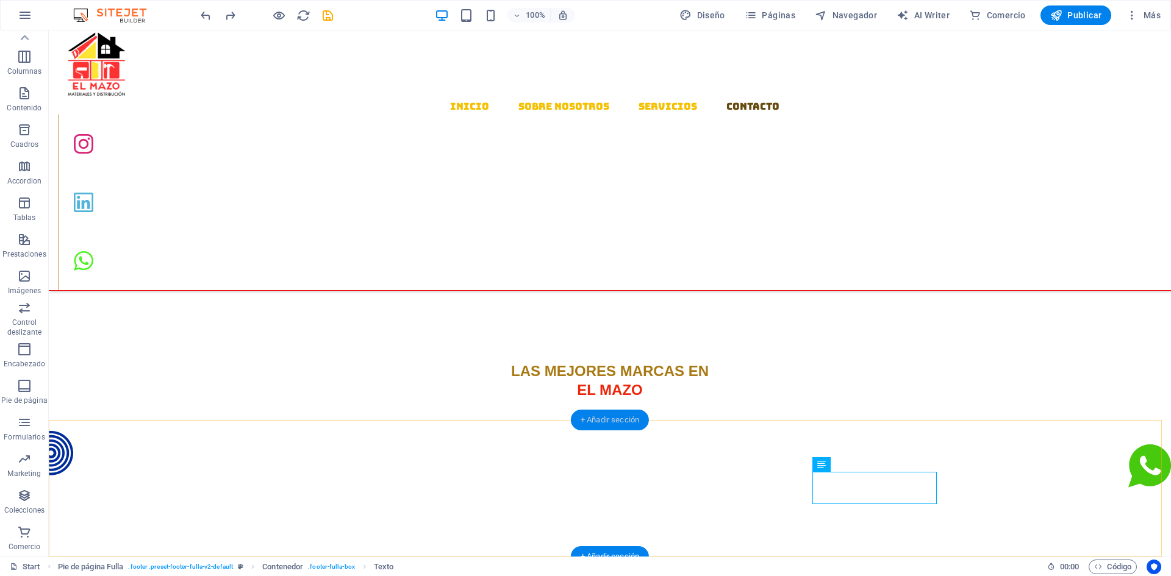
drag, startPoint x: 575, startPoint y: 420, endPoint x: 315, endPoint y: 389, distance: 261.7
click at [575, 420] on div "+ Añadir sección" at bounding box center [610, 420] width 78 height 21
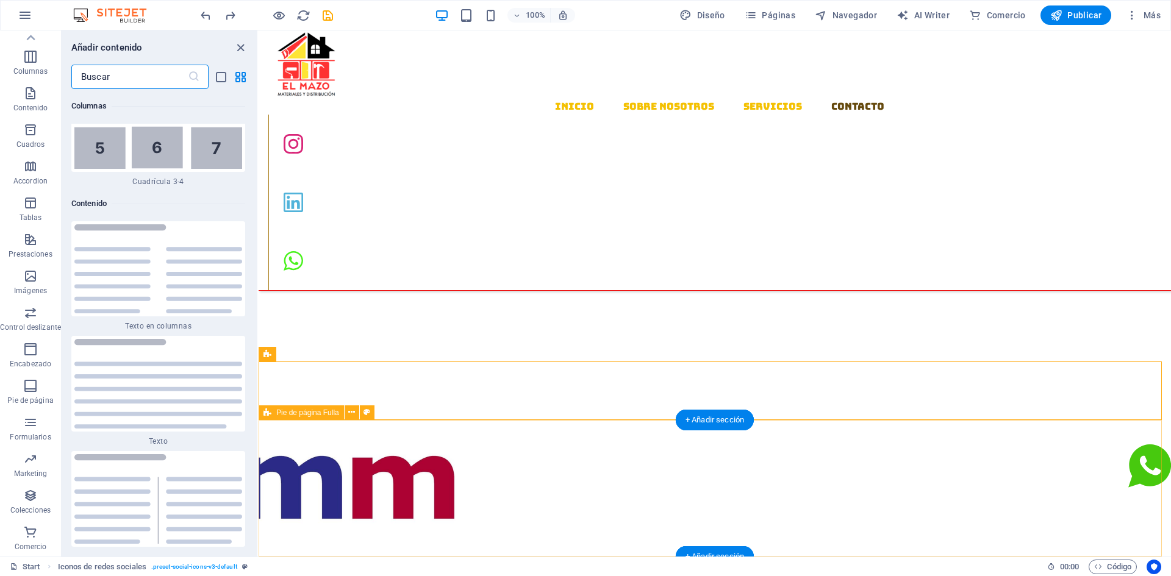
scroll to position [4138, 0]
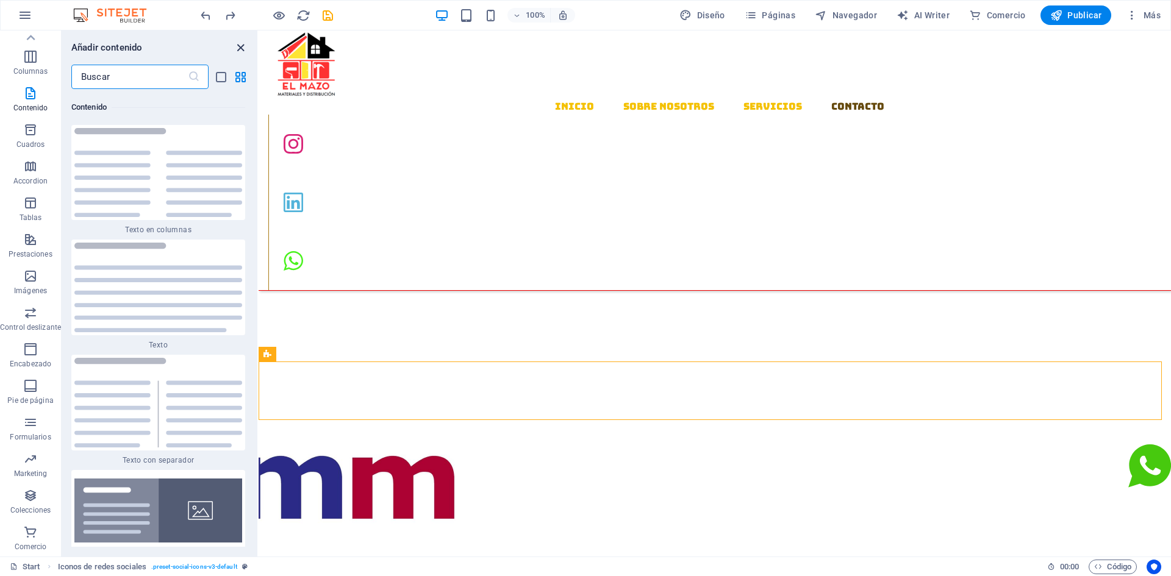
click at [240, 49] on icon "close panel" at bounding box center [241, 48] width 14 height 14
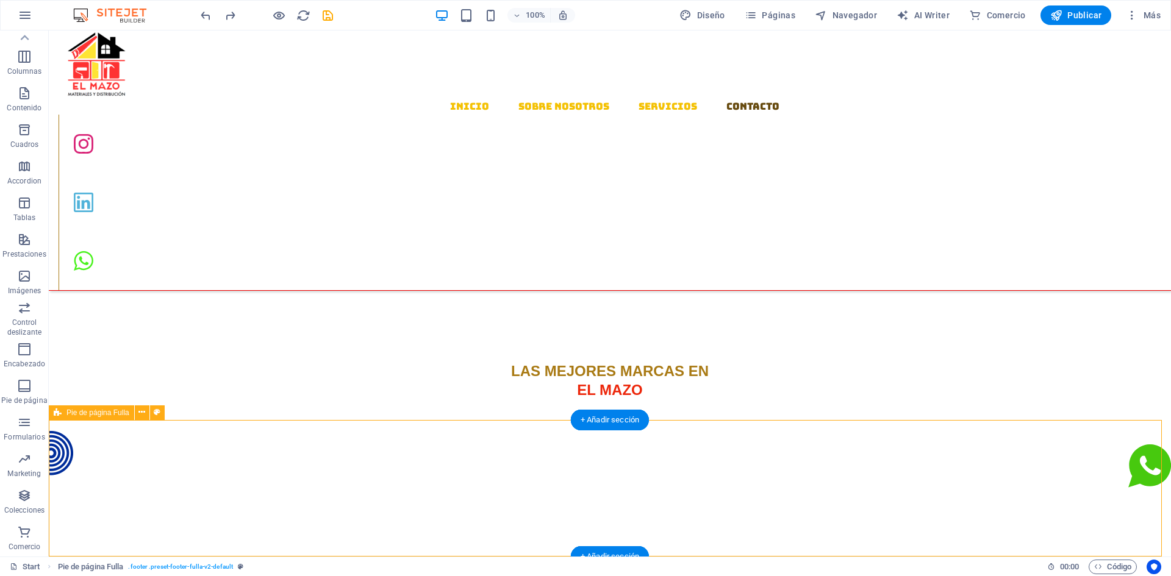
drag, startPoint x: 409, startPoint y: 441, endPoint x: 387, endPoint y: 457, distance: 27.0
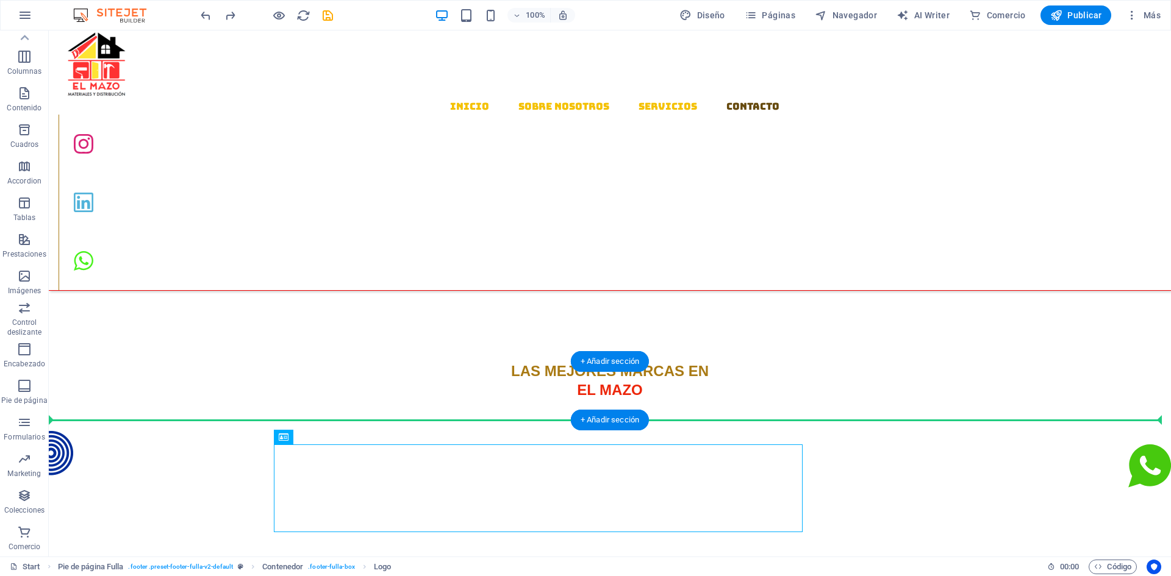
drag, startPoint x: 315, startPoint y: 451, endPoint x: 250, endPoint y: 356, distance: 114.5
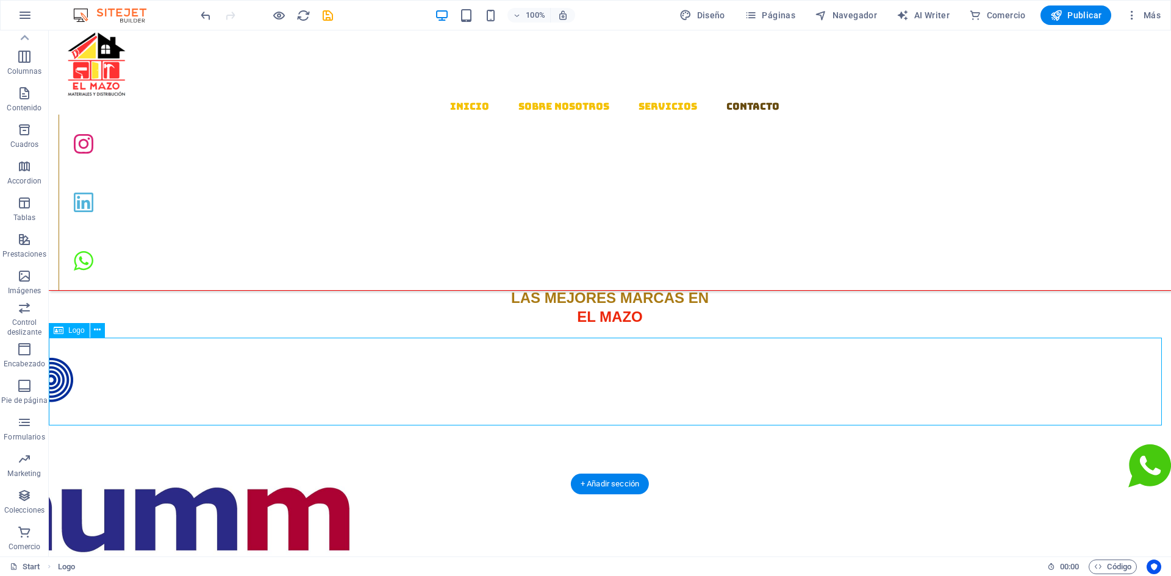
scroll to position [1552, 0]
